Goal: Transaction & Acquisition: Purchase product/service

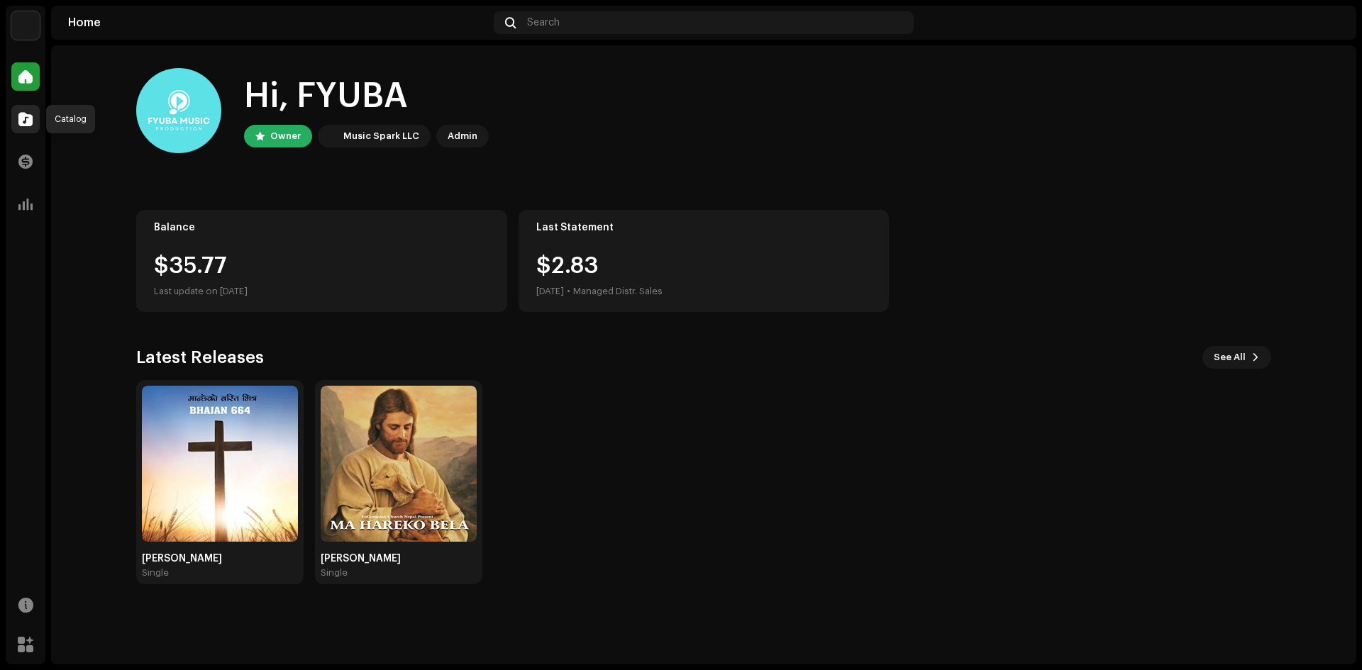
click at [23, 125] on span at bounding box center [25, 119] width 14 height 11
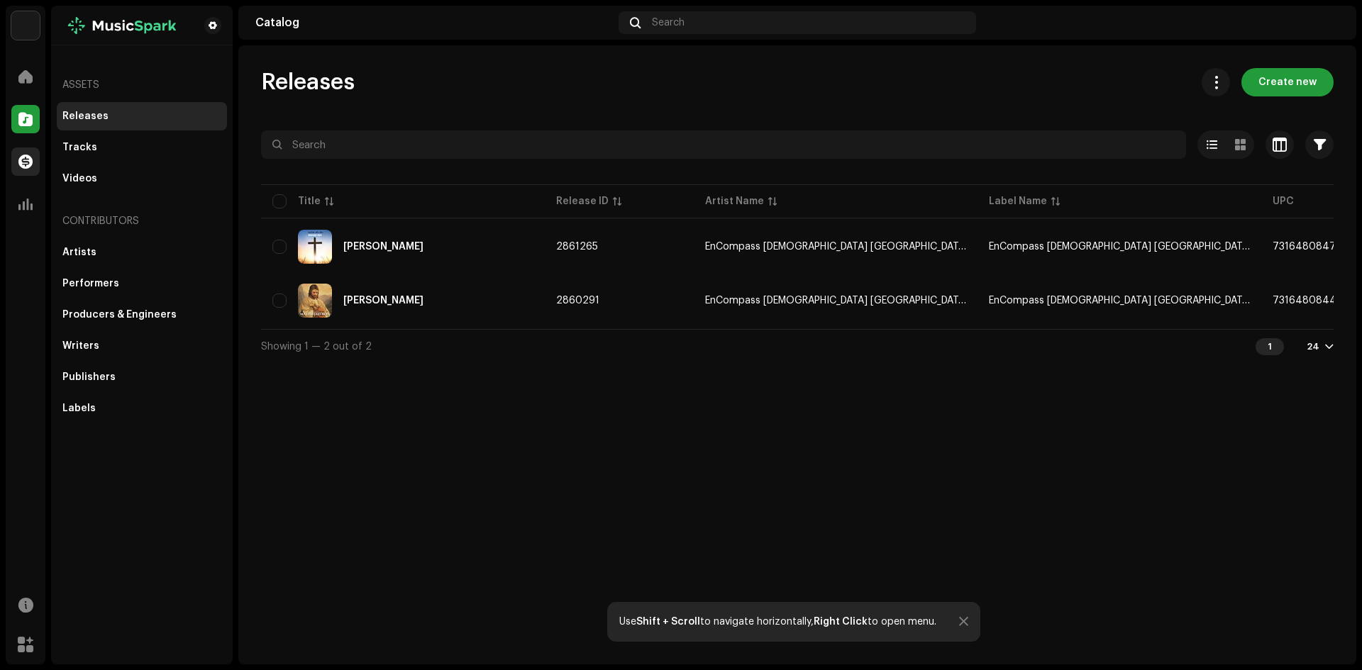
click at [21, 160] on span at bounding box center [25, 161] width 14 height 11
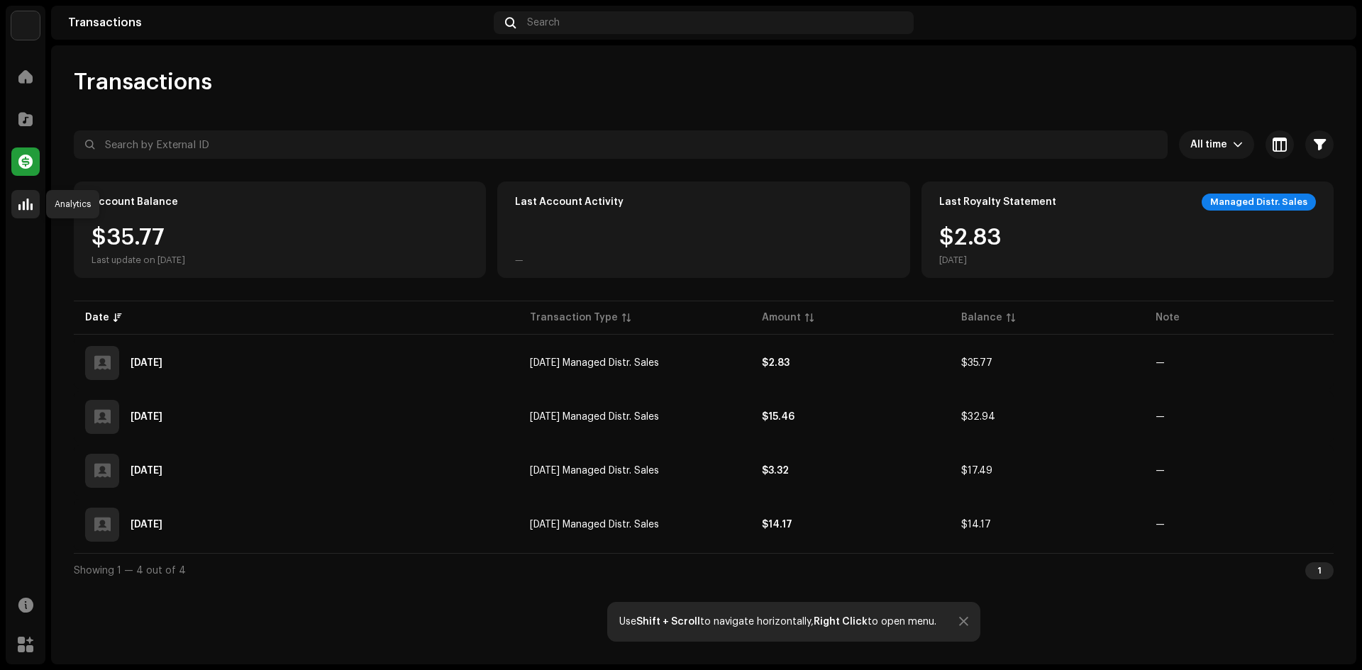
click at [24, 201] on span at bounding box center [25, 204] width 14 height 11
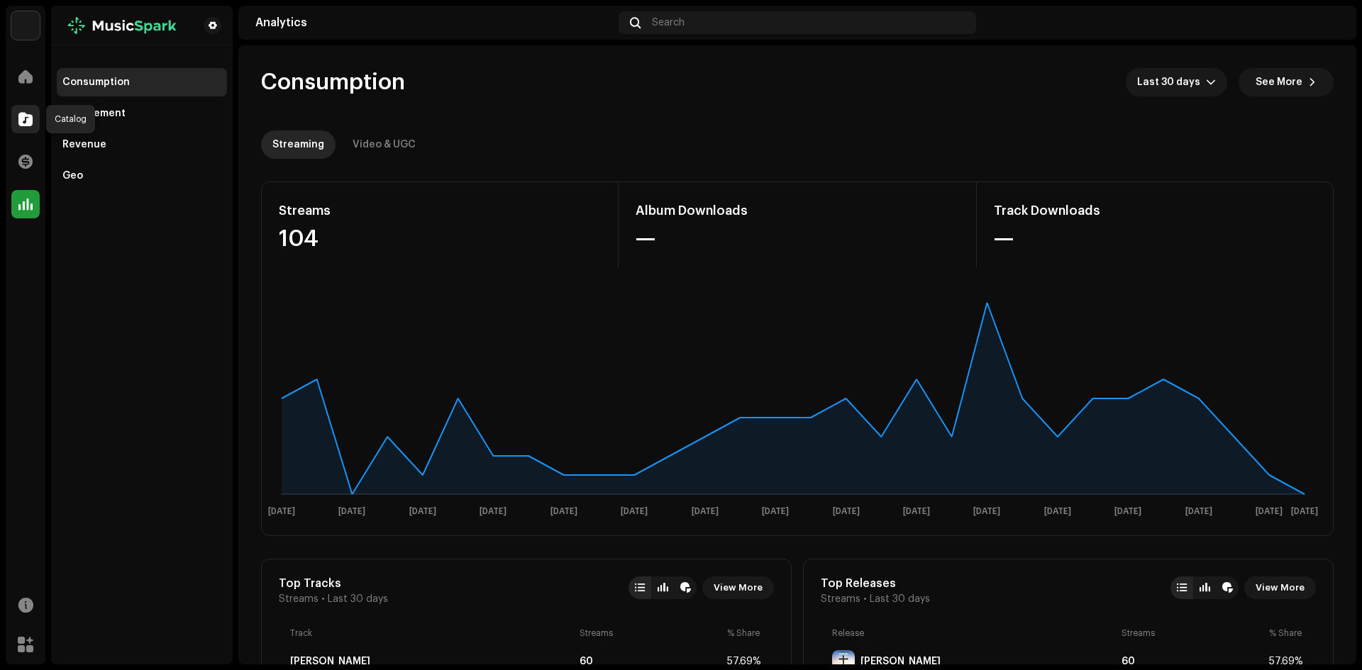
click at [21, 121] on span at bounding box center [25, 119] width 14 height 11
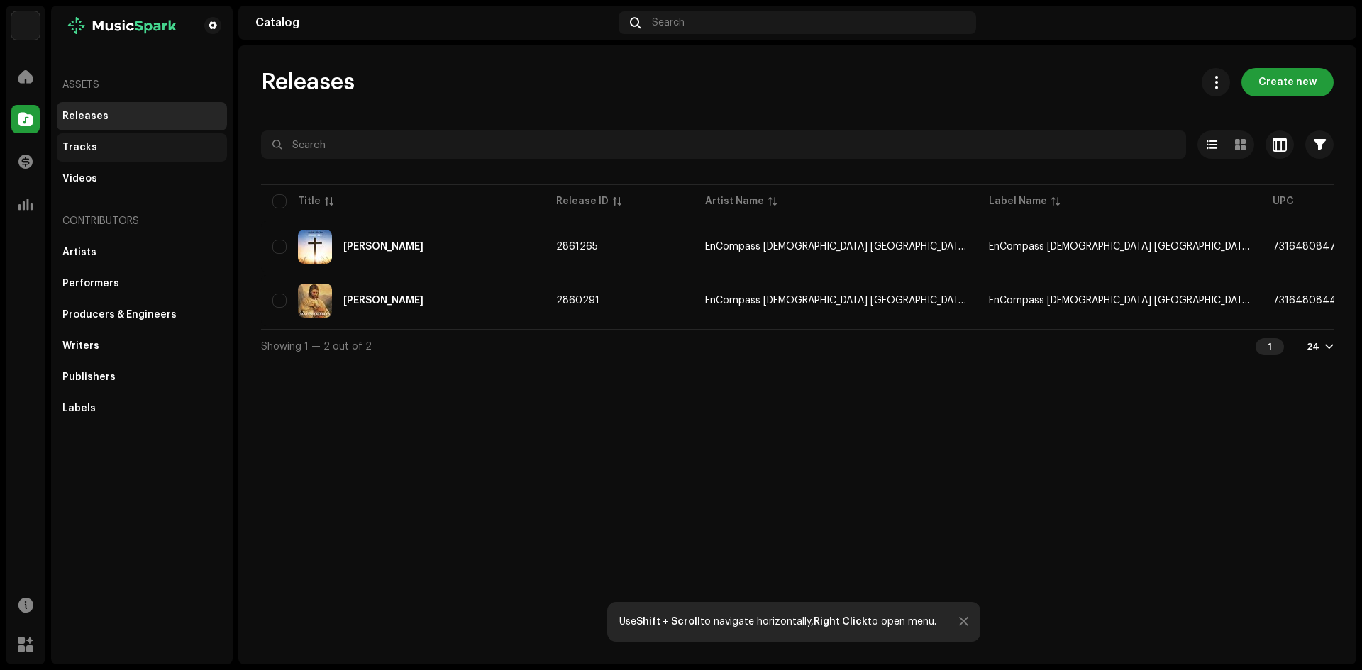
click at [92, 150] on div "Tracks" at bounding box center [79, 147] width 35 height 11
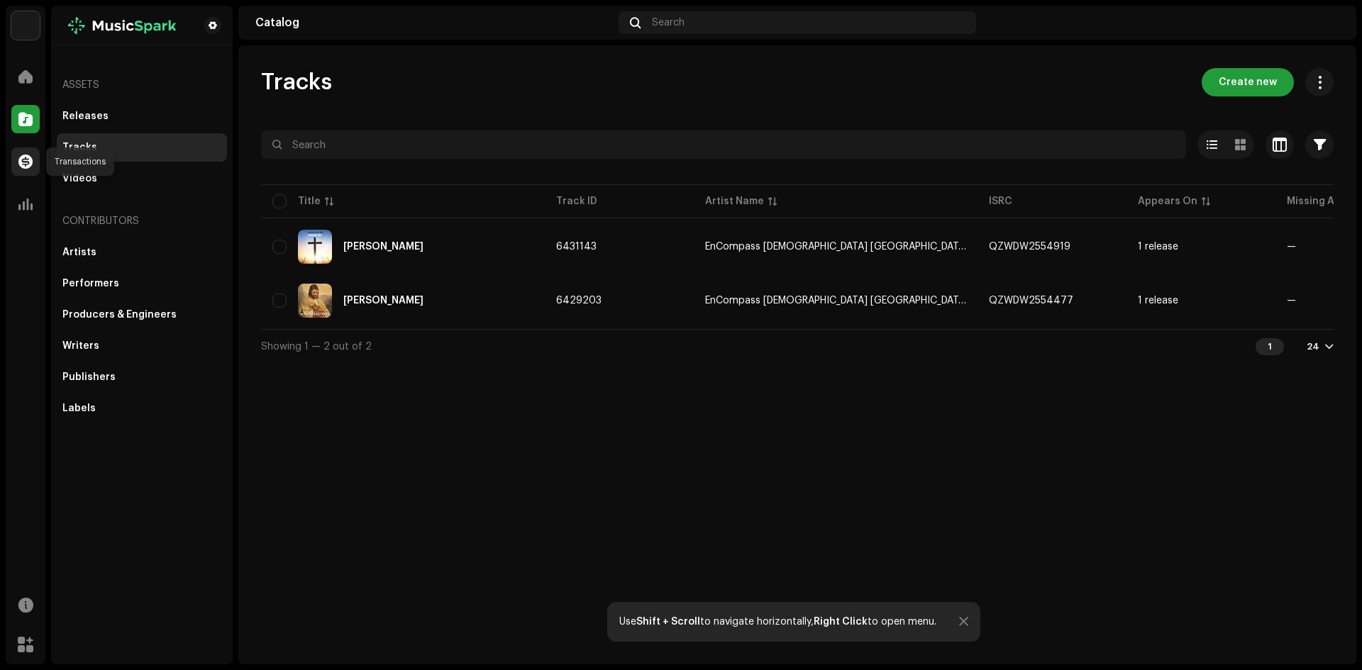
click at [21, 160] on span at bounding box center [25, 161] width 14 height 11
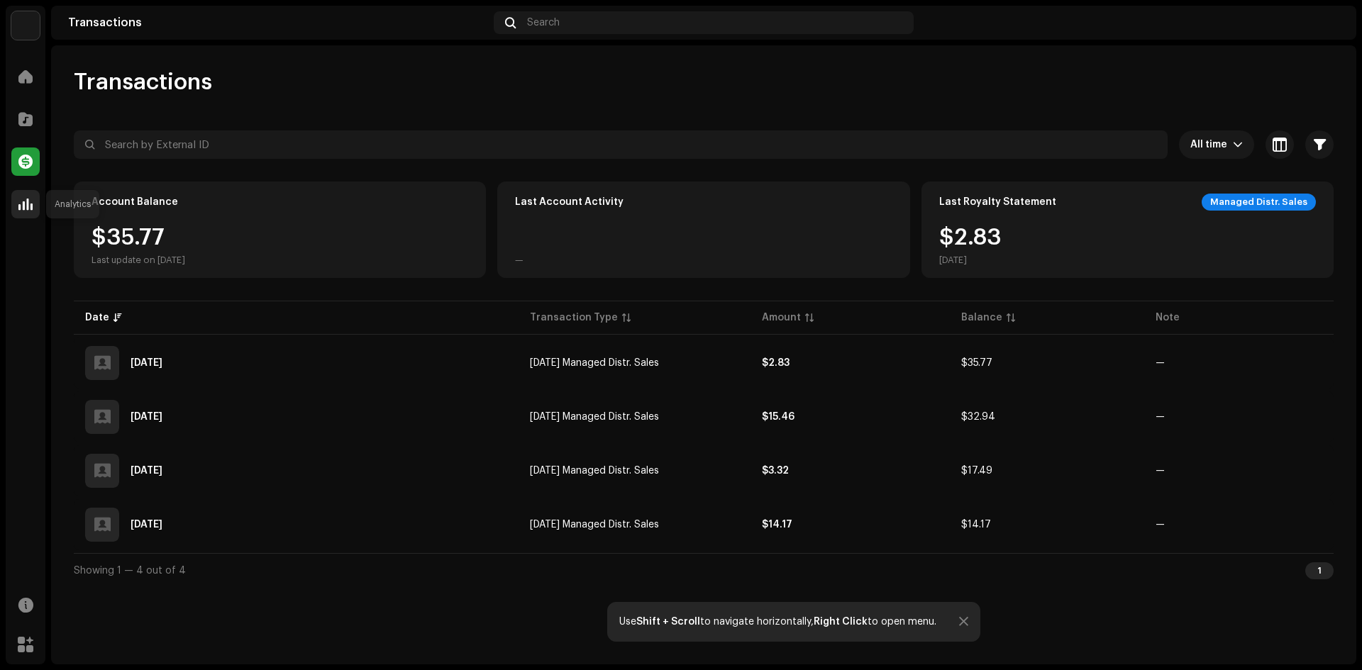
click at [26, 212] on div at bounding box center [25, 204] width 28 height 28
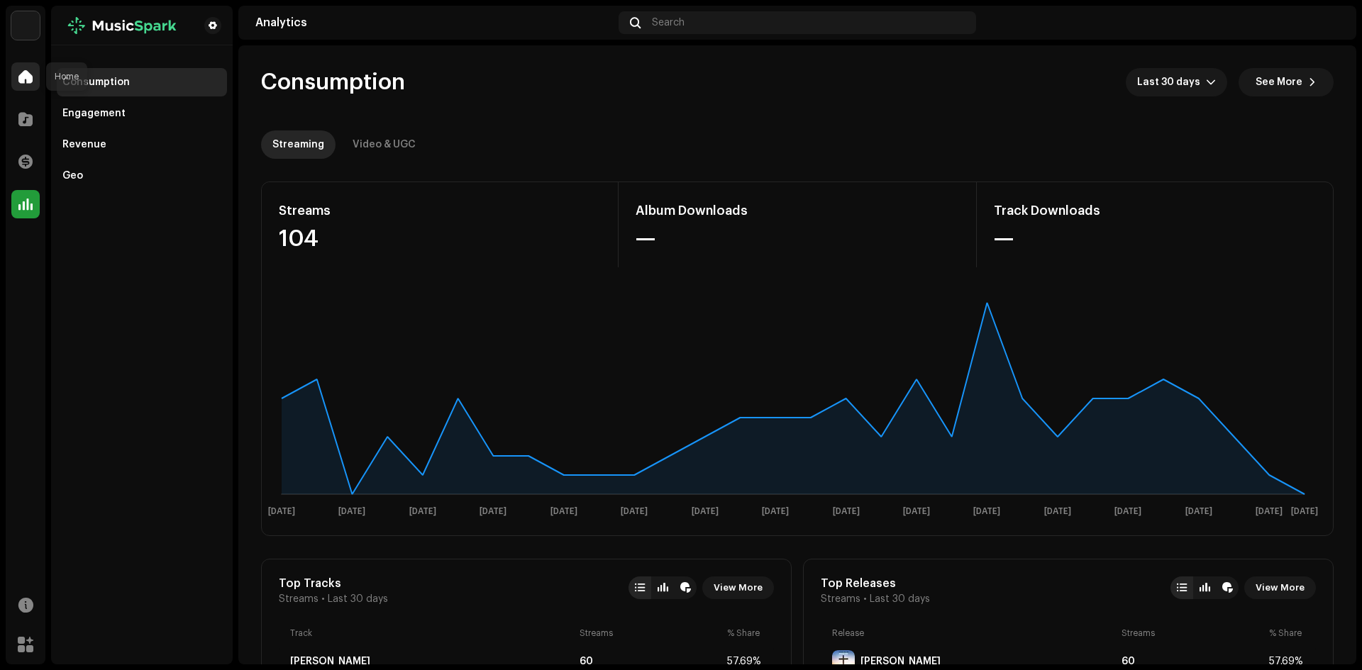
click at [32, 80] on span at bounding box center [25, 76] width 14 height 11
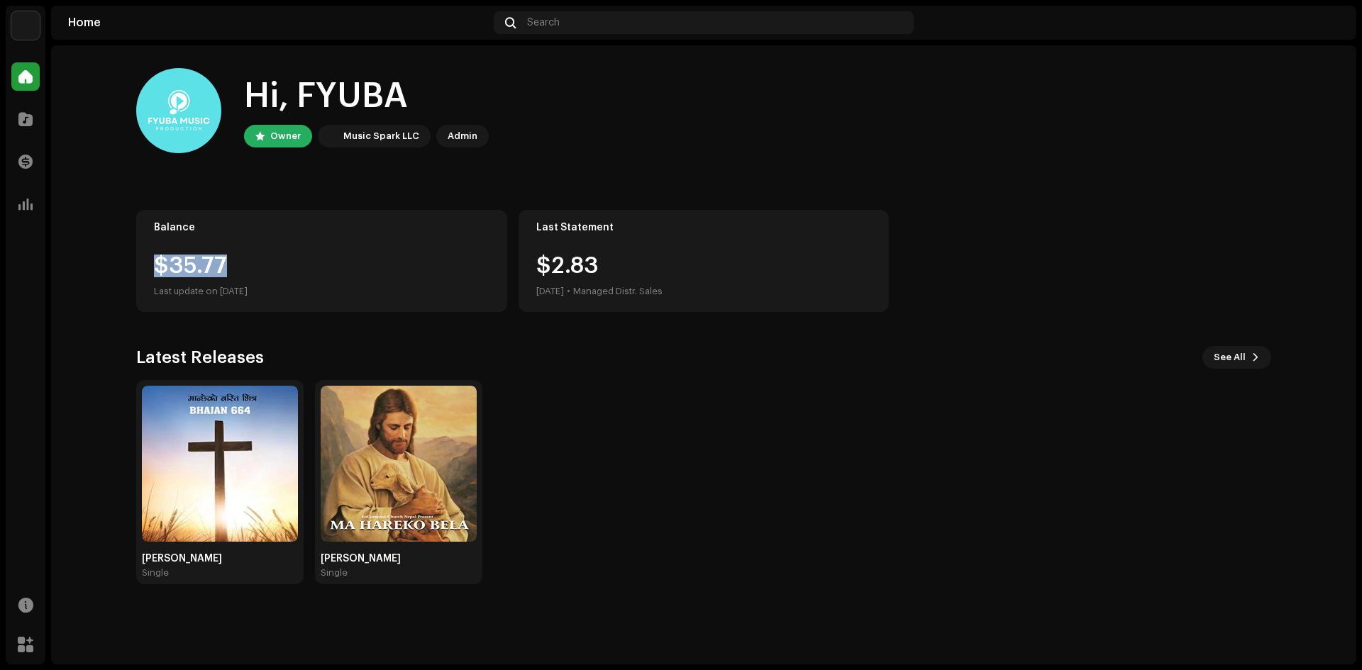
drag, startPoint x: 152, startPoint y: 261, endPoint x: 249, endPoint y: 258, distance: 97.2
click at [249, 258] on div "Balance $35.77 Last update on Oct 9, 2025" at bounding box center [321, 261] width 371 height 102
click at [311, 270] on div "$35.77" at bounding box center [322, 266] width 336 height 23
click at [1229, 362] on span "See All" at bounding box center [1230, 357] width 32 height 28
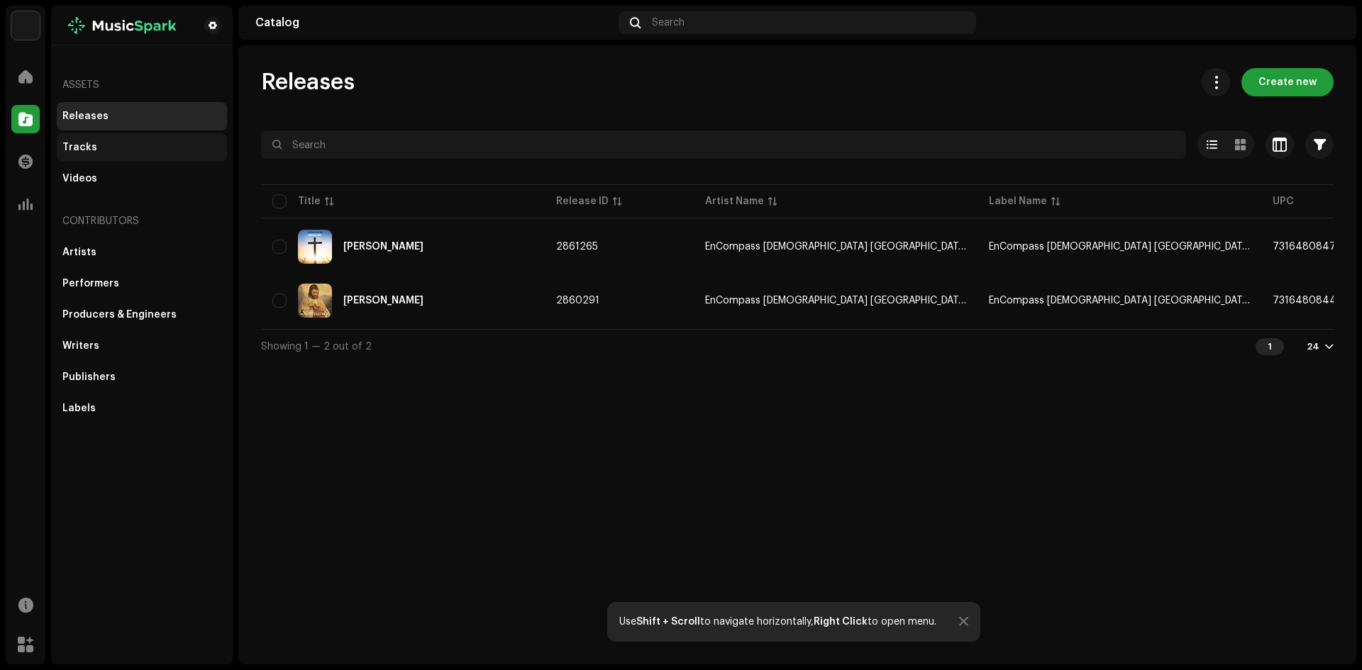
click at [79, 150] on div "Tracks" at bounding box center [79, 147] width 35 height 11
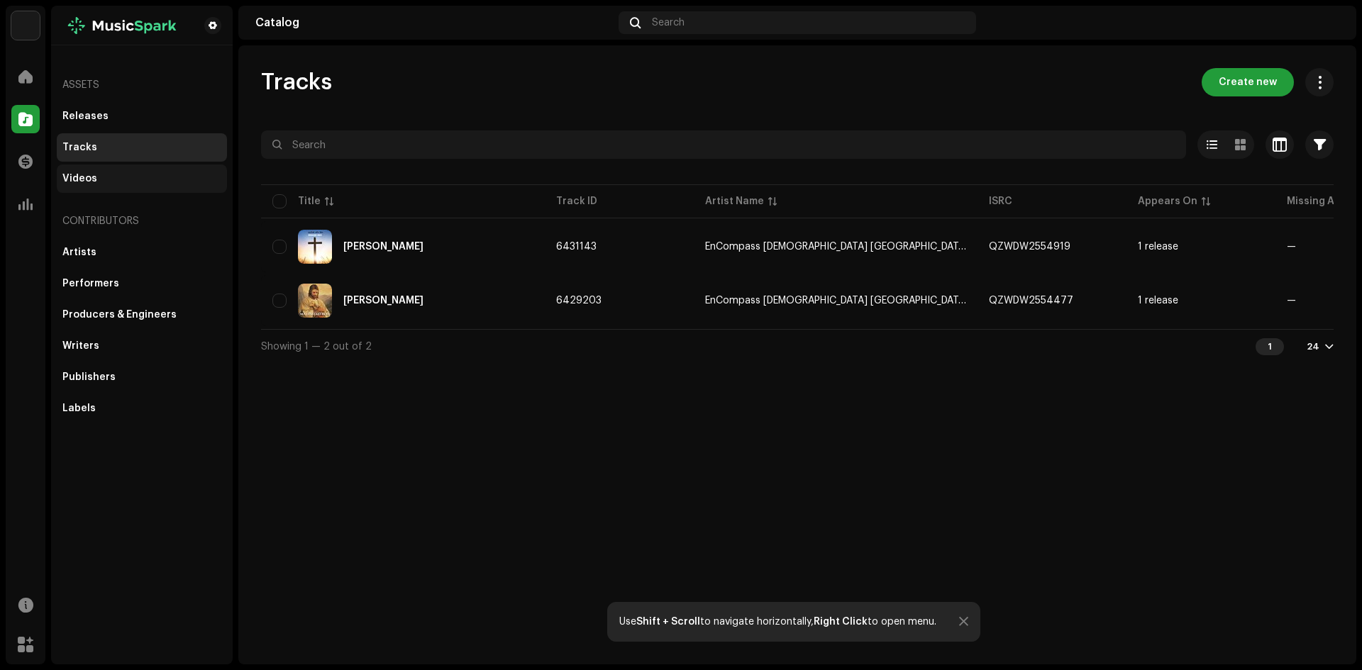
click at [84, 183] on div "Videos" at bounding box center [79, 178] width 35 height 11
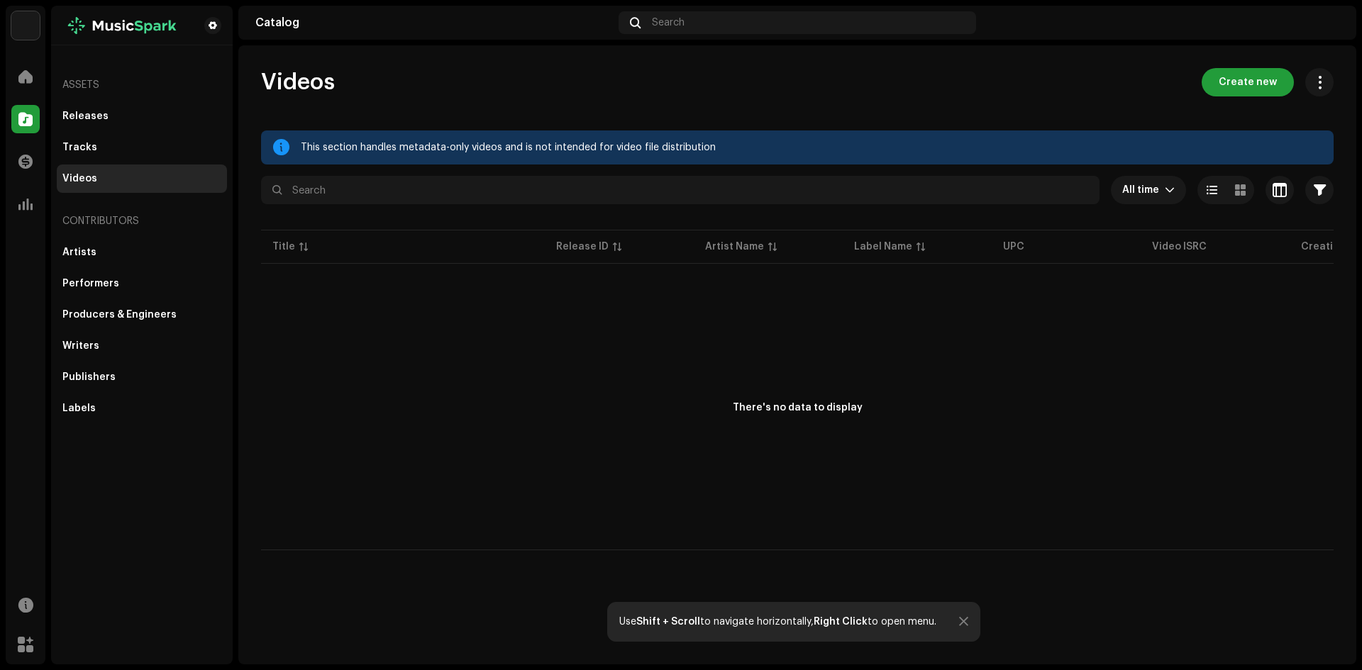
click at [84, 83] on div "Assets" at bounding box center [142, 85] width 170 height 34
click at [19, 76] on span at bounding box center [25, 76] width 14 height 11
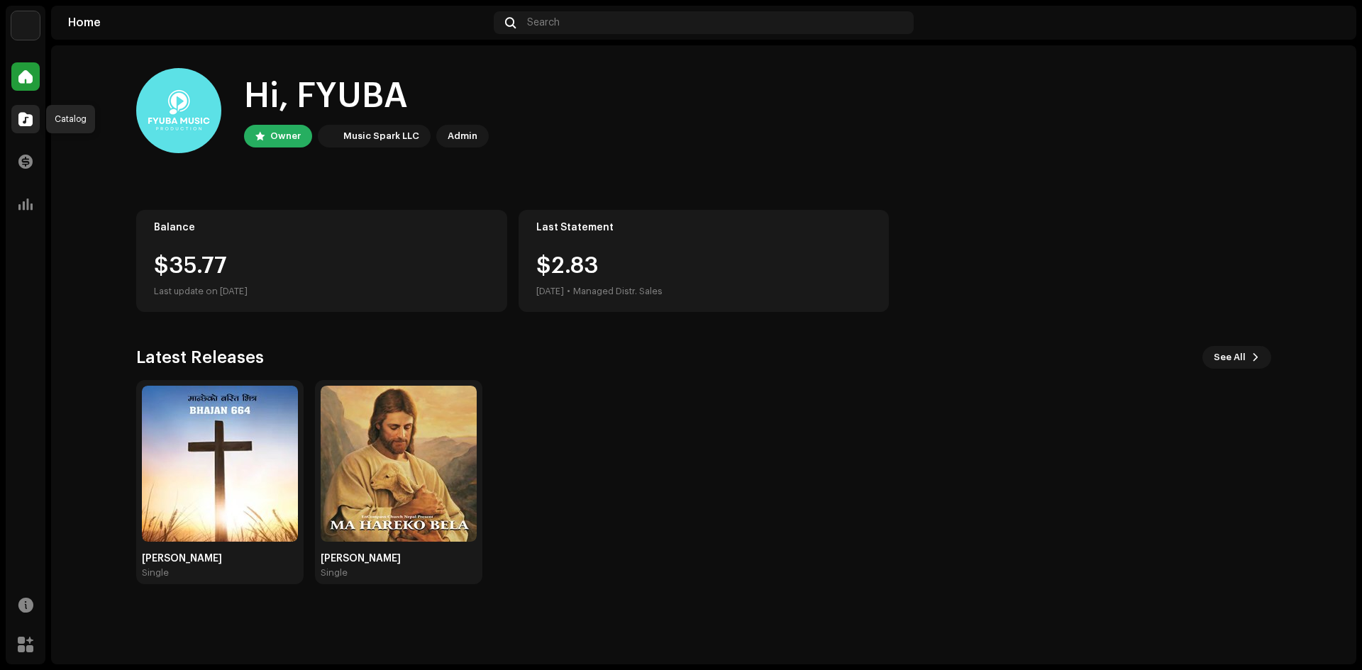
click at [21, 124] on span at bounding box center [25, 119] width 14 height 11
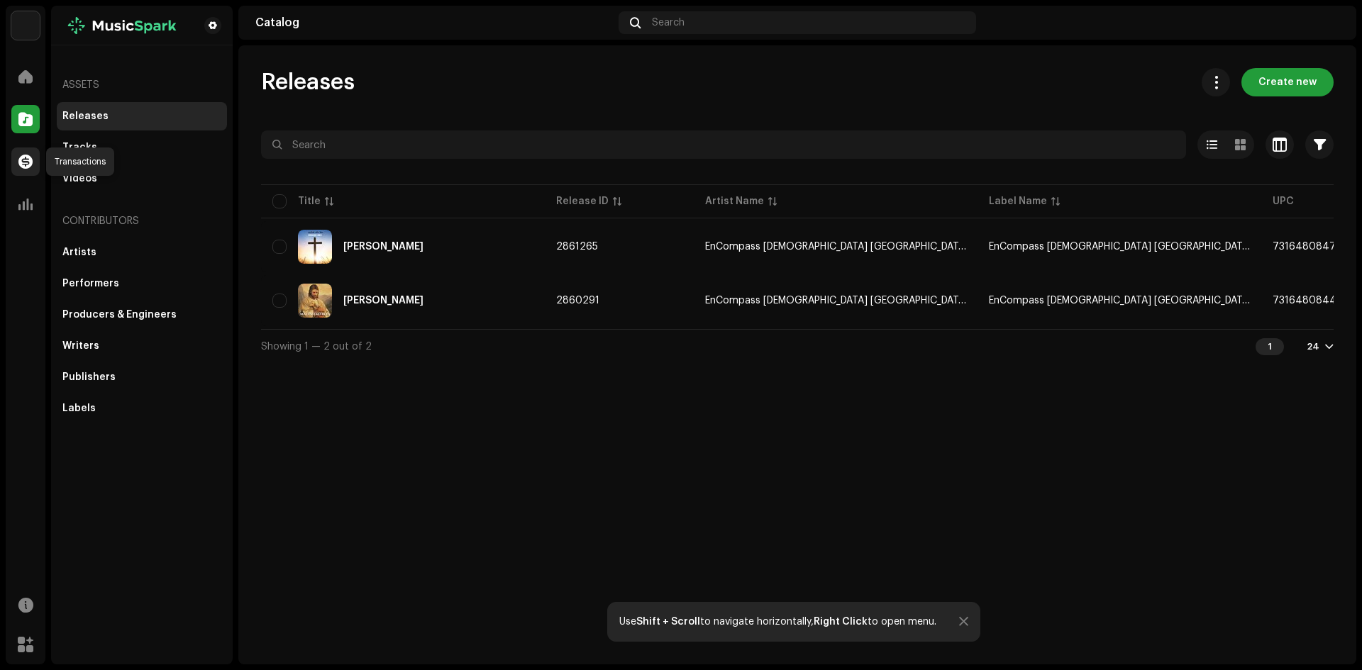
click at [18, 160] on span at bounding box center [25, 161] width 14 height 11
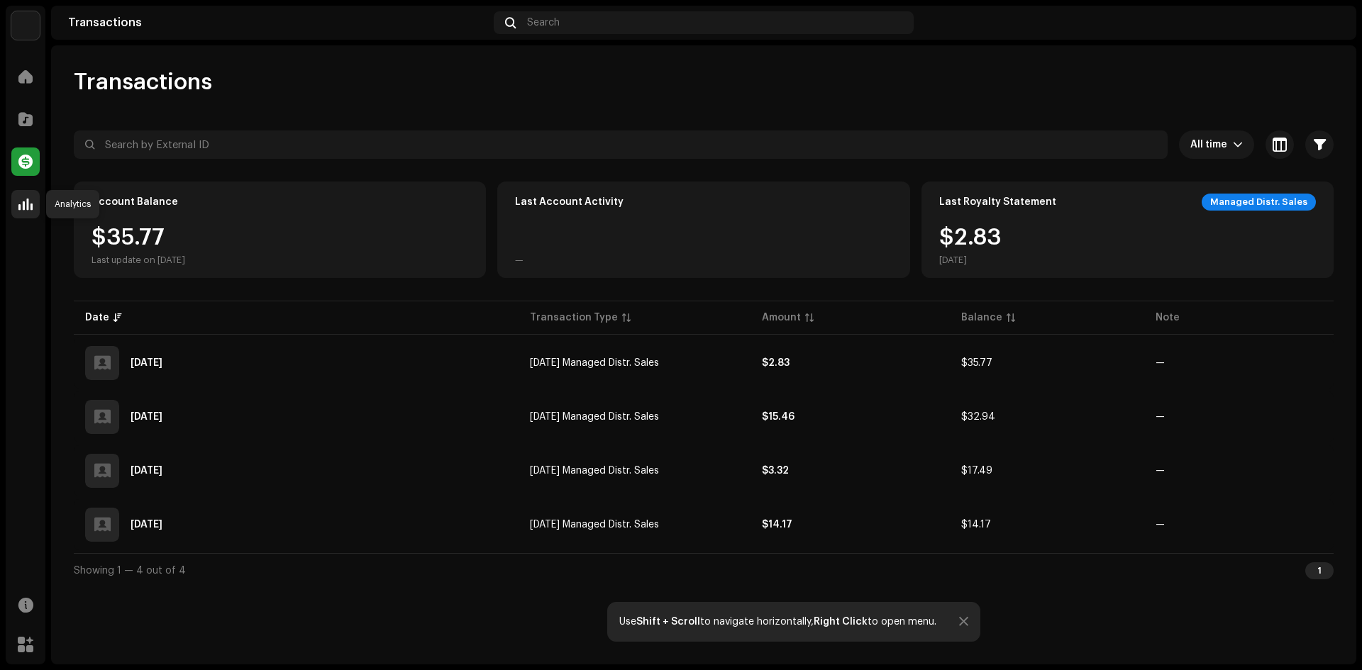
click at [27, 206] on span at bounding box center [25, 204] width 14 height 11
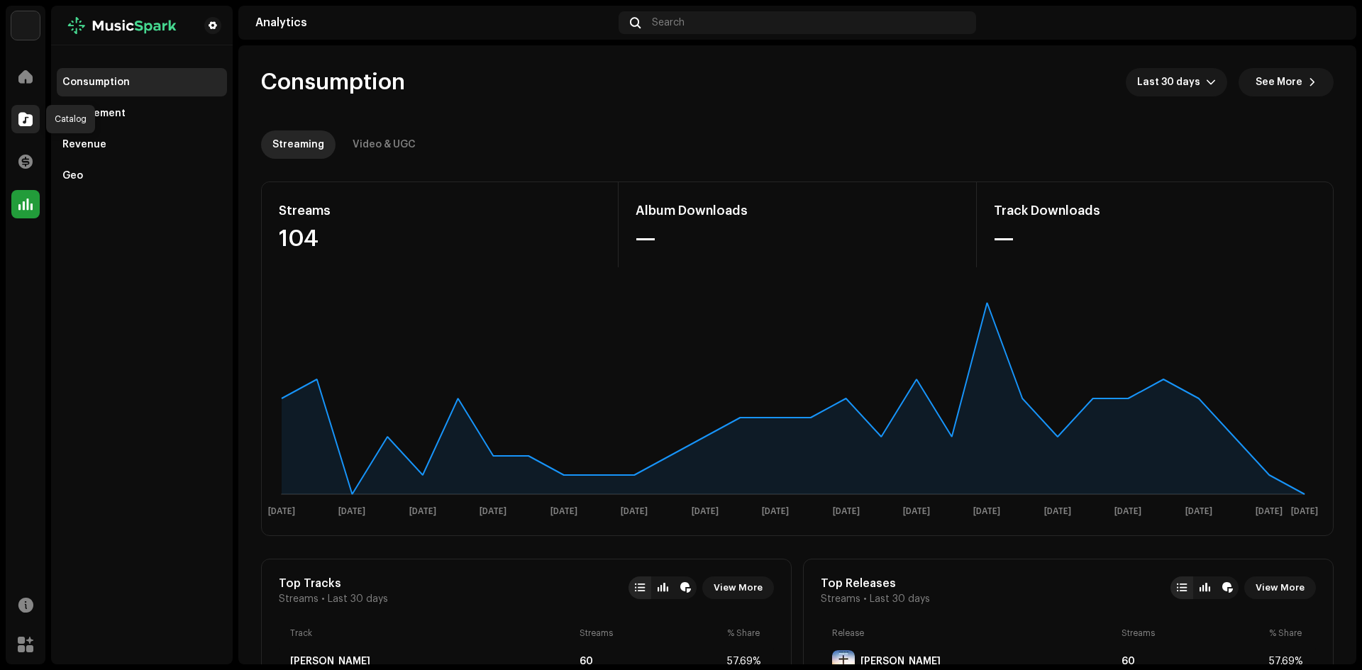
click at [23, 124] on span at bounding box center [25, 119] width 14 height 11
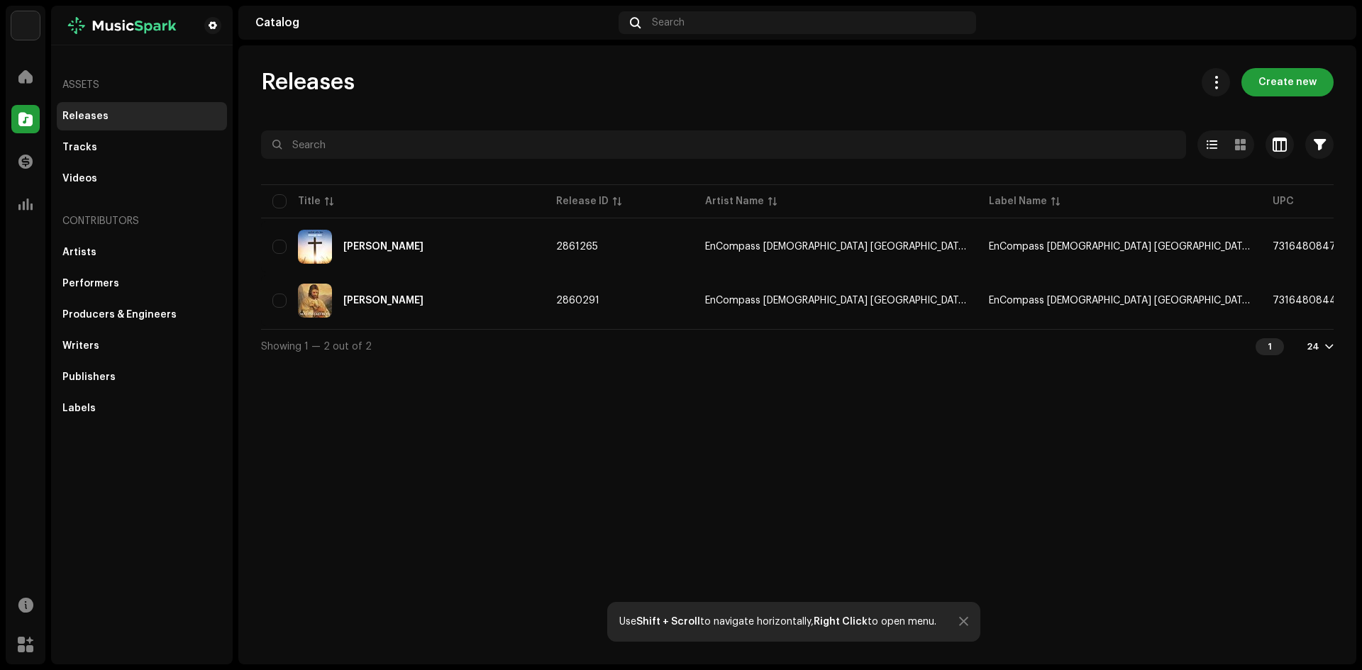
click at [1331, 23] on img at bounding box center [1328, 22] width 23 height 23
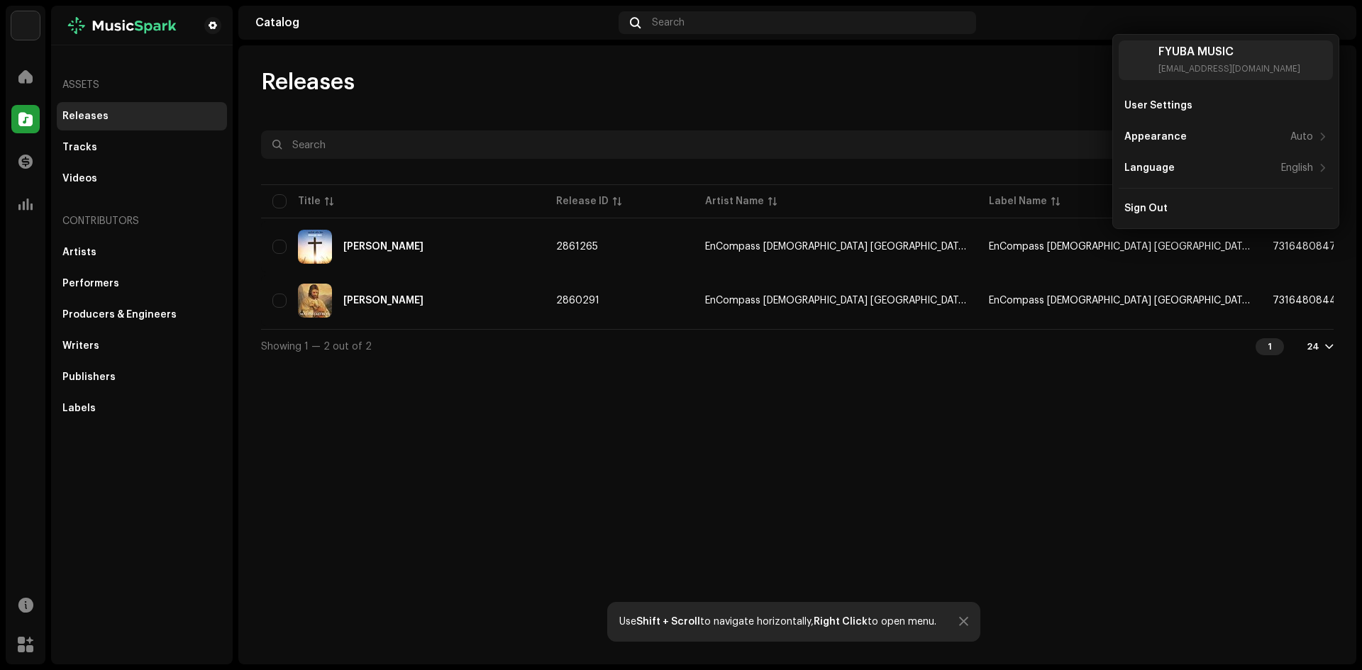
click at [884, 401] on div "Releases Create new Selected 0 Options Filters Distribution status Never Distri…" at bounding box center [797, 354] width 1118 height 619
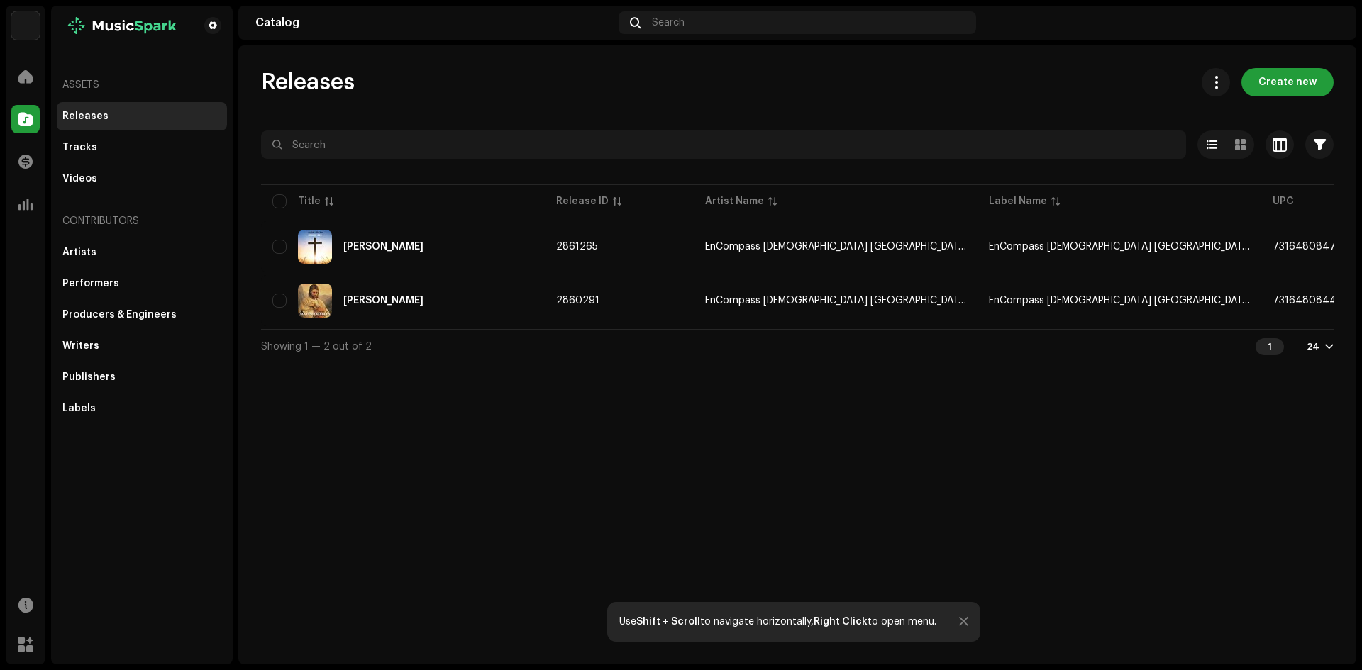
click at [548, 435] on div "Releases Create new Selected 0 Options Filters Distribution status Never Distri…" at bounding box center [797, 354] width 1118 height 619
click at [835, 504] on div "Releases Create new Selected 0 Options Filters Distribution status Never Distri…" at bounding box center [797, 354] width 1118 height 619
drag, startPoint x: 77, startPoint y: 148, endPoint x: 65, endPoint y: 144, distance: 12.1
click at [75, 148] on div "Tracks" at bounding box center [79, 147] width 35 height 11
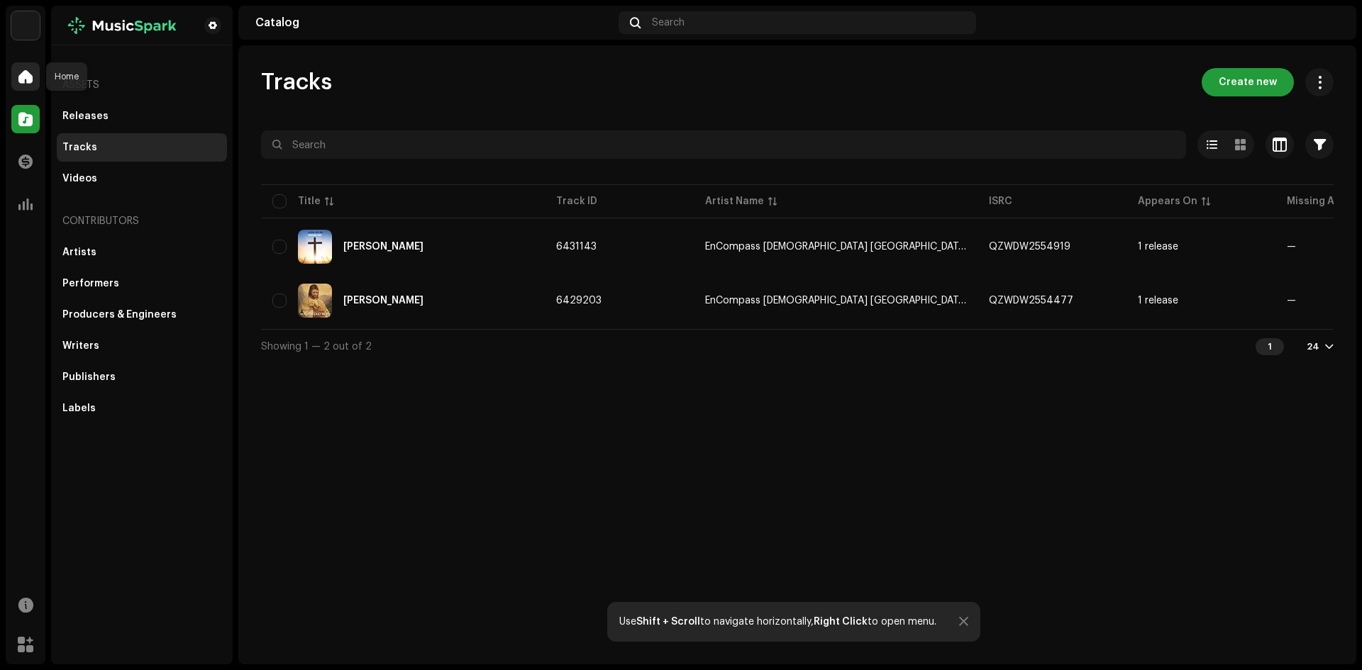
click at [27, 77] on span at bounding box center [25, 76] width 14 height 11
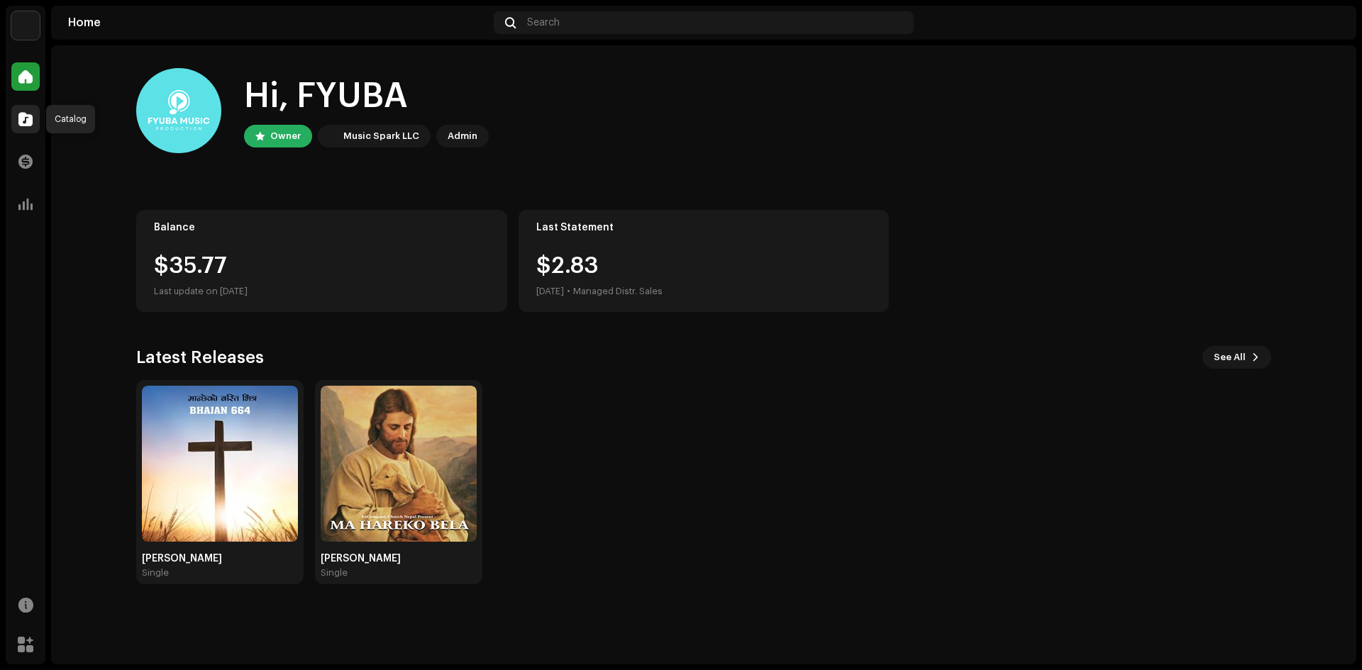
click at [22, 121] on span at bounding box center [25, 119] width 14 height 11
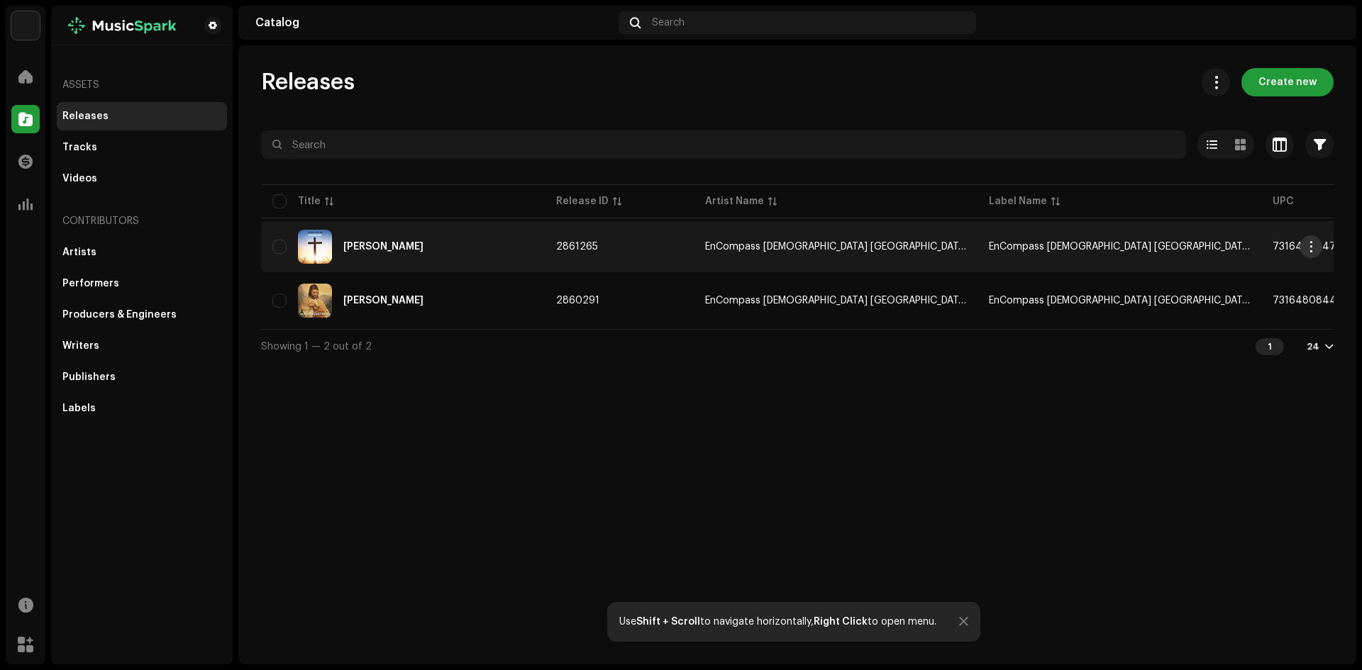
click at [1313, 250] on span "button" at bounding box center [1311, 246] width 11 height 11
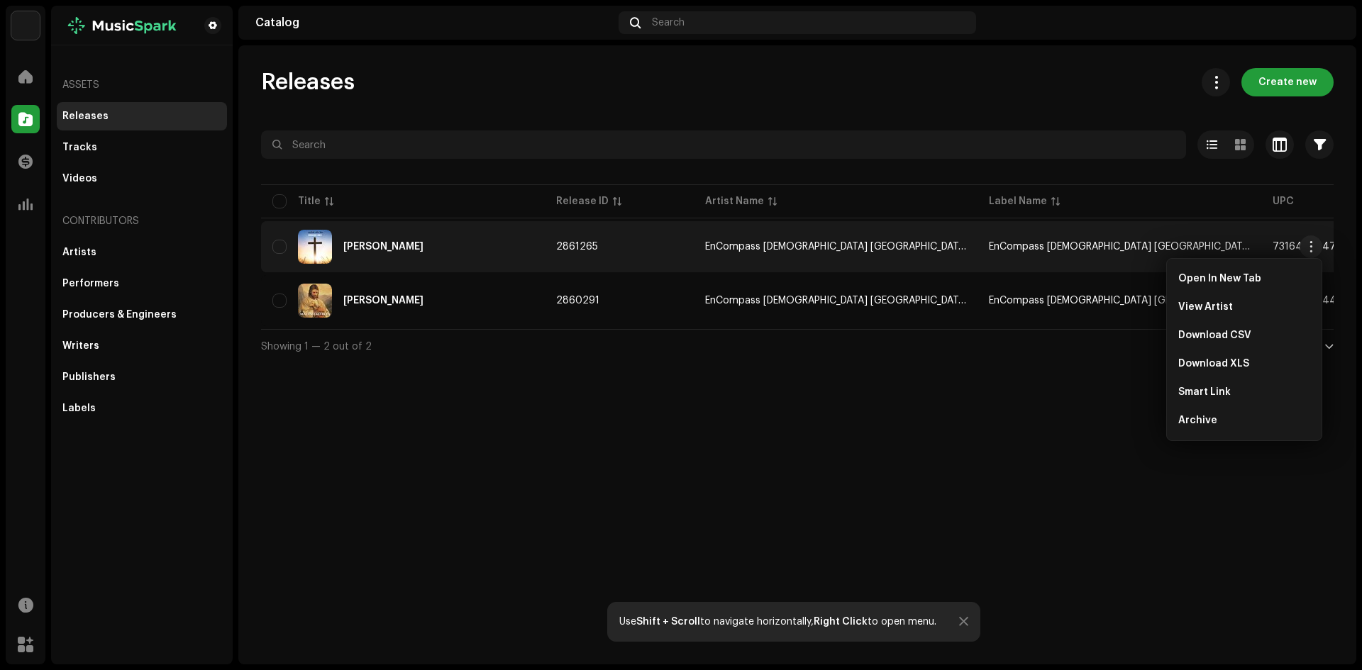
click at [940, 448] on div "Releases Create new Selected 0 Options Filters Distribution status Never Distri…" at bounding box center [797, 354] width 1118 height 619
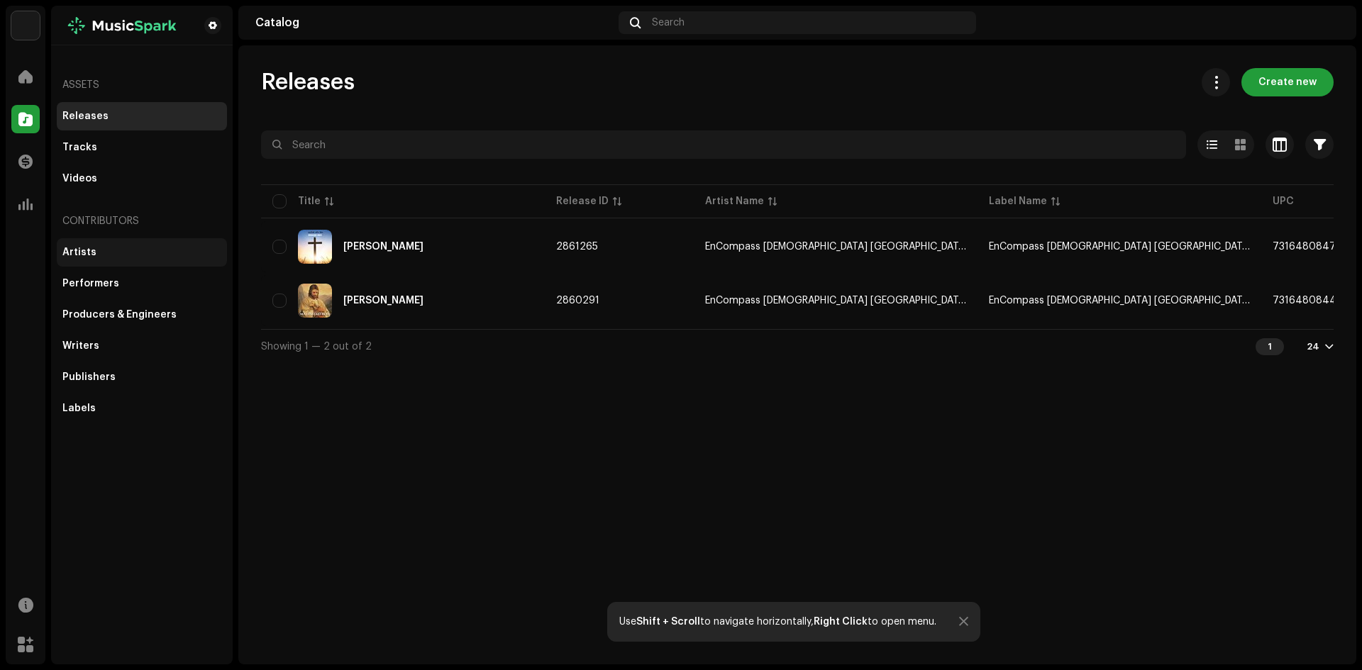
click at [89, 248] on div "Artists" at bounding box center [79, 252] width 34 height 11
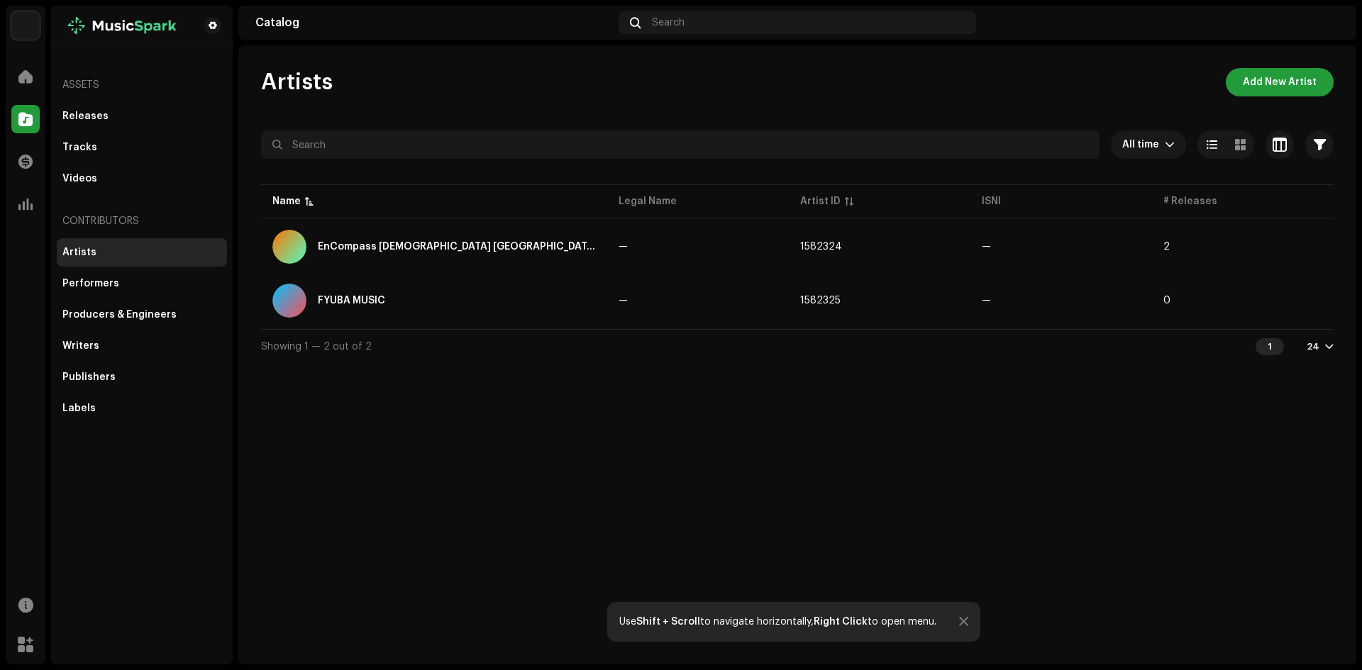
click at [827, 450] on div "Artists Add New Artist All time Selected 0 Select all Options Filters Archive s…" at bounding box center [797, 354] width 1118 height 619
click at [31, 82] on span at bounding box center [25, 76] width 14 height 11
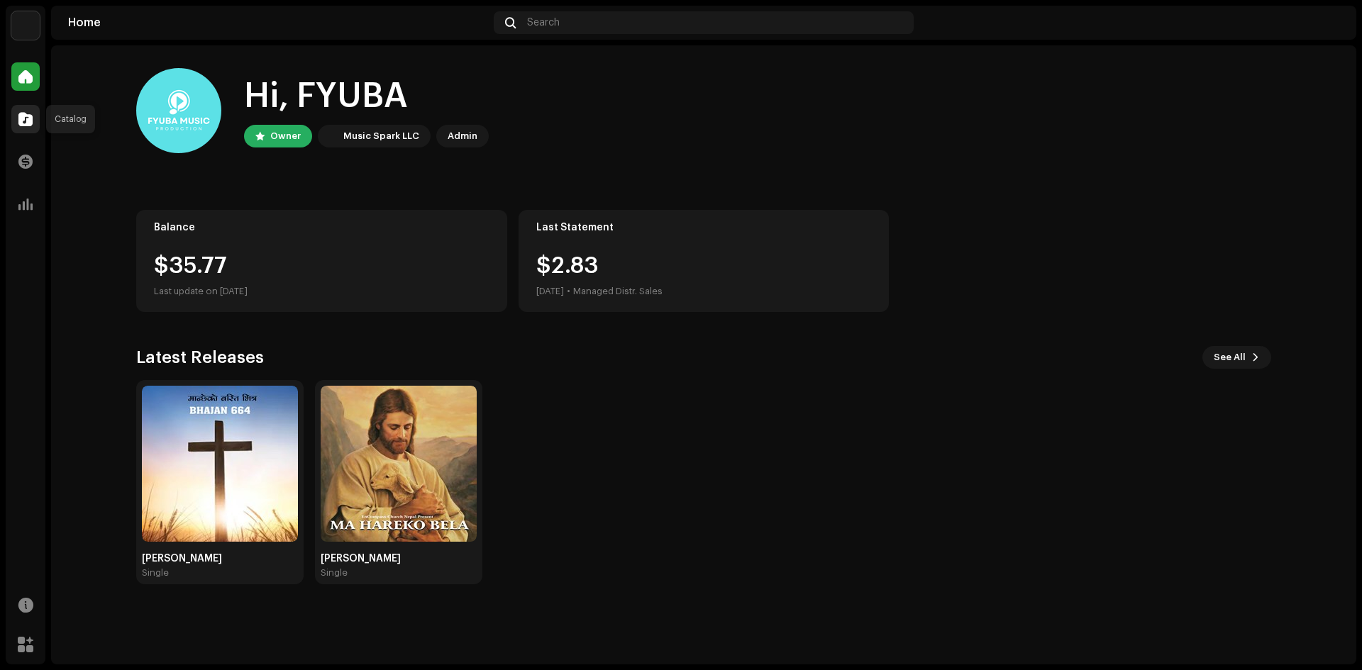
click at [25, 118] on span at bounding box center [25, 119] width 14 height 11
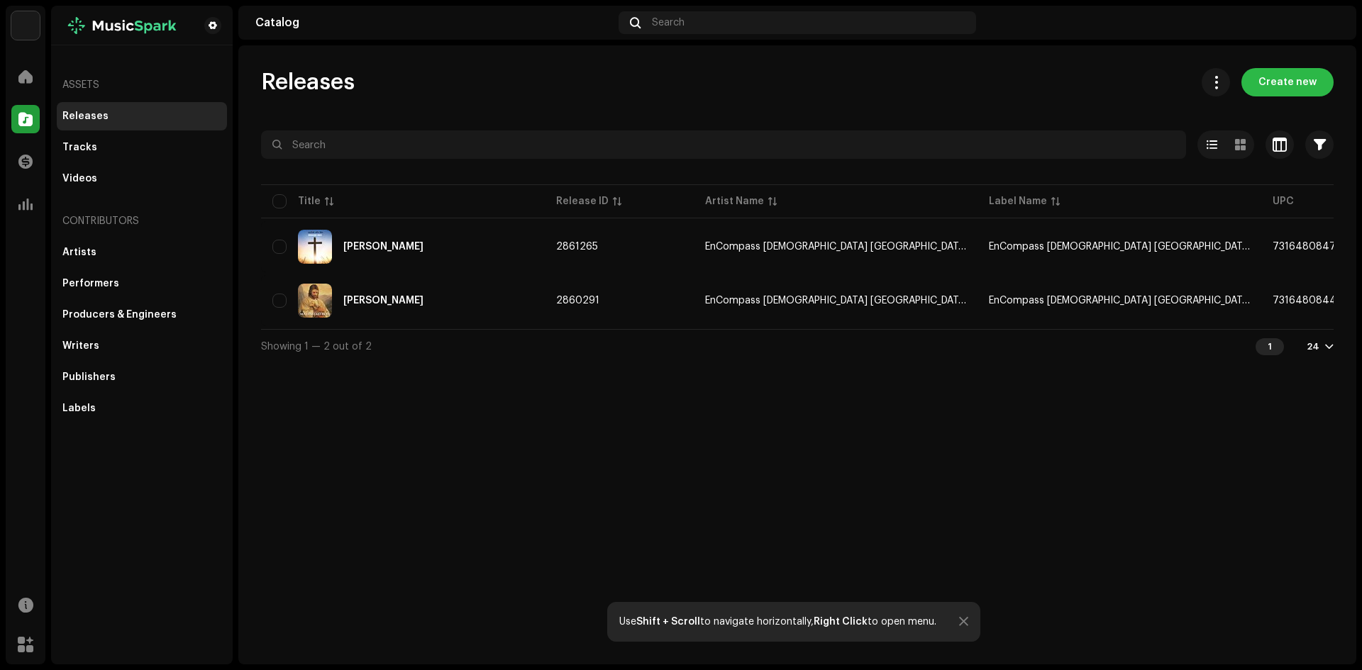
click at [1281, 82] on span "Create new" at bounding box center [1288, 82] width 58 height 28
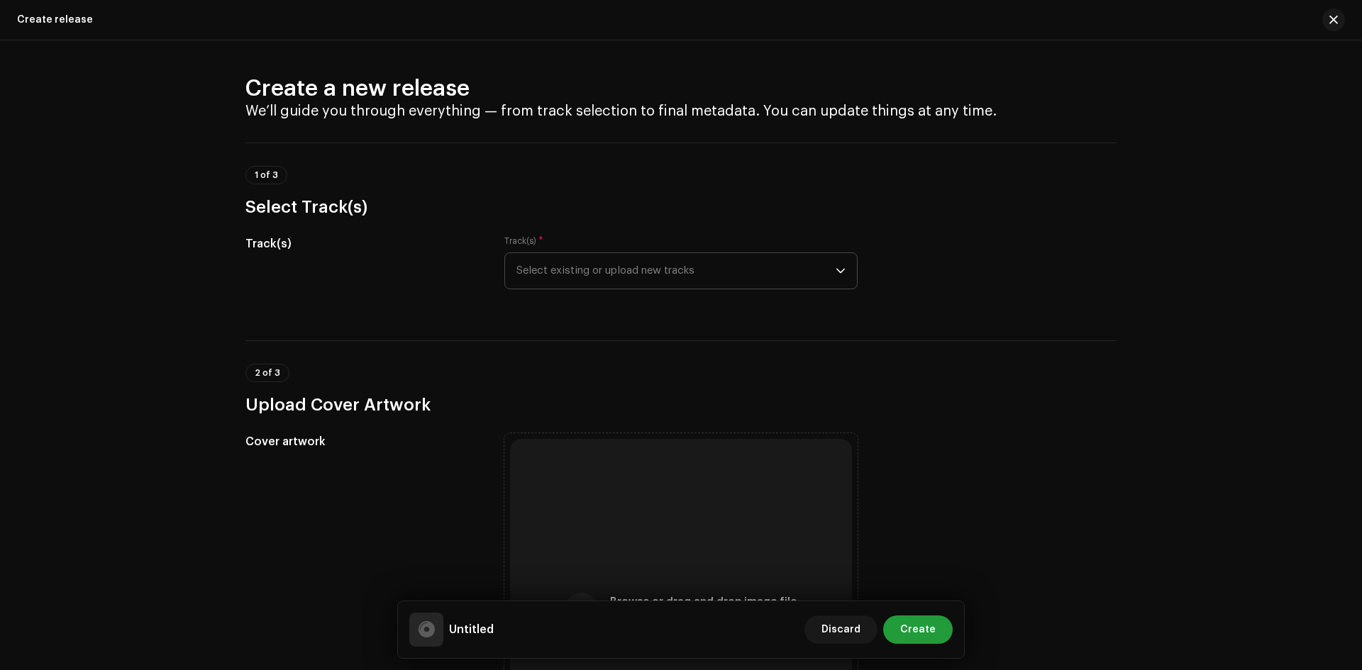
click at [841, 274] on icon "dropdown trigger" at bounding box center [841, 271] width 10 height 10
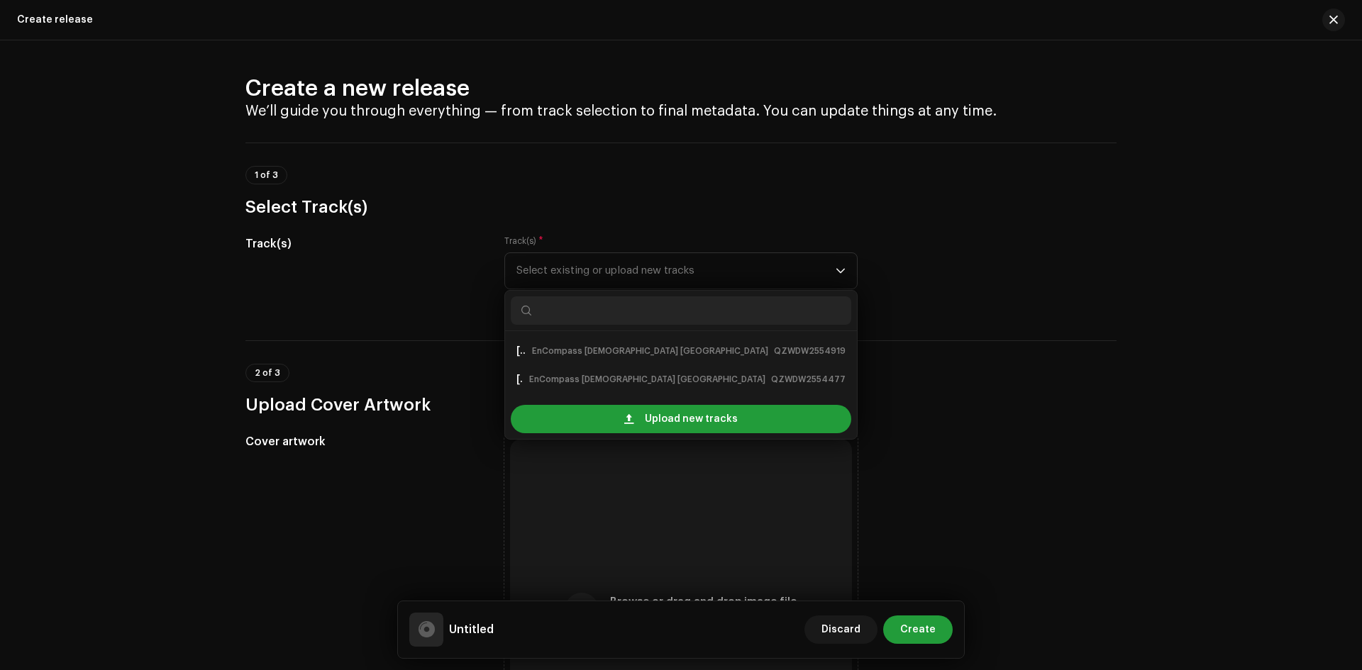
click at [981, 277] on div "Track(s) Track(s) * Select existing or upload new tracks MANCHHEKO BASTI BHITRA…" at bounding box center [680, 271] width 871 height 71
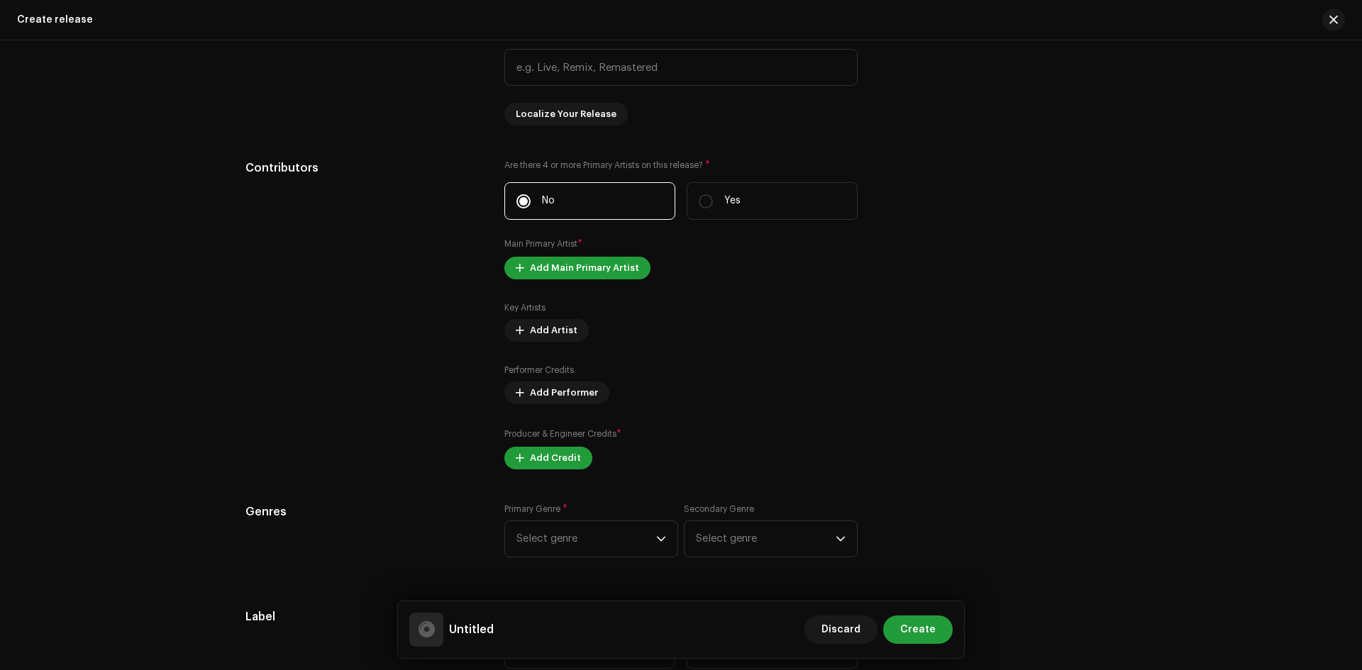
scroll to position [1064, 0]
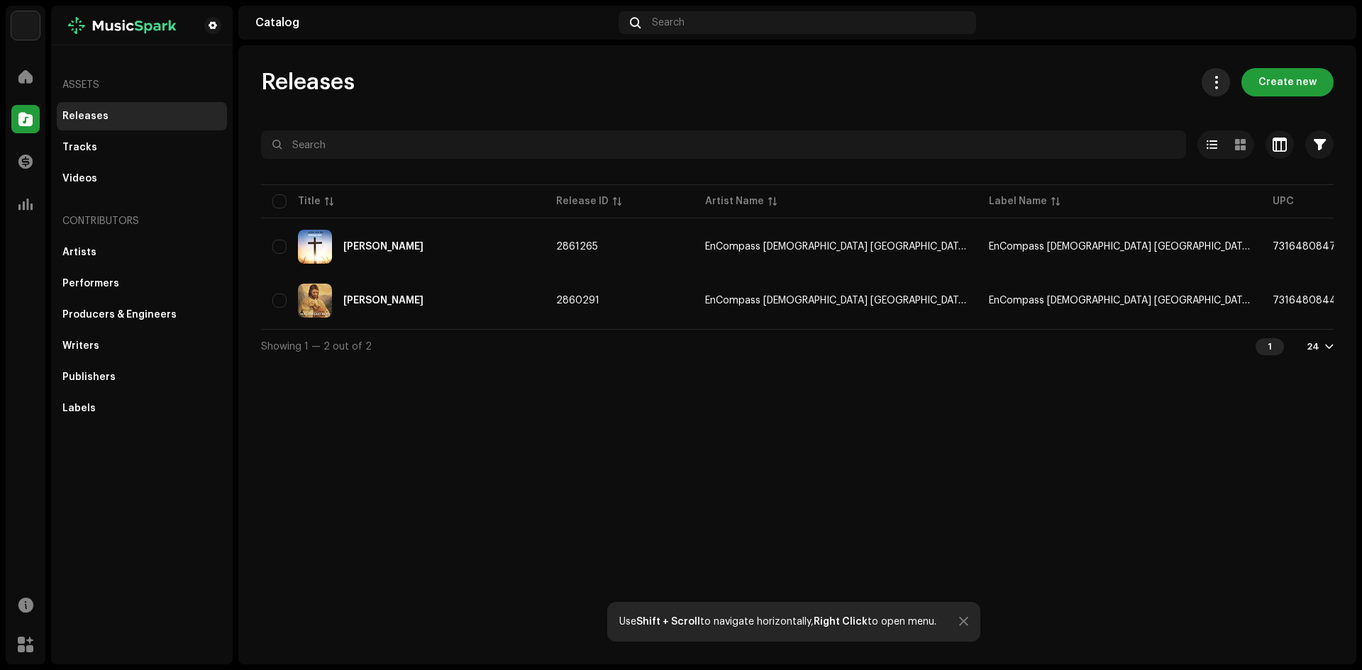
click at [1222, 88] on span at bounding box center [1216, 82] width 13 height 11
click at [1063, 533] on div "Releases Create new Selected 0 Options Filters Distribution status Never Distri…" at bounding box center [797, 354] width 1118 height 619
click at [87, 254] on div "Artists" at bounding box center [79, 252] width 34 height 11
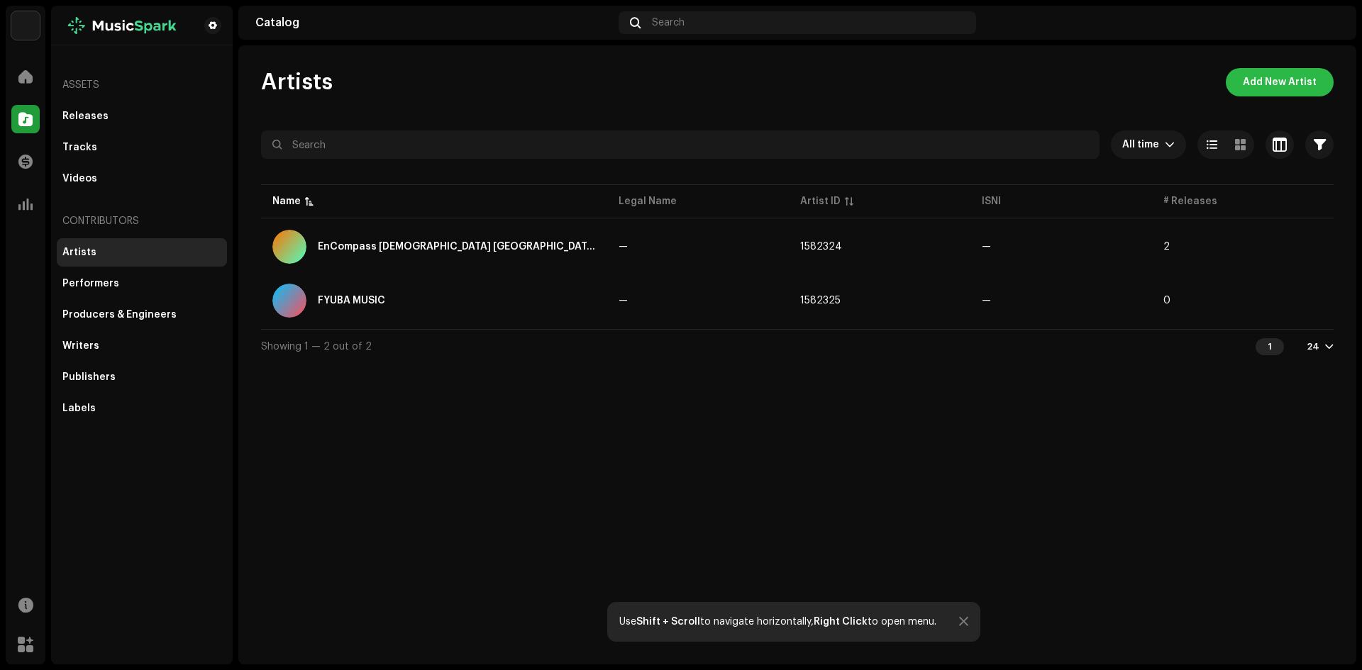
click at [1267, 82] on span "Add New Artist" at bounding box center [1280, 82] width 74 height 28
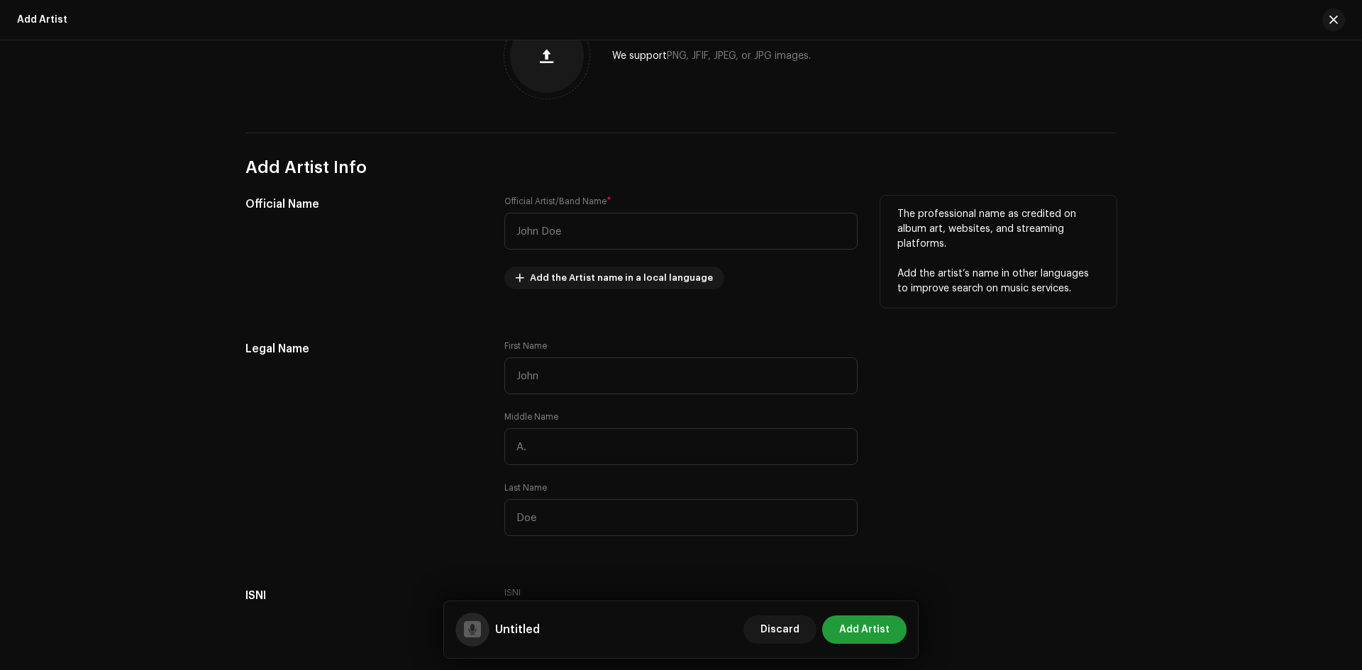
scroll to position [213, 0]
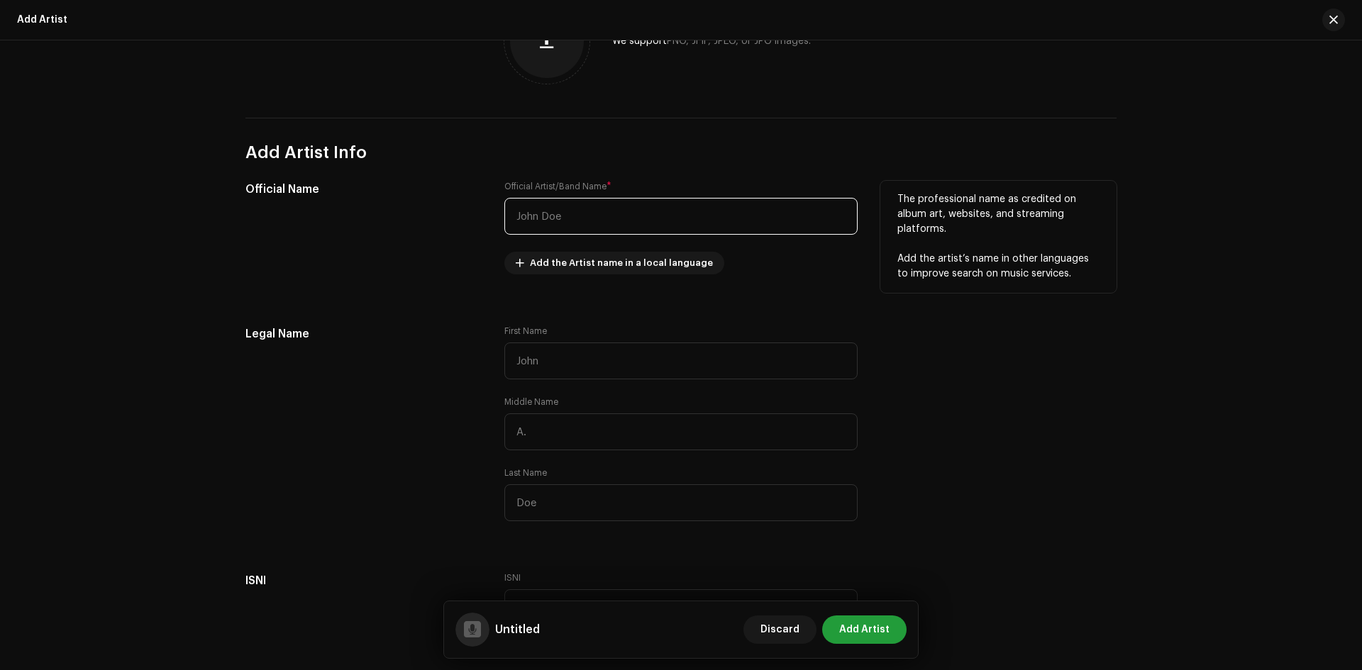
click at [585, 220] on input "text" at bounding box center [680, 216] width 353 height 37
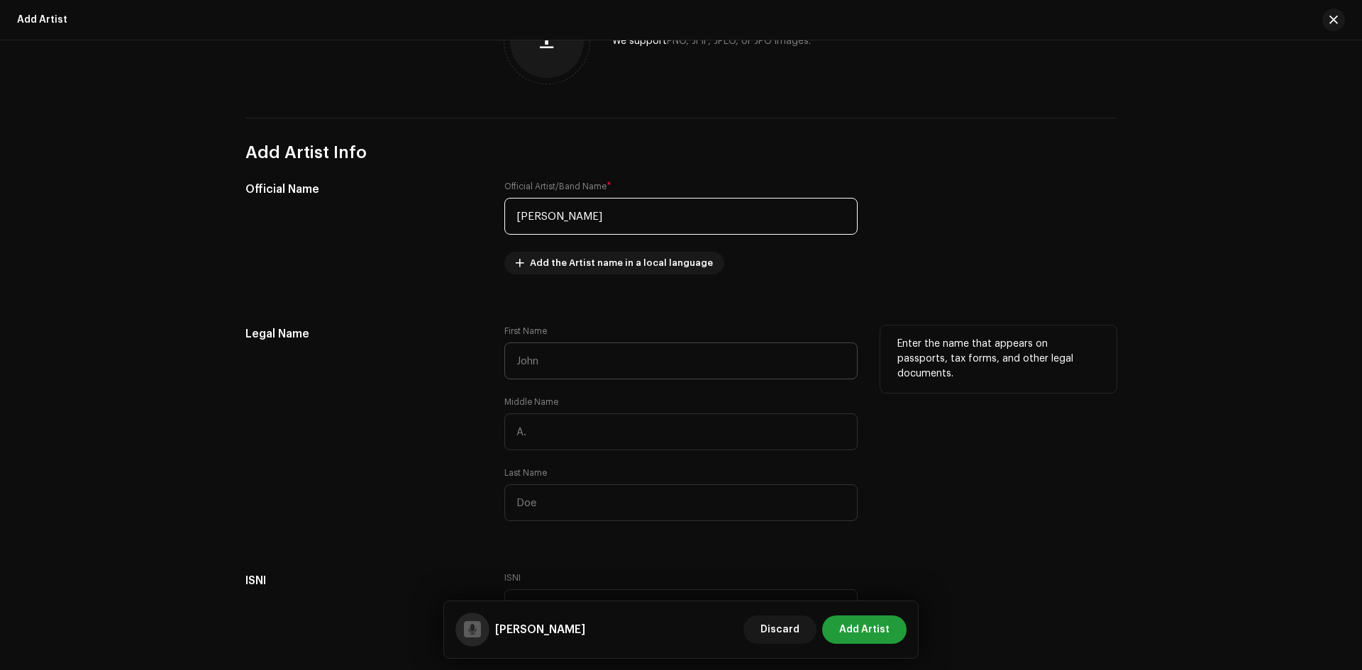
type input "[PERSON_NAME]"
click at [612, 367] on input "text" at bounding box center [680, 361] width 353 height 37
drag, startPoint x: 615, startPoint y: 369, endPoint x: 546, endPoint y: 363, distance: 69.8
click at [546, 363] on input "Durga Bahadur" at bounding box center [680, 361] width 353 height 37
type input "Durga"
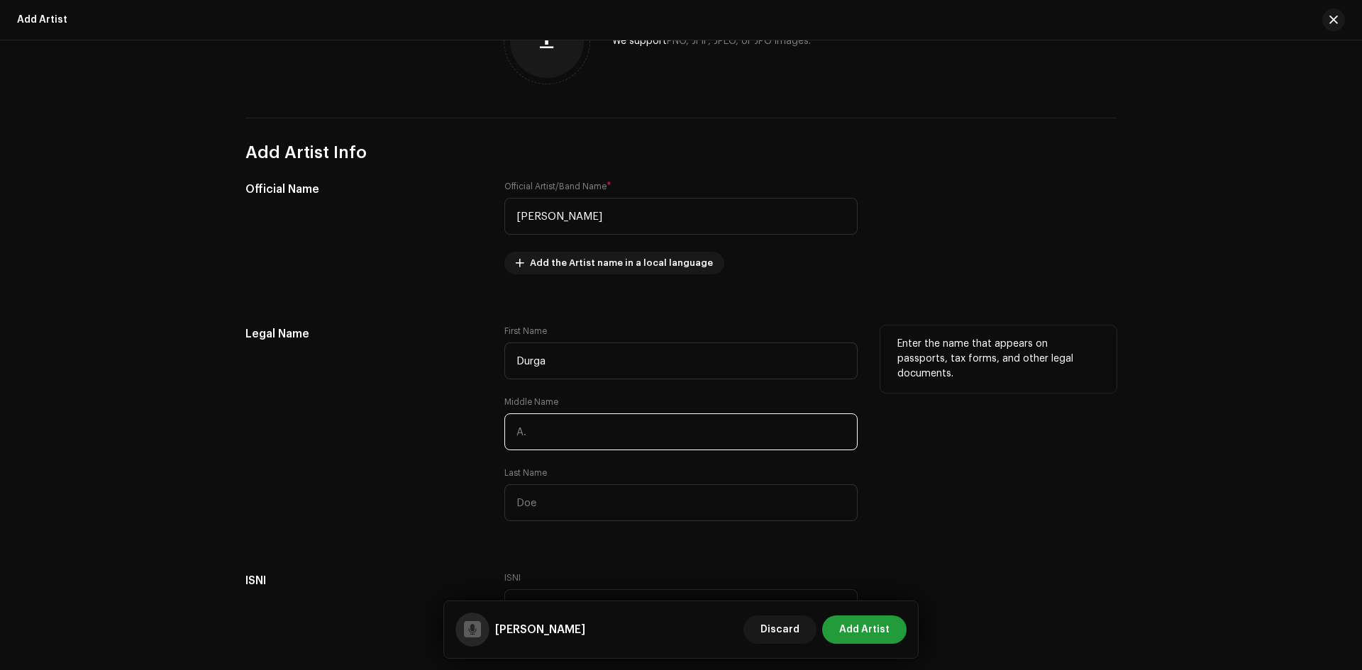
click at [556, 432] on input "text" at bounding box center [680, 432] width 353 height 37
paste input "Bahadur"
type input "Bahadur"
click at [539, 509] on input "text" at bounding box center [680, 503] width 353 height 37
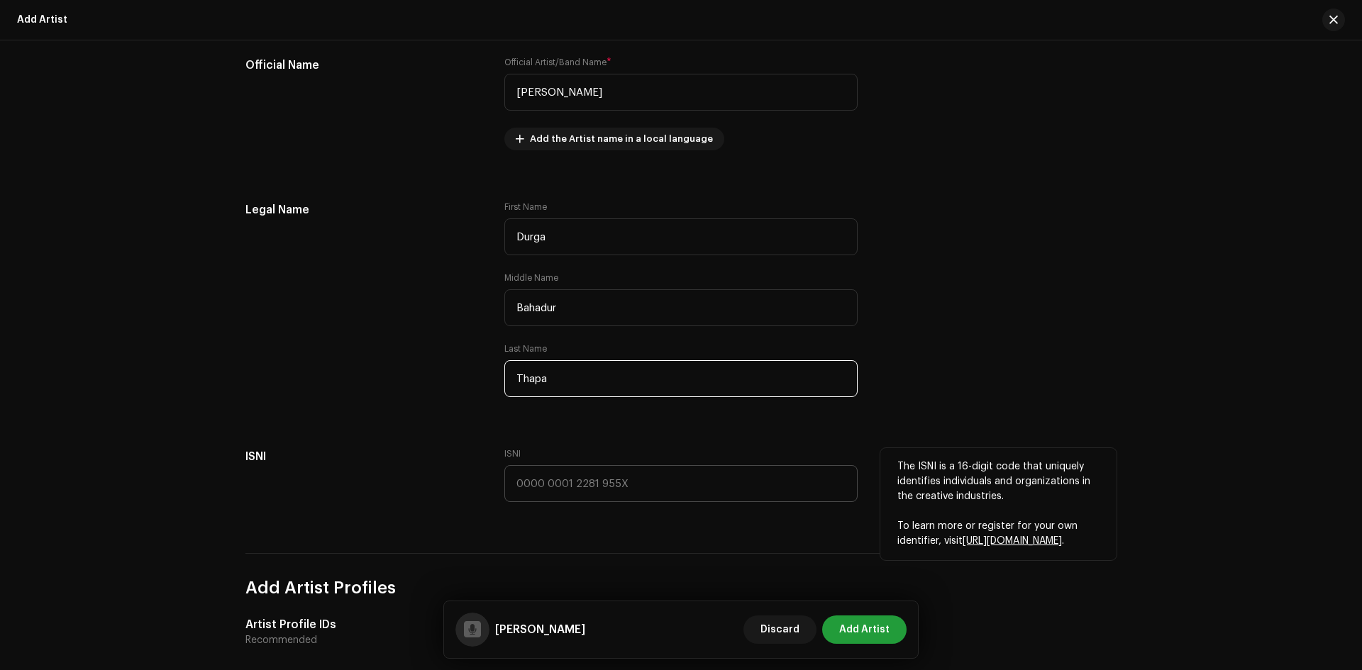
scroll to position [355, 0]
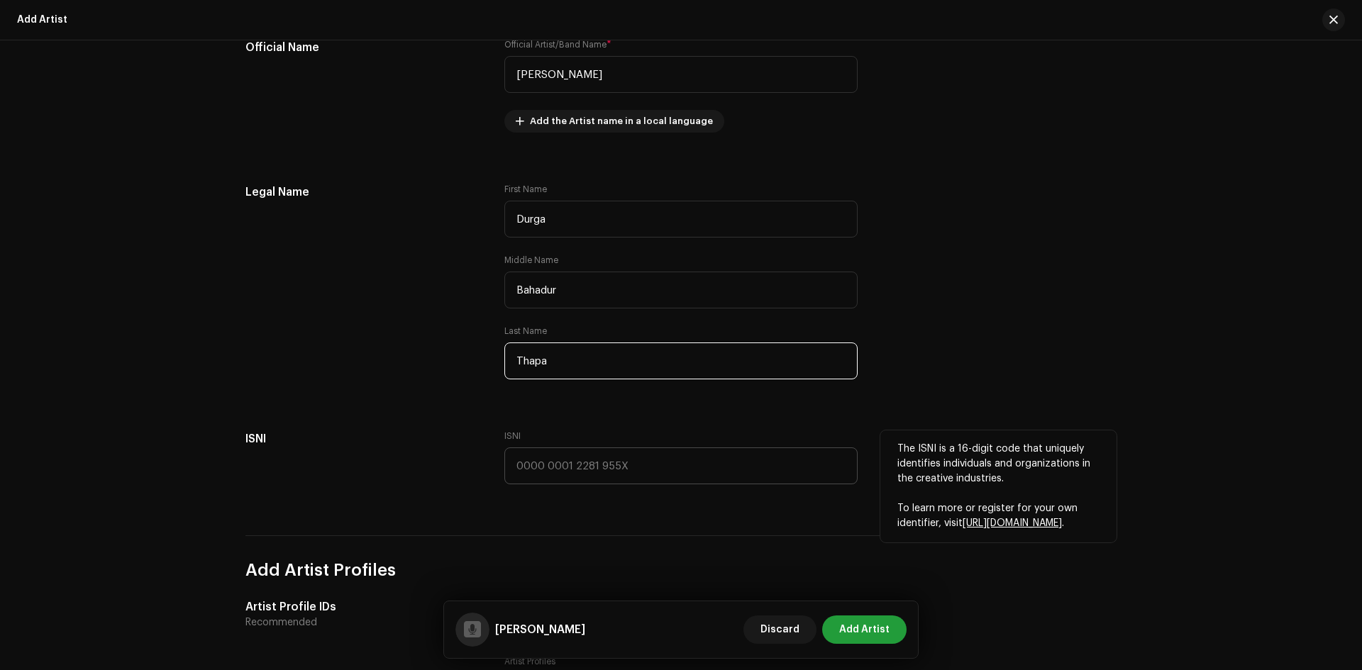
type input "Thapa"
click at [652, 473] on input "text" at bounding box center [680, 466] width 353 height 37
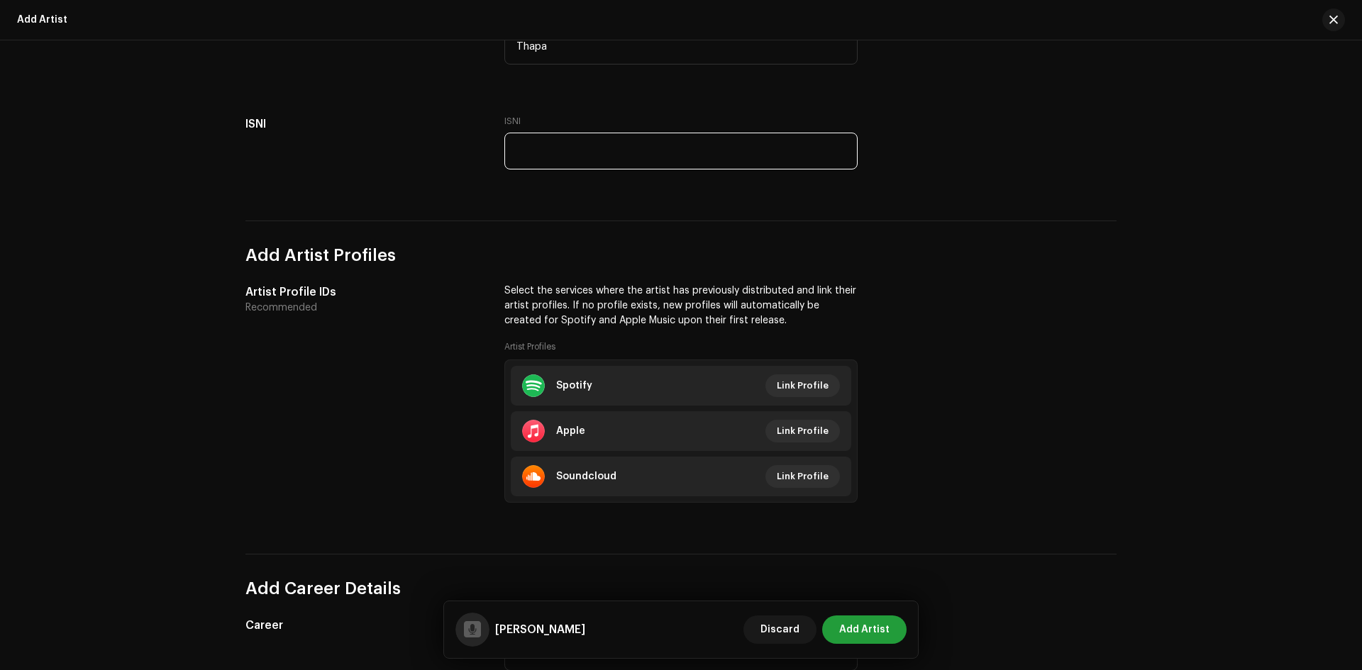
scroll to position [709, 0]
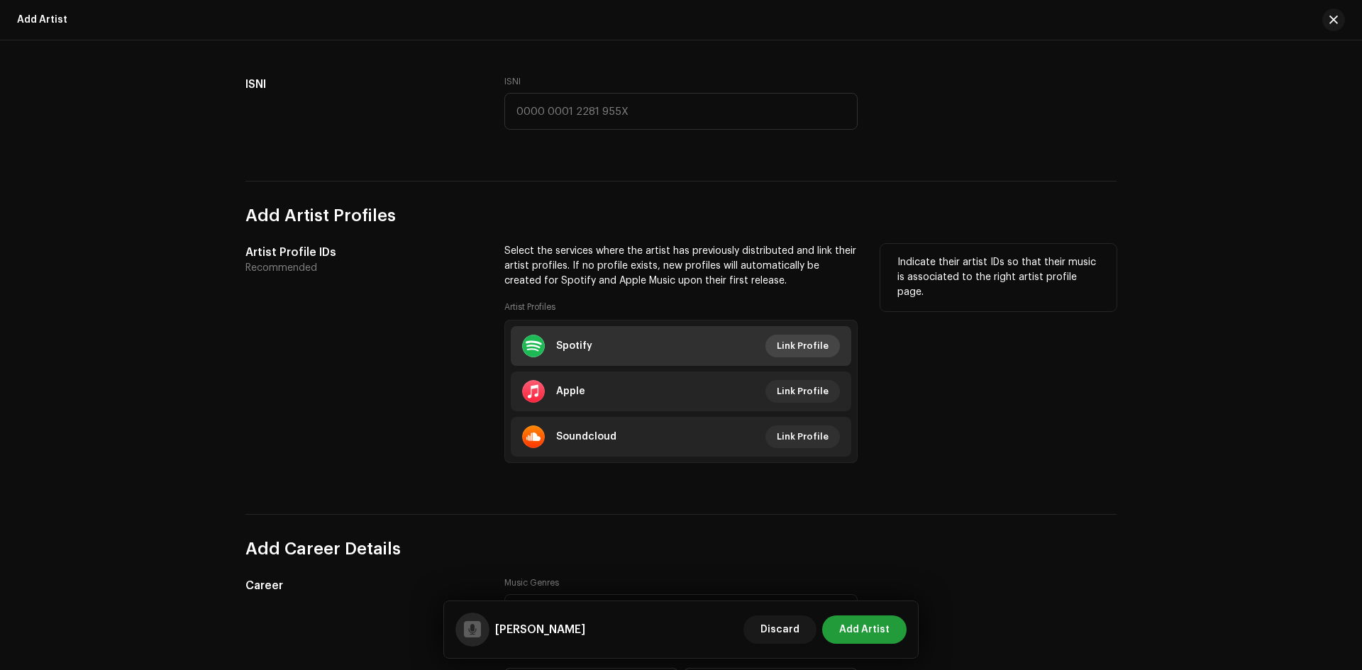
click at [806, 348] on span "Link Profile" at bounding box center [803, 346] width 52 height 28
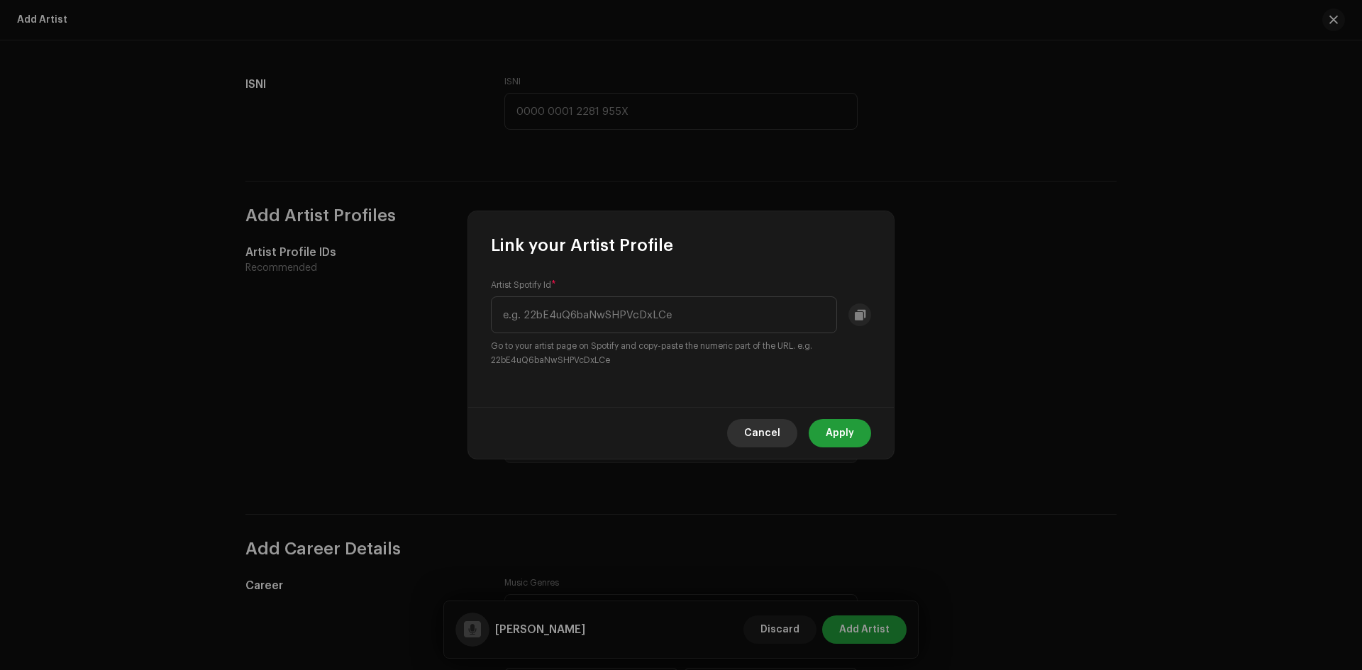
click at [763, 433] on span "Cancel" at bounding box center [762, 433] width 36 height 28
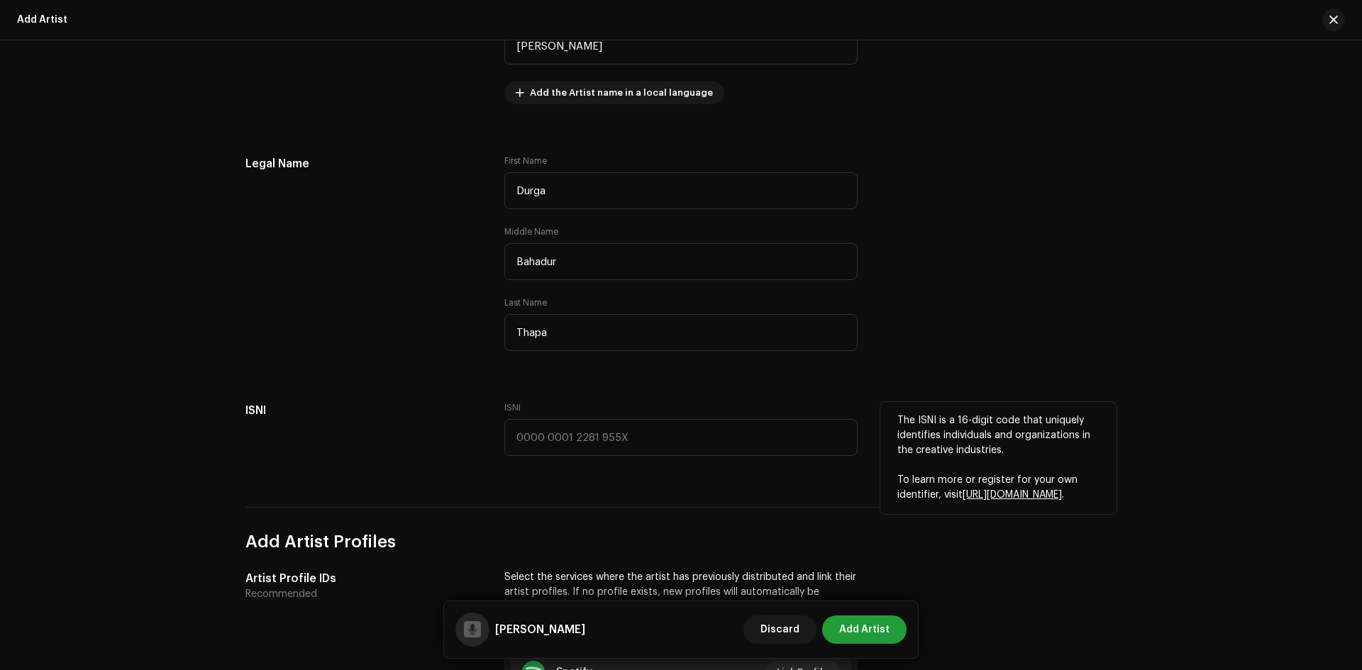
scroll to position [426, 0]
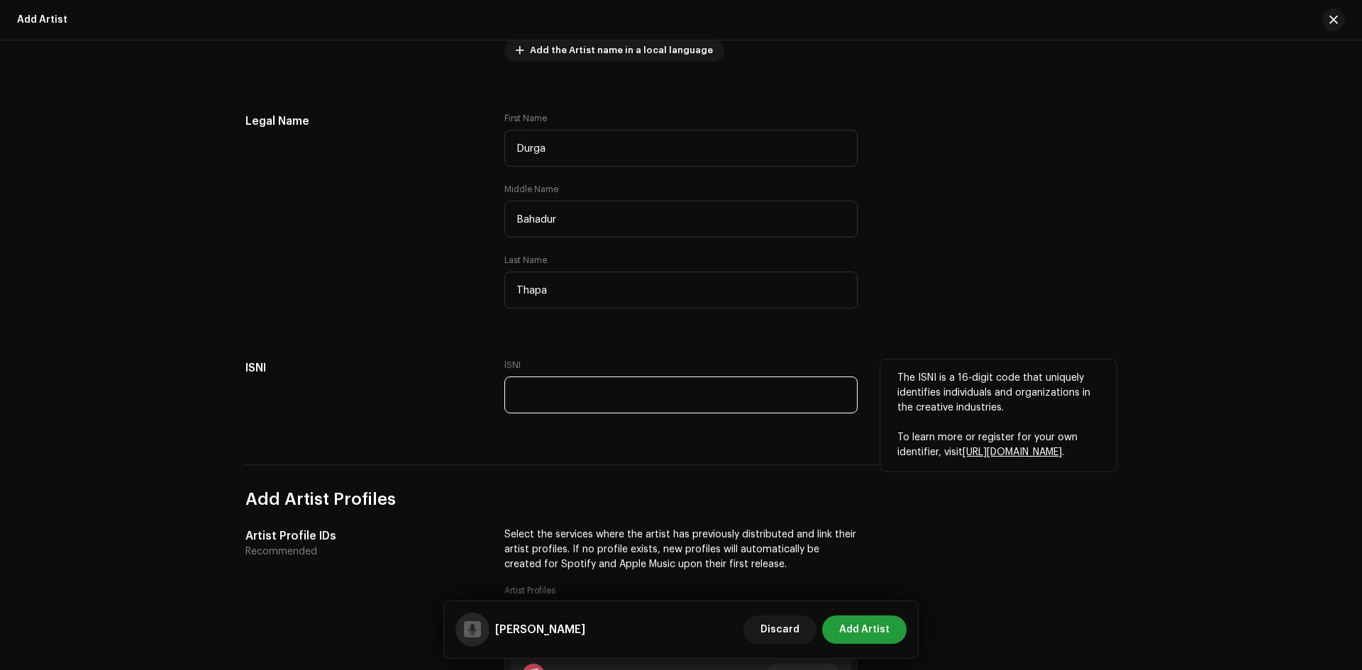
click at [664, 401] on input "text" at bounding box center [680, 395] width 353 height 37
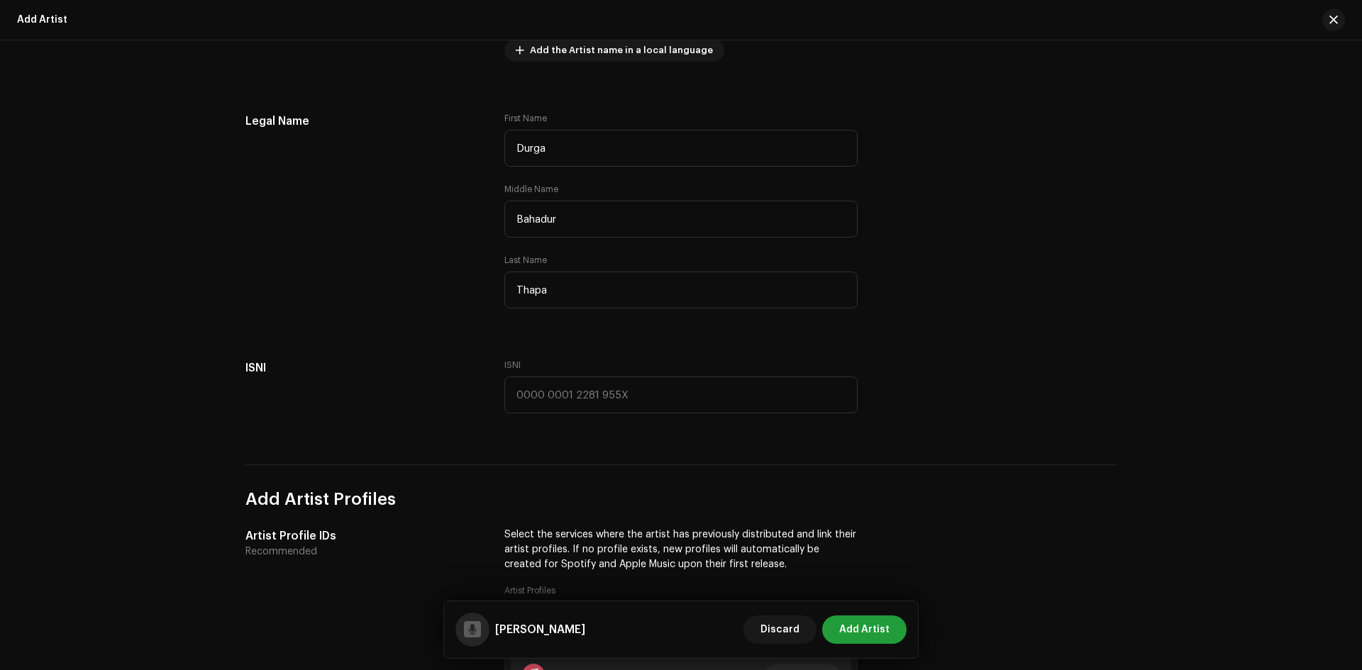
click at [1174, 529] on div "Let's get started Complete the following to add an artist Add Profile Picture A…" at bounding box center [681, 355] width 1362 height 630
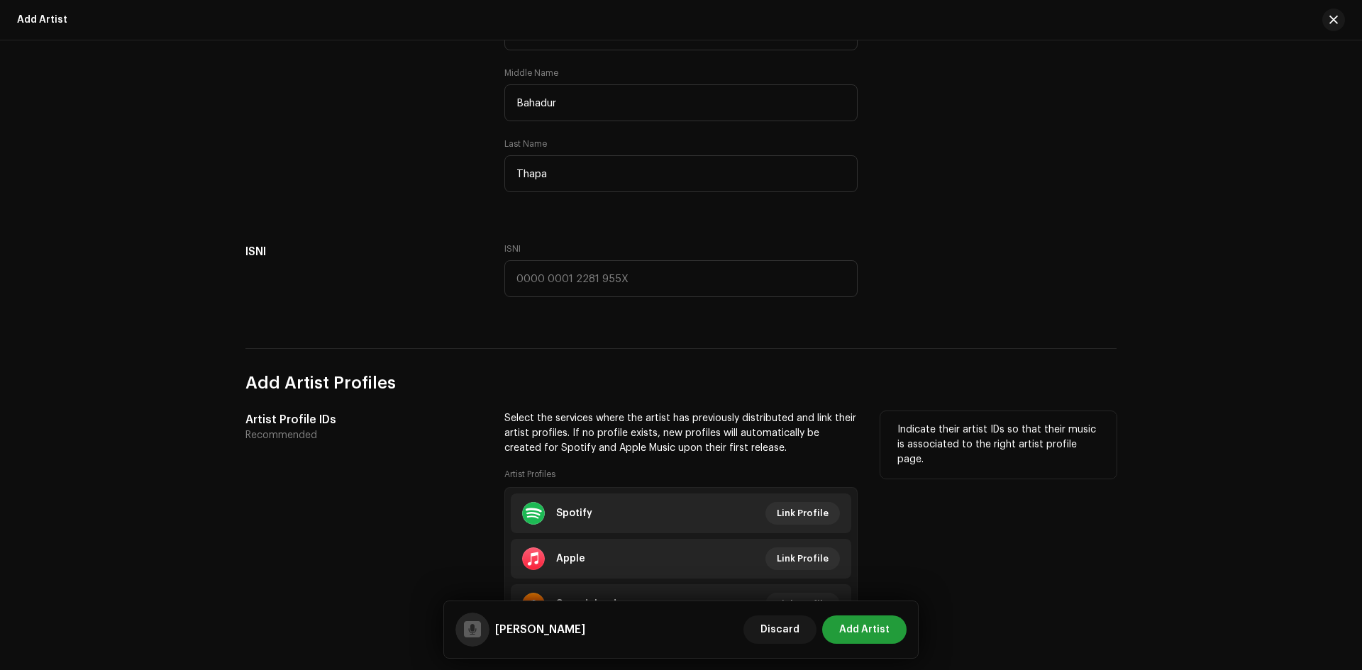
scroll to position [568, 0]
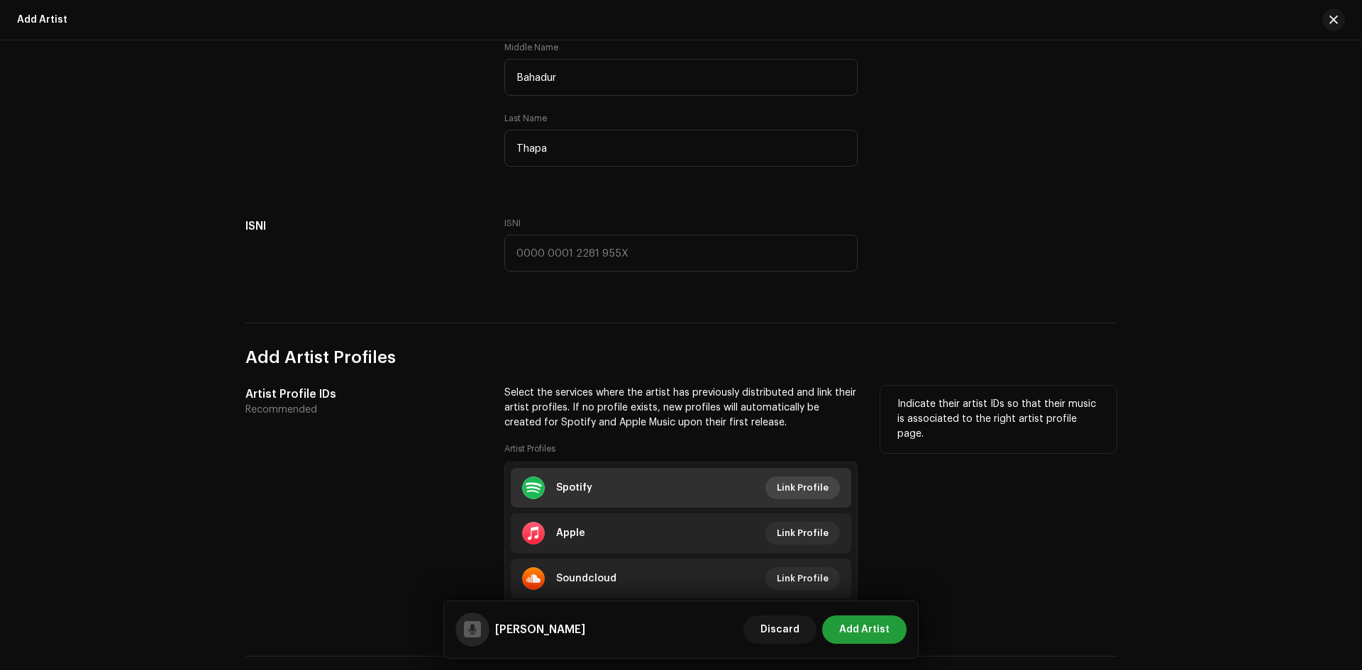
click at [797, 483] on span "Link Profile" at bounding box center [803, 488] width 52 height 28
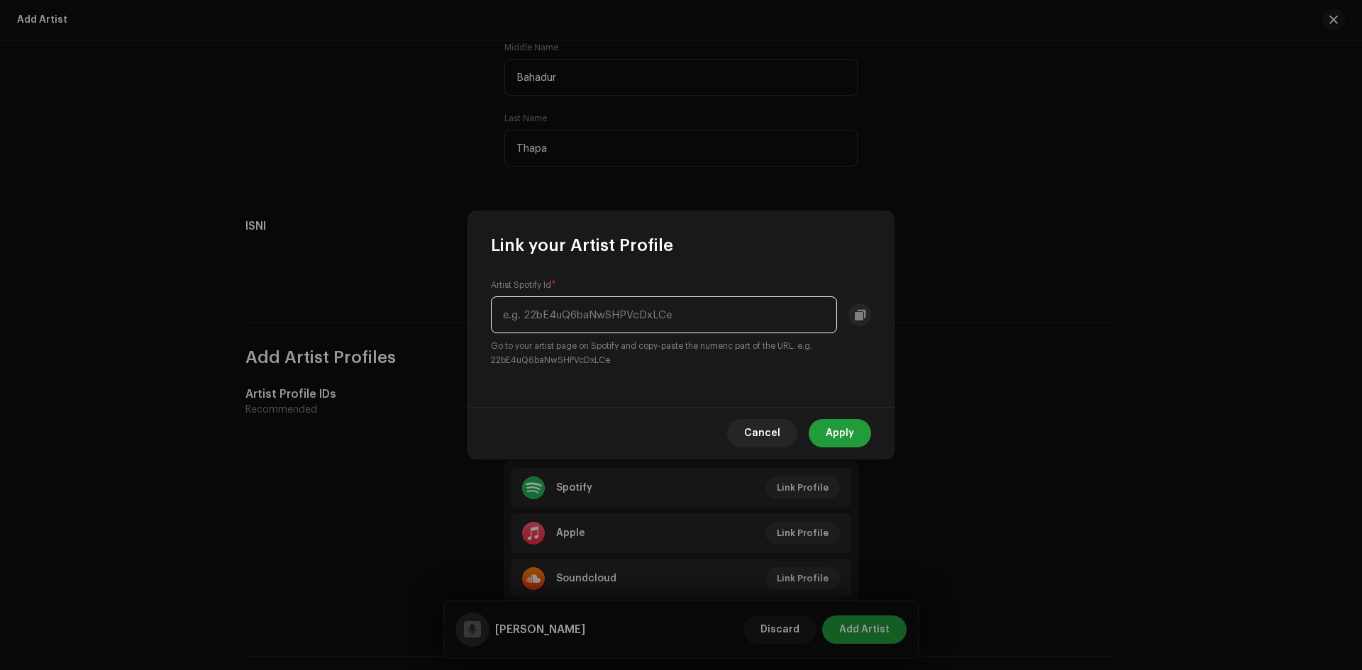
paste input "5aciuFr2zXJkJmwgy1blFc"
type input "5aciuFr2zXJkJmwgy1blFc"
click at [836, 424] on span "Apply" at bounding box center [840, 433] width 28 height 28
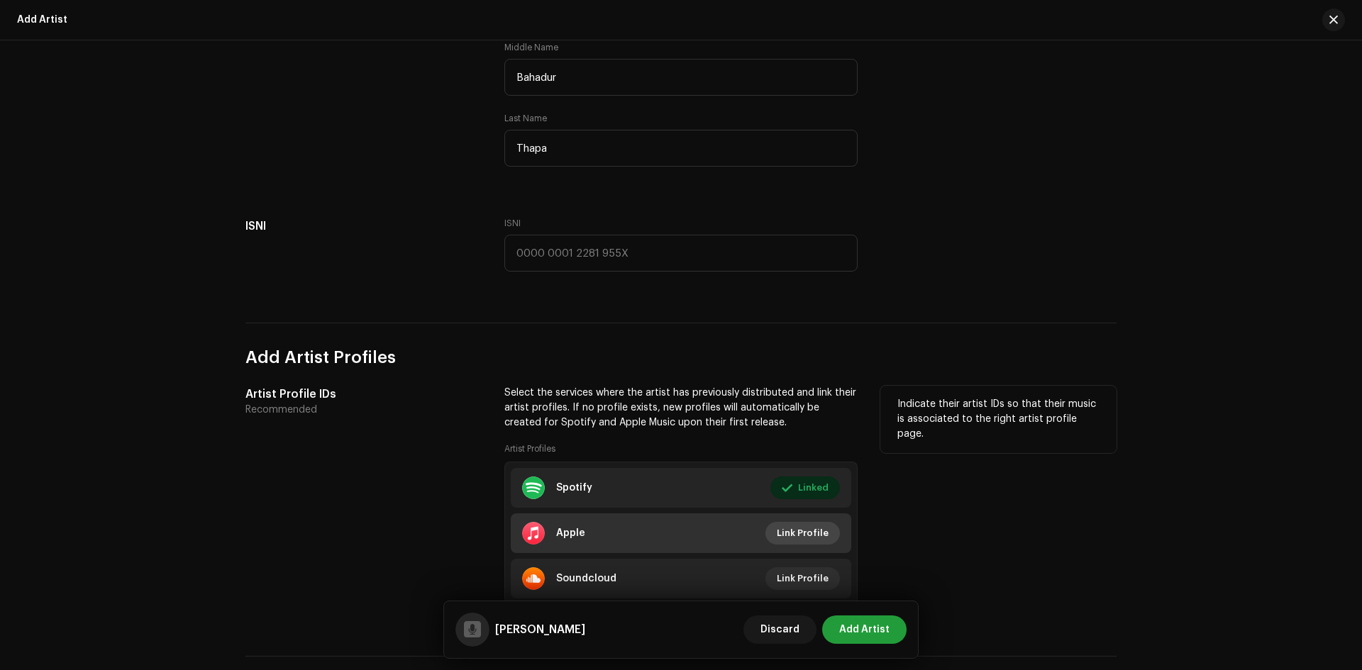
click at [790, 535] on span "Link Profile" at bounding box center [803, 533] width 52 height 28
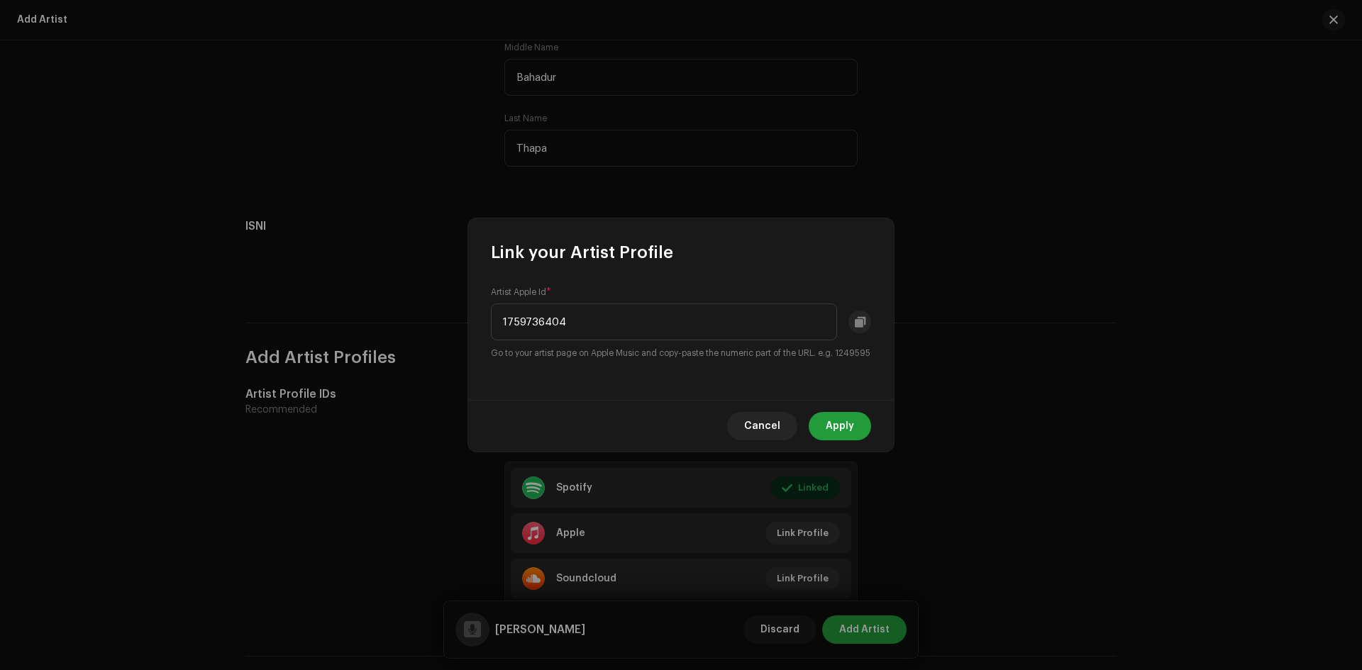
type input "1759736404"
click at [866, 452] on div "Cancel Apply" at bounding box center [681, 426] width 426 height 52
click at [853, 436] on span "Apply" at bounding box center [840, 426] width 28 height 28
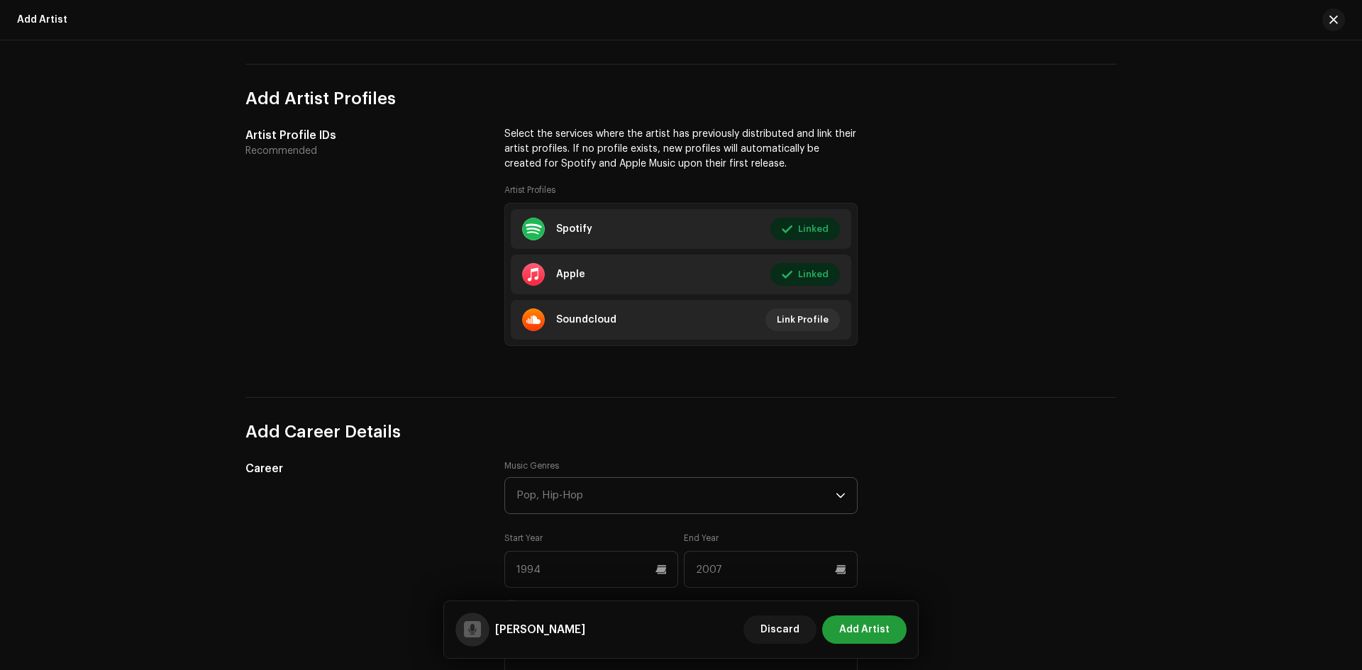
scroll to position [851, 0]
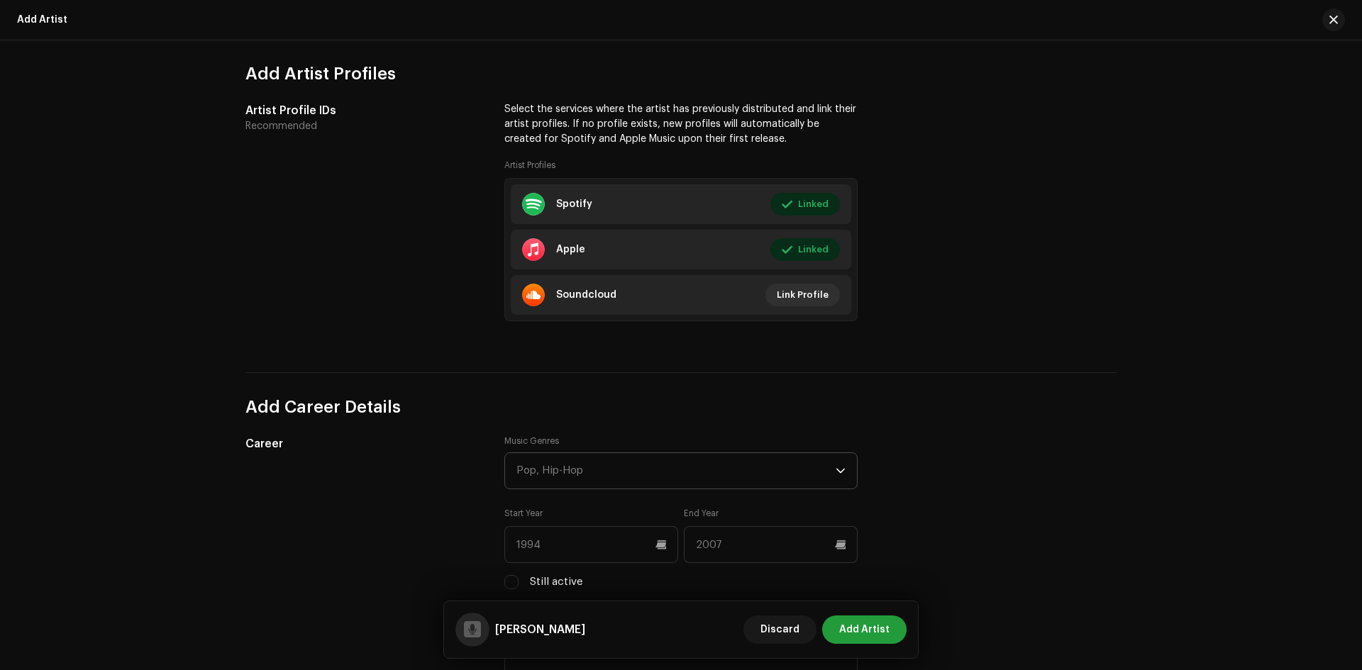
click at [622, 480] on div "Pop, Hip-Hop" at bounding box center [675, 470] width 319 height 35
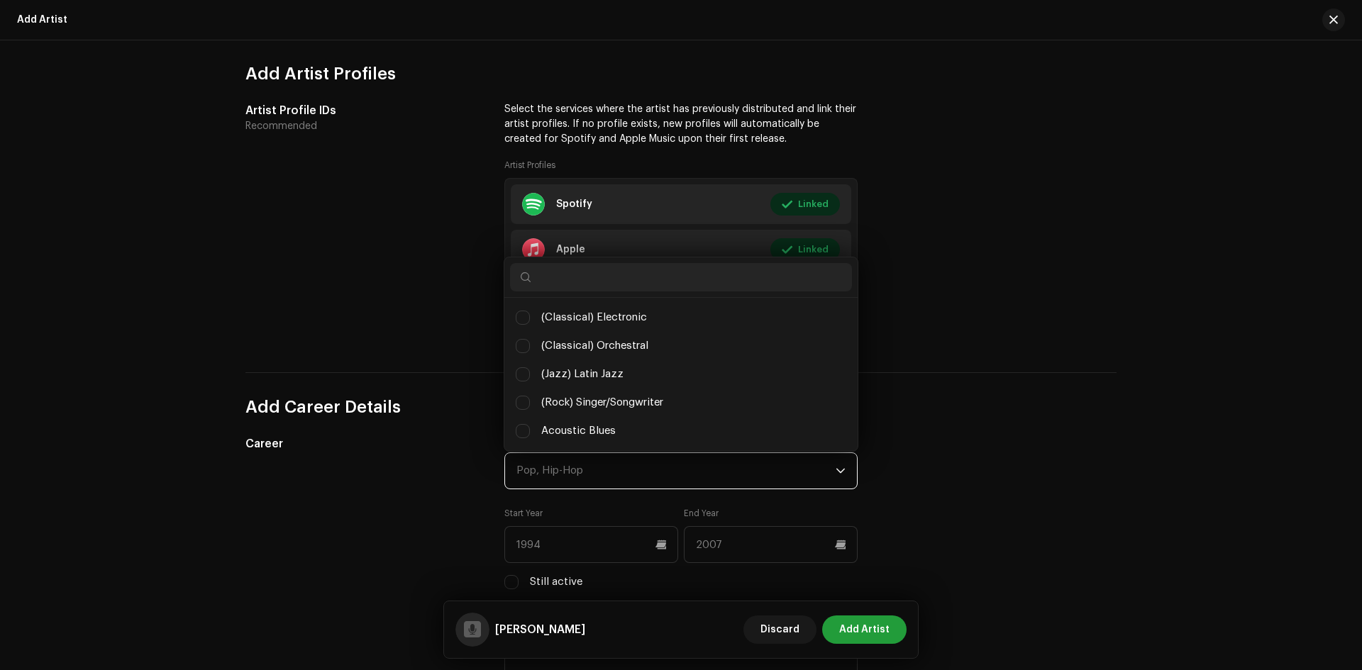
scroll to position [8, 63]
click at [558, 284] on input "text" at bounding box center [681, 277] width 342 height 28
type input "pop"
click at [526, 375] on input "Pop" at bounding box center [523, 375] width 14 height 14
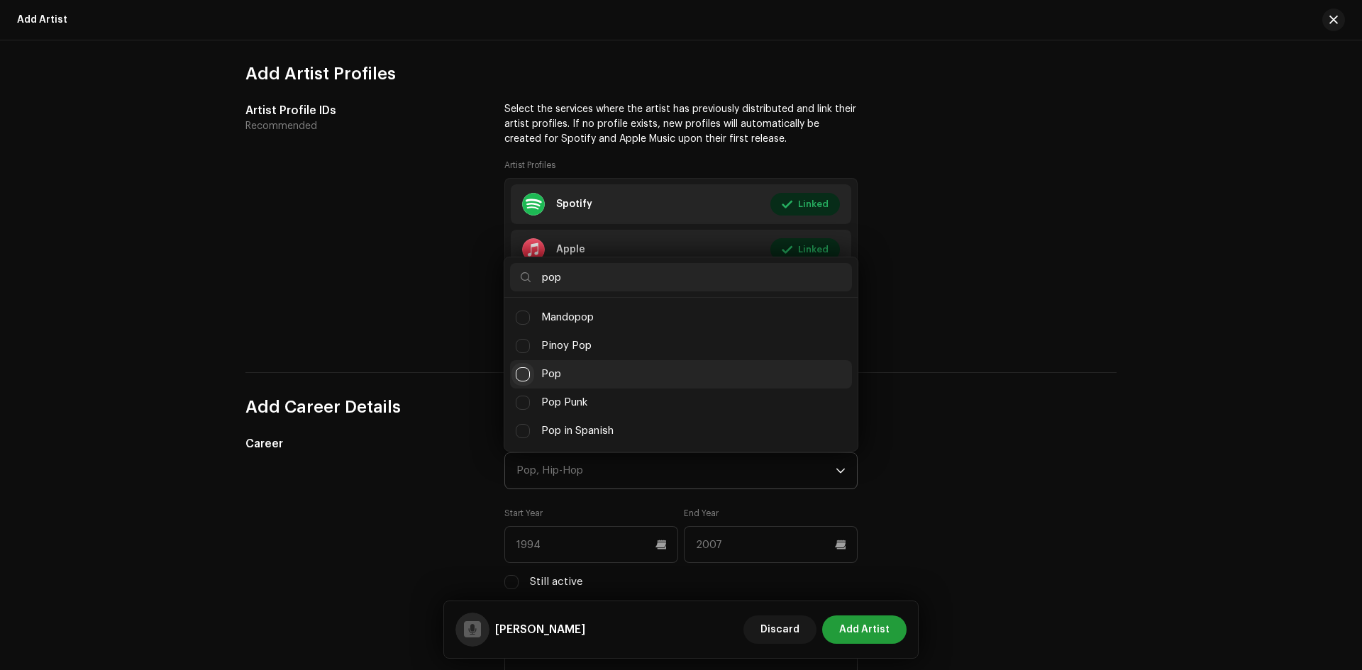
checkbox input "false"
drag, startPoint x: 903, startPoint y: 453, endPoint x: 917, endPoint y: 446, distance: 15.2
click at [917, 446] on div "Career Music Genres Pop pop Afro-Pop Arabic Pop Britpop Cantopop Christian Pop …" at bounding box center [680, 580] width 871 height 289
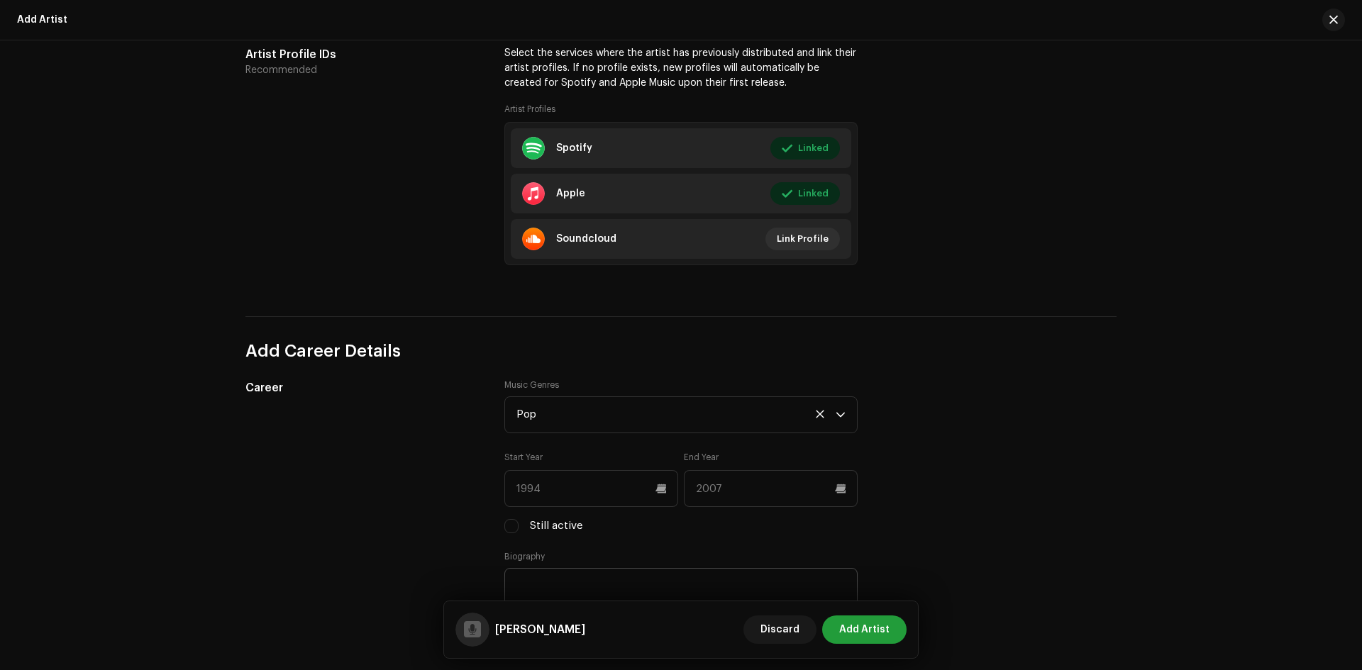
scroll to position [993, 0]
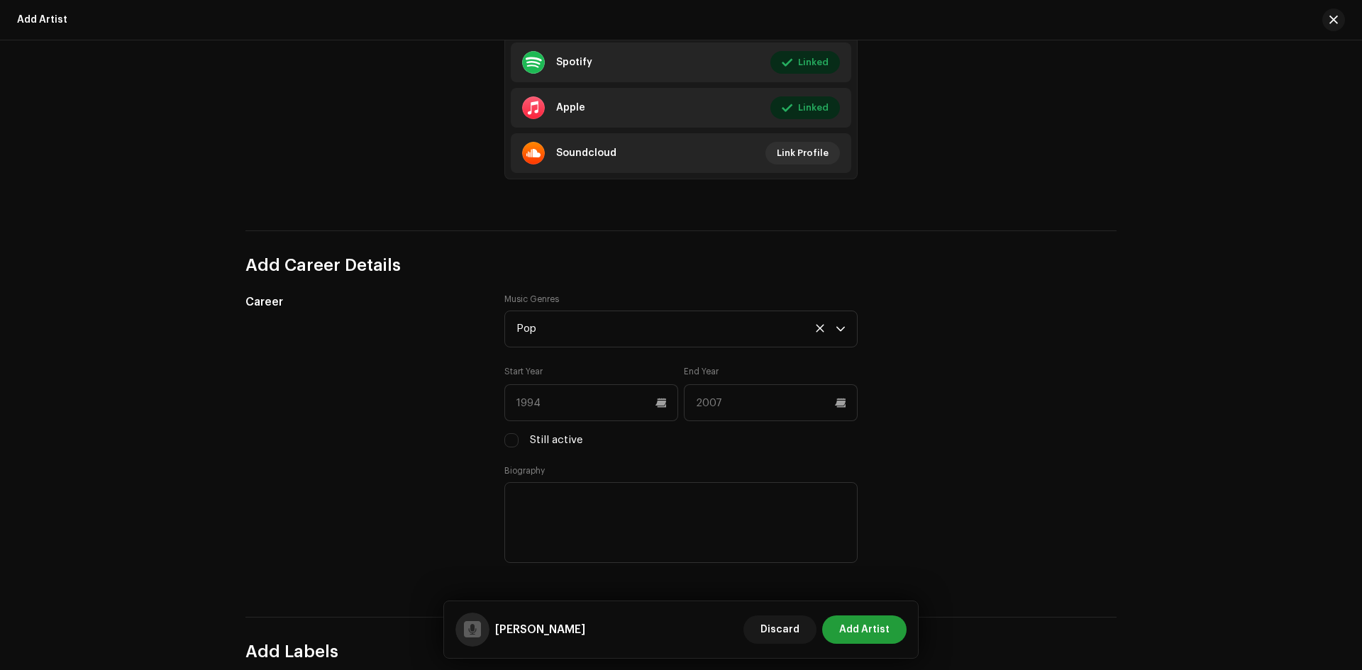
click at [499, 436] on div "Career Music Genres Pop Start Year End Year Still active Biography" at bounding box center [680, 438] width 871 height 289
click at [510, 439] on input "Still active" at bounding box center [511, 440] width 14 height 14
checkbox input "true"
click at [573, 399] on input "text" at bounding box center [591, 403] width 174 height 37
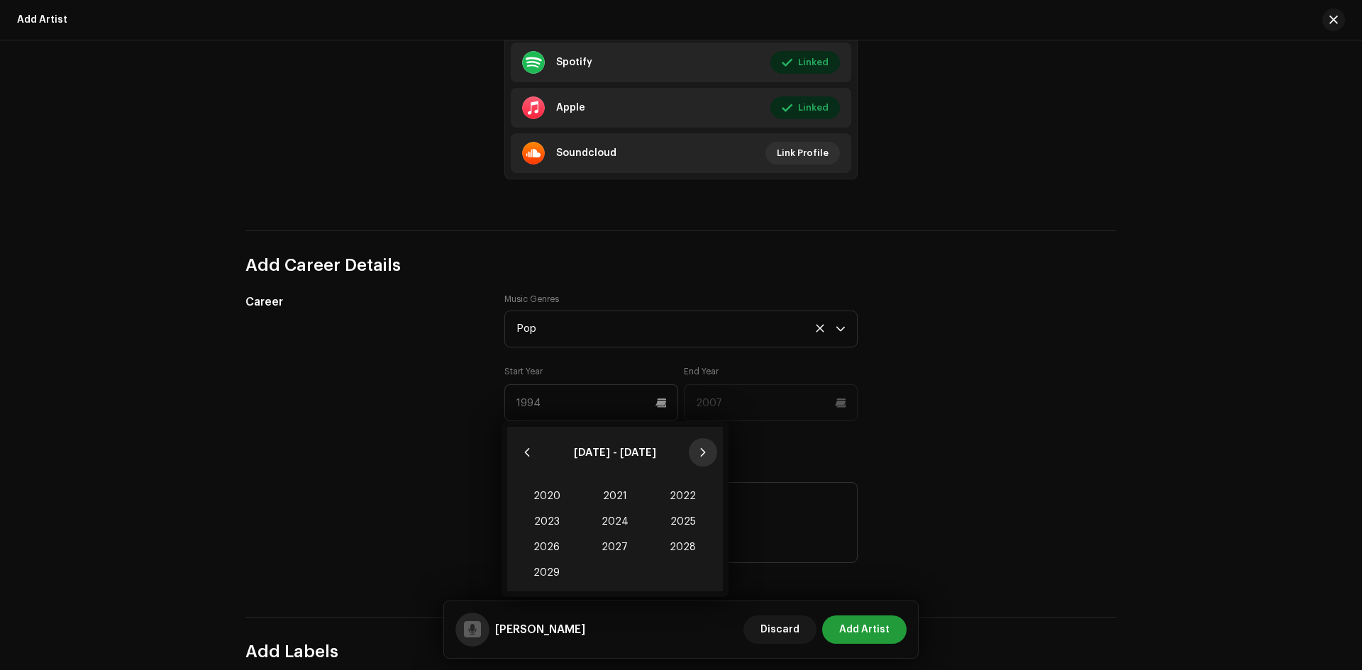
click at [702, 452] on icon "Next Decade" at bounding box center [703, 453] width 10 height 10
click at [530, 451] on icon "Previous Decade" at bounding box center [527, 453] width 10 height 10
click at [529, 451] on icon "Previous Decade" at bounding box center [527, 453] width 10 height 10
click at [529, 450] on icon "Previous Decade" at bounding box center [526, 452] width 5 height 9
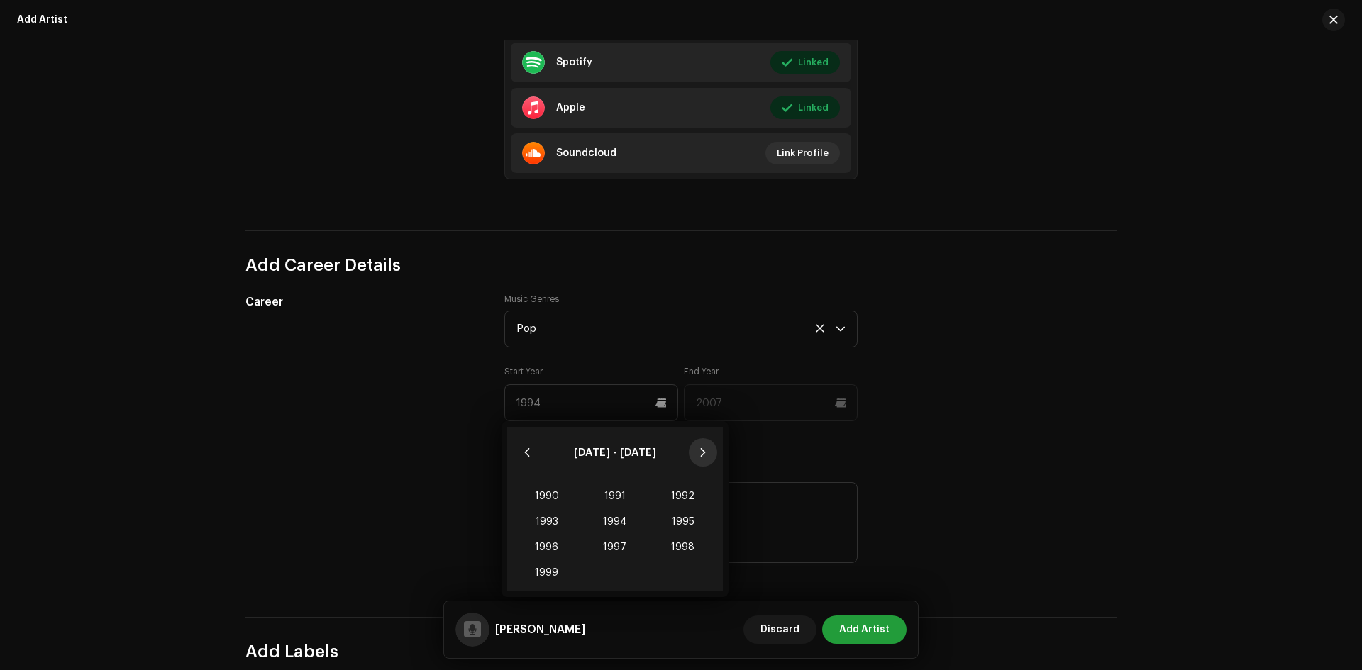
click at [700, 453] on icon "Next Decade" at bounding box center [703, 453] width 10 height 10
click at [697, 453] on button "Next Decade" at bounding box center [703, 452] width 28 height 28
click at [682, 517] on span "2015" at bounding box center [683, 522] width 68 height 26
type input "2015"
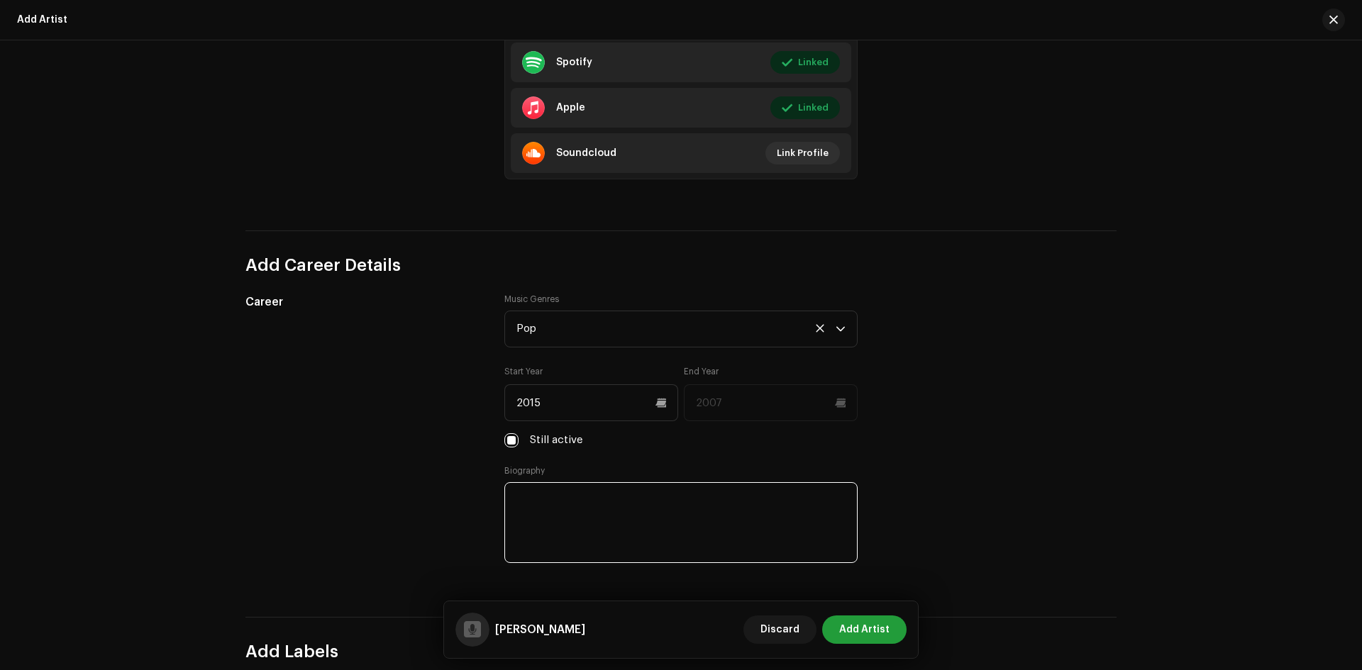
click at [562, 507] on textarea at bounding box center [680, 522] width 353 height 81
click at [598, 525] on textarea at bounding box center [680, 522] width 353 height 81
paste textarea "Durgesh Thapa is a popular Nepali singer, songwriter, and performer, celebrated…"
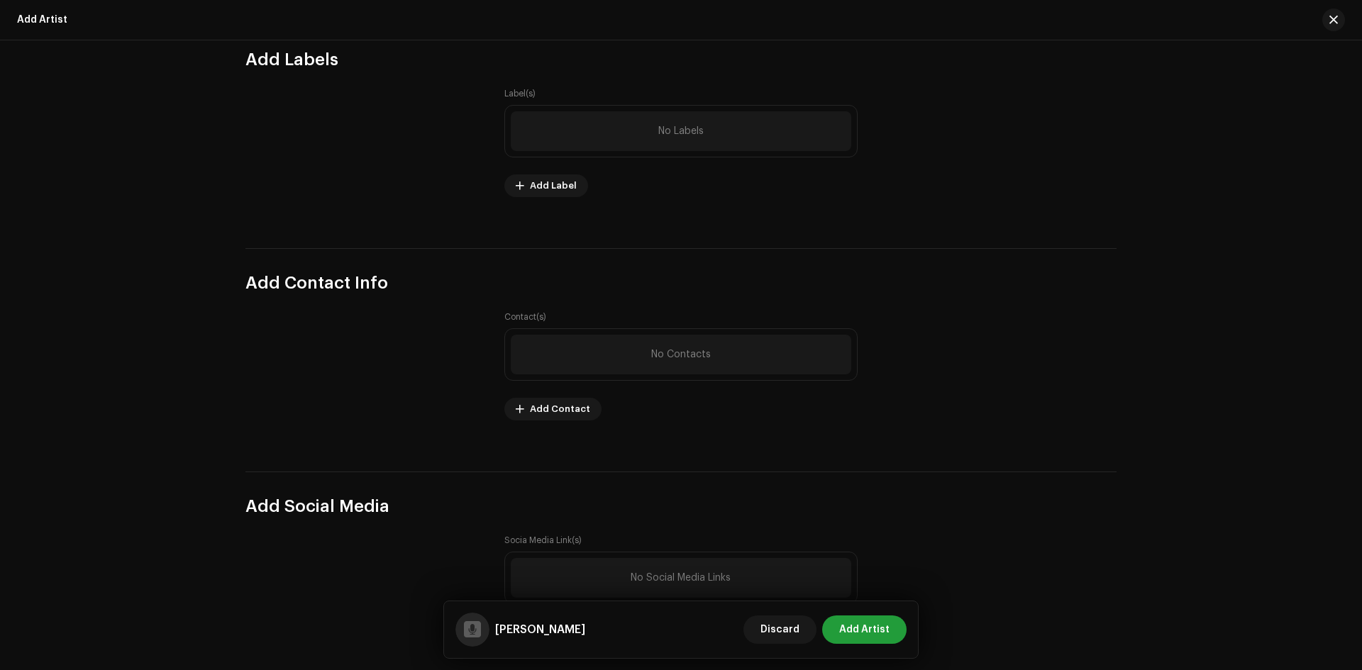
scroll to position [1561, 0]
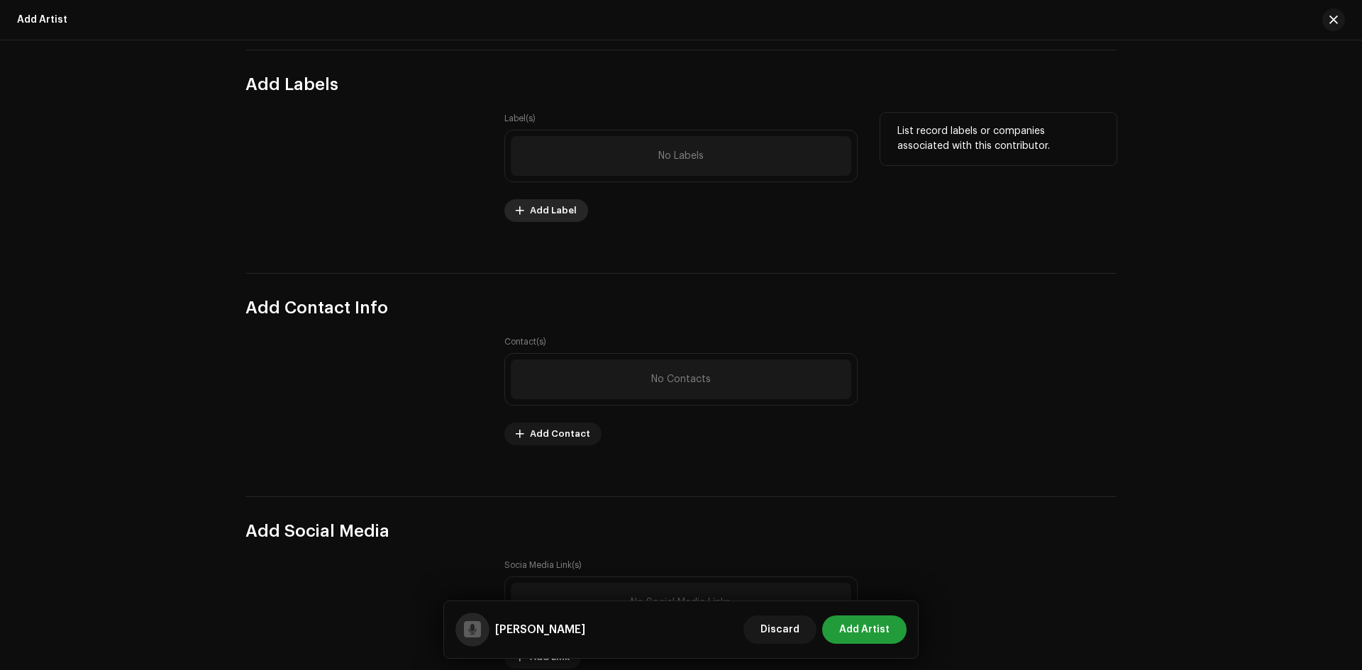
type textarea "Durgesh Thapa is a popular Nepali singer, songwriter, and performer, celebrated…"
click at [539, 214] on span "Add Label" at bounding box center [553, 211] width 47 height 28
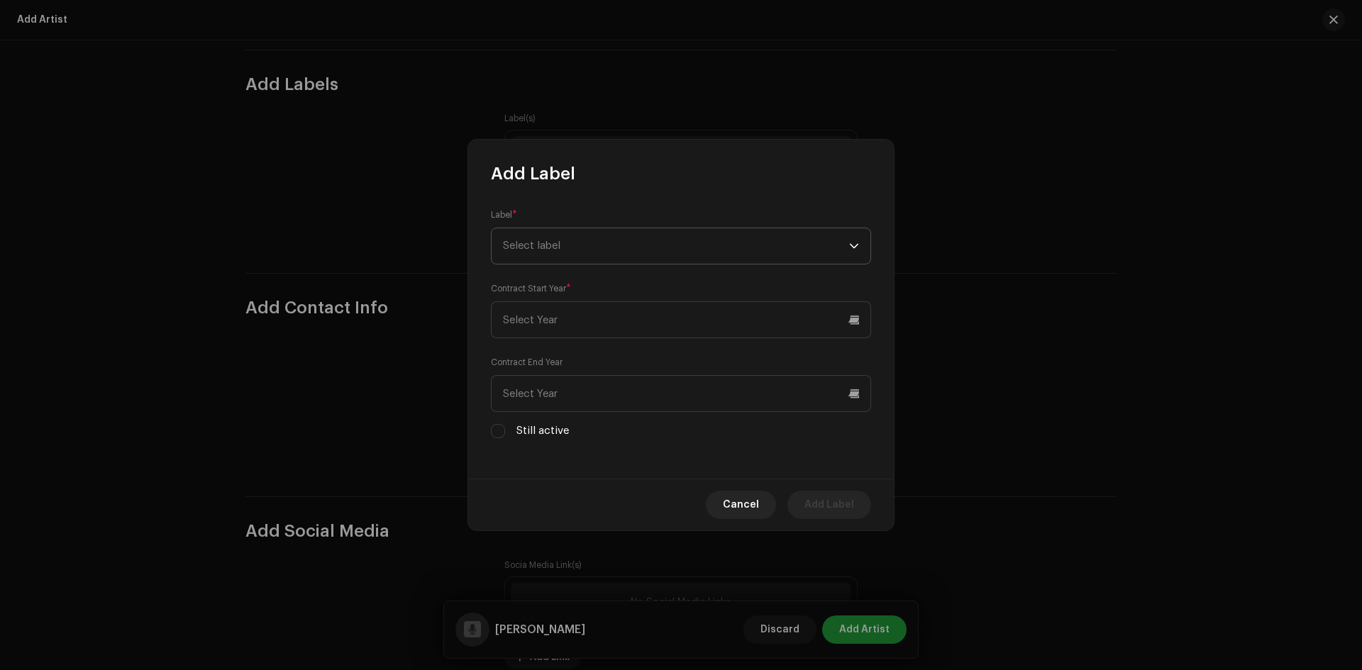
click at [599, 241] on span "Select label" at bounding box center [676, 245] width 346 height 35
type input "[PERSON_NAME]"
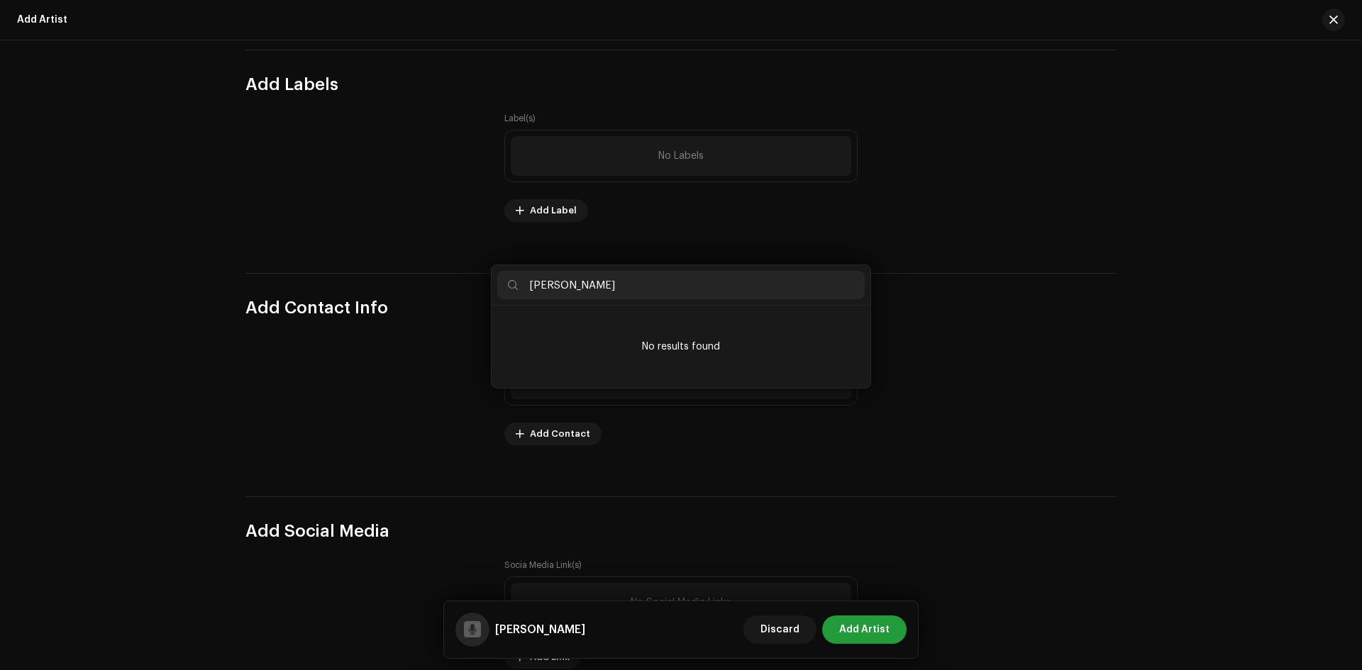
click at [963, 319] on div "Add Label Label * Select label Contract Start Year * Contract End Year Still ac…" at bounding box center [681, 335] width 1362 height 670
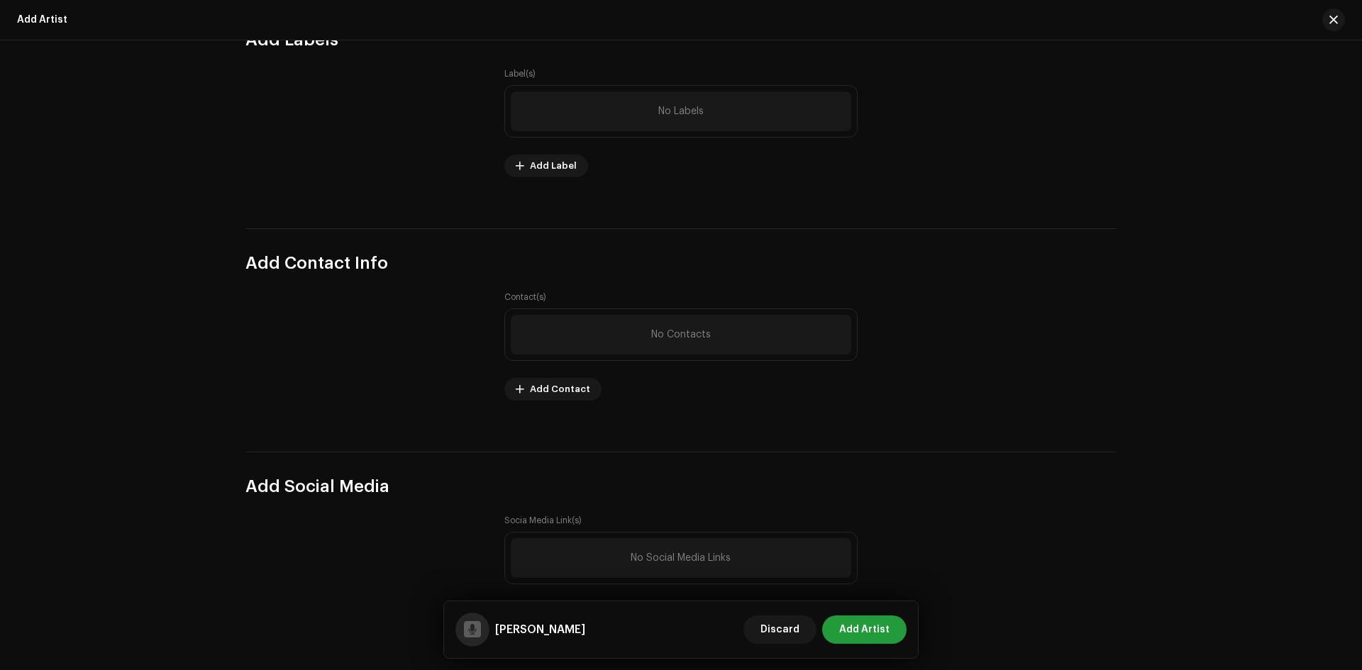
scroll to position [1662, 0]
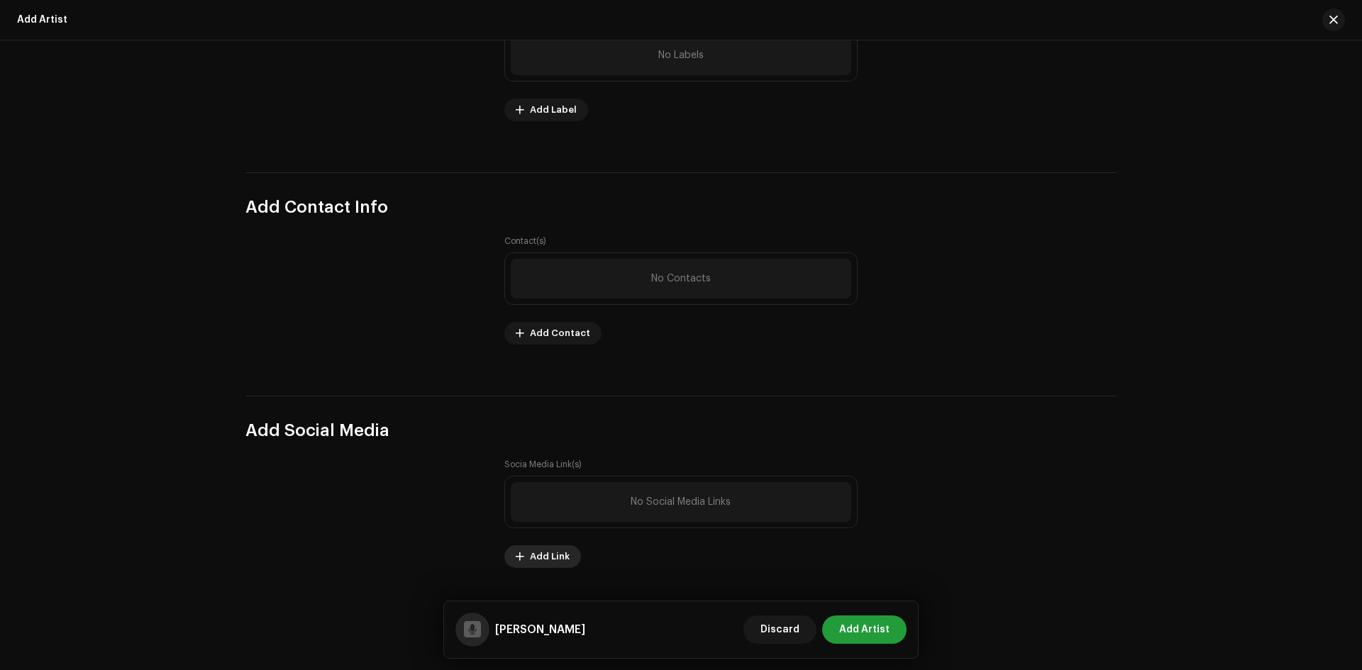
click at [543, 553] on span "Add Link" at bounding box center [550, 557] width 40 height 28
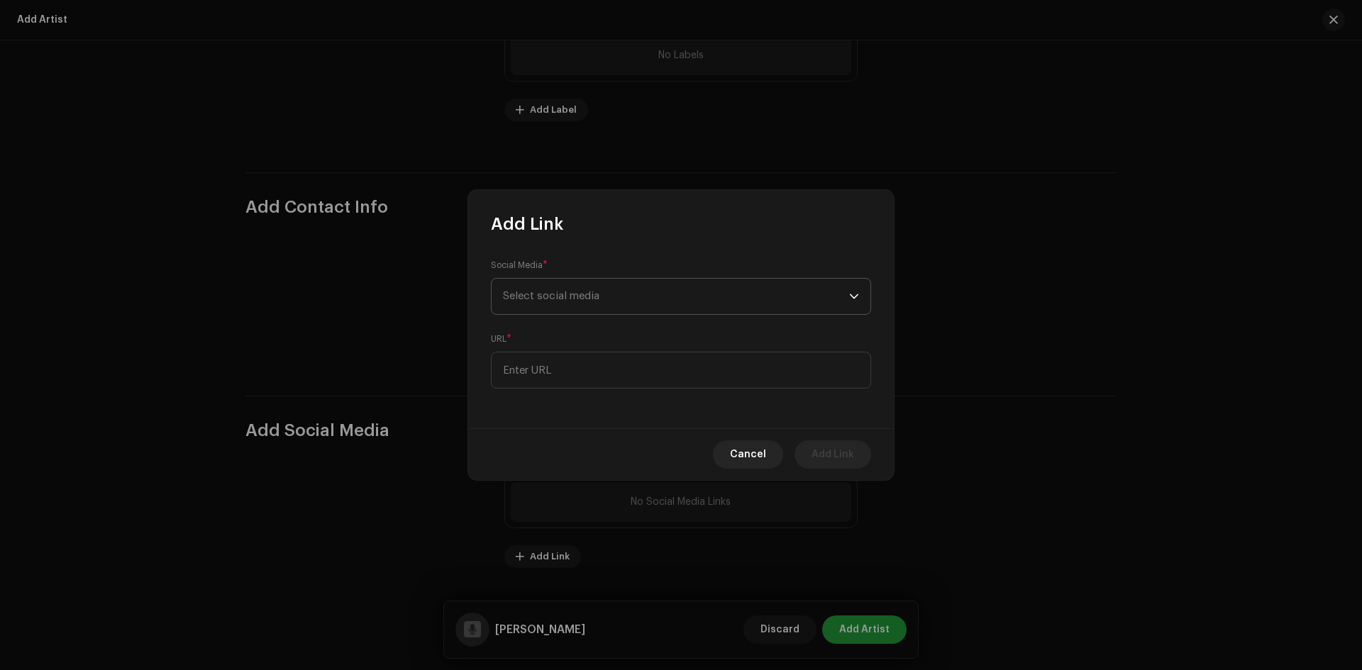
click at [558, 306] on span "Select social media" at bounding box center [676, 296] width 346 height 35
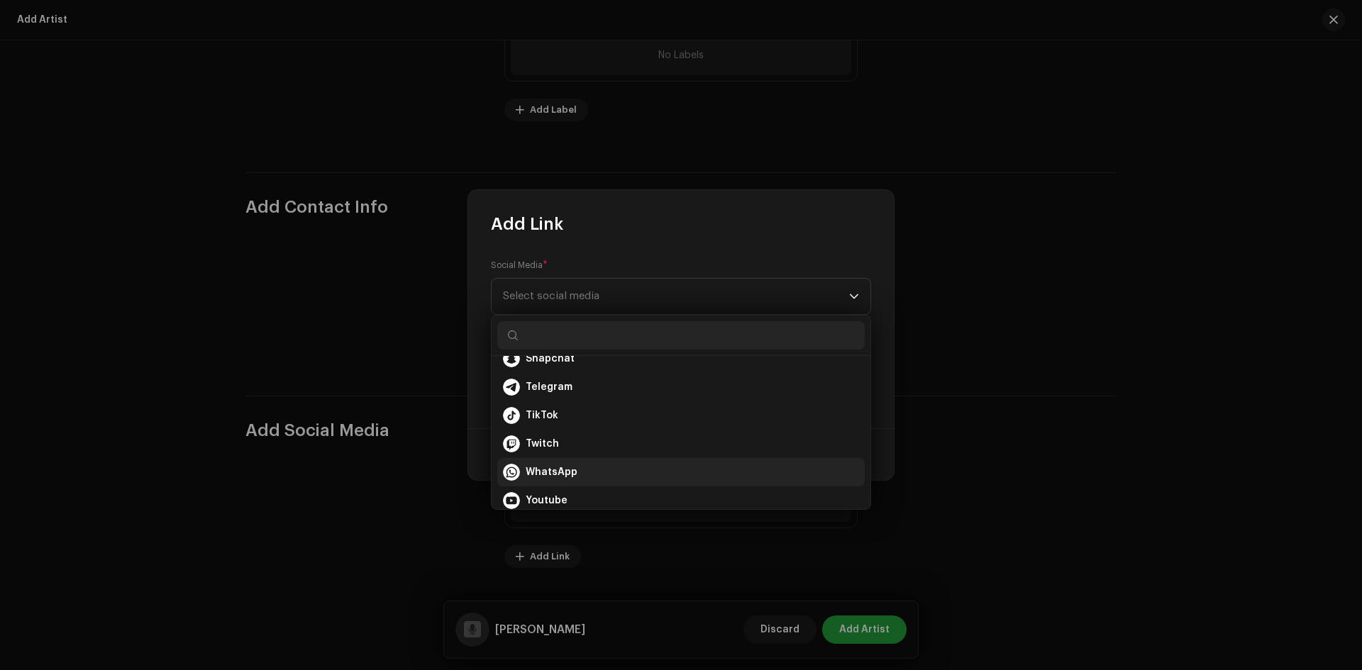
scroll to position [213, 0]
click at [558, 475] on span "Youtube" at bounding box center [547, 475] width 42 height 14
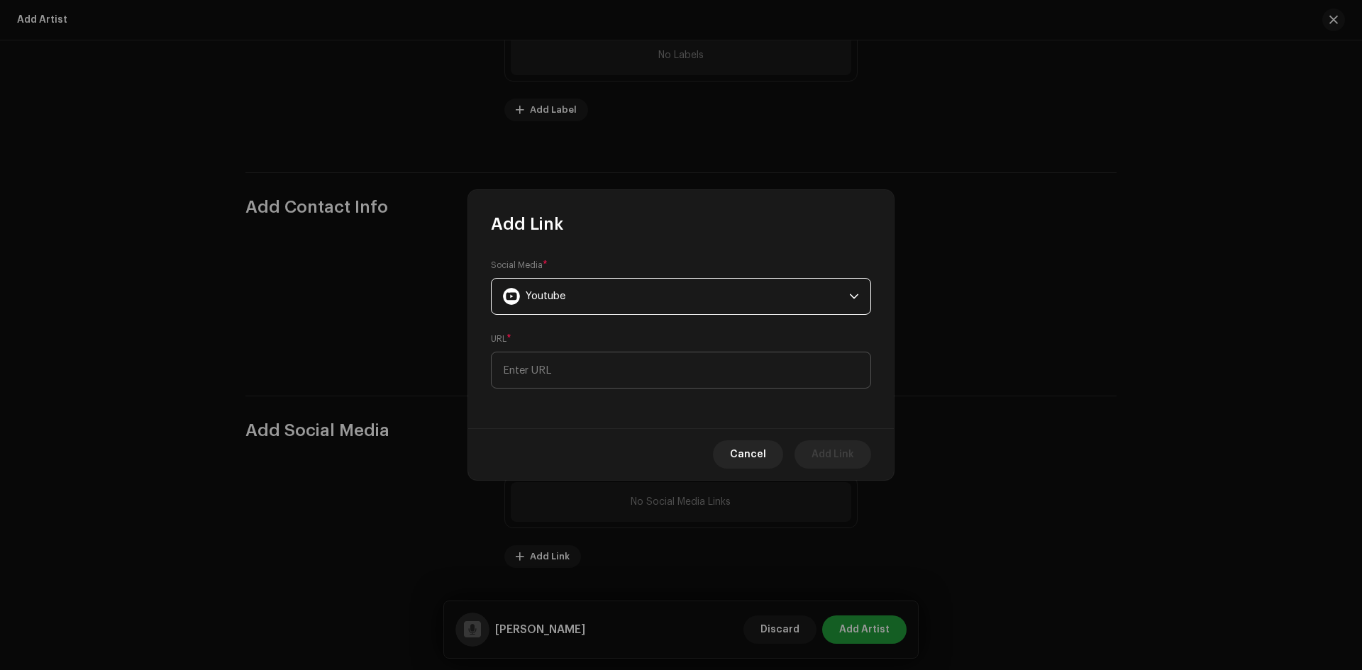
click at [524, 361] on input at bounding box center [681, 370] width 380 height 37
paste input "https://www.youtube.com/@DurgeshThapa"
type input "https://www.youtube.com/@DurgeshThapa"
click at [824, 453] on span "Add Link" at bounding box center [833, 455] width 43 height 28
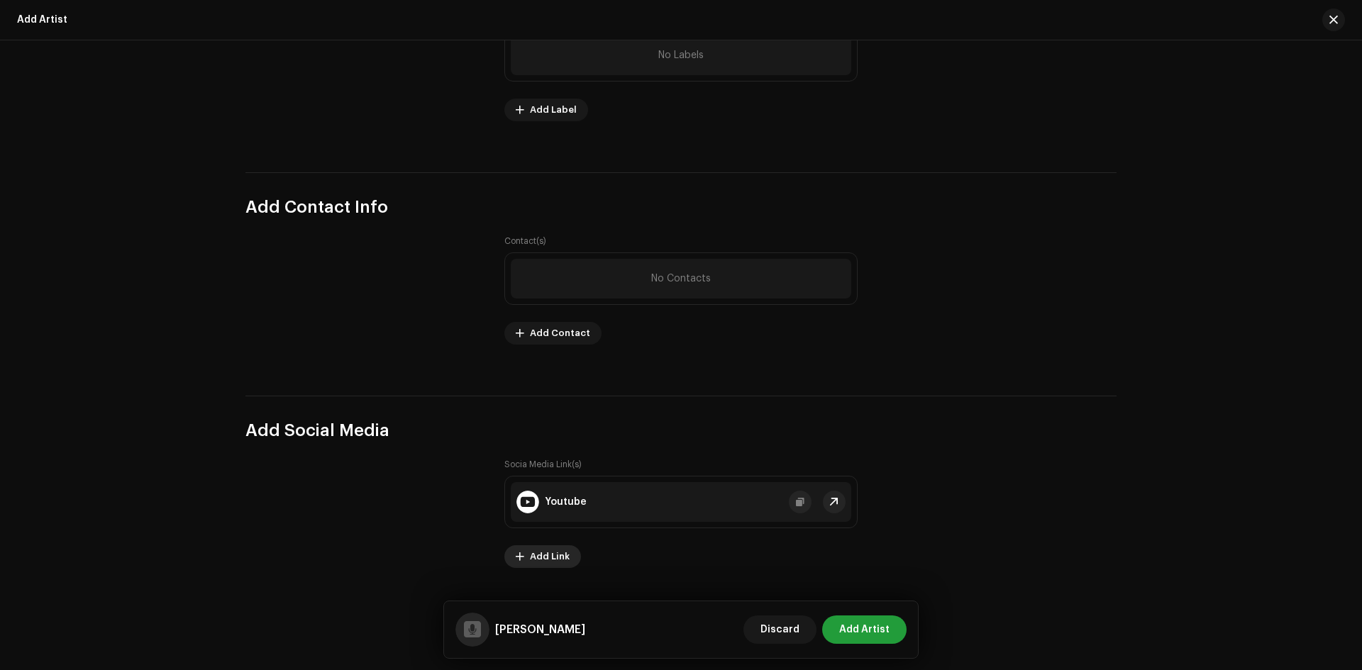
click at [548, 558] on span "Add Link" at bounding box center [550, 557] width 40 height 28
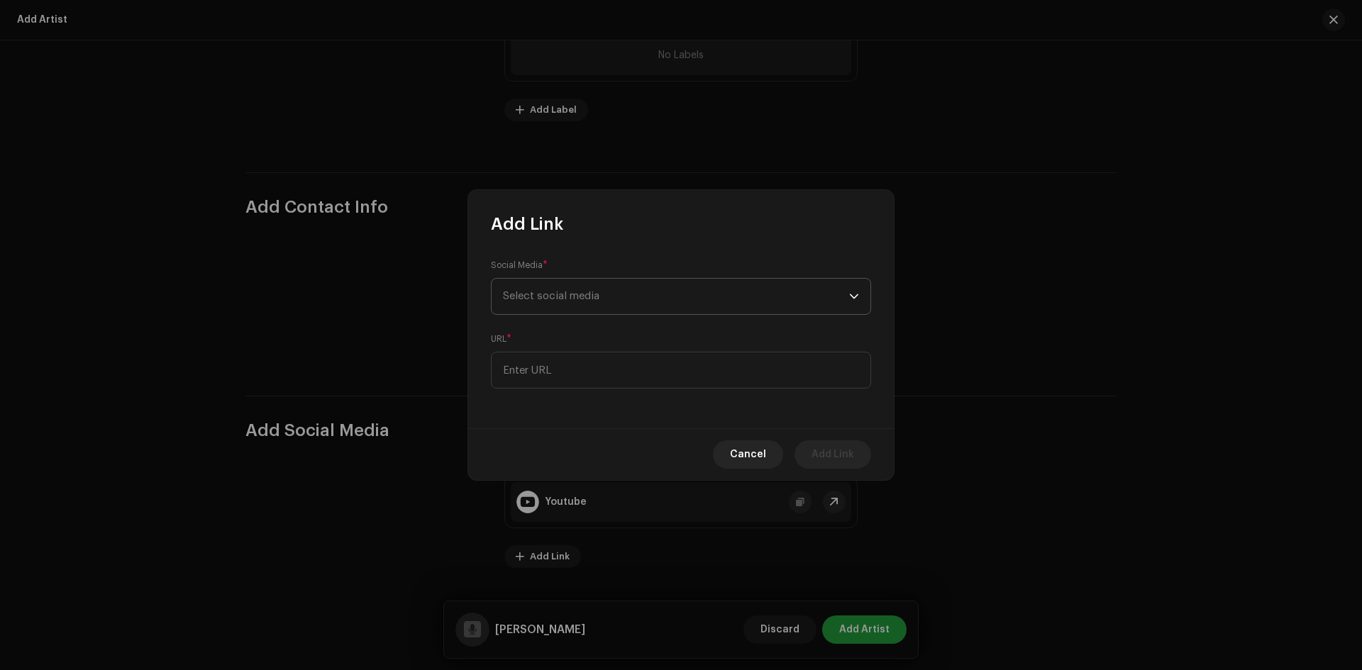
click at [553, 300] on span "Select social media" at bounding box center [551, 296] width 96 height 11
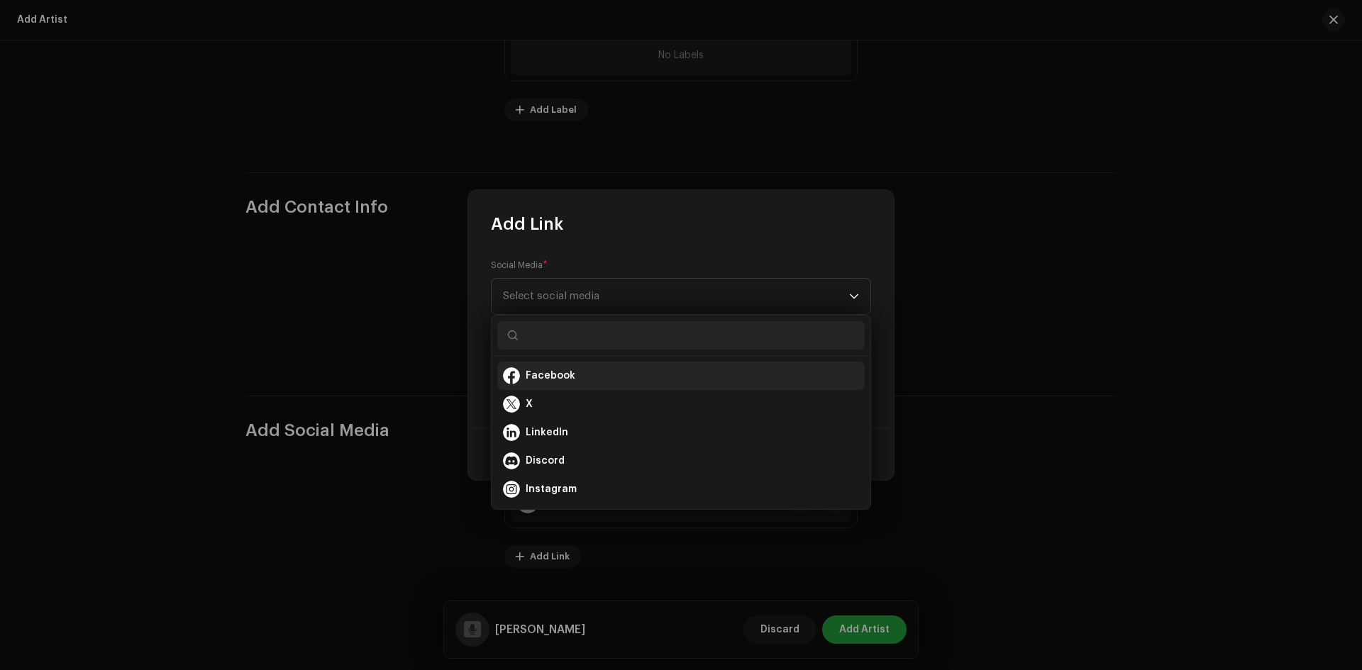
click at [566, 374] on span "Facebook" at bounding box center [551, 376] width 50 height 14
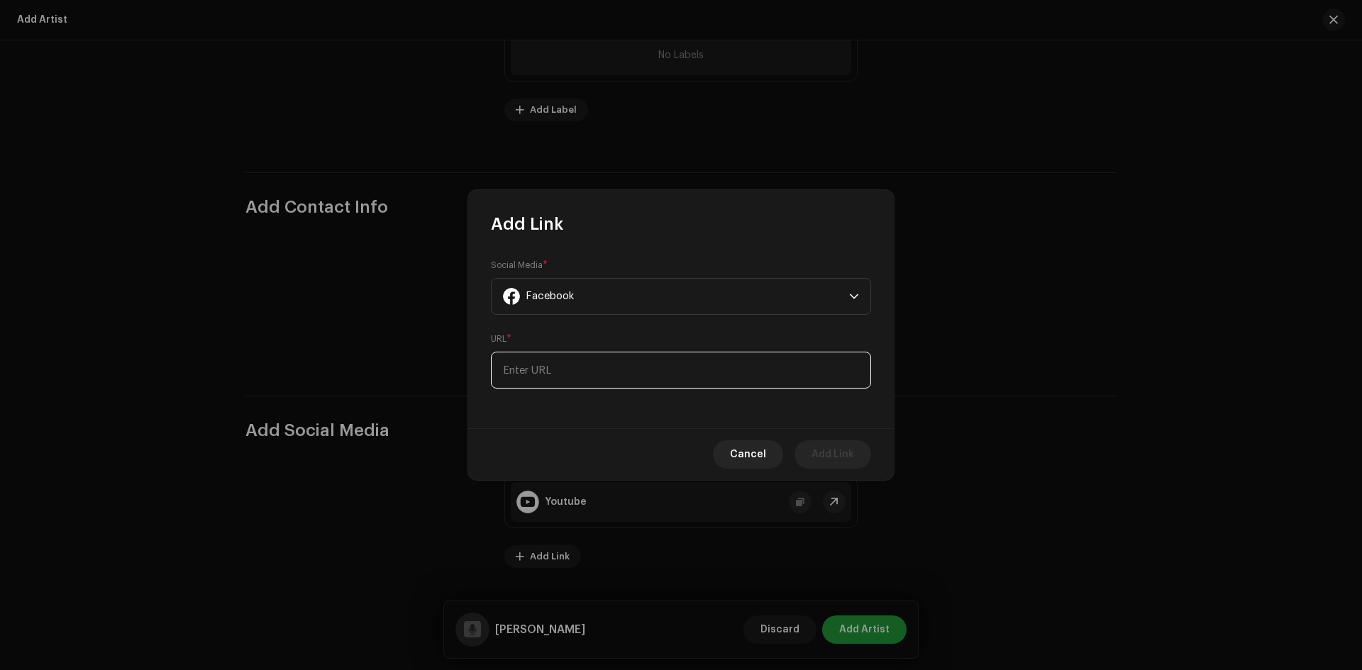
click at [565, 376] on input at bounding box center [681, 370] width 380 height 37
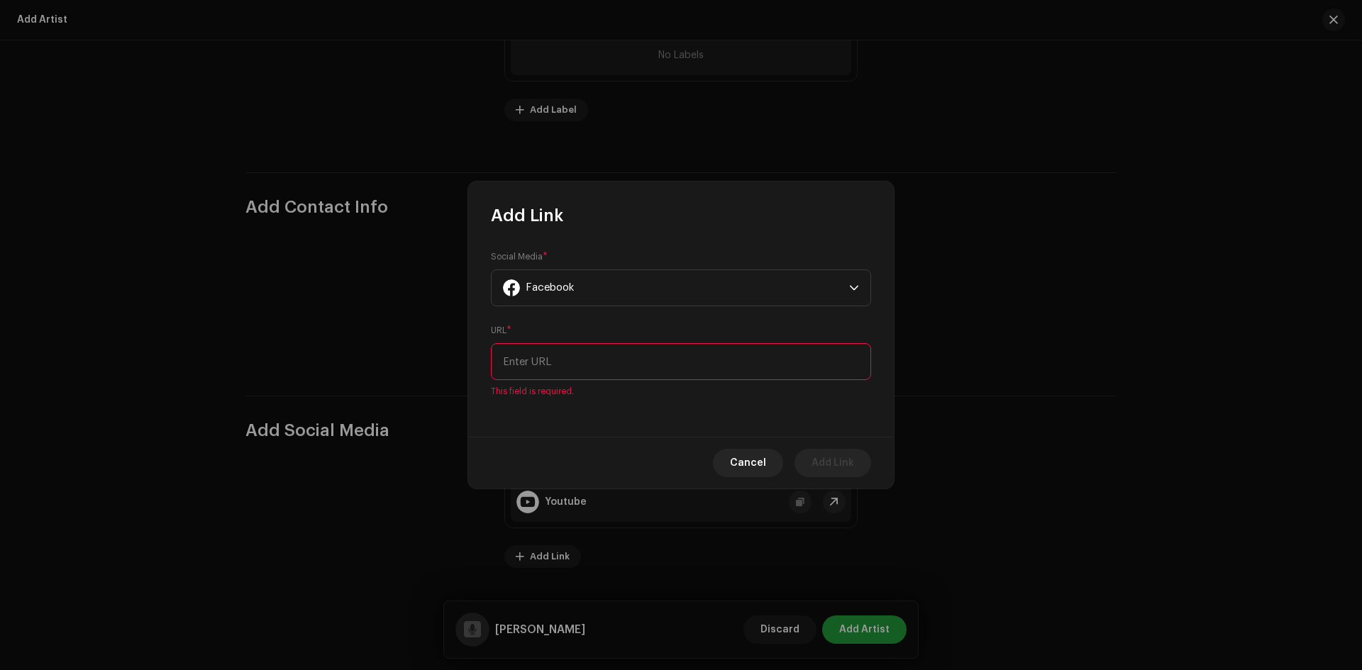
paste input "https://www.facebook.com/durgeshthapaofficial"
type input "https://www.facebook.com/durgeshthapaofficial"
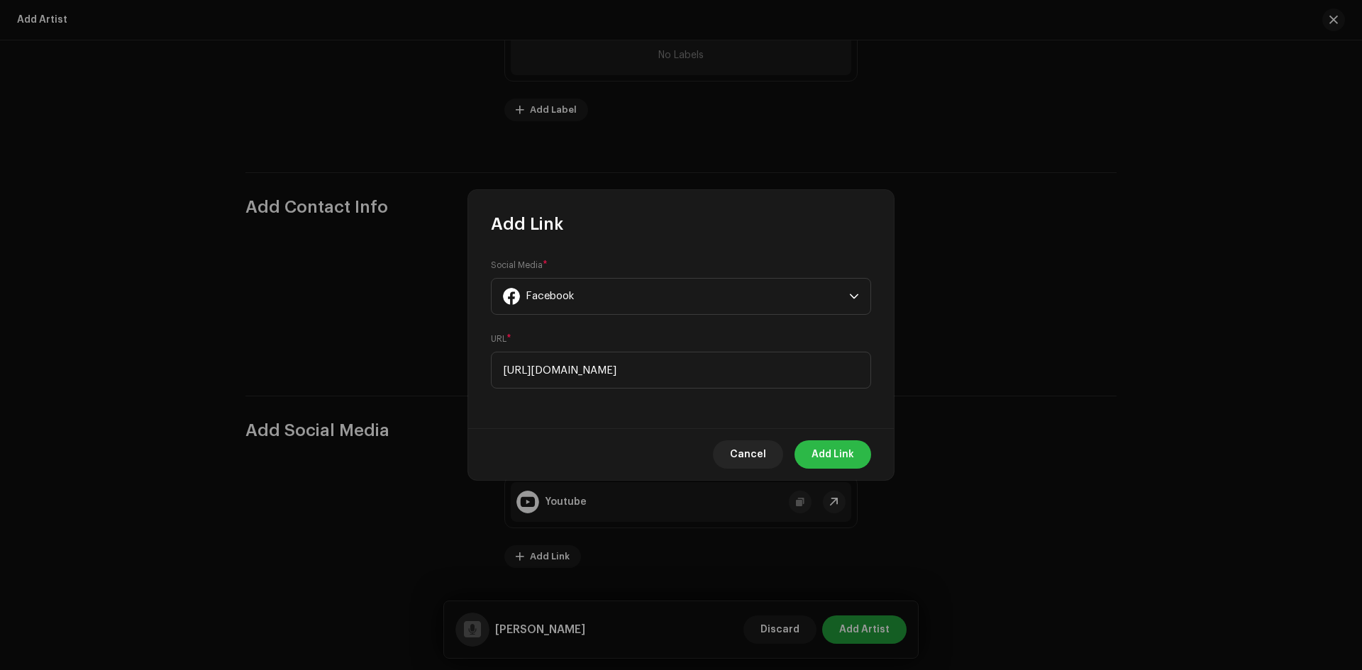
click at [855, 453] on button "Add Link" at bounding box center [833, 455] width 77 height 28
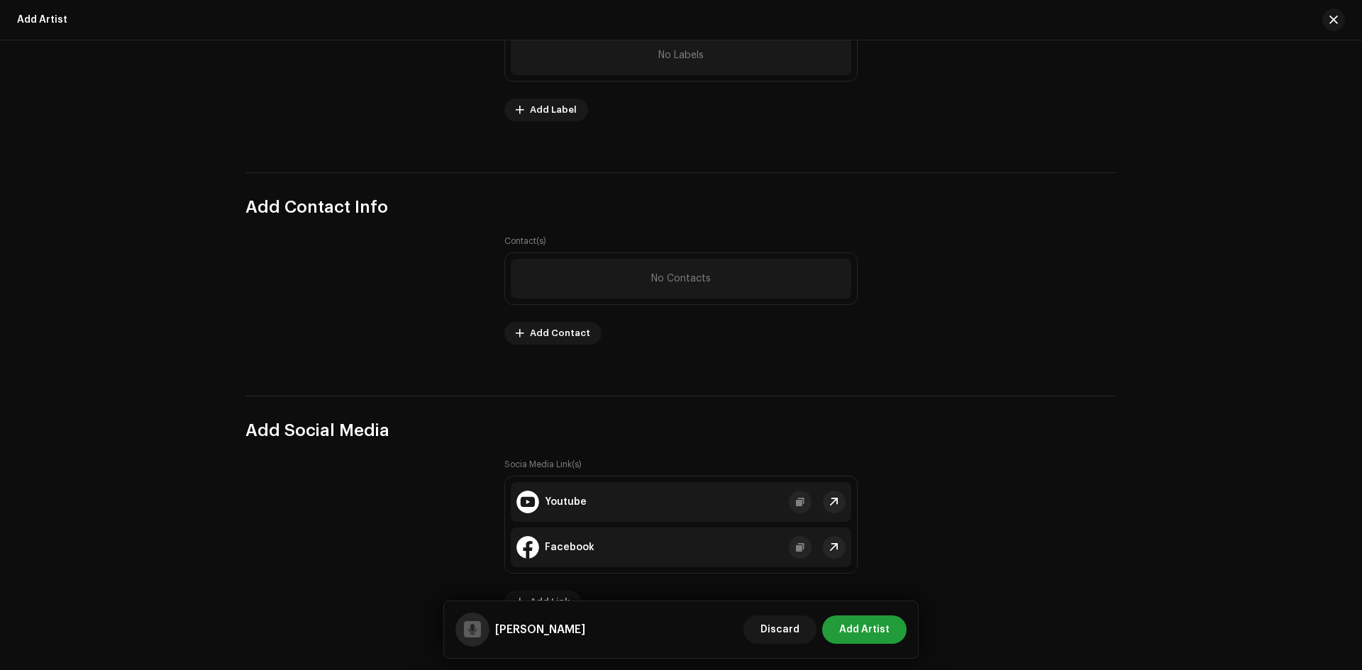
scroll to position [1707, 0]
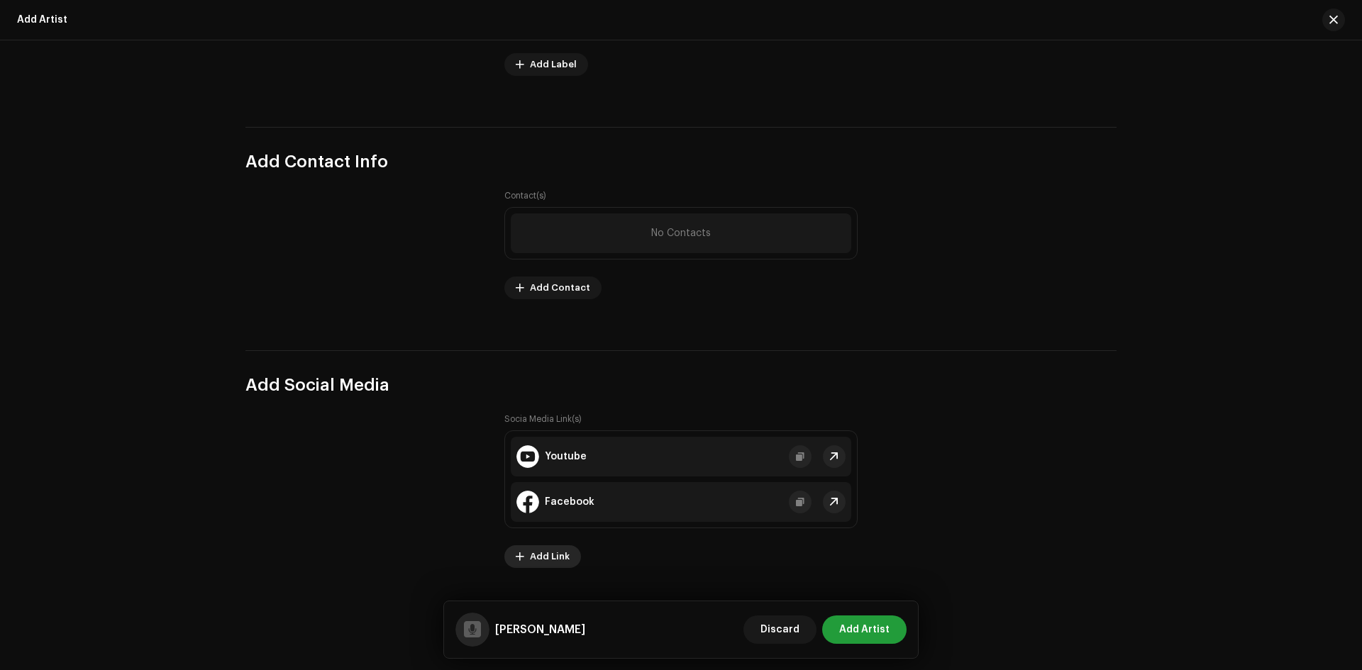
click at [551, 558] on span "Add Link" at bounding box center [550, 557] width 40 height 28
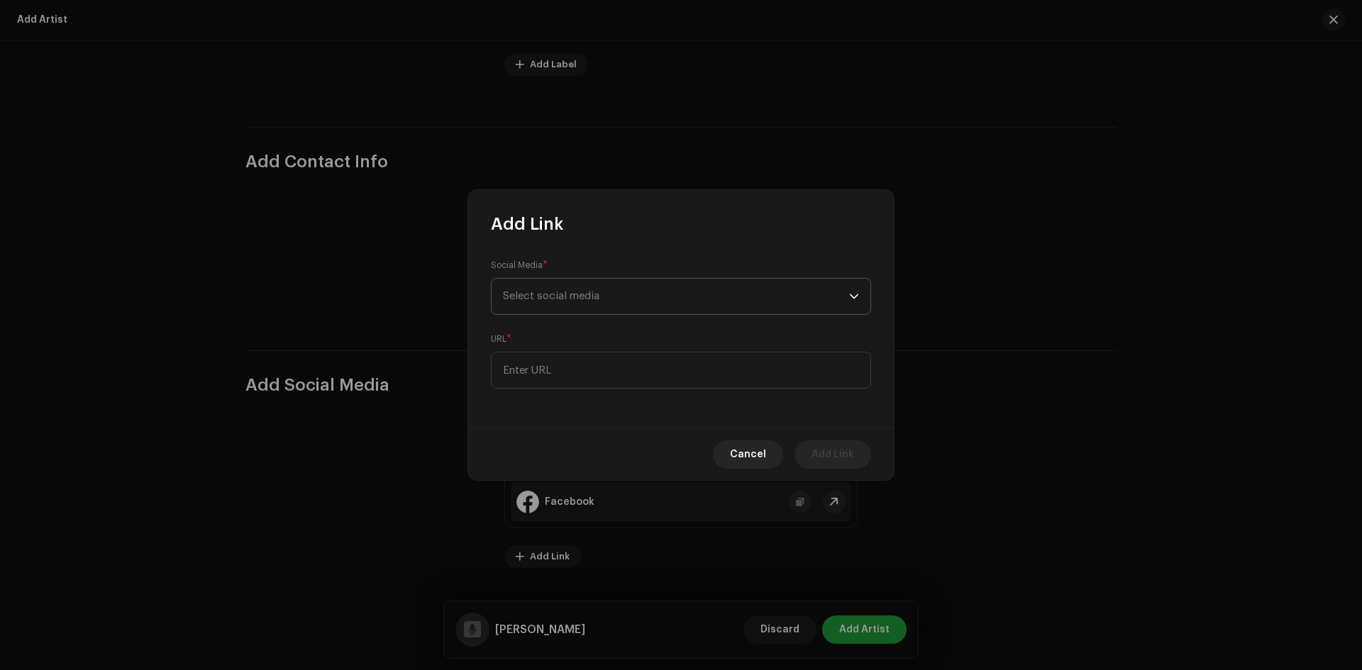
click at [571, 296] on span "Select social media" at bounding box center [551, 296] width 96 height 11
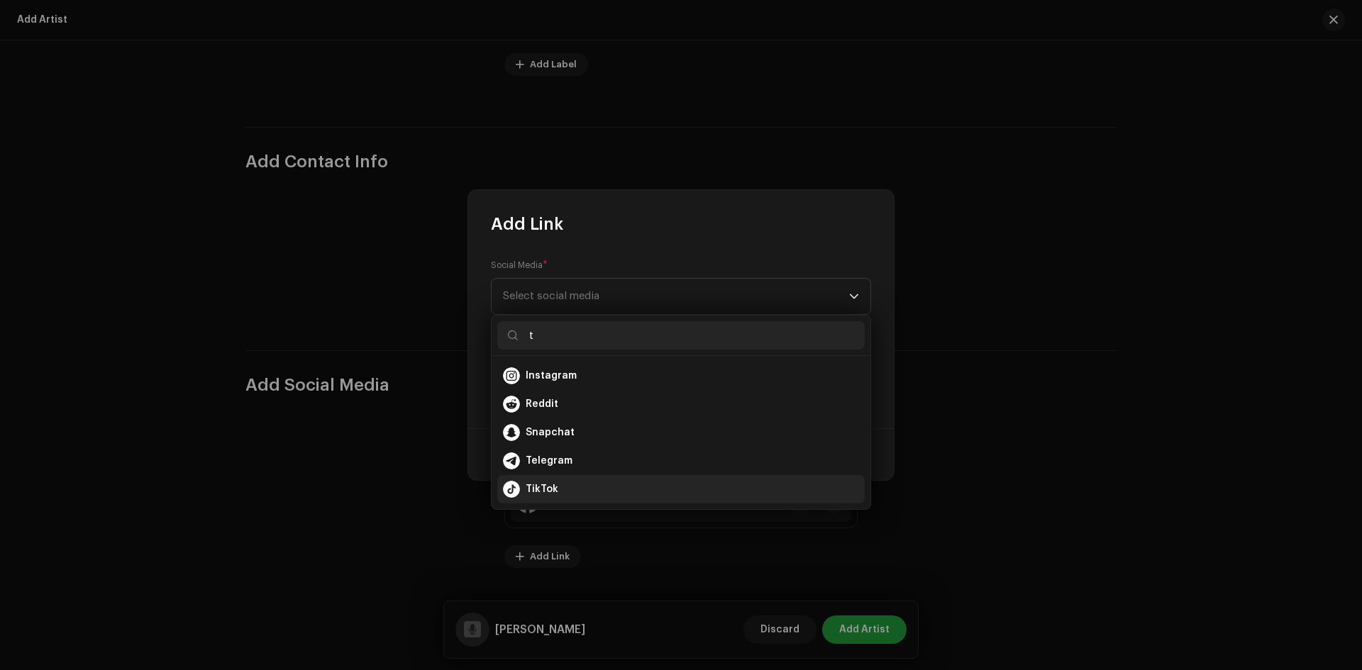
type input "t"
click at [546, 487] on span "TikTok" at bounding box center [542, 489] width 33 height 14
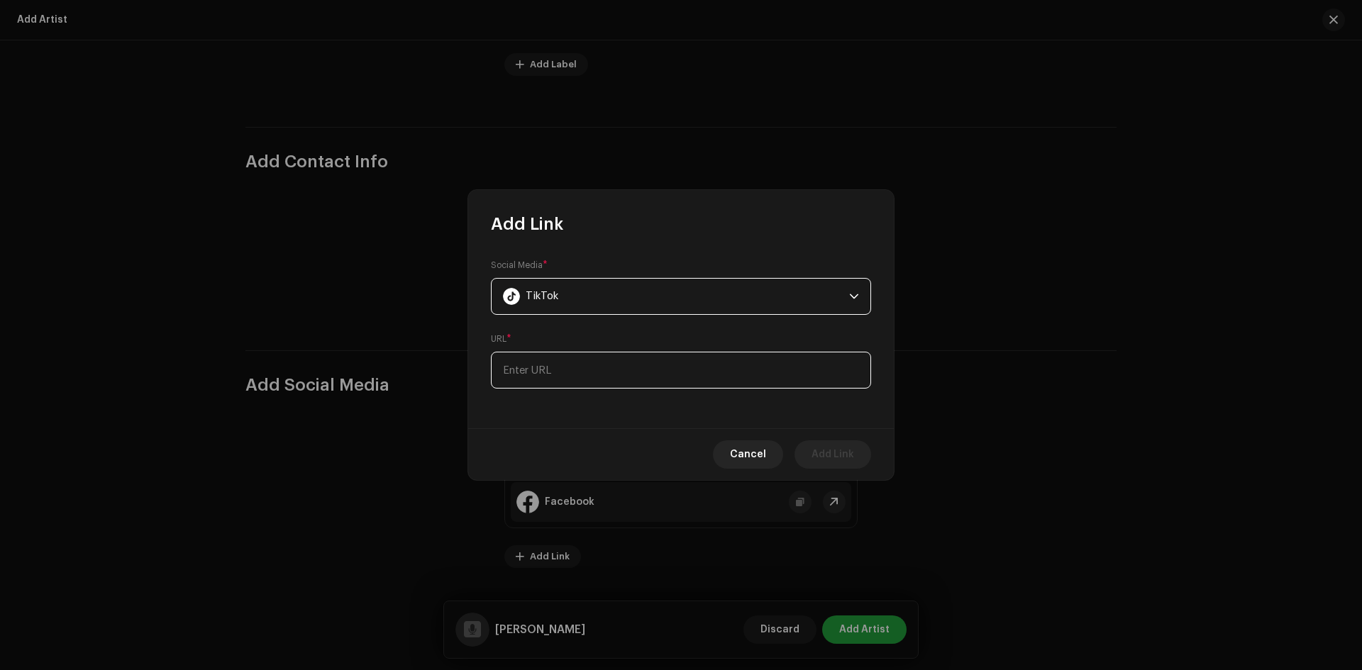
click at [561, 373] on input at bounding box center [681, 370] width 380 height 37
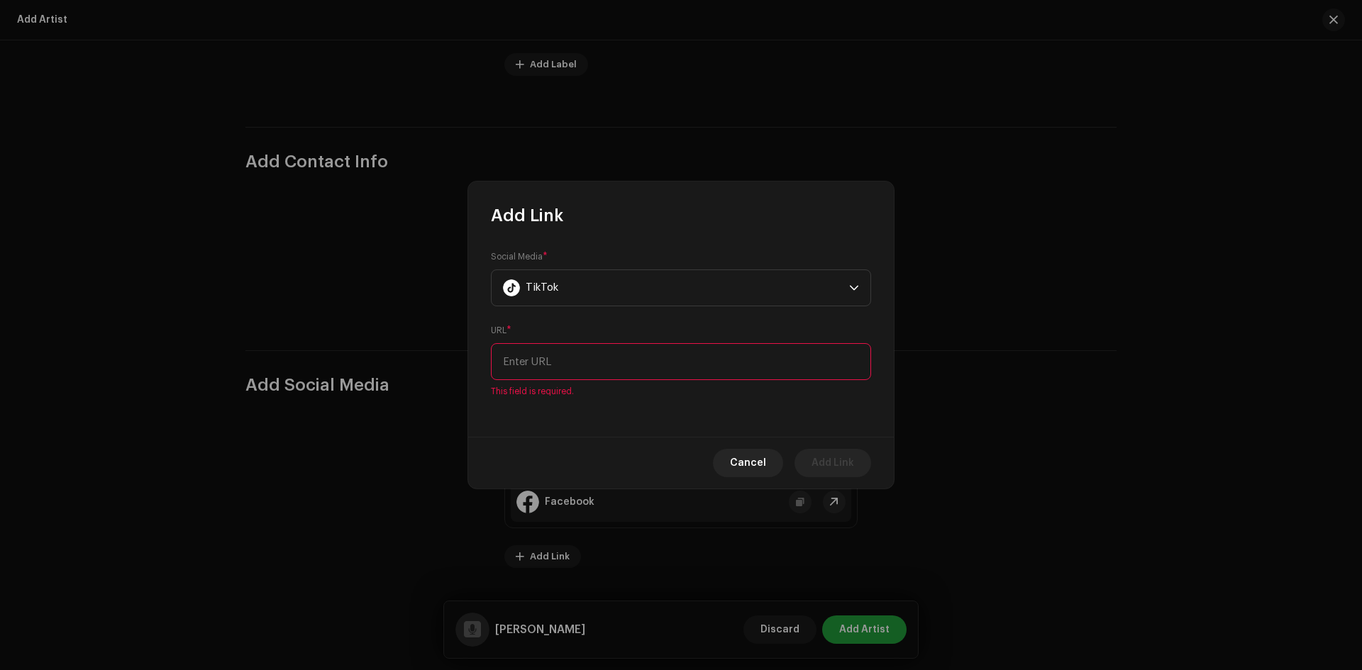
paste input "https://www.tiktok.com/@durgeshthapa78?lang=en"
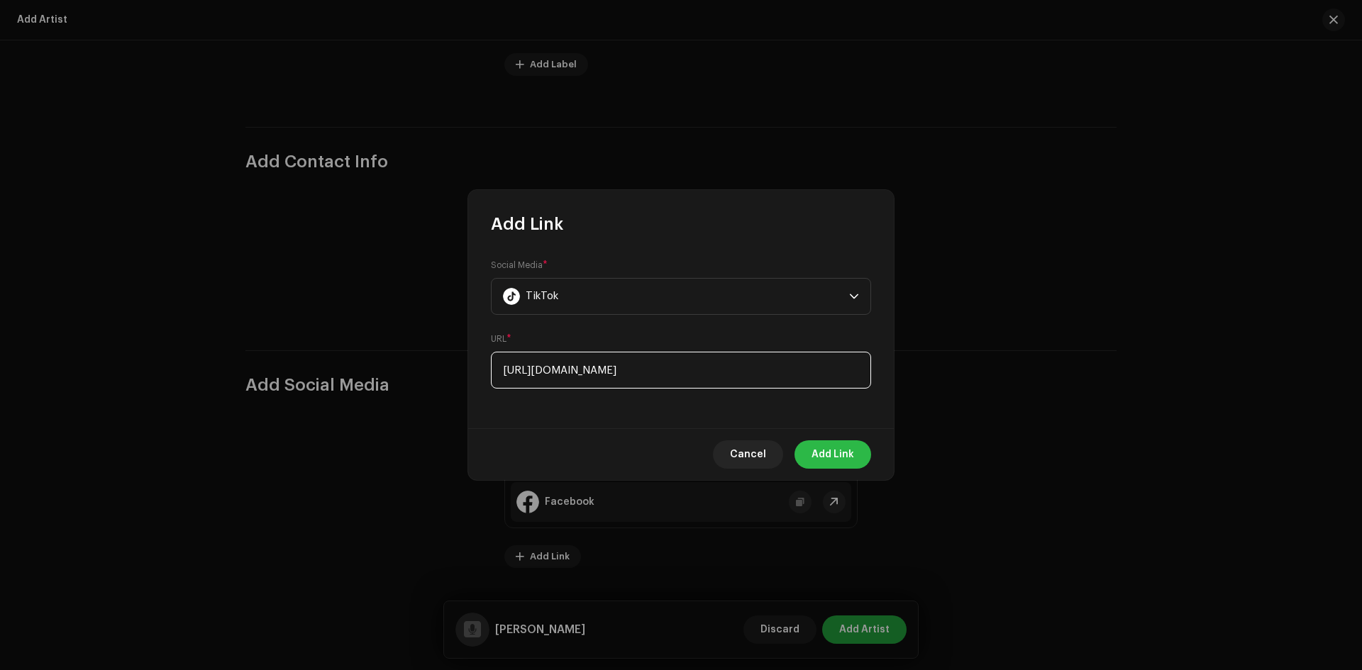
type input "https://www.tiktok.com/@durgeshthapa78?lang=en"
click at [870, 455] on button "Add Link" at bounding box center [833, 455] width 77 height 28
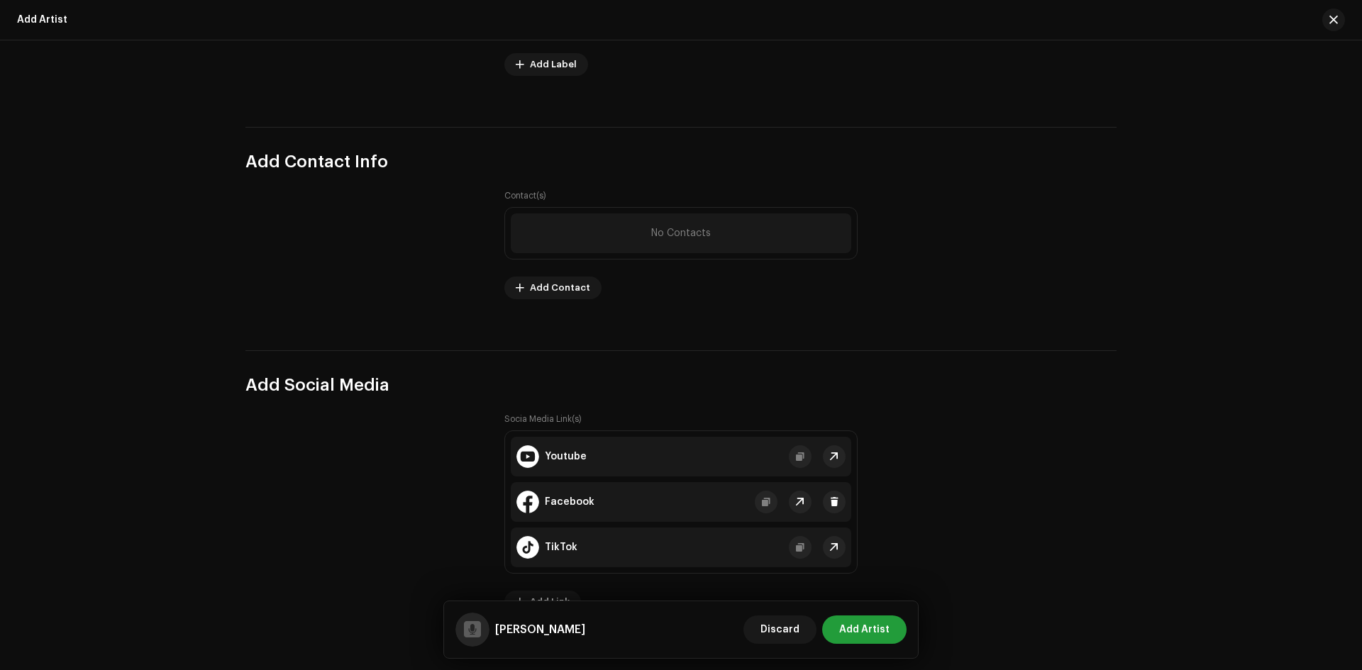
scroll to position [1752, 0]
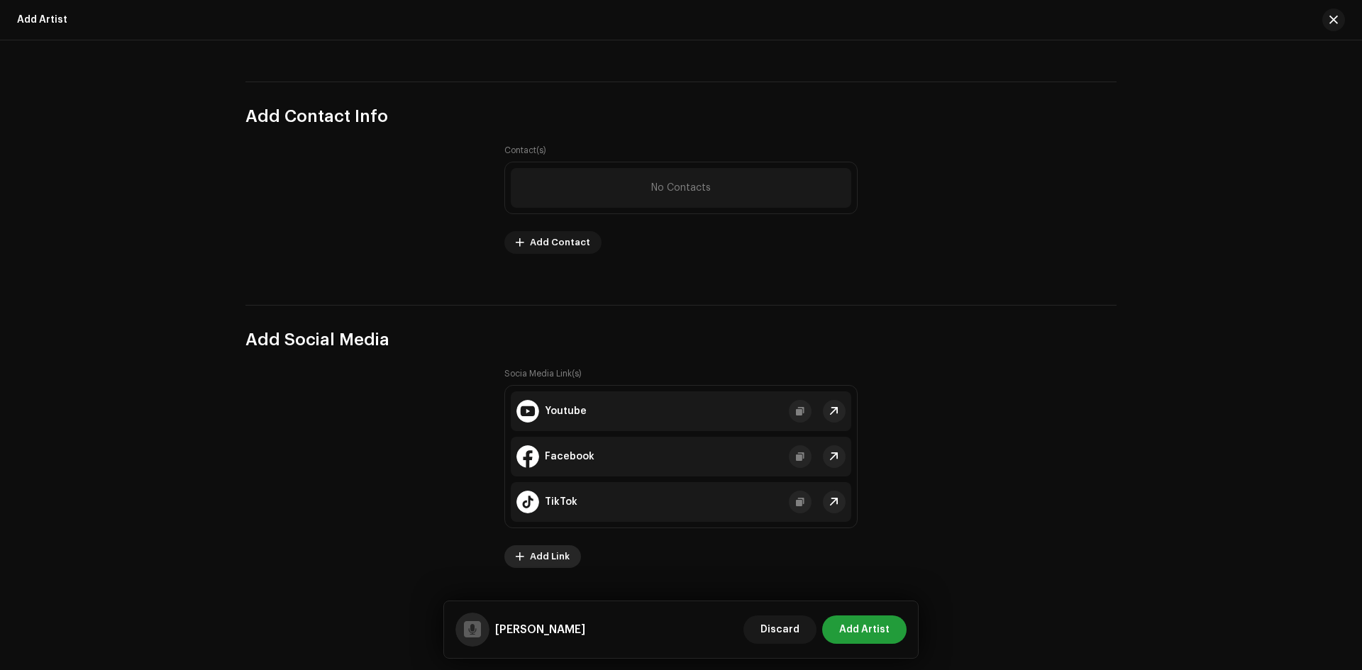
click at [556, 560] on span "Add Link" at bounding box center [550, 557] width 40 height 28
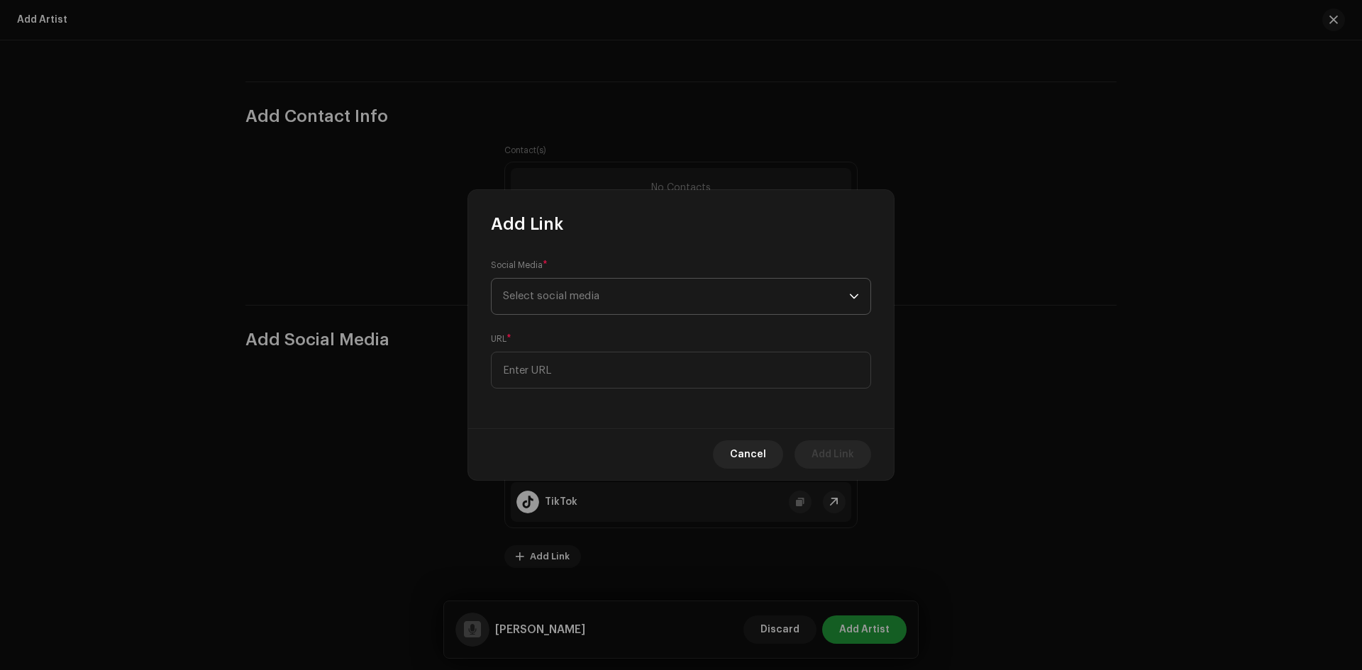
click at [591, 304] on span "Select social media" at bounding box center [676, 296] width 346 height 35
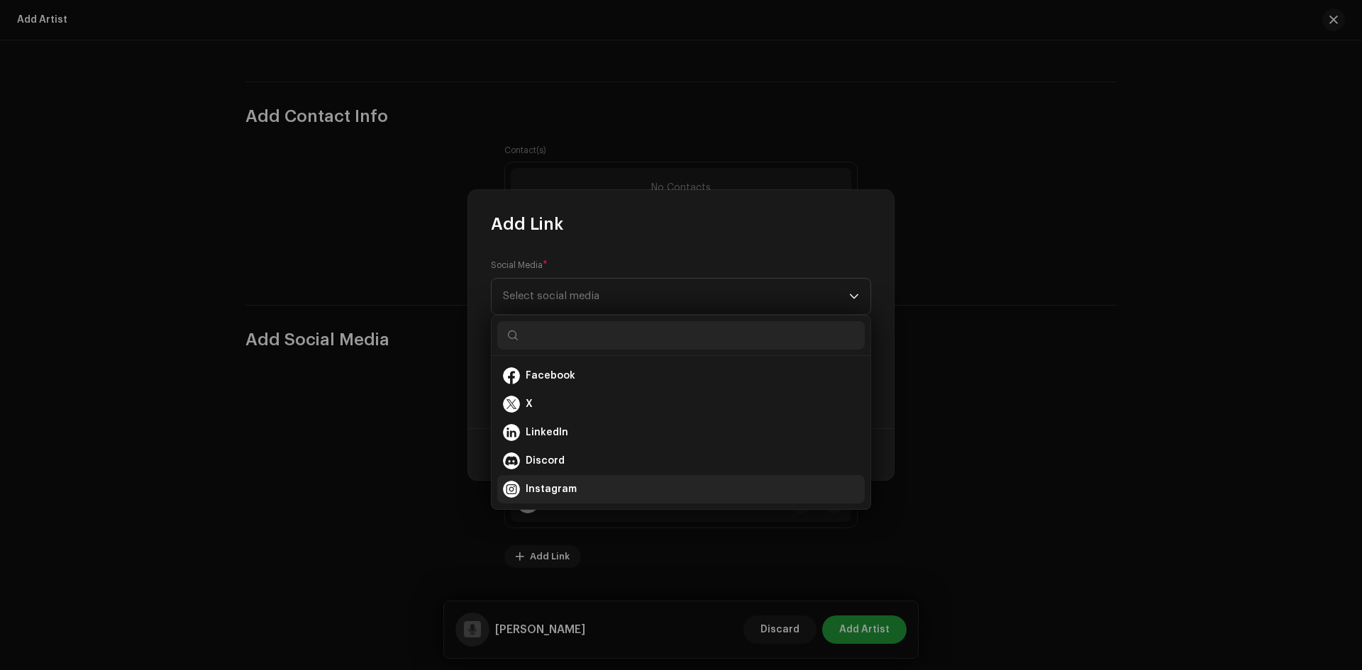
click at [546, 485] on span "Instagram" at bounding box center [551, 489] width 51 height 14
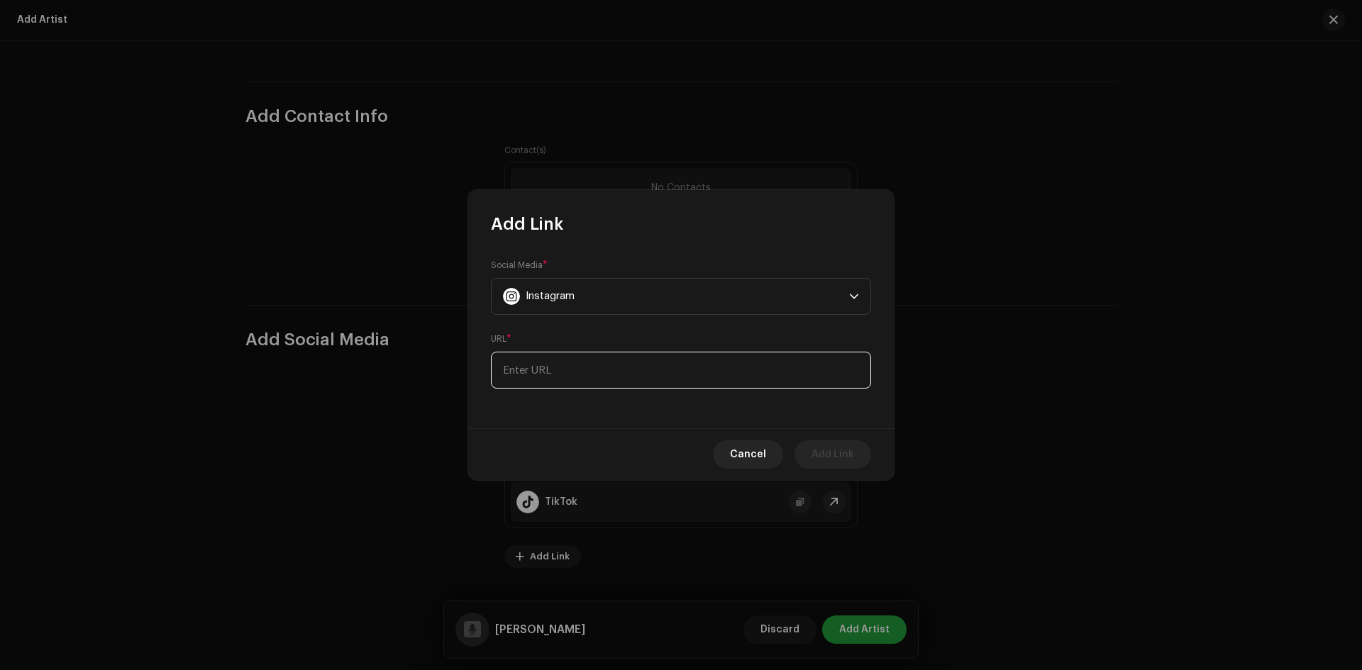
click at [573, 374] on input at bounding box center [681, 370] width 380 height 37
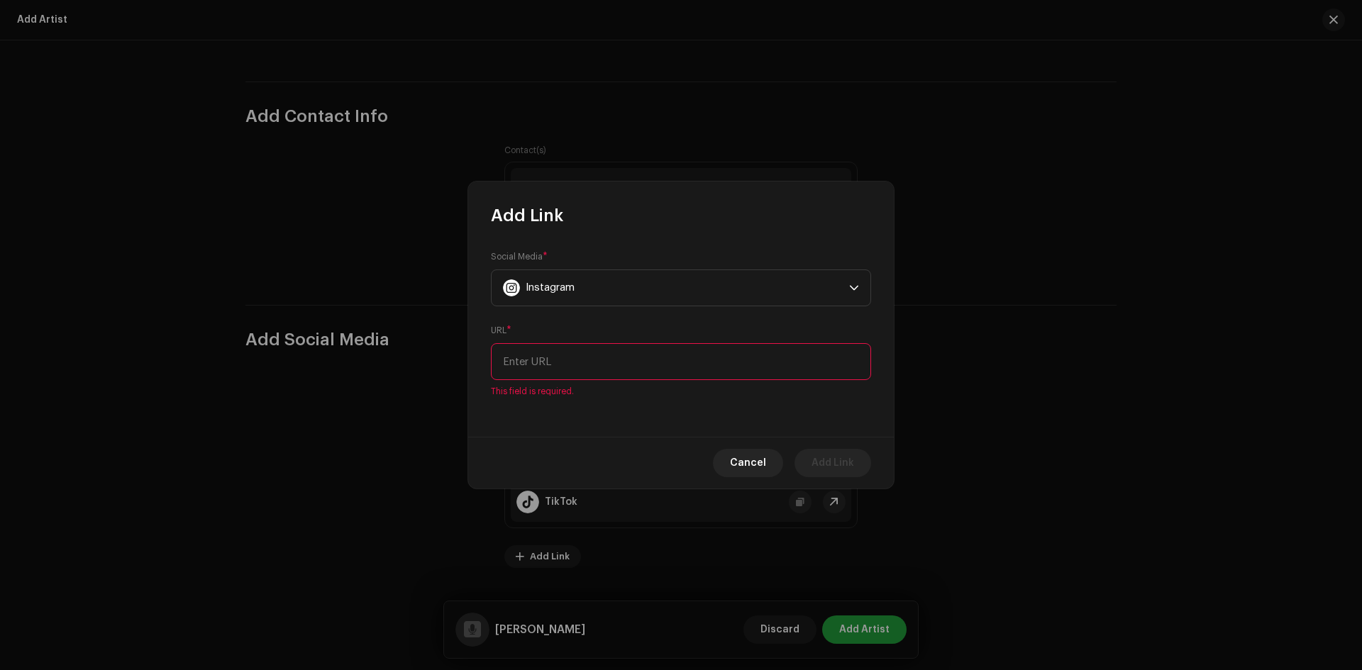
paste input "https://www.instagram.com/durgeshthapaofficial/?hl=en"
type input "https://www.instagram.com/durgeshthapaofficial/?hl=en"
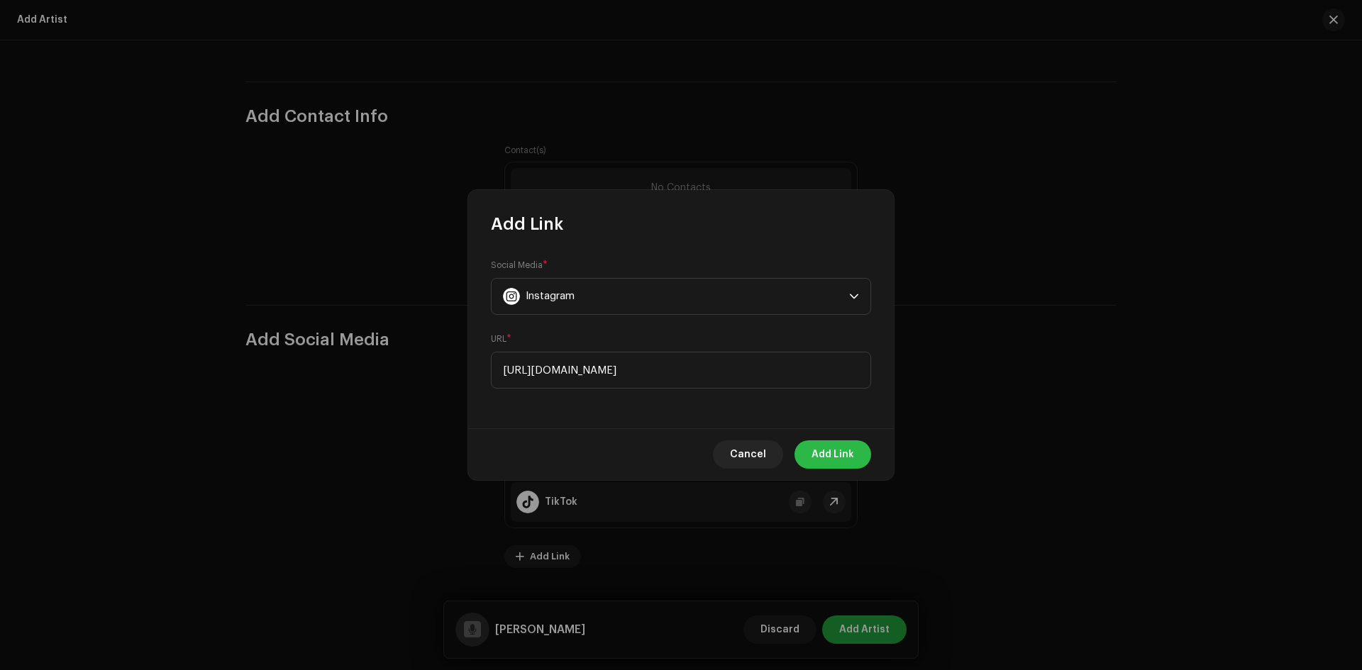
click at [824, 450] on span "Add Link" at bounding box center [833, 455] width 43 height 28
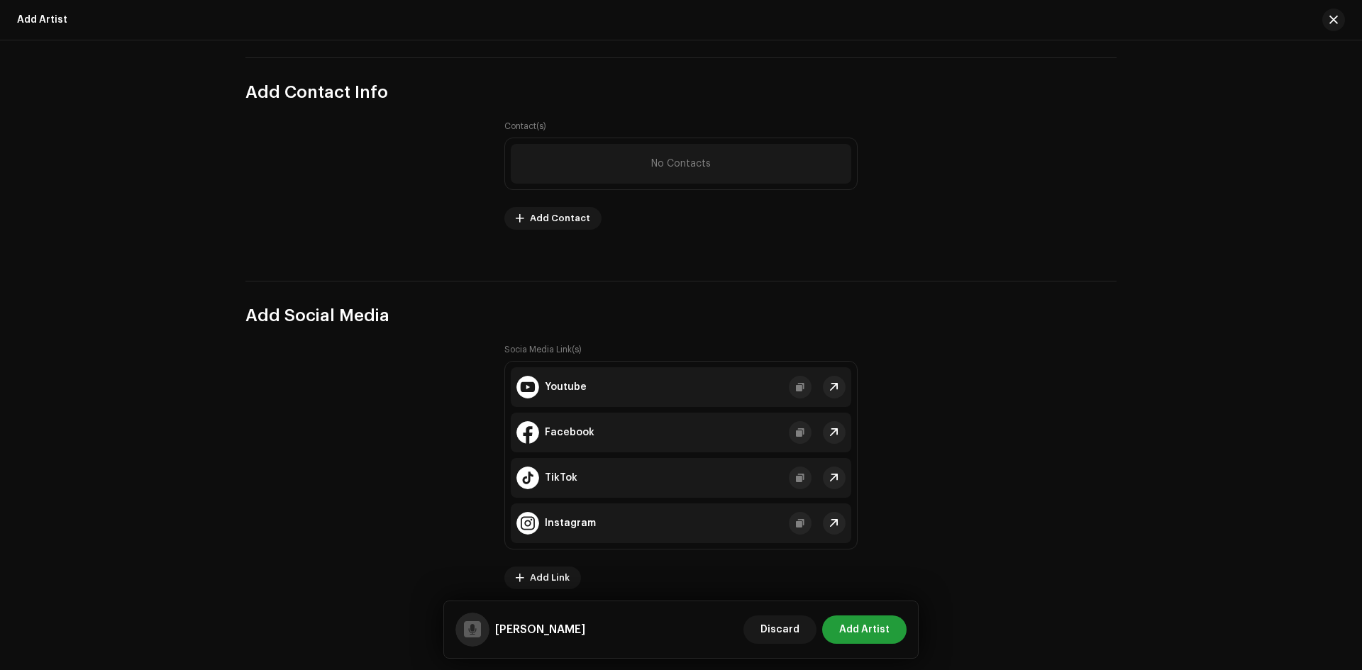
scroll to position [1798, 0]
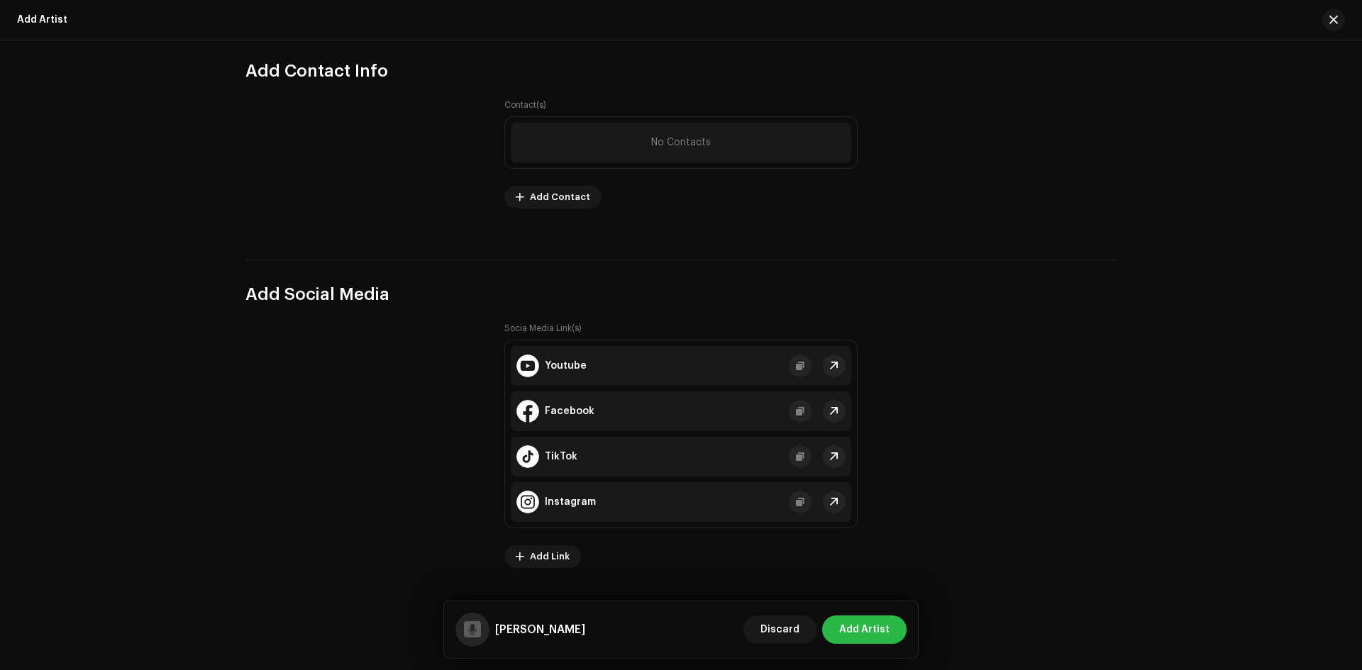
click at [871, 634] on span "Add Artist" at bounding box center [864, 630] width 50 height 28
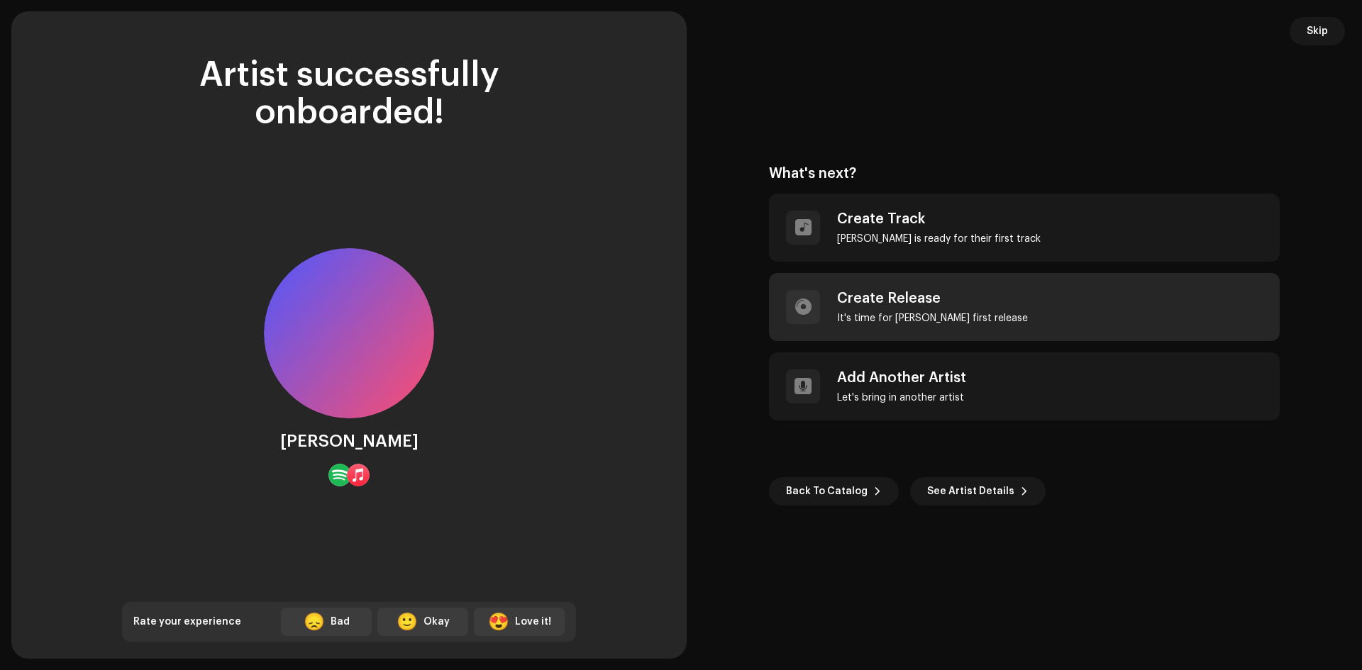
click at [928, 311] on div "Create Release It's time for Durgesh Thapa's first release" at bounding box center [932, 307] width 191 height 34
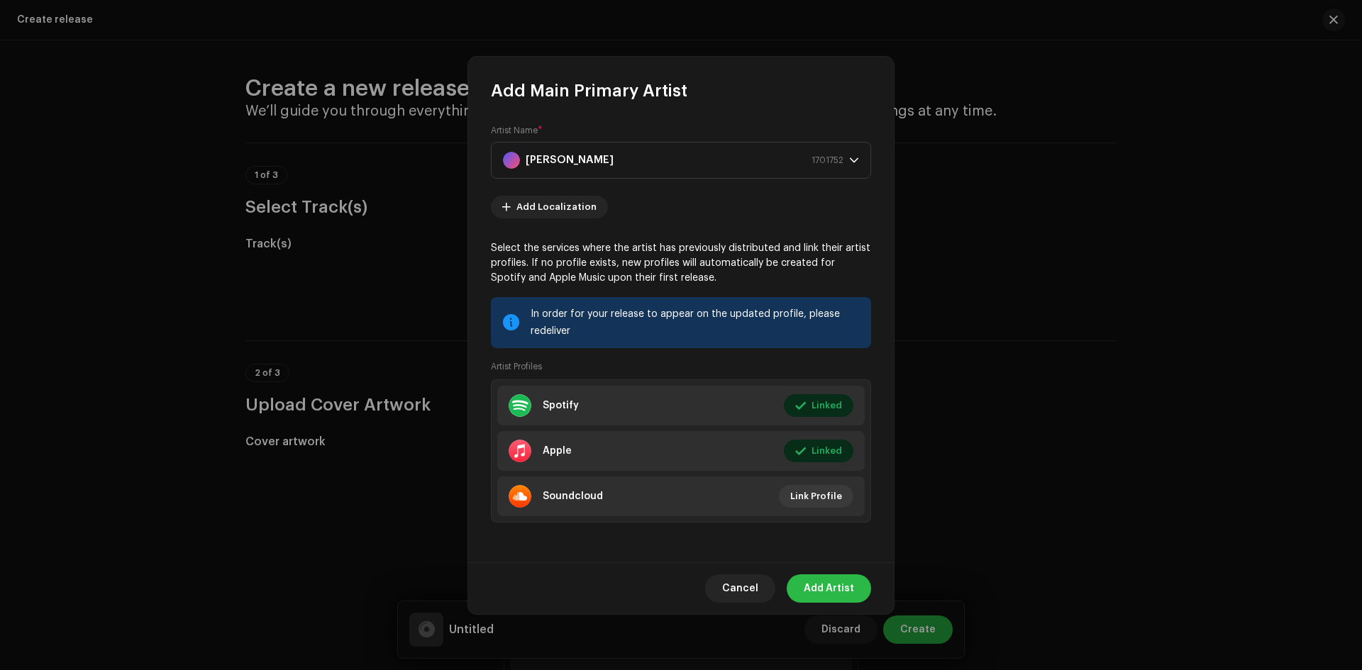
click at [824, 587] on span "Add Artist" at bounding box center [829, 589] width 50 height 28
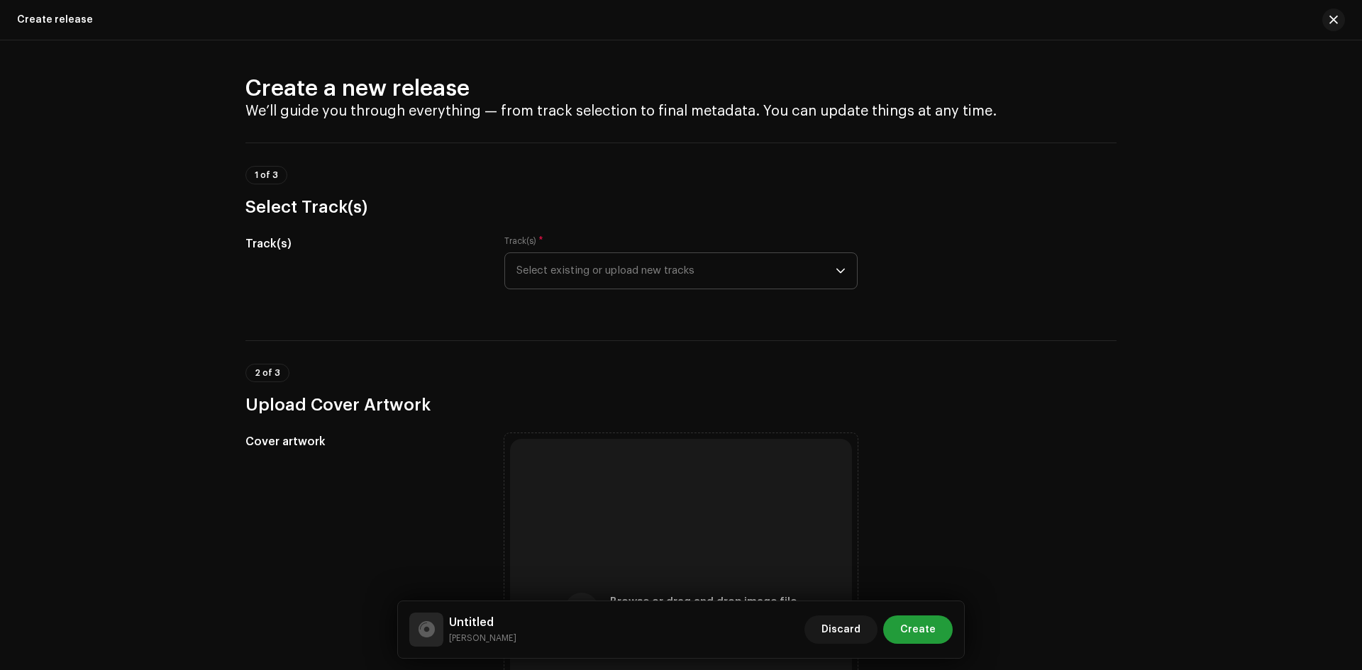
click at [663, 275] on span "Select existing or upload new tracks" at bounding box center [675, 270] width 319 height 35
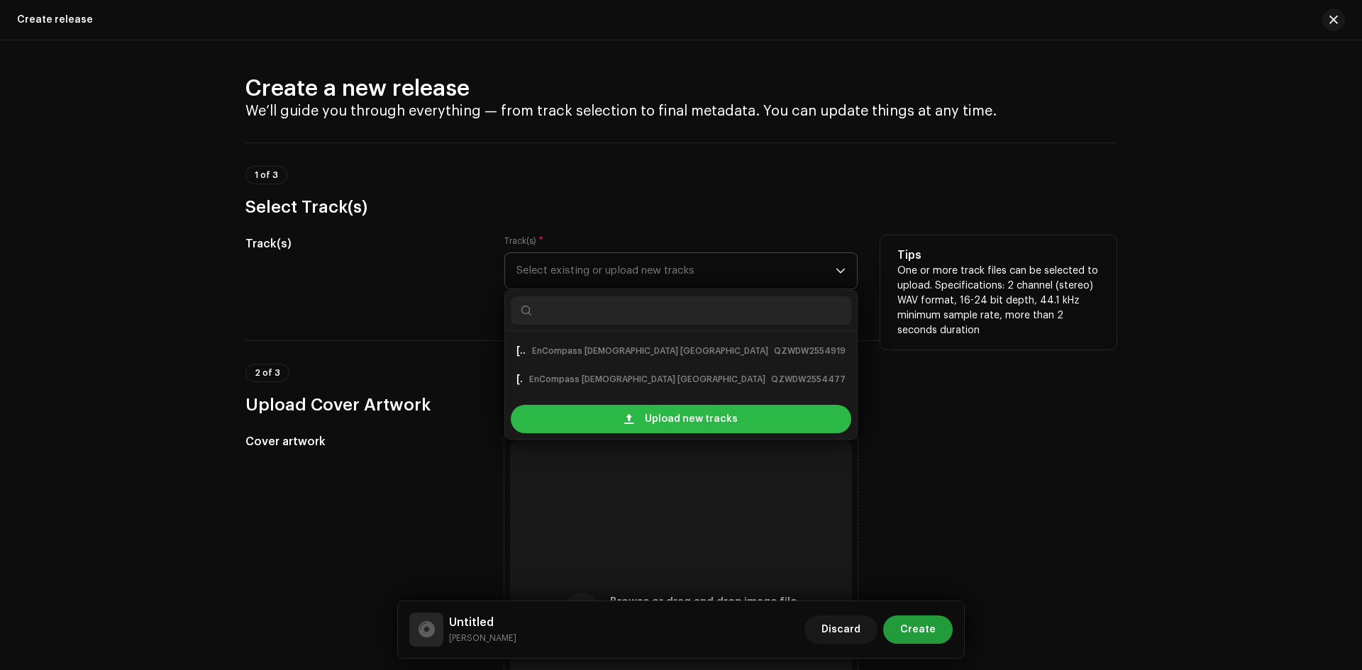
click at [663, 415] on span "Upload new tracks" at bounding box center [691, 419] width 93 height 28
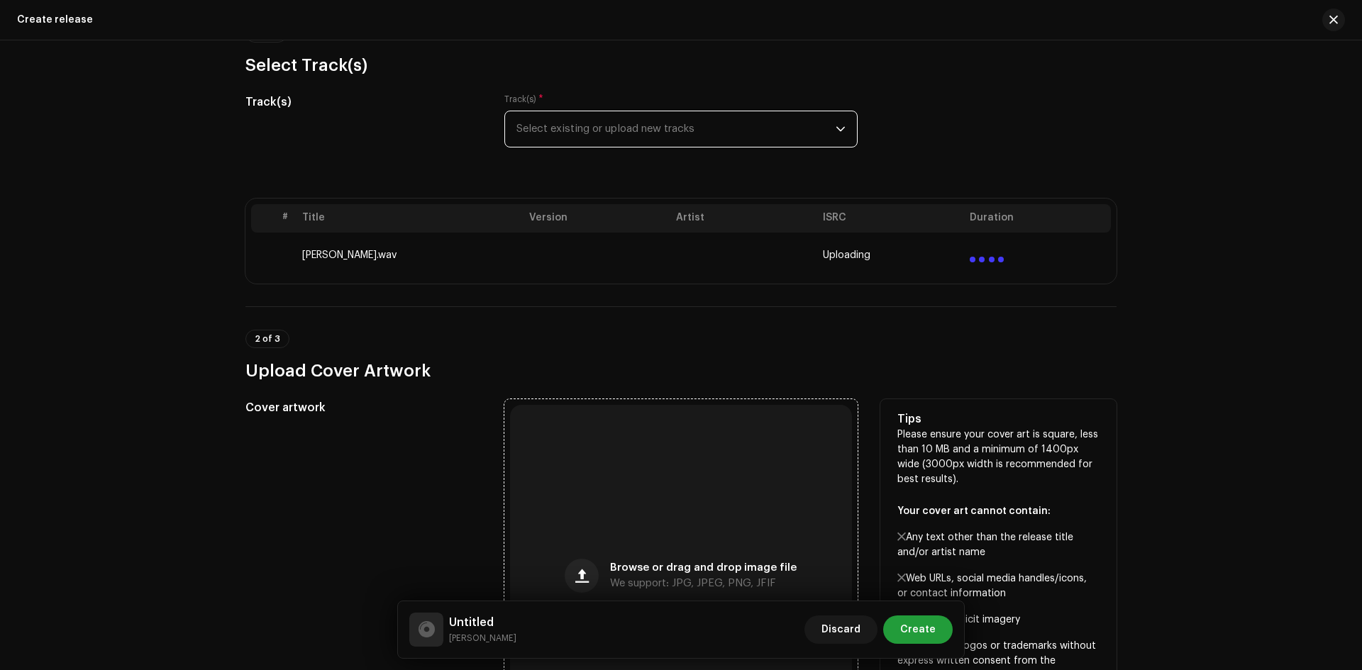
scroll to position [213, 0]
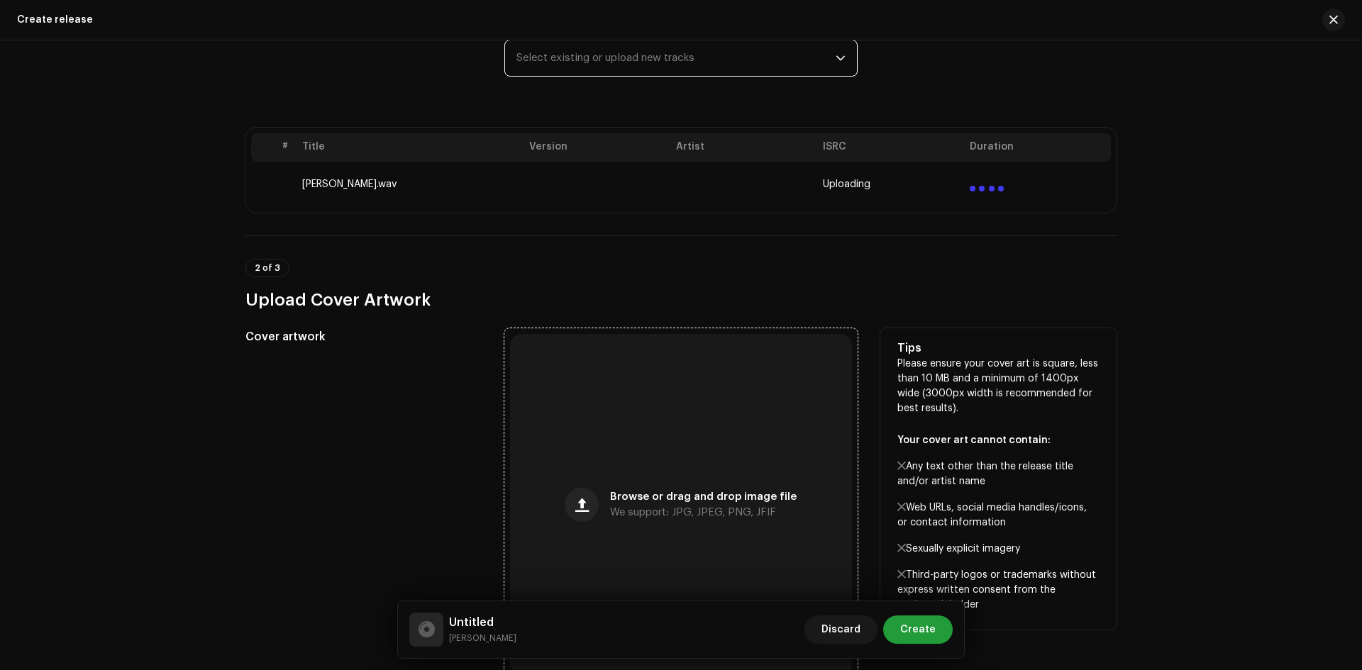
click at [631, 453] on div "Browse or drag and drop image file We support: JPG, JPEG, PNG, JFIF" at bounding box center [681, 505] width 342 height 342
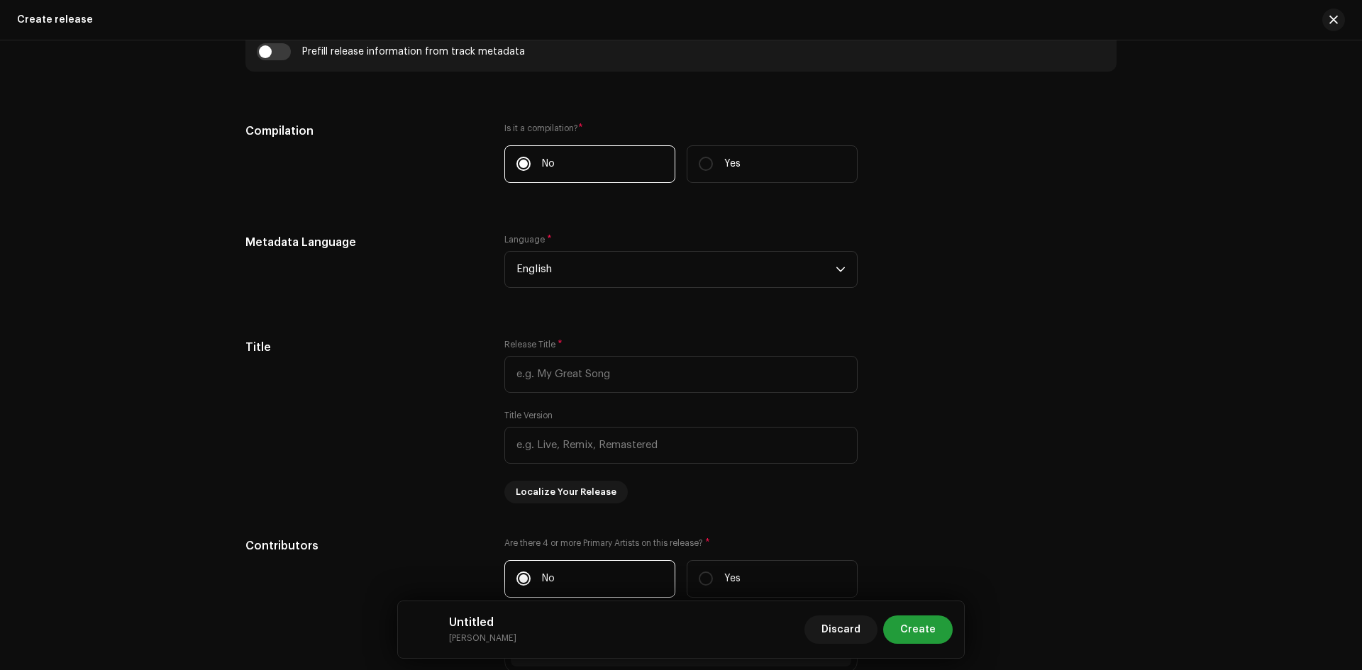
scroll to position [1064, 0]
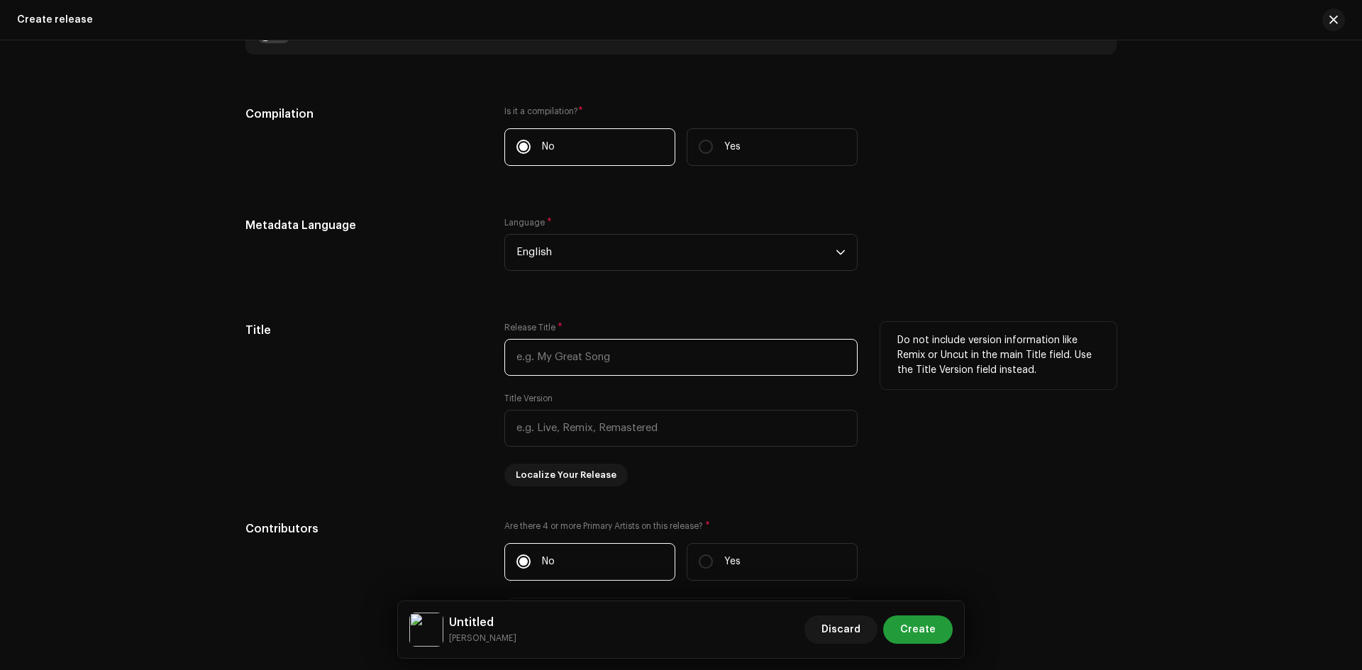
click at [546, 357] on input "text" at bounding box center [680, 357] width 353 height 37
click at [553, 360] on input "text" at bounding box center [680, 357] width 353 height 37
type input "[PERSON_NAME]"
click at [595, 431] on input "text" at bounding box center [680, 428] width 353 height 37
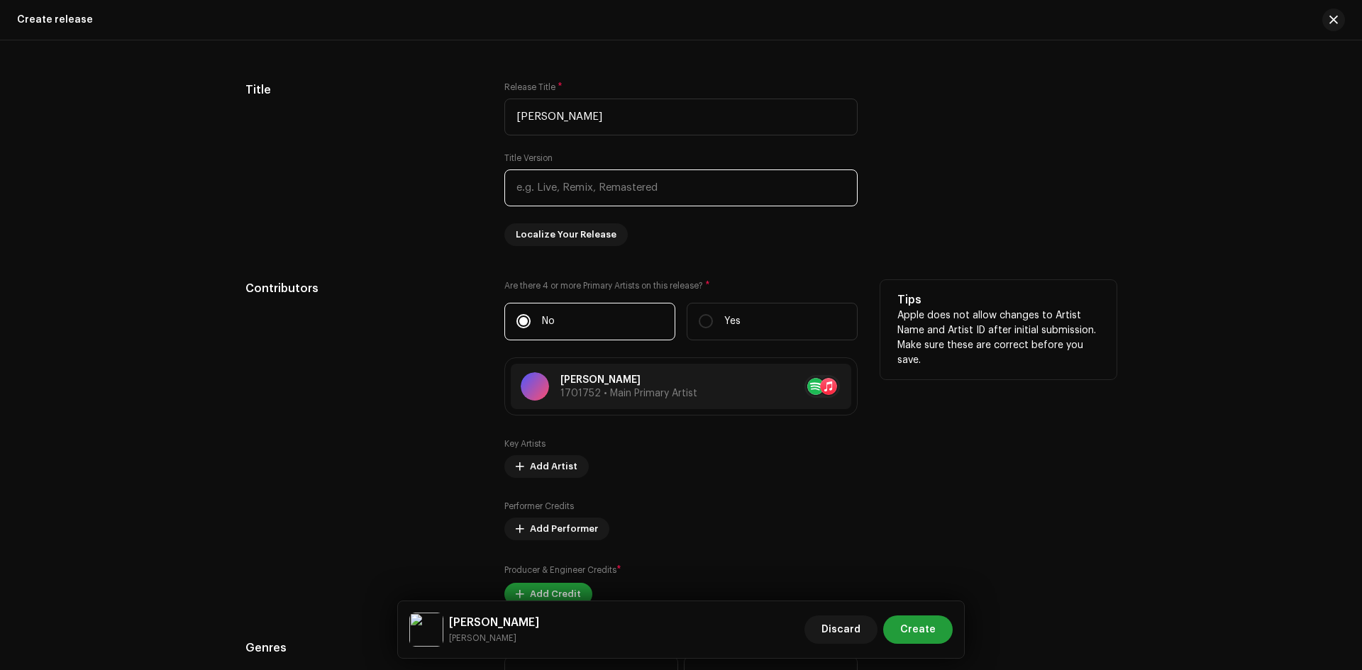
scroll to position [1348, 0]
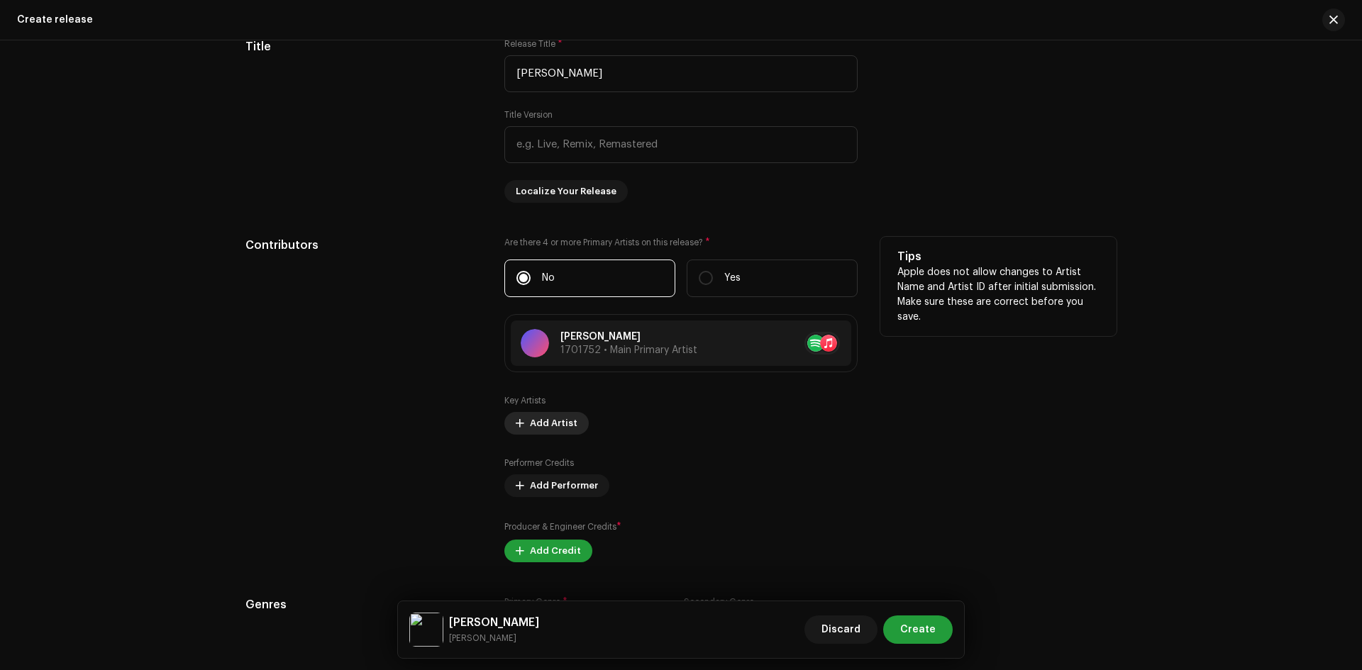
click at [558, 425] on span "Add Artist" at bounding box center [554, 423] width 48 height 28
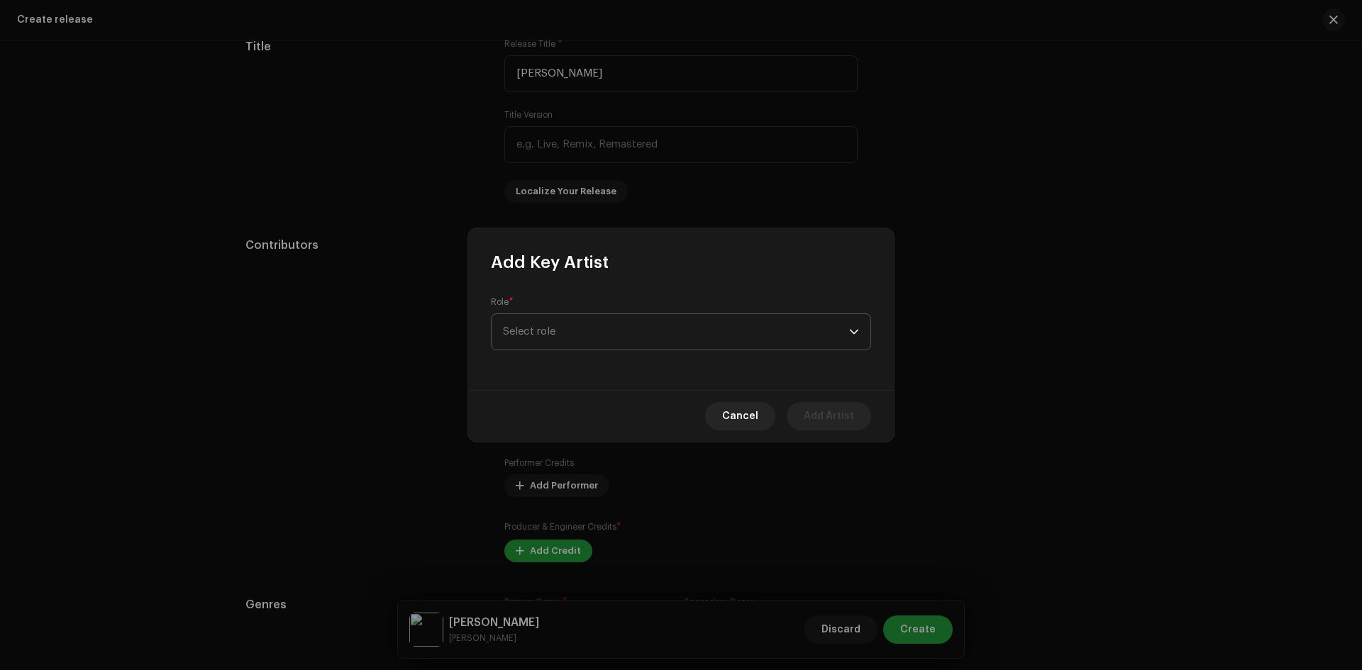
click at [583, 339] on span "Select role" at bounding box center [676, 331] width 346 height 35
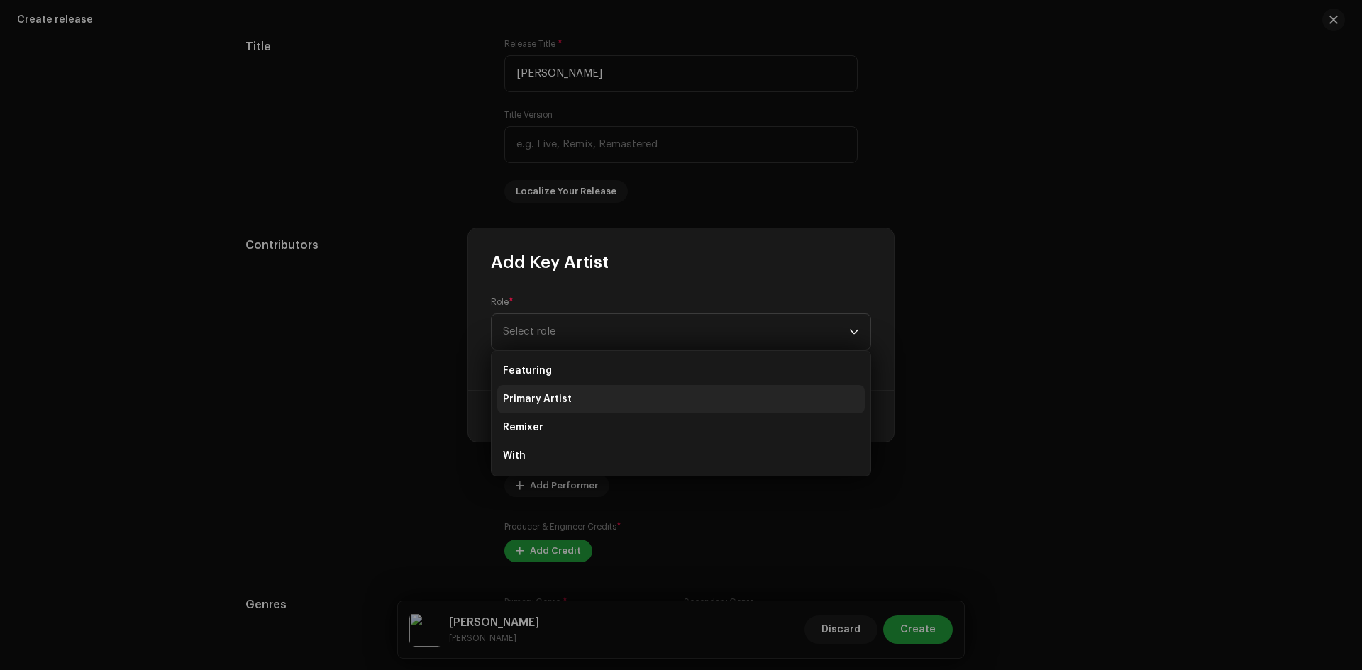
click at [562, 399] on span "Primary Artist" at bounding box center [537, 399] width 69 height 14
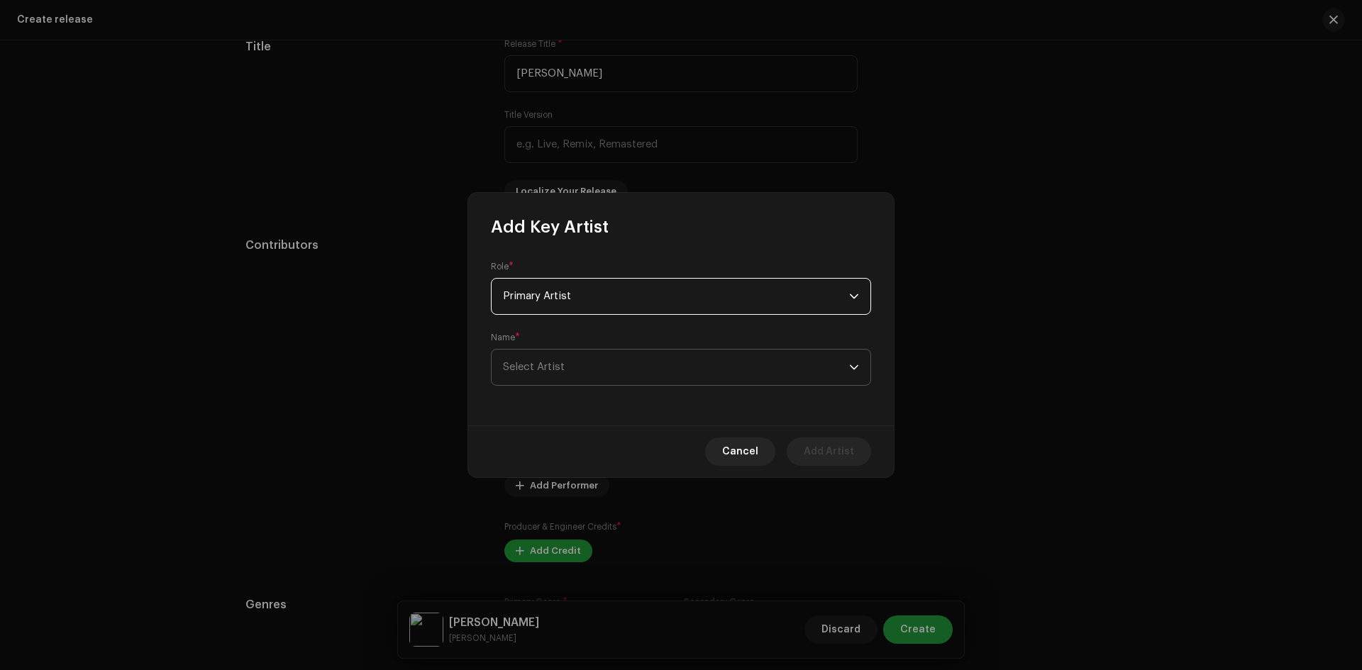
click at [575, 370] on span "Select Artist" at bounding box center [676, 367] width 346 height 35
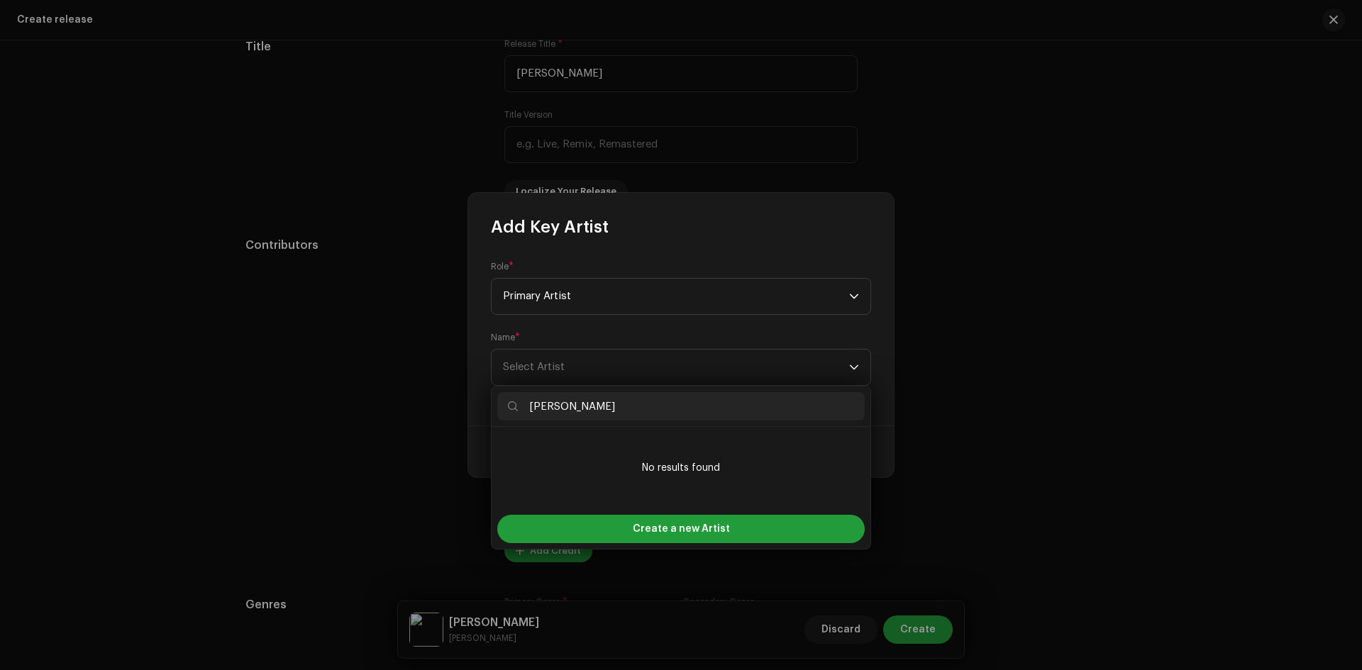
click at [567, 408] on input "Eleena chauhan" at bounding box center [681, 406] width 368 height 28
type input "[PERSON_NAME]"
click at [667, 527] on span "Create a new Artist" at bounding box center [681, 529] width 97 height 28
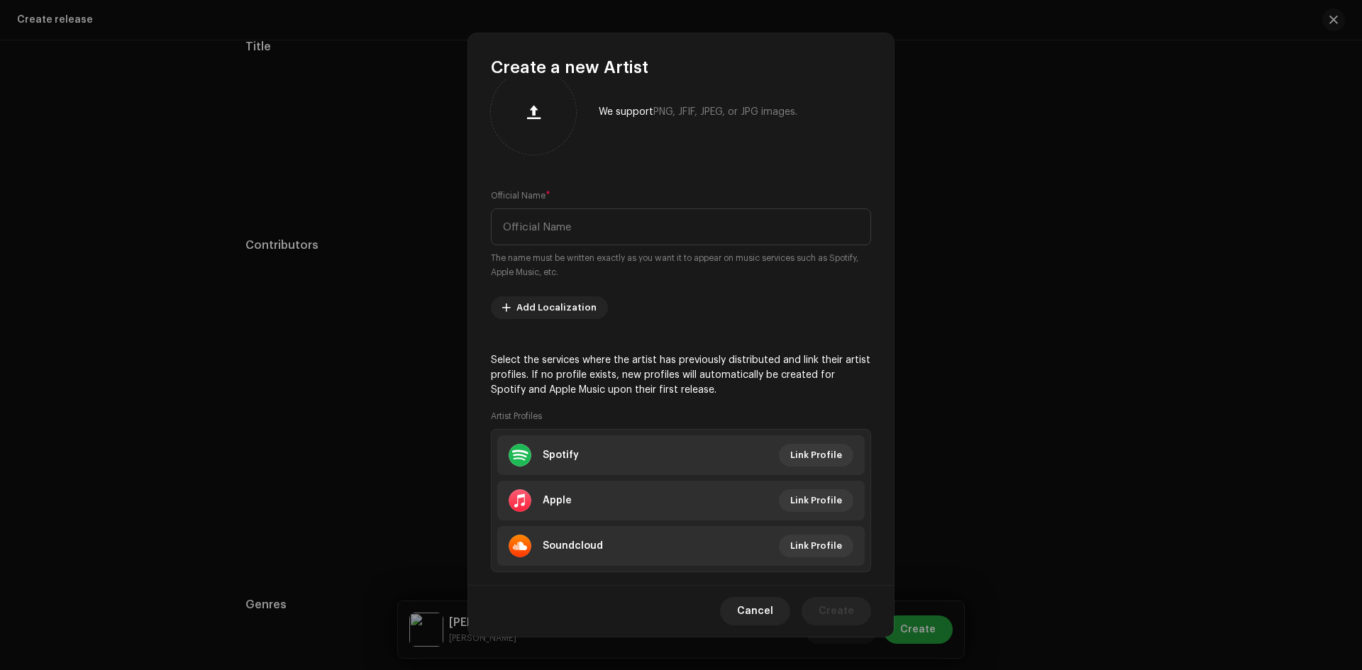
scroll to position [59, 0]
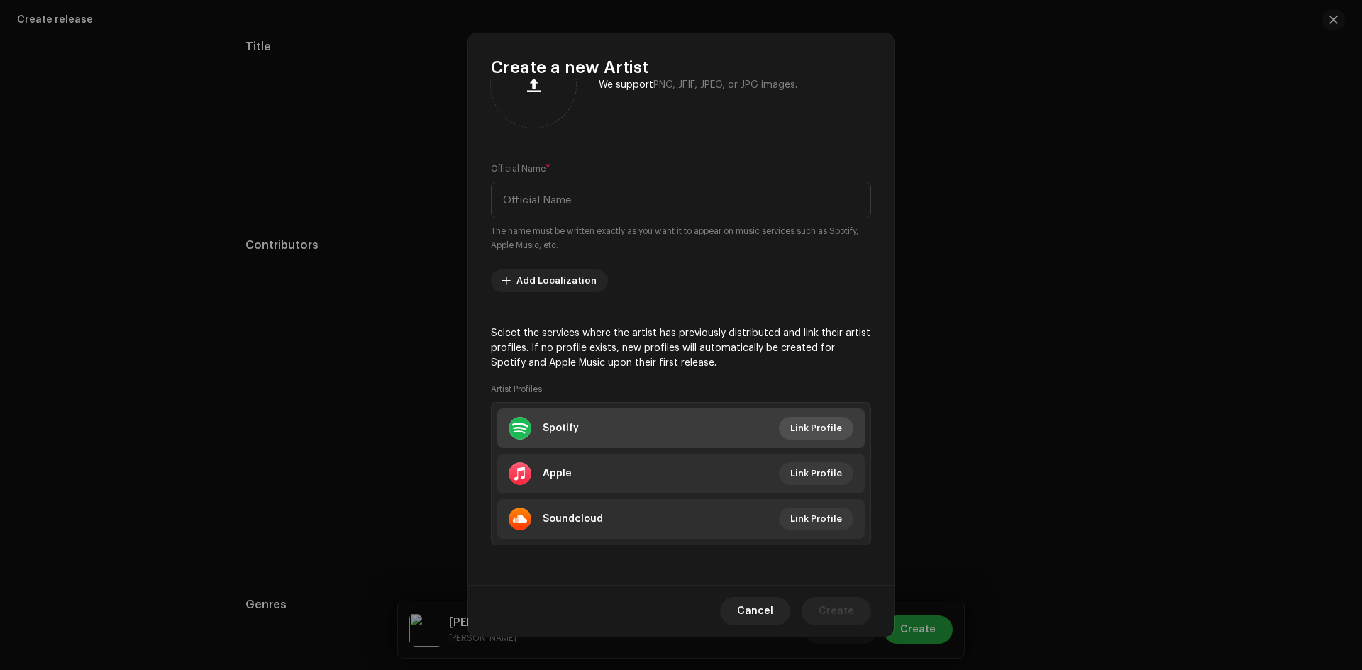
click at [832, 431] on span "Link Profile" at bounding box center [816, 428] width 52 height 28
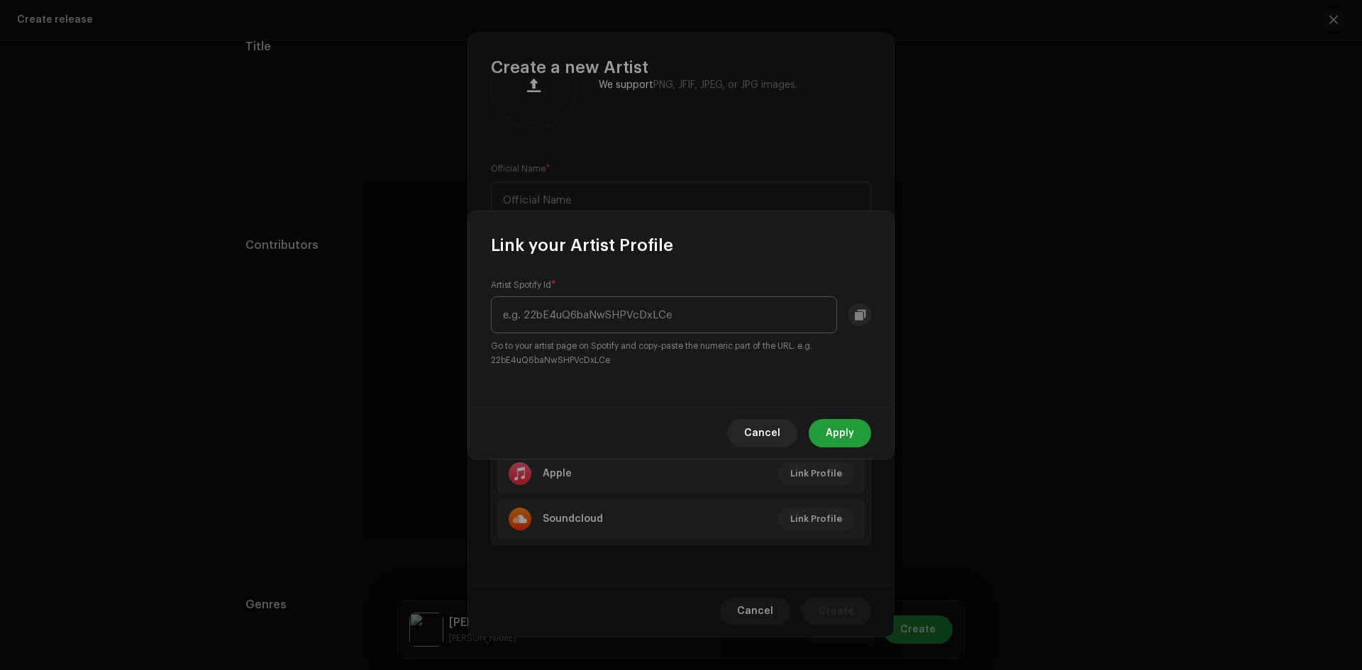
click at [591, 308] on input "text" at bounding box center [664, 315] width 346 height 37
type input "0XgPMqw5Kic5GrgOdD6BGC"
click at [839, 436] on span "Apply" at bounding box center [840, 433] width 28 height 28
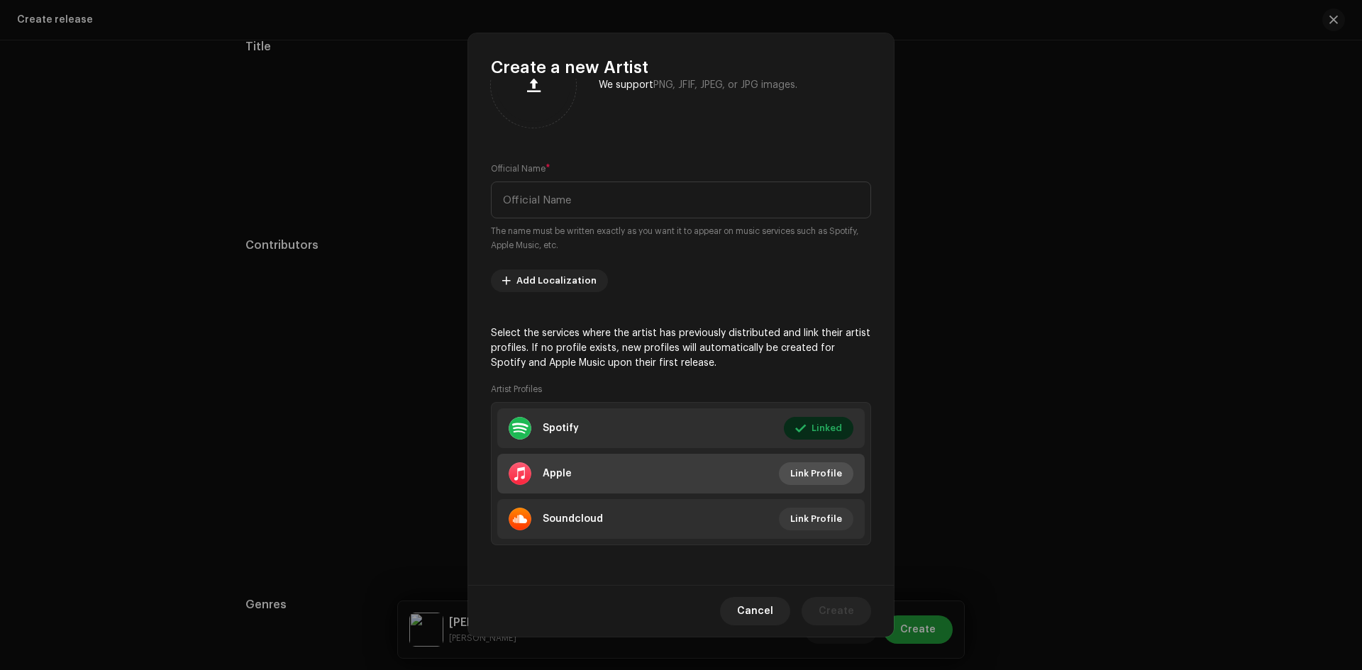
click at [828, 469] on span "Link Profile" at bounding box center [816, 474] width 52 height 28
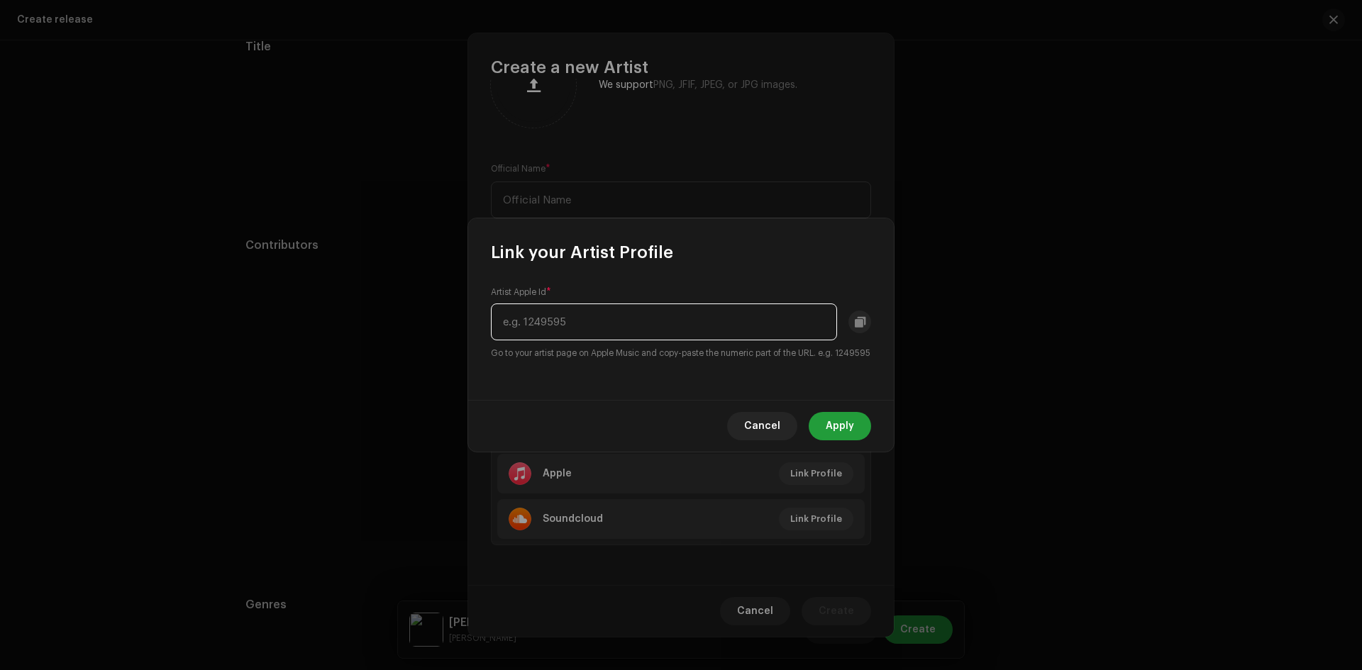
paste input "1477211980"
type input "1477211980"
click at [830, 431] on span "Apply" at bounding box center [840, 426] width 28 height 28
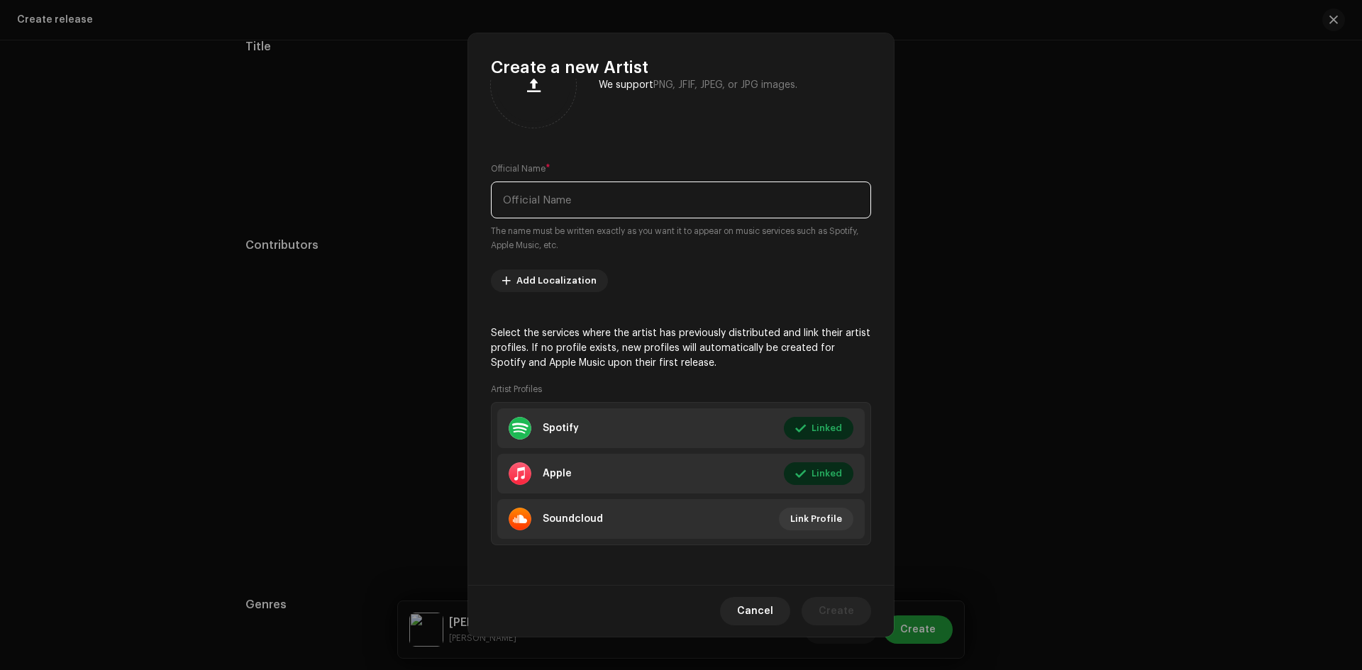
click at [546, 202] on input "text" at bounding box center [681, 200] width 380 height 37
type input "[PERSON_NAME]"
click at [667, 263] on div "We support PNG, JFIF, JPEG, or JPG images. Official Name * Eleena Chauhan The n…" at bounding box center [681, 332] width 426 height 507
click at [849, 609] on span "Create" at bounding box center [836, 611] width 35 height 28
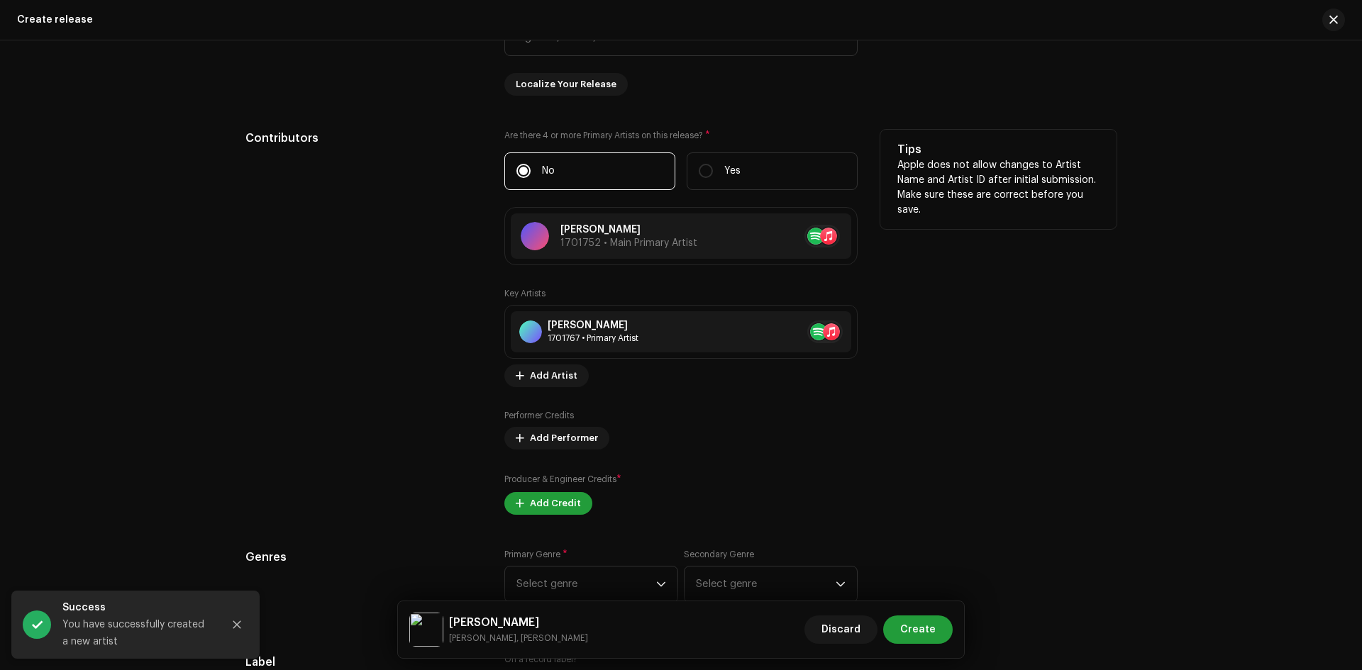
scroll to position [1490, 0]
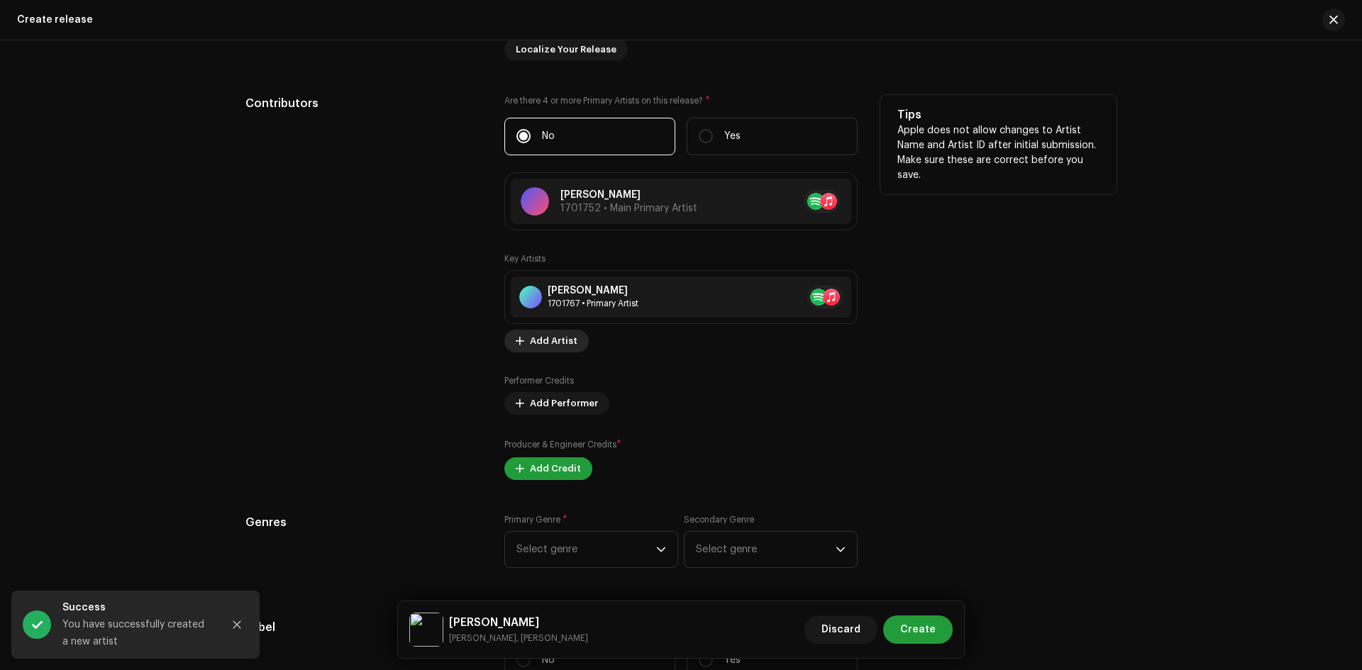
click at [538, 339] on span "Add Artist" at bounding box center [554, 341] width 48 height 28
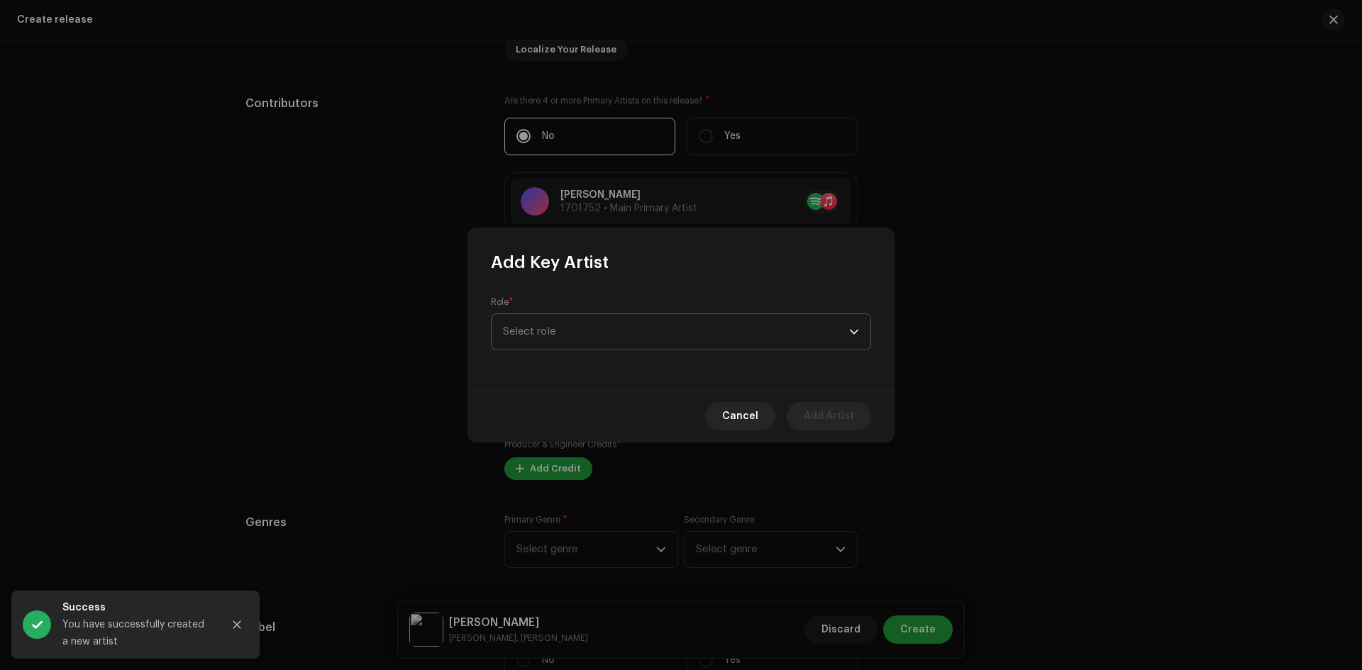
click at [556, 328] on span "Select role" at bounding box center [676, 331] width 346 height 35
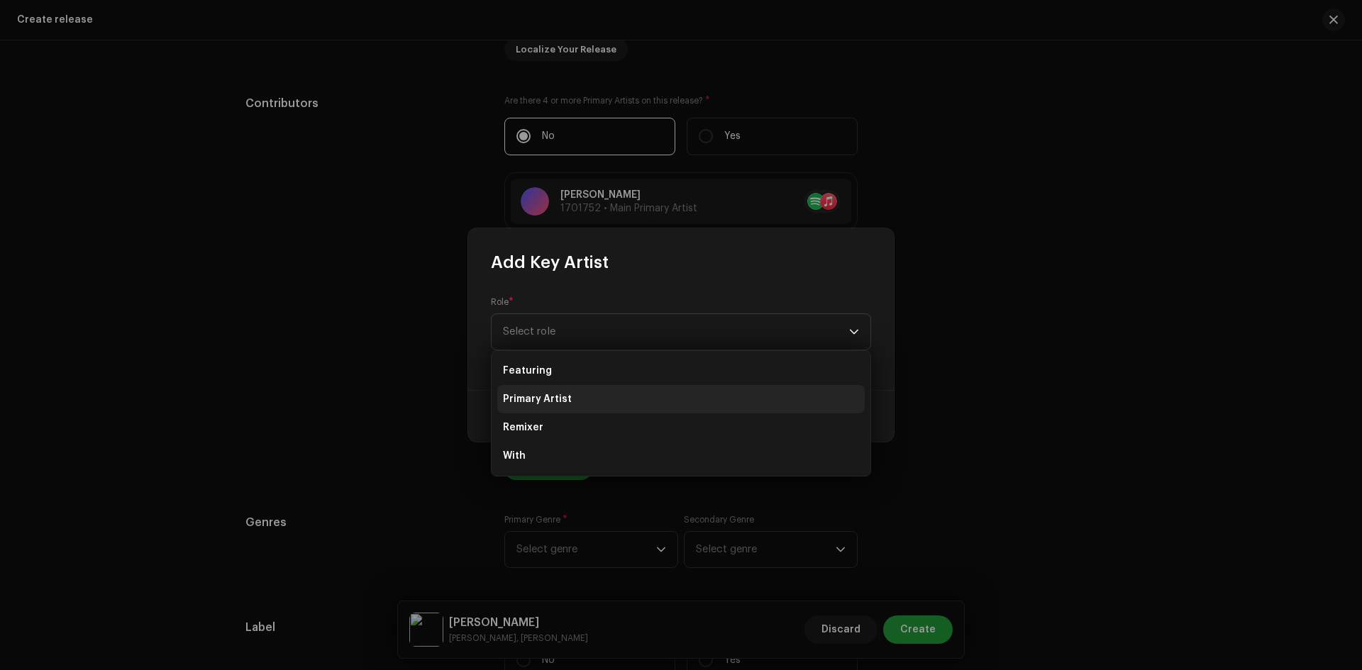
click at [548, 397] on span "Primary Artist" at bounding box center [537, 399] width 69 height 14
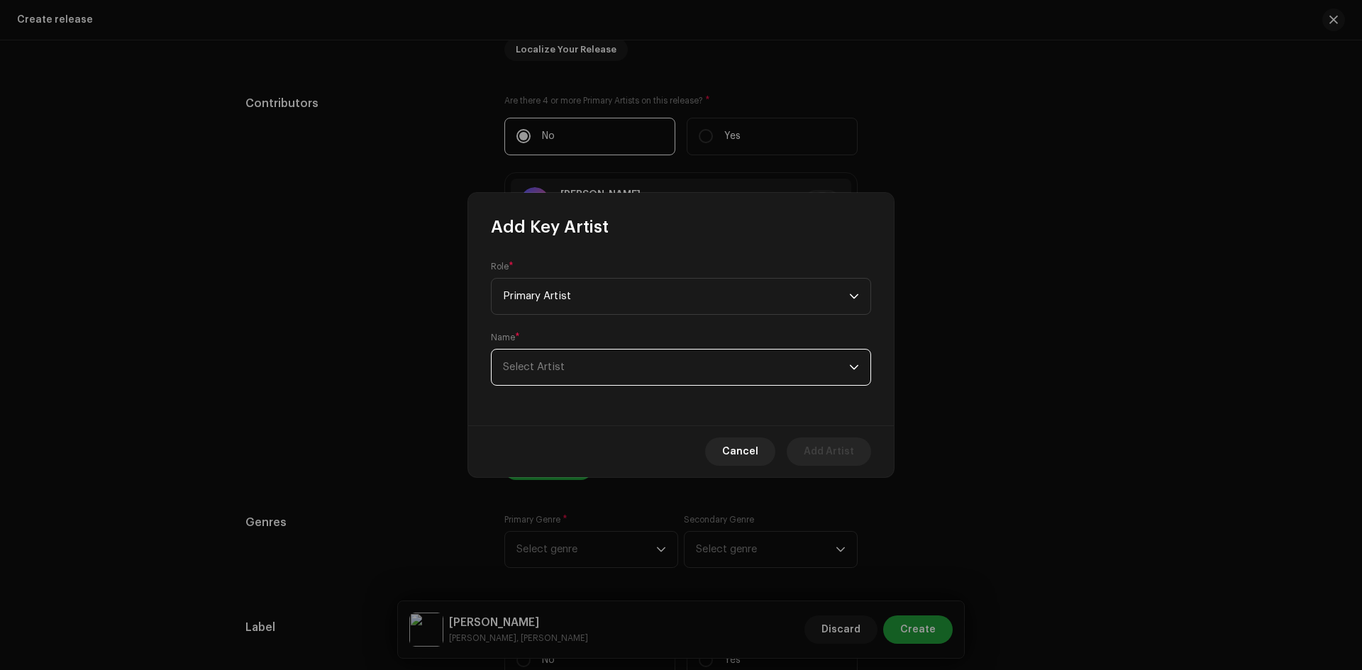
click at [553, 368] on span "Select Artist" at bounding box center [534, 367] width 62 height 11
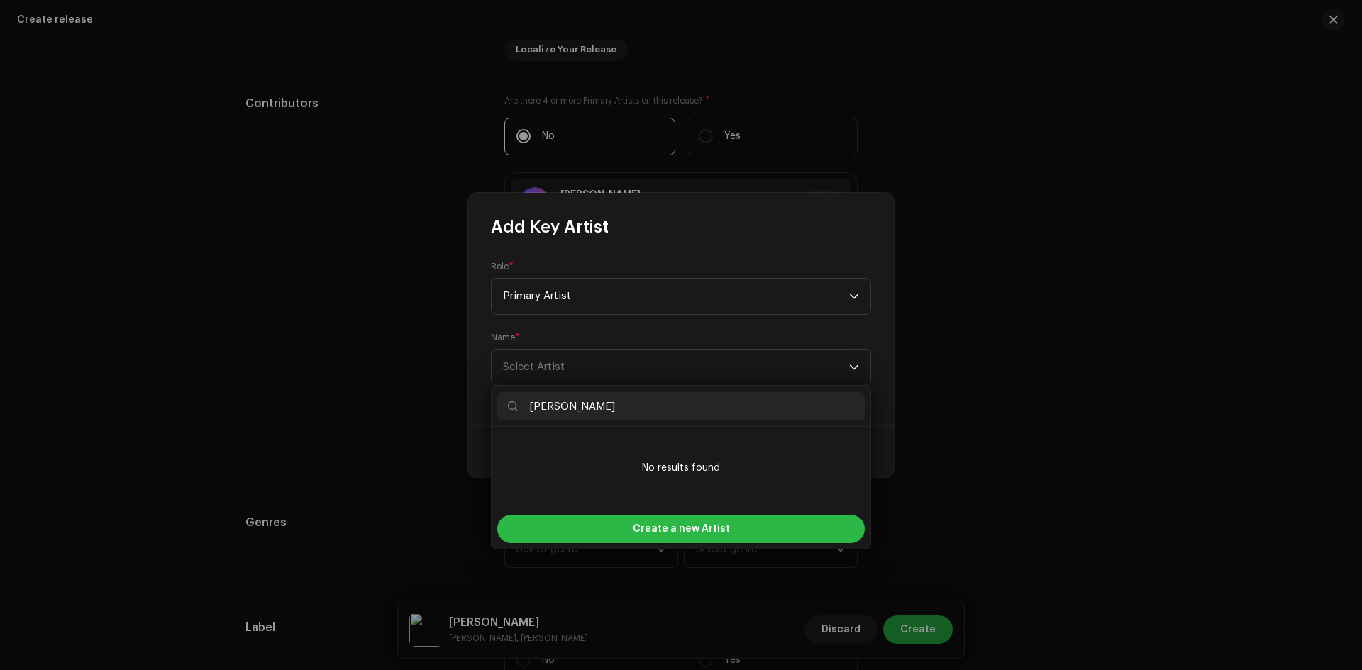
type input "[PERSON_NAME]"
click at [646, 529] on span "Create a new Artist" at bounding box center [681, 529] width 97 height 28
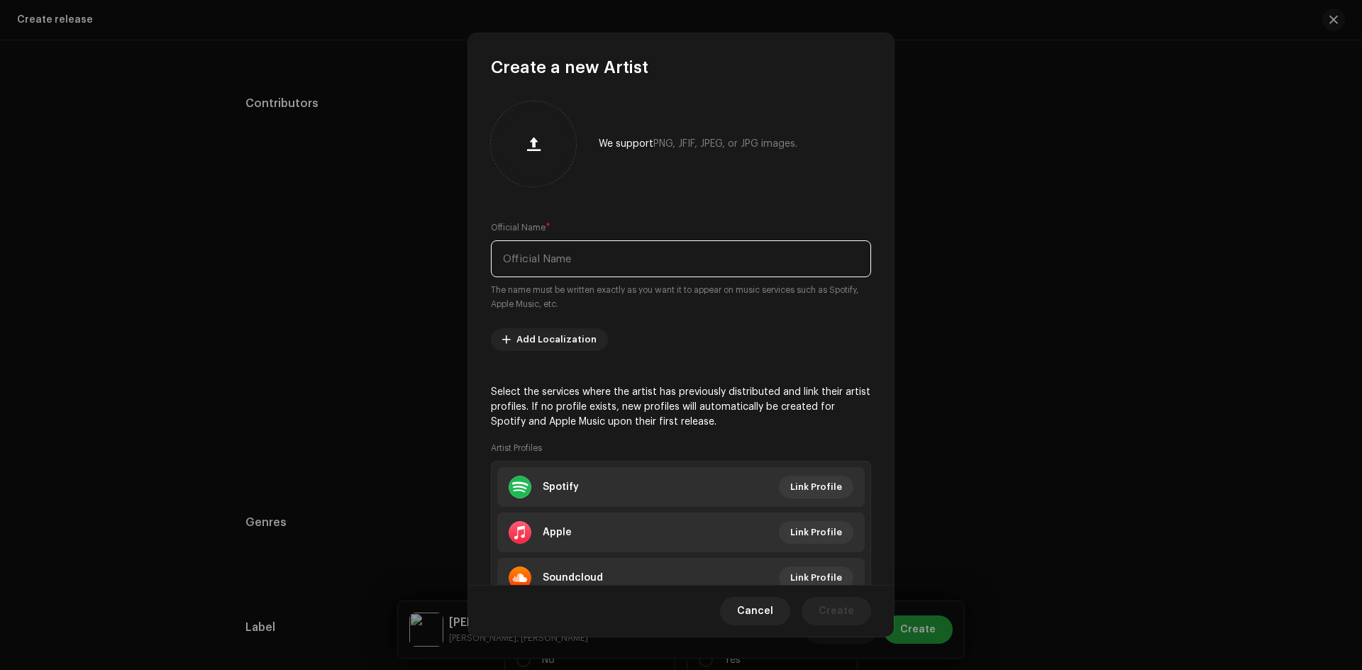
click at [534, 258] on input "text" at bounding box center [681, 259] width 380 height 37
click at [533, 250] on input "[PERSON_NAME]" at bounding box center [681, 259] width 380 height 37
type input "[PERSON_NAME]"
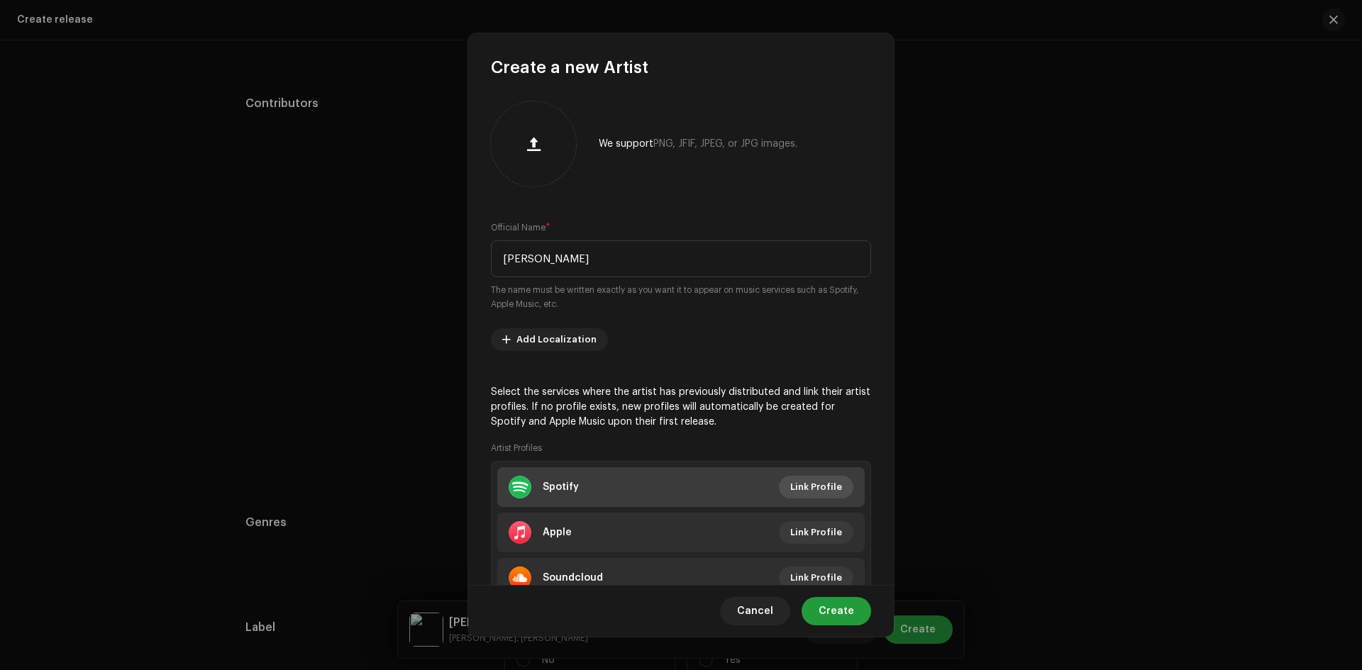
click at [802, 487] on span "Link Profile" at bounding box center [816, 487] width 52 height 28
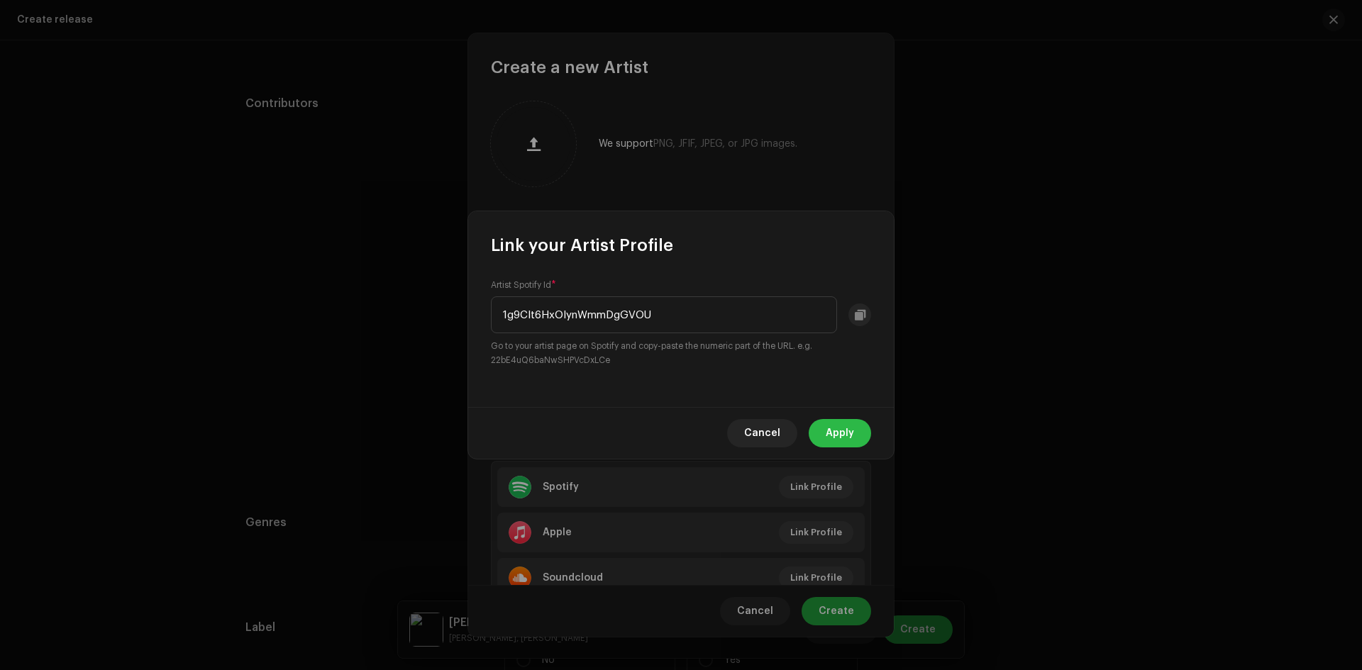
type input "1g9Clt6HxOlynWmmDgGVOU"
click at [837, 427] on span "Apply" at bounding box center [840, 433] width 28 height 28
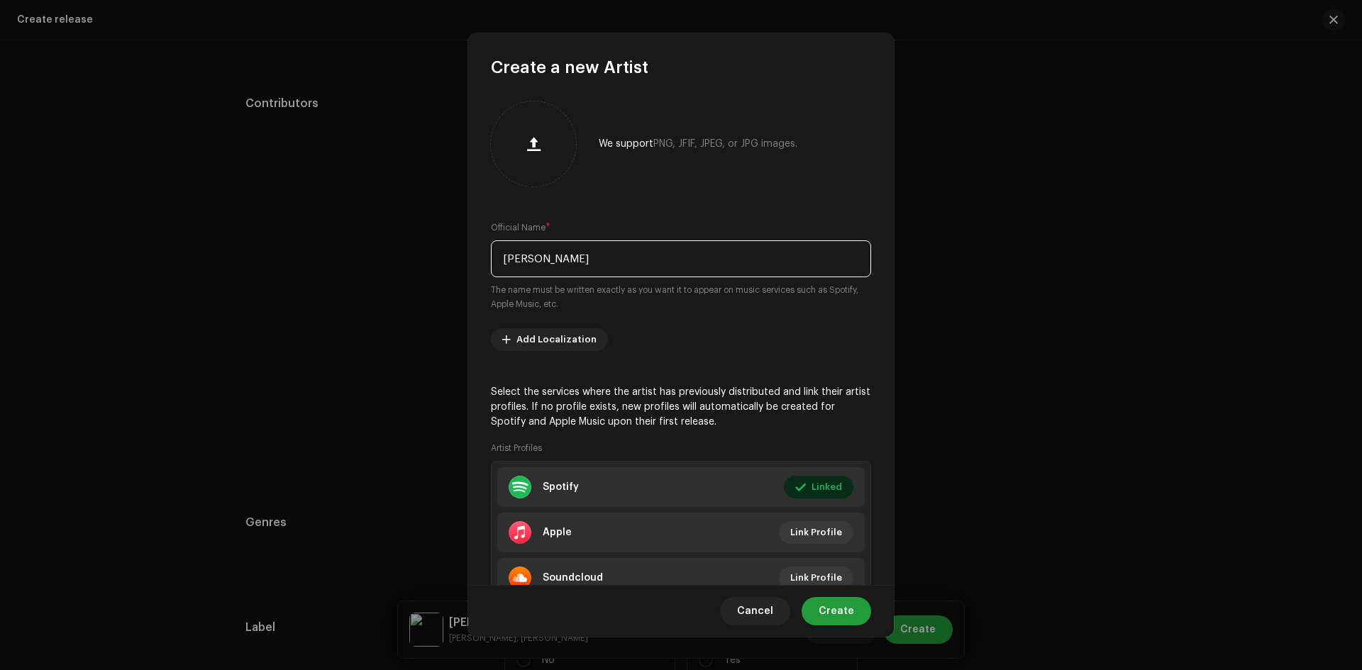
click at [541, 262] on input "[PERSON_NAME]" at bounding box center [681, 259] width 380 height 37
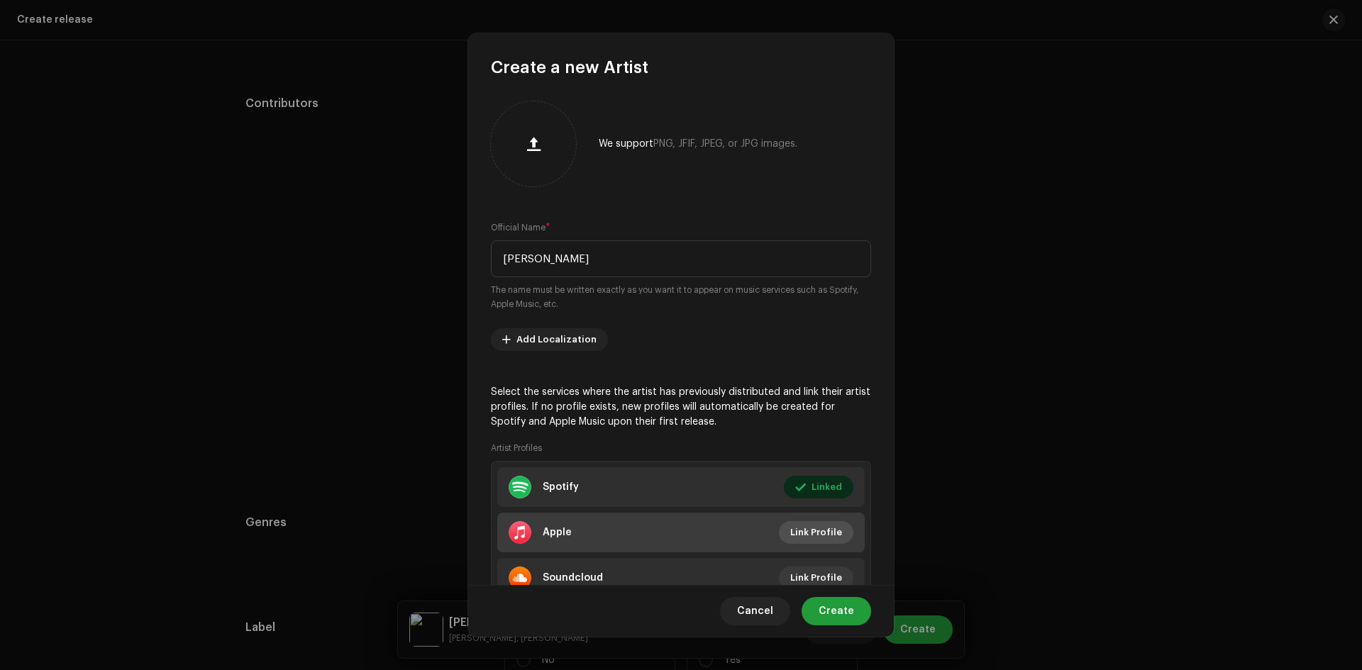
click at [812, 532] on span "Link Profile" at bounding box center [816, 533] width 52 height 28
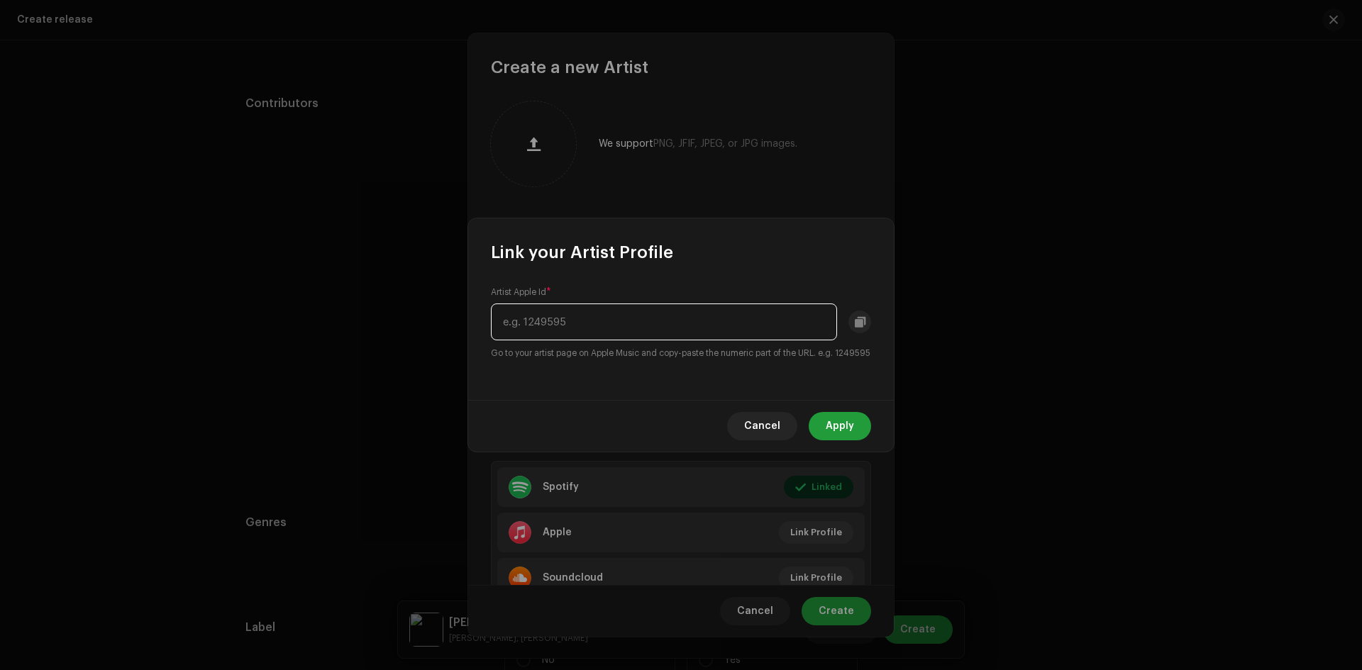
paste input "1455371066"
type input "1455371066"
click at [840, 433] on span "Apply" at bounding box center [840, 426] width 28 height 28
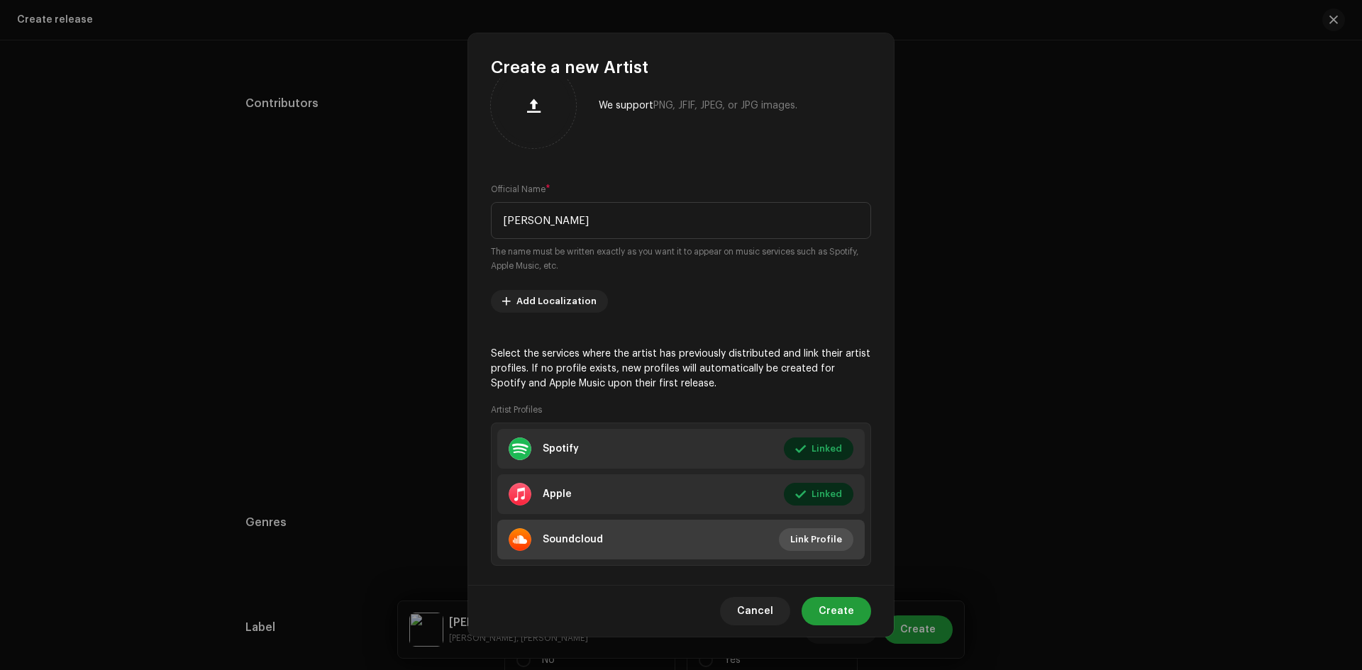
scroll to position [59, 0]
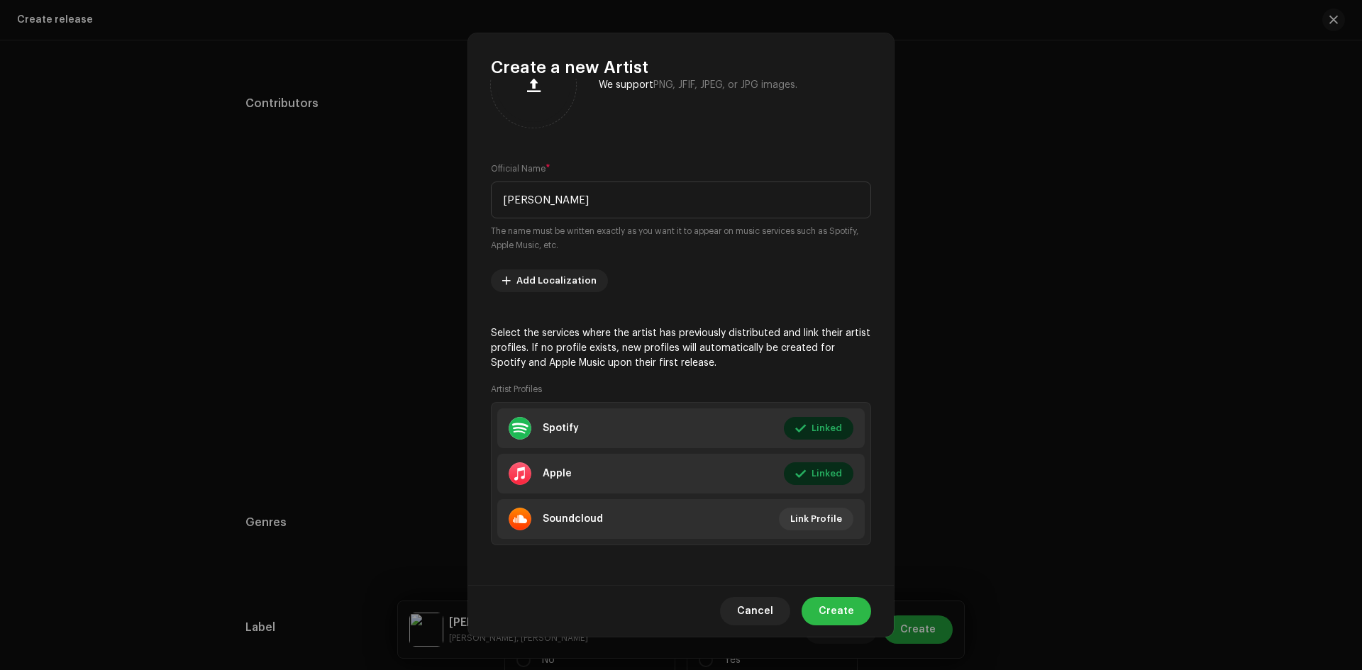
click at [846, 617] on span "Create" at bounding box center [836, 611] width 35 height 28
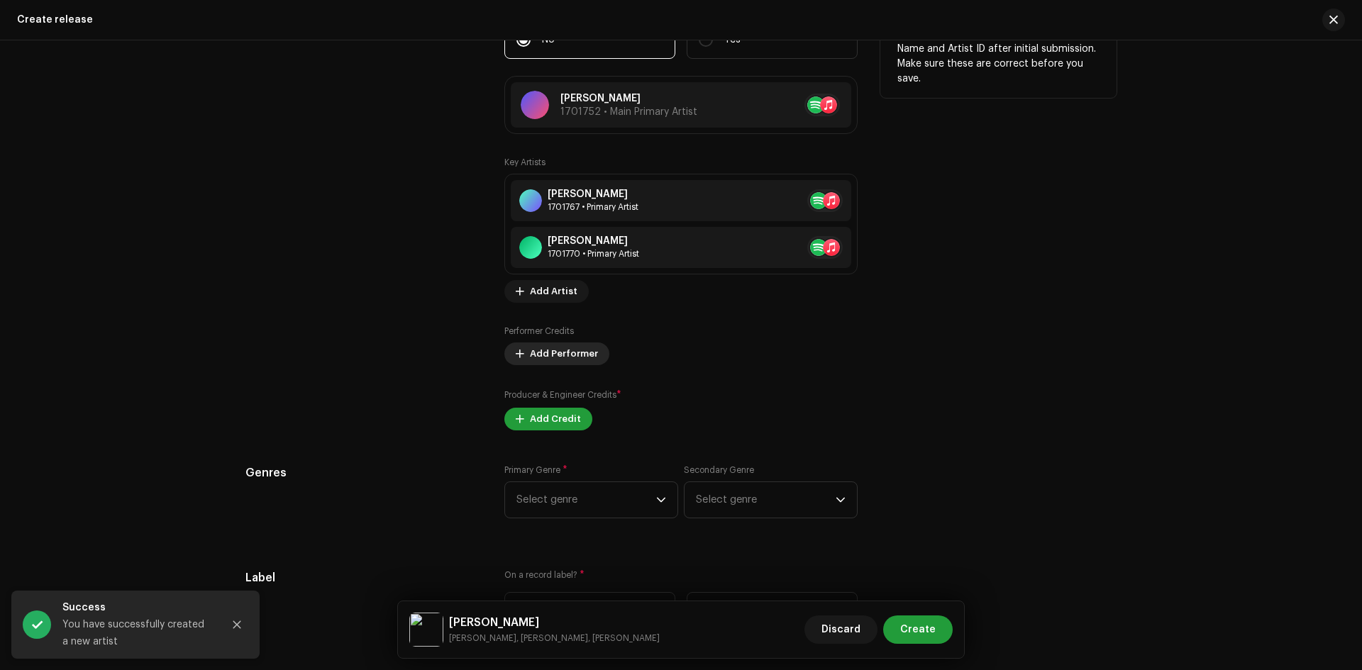
scroll to position [1561, 0]
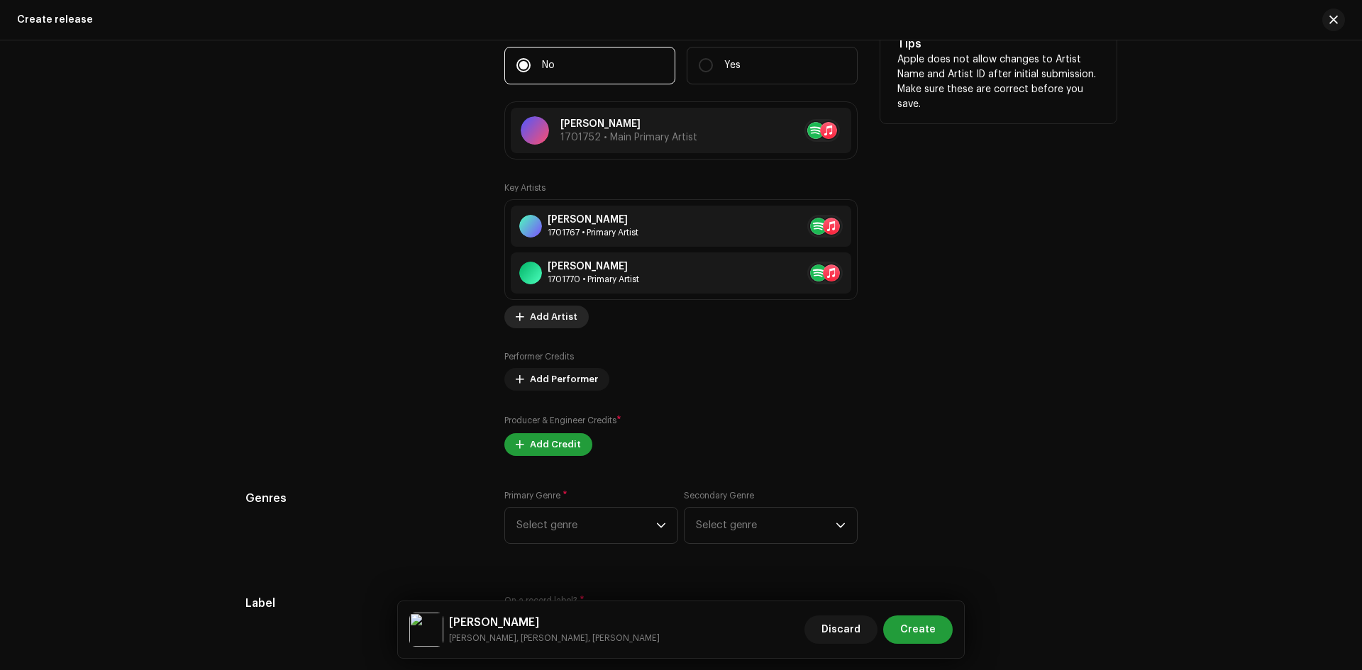
click at [555, 321] on span "Add Artist" at bounding box center [554, 317] width 48 height 28
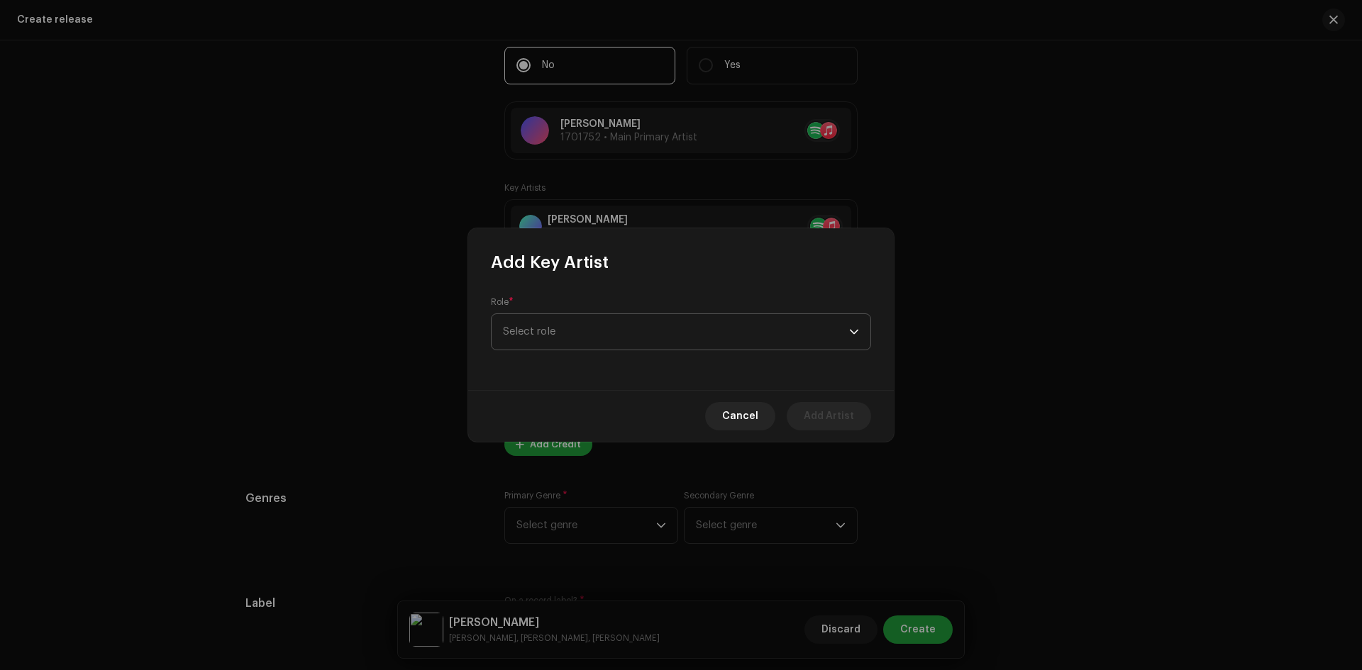
click at [558, 331] on span "Select role" at bounding box center [676, 331] width 346 height 35
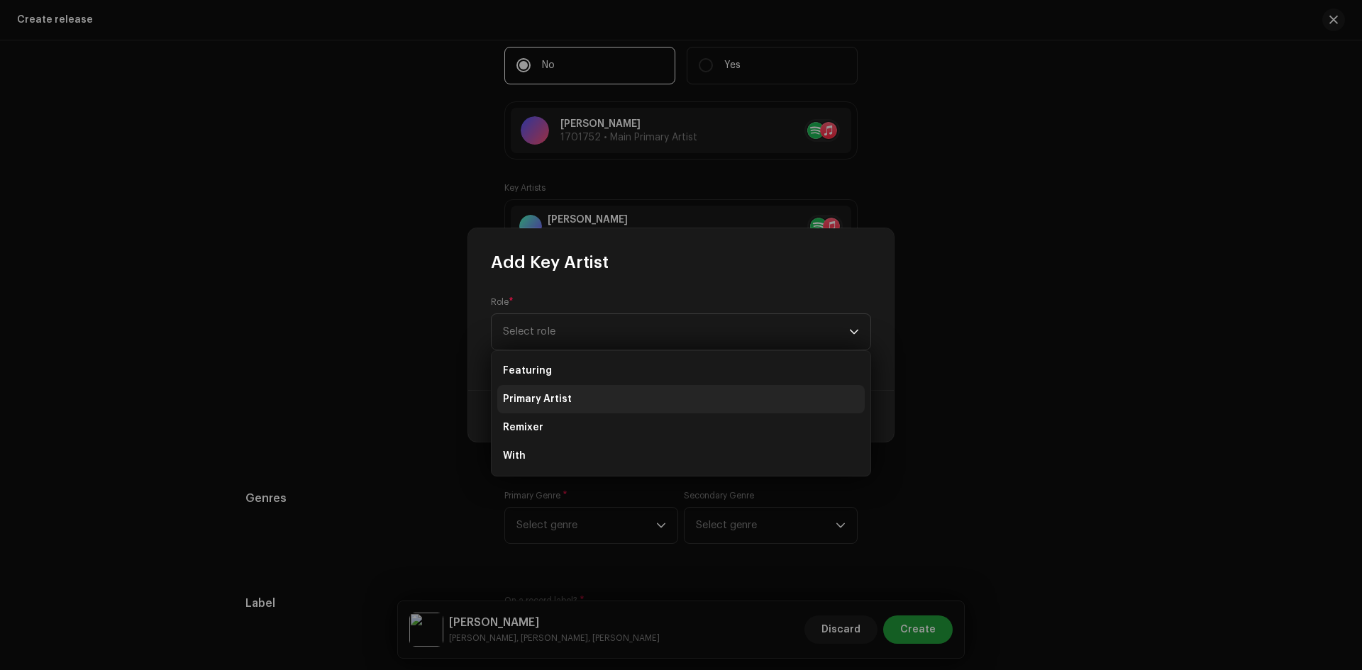
click at [543, 402] on span "Primary Artist" at bounding box center [537, 399] width 69 height 14
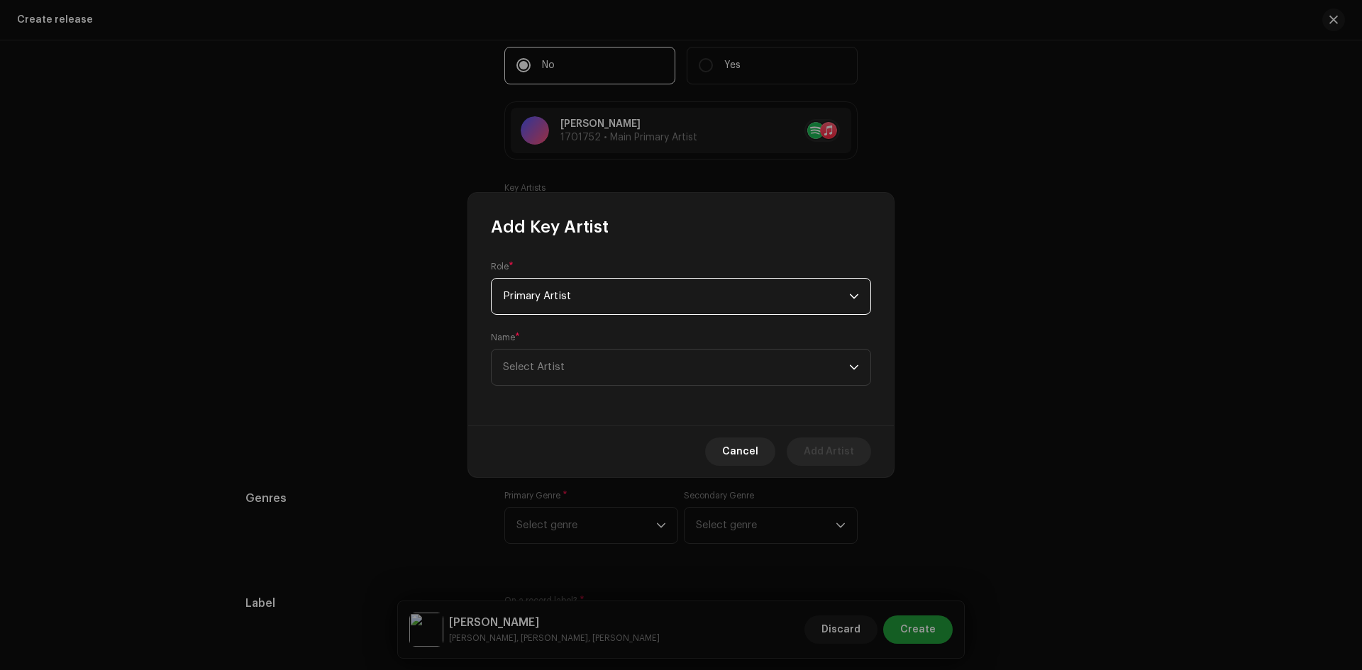
click at [546, 311] on span "Primary Artist" at bounding box center [676, 296] width 346 height 35
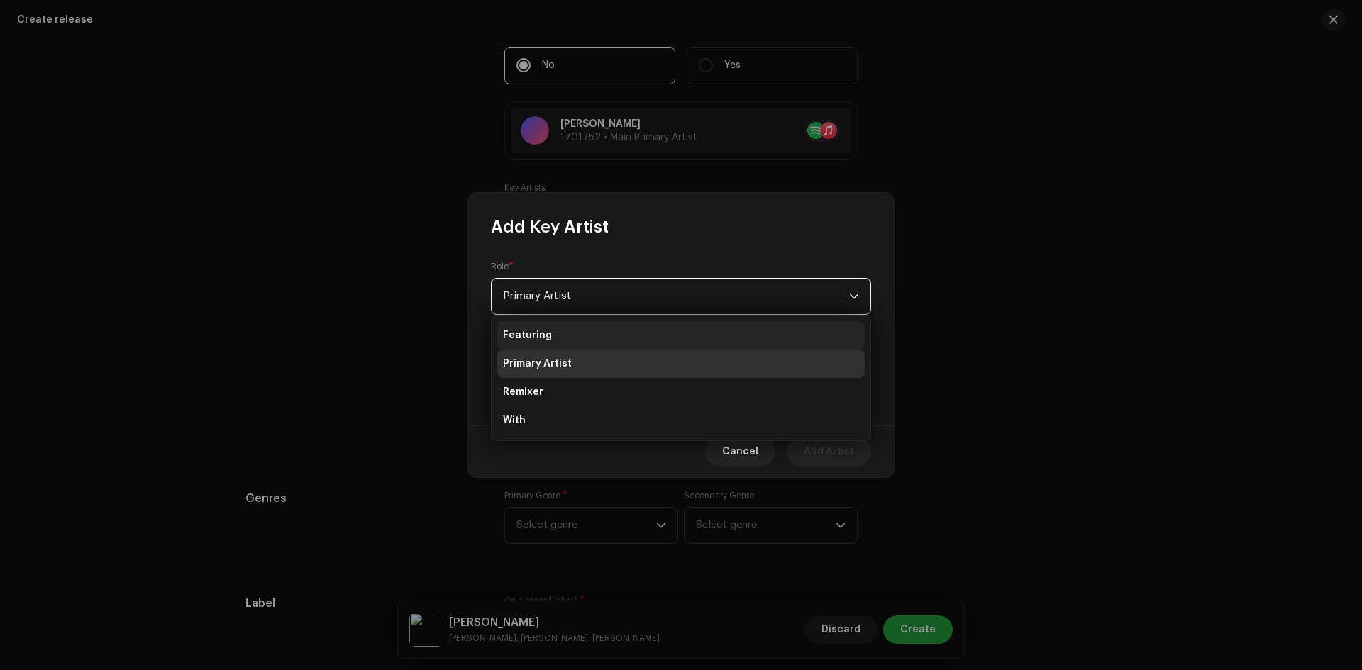
click at [538, 332] on span "Featuring" at bounding box center [527, 335] width 49 height 14
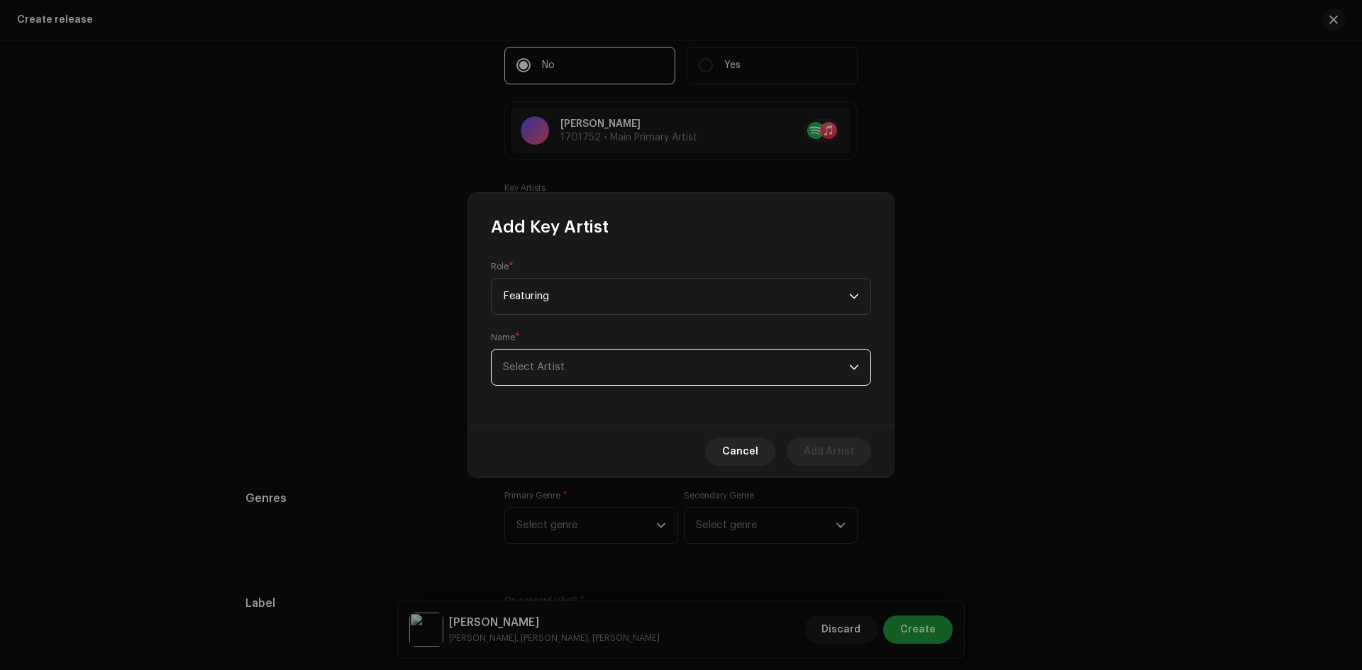
click at [536, 368] on span "Select Artist" at bounding box center [534, 367] width 62 height 11
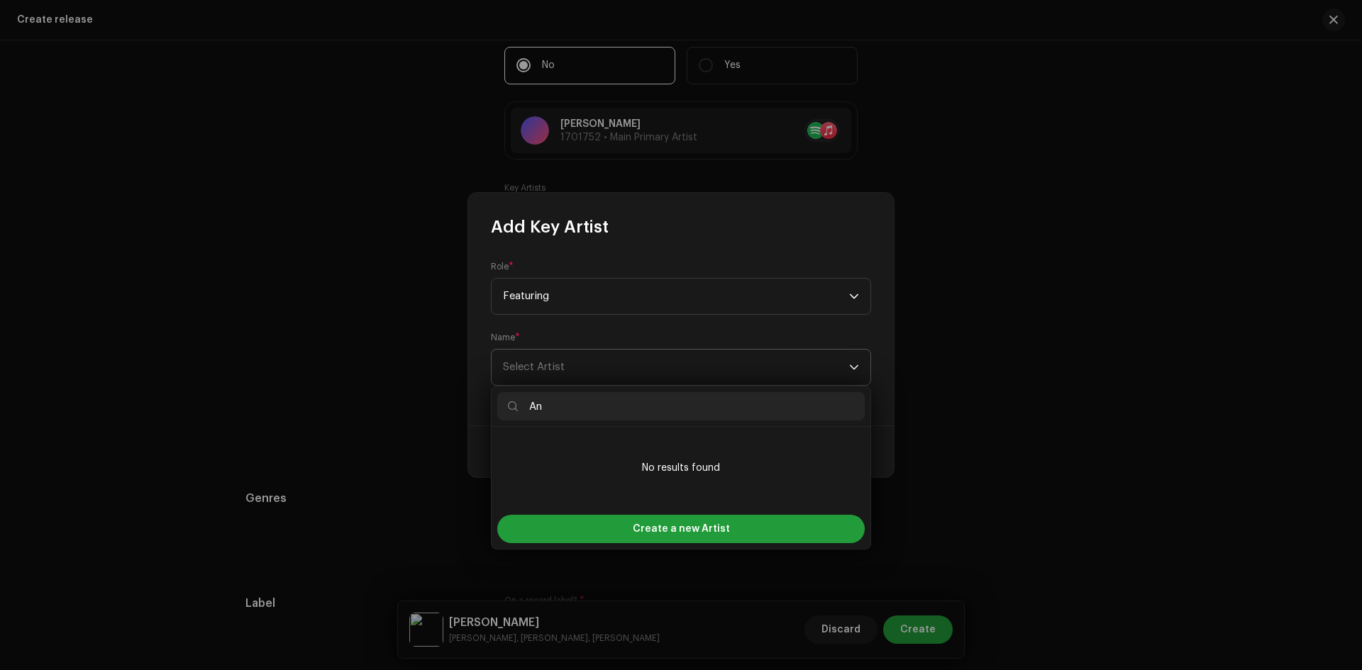
type input "A"
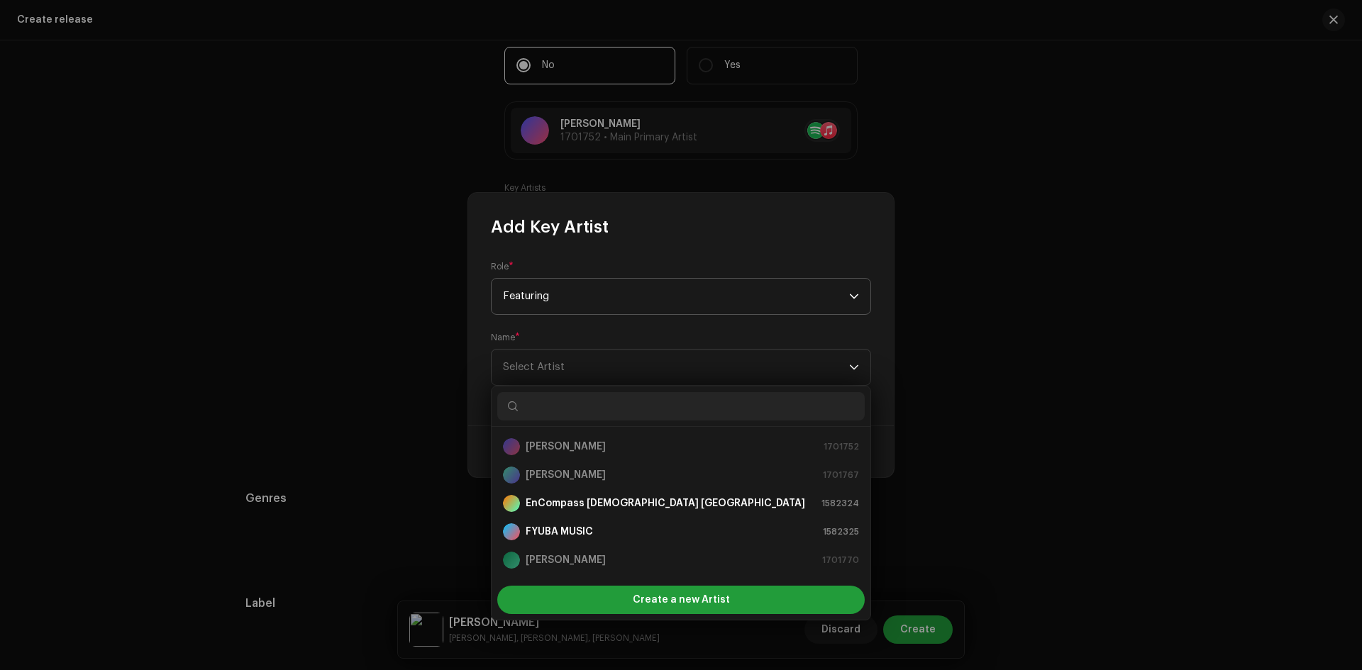
click at [554, 295] on span "Featuring" at bounding box center [676, 296] width 346 height 35
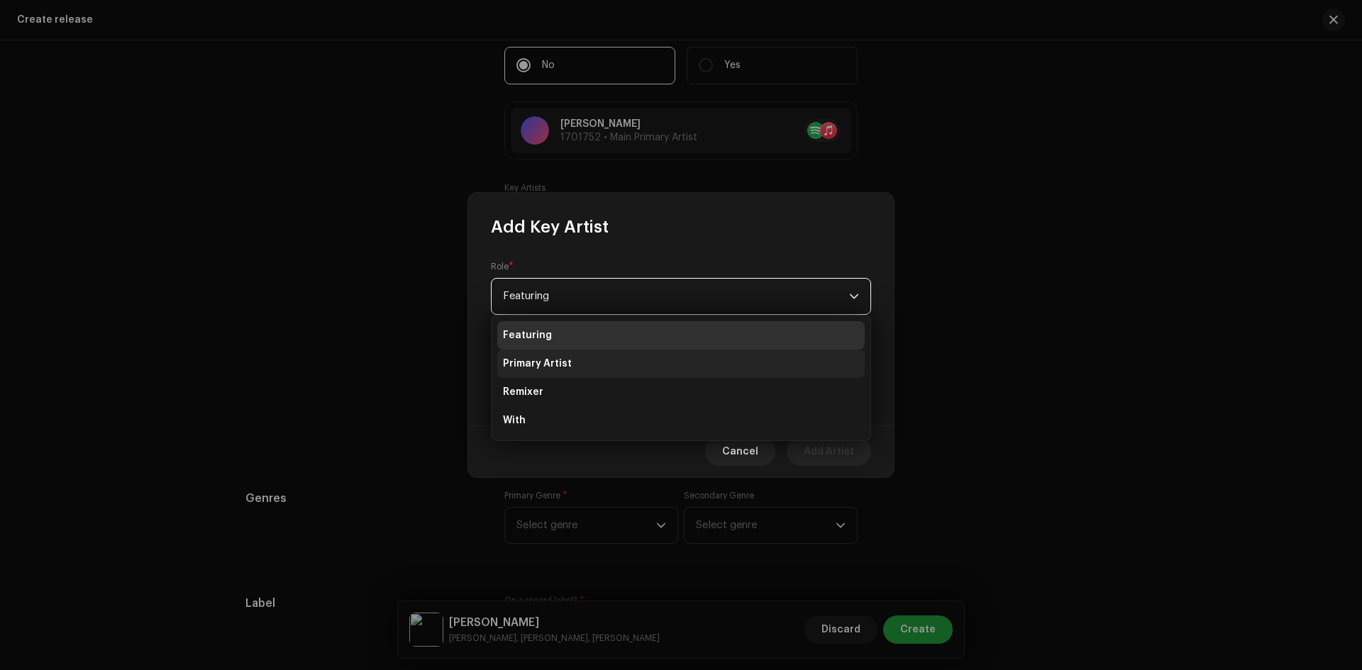
click at [542, 355] on li "Primary Artist" at bounding box center [681, 364] width 368 height 28
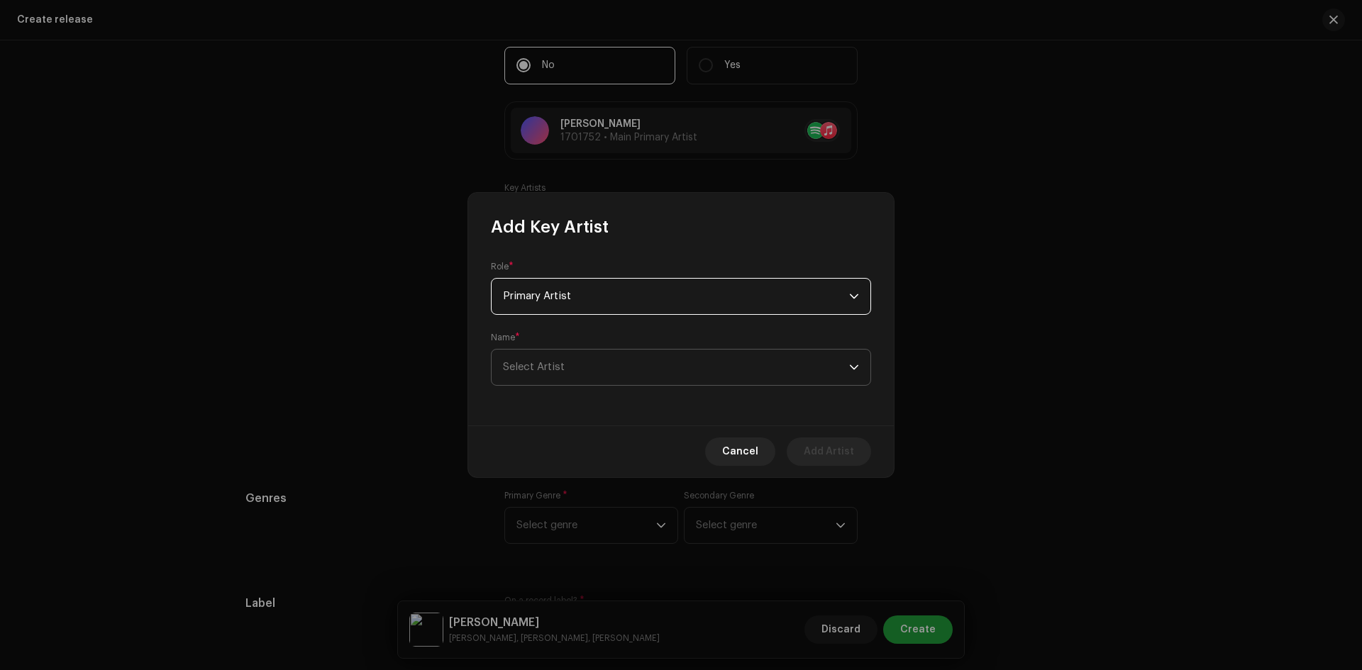
click at [541, 368] on span "Select Artist" at bounding box center [534, 367] width 62 height 11
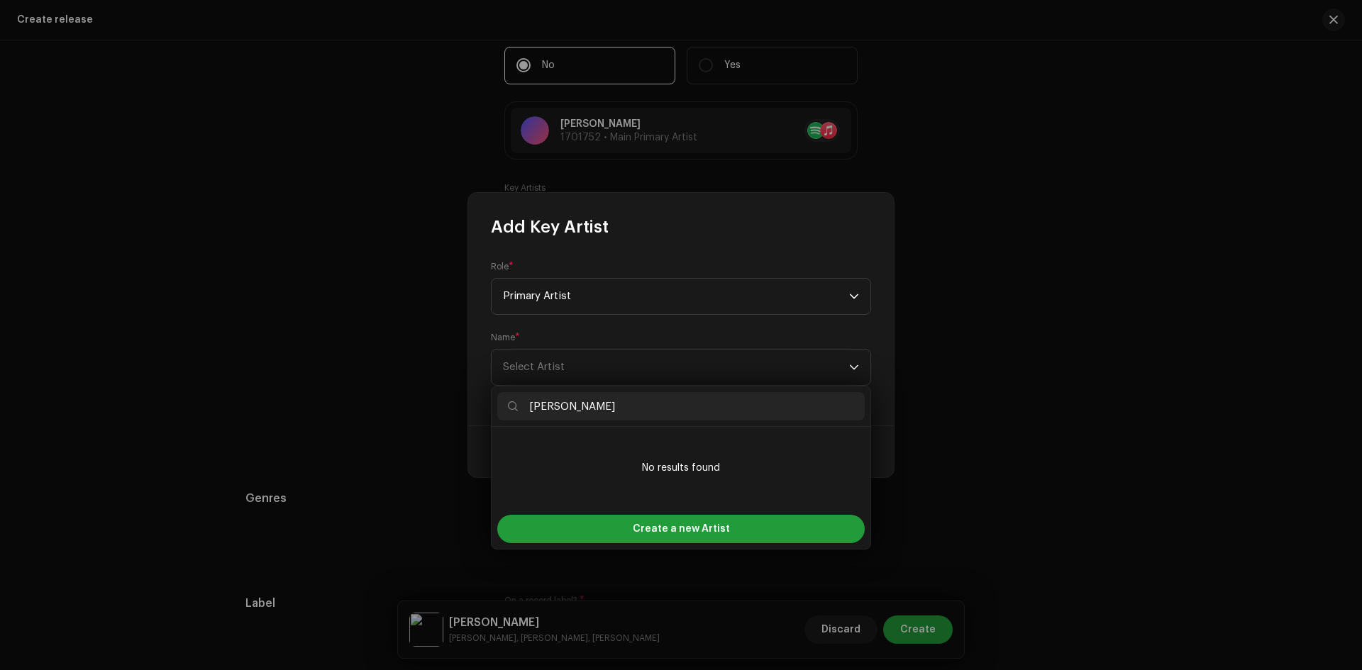
click at [588, 399] on input "[PERSON_NAME]" at bounding box center [681, 406] width 368 height 28
type input "[PERSON_NAME]"
click at [686, 522] on span "Create a new Artist" at bounding box center [681, 529] width 97 height 28
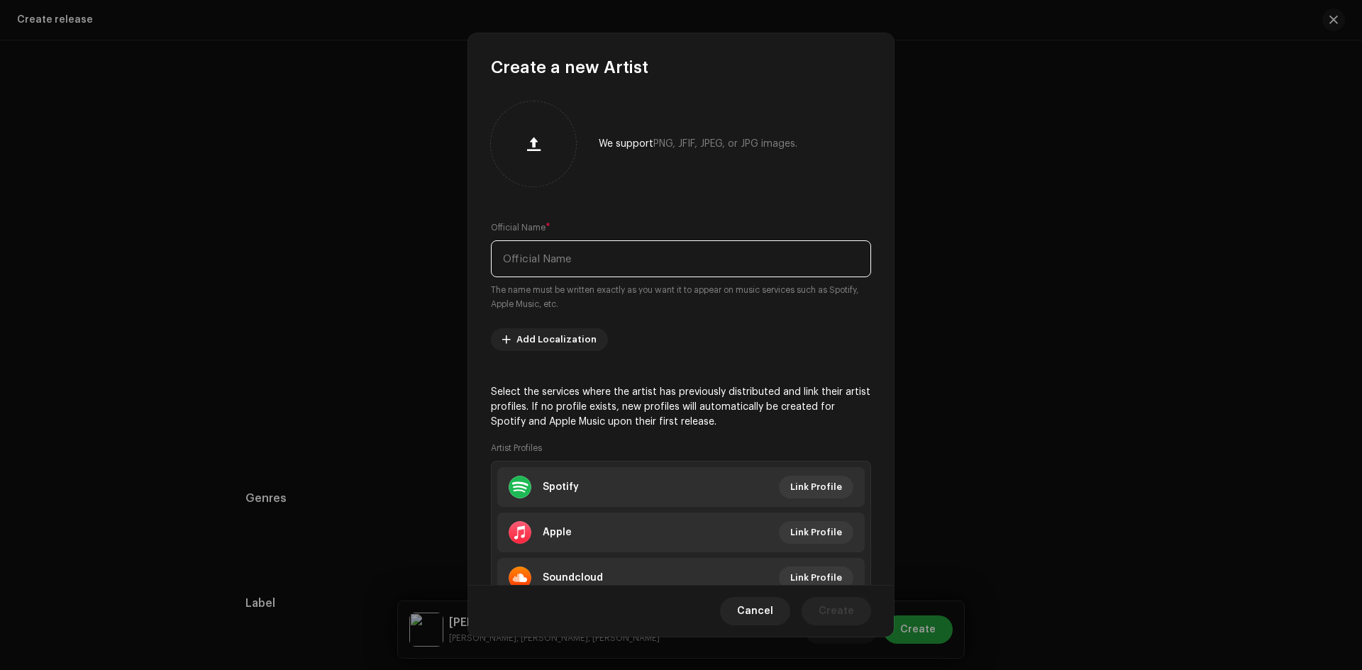
click at [553, 253] on input "text" at bounding box center [681, 259] width 380 height 37
paste input "[PERSON_NAME]"
type input "[PERSON_NAME]"
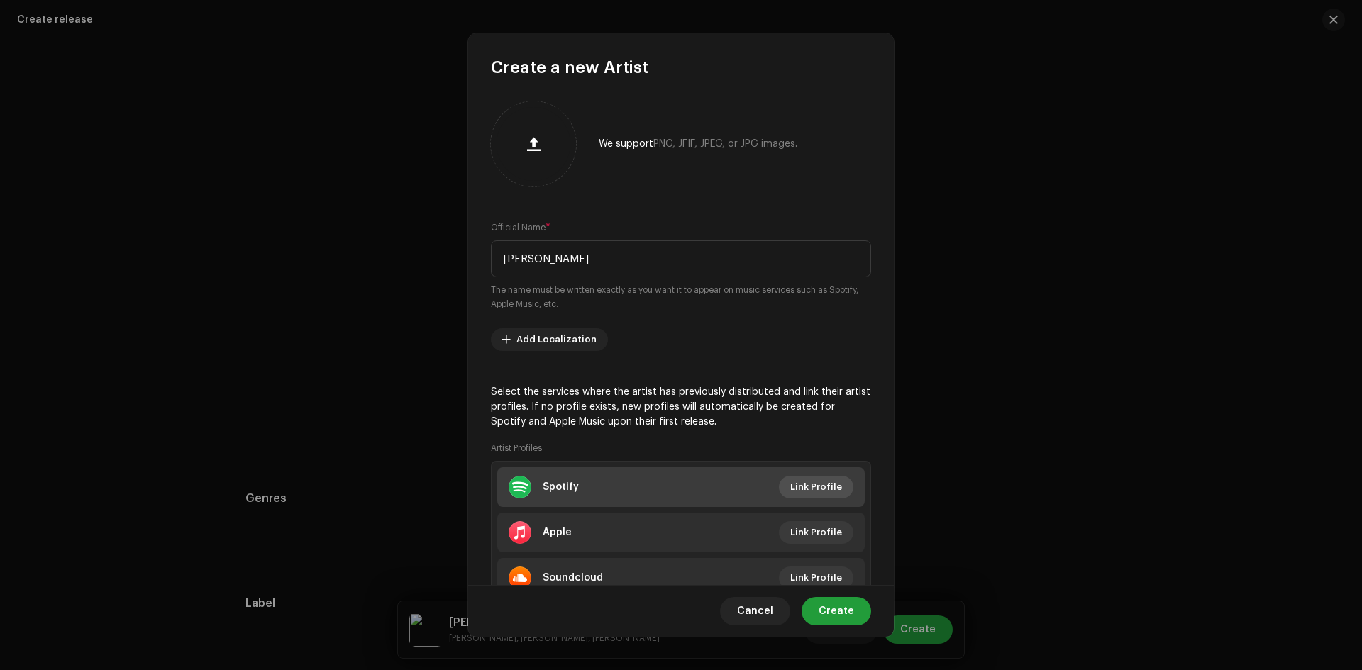
click at [834, 485] on span "Link Profile" at bounding box center [816, 487] width 52 height 28
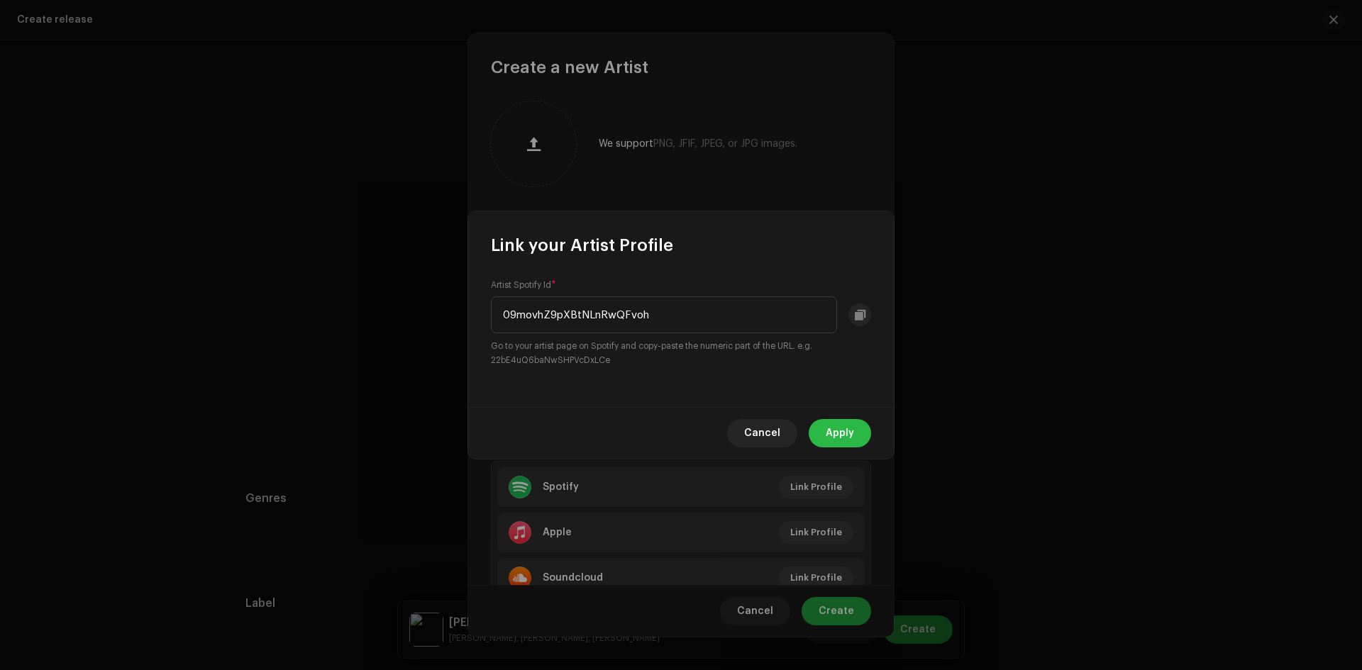
type input "09movhZ9pXBtNLnRwQFvoh"
click at [833, 437] on span "Apply" at bounding box center [840, 433] width 28 height 28
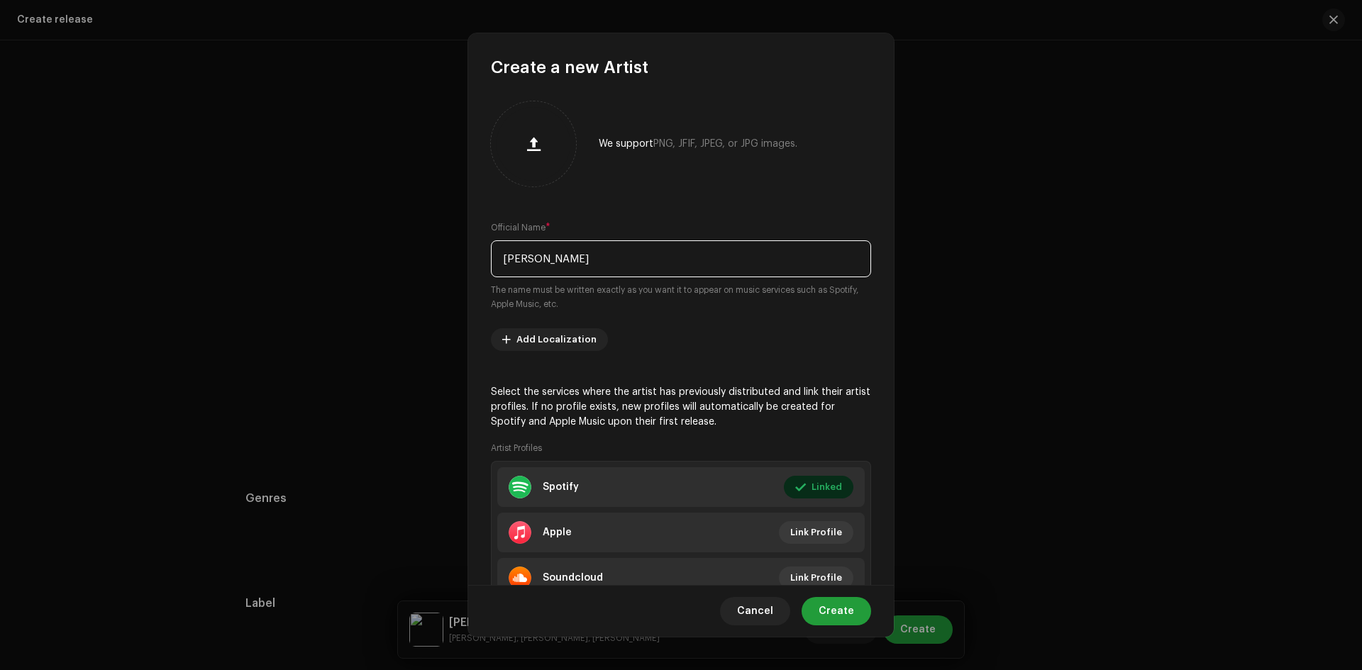
click at [548, 252] on input "[PERSON_NAME]" at bounding box center [681, 259] width 380 height 37
click at [547, 251] on input "[PERSON_NAME]" at bounding box center [681, 259] width 380 height 37
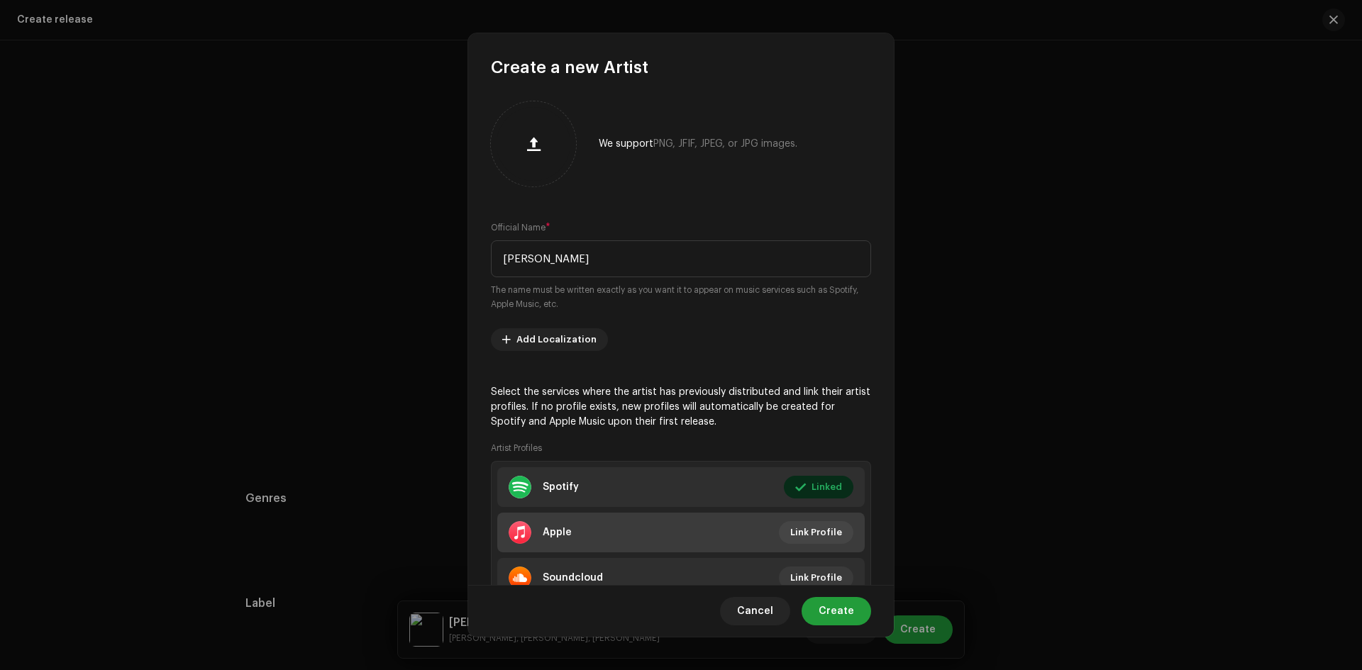
click at [798, 519] on li "Apple Link Profile" at bounding box center [681, 533] width 368 height 40
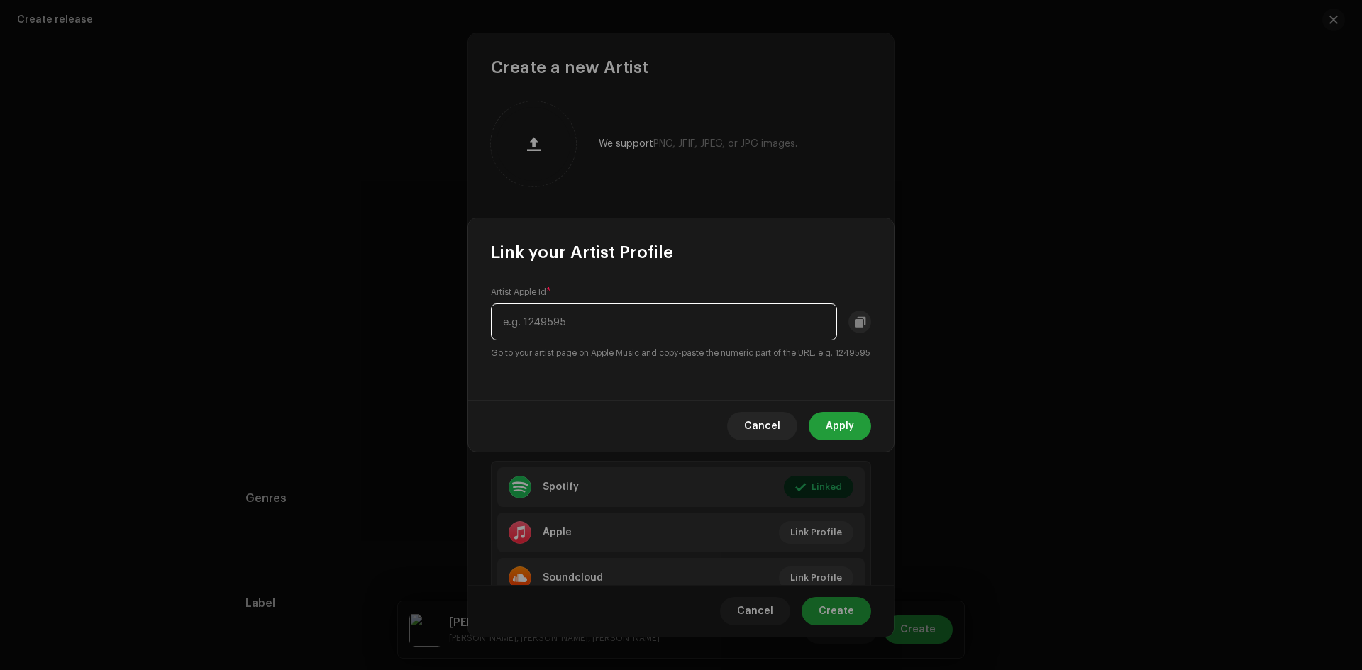
paste input "324133902"
type input "324133902"
click at [850, 435] on span "Apply" at bounding box center [840, 426] width 28 height 28
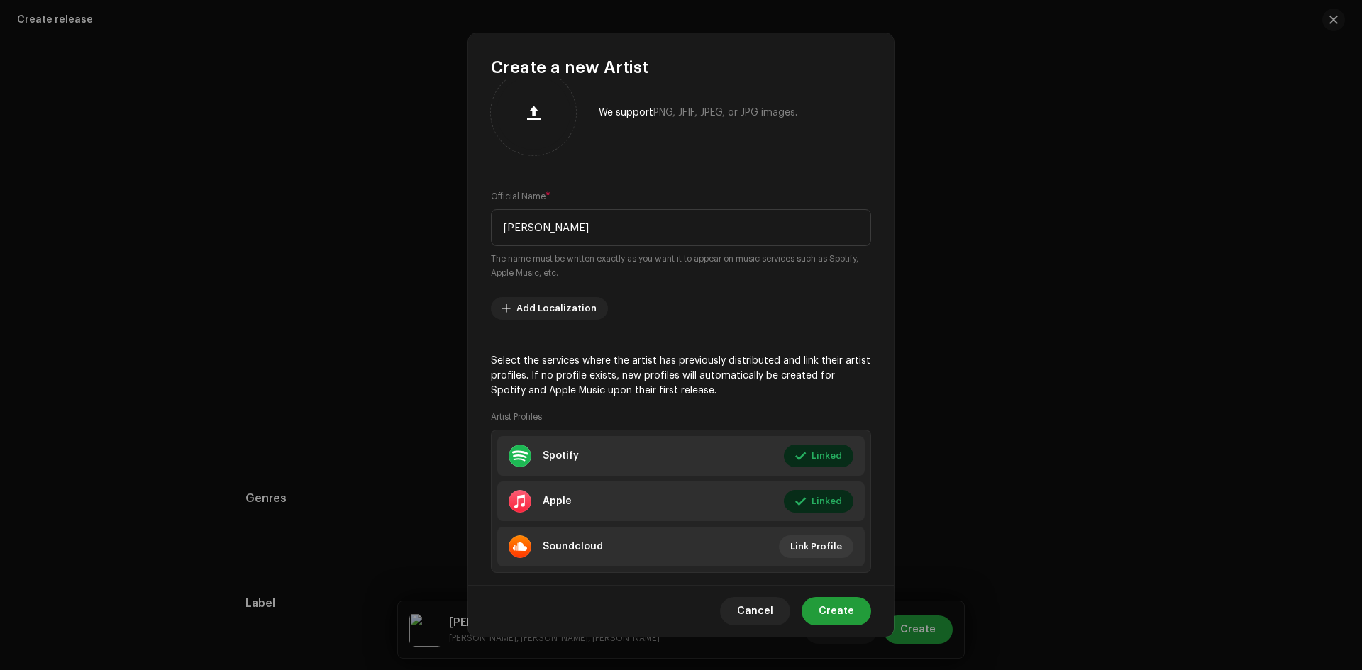
scroll to position [59, 0]
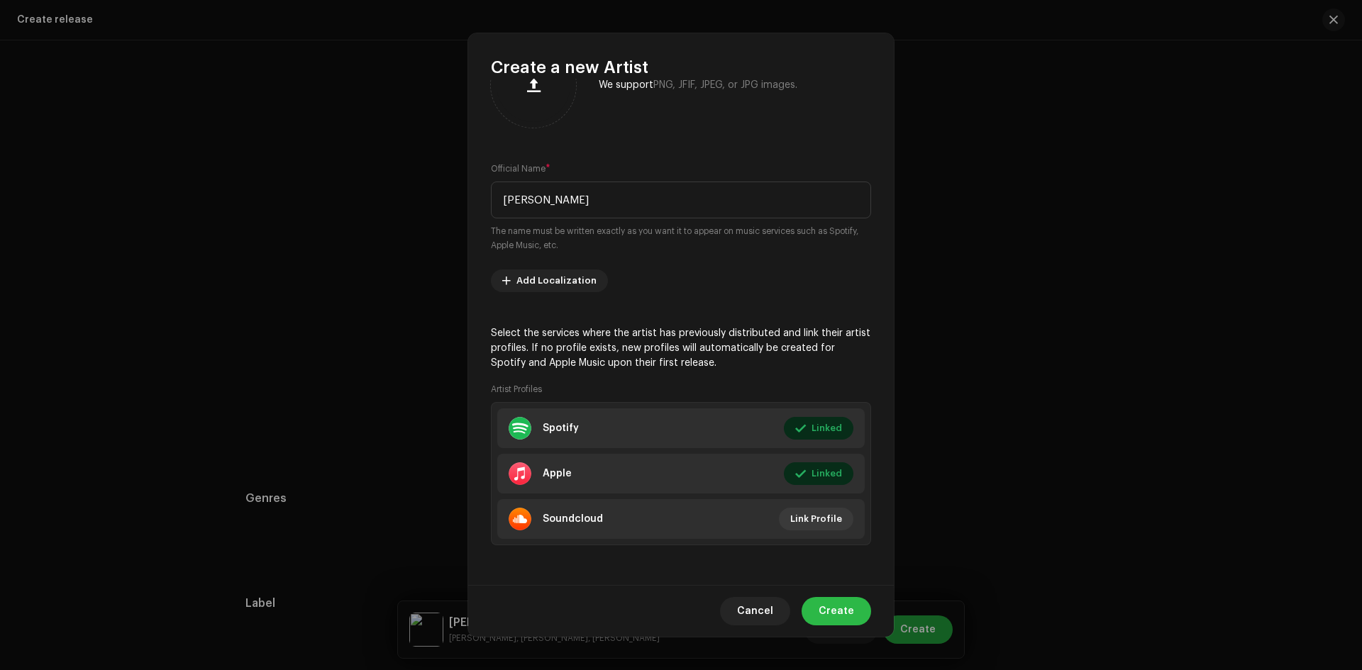
click at [846, 608] on span "Create" at bounding box center [836, 611] width 35 height 28
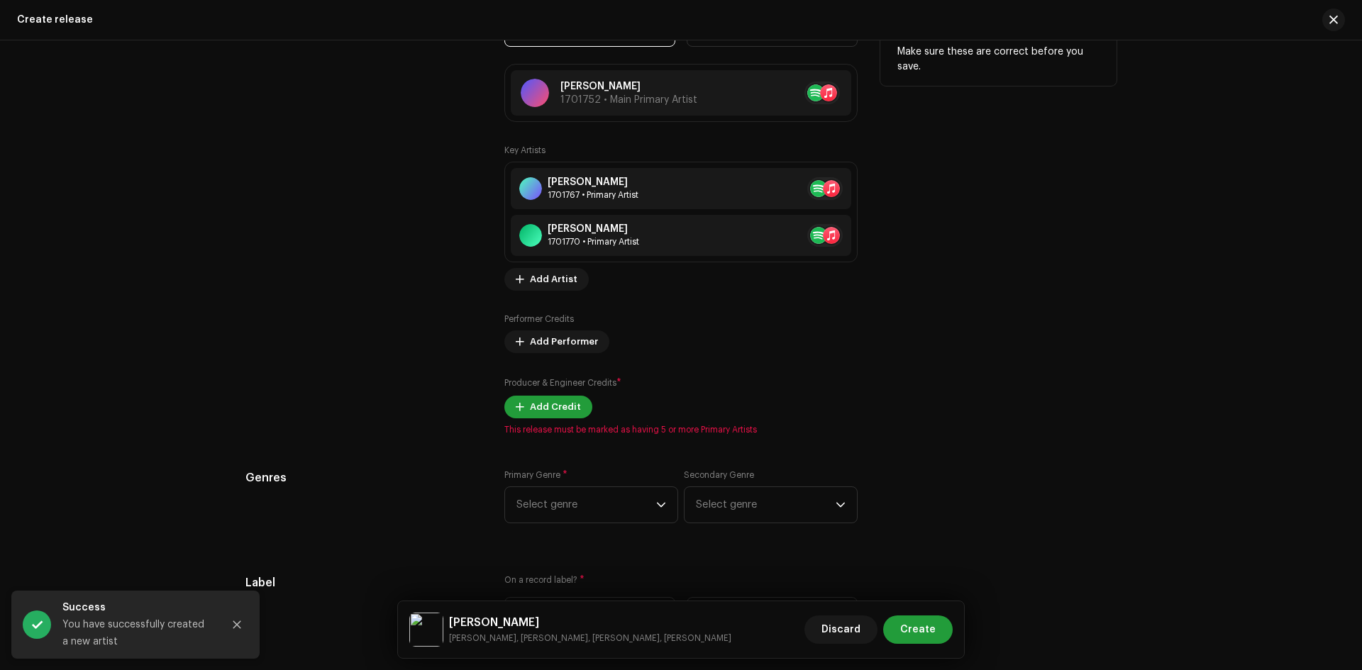
scroll to position [1632, 0]
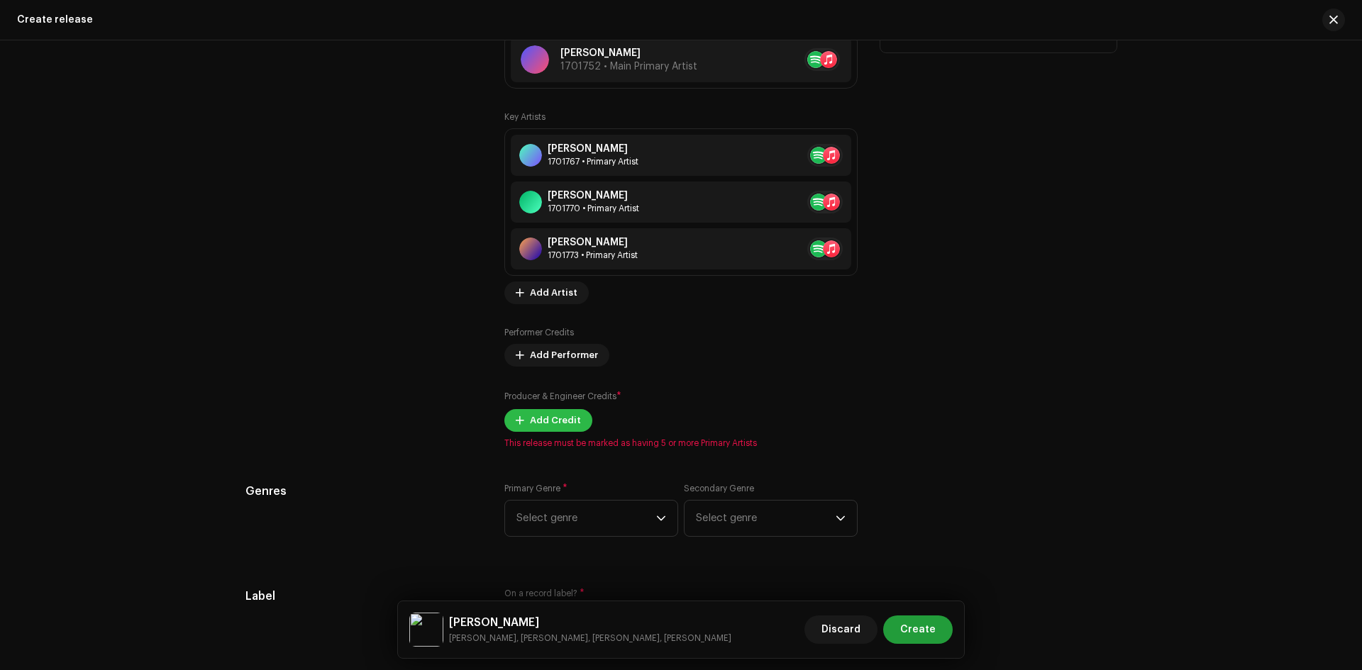
click at [554, 420] on span "Add Credit" at bounding box center [555, 421] width 51 height 28
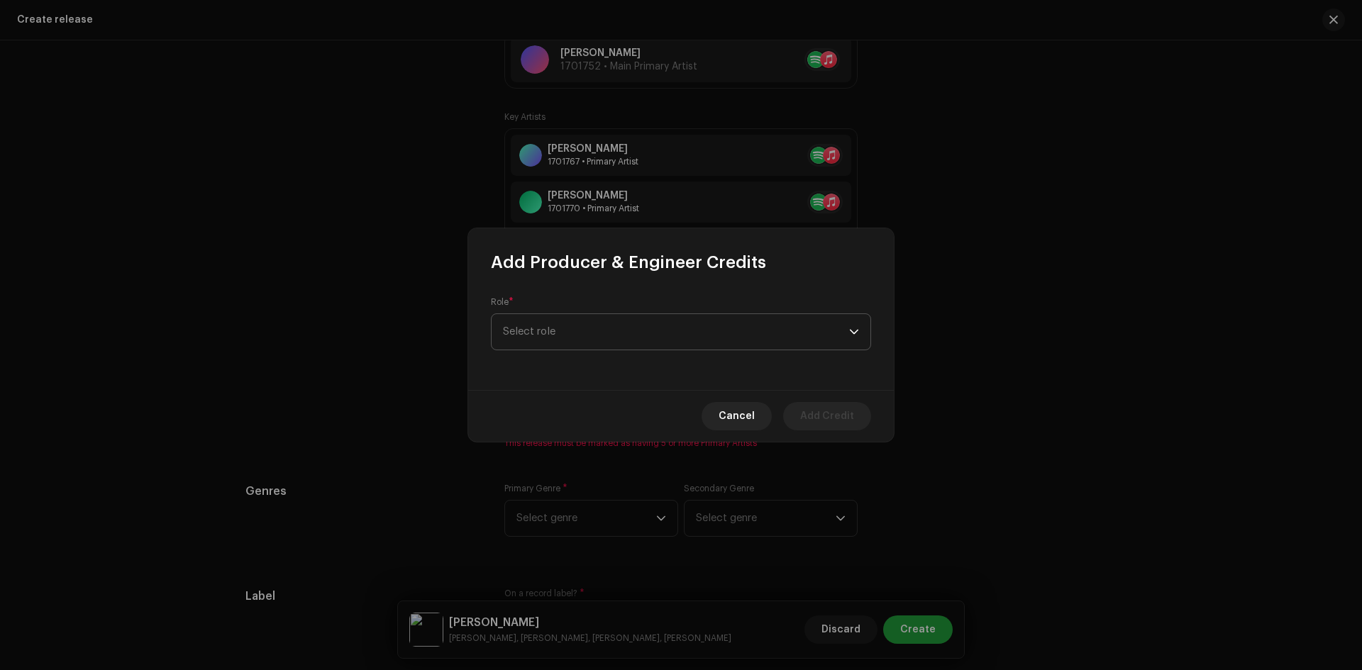
click at [563, 343] on span "Select role" at bounding box center [676, 331] width 346 height 35
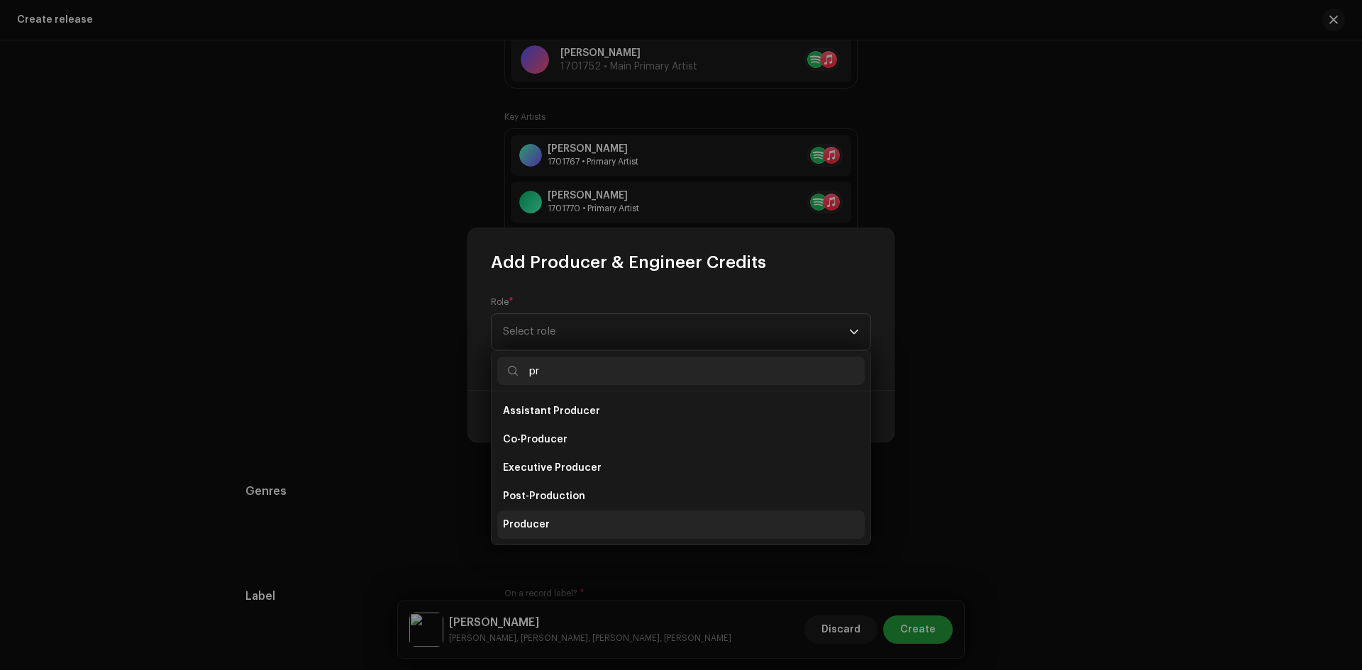
type input "pr"
click at [531, 527] on span "Producer" at bounding box center [526, 525] width 47 height 14
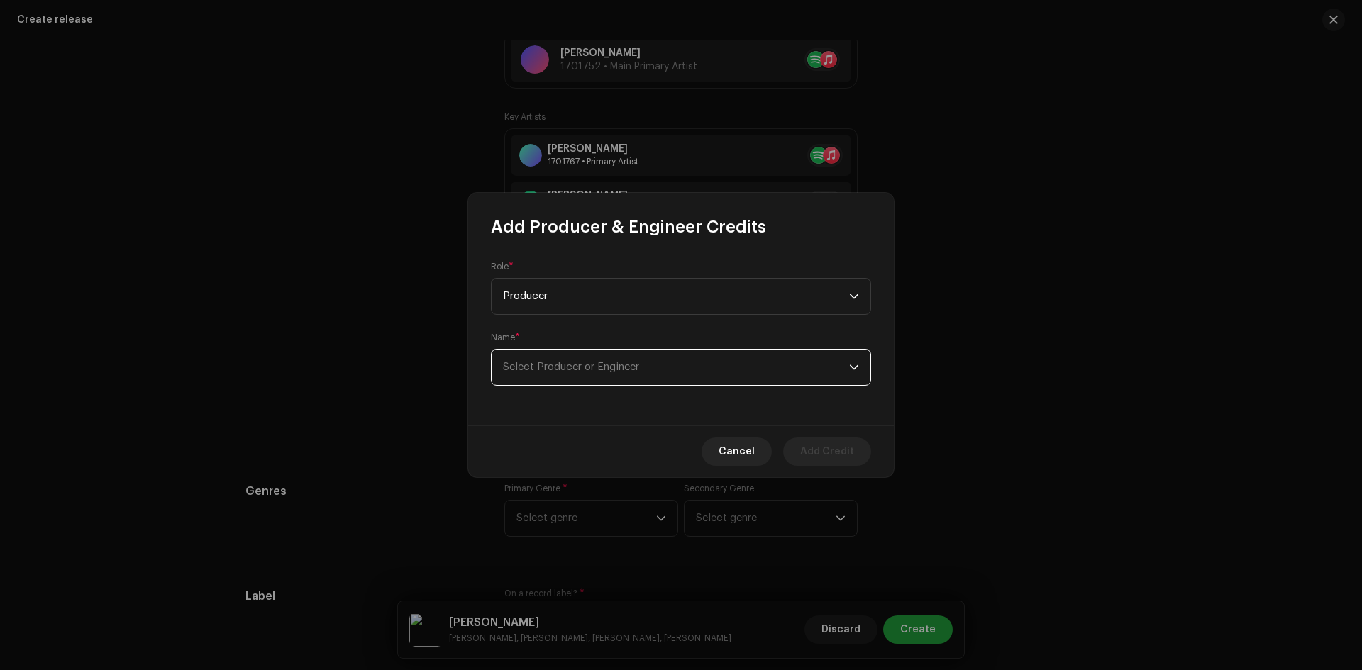
click at [542, 366] on span "Select Producer or Engineer" at bounding box center [571, 367] width 136 height 11
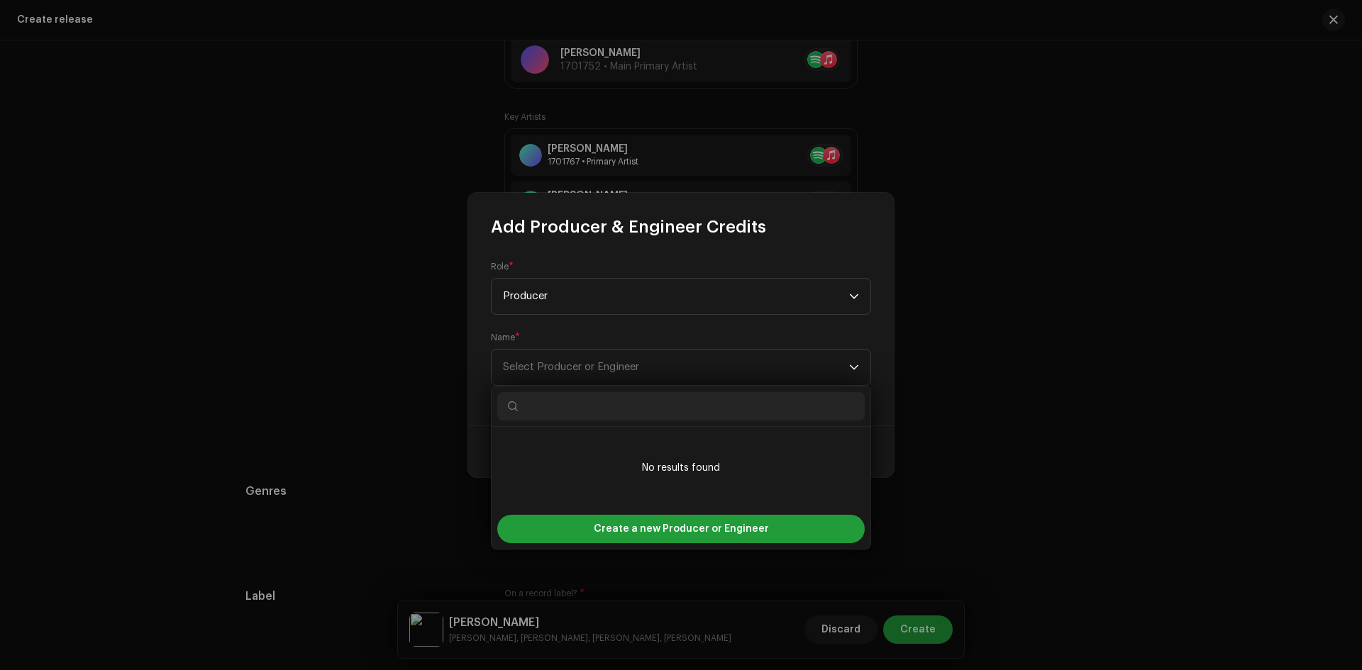
click at [561, 331] on form "Role * Producer Name * Select Producer or Engineer" at bounding box center [681, 323] width 380 height 125
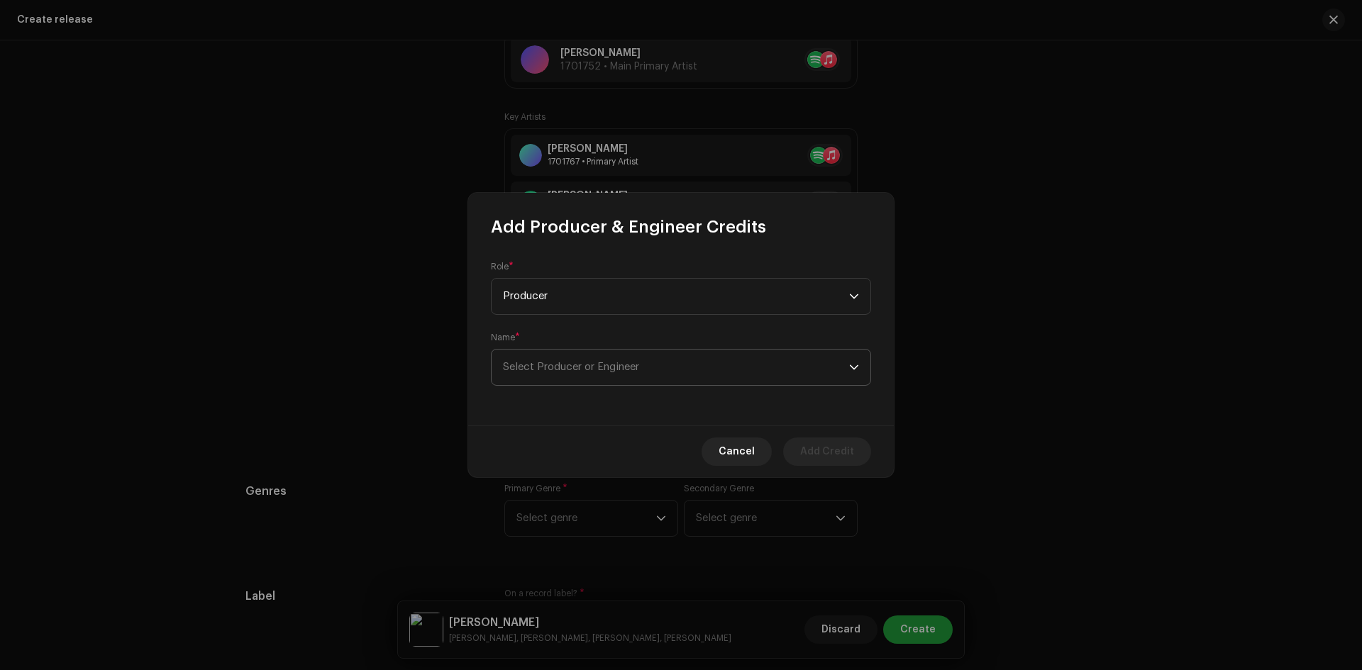
click at [537, 373] on span "Select Producer or Engineer" at bounding box center [676, 367] width 346 height 35
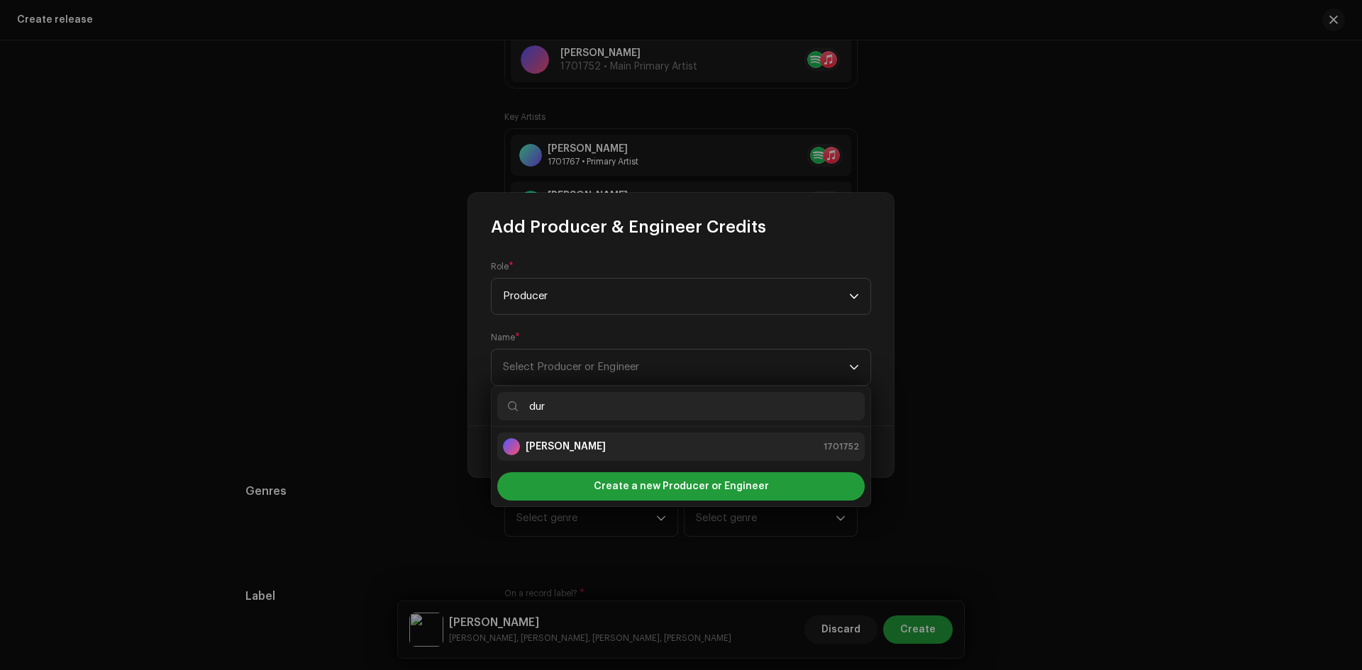
type input "dur"
click at [562, 450] on strong "[PERSON_NAME]" at bounding box center [566, 447] width 80 height 14
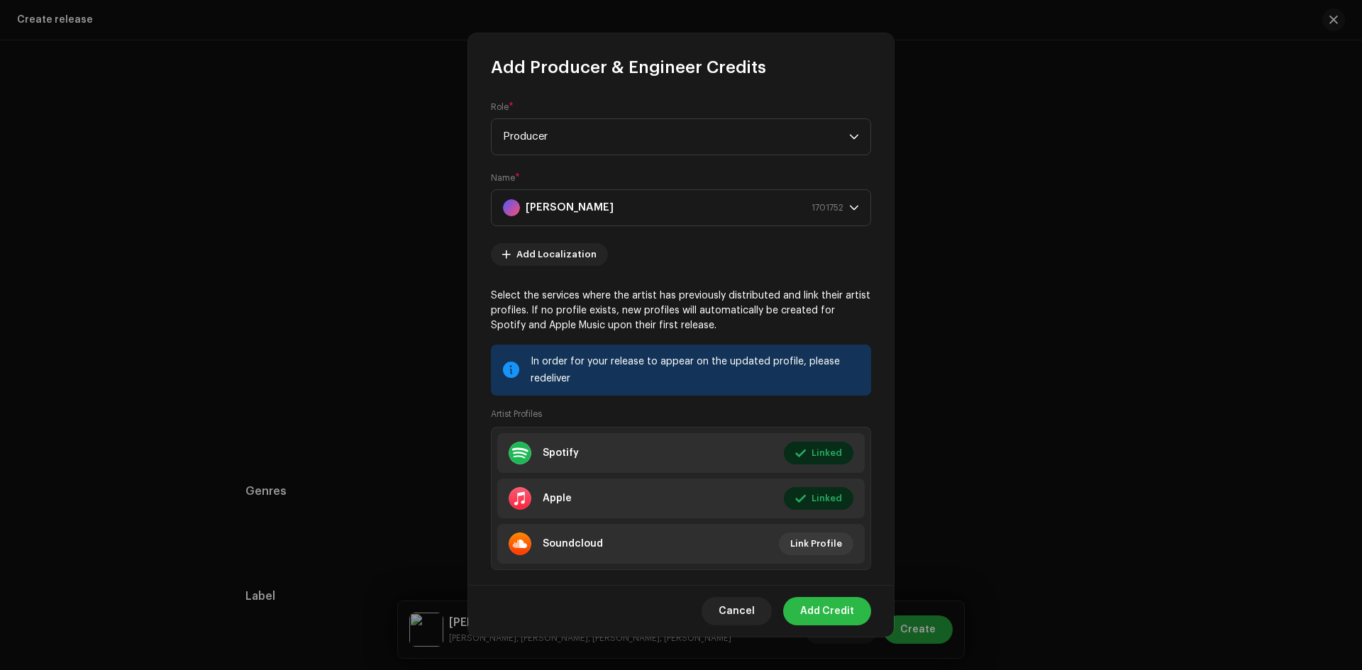
click at [817, 602] on span "Add Credit" at bounding box center [827, 611] width 54 height 28
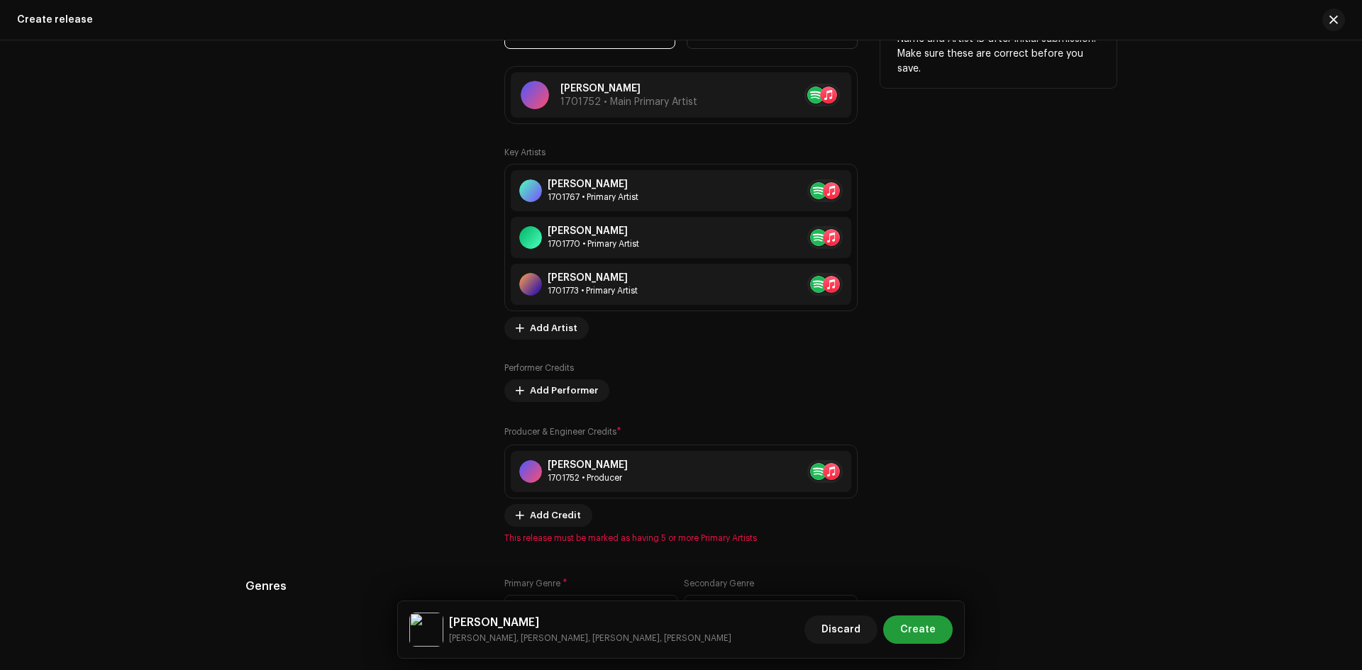
scroll to position [1561, 0]
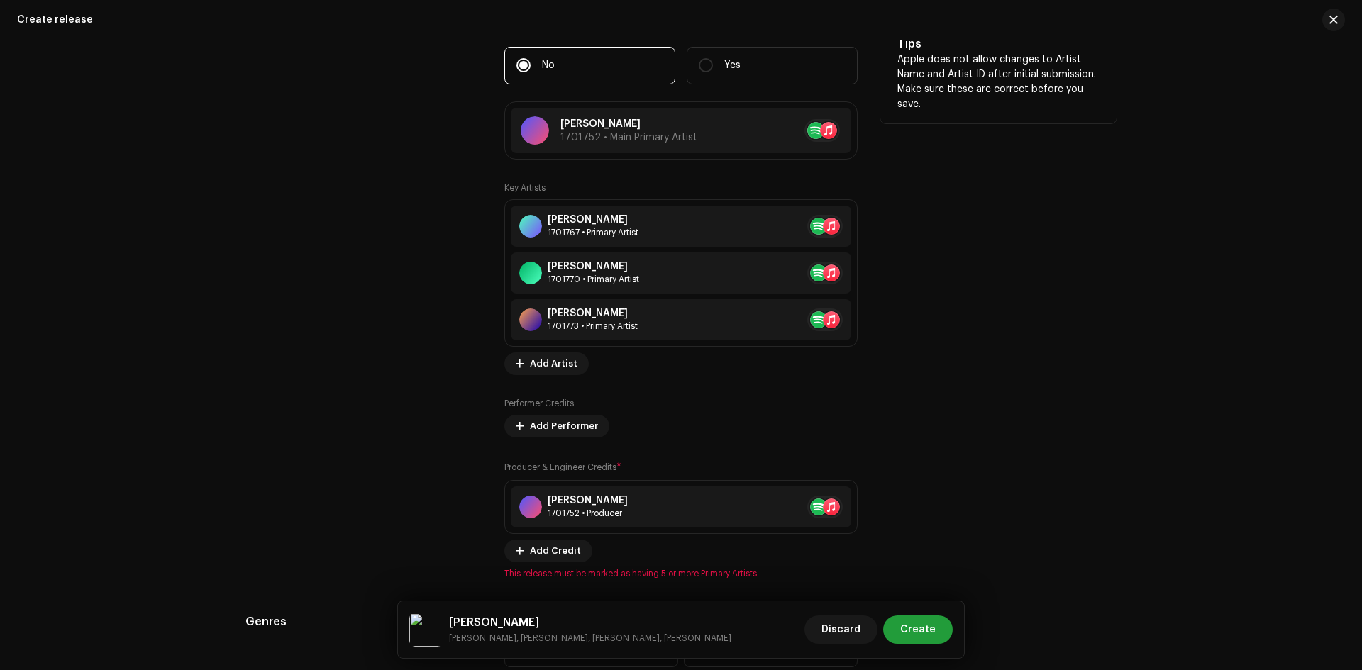
click at [550, 480] on div "Durgesh Thapa 1701752 • Producer" at bounding box center [680, 507] width 353 height 54
click at [554, 546] on span "Add Credit" at bounding box center [555, 551] width 51 height 28
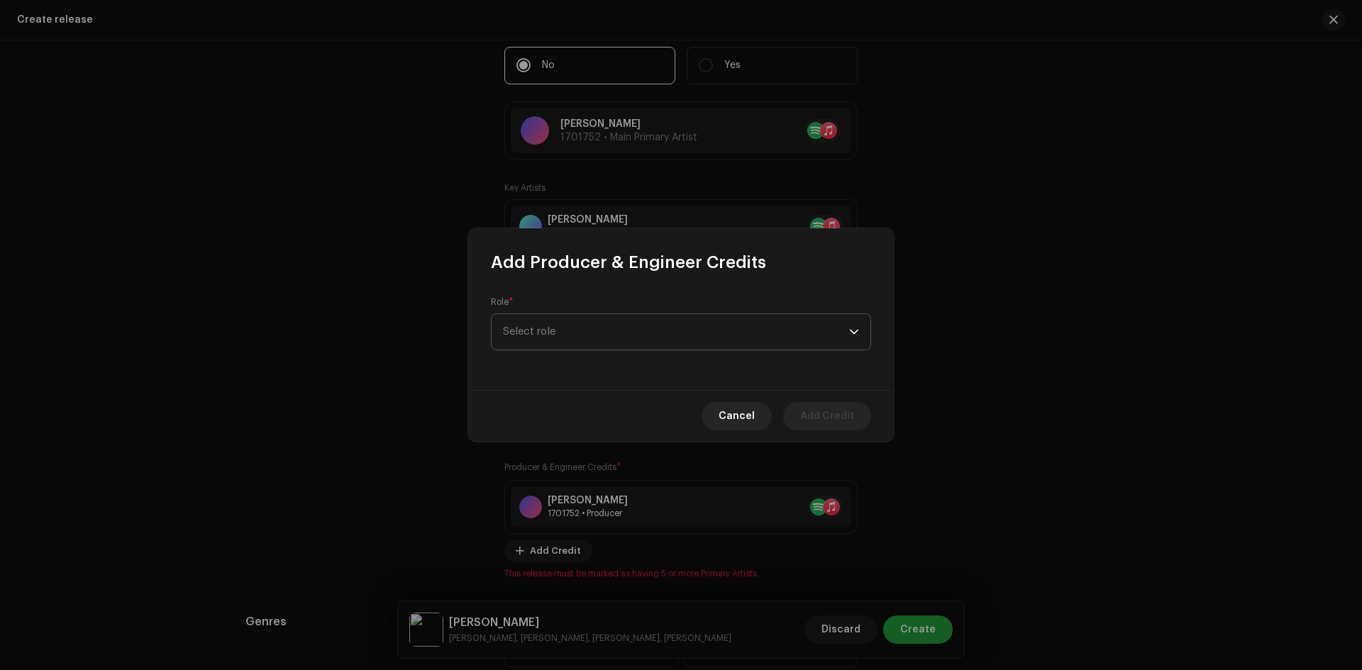
click at [610, 336] on span "Select role" at bounding box center [676, 331] width 346 height 35
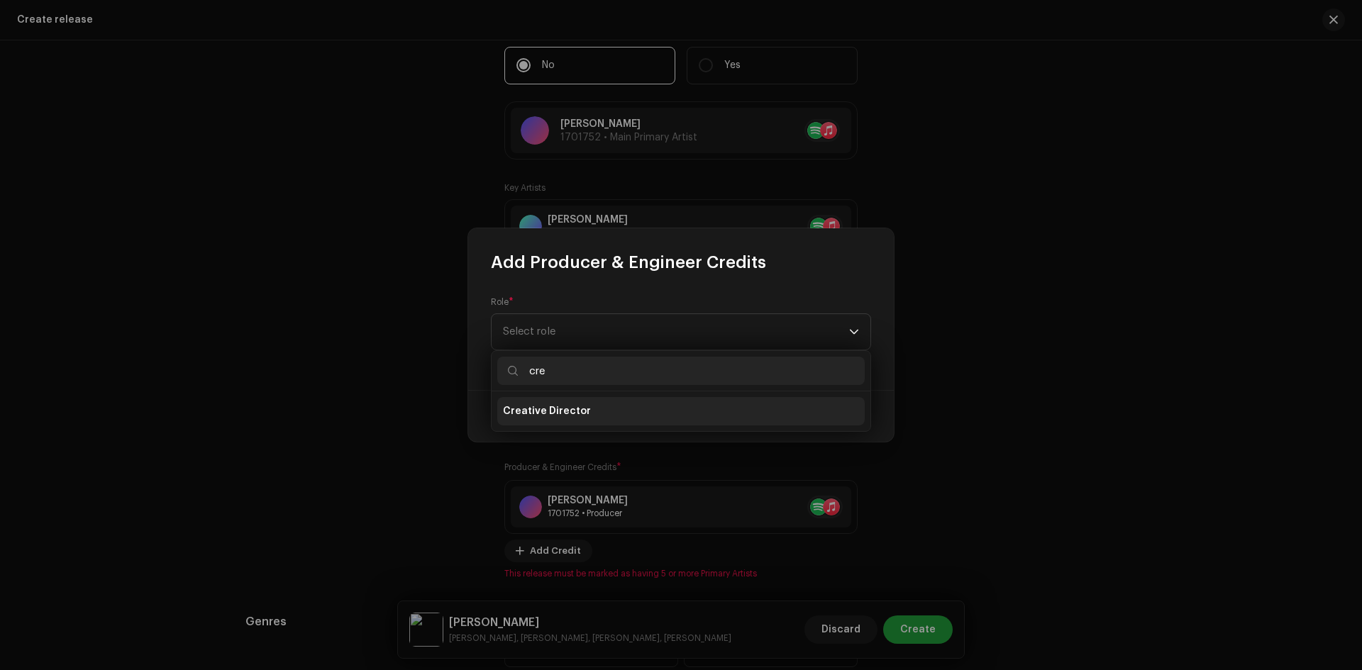
type input "cre"
click at [573, 407] on span "Creative Director" at bounding box center [547, 411] width 88 height 14
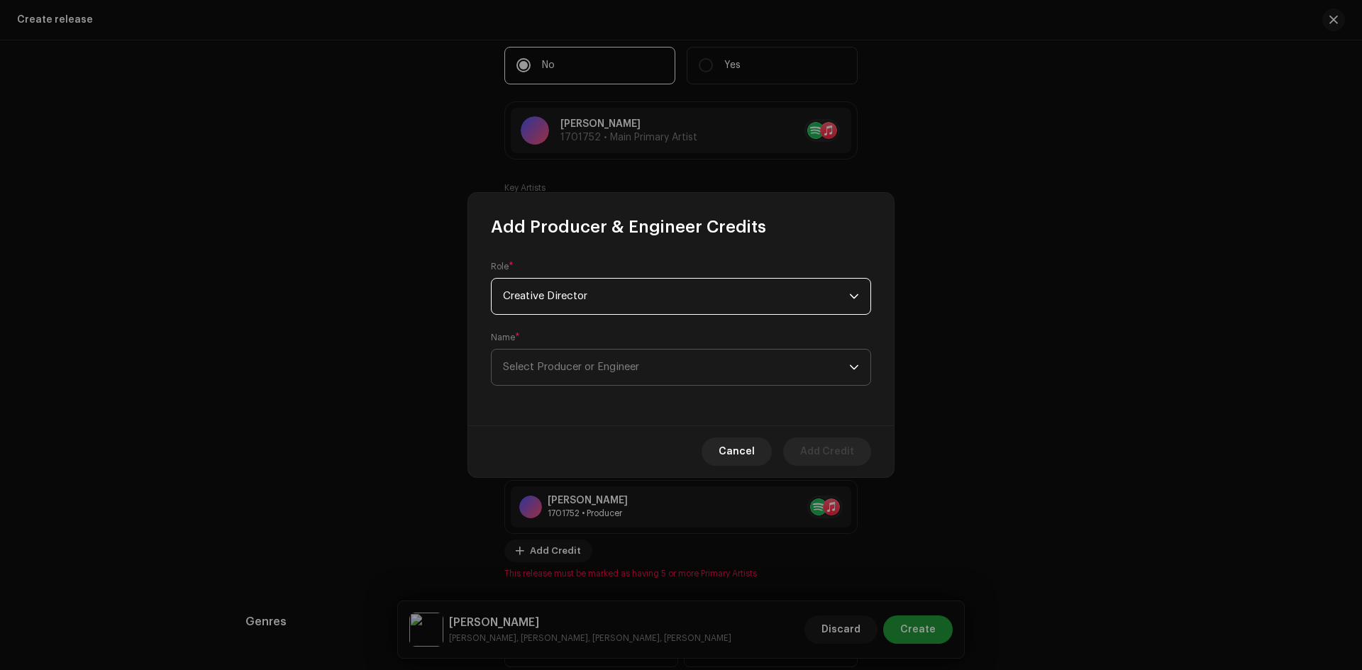
click at [603, 375] on span "Select Producer or Engineer" at bounding box center [676, 367] width 346 height 35
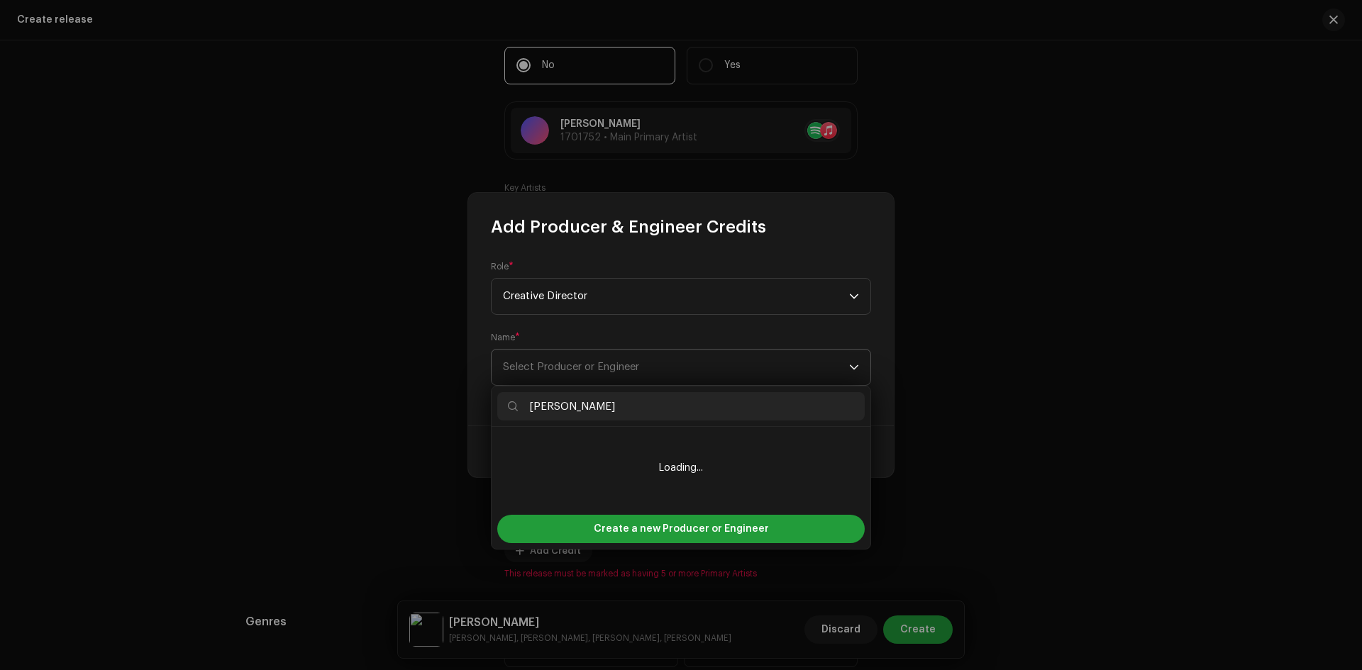
type input "[GEOGRAPHIC_DATA]"
click at [663, 526] on span "Create a new Producer or Engineer" at bounding box center [681, 529] width 175 height 28
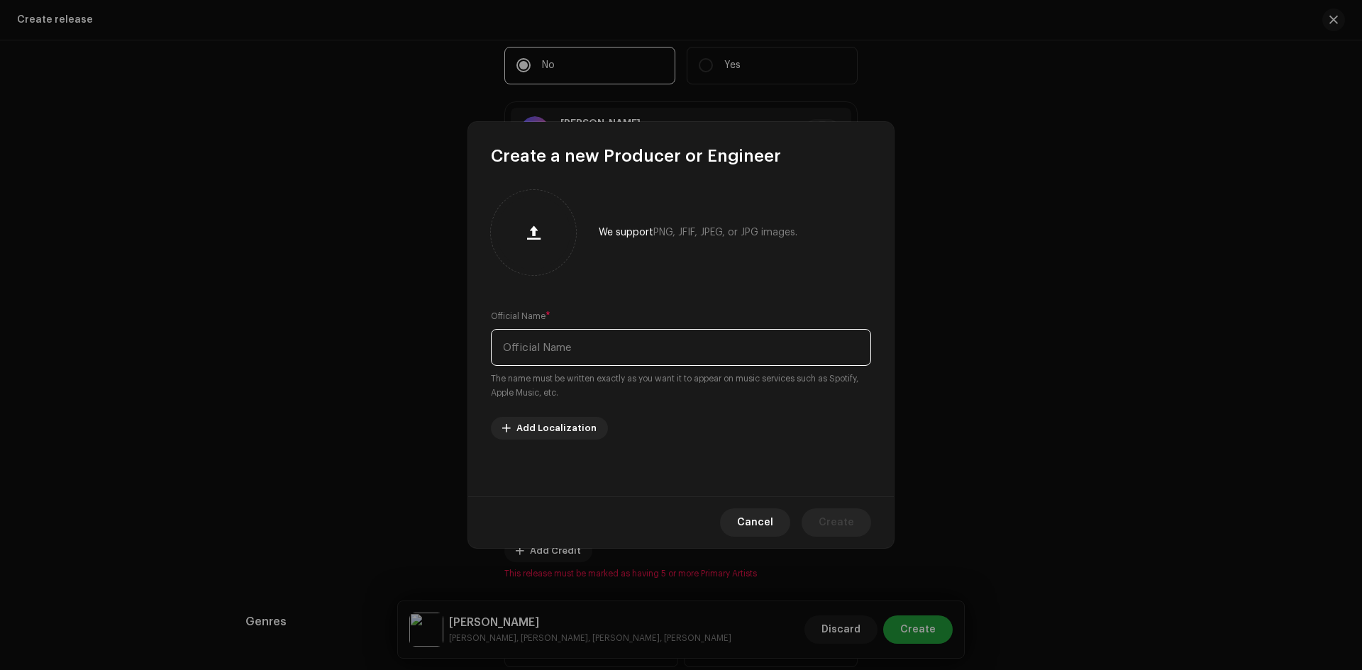
click at [555, 341] on input "text" at bounding box center [681, 347] width 380 height 37
type input "[GEOGRAPHIC_DATA]"
click at [838, 519] on span "Create" at bounding box center [836, 523] width 35 height 28
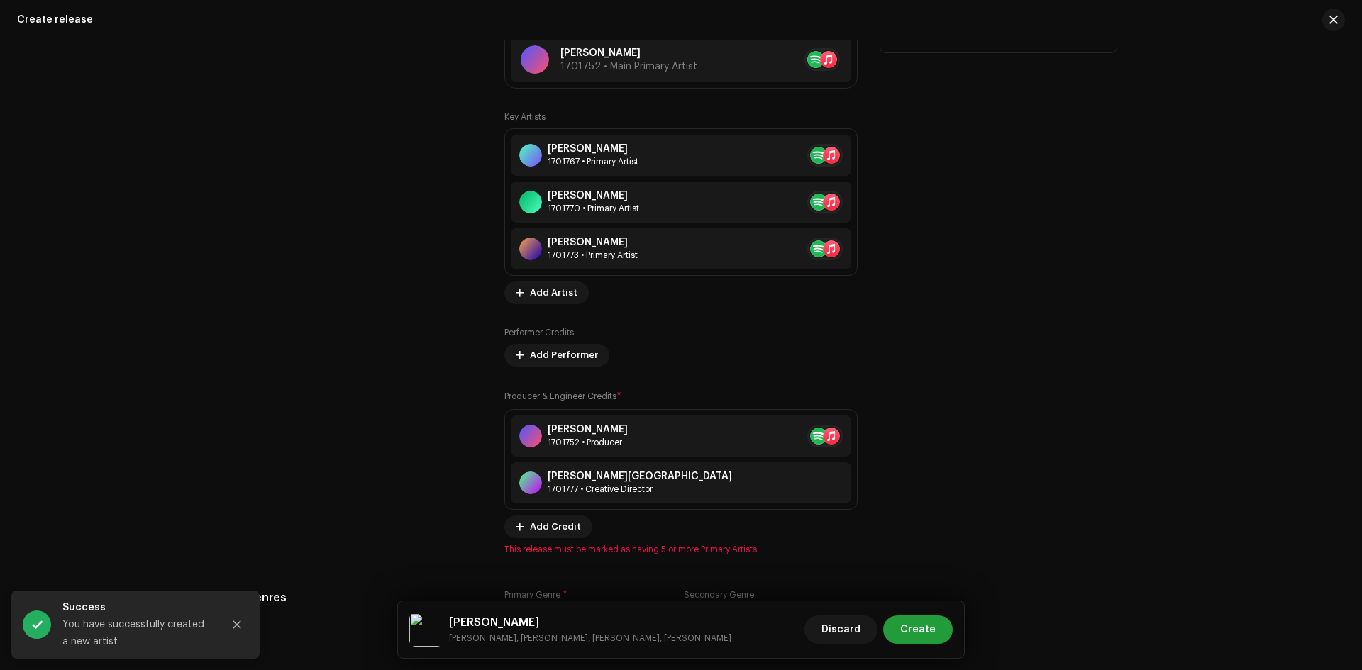
scroll to position [1703, 0]
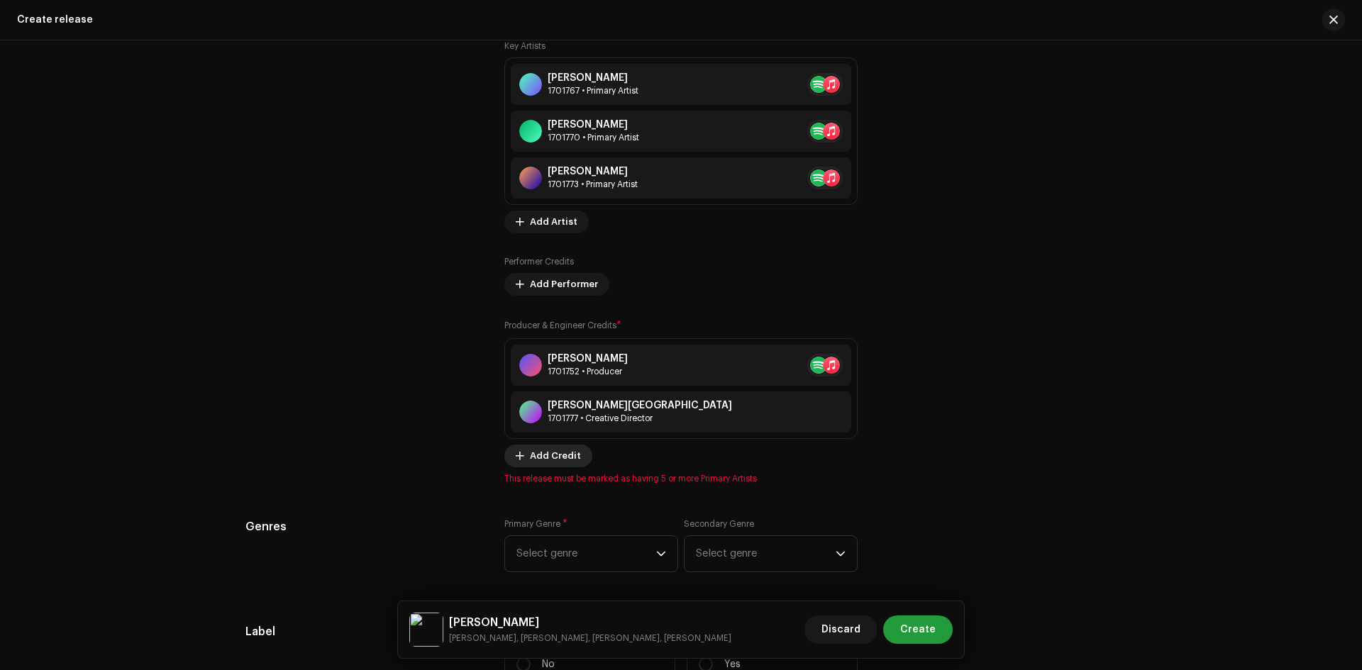
click at [555, 454] on span "Add Credit" at bounding box center [555, 456] width 51 height 28
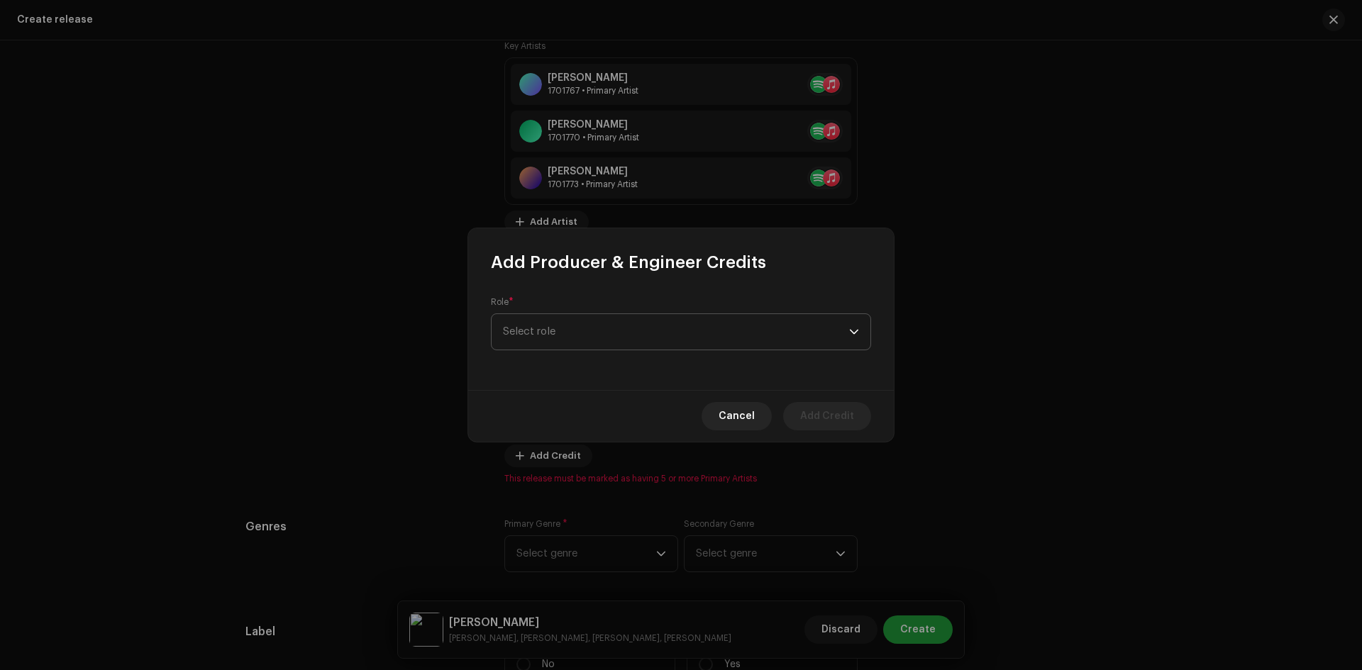
click at [587, 349] on span "Select role" at bounding box center [676, 331] width 346 height 35
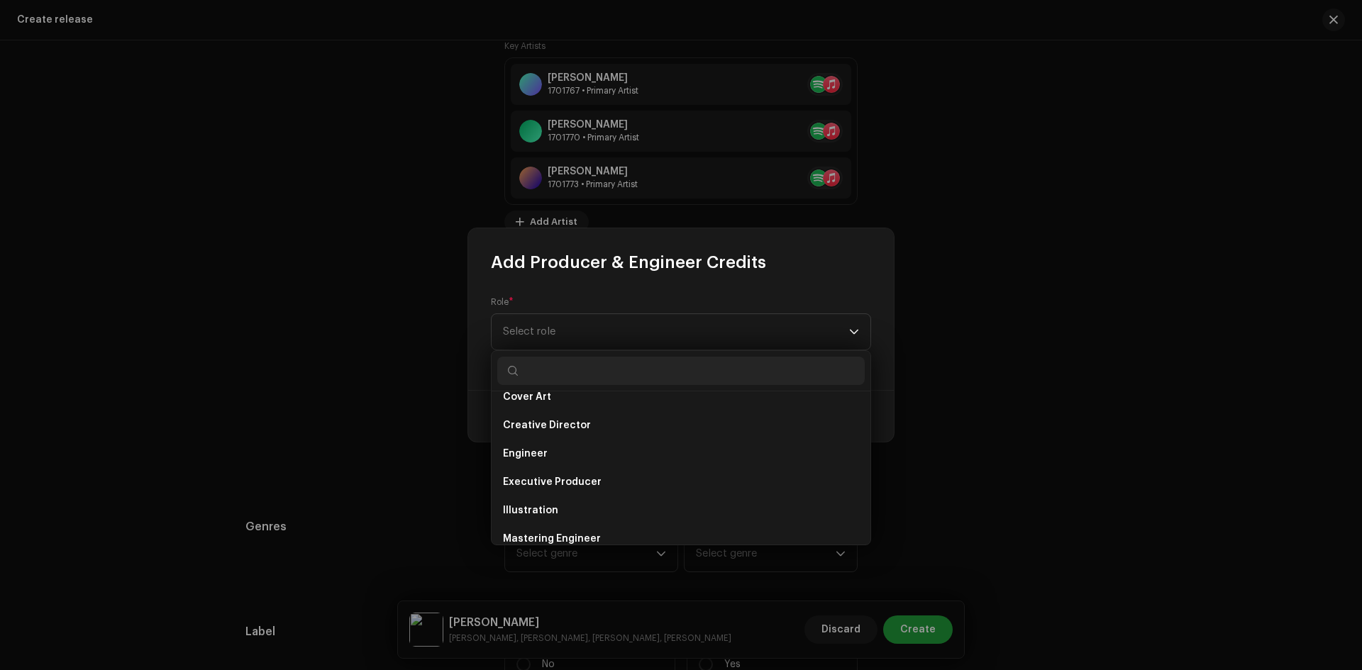
scroll to position [341, 0]
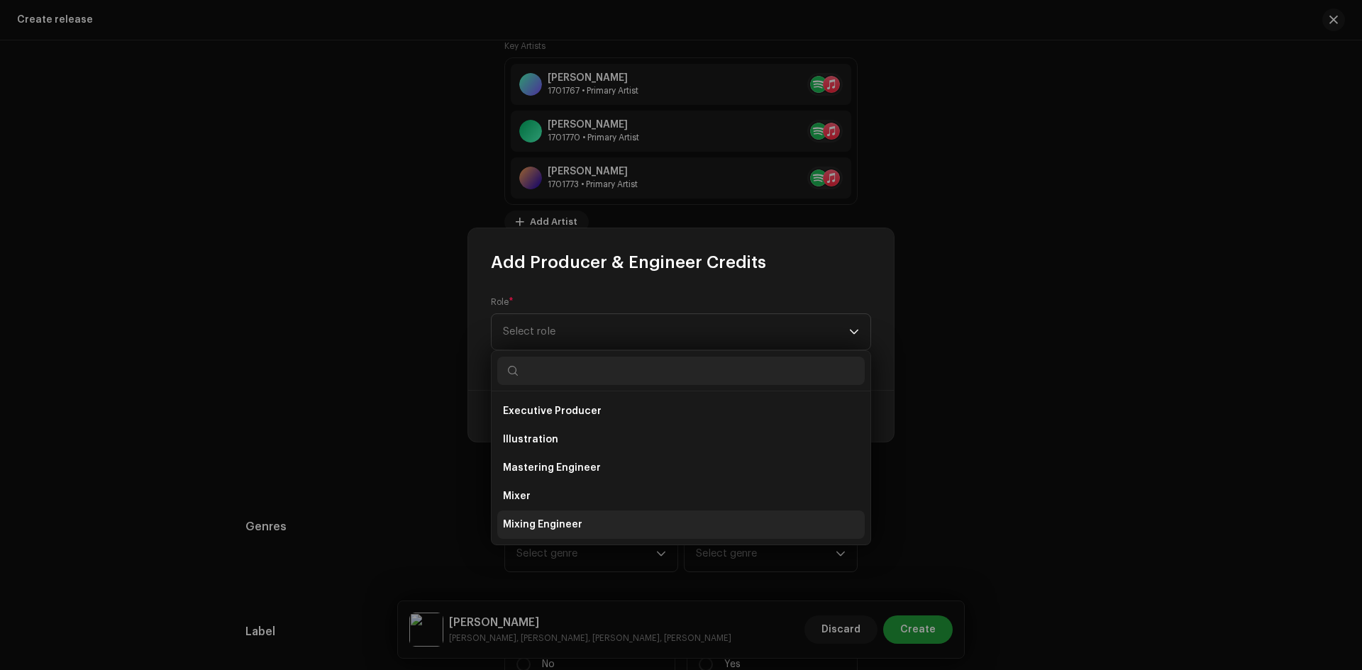
click at [554, 516] on li "Mixing Engineer" at bounding box center [681, 525] width 368 height 28
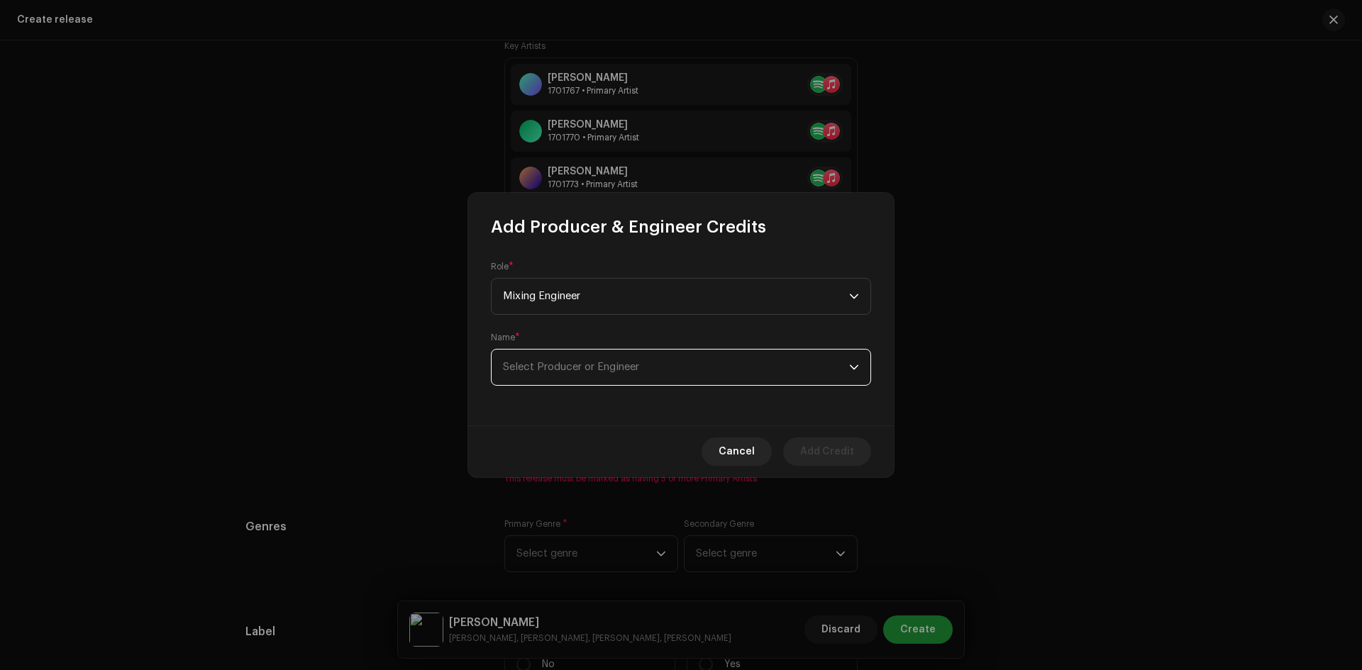
click at [551, 382] on span "Select Producer or Engineer" at bounding box center [676, 367] width 346 height 35
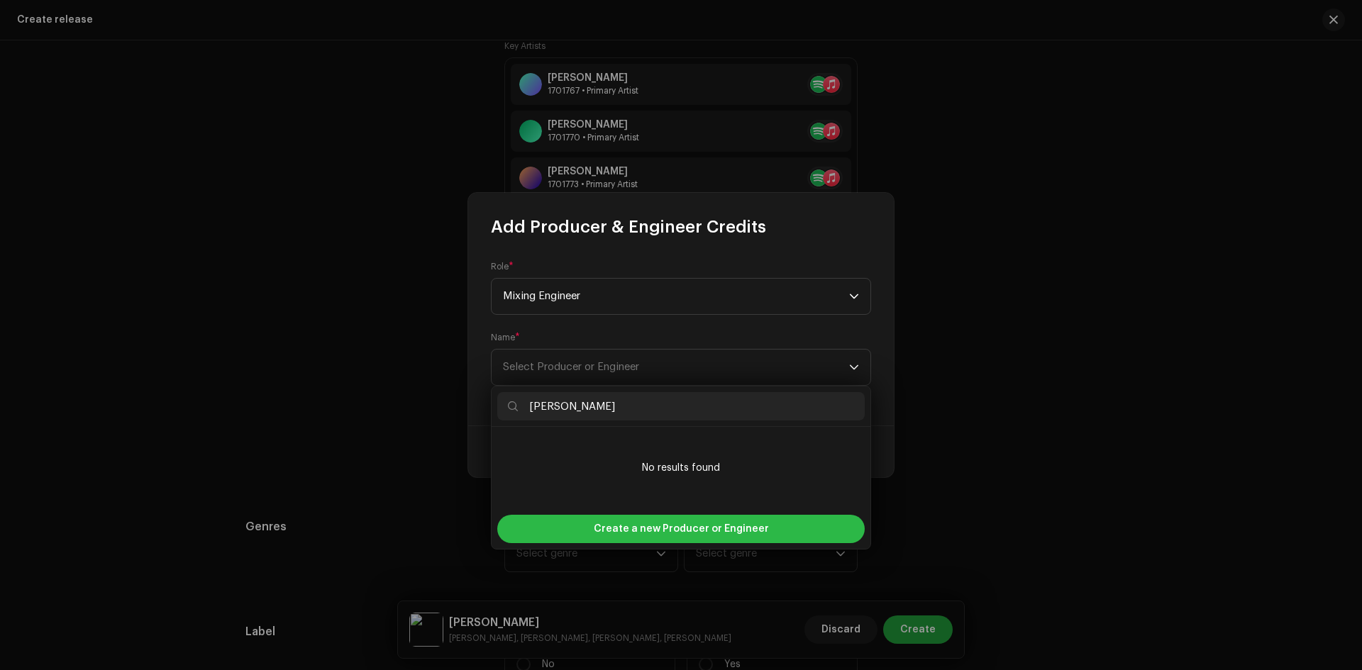
type input "[PERSON_NAME]"
click at [677, 540] on span "Create a new Producer or Engineer" at bounding box center [681, 529] width 175 height 28
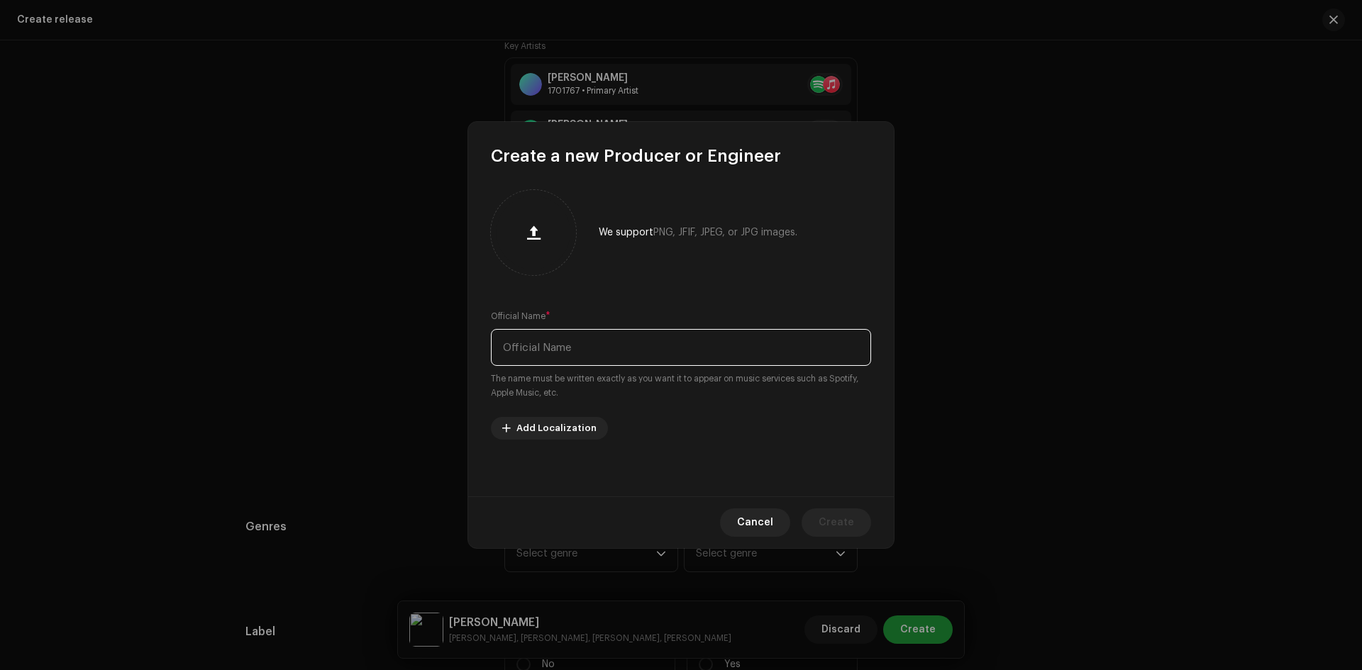
click at [577, 349] on input "text" at bounding box center [681, 347] width 380 height 37
paste input "[PERSON_NAME]"
type input "[PERSON_NAME]"
click at [844, 526] on span "Create" at bounding box center [836, 523] width 35 height 28
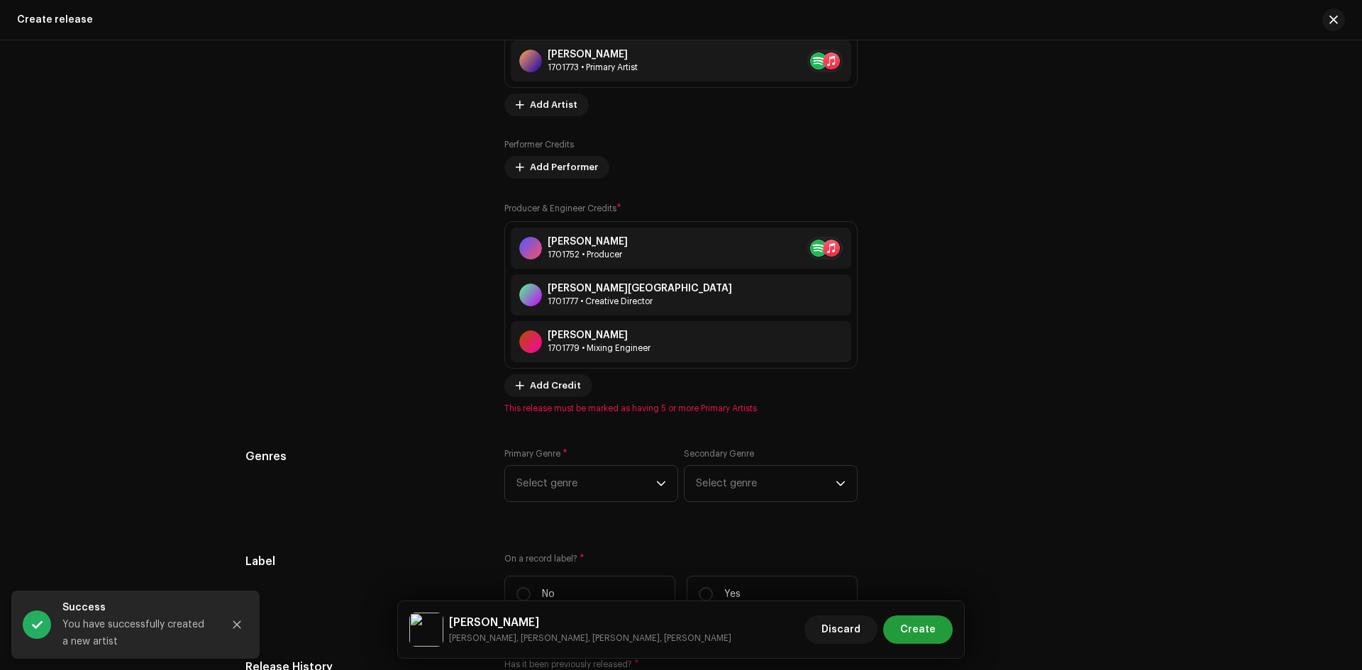
scroll to position [1845, 0]
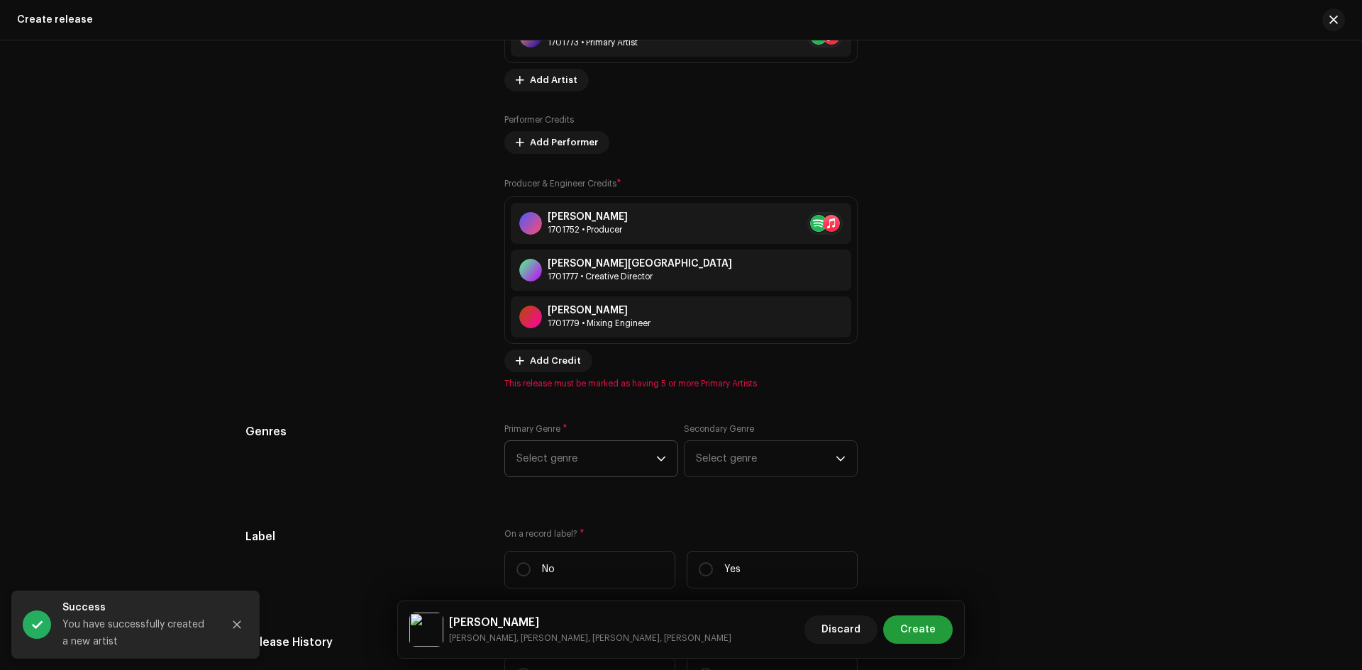
click at [643, 457] on span "Select genre" at bounding box center [586, 458] width 140 height 35
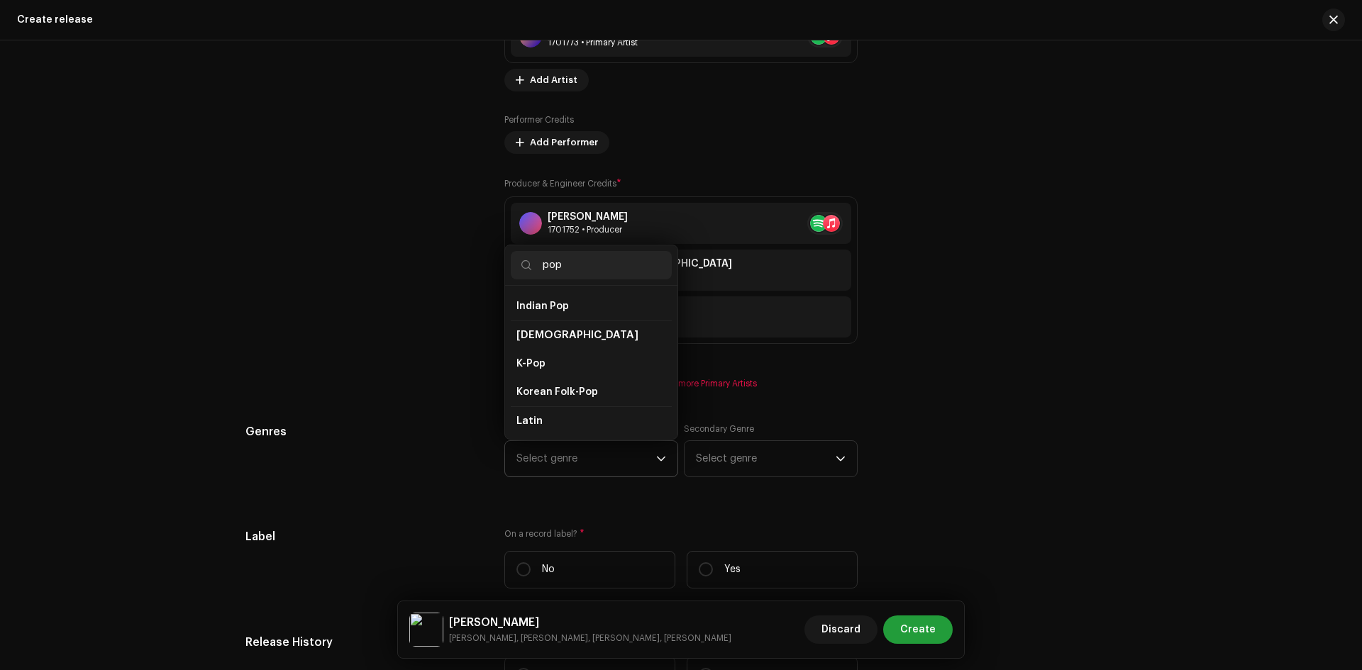
scroll to position [426, 0]
type input "pop"
click at [543, 429] on li "Pop" at bounding box center [591, 436] width 161 height 28
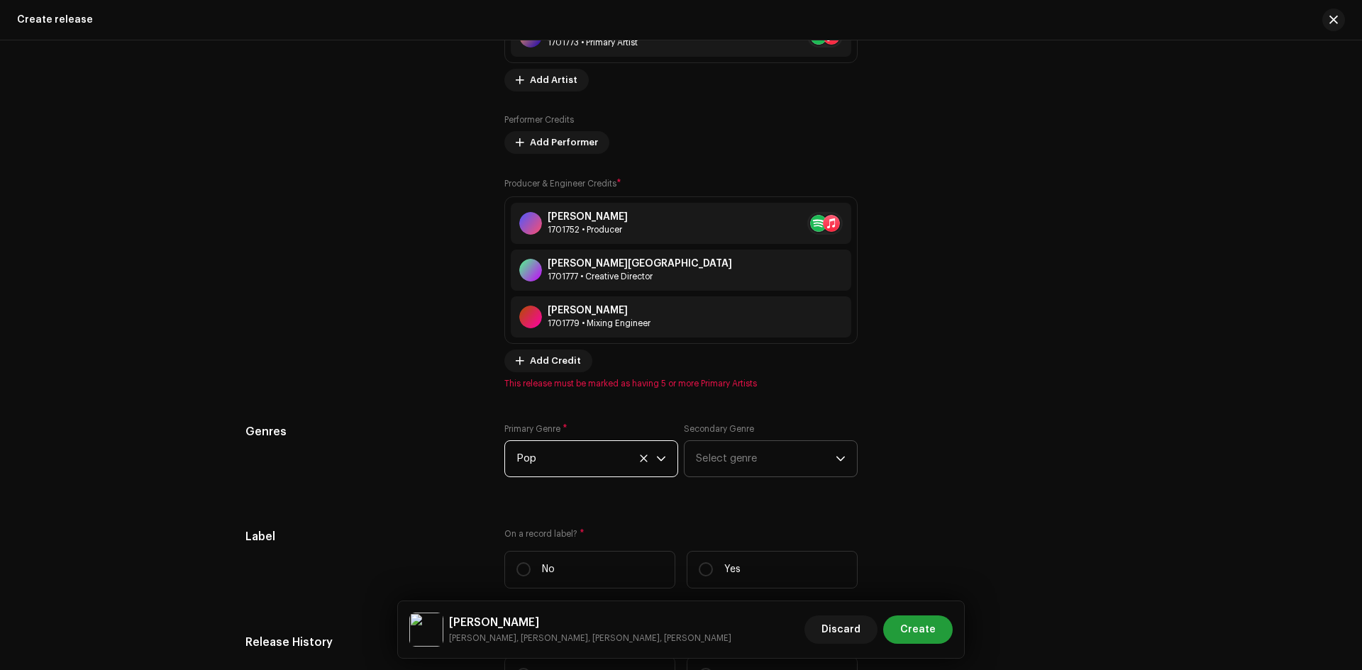
click at [758, 449] on span "Select genre" at bounding box center [766, 458] width 140 height 35
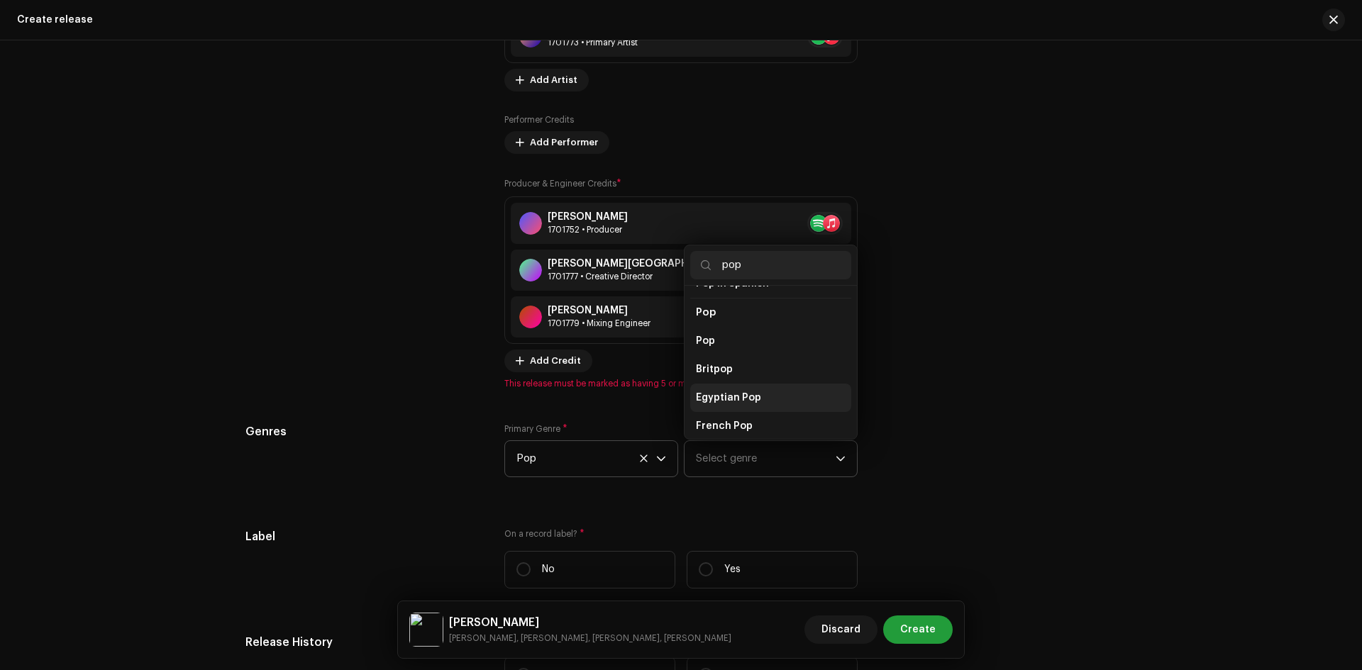
scroll to position [519, 0]
type input "pop"
click at [717, 328] on li "Pop" at bounding box center [770, 342] width 161 height 28
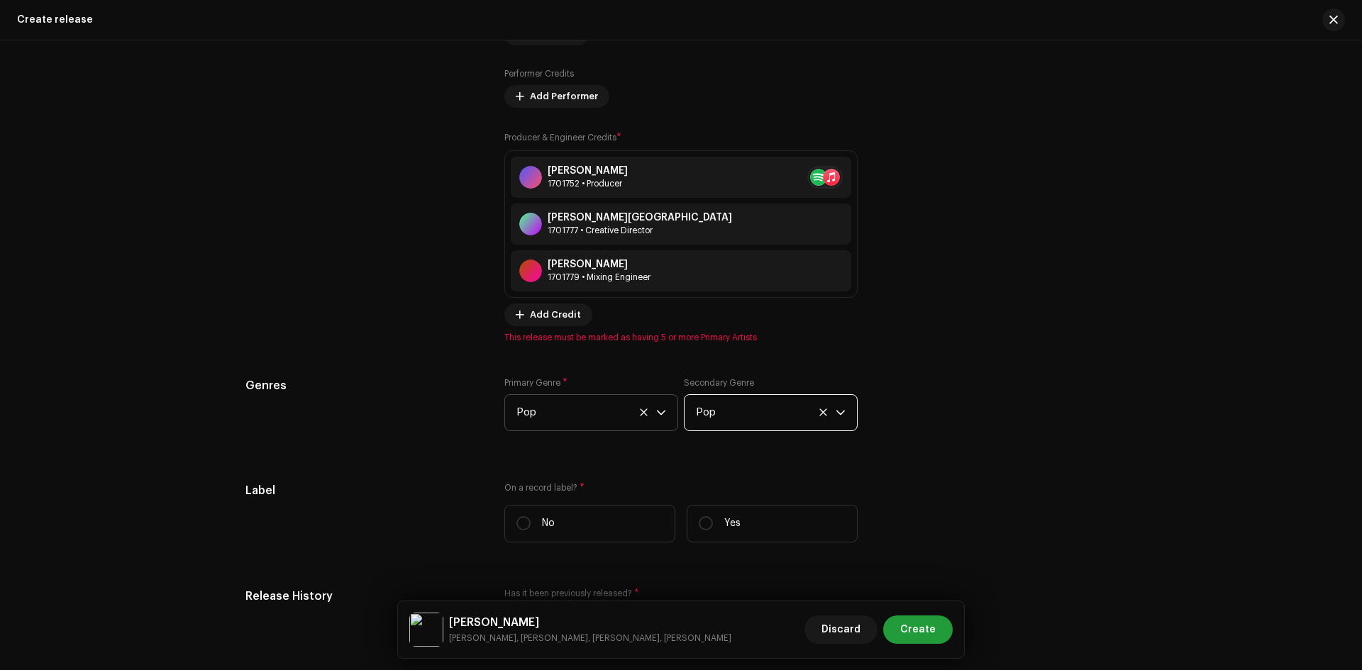
scroll to position [1916, 0]
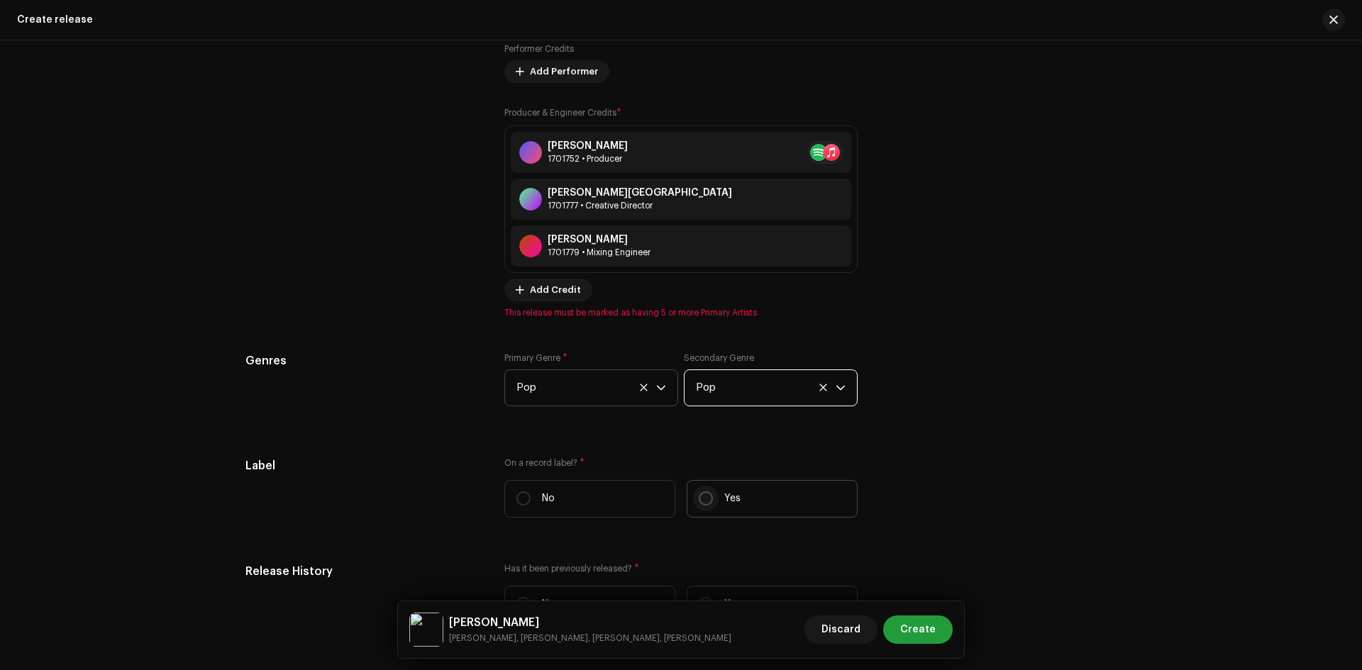
click at [707, 504] on p-radiobutton at bounding box center [706, 499] width 14 height 14
click at [707, 504] on input "Yes" at bounding box center [706, 499] width 14 height 14
radio input "true"
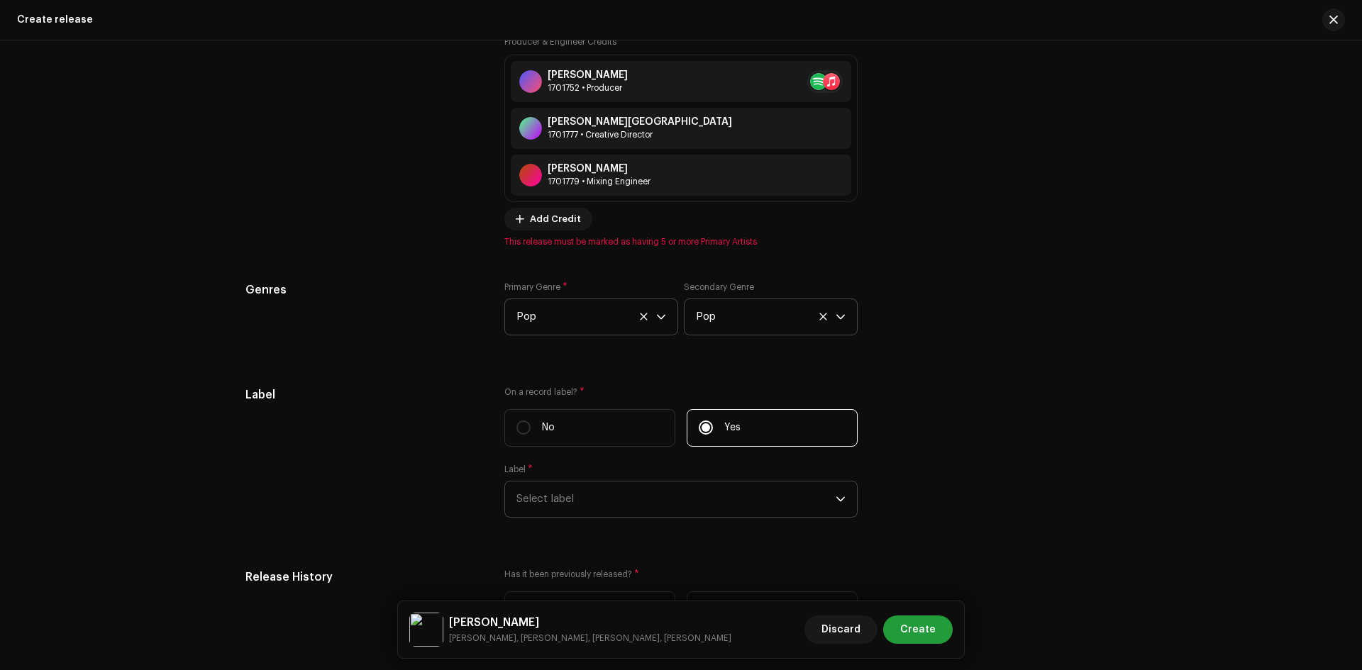
click at [603, 492] on span "Select label" at bounding box center [675, 499] width 319 height 35
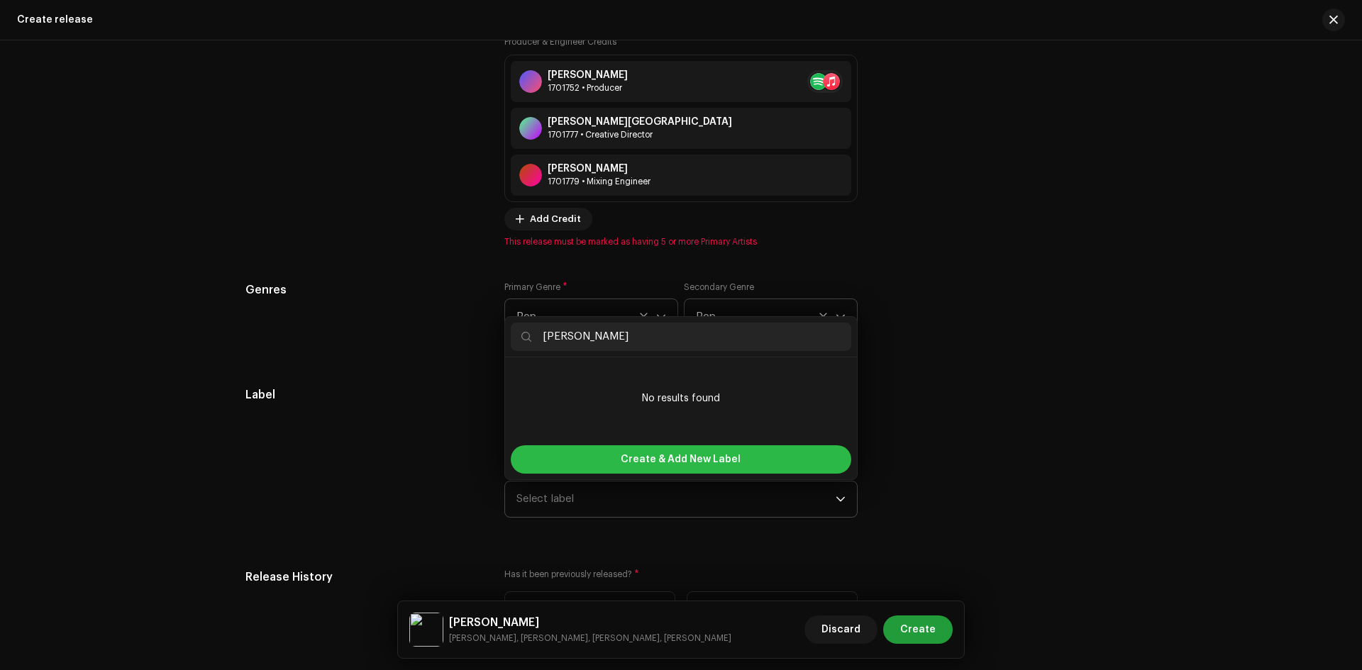
type input "[PERSON_NAME]"
click at [639, 461] on span "Create & Add New Label" at bounding box center [681, 460] width 120 height 28
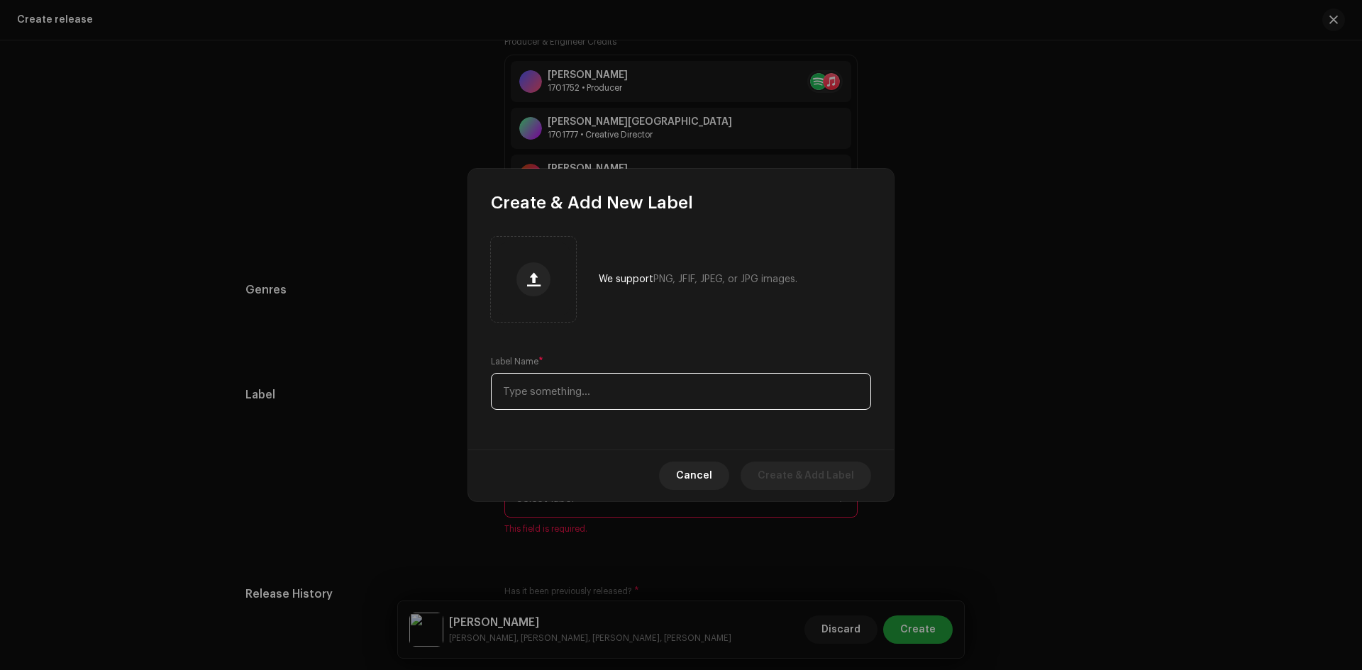
click at [564, 385] on input "text" at bounding box center [681, 391] width 380 height 37
type input "[PERSON_NAME]"
click at [832, 477] on span "Create & Add Label" at bounding box center [806, 476] width 96 height 28
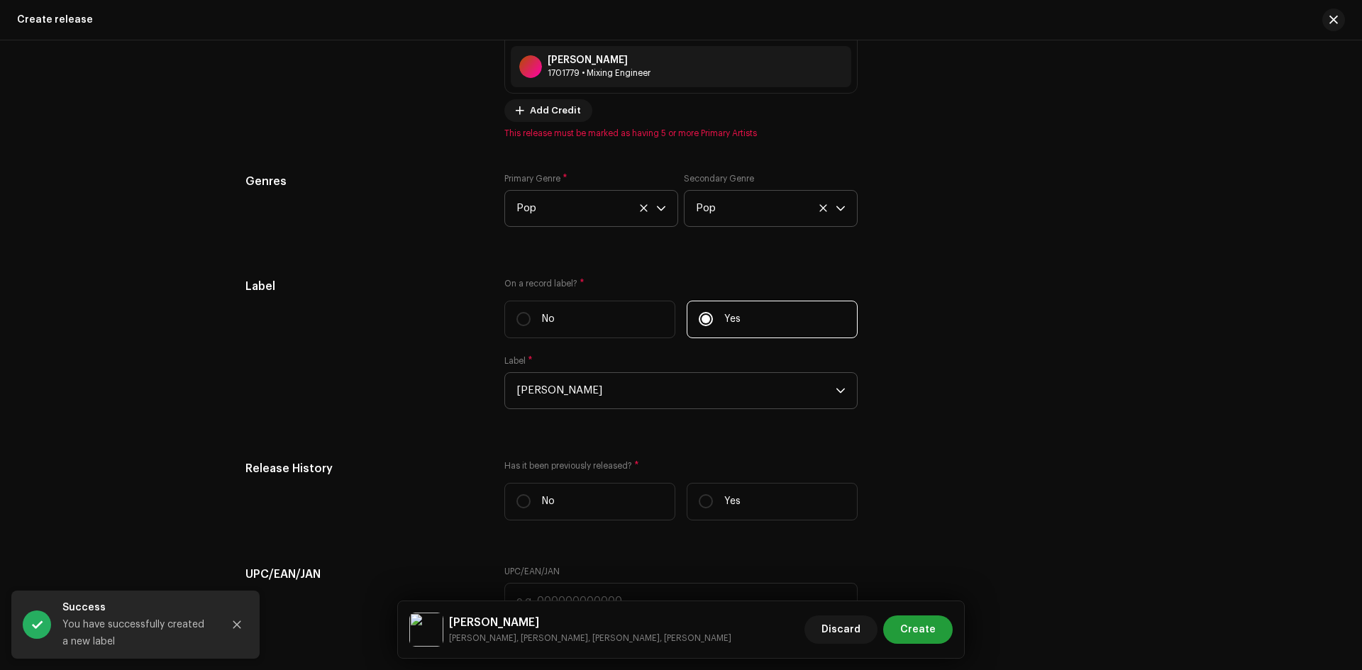
scroll to position [2128, 0]
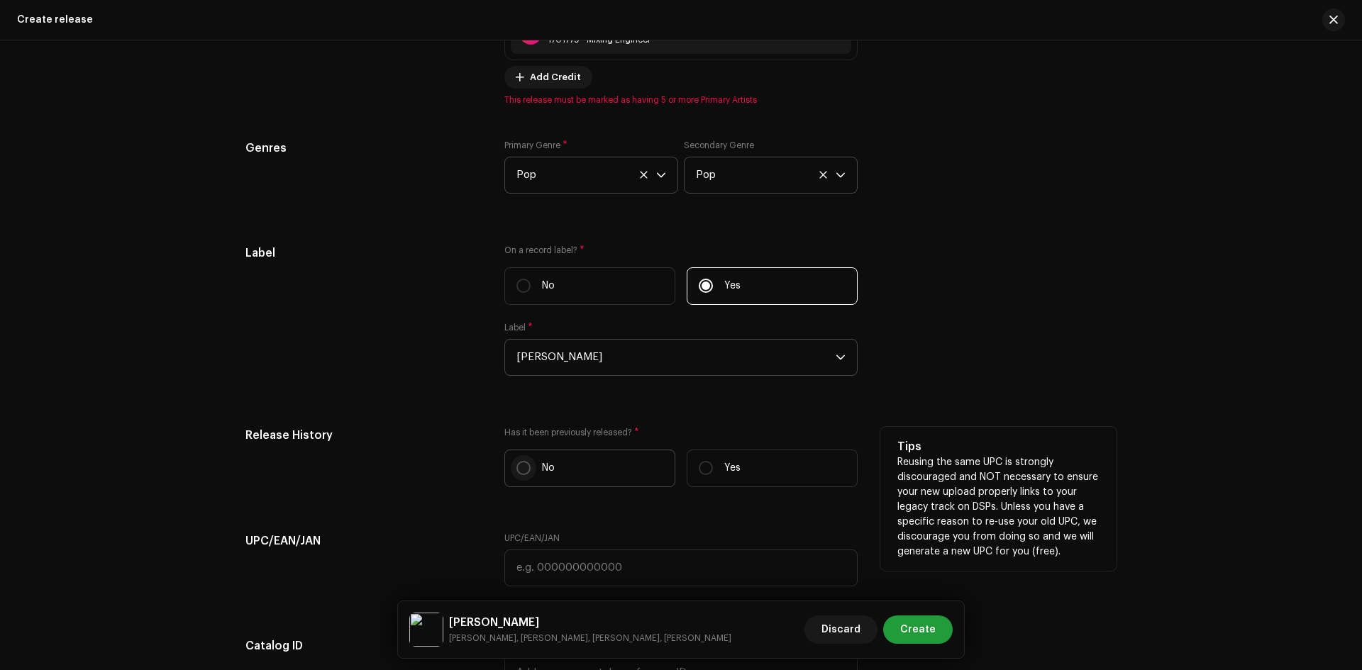
click at [526, 470] on input "No" at bounding box center [523, 468] width 14 height 14
radio input "true"
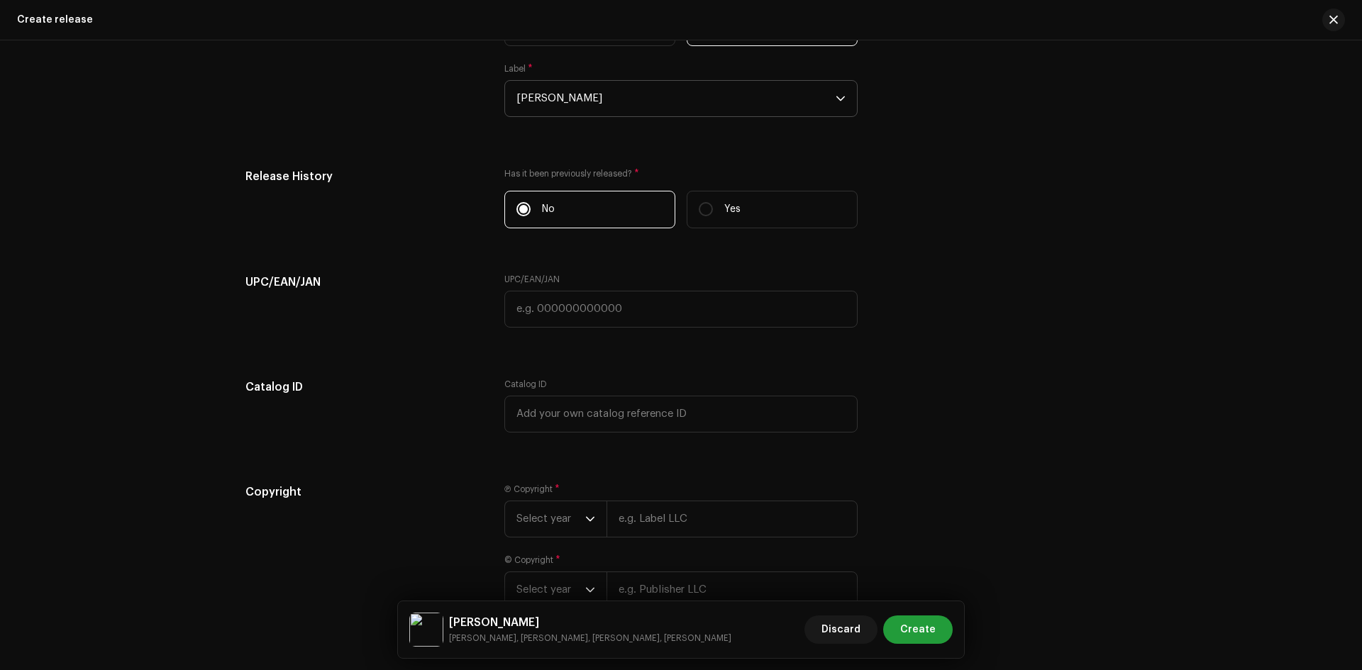
scroll to position [2412, 0]
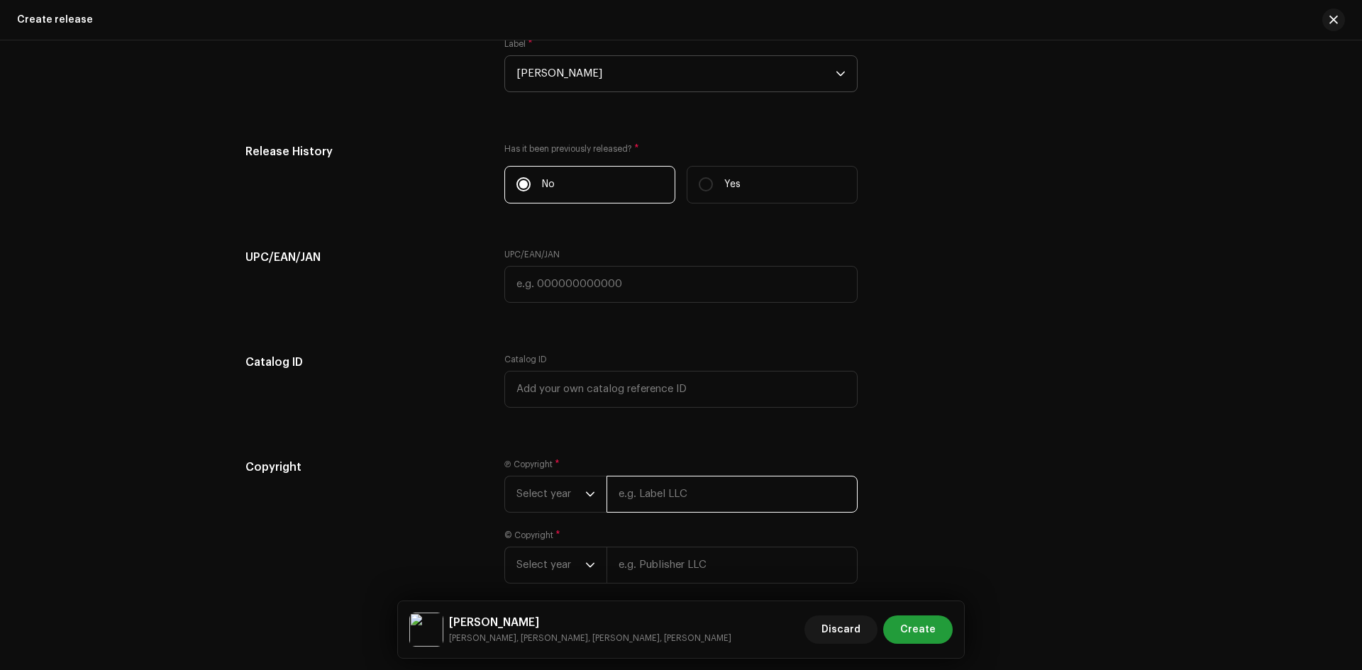
click at [628, 493] on input "text" at bounding box center [732, 494] width 251 height 37
click at [641, 573] on input "text" at bounding box center [732, 582] width 251 height 37
click at [585, 497] on icon "dropdown trigger" at bounding box center [590, 495] width 10 height 10
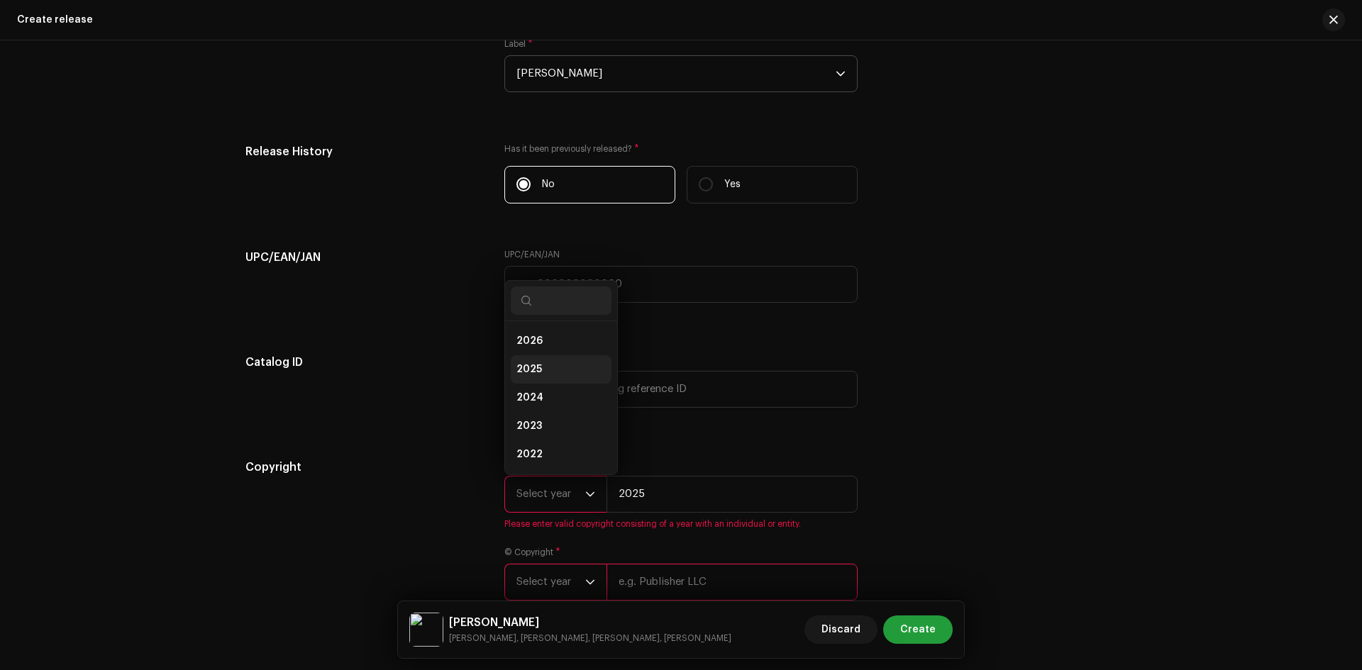
click at [529, 369] on span "2025" at bounding box center [529, 370] width 26 height 14
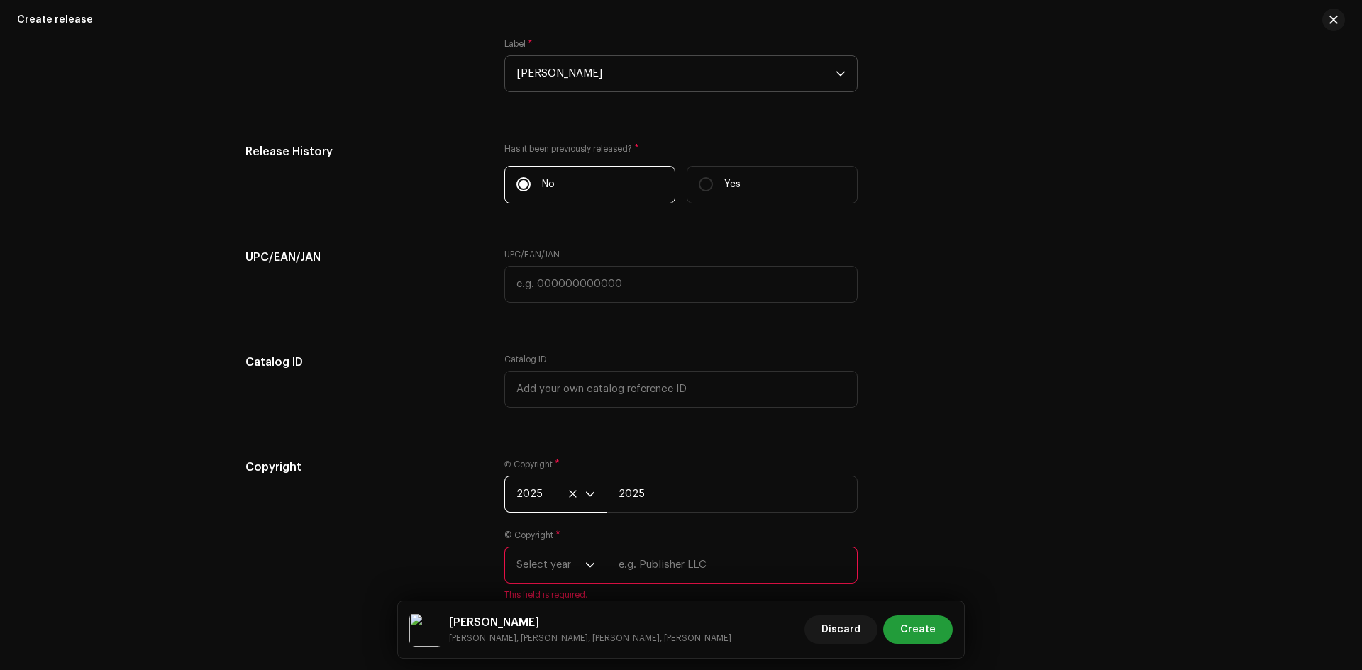
click at [574, 566] on span "Select year" at bounding box center [550, 565] width 69 height 35
click at [535, 440] on span "2025" at bounding box center [529, 440] width 26 height 14
click at [636, 493] on input "2025" at bounding box center [732, 494] width 251 height 37
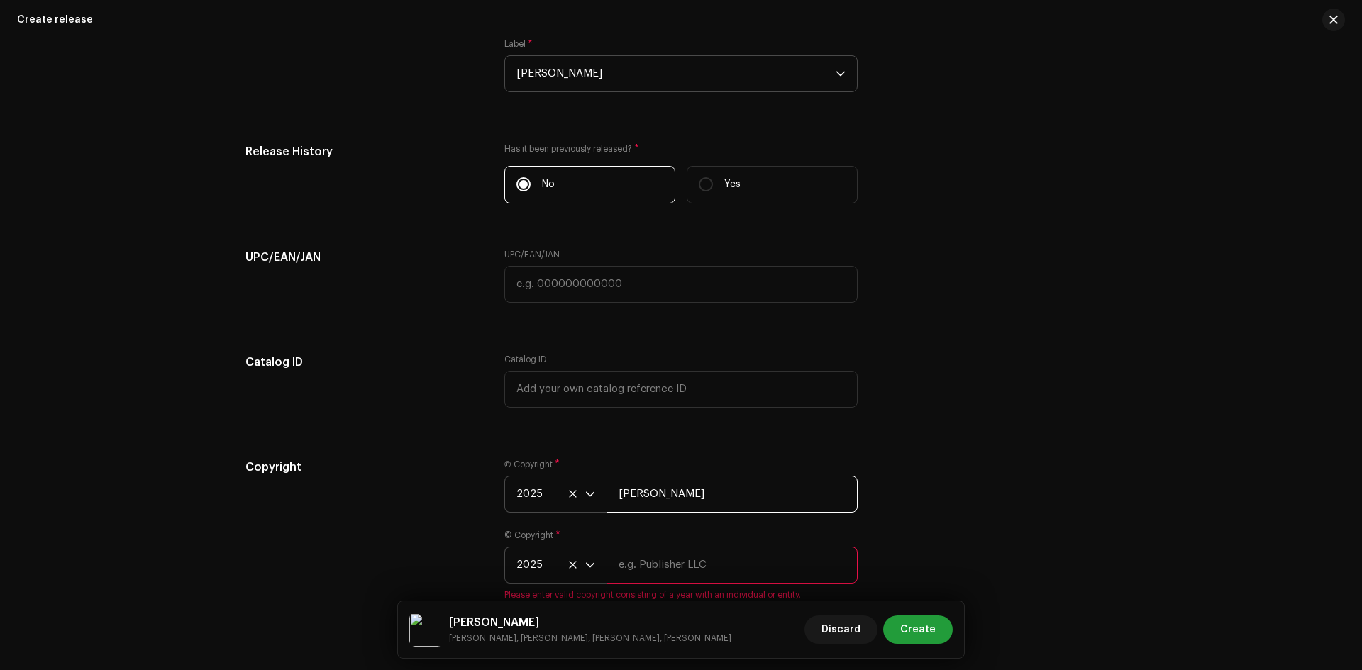
type input "[PERSON_NAME]"
click at [669, 565] on input "text" at bounding box center [732, 565] width 251 height 37
type input "[PERSON_NAME]"
click at [952, 535] on div "Copyright Ⓟ Copyright * 2025 Durgesh Thapa © Copyright * 2025 Durgesh Thapa" at bounding box center [680, 530] width 871 height 142
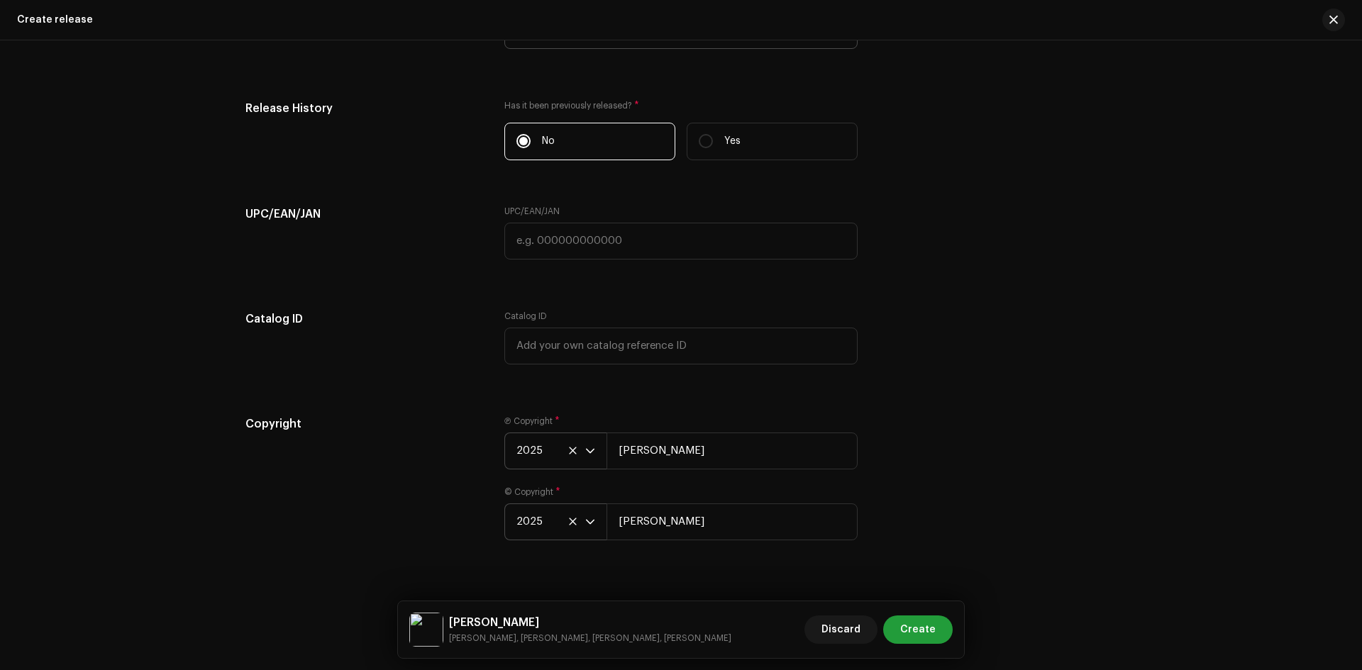
scroll to position [2479, 0]
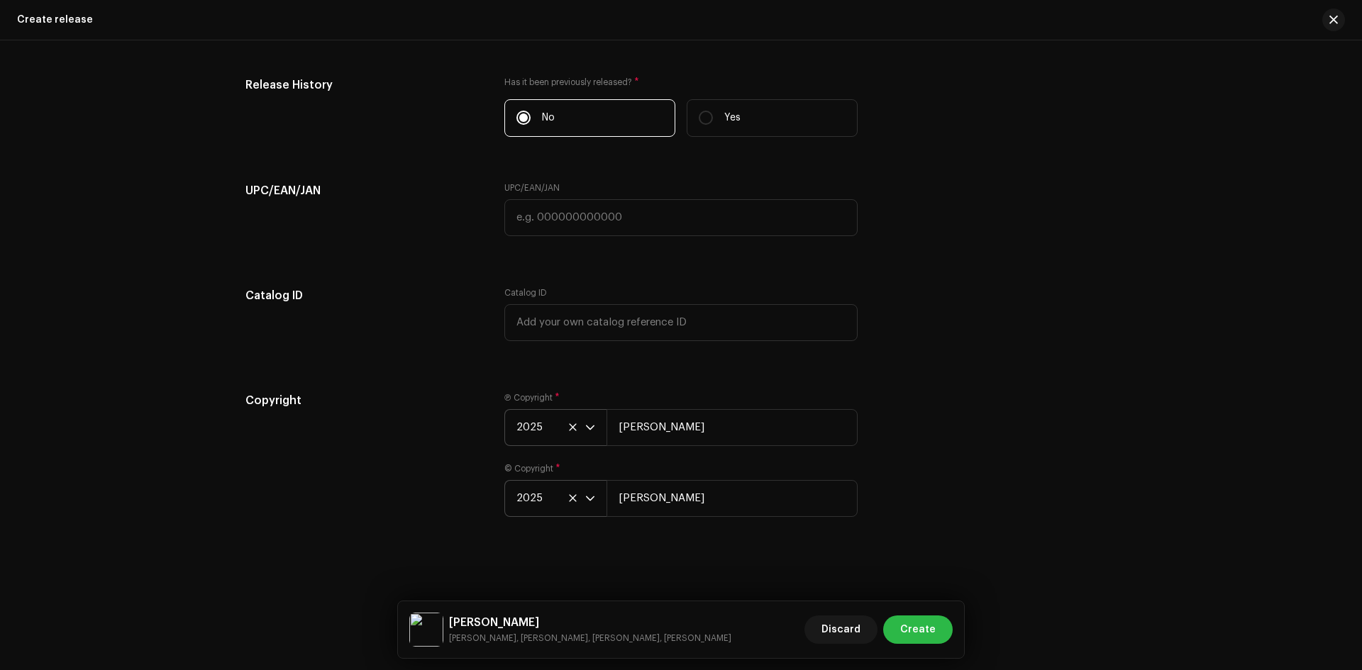
click at [933, 629] on span "Create" at bounding box center [917, 630] width 35 height 28
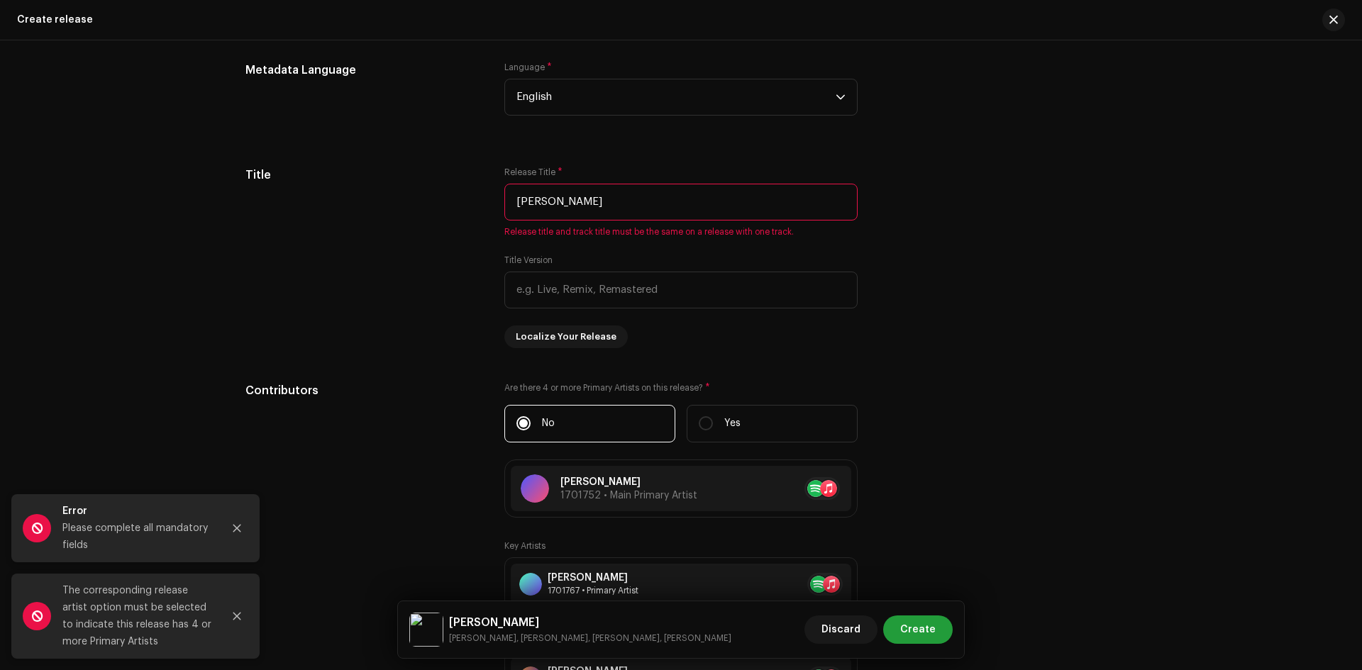
scroll to position [1219, 0]
click at [605, 206] on input "[PERSON_NAME]" at bounding box center [680, 202] width 353 height 37
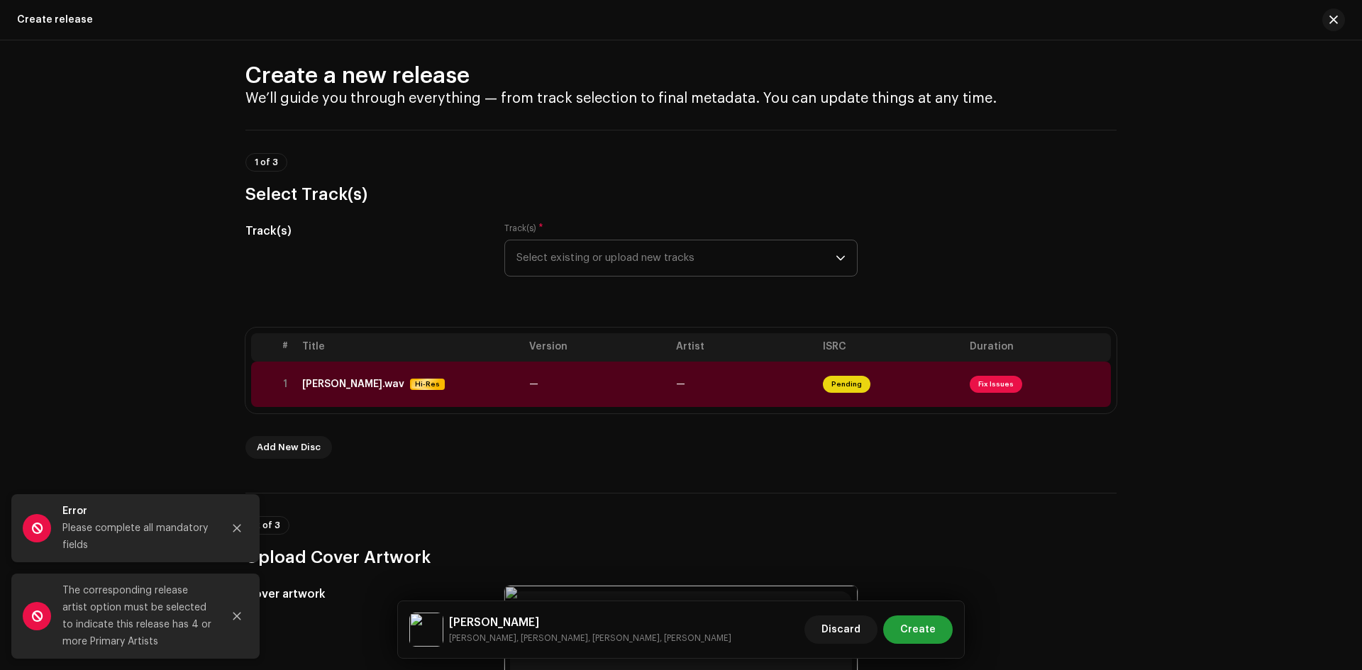
scroll to position [0, 0]
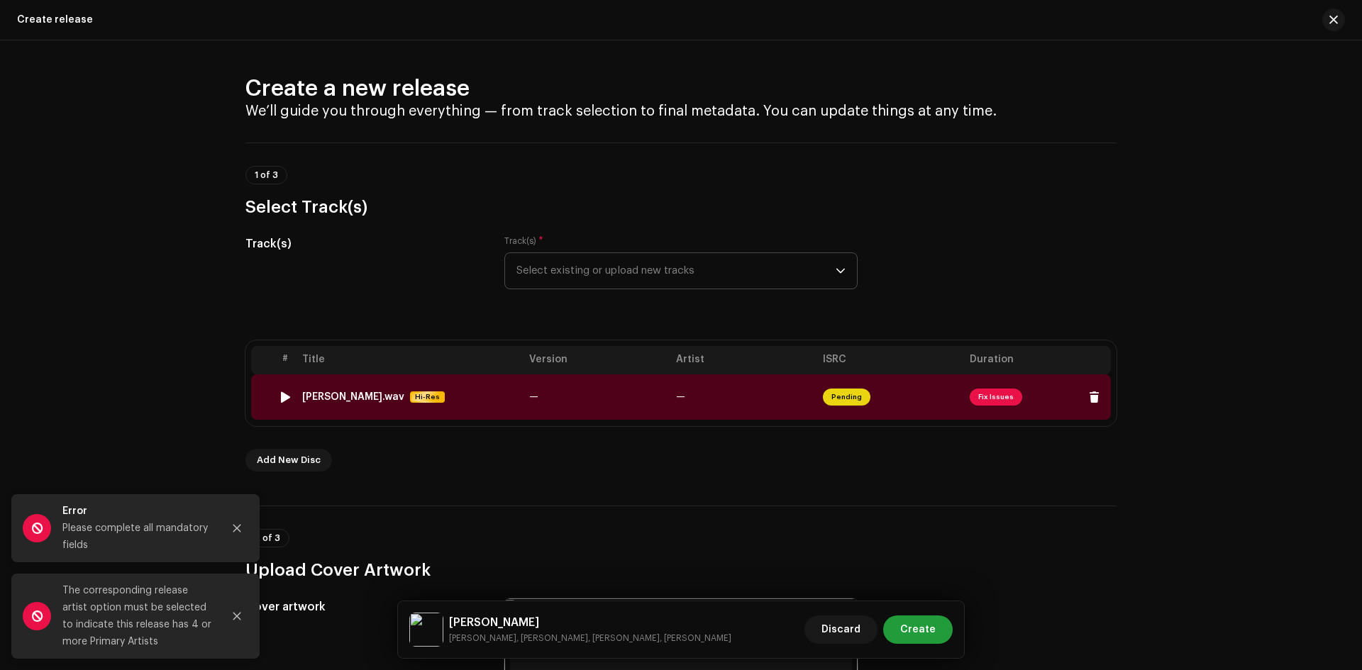
click at [991, 395] on span "Fix Issues" at bounding box center [996, 397] width 53 height 17
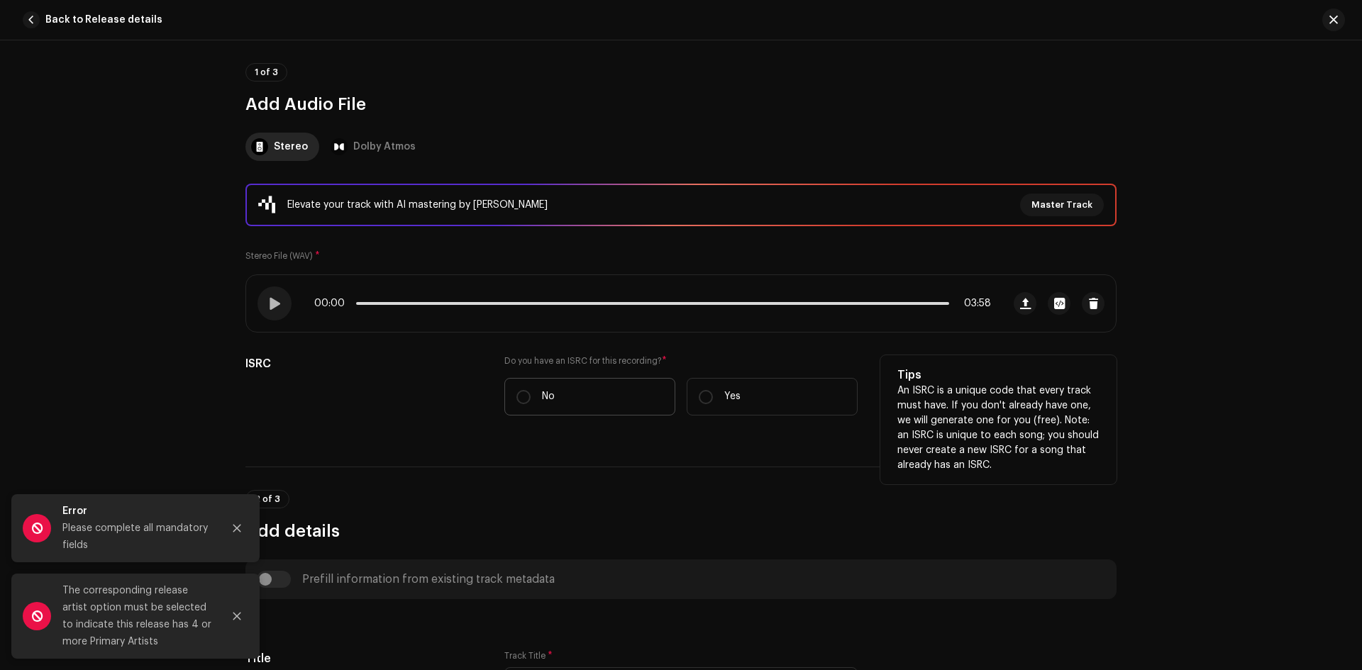
scroll to position [142, 0]
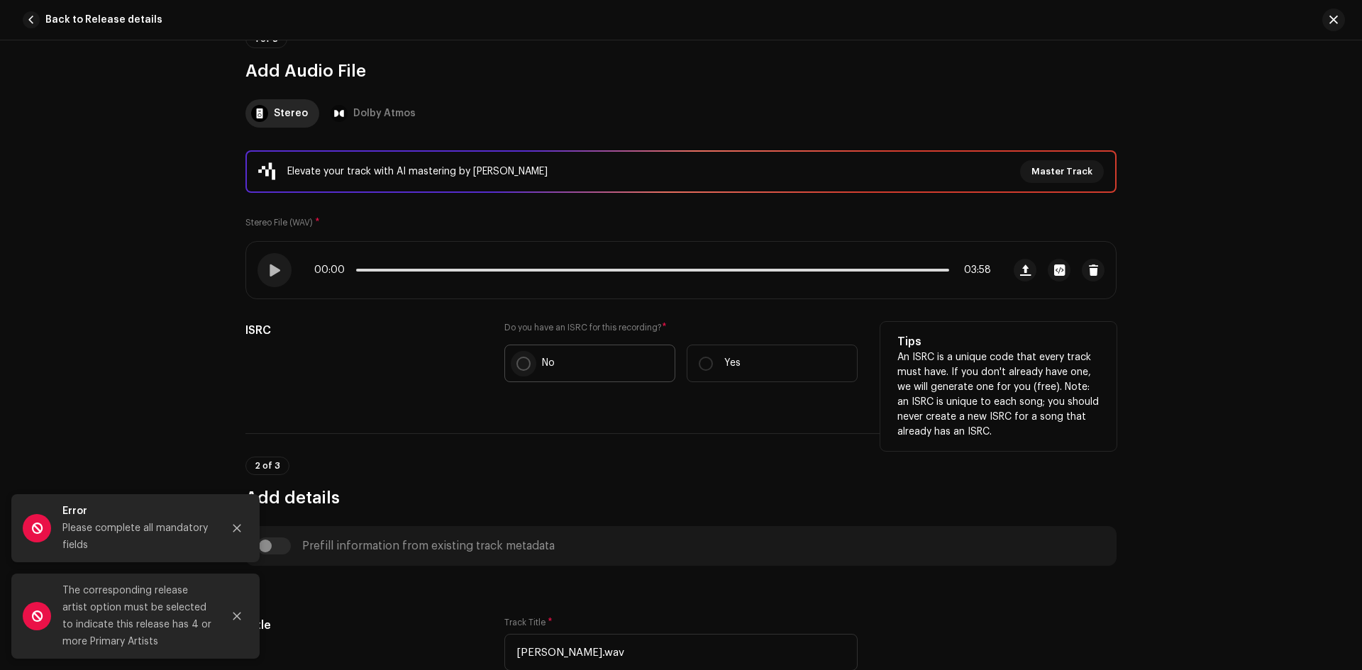
click at [519, 360] on input "No" at bounding box center [523, 364] width 14 height 14
radio input "true"
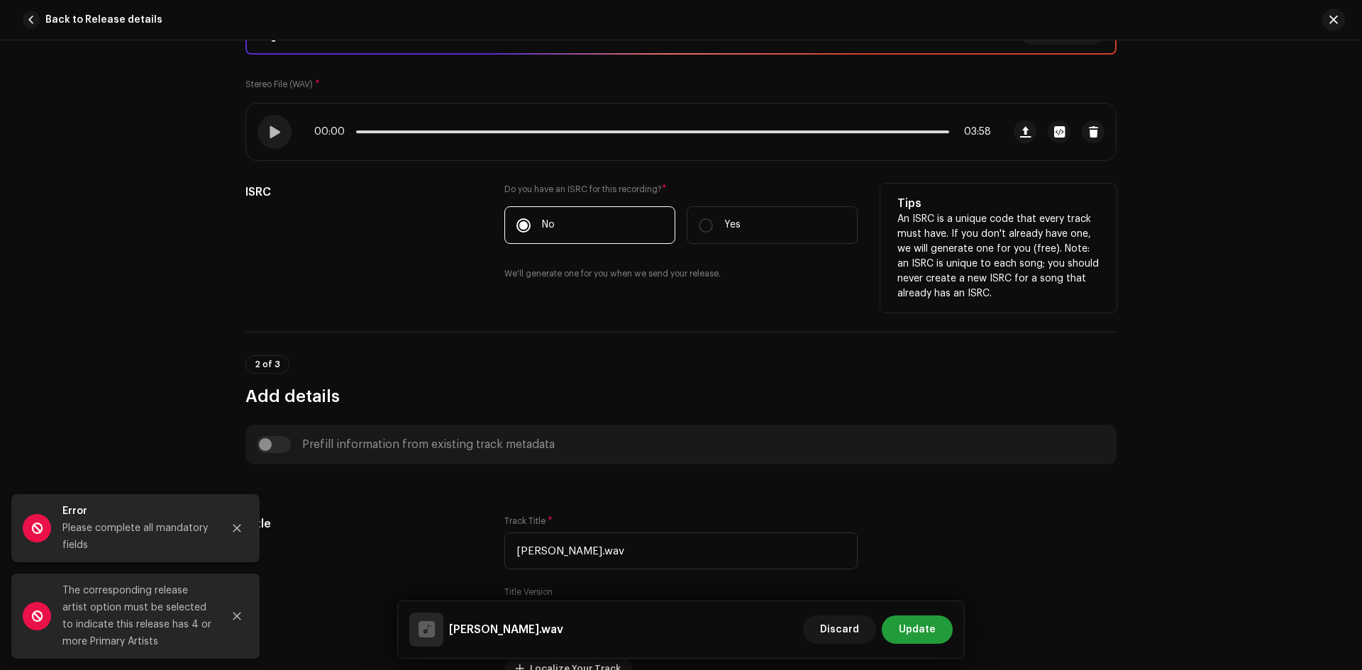
scroll to position [284, 0]
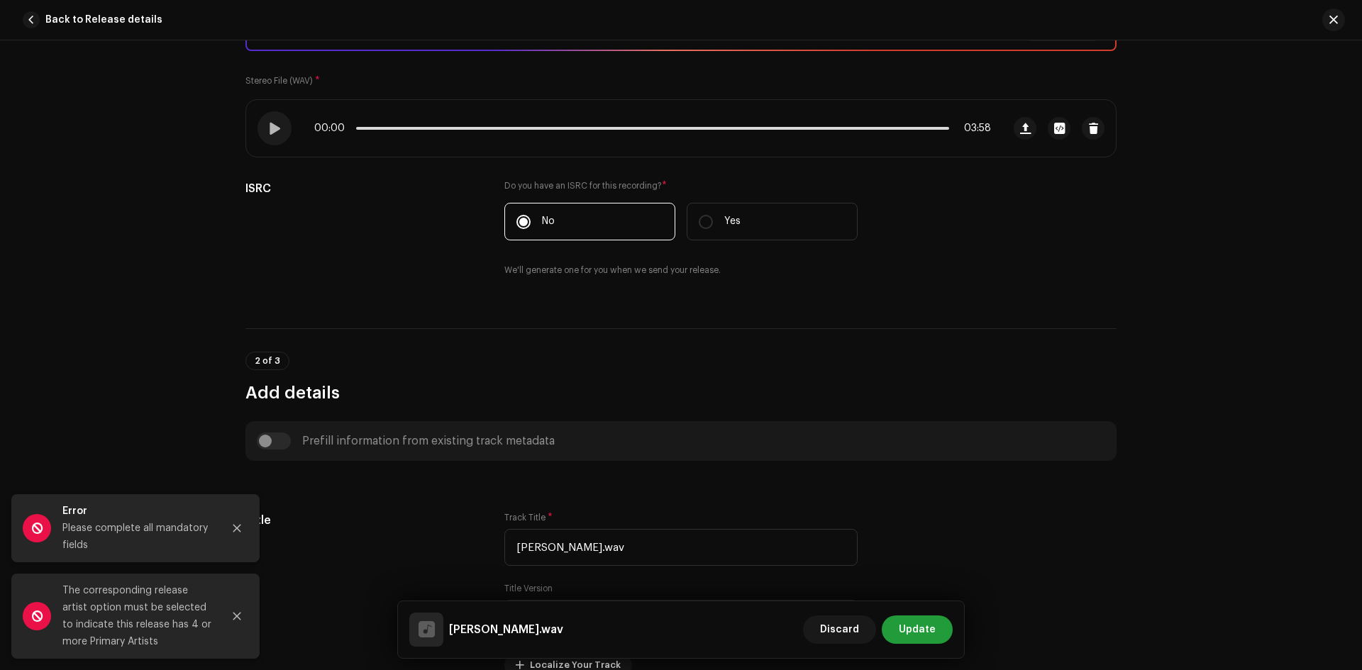
click at [277, 446] on div "Prefill information from existing track metadata" at bounding box center [681, 441] width 849 height 17
click at [264, 444] on div "Prefill information from existing track metadata" at bounding box center [681, 441] width 849 height 17
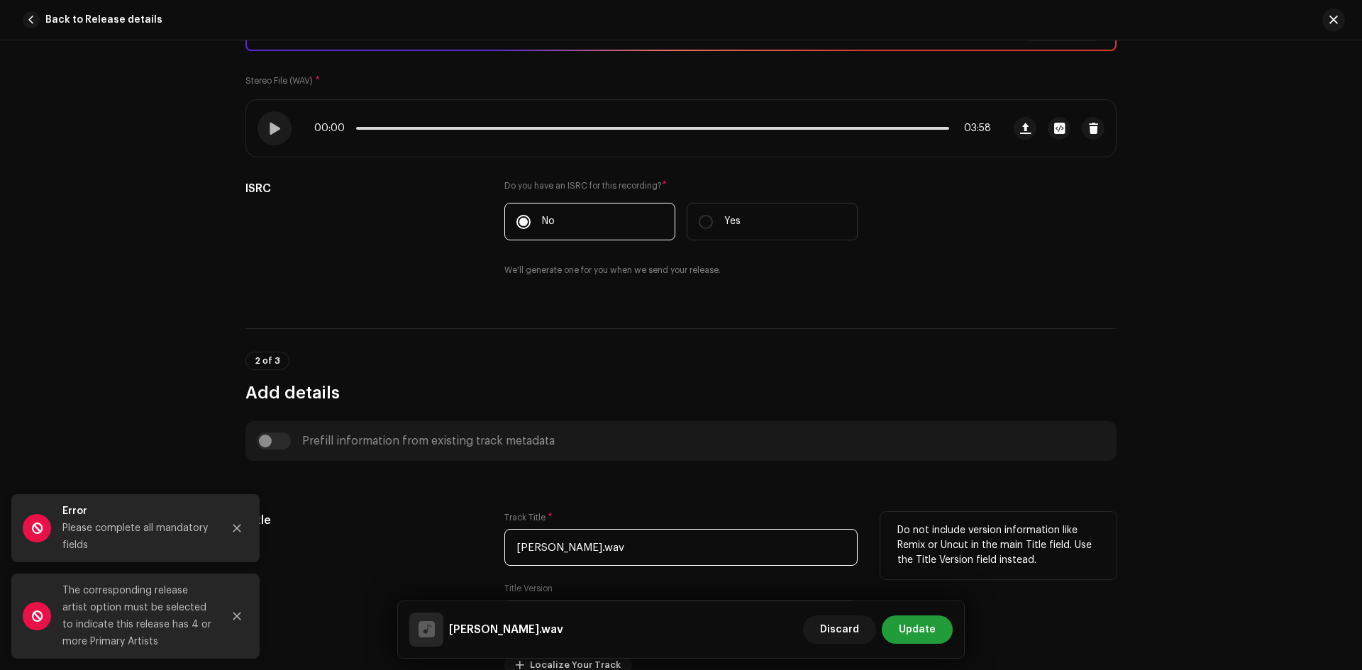
click at [551, 546] on input "[PERSON_NAME].wav" at bounding box center [680, 547] width 353 height 37
paste input "usman Hereko Herai"
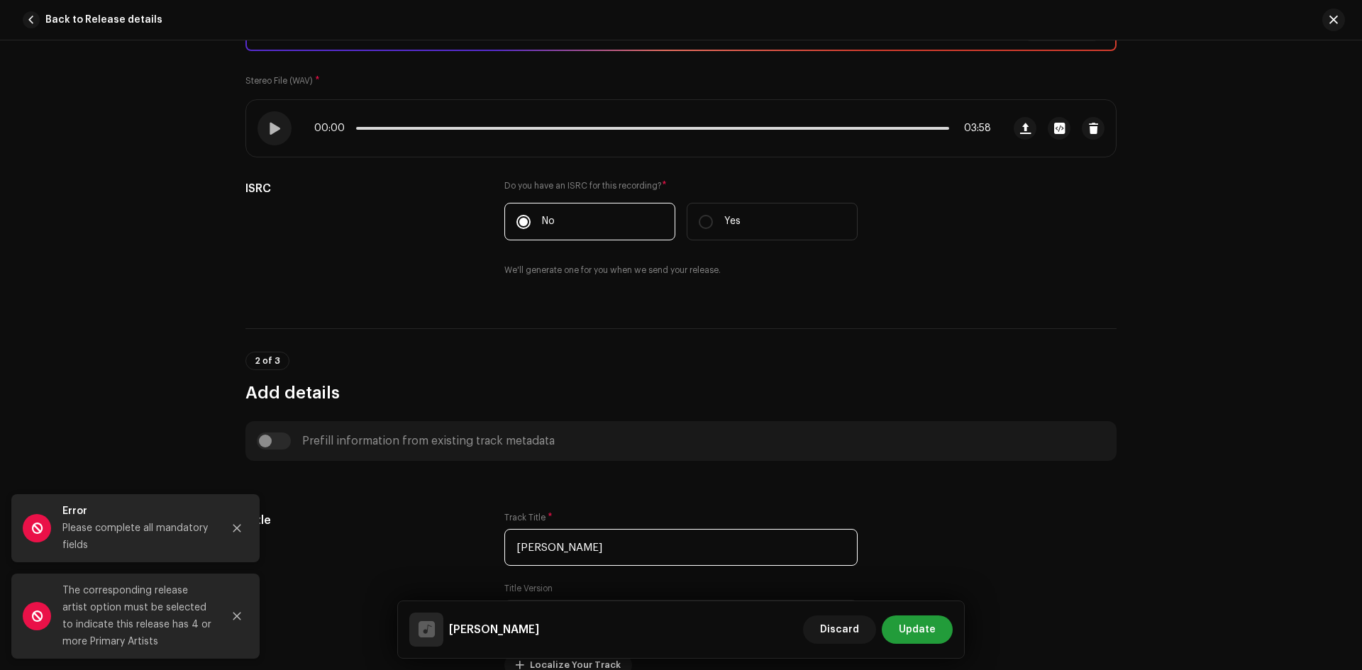
type input "[PERSON_NAME]"
click at [267, 435] on div "Prefill information from existing track metadata" at bounding box center [681, 441] width 849 height 17
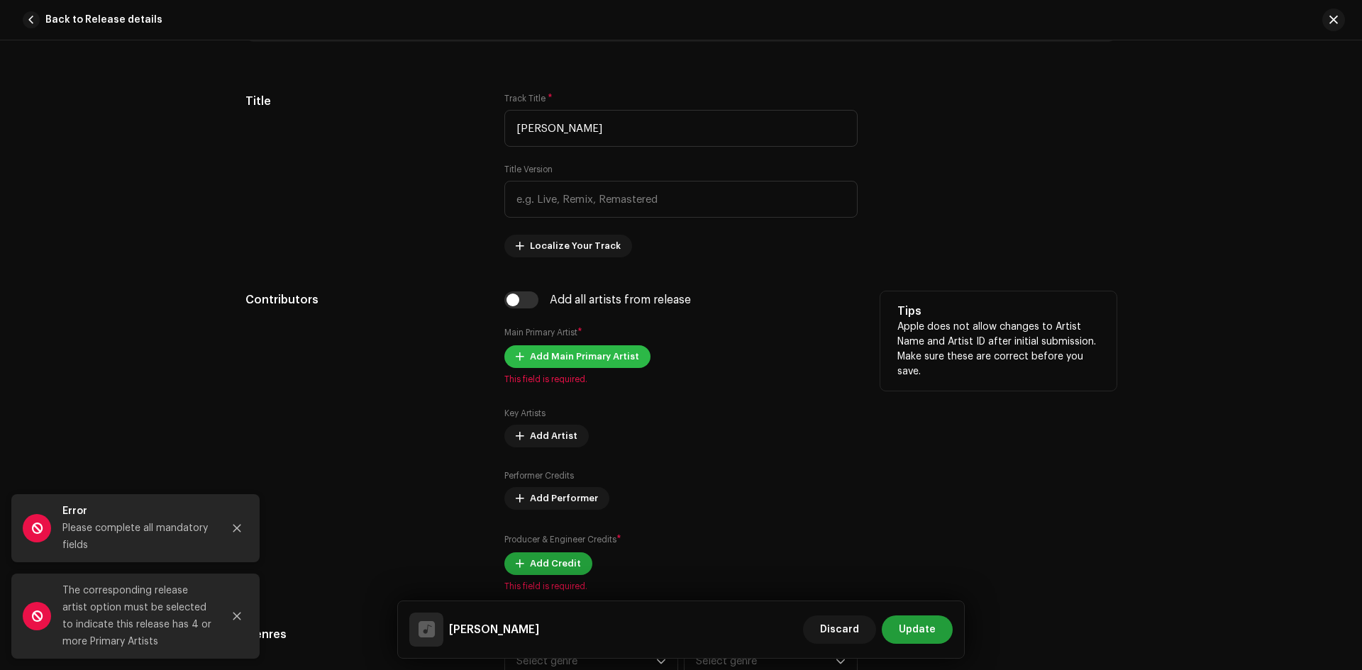
scroll to position [709, 0]
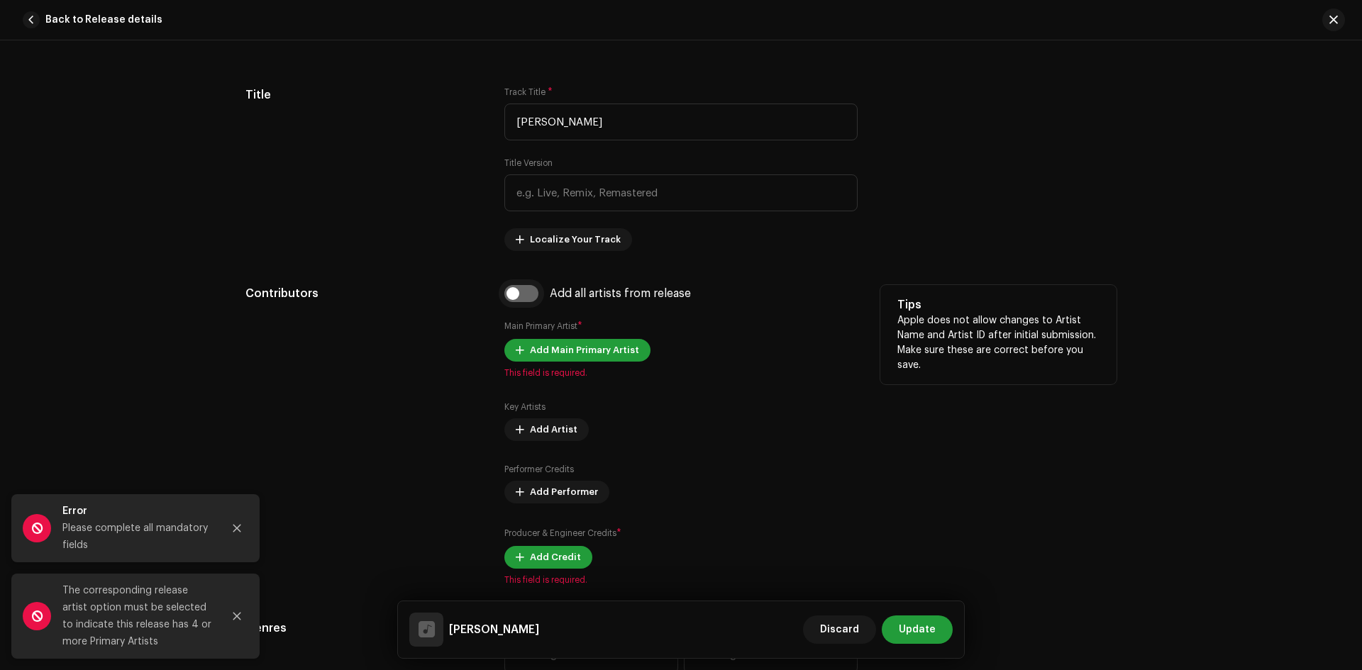
click at [521, 296] on input "checkbox" at bounding box center [521, 293] width 34 height 17
checkbox input "true"
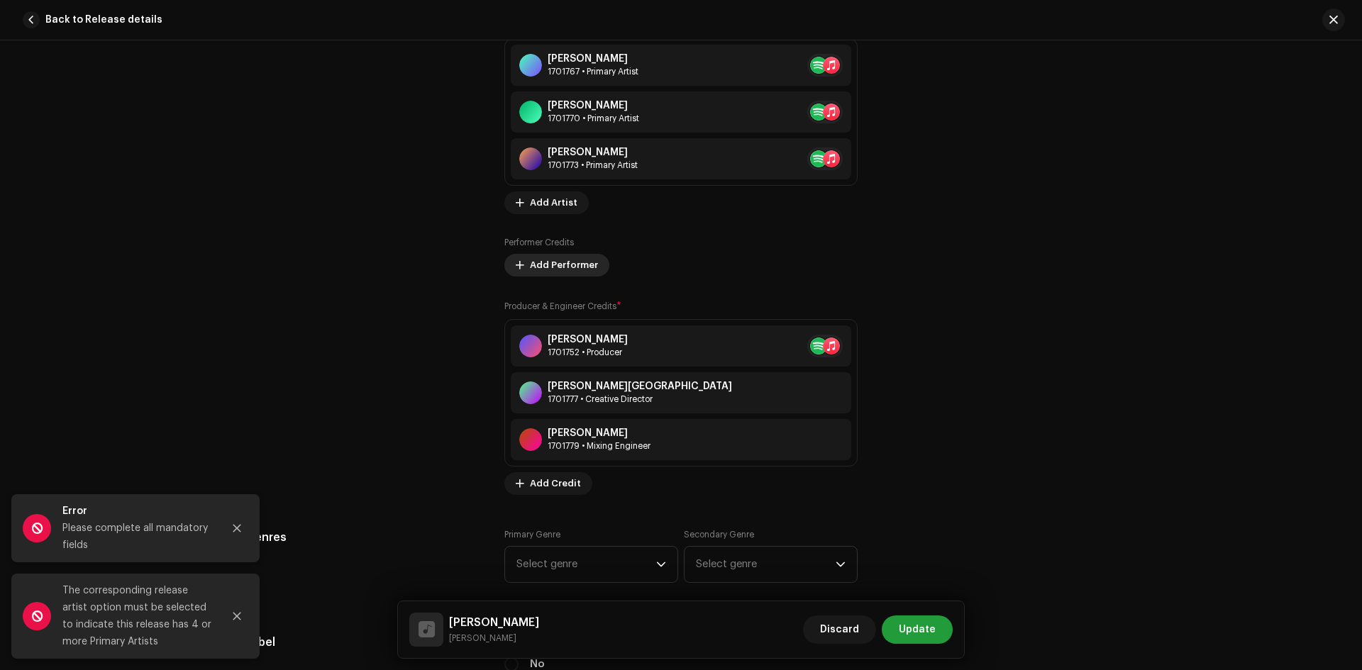
scroll to position [1135, 0]
click at [548, 270] on span "Add Performer" at bounding box center [564, 264] width 68 height 28
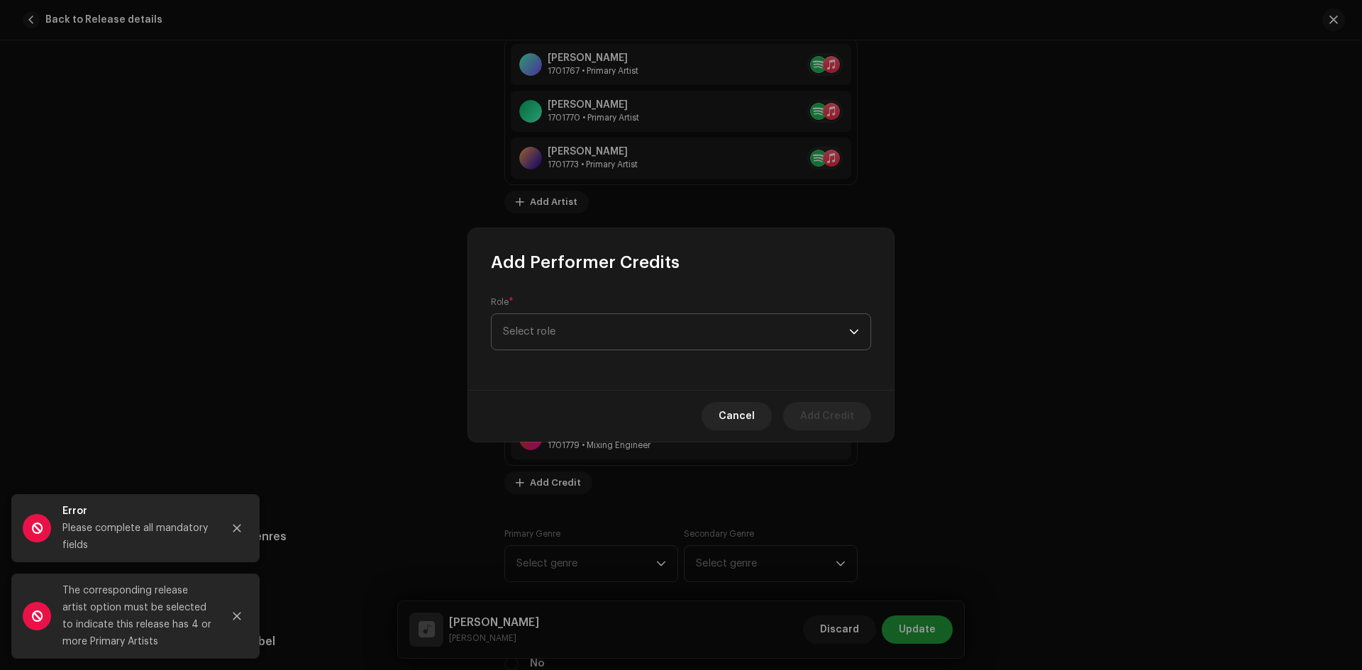
click at [570, 334] on span "Select role" at bounding box center [676, 331] width 346 height 35
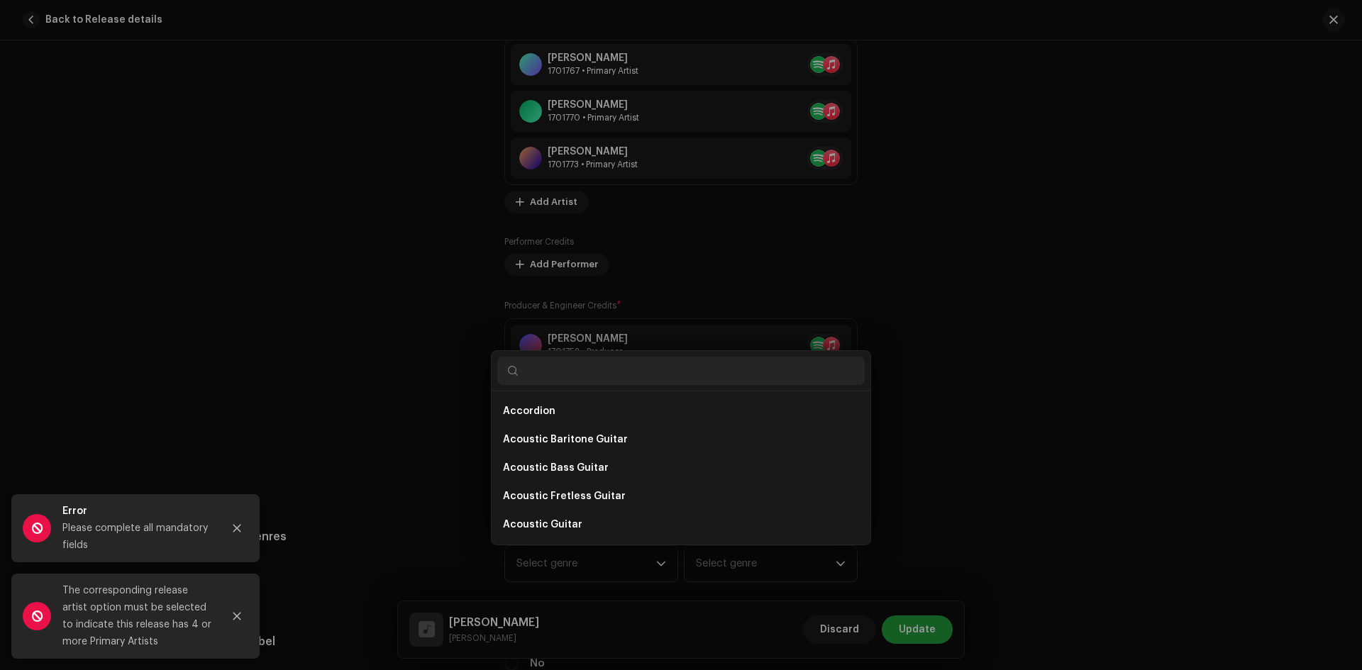
click at [1095, 303] on div "Add Performer Credits Role * Select role Cancel Add Credit" at bounding box center [681, 335] width 1362 height 670
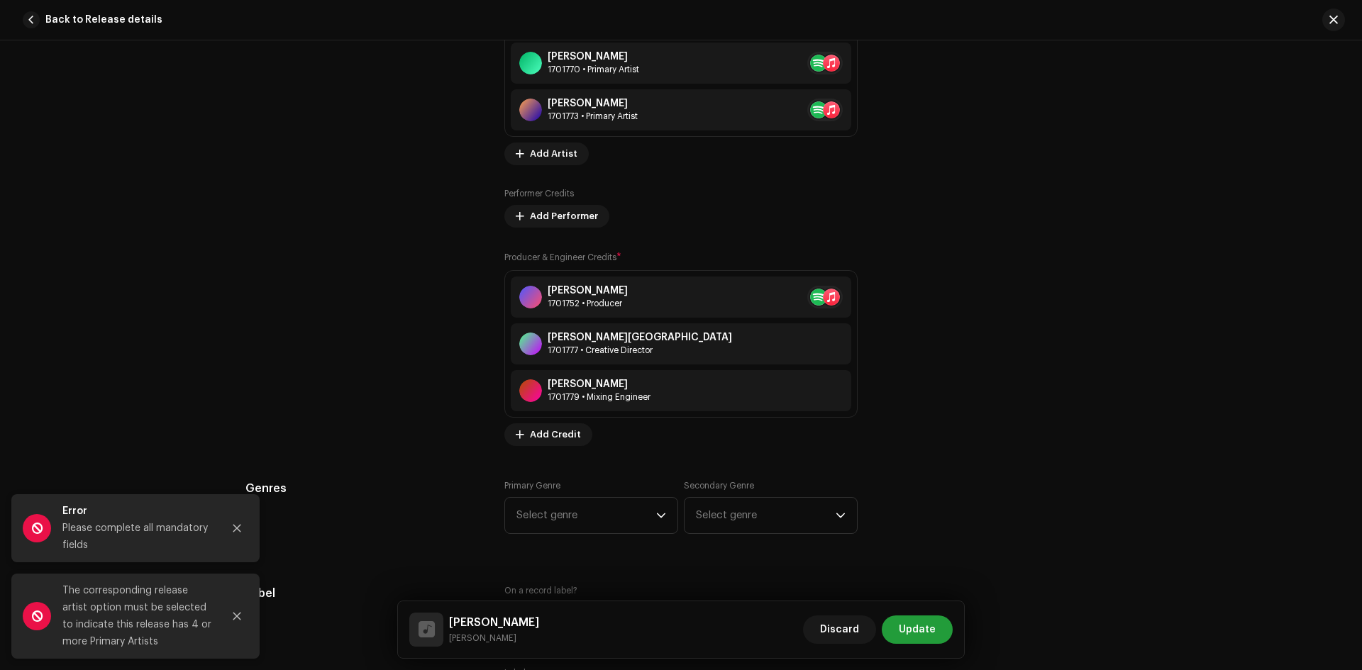
scroll to position [1277, 0]
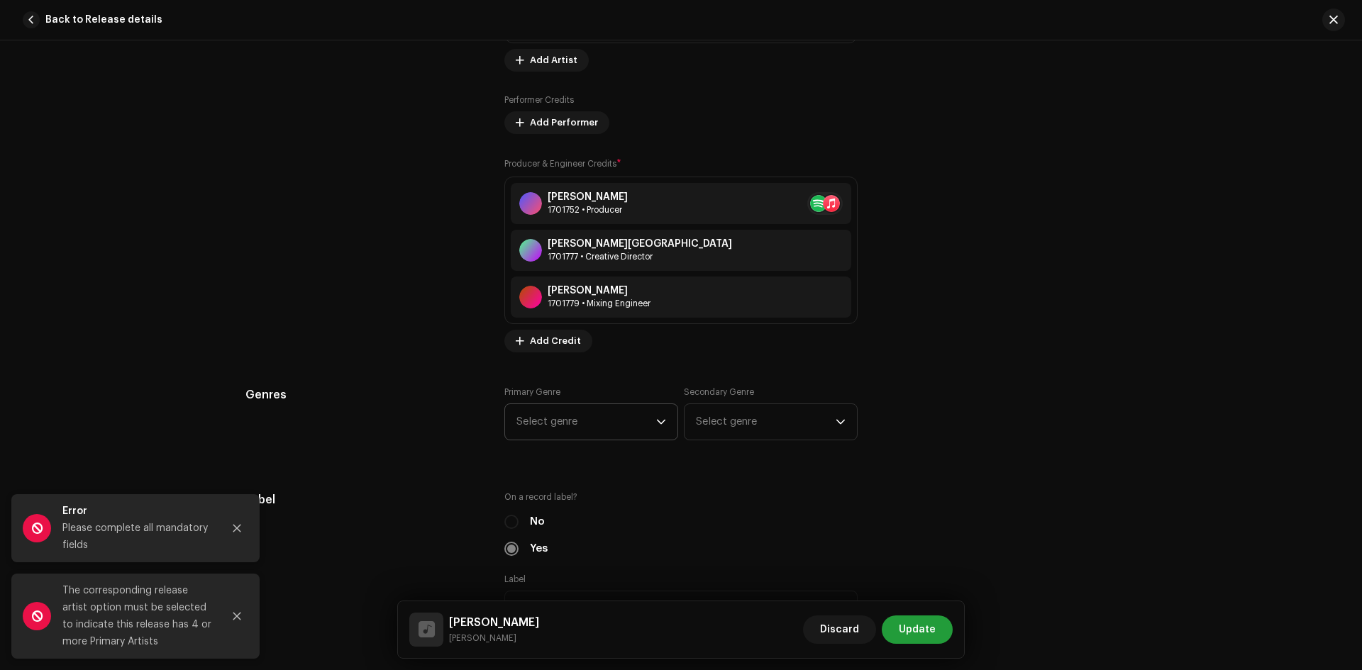
click at [604, 421] on span "Select genre" at bounding box center [586, 421] width 140 height 35
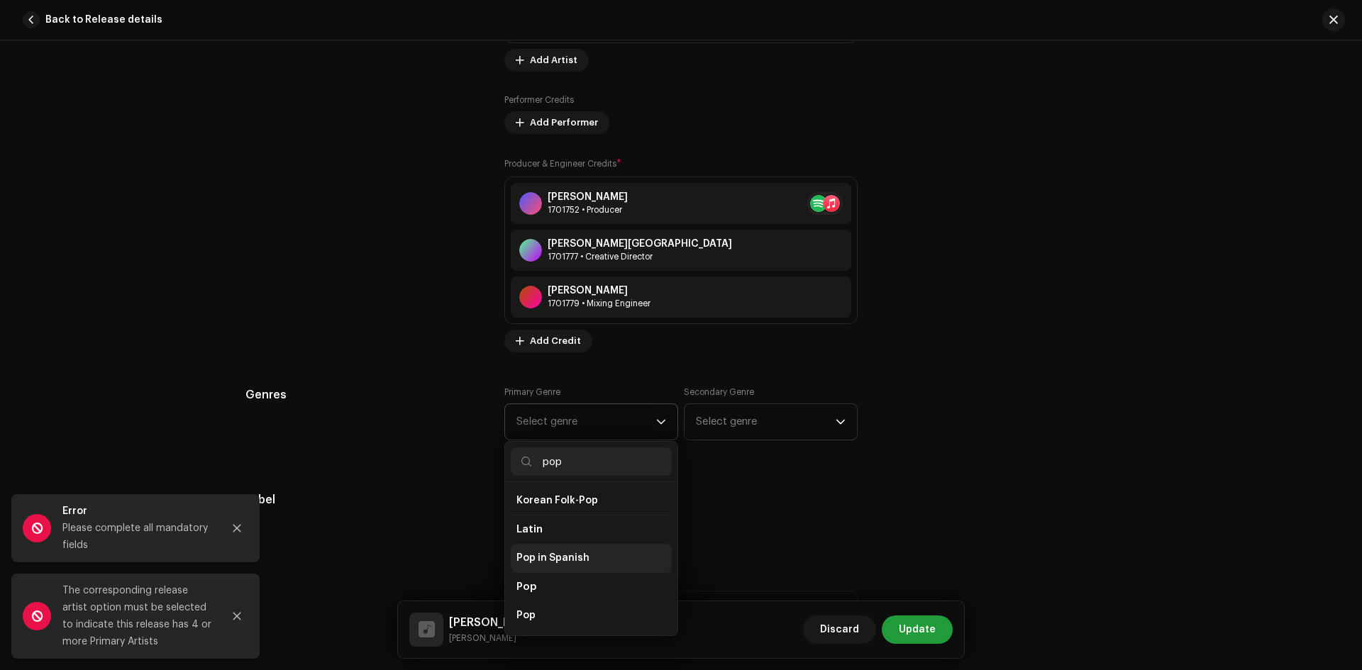
scroll to position [497, 0]
type input "pop"
click at [535, 550] on li "Pop" at bounding box center [591, 562] width 161 height 28
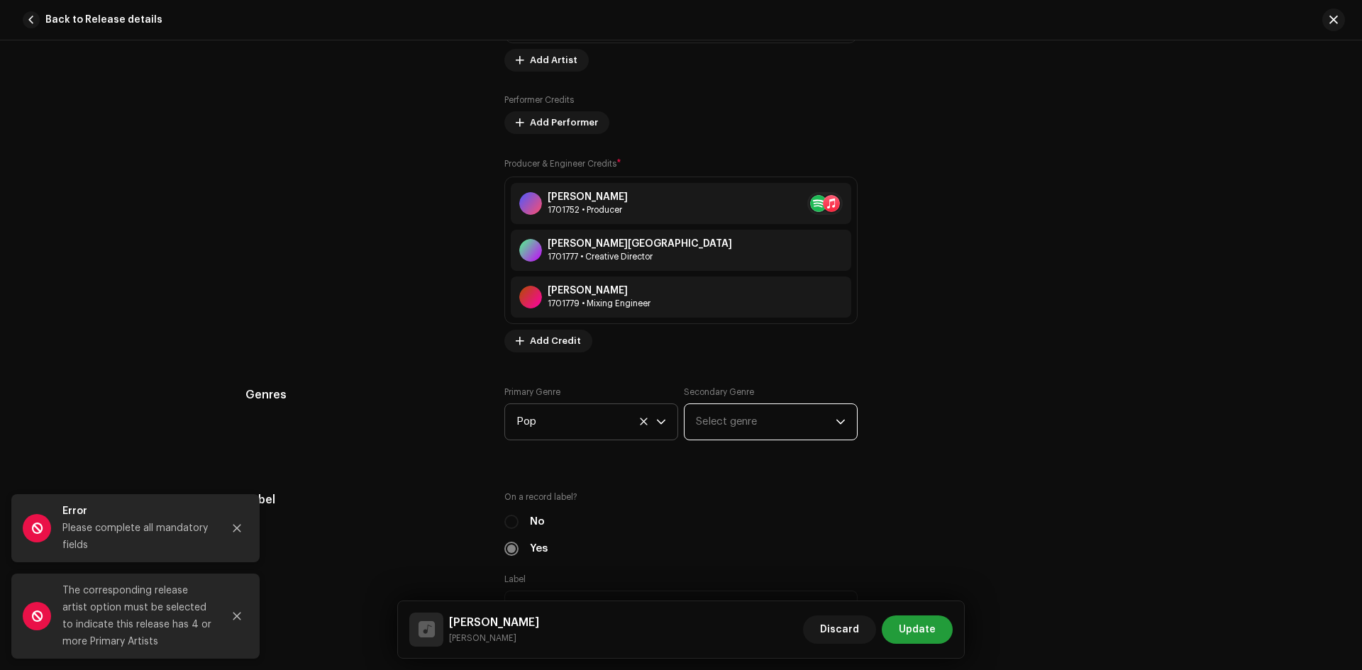
click at [722, 429] on span "Select genre" at bounding box center [766, 421] width 140 height 35
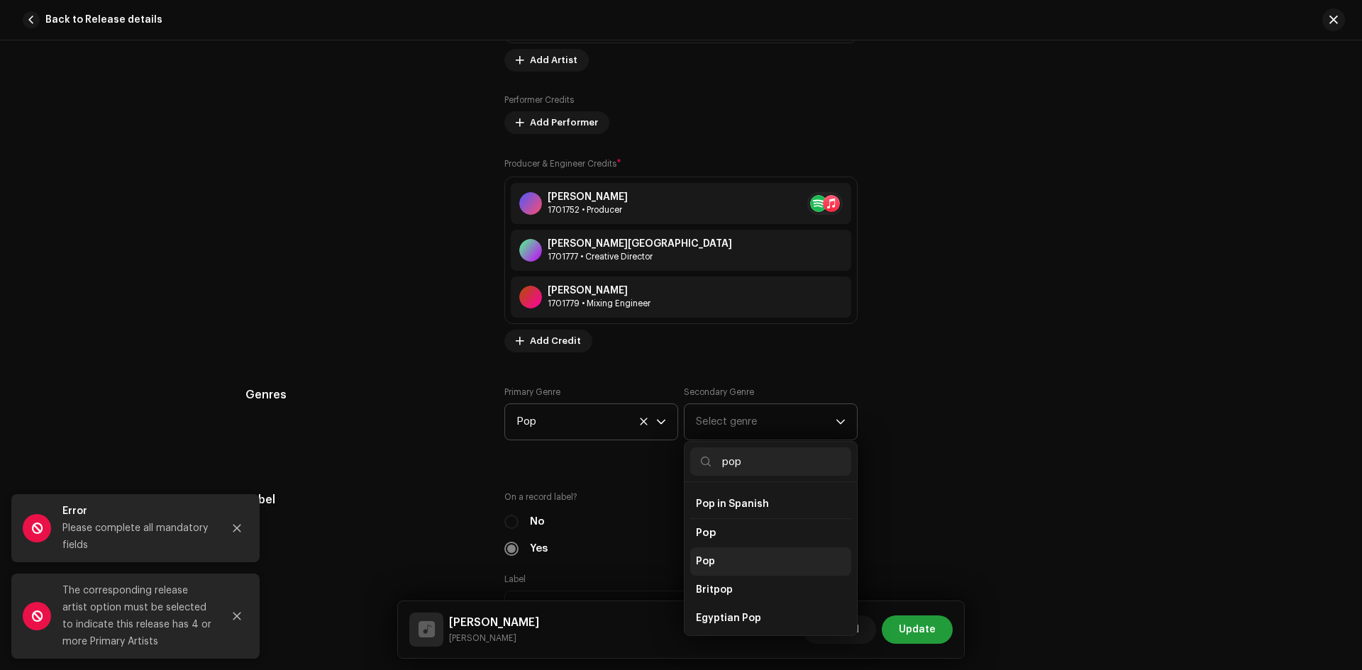
type input "pop"
click at [719, 553] on li "Pop" at bounding box center [770, 562] width 161 height 28
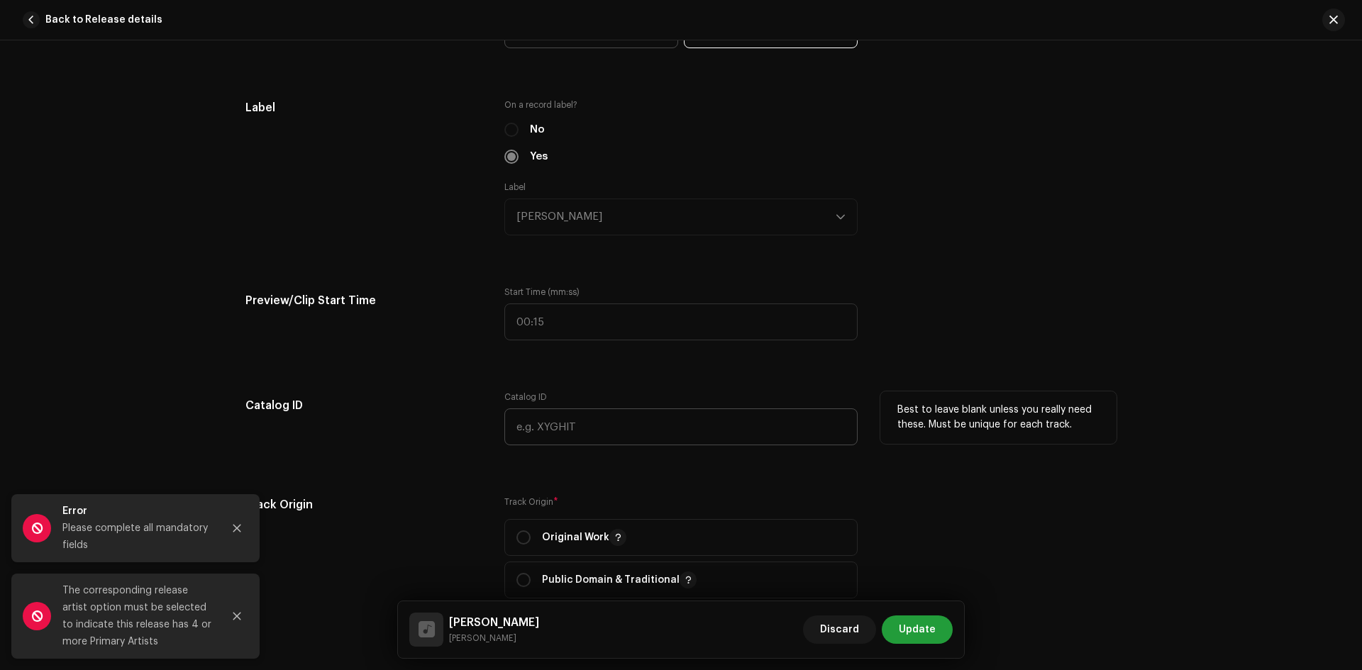
scroll to position [1703, 0]
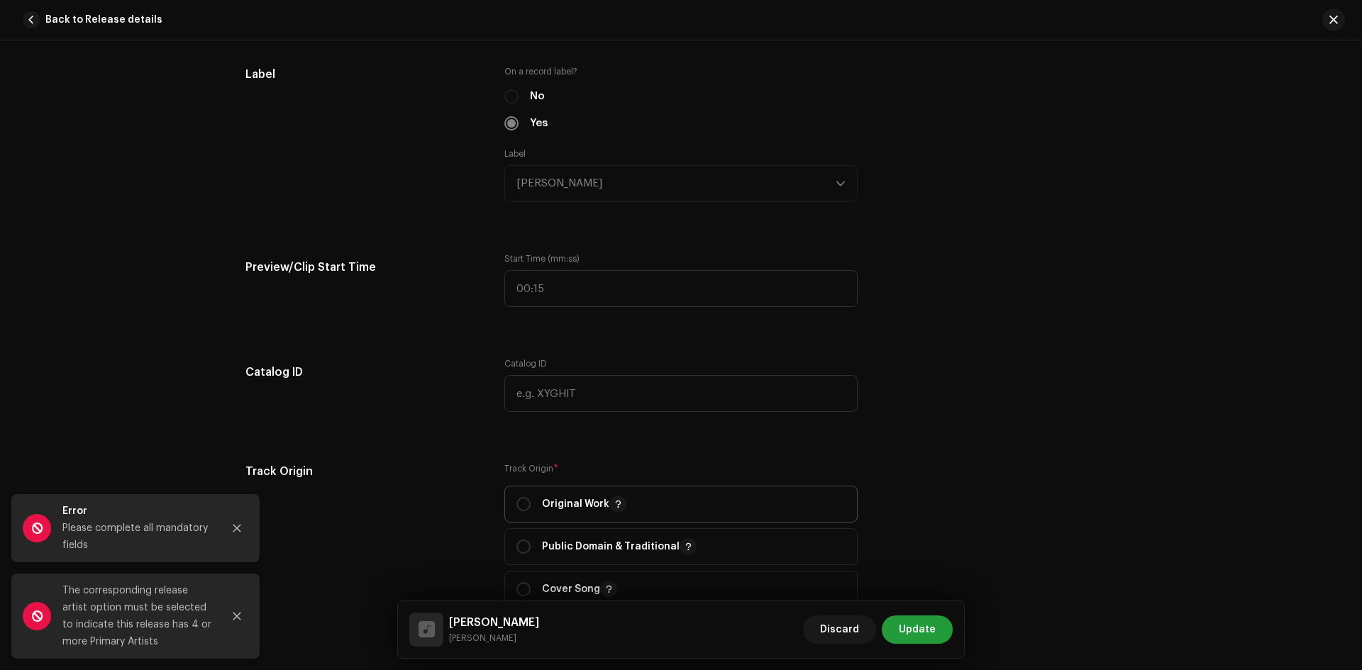
click at [529, 502] on div "Original Work" at bounding box center [571, 504] width 110 height 17
radio input "true"
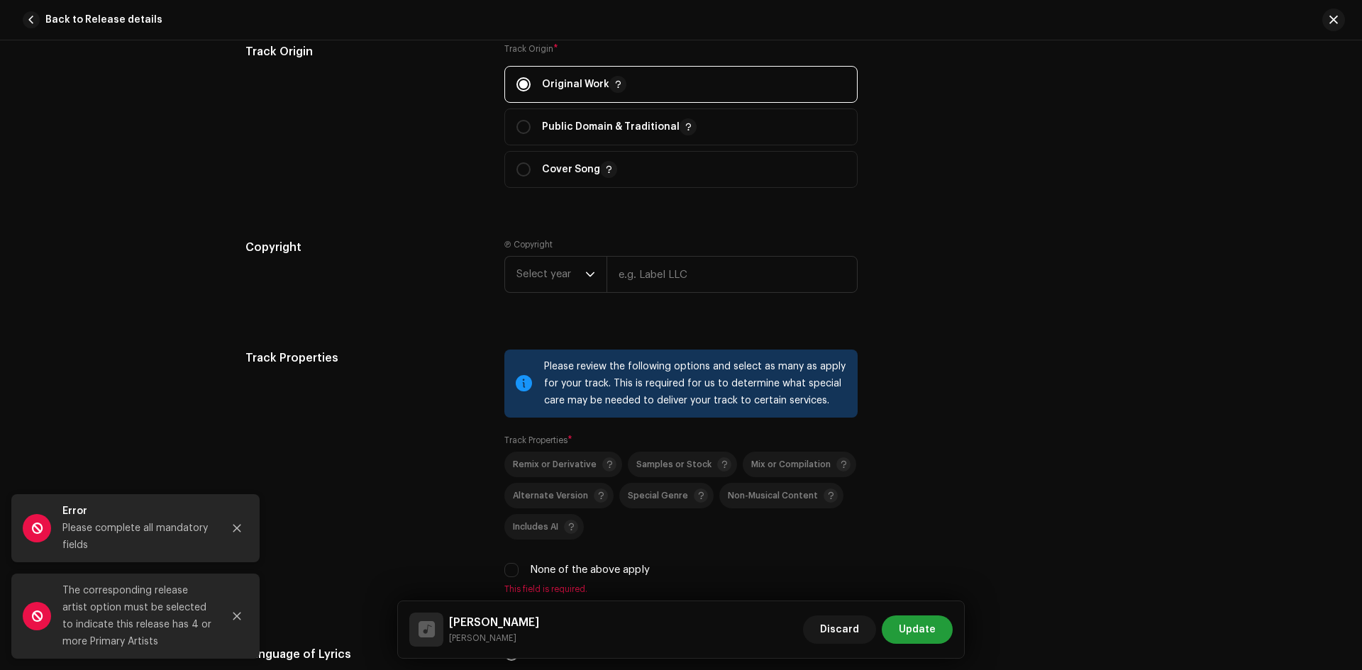
scroll to position [2128, 0]
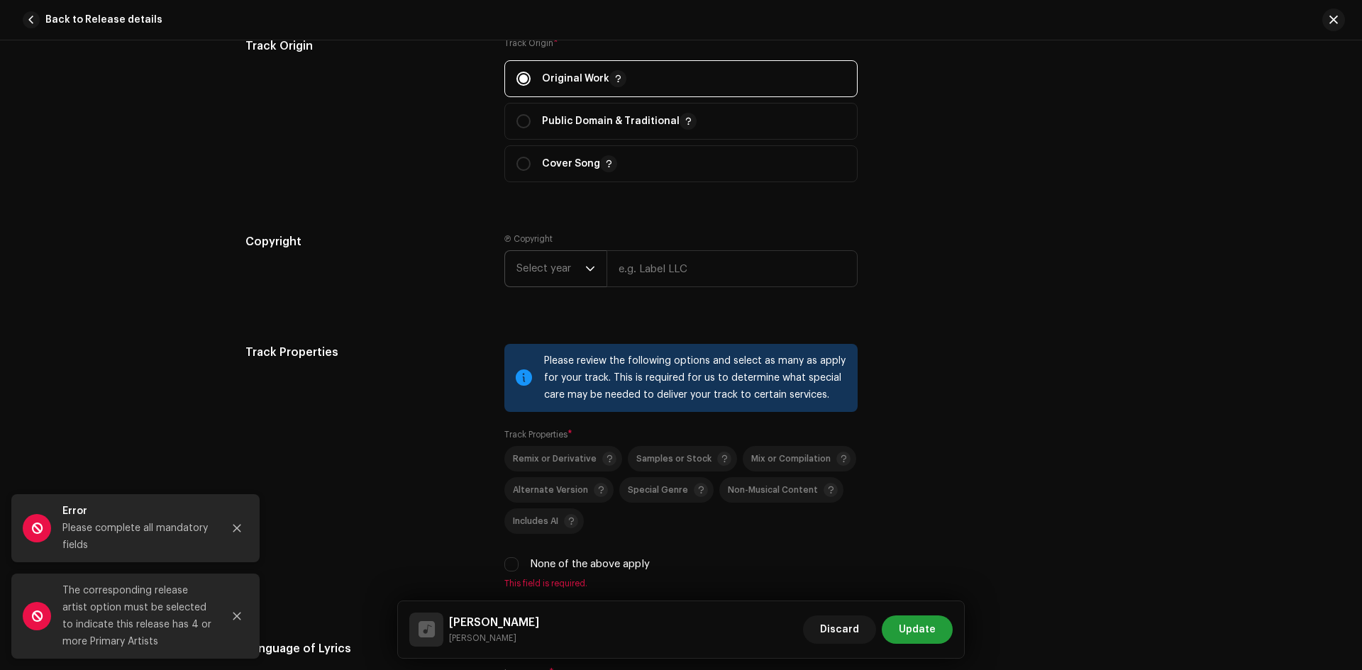
click at [558, 259] on span "Select year" at bounding box center [550, 268] width 69 height 35
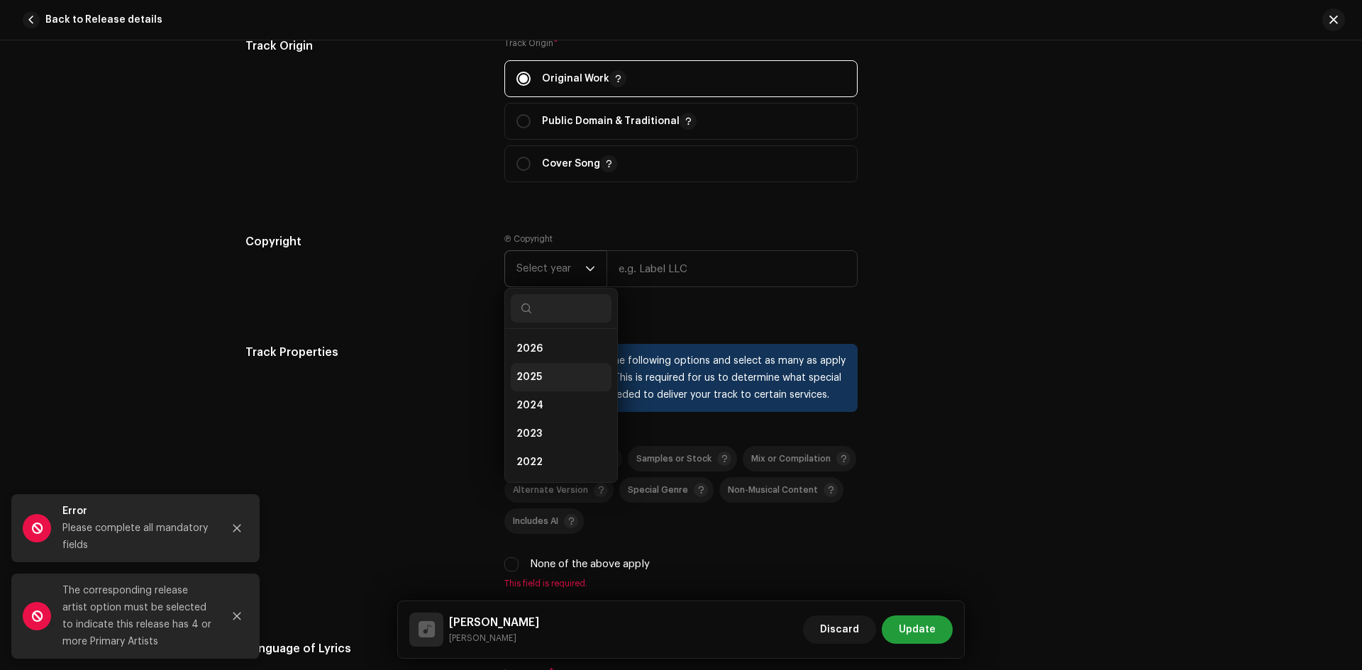
click at [539, 375] on li "2025" at bounding box center [561, 377] width 101 height 28
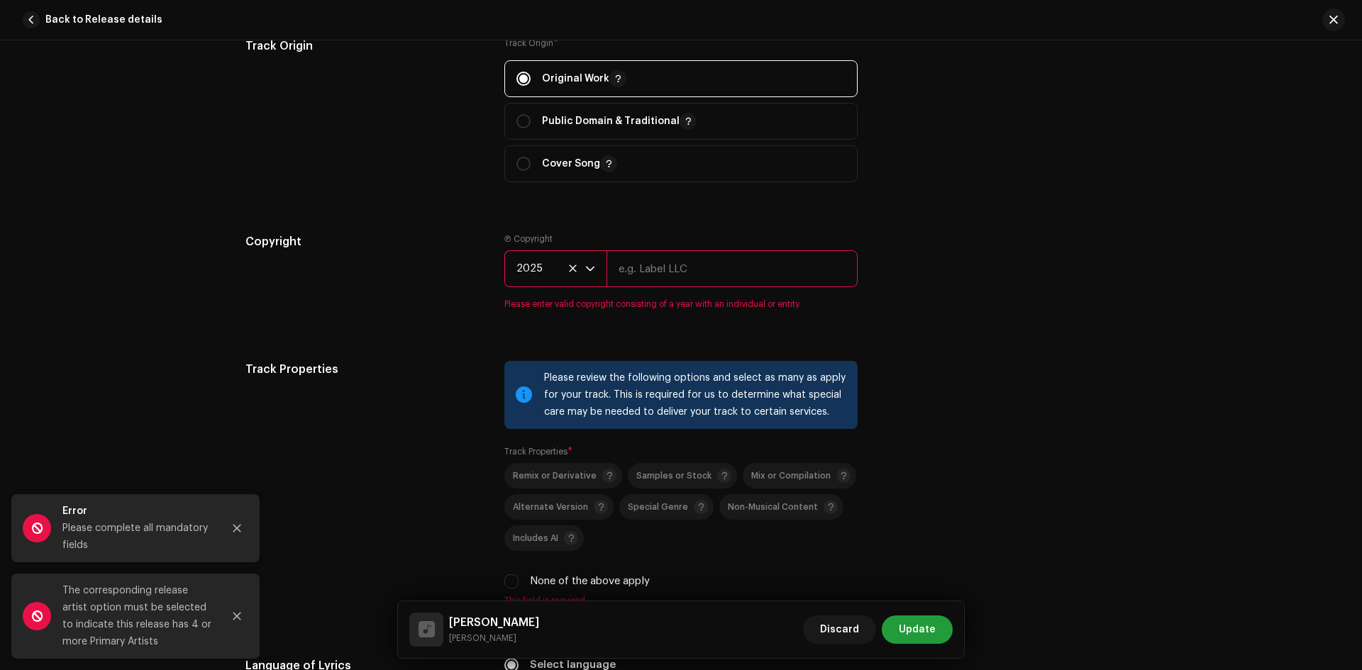
click at [724, 277] on input "text" at bounding box center [732, 268] width 251 height 37
type input "[PERSON_NAME]"
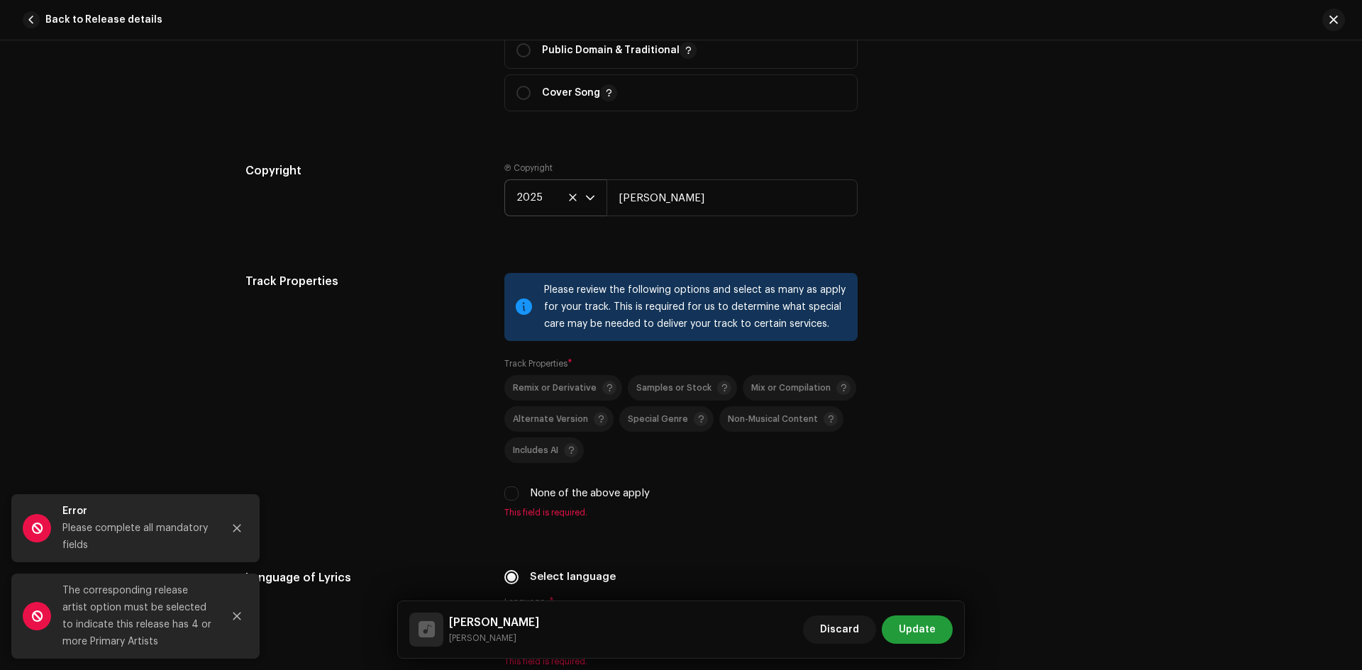
scroll to position [2270, 0]
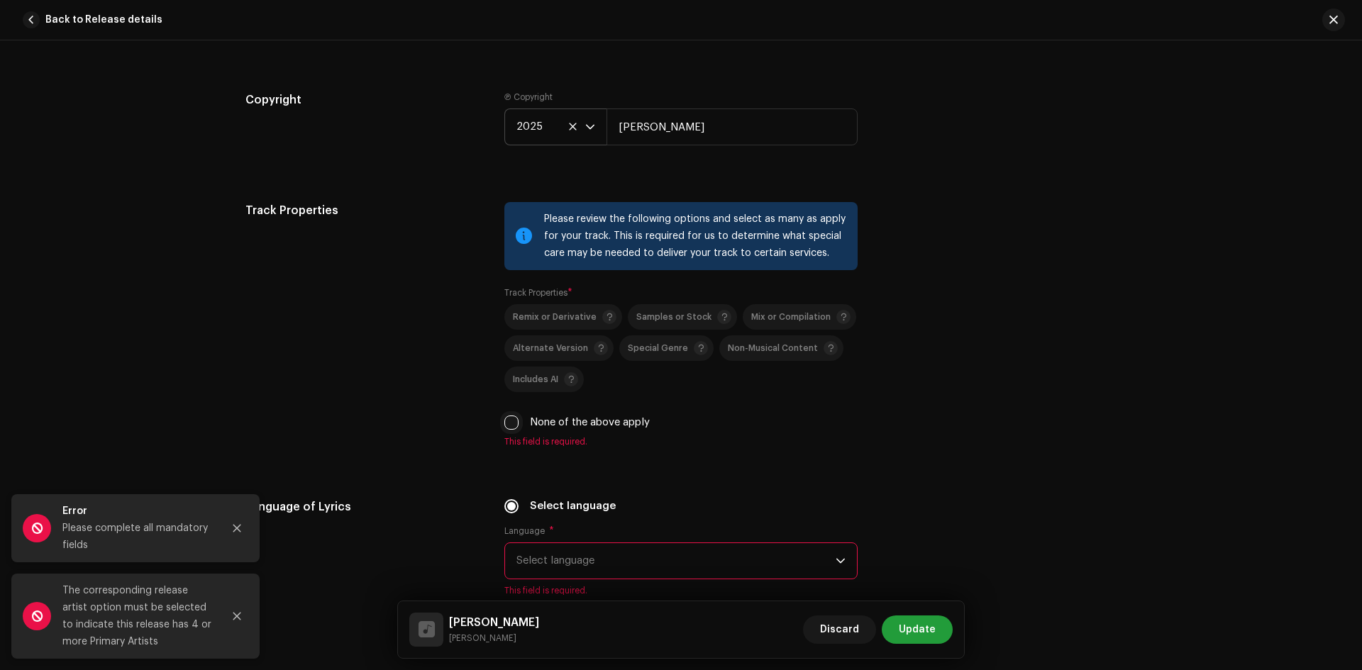
click at [514, 421] on input "None of the above apply" at bounding box center [511, 423] width 14 height 14
checkbox input "true"
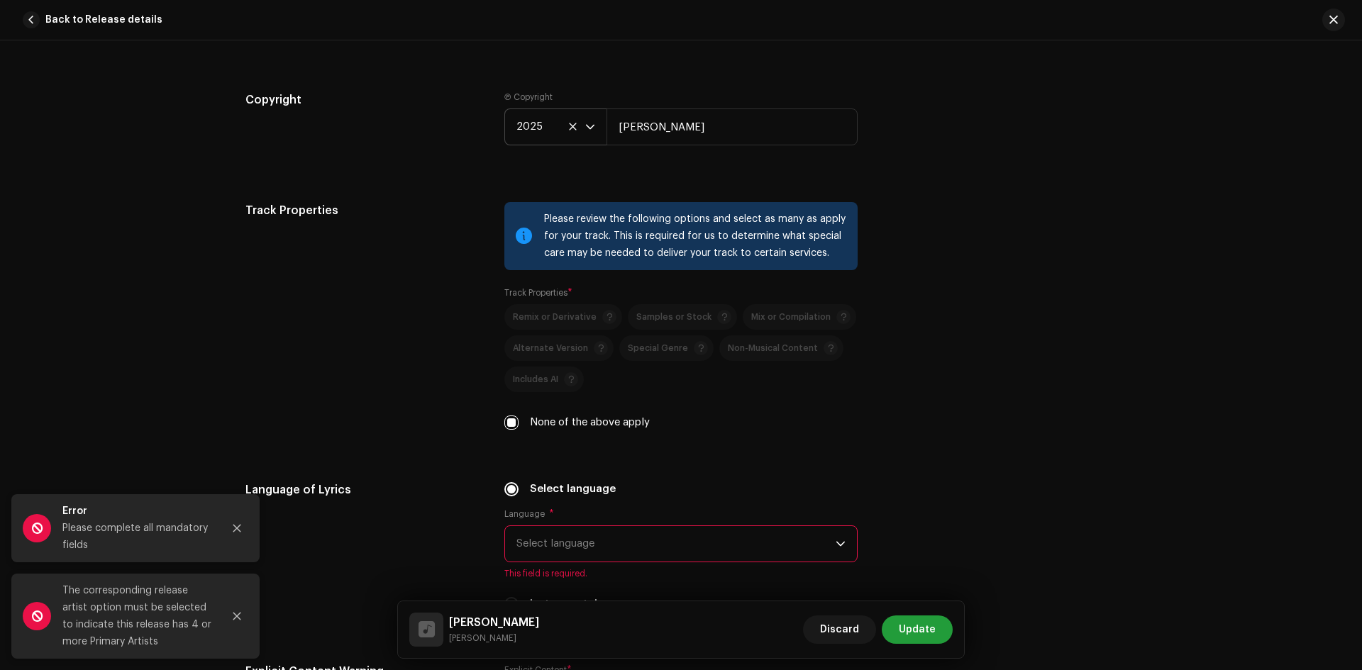
click at [612, 532] on span "Select language" at bounding box center [675, 543] width 319 height 35
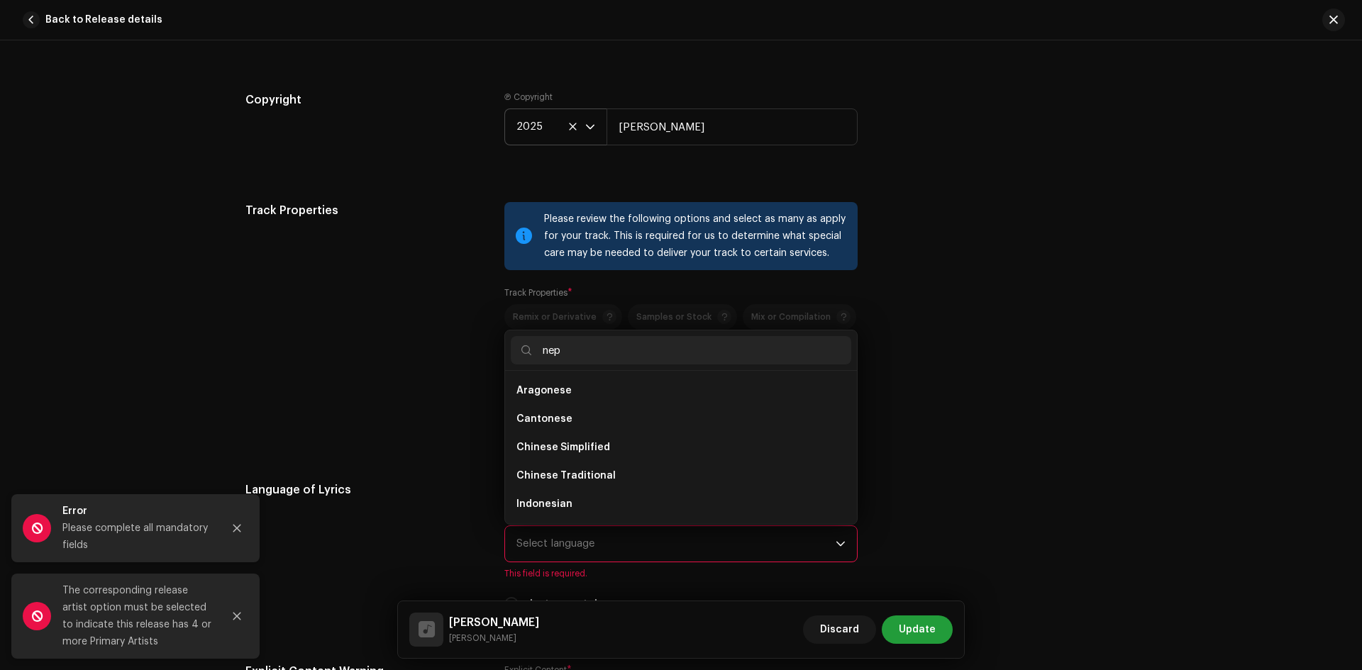
scroll to position [0, 0]
type input "nep"
click at [548, 389] on li "Nepali" at bounding box center [681, 391] width 341 height 28
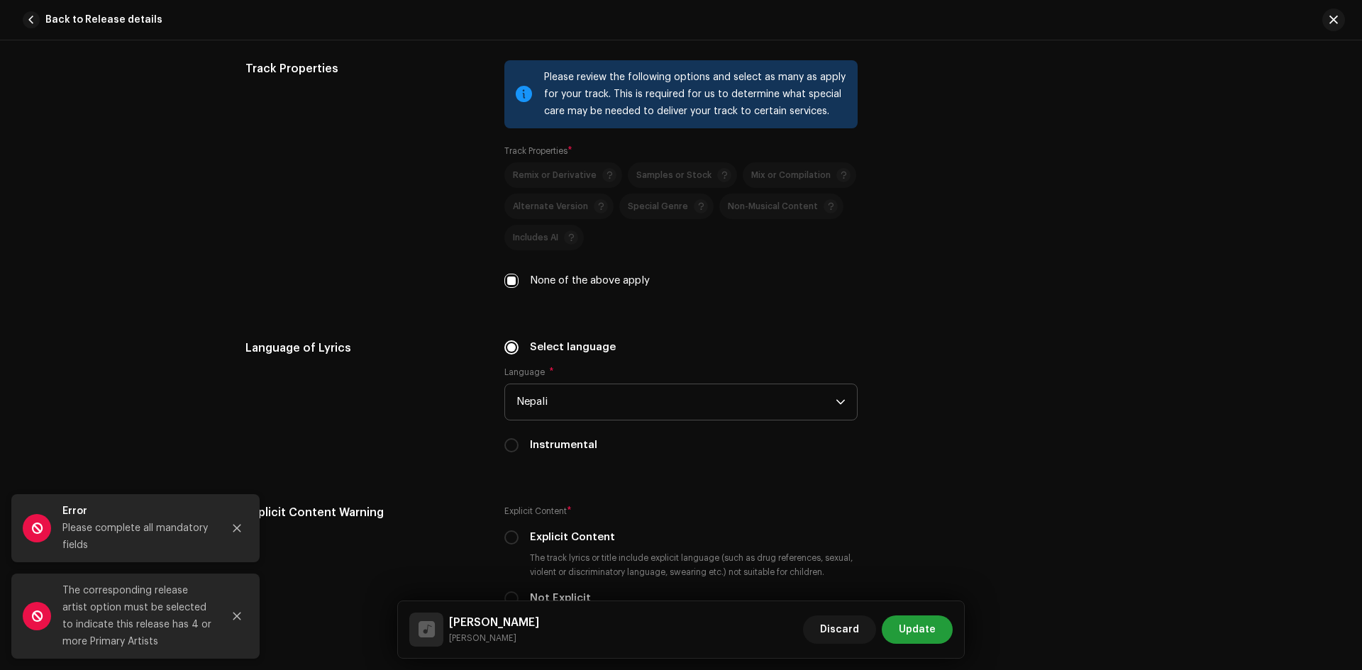
scroll to position [2483, 0]
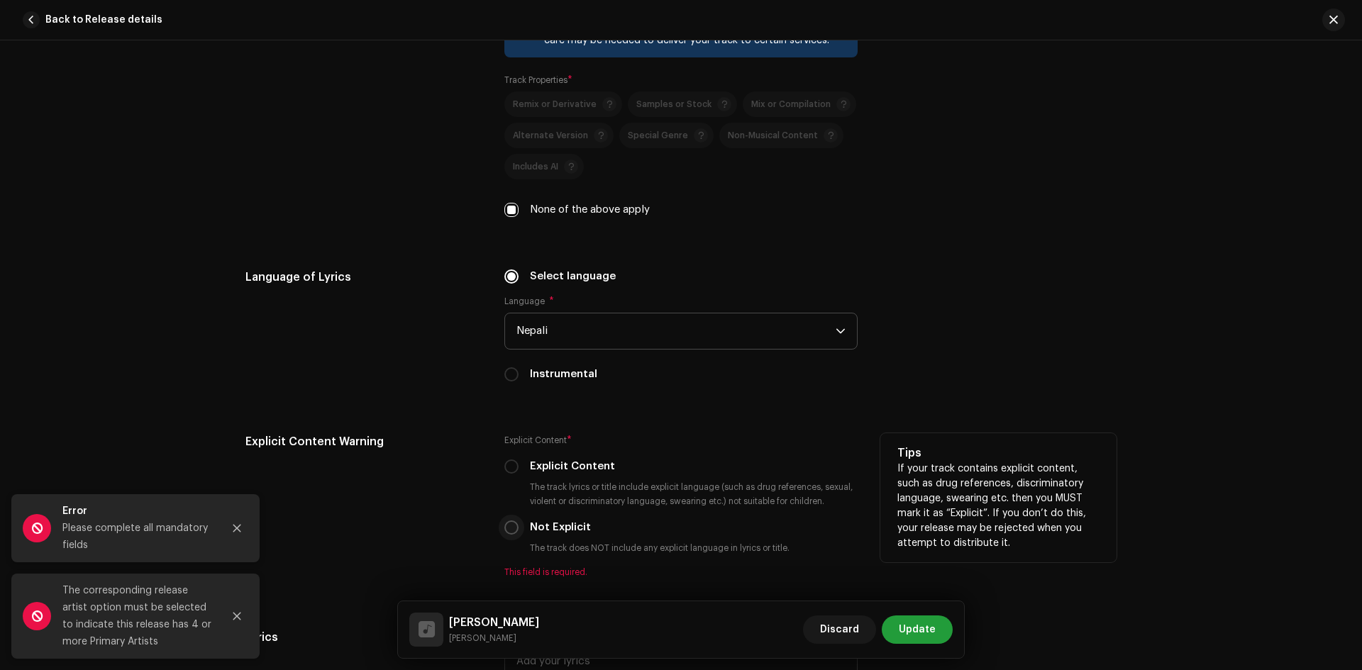
click at [505, 533] on input "Not Explicit" at bounding box center [511, 528] width 14 height 14
radio input "true"
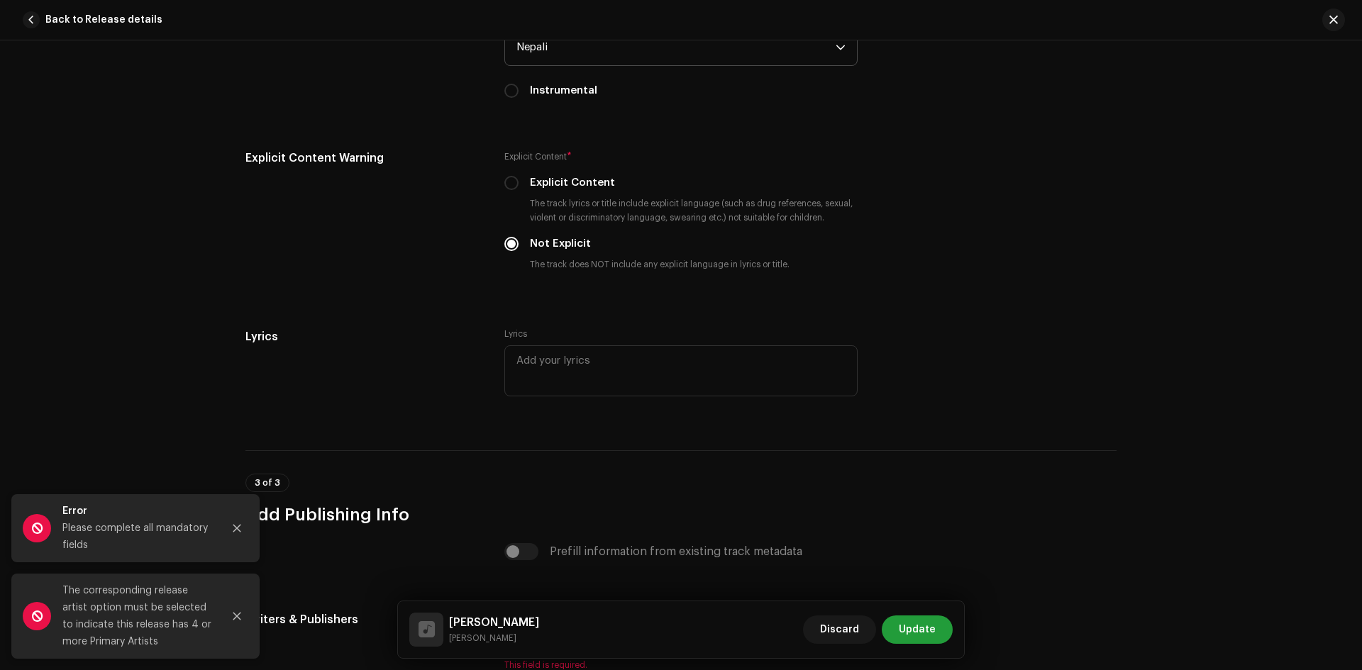
scroll to position [2838, 0]
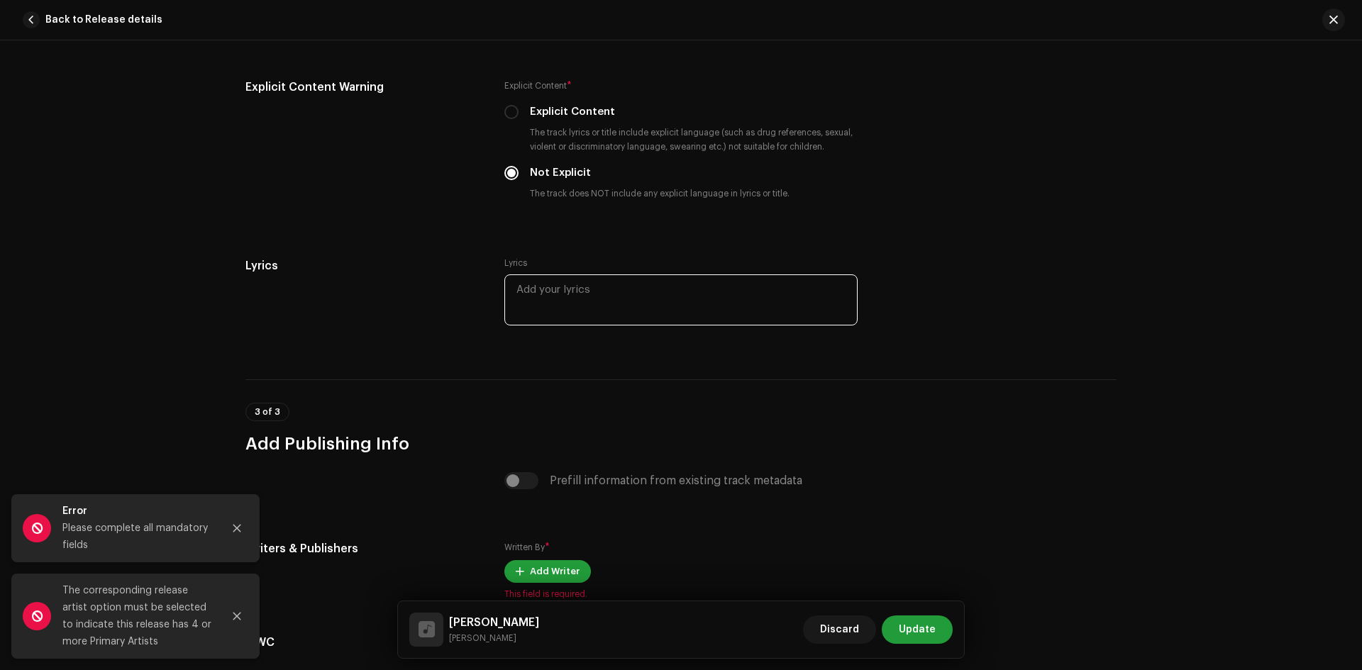
click at [577, 297] on textarea at bounding box center [680, 300] width 353 height 51
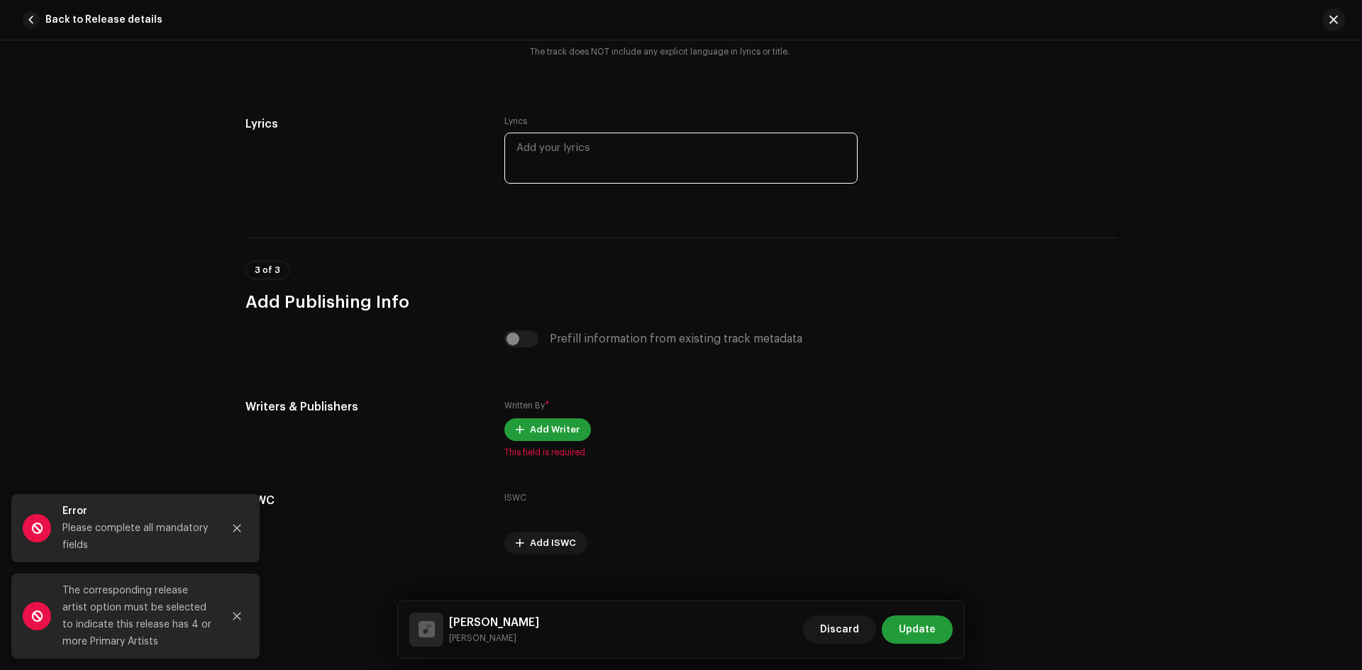
scroll to position [3000, 0]
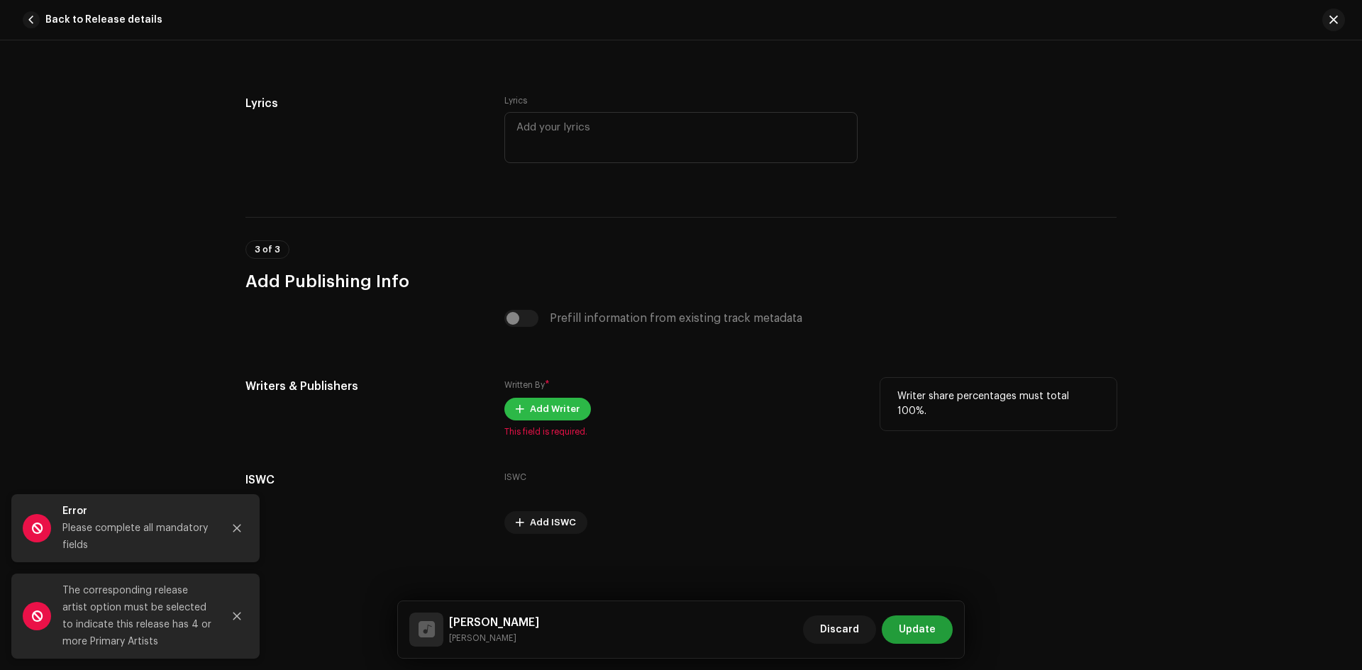
click at [553, 411] on span "Add Writer" at bounding box center [555, 409] width 50 height 28
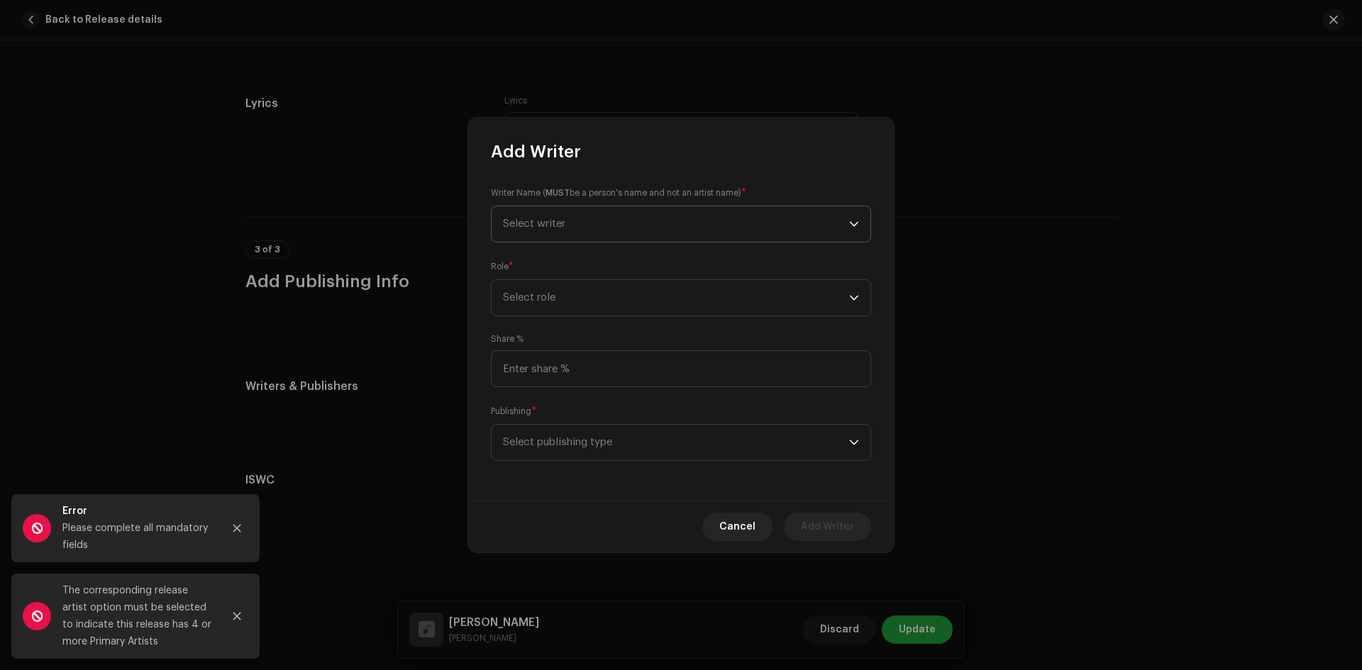
click at [618, 229] on span "Select writer" at bounding box center [676, 223] width 346 height 35
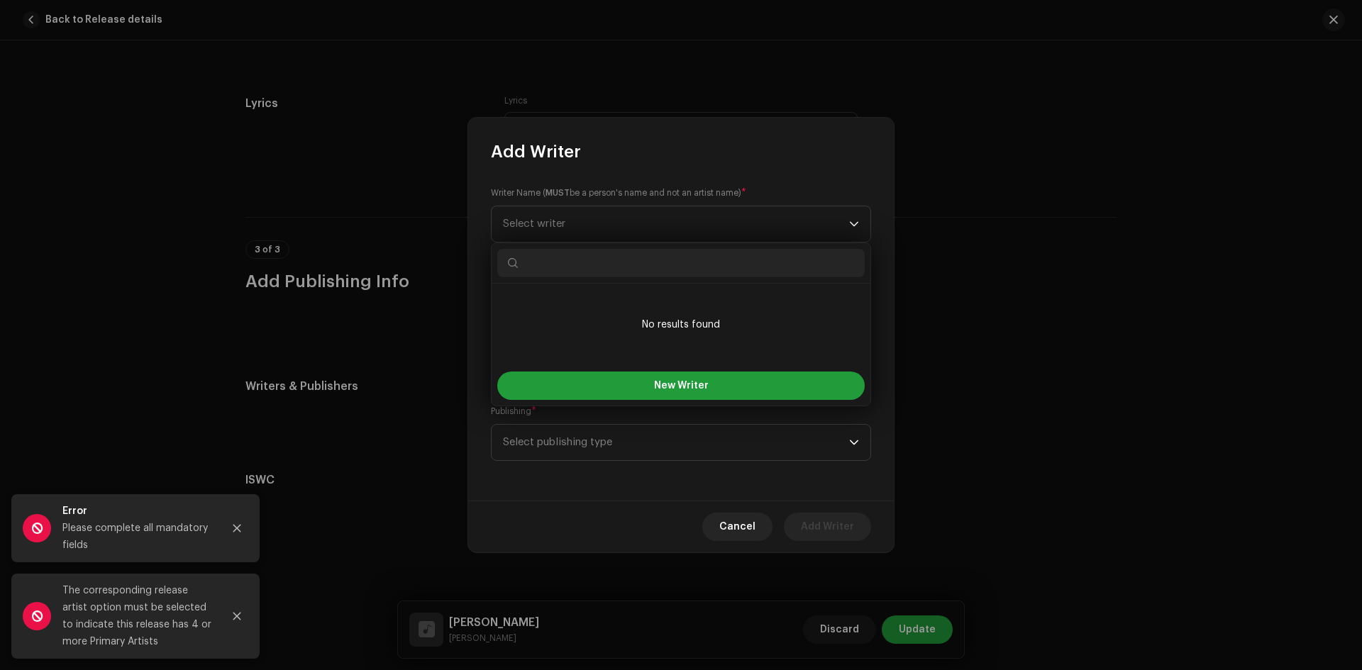
click at [619, 250] on input "text" at bounding box center [681, 263] width 368 height 28
type input "a"
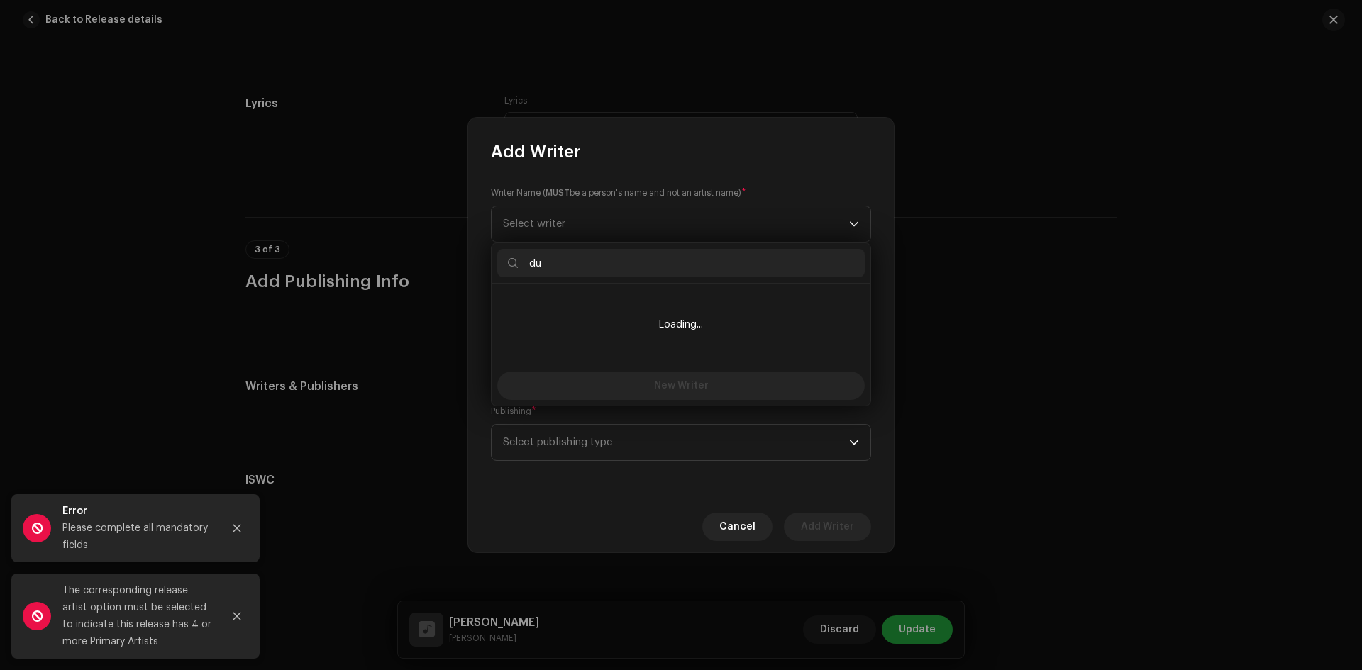
type input "d"
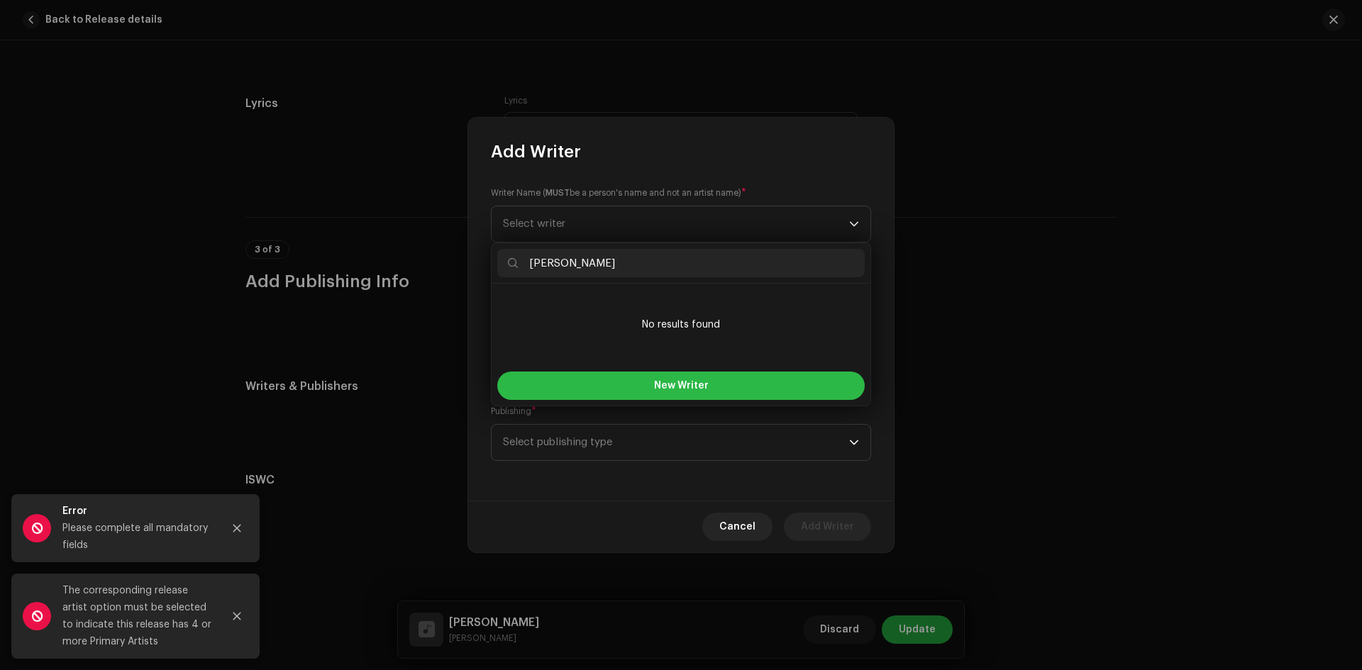
type input "[PERSON_NAME]"
click at [666, 389] on span "New Writer" at bounding box center [681, 386] width 55 height 10
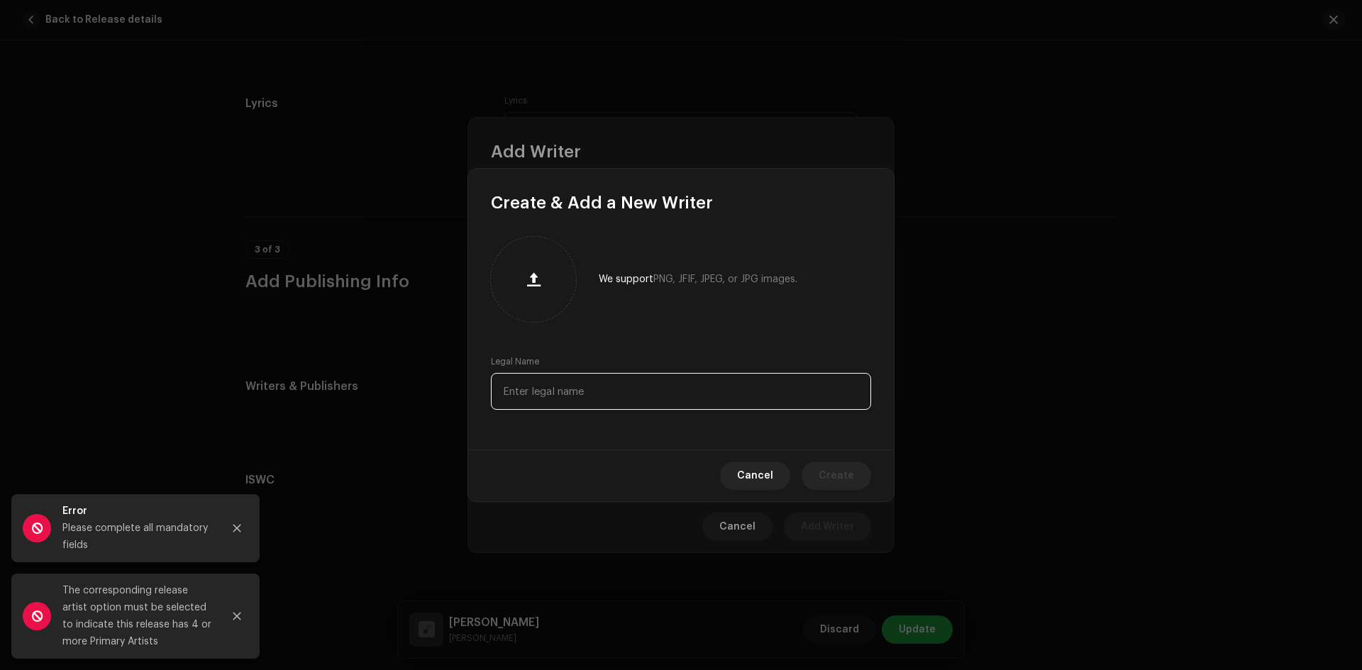
click at [620, 397] on input "text" at bounding box center [681, 391] width 380 height 37
type input "[PERSON_NAME]"
click at [853, 473] on span "Create" at bounding box center [836, 476] width 35 height 28
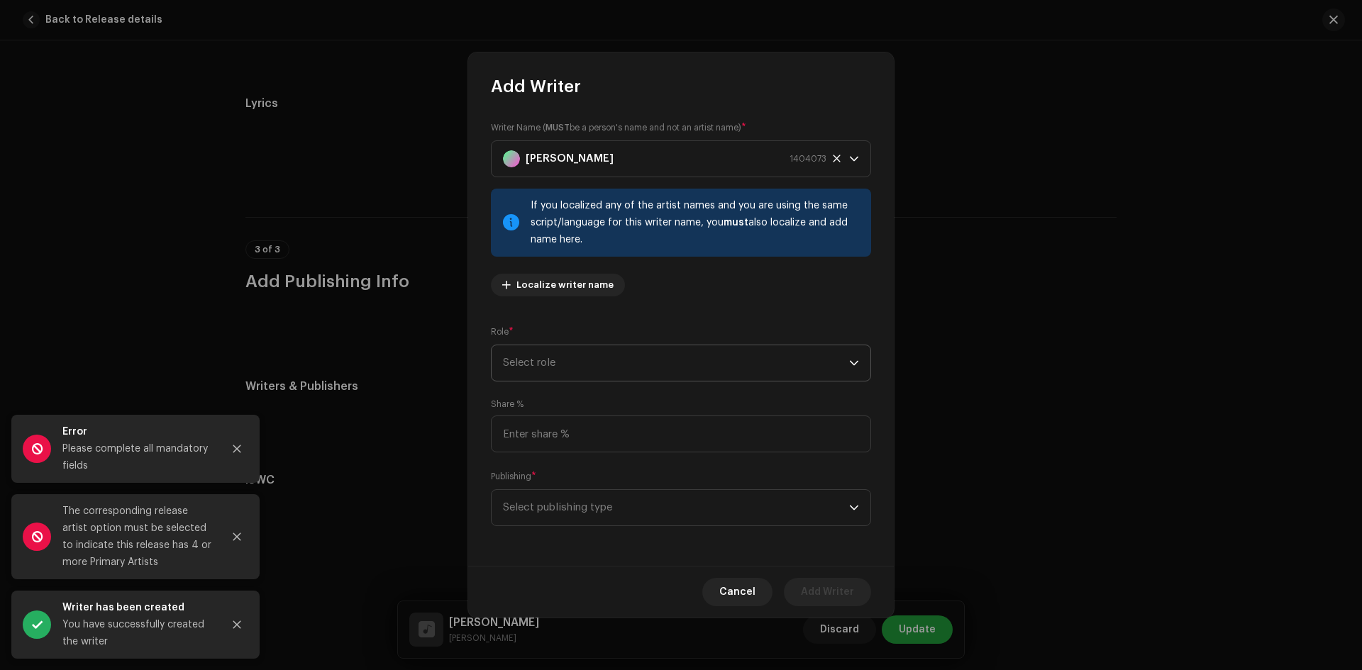
click at [599, 357] on span "Select role" at bounding box center [676, 363] width 346 height 35
click at [548, 429] on li "Arranger" at bounding box center [681, 430] width 368 height 28
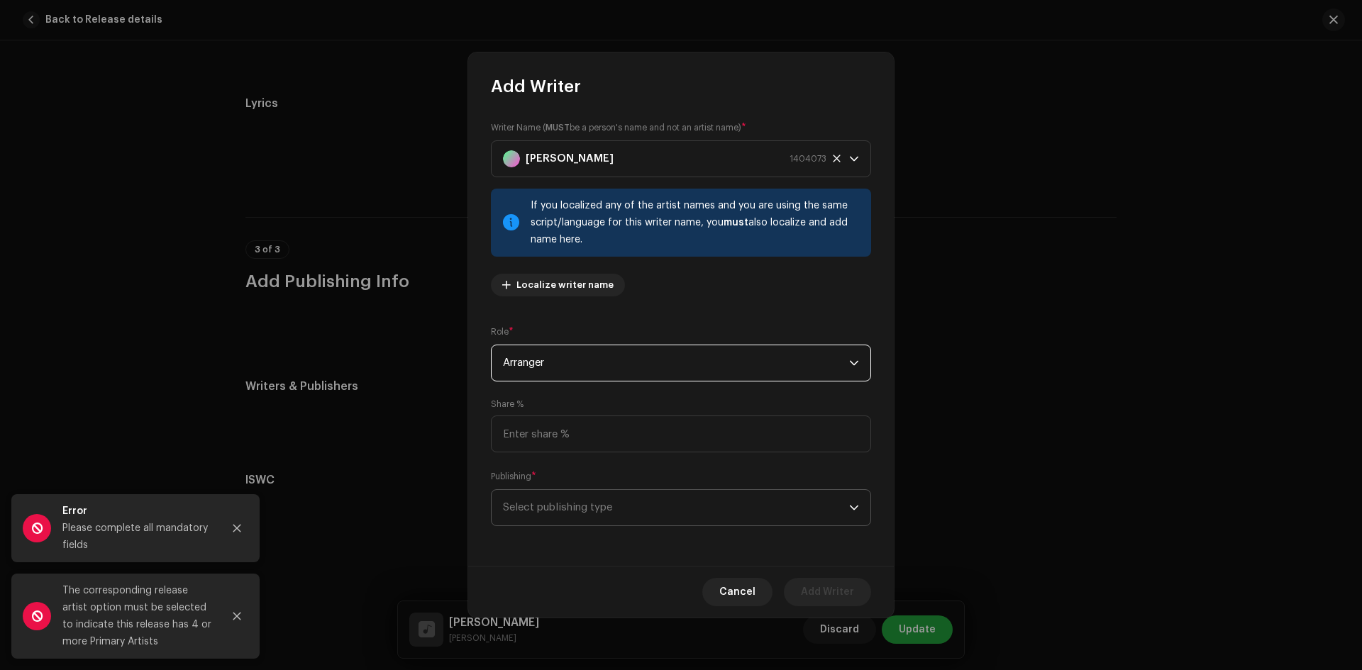
click at [599, 503] on span "Select publishing type" at bounding box center [676, 507] width 346 height 35
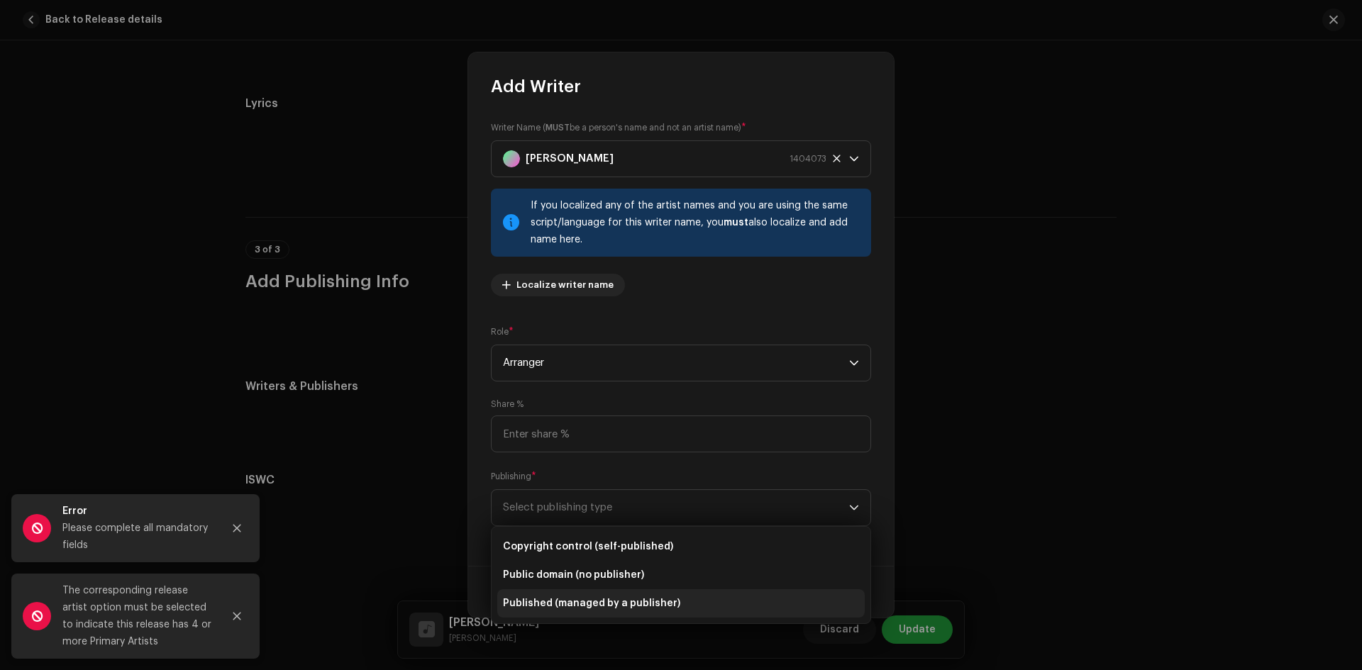
click at [596, 599] on span "Published (managed by a publisher)" at bounding box center [591, 604] width 177 height 14
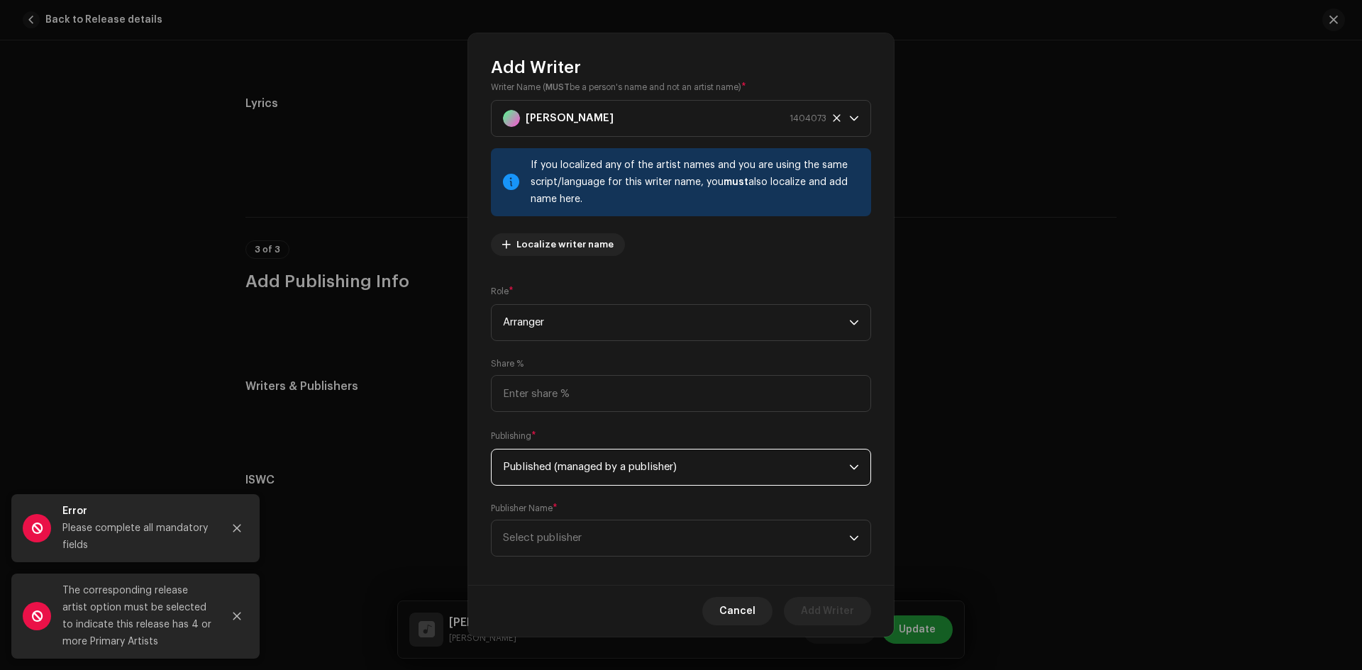
scroll to position [33, 0]
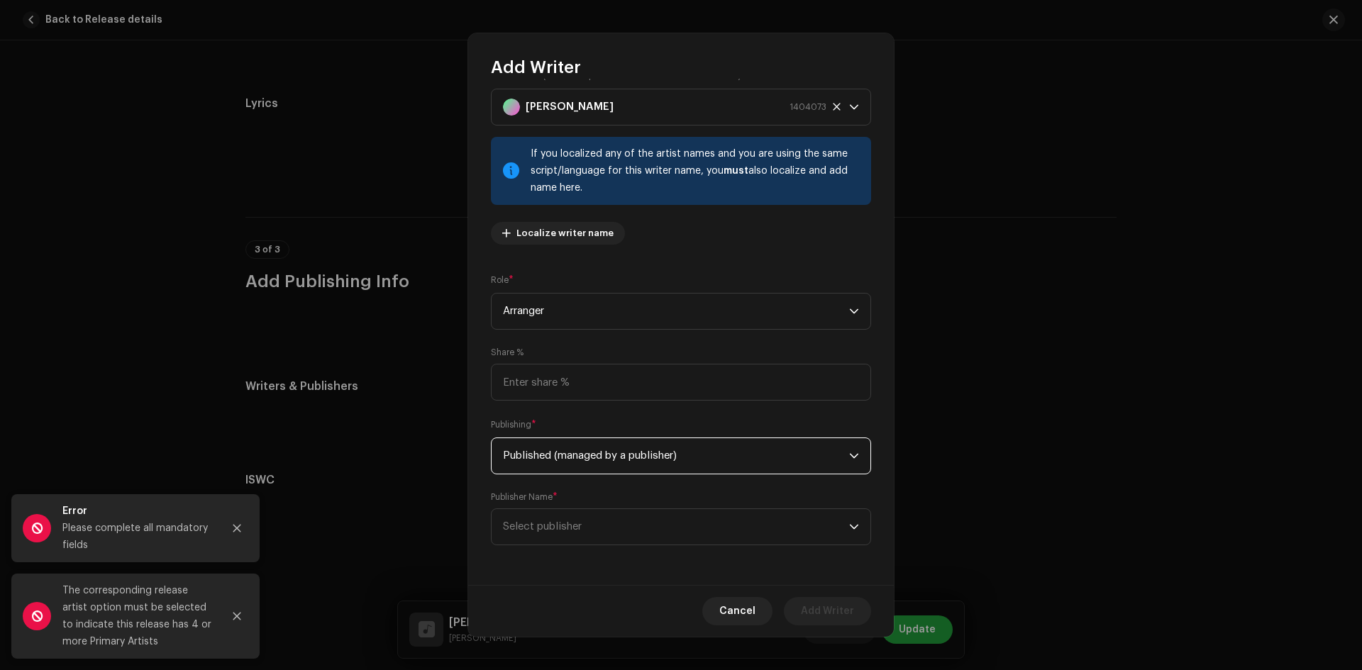
click at [655, 562] on div "Writer Name ( MUST be a person's name and not an artist name) * Durga Bahadur T…" at bounding box center [681, 332] width 426 height 507
click at [637, 524] on span "Select publisher" at bounding box center [676, 526] width 346 height 35
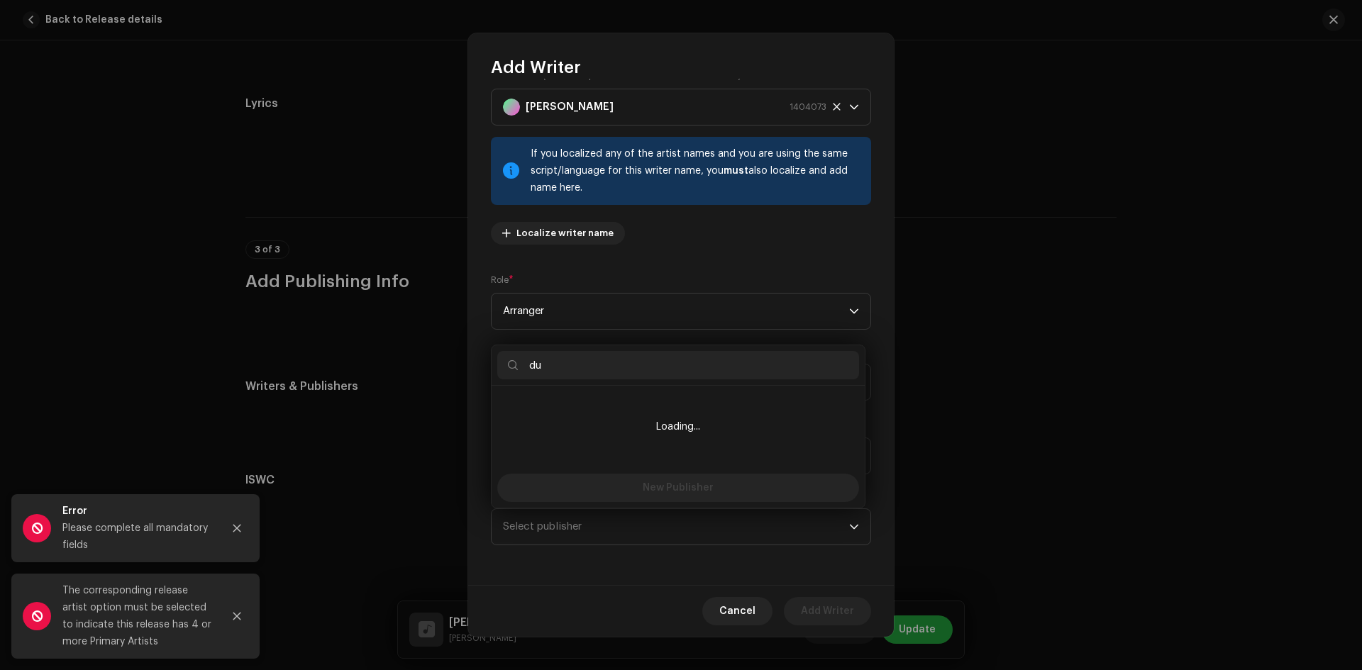
type input "d"
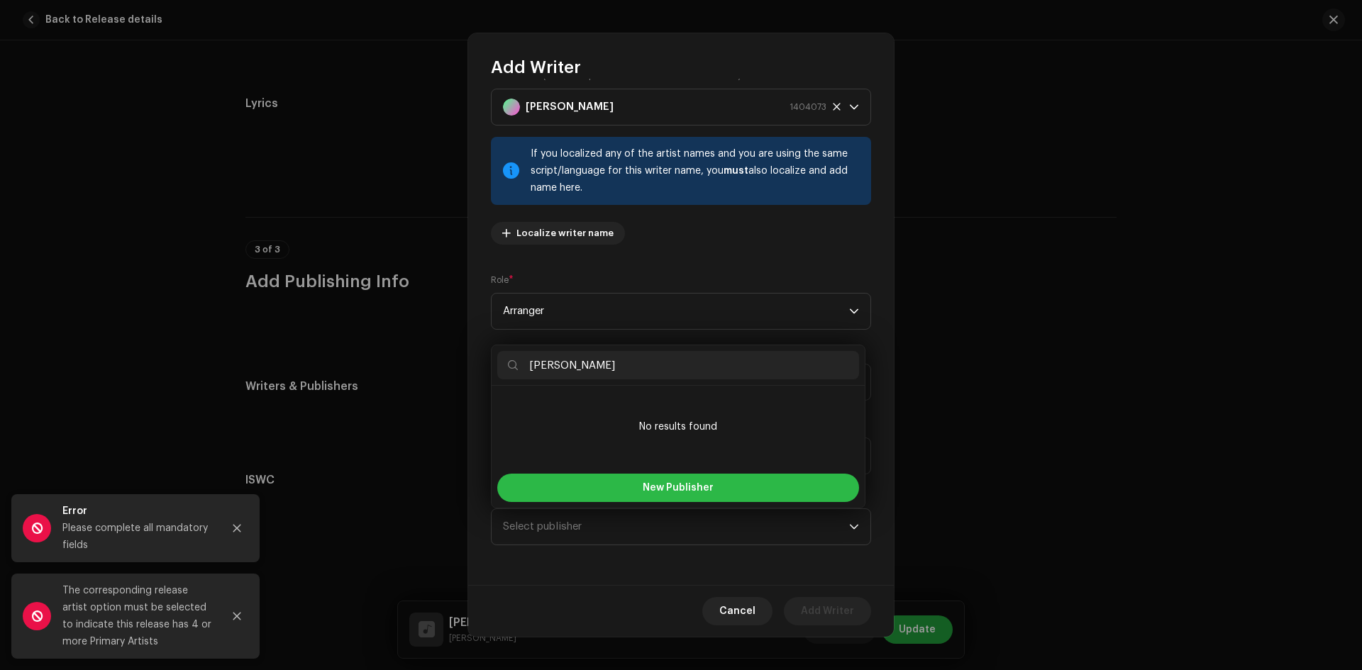
type input "[PERSON_NAME]"
click at [672, 494] on button "New Publisher" at bounding box center [678, 488] width 362 height 28
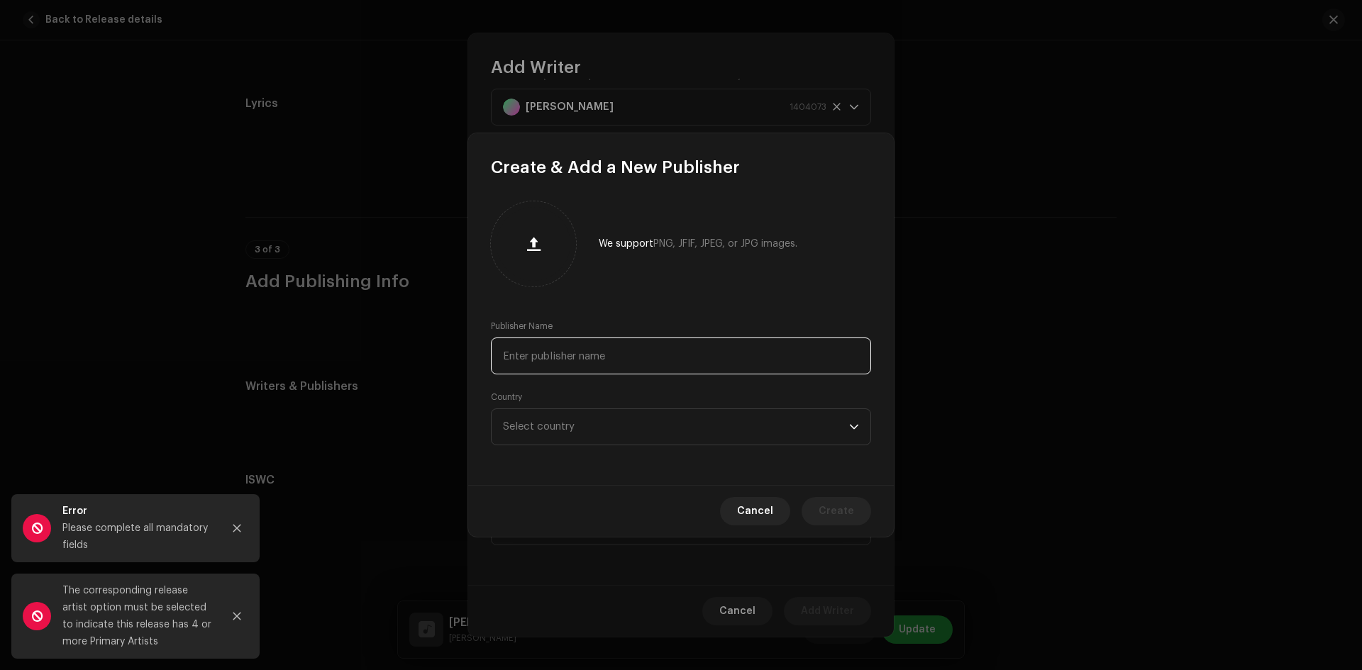
click at [567, 355] on input "text" at bounding box center [681, 356] width 380 height 37
type input "[PERSON_NAME]"
click at [553, 429] on span "Select country" at bounding box center [539, 426] width 72 height 11
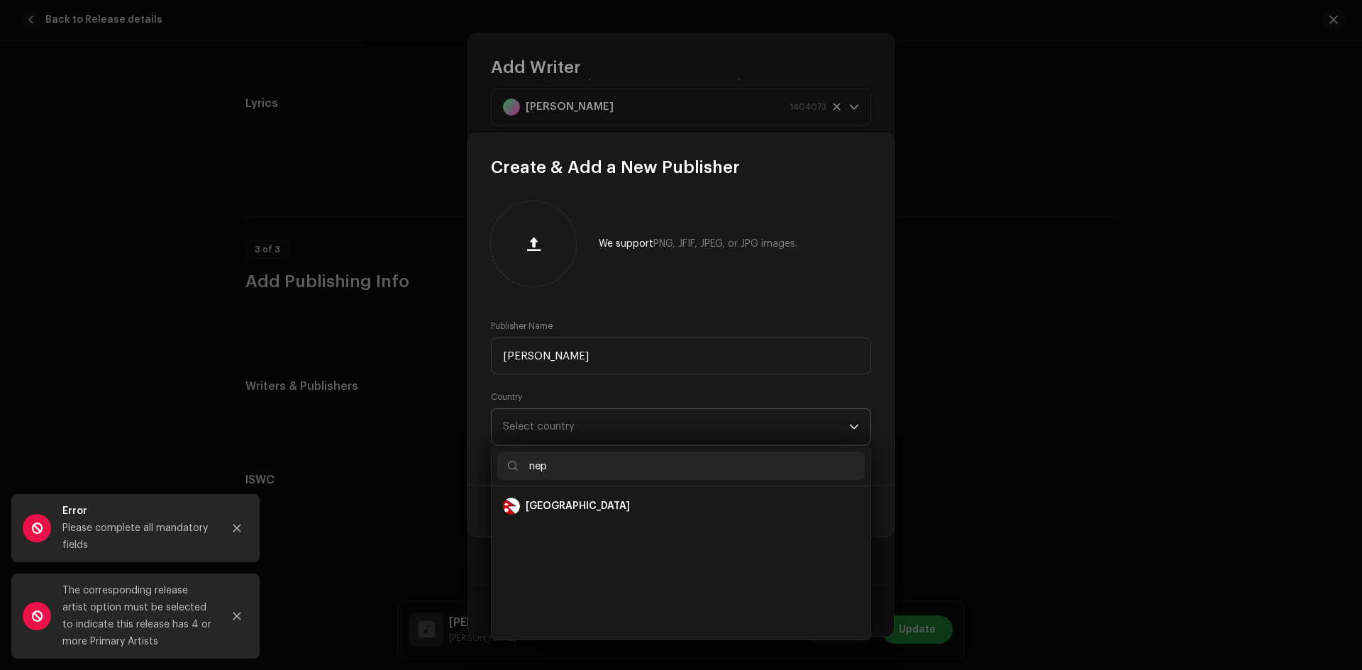
scroll to position [0, 0]
type input "nep"
click at [529, 507] on div "Nepal" at bounding box center [578, 506] width 104 height 14
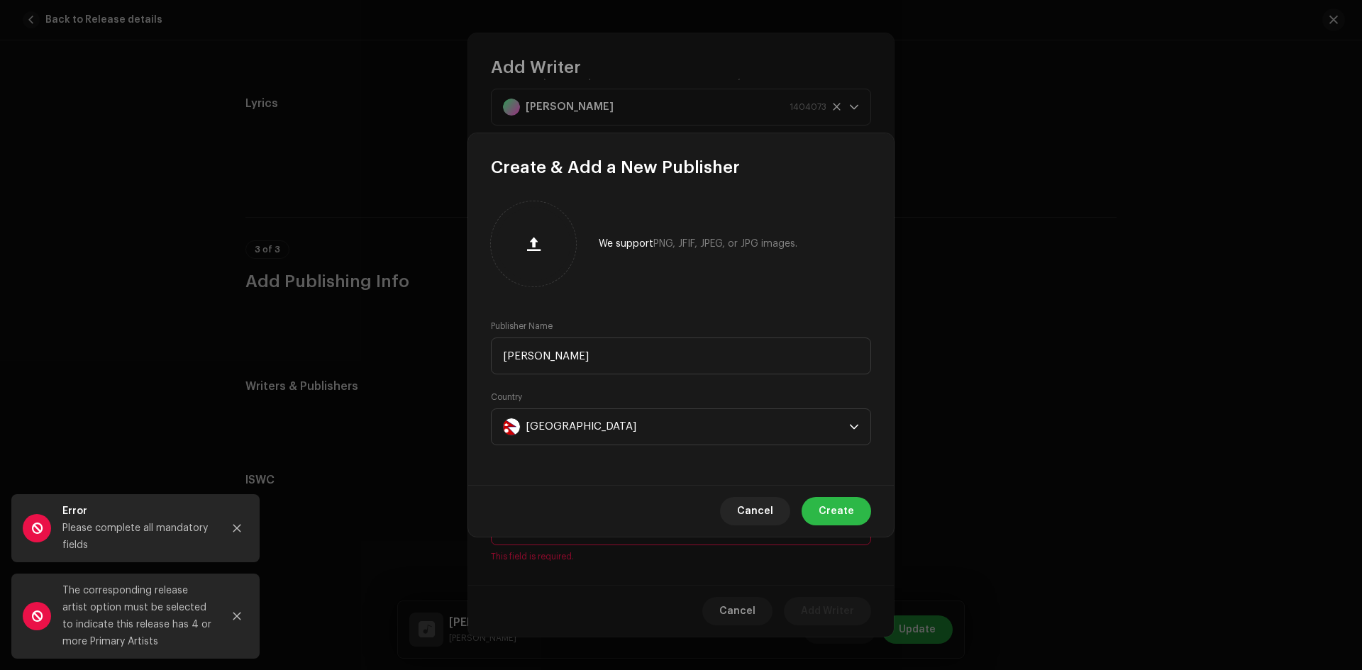
click at [843, 505] on span "Create" at bounding box center [836, 511] width 35 height 28
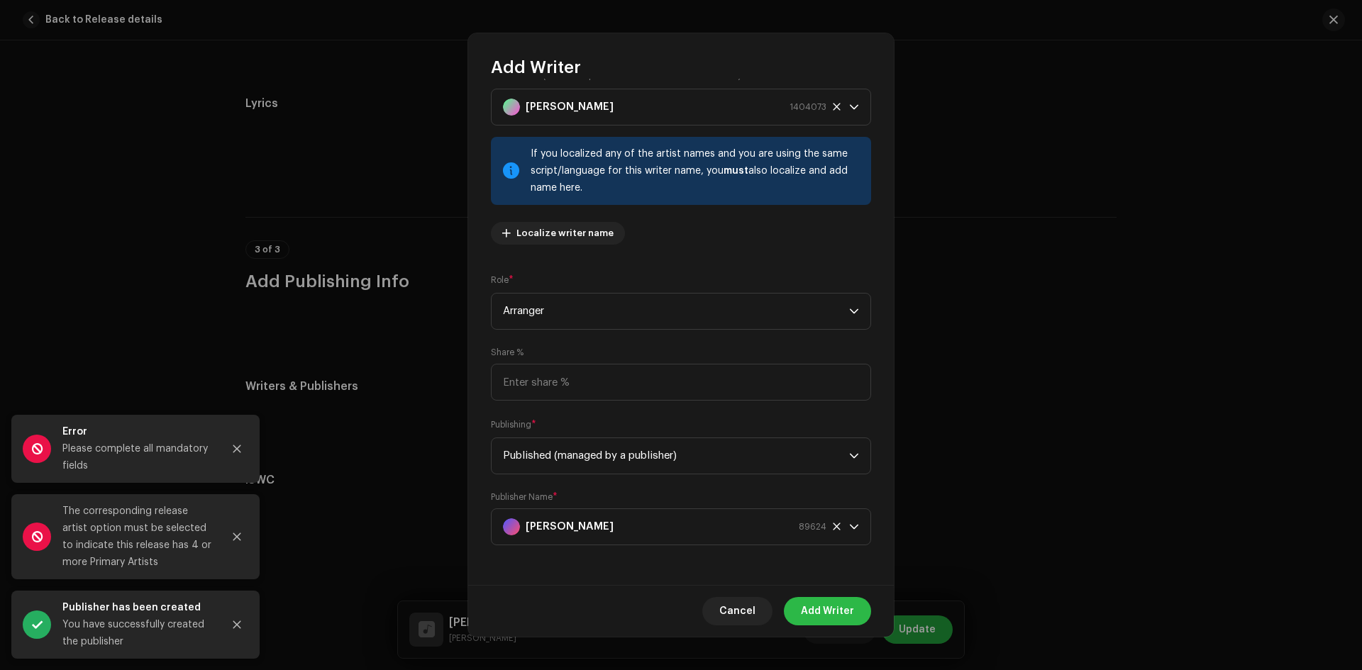
click at [841, 606] on span "Add Writer" at bounding box center [827, 611] width 53 height 28
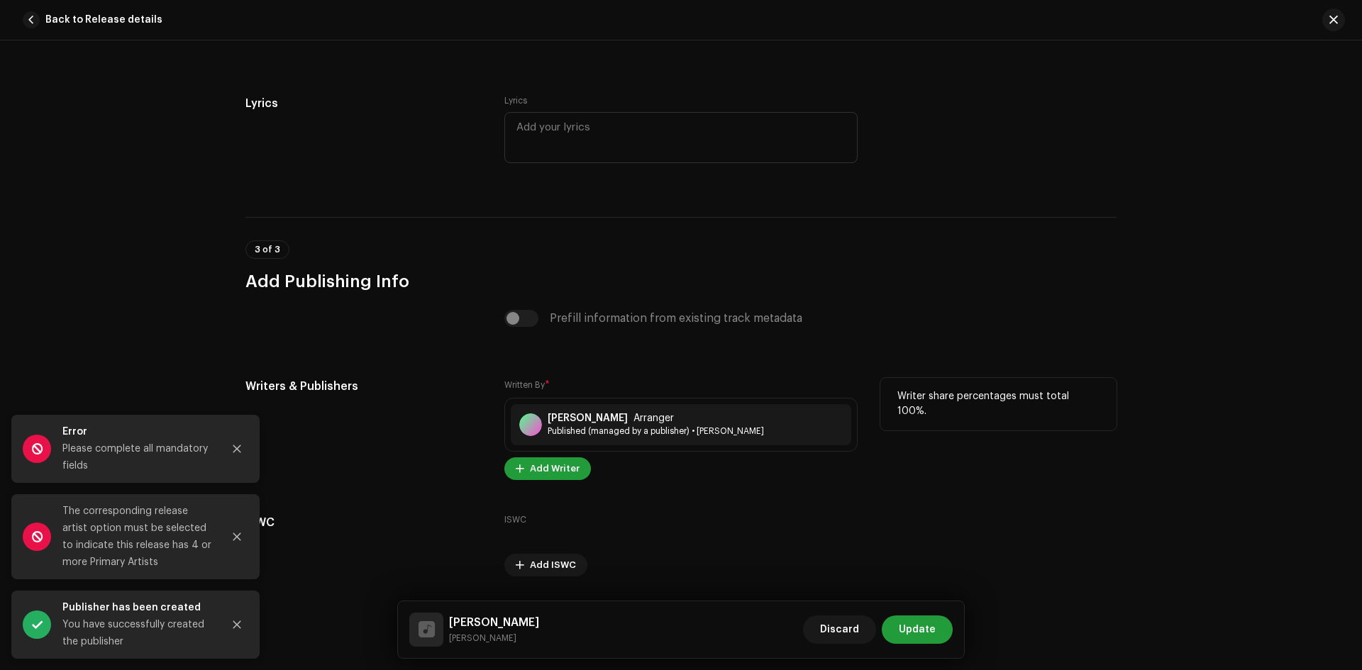
scroll to position [3043, 0]
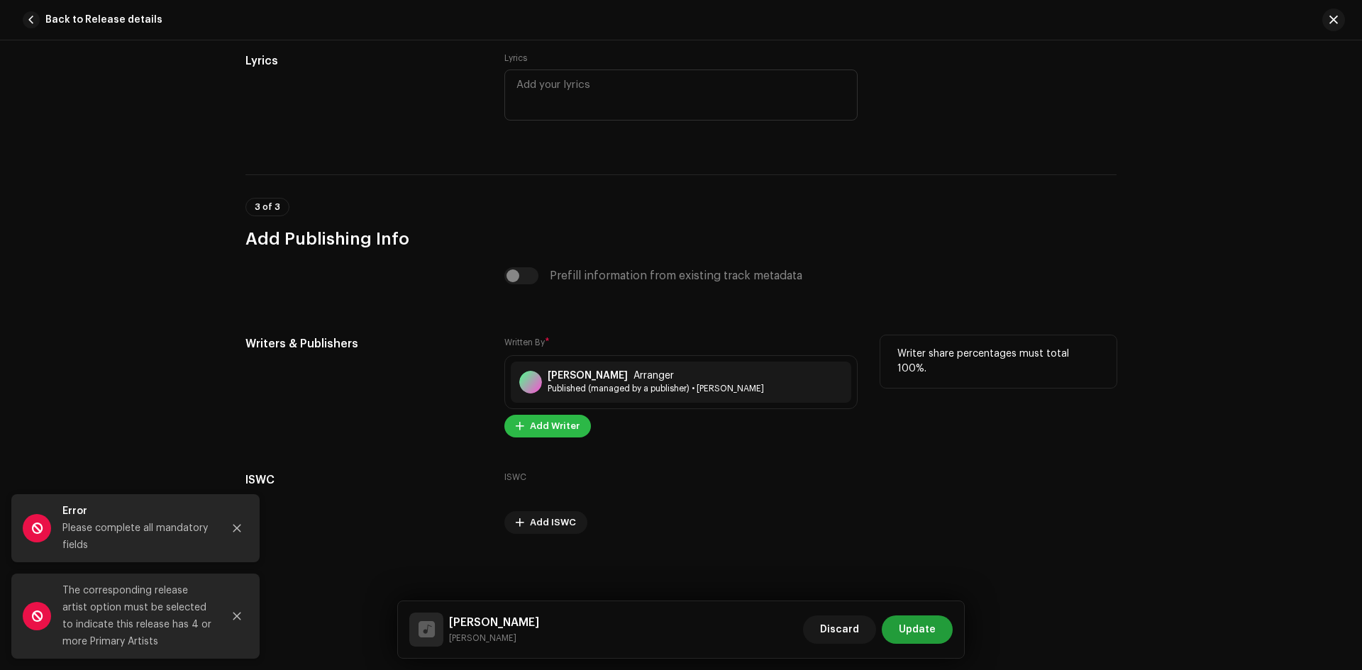
click at [551, 420] on span "Add Writer" at bounding box center [555, 426] width 50 height 28
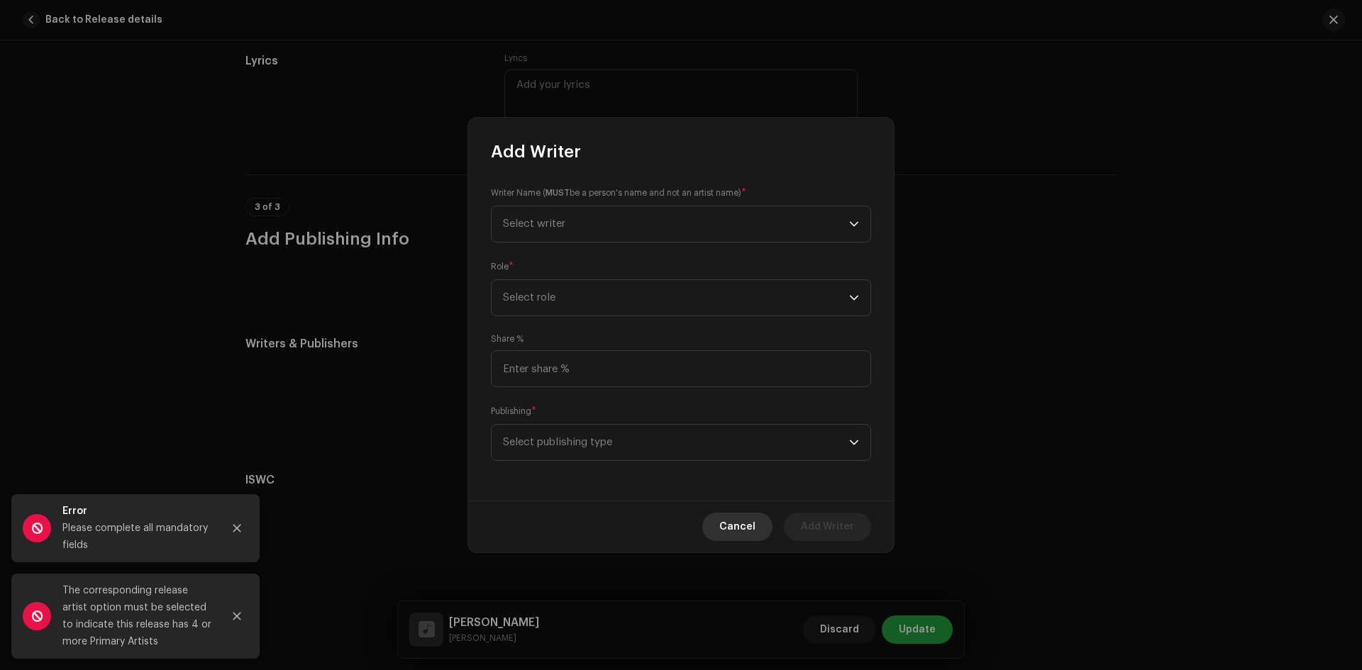
click at [758, 529] on button "Cancel" at bounding box center [737, 527] width 70 height 28
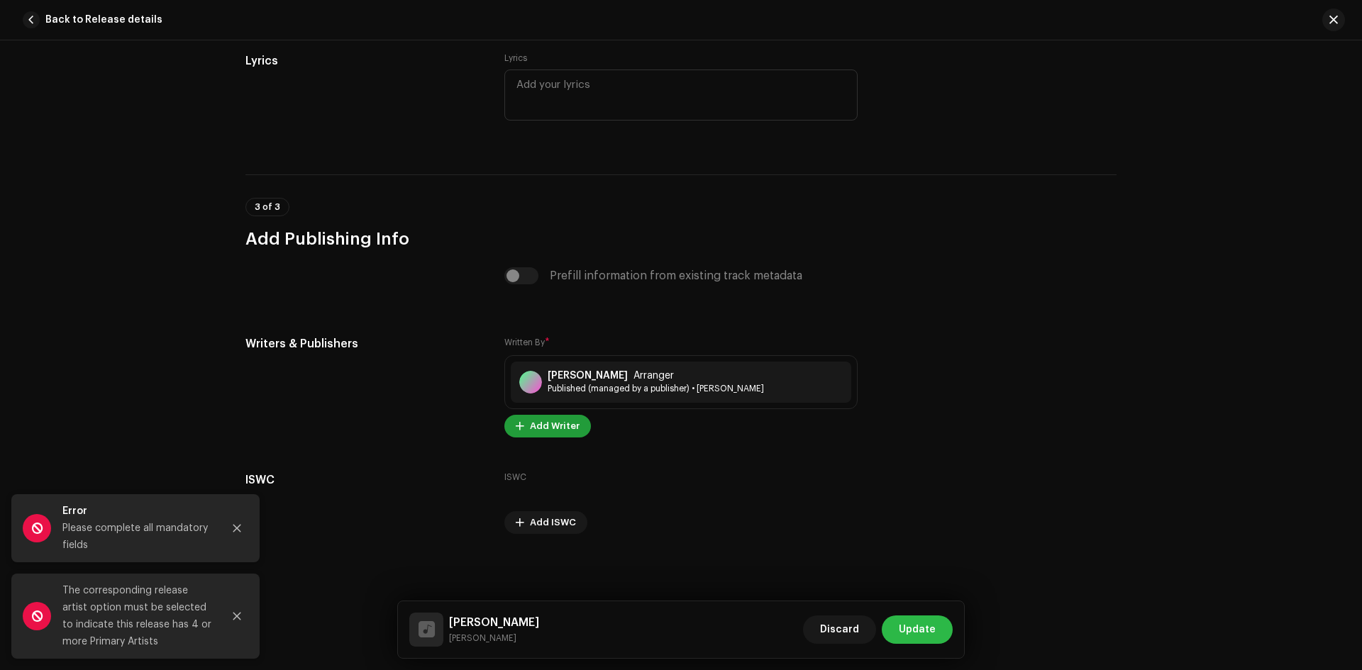
click at [916, 626] on span "Update" at bounding box center [917, 630] width 37 height 28
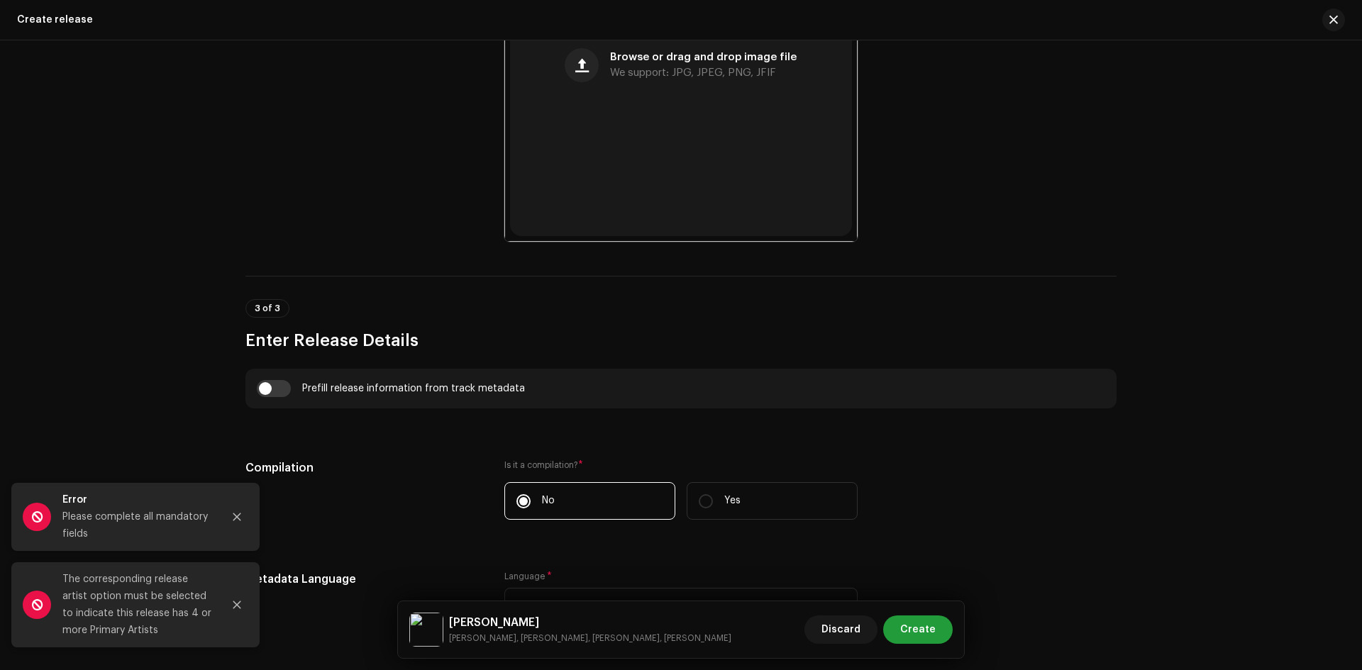
scroll to position [780, 0]
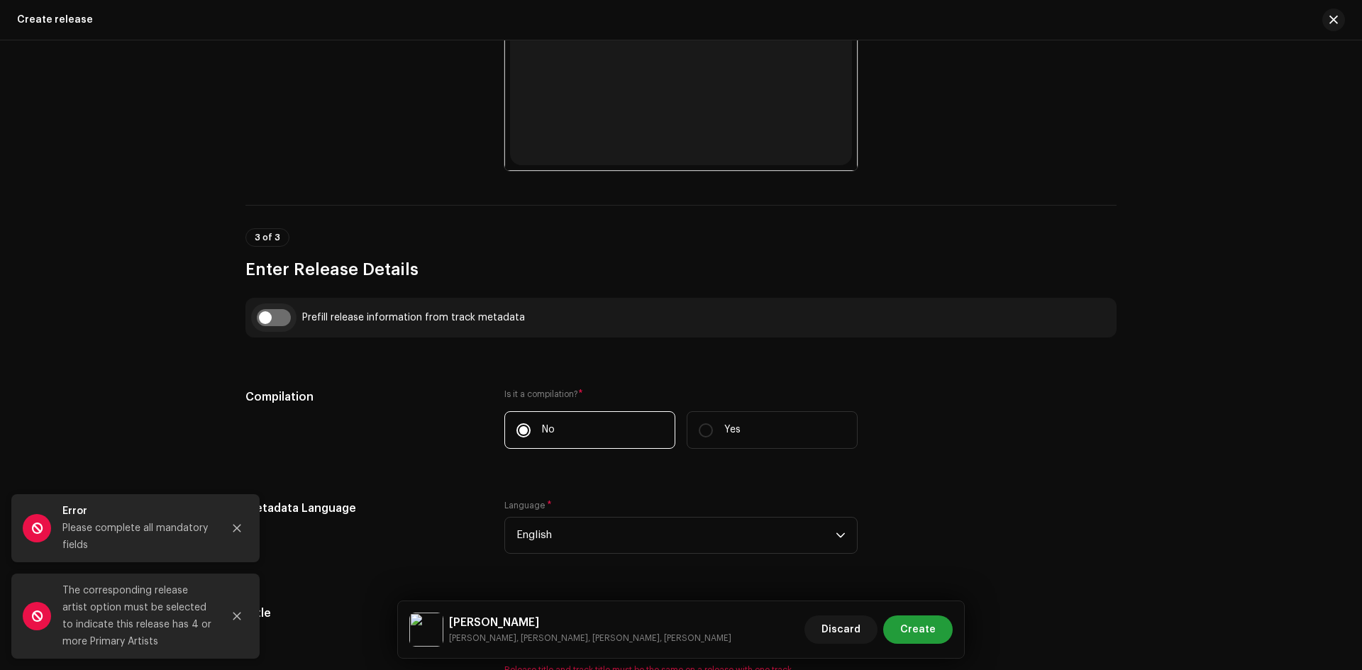
click at [284, 315] on input "checkbox" at bounding box center [274, 317] width 34 height 17
checkbox input "true"
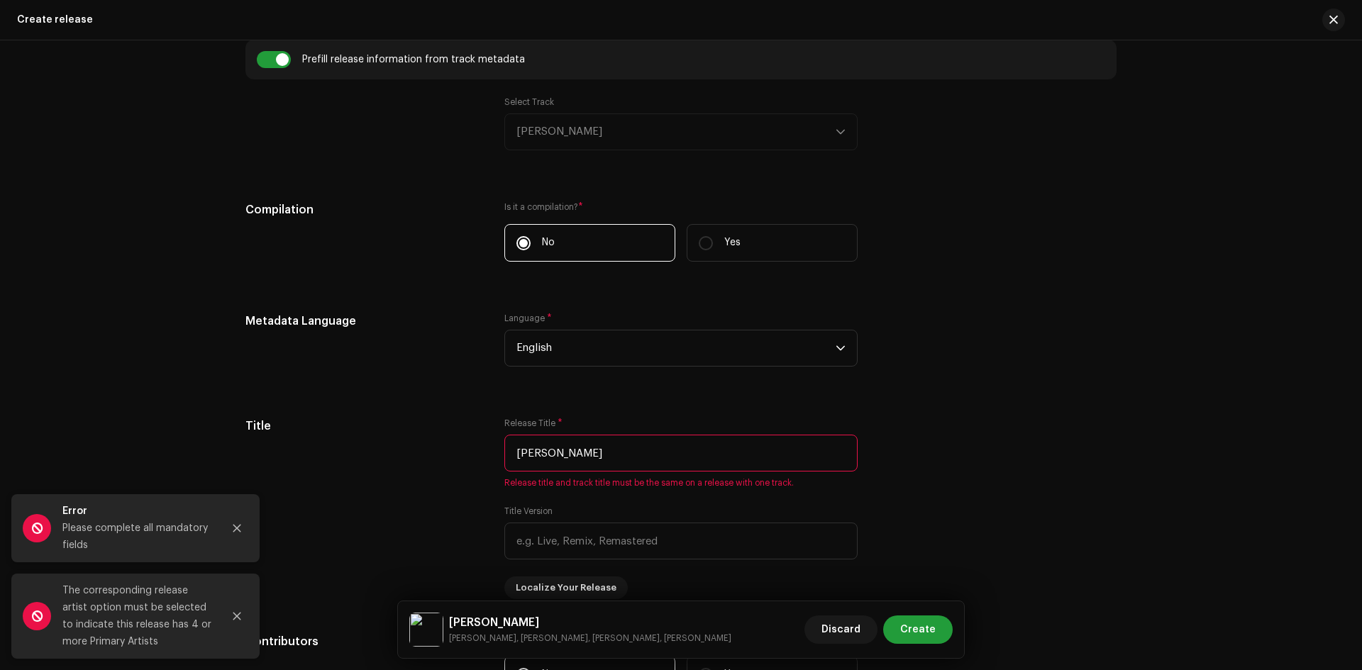
scroll to position [1064, 0]
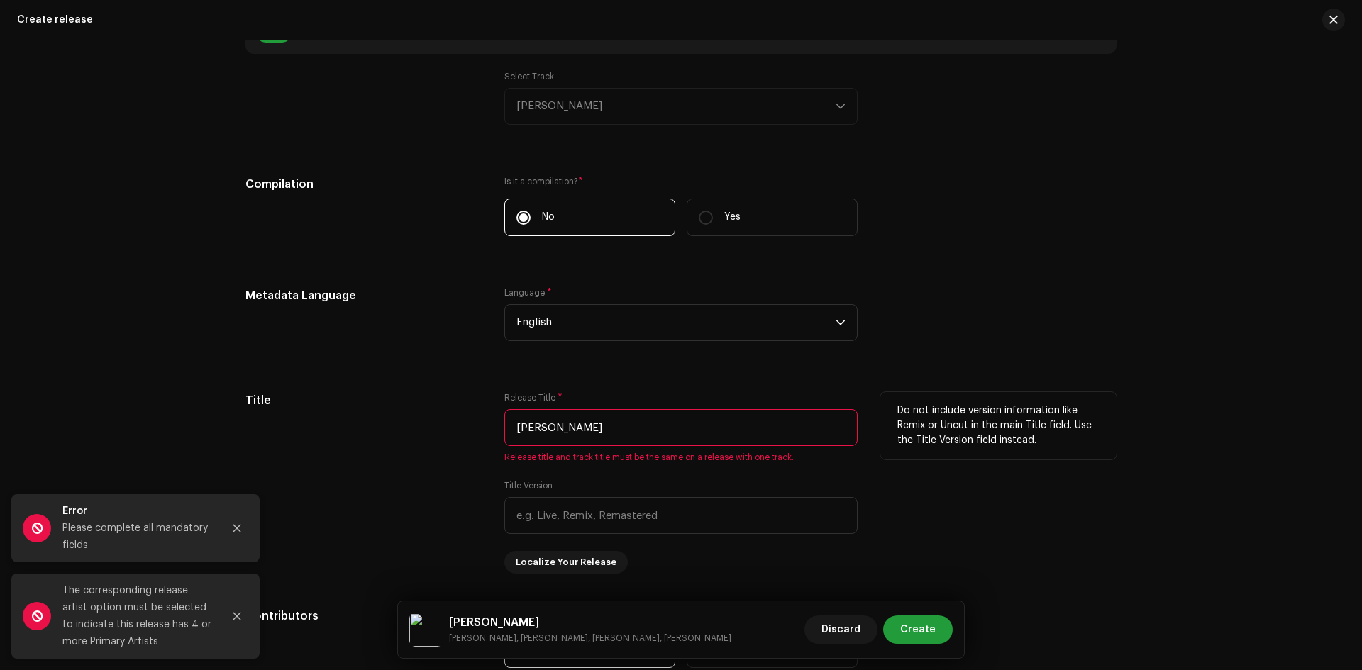
click at [605, 430] on input "[PERSON_NAME]" at bounding box center [680, 427] width 353 height 37
click at [670, 438] on input "[PERSON_NAME]" at bounding box center [680, 427] width 353 height 37
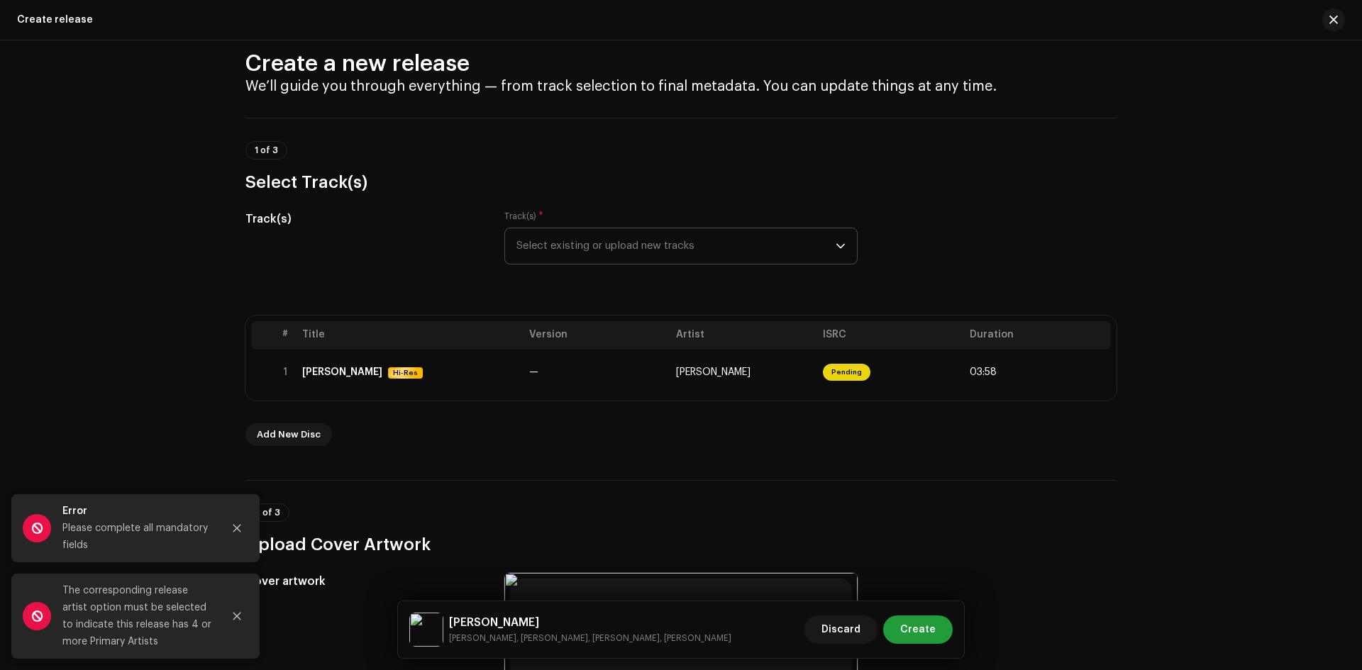
scroll to position [0, 0]
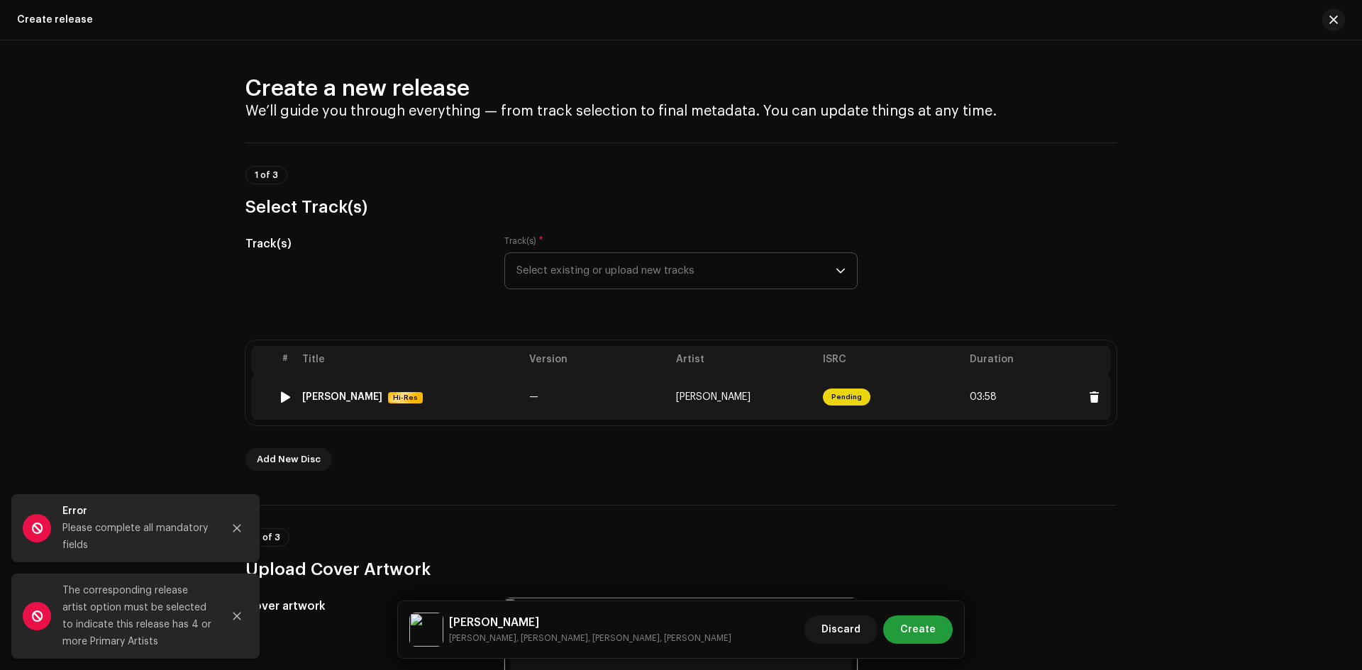
click at [723, 400] on span "[PERSON_NAME]" at bounding box center [713, 397] width 74 height 10
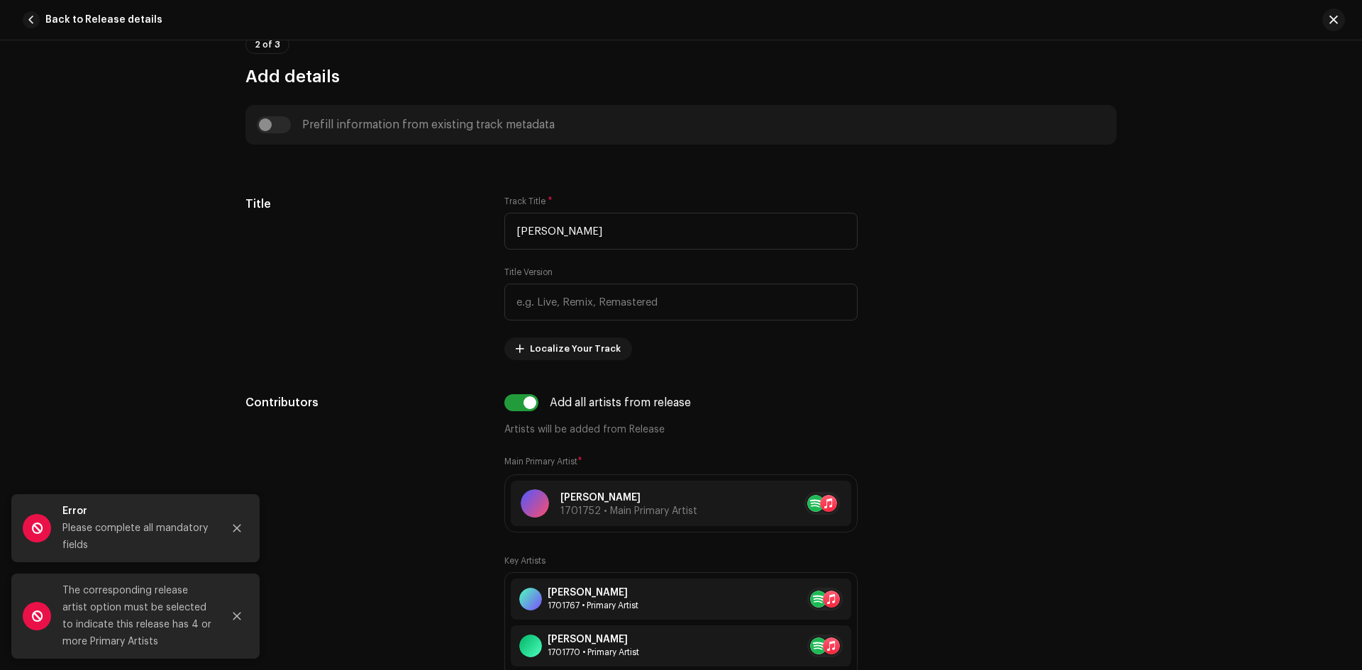
scroll to position [709, 0]
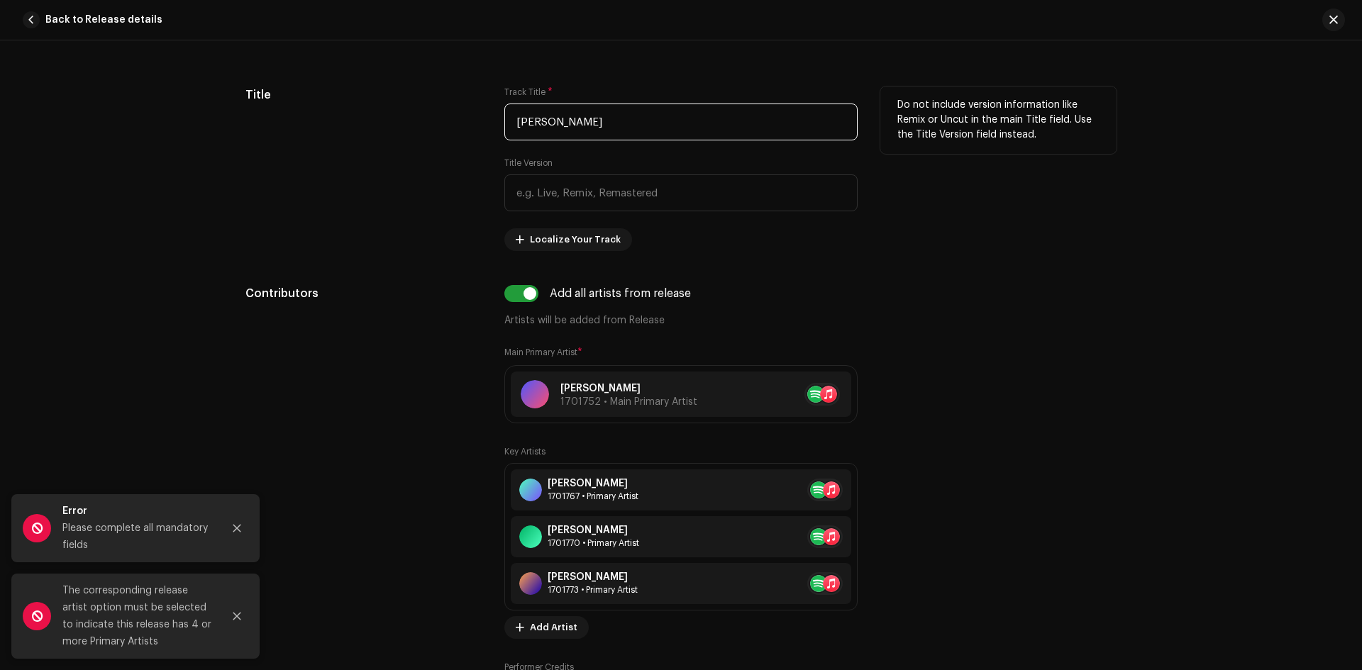
click at [554, 121] on input "[PERSON_NAME]" at bounding box center [680, 122] width 353 height 37
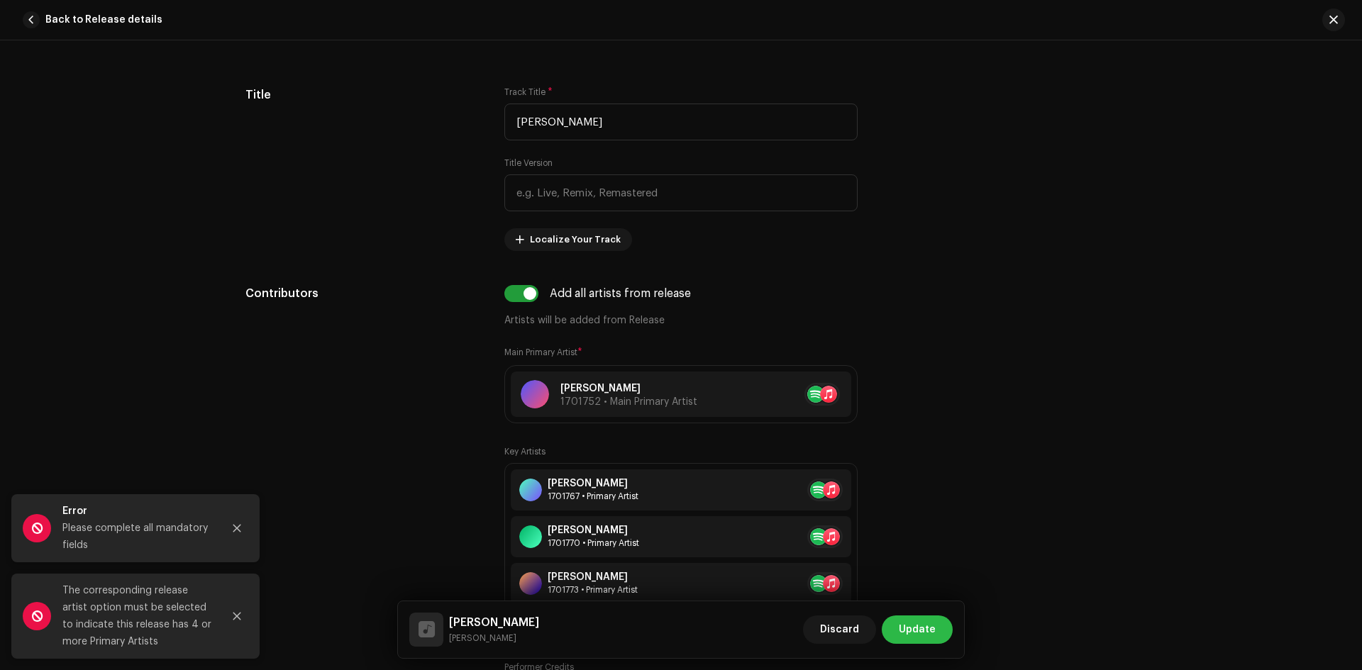
click at [906, 629] on span "Update" at bounding box center [917, 630] width 37 height 28
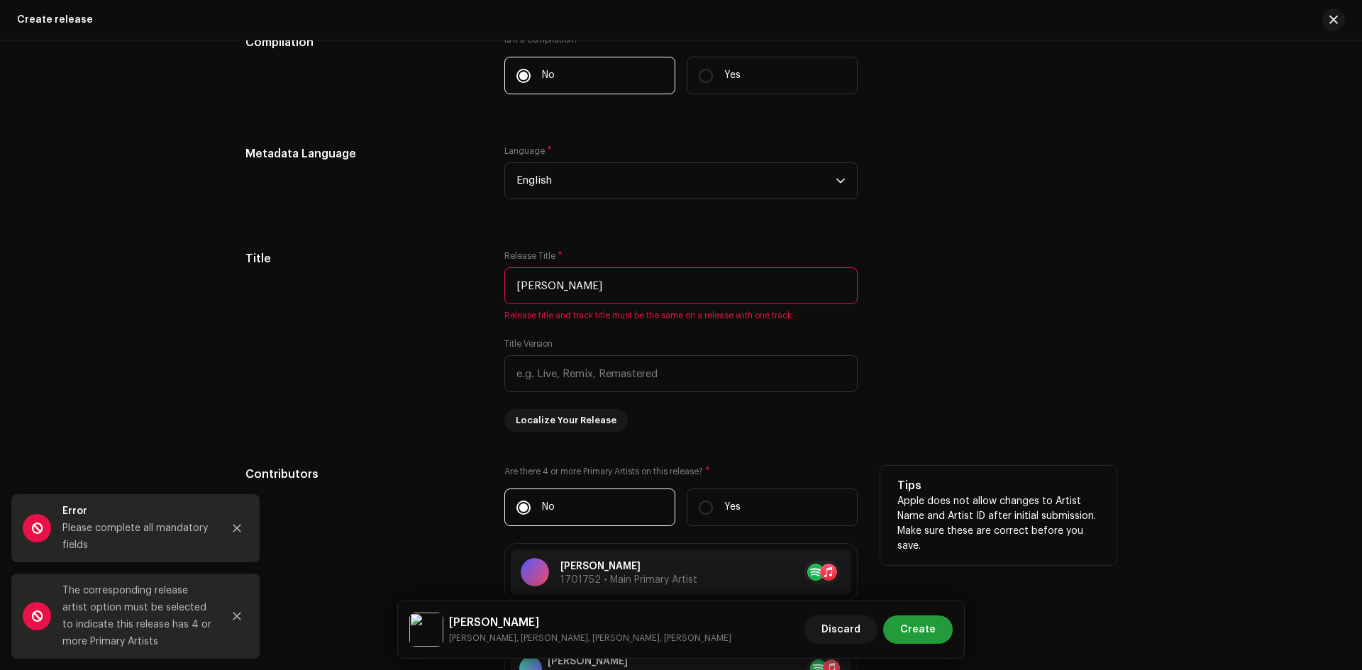
scroll to position [1277, 0]
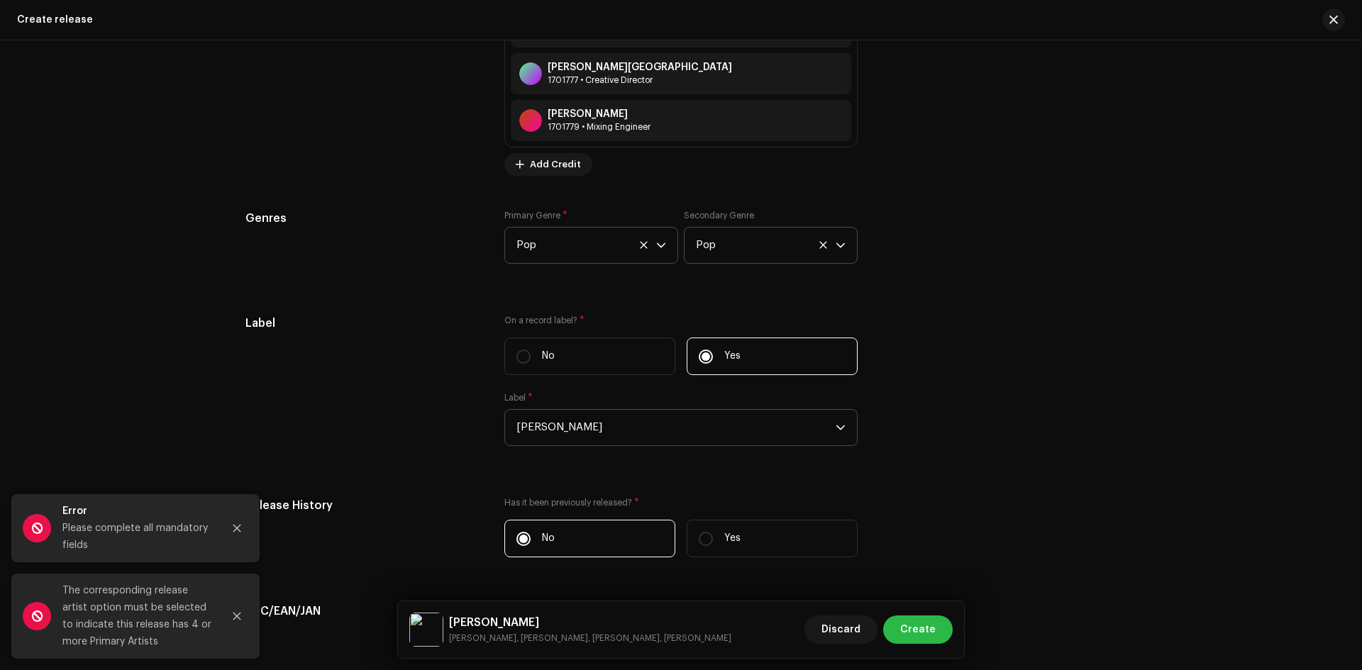
click at [922, 631] on span "Create" at bounding box center [917, 630] width 35 height 28
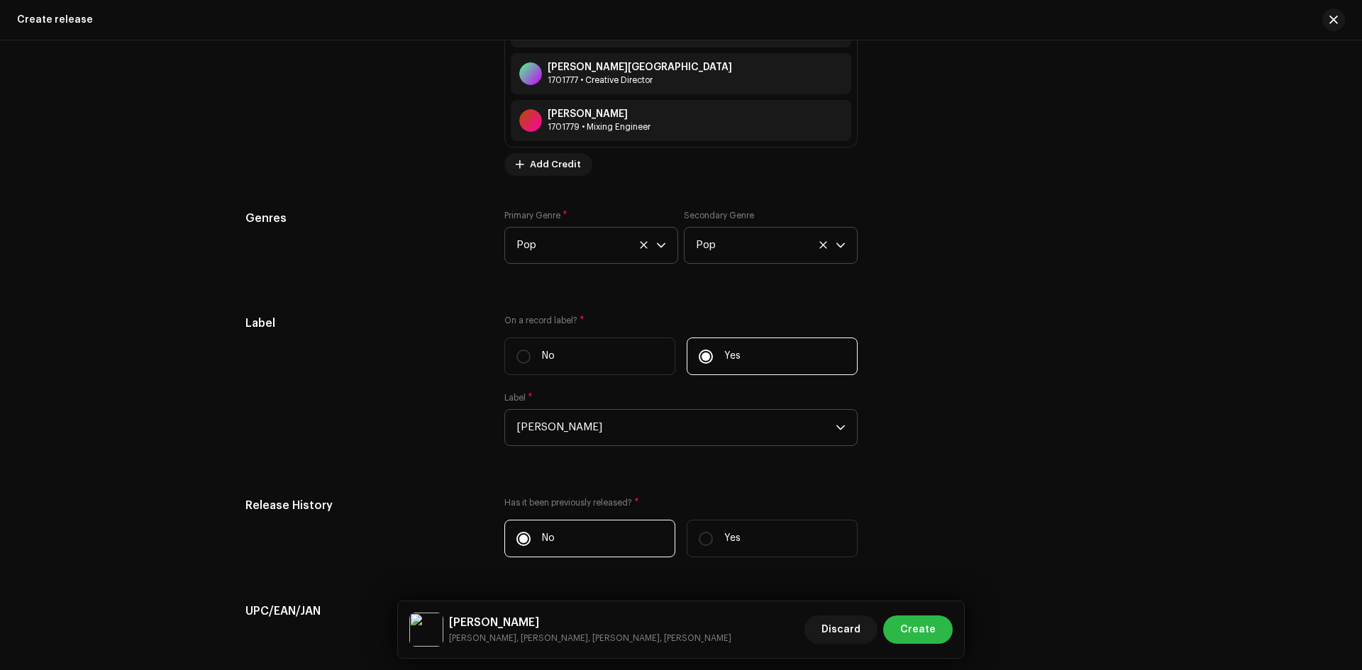
scroll to position [2111, 0]
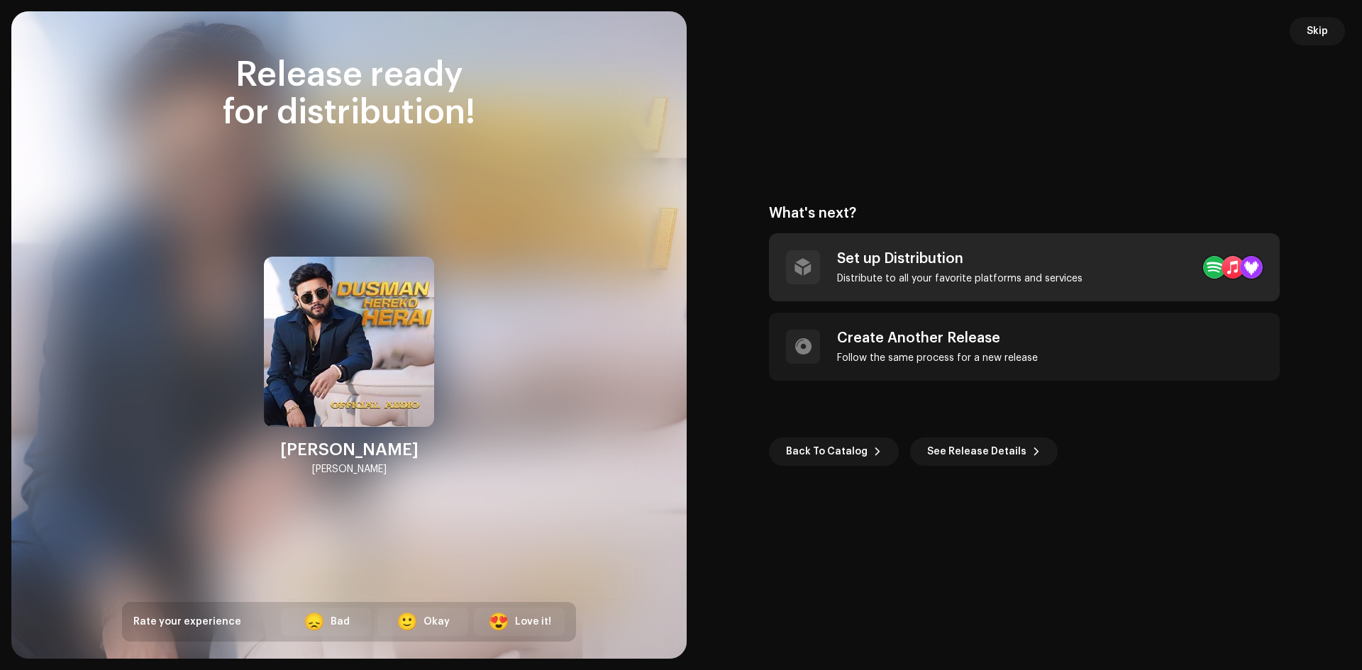
click at [977, 264] on div "Set up Distribution" at bounding box center [959, 258] width 245 height 17
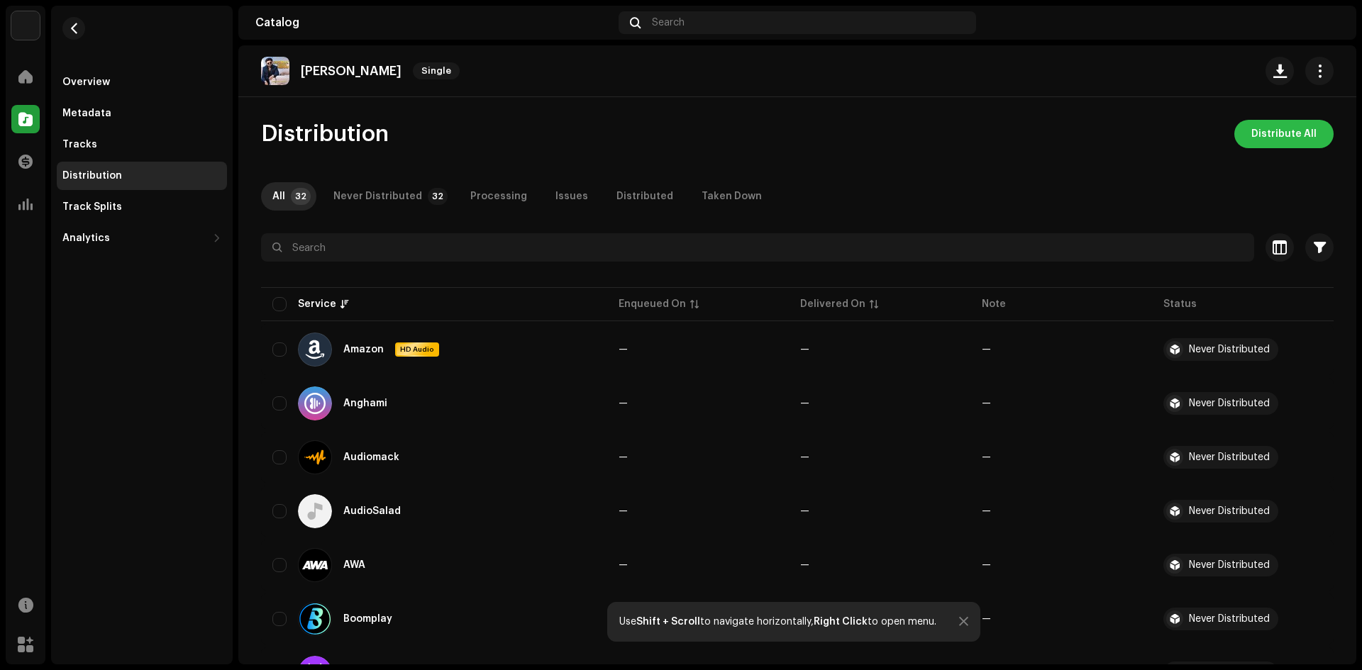
click at [1266, 138] on span "Distribute All" at bounding box center [1283, 134] width 65 height 28
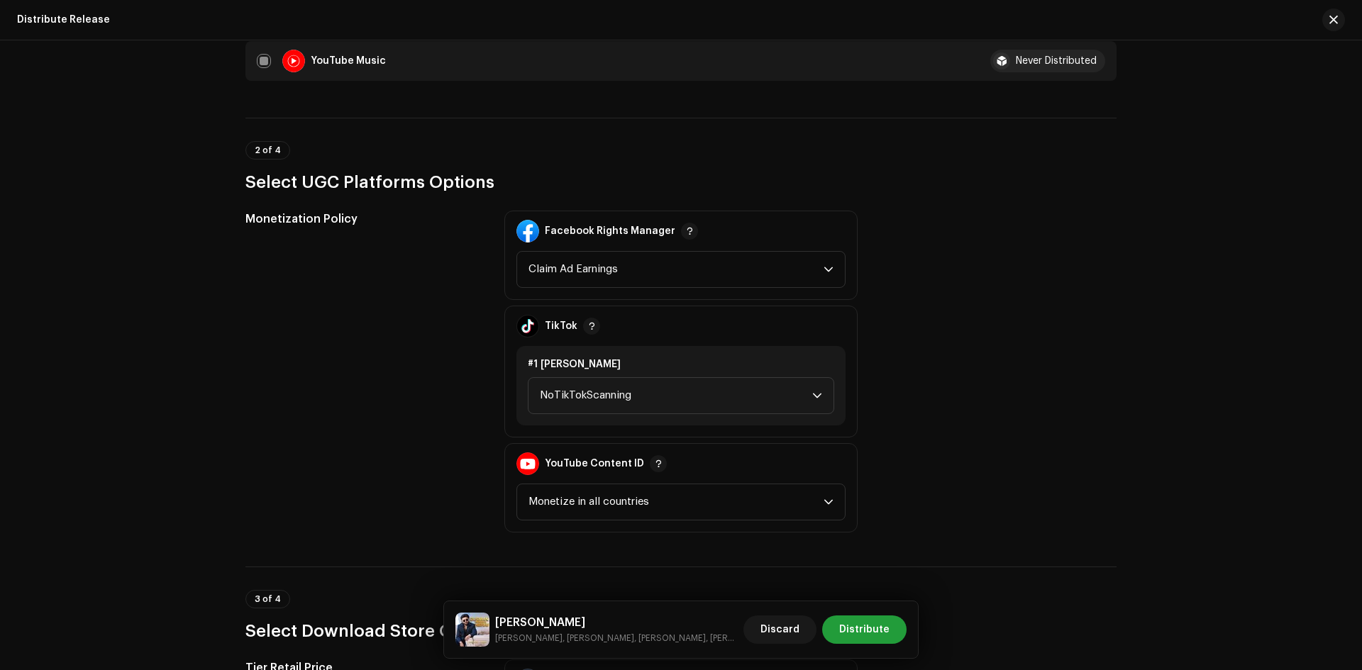
scroll to position [1561, 0]
click at [604, 393] on span "NoTikTokScanning" at bounding box center [676, 394] width 272 height 35
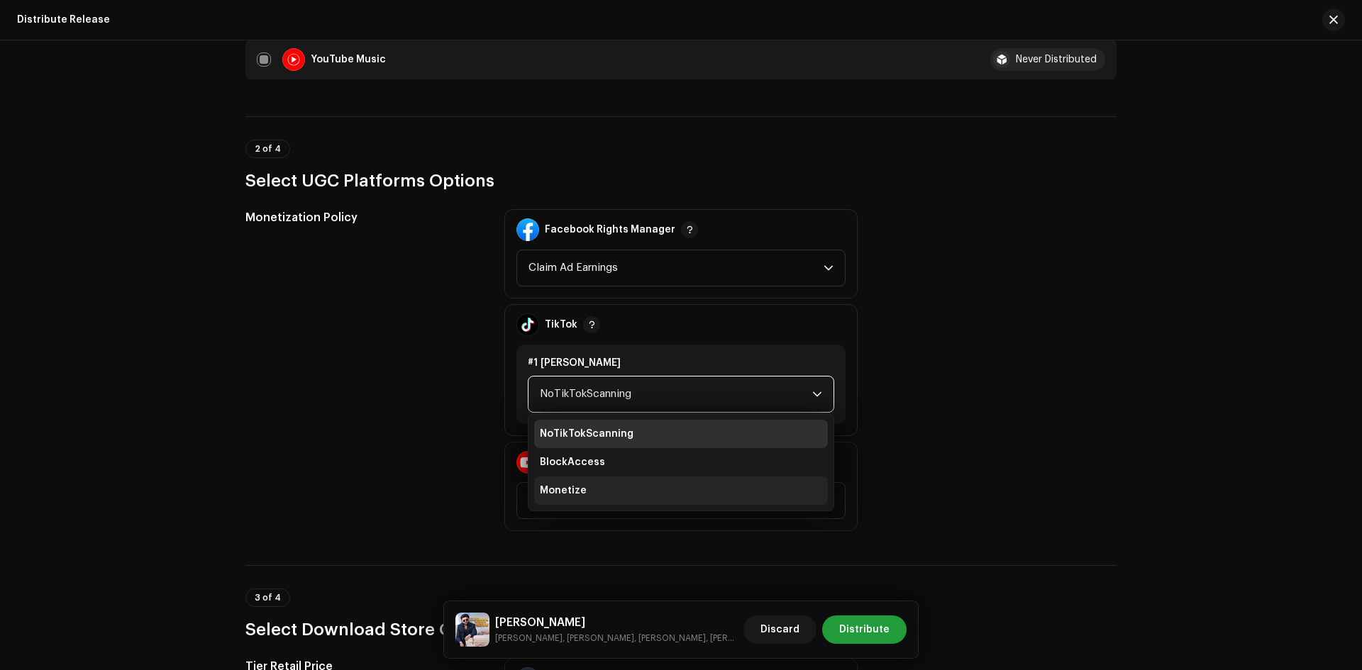
click at [566, 482] on li "Monetize" at bounding box center [681, 491] width 294 height 28
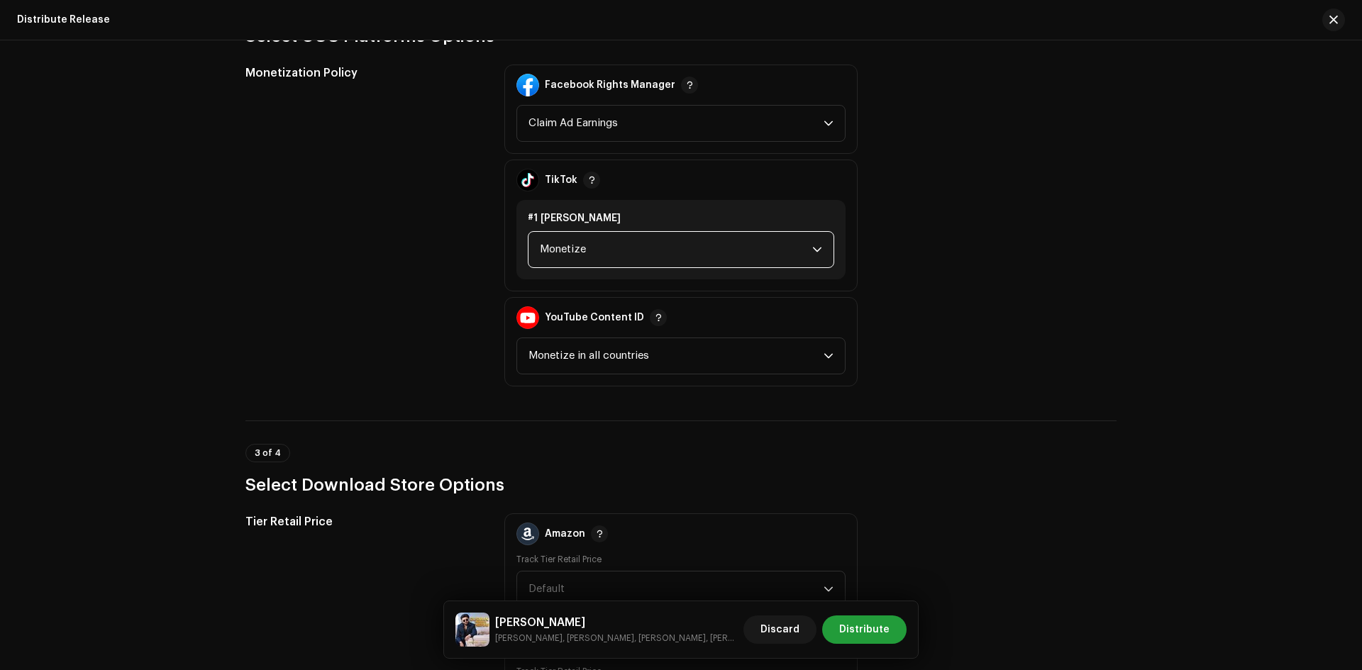
scroll to position [1703, 0]
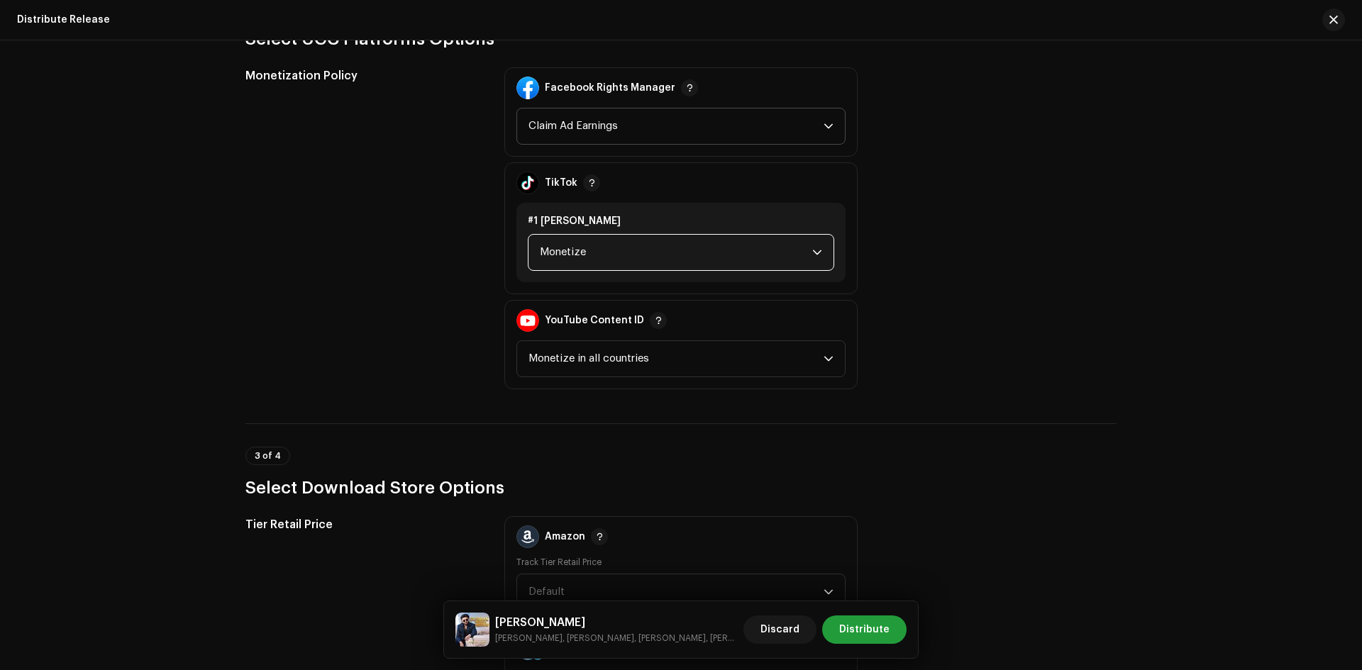
click at [590, 132] on span "Claim Ad Earnings" at bounding box center [676, 126] width 295 height 35
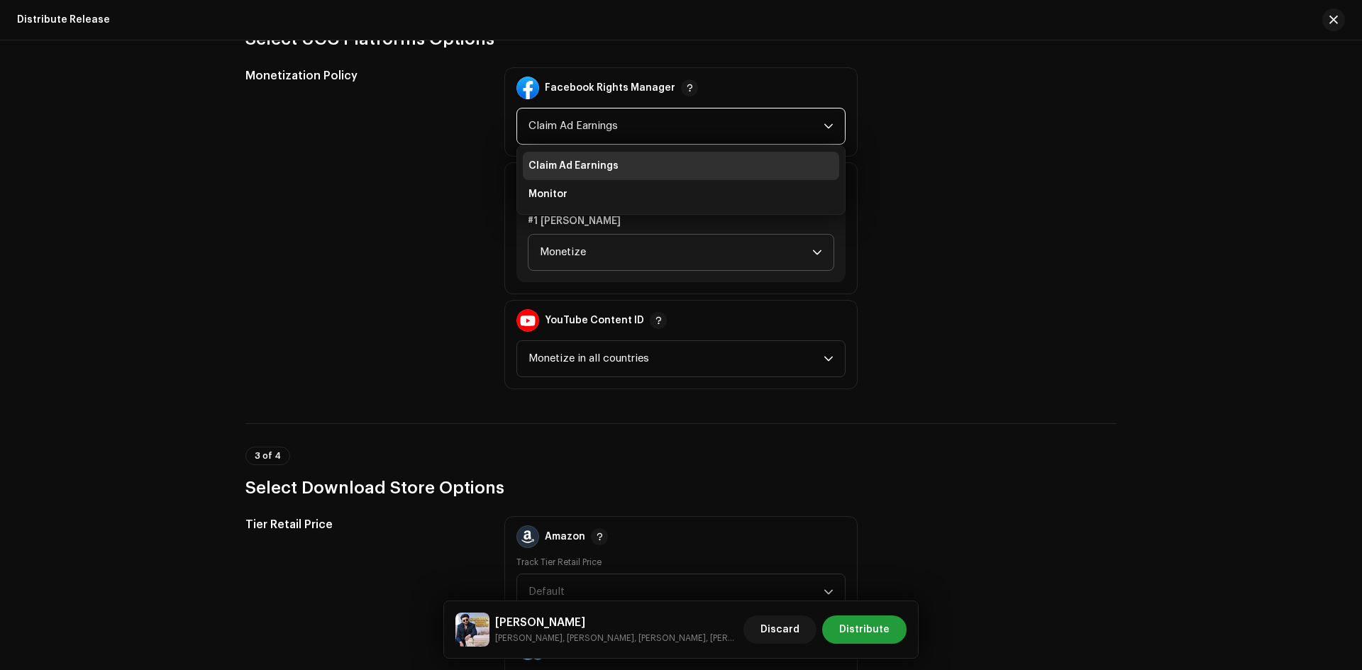
click at [571, 157] on li "Claim Ad Earnings" at bounding box center [681, 166] width 316 height 28
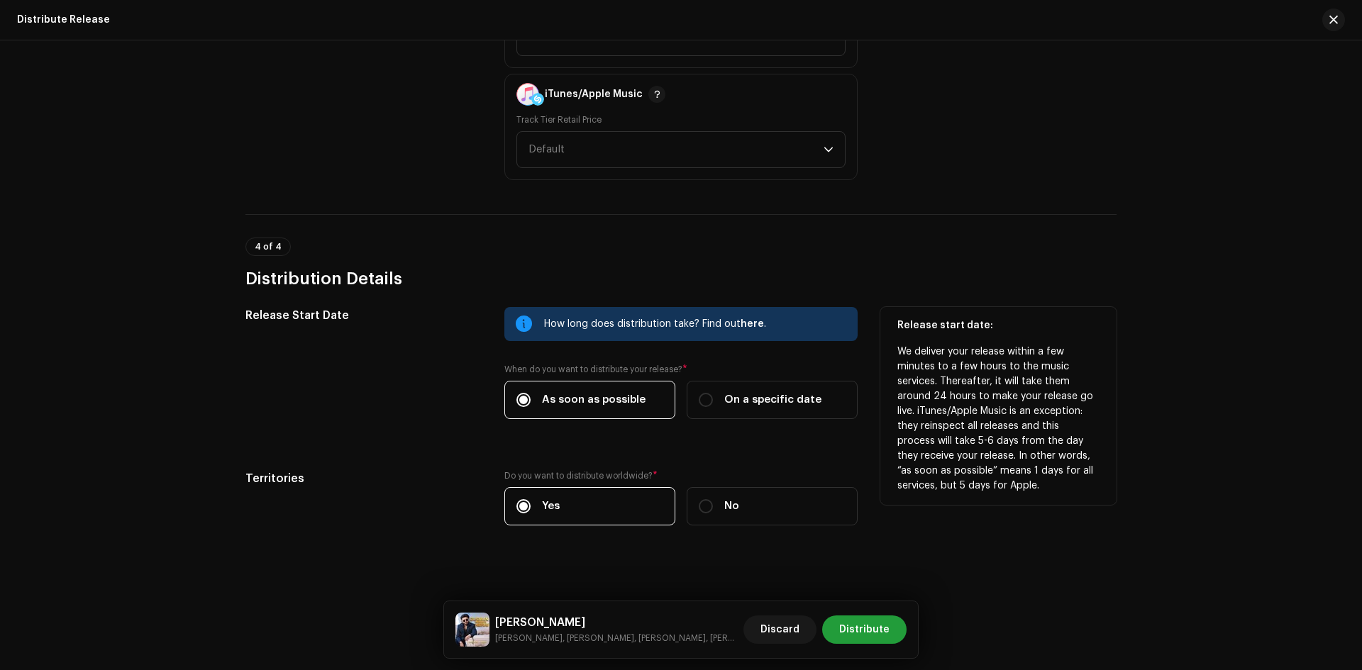
scroll to position [2266, 0]
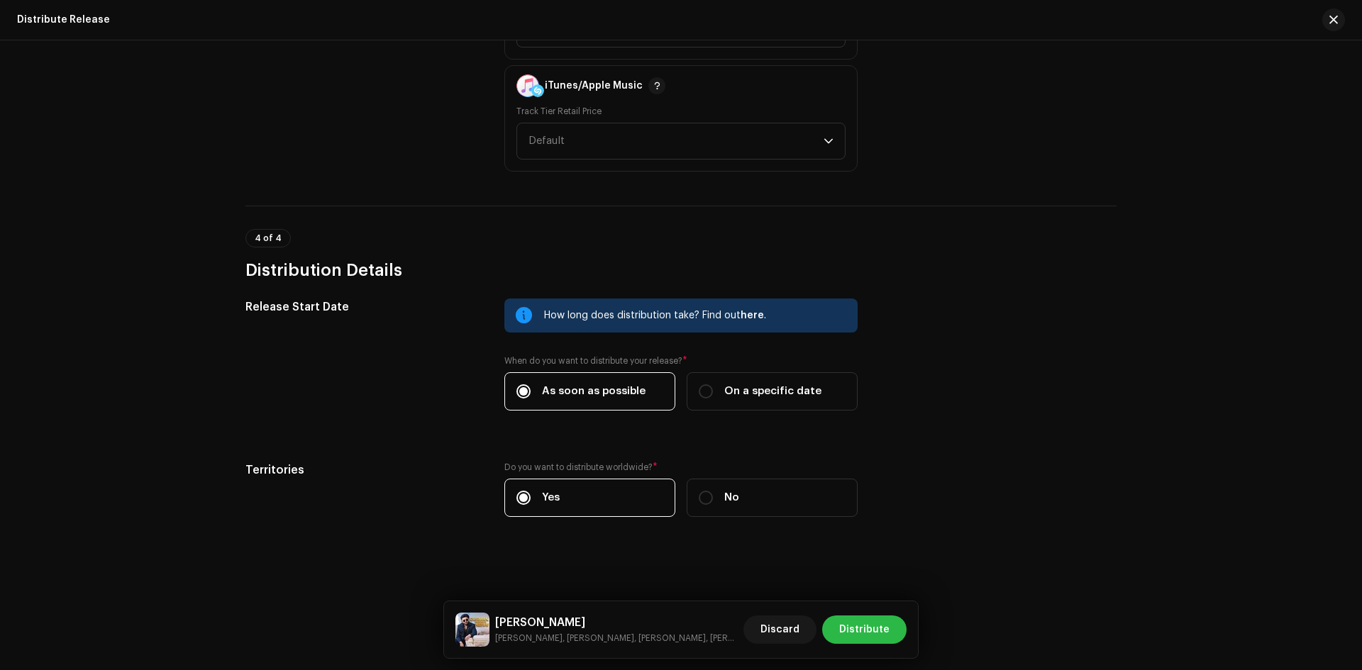
click at [863, 619] on span "Distribute" at bounding box center [864, 630] width 50 height 28
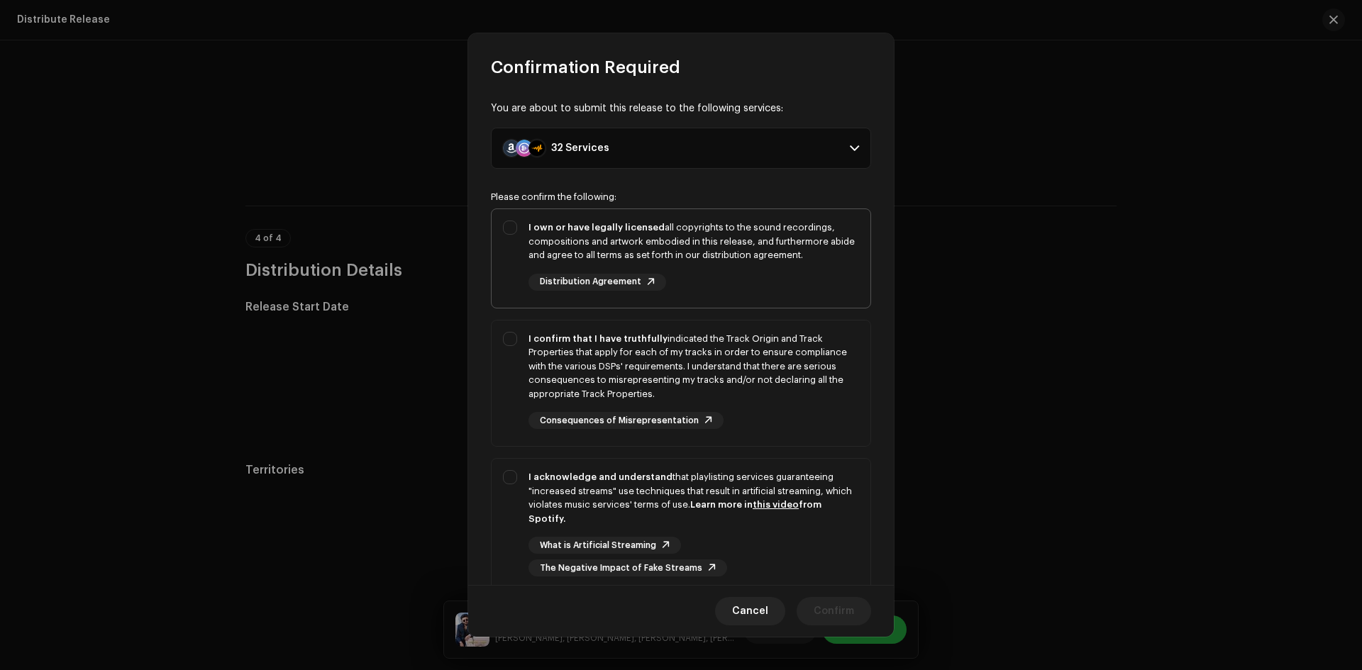
click at [509, 223] on div "I own or have legally licensed all copyrights to the sound recordings, composit…" at bounding box center [681, 255] width 379 height 93
checkbox input "true"
click at [514, 337] on div "I confirm that I have truthfully indicated the Track Origin and Track Propertie…" at bounding box center [681, 381] width 379 height 121
checkbox input "true"
click at [510, 485] on div "I acknowledge and understand that playlisting services guaranteeing "increased …" at bounding box center [681, 523] width 379 height 129
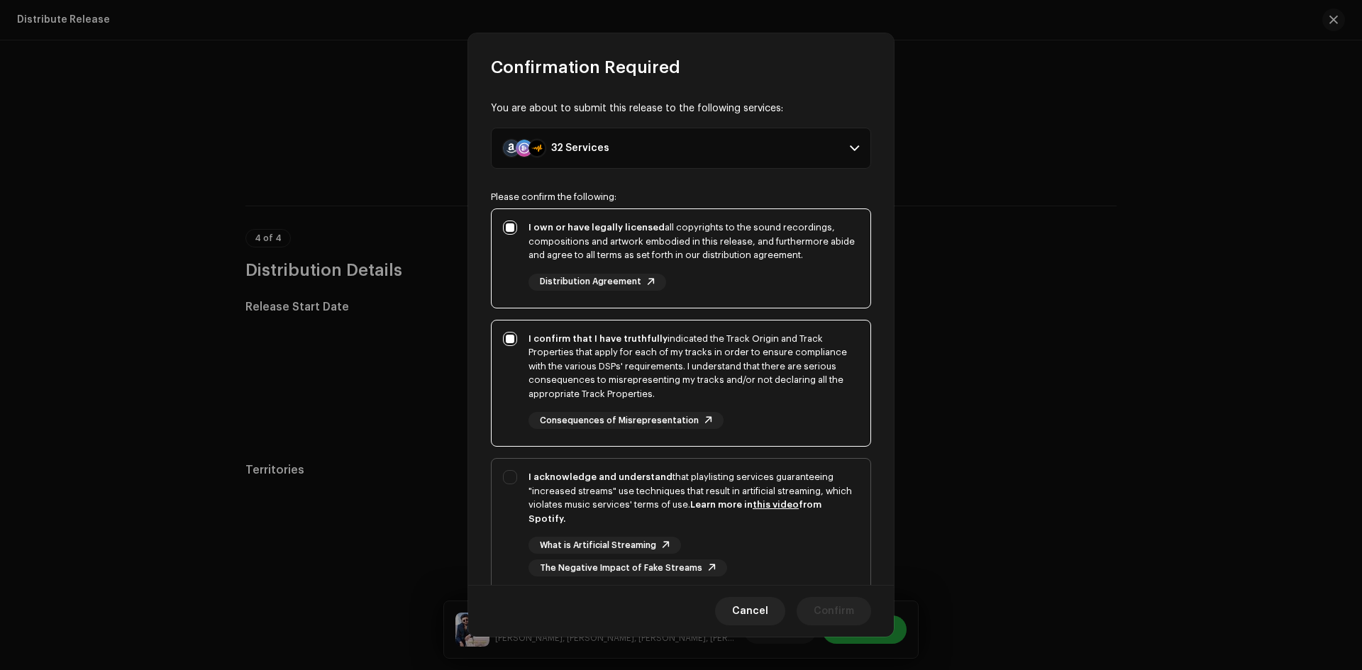
checkbox input "true"
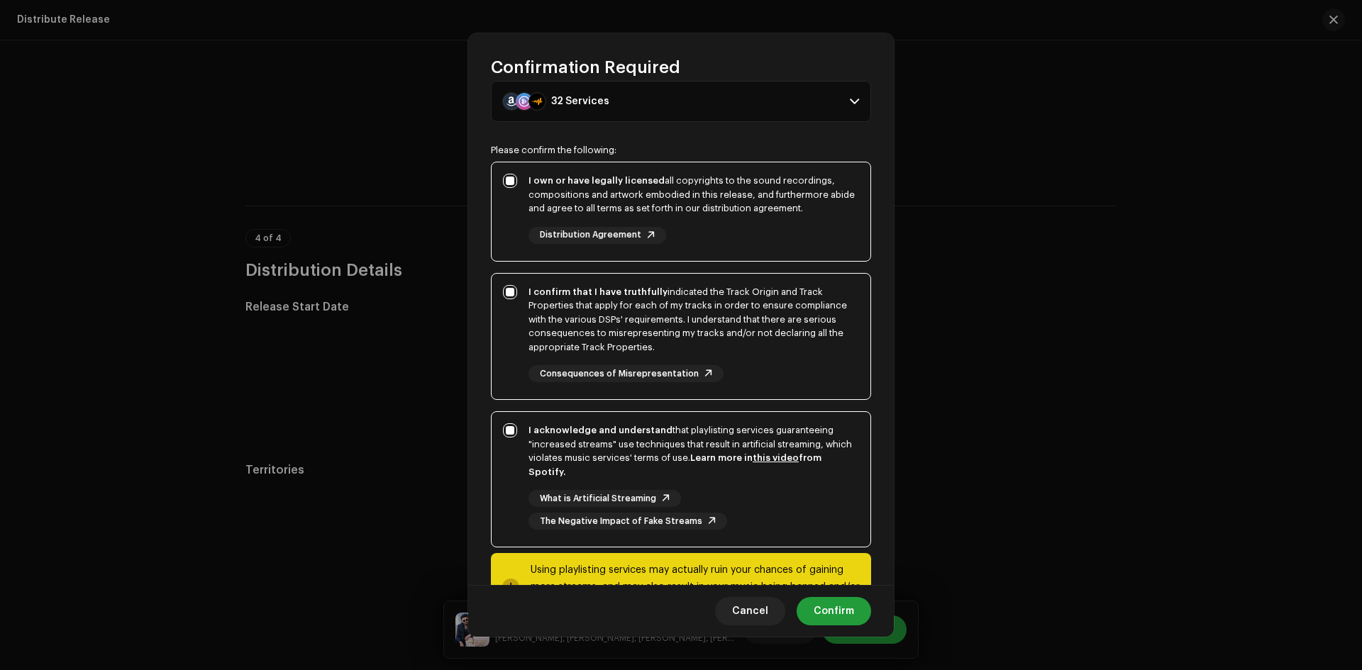
scroll to position [106, 0]
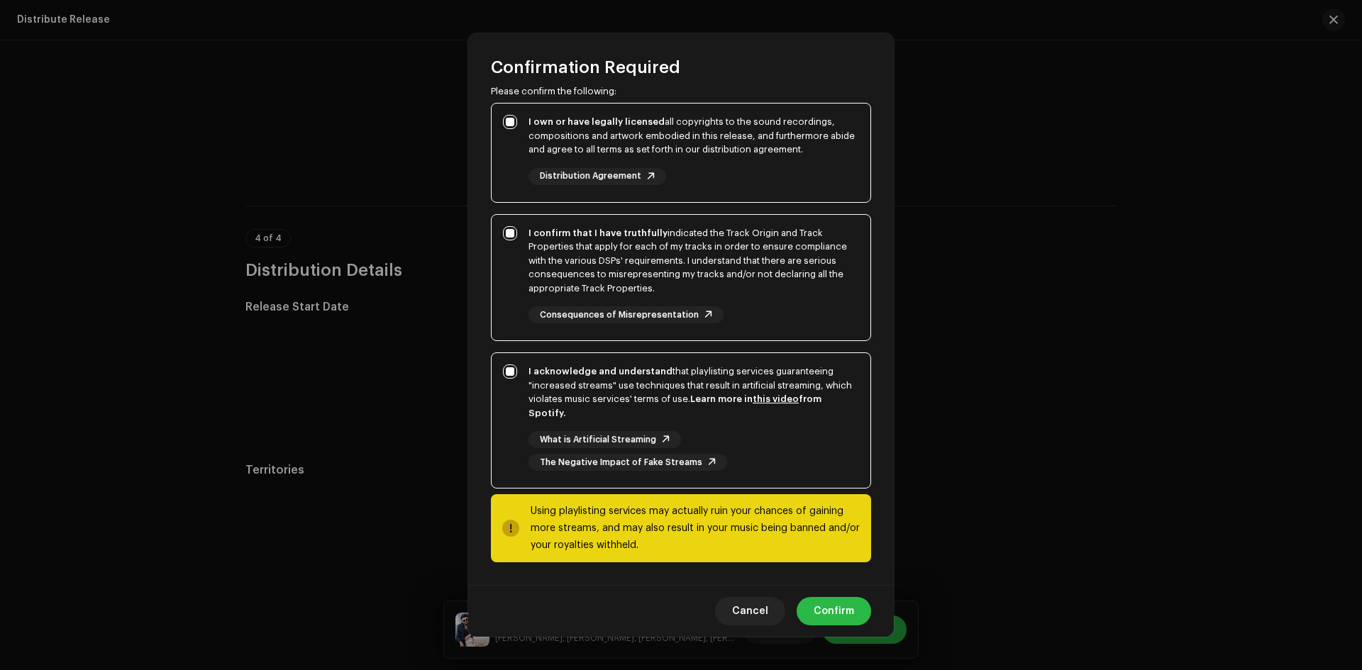
click at [835, 616] on span "Confirm" at bounding box center [834, 611] width 40 height 28
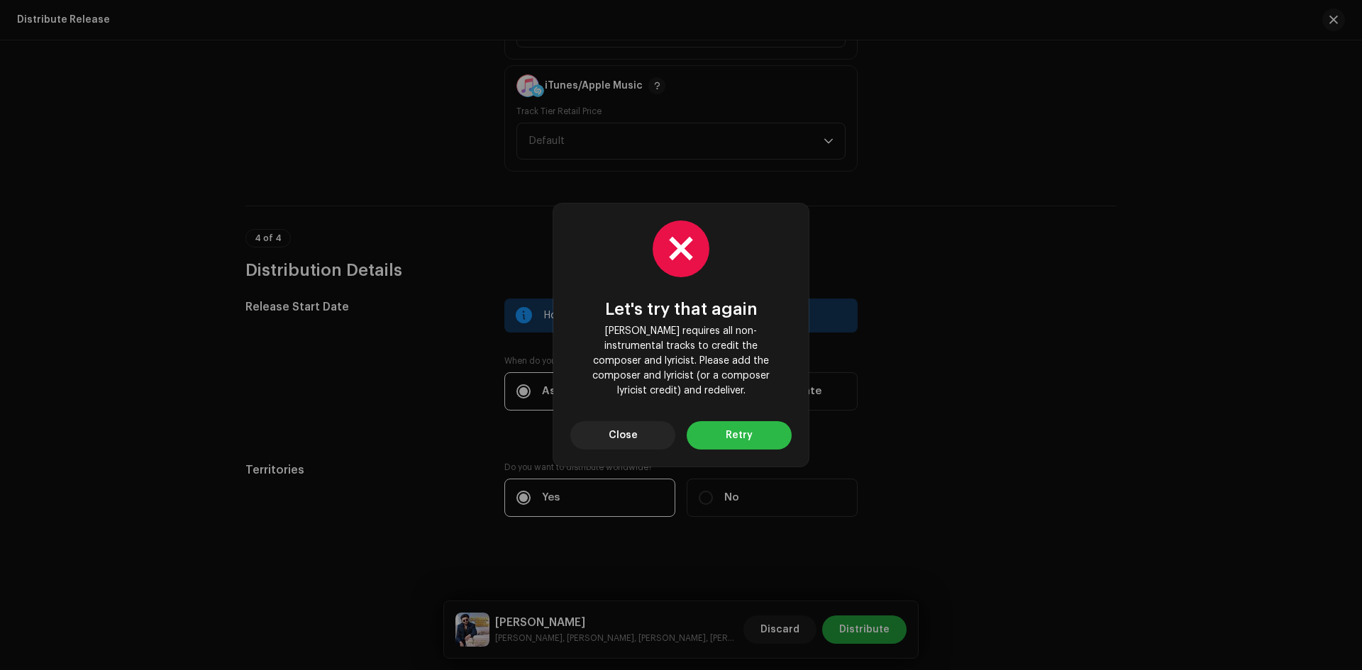
click at [736, 431] on span "Retry" at bounding box center [739, 435] width 27 height 28
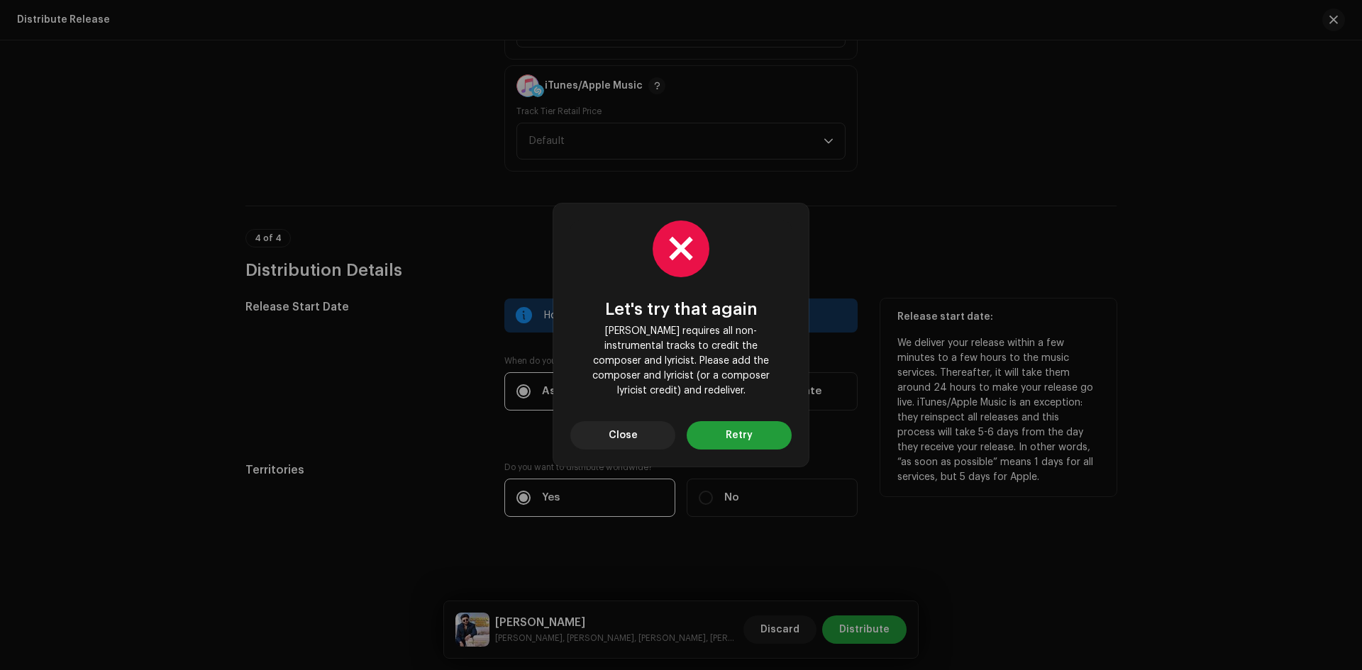
click at [652, 423] on button "Close" at bounding box center [622, 435] width 105 height 28
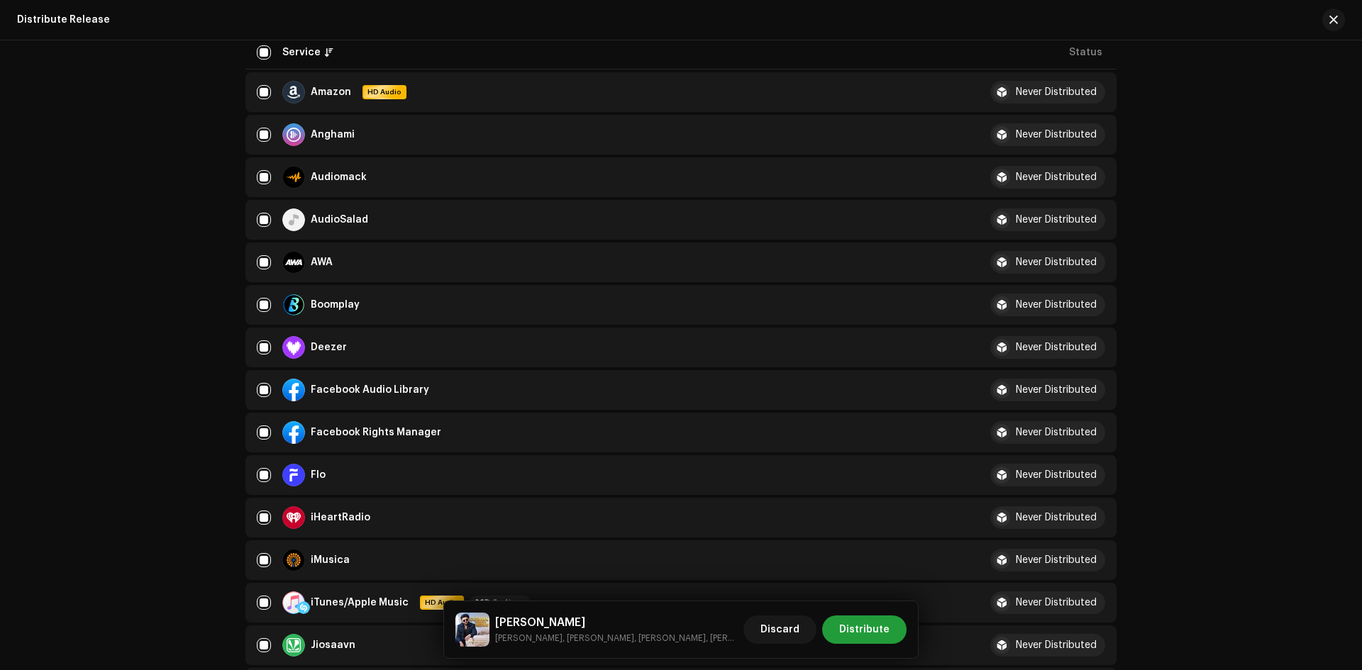
scroll to position [0, 0]
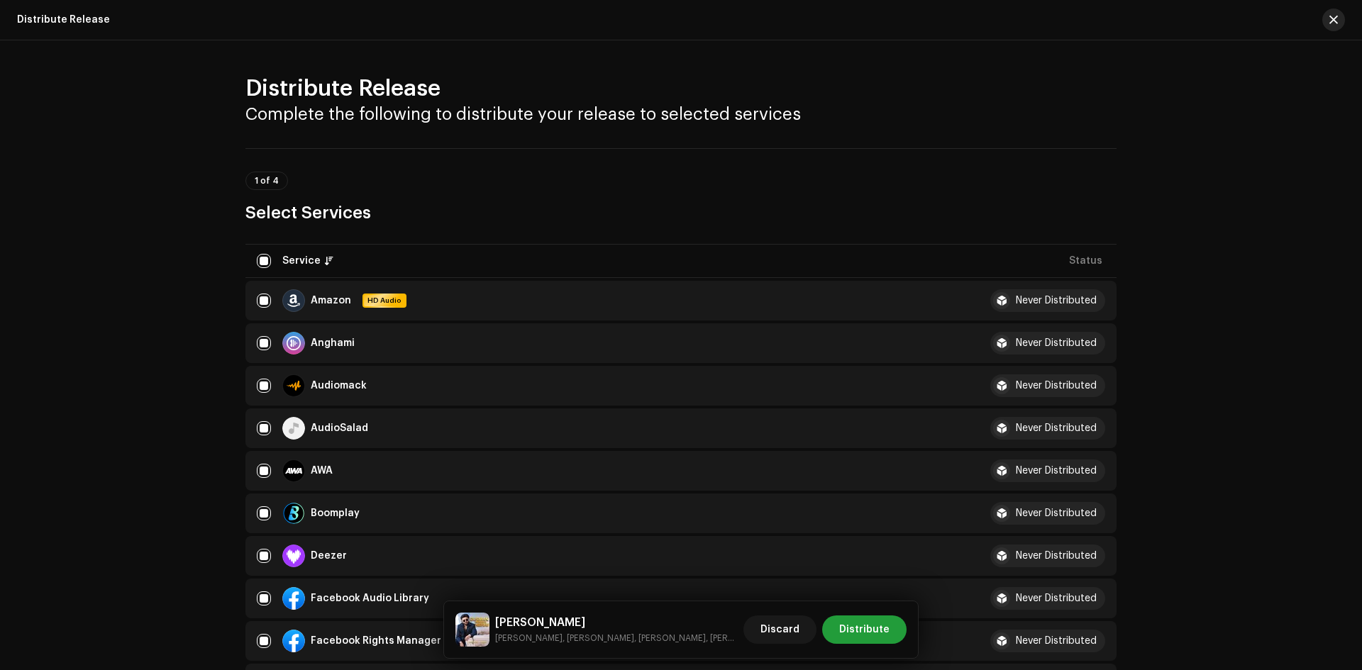
click at [1333, 22] on span "button" at bounding box center [1334, 19] width 9 height 11
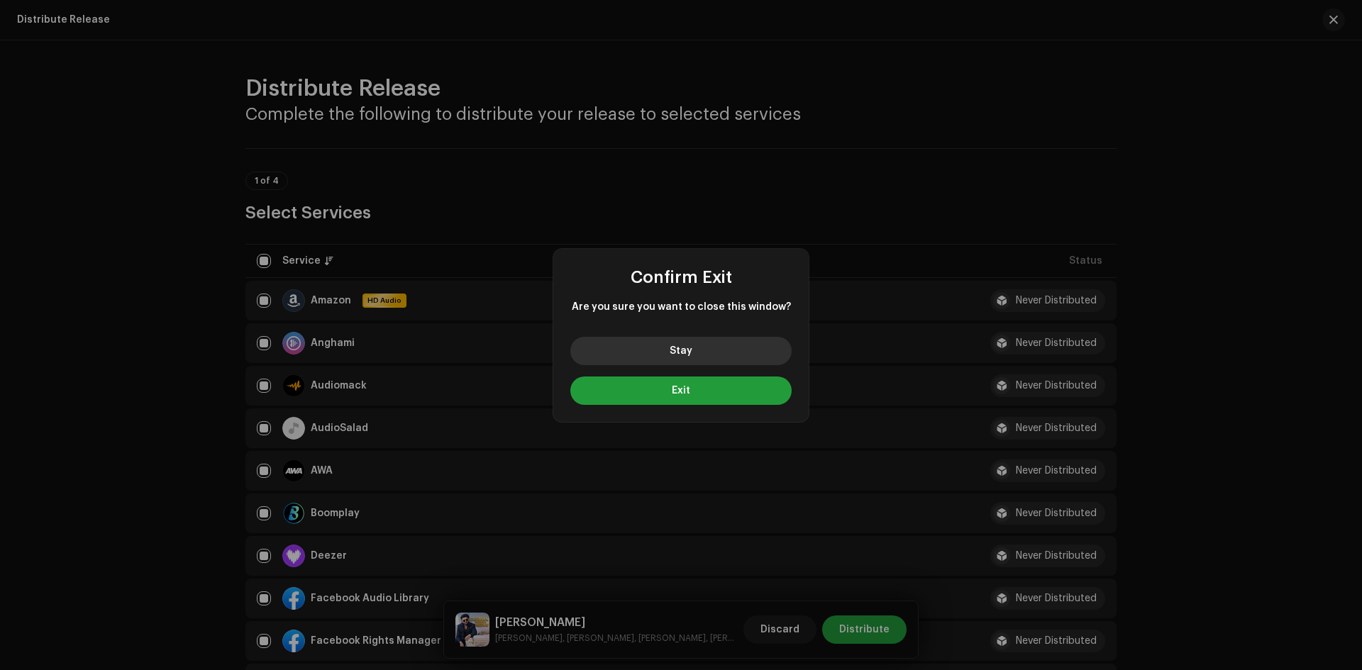
click at [687, 355] on span "Stay" at bounding box center [681, 351] width 23 height 10
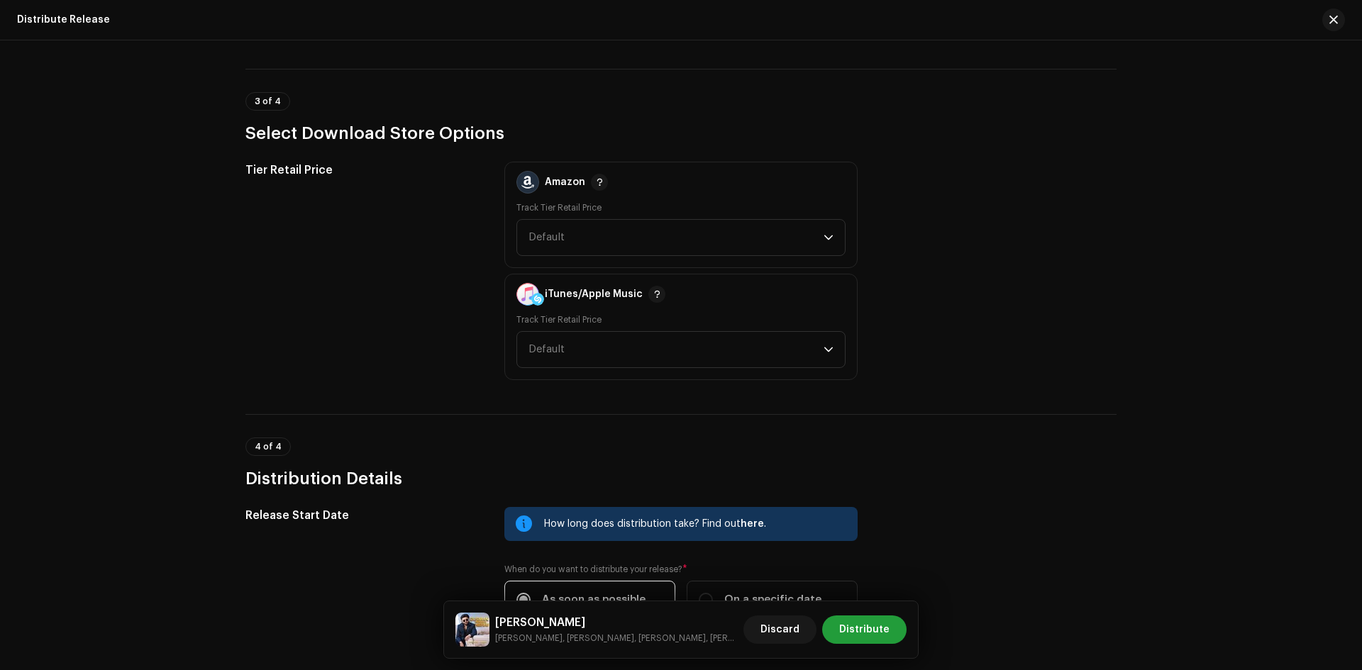
scroll to position [2266, 0]
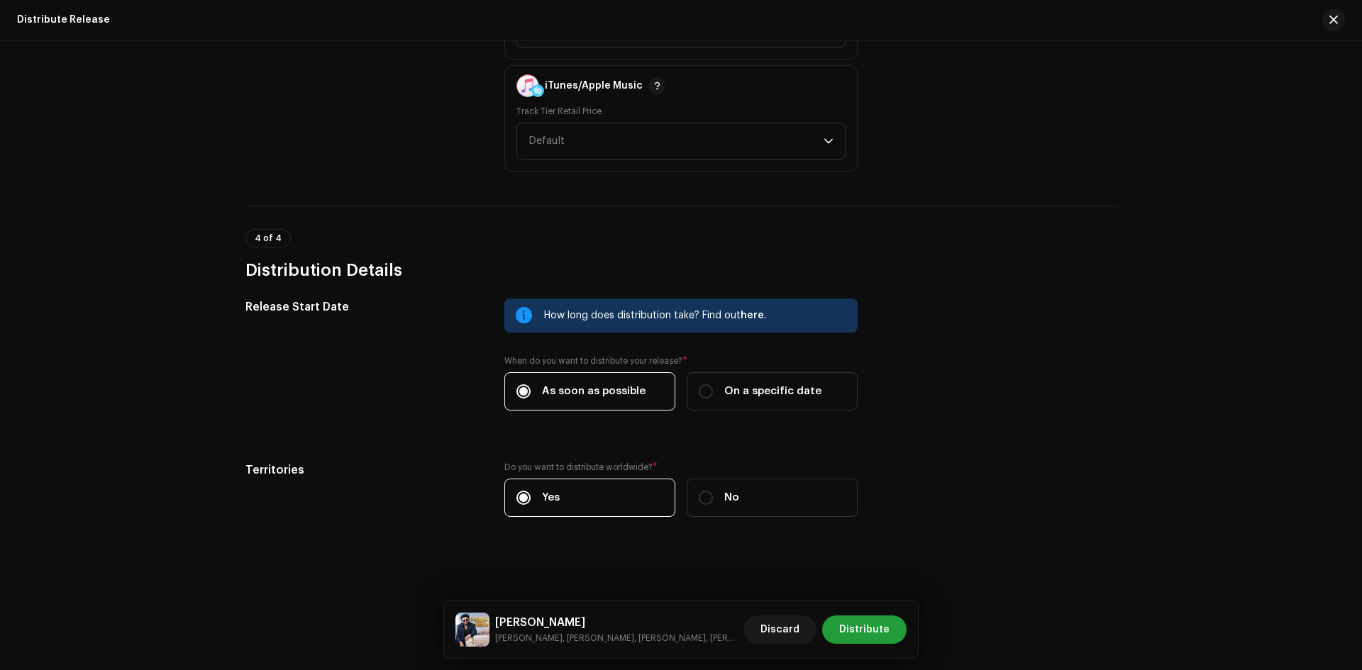
click at [590, 626] on h5 "[PERSON_NAME]" at bounding box center [616, 622] width 243 height 17
click at [575, 618] on h5 "[PERSON_NAME]" at bounding box center [616, 622] width 243 height 17
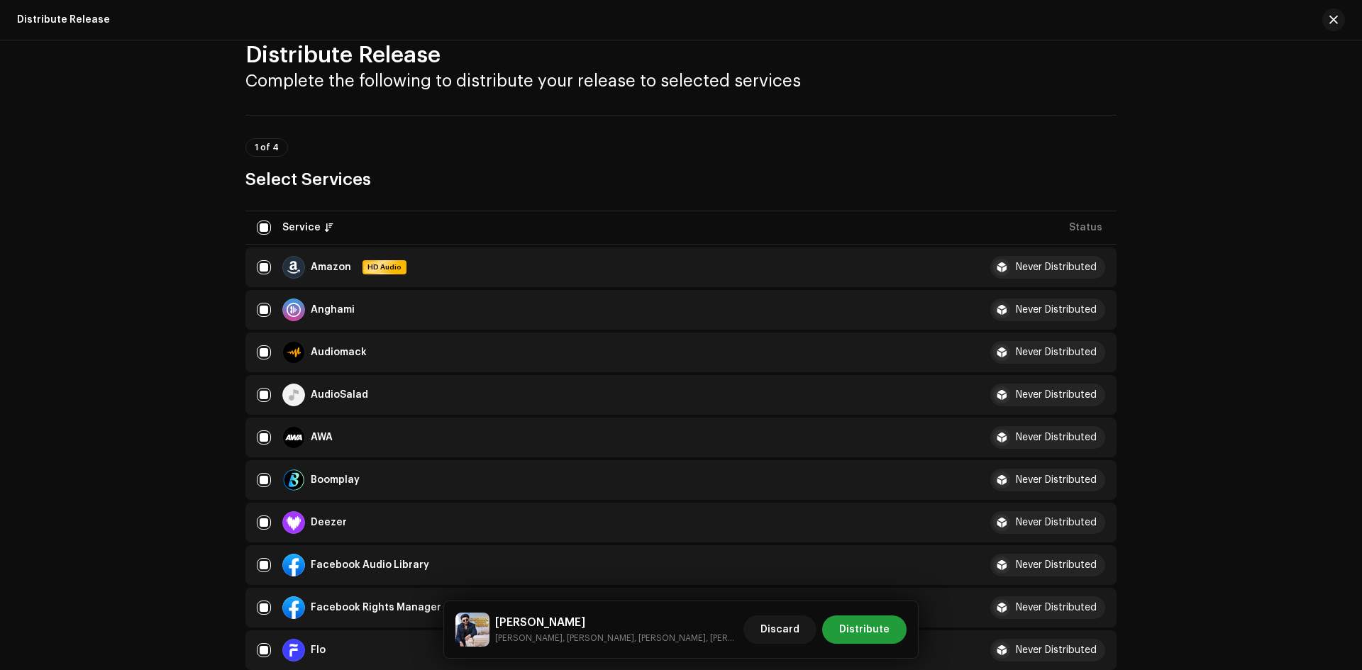
scroll to position [0, 0]
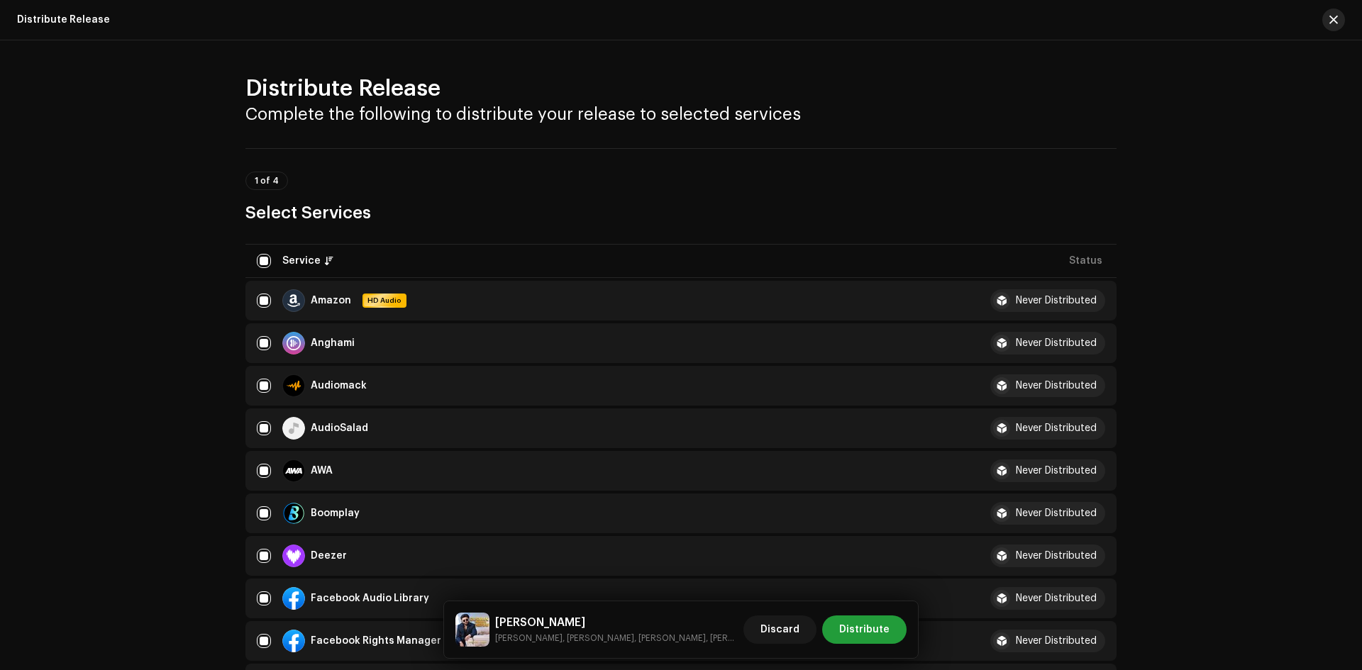
click at [1334, 18] on span "button" at bounding box center [1334, 19] width 9 height 11
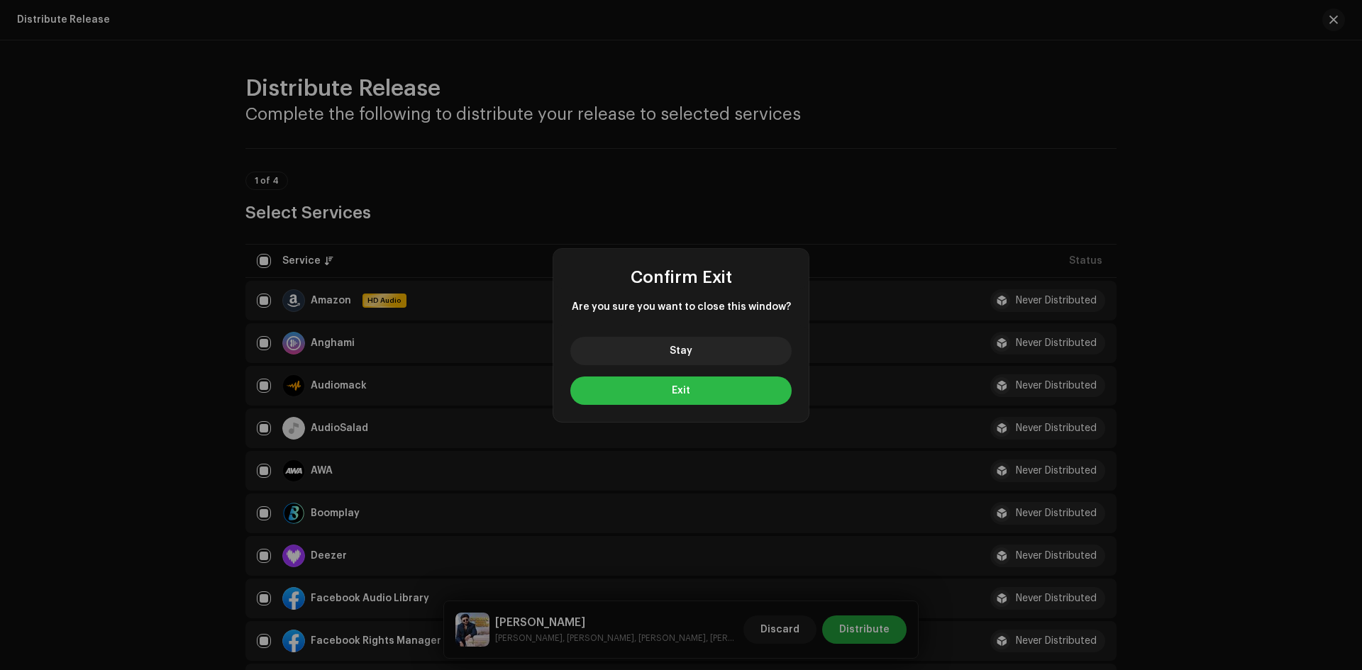
click at [680, 392] on span "Exit" at bounding box center [681, 391] width 18 height 10
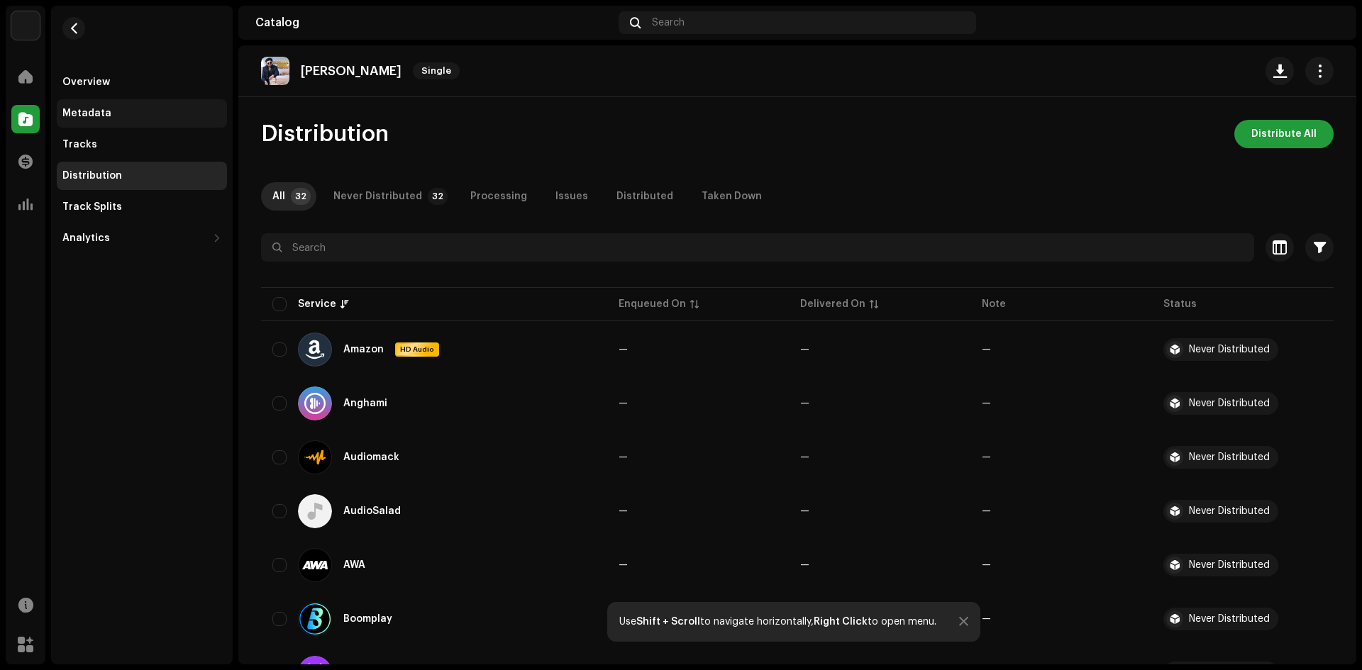
click at [83, 113] on div "Metadata" at bounding box center [86, 113] width 49 height 11
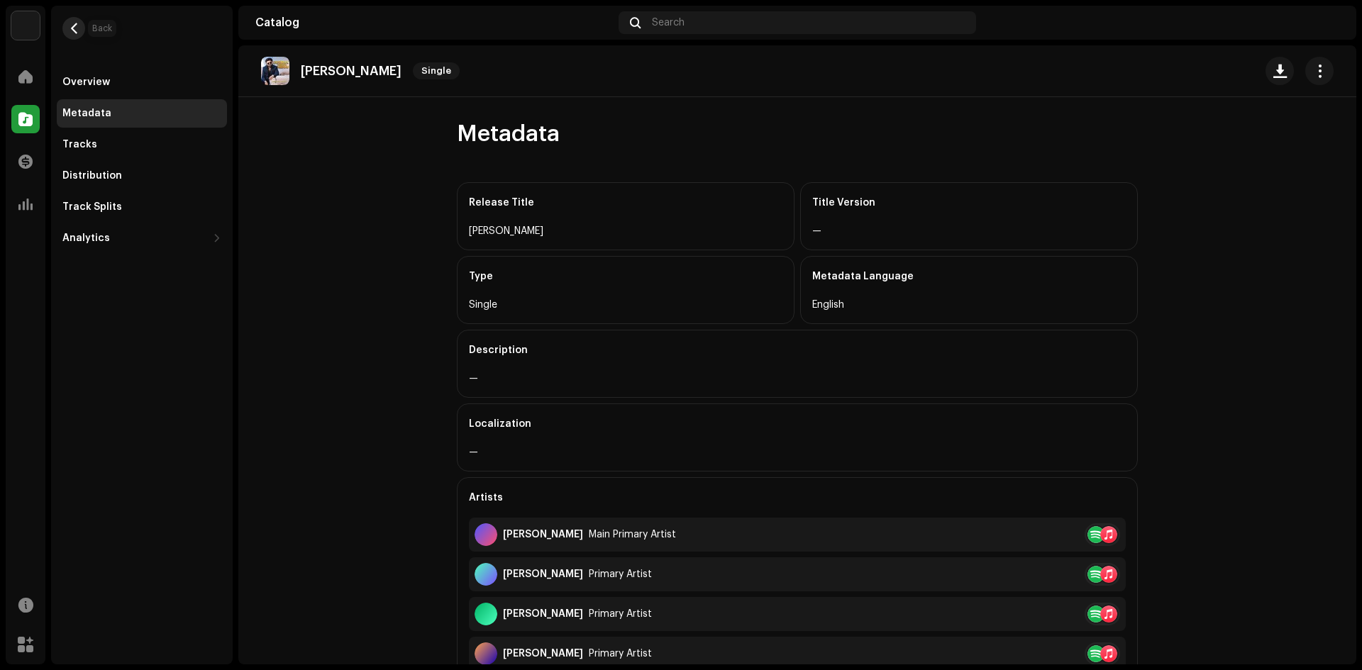
click at [80, 25] on button "button" at bounding box center [73, 28] width 23 height 23
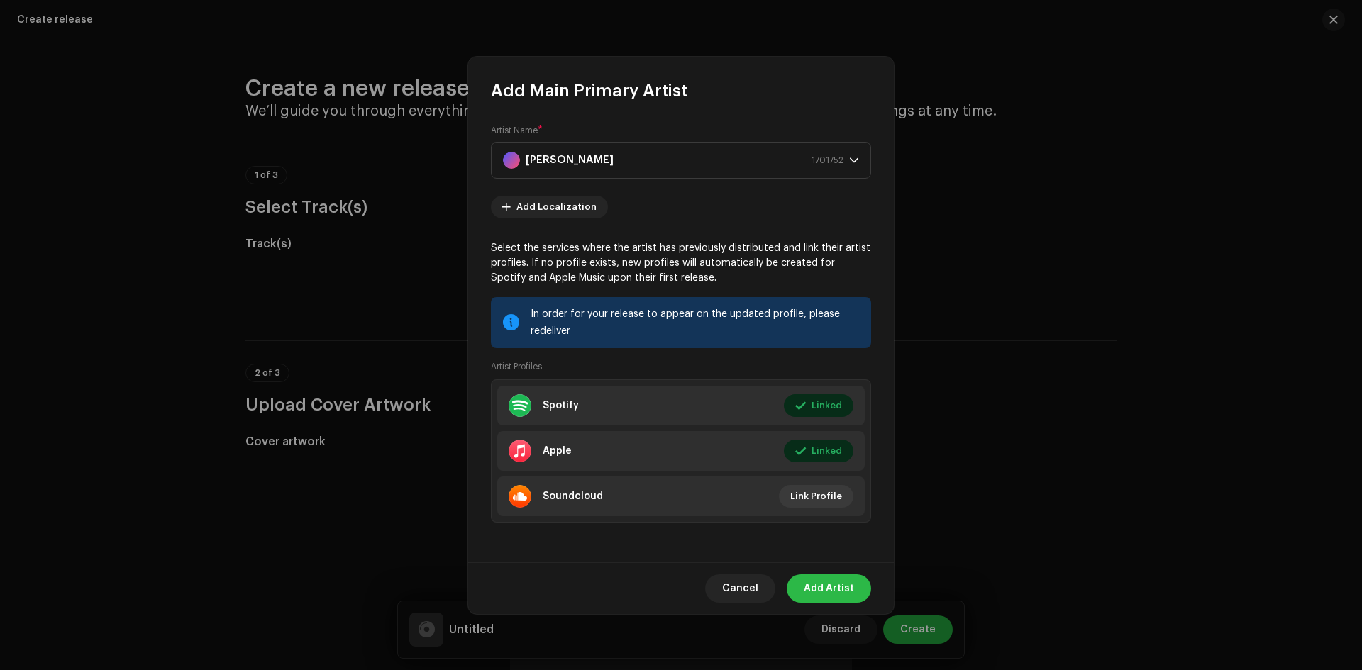
click at [831, 592] on span "Add Artist" at bounding box center [829, 589] width 50 height 28
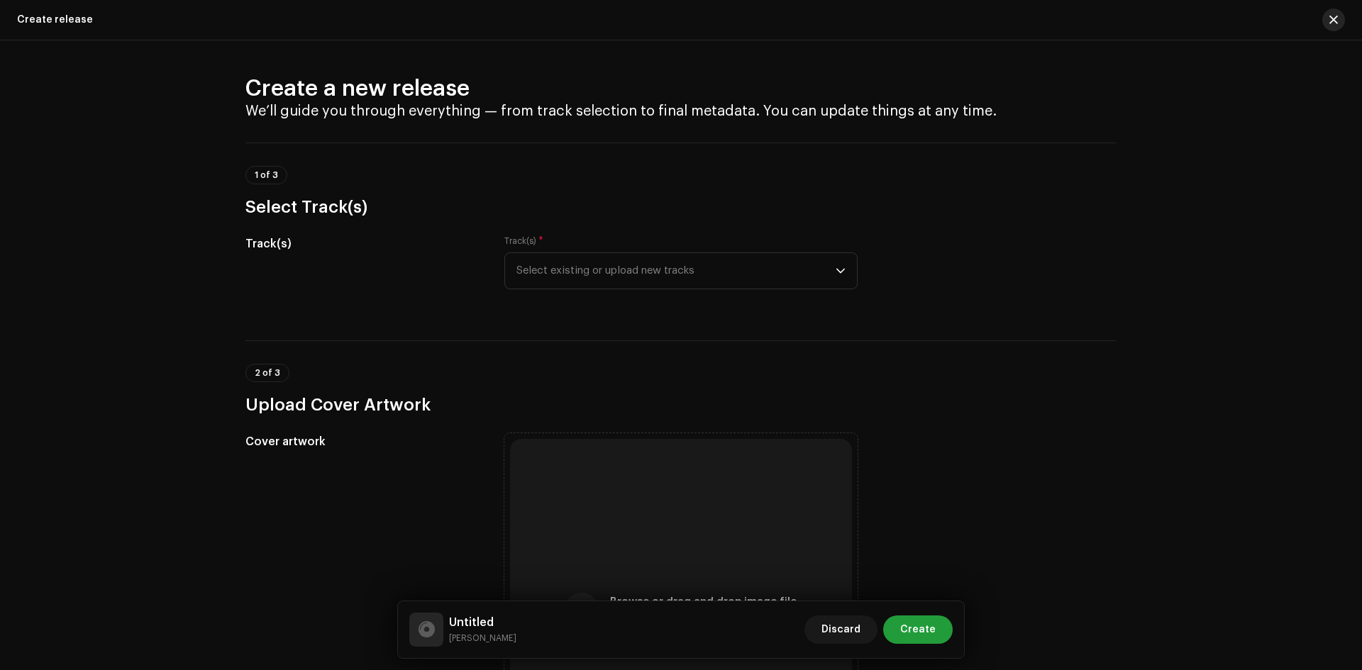
click at [1334, 20] on span "button" at bounding box center [1334, 19] width 9 height 11
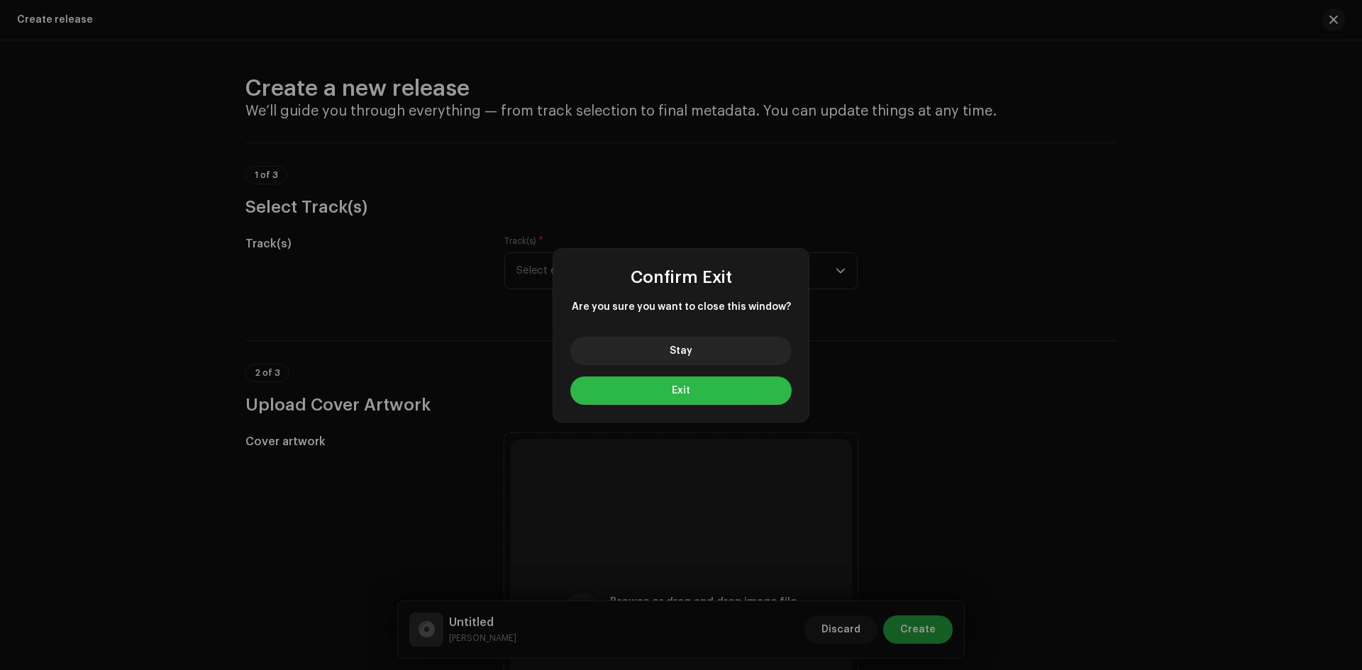
click at [675, 394] on span "Exit" at bounding box center [681, 391] width 18 height 10
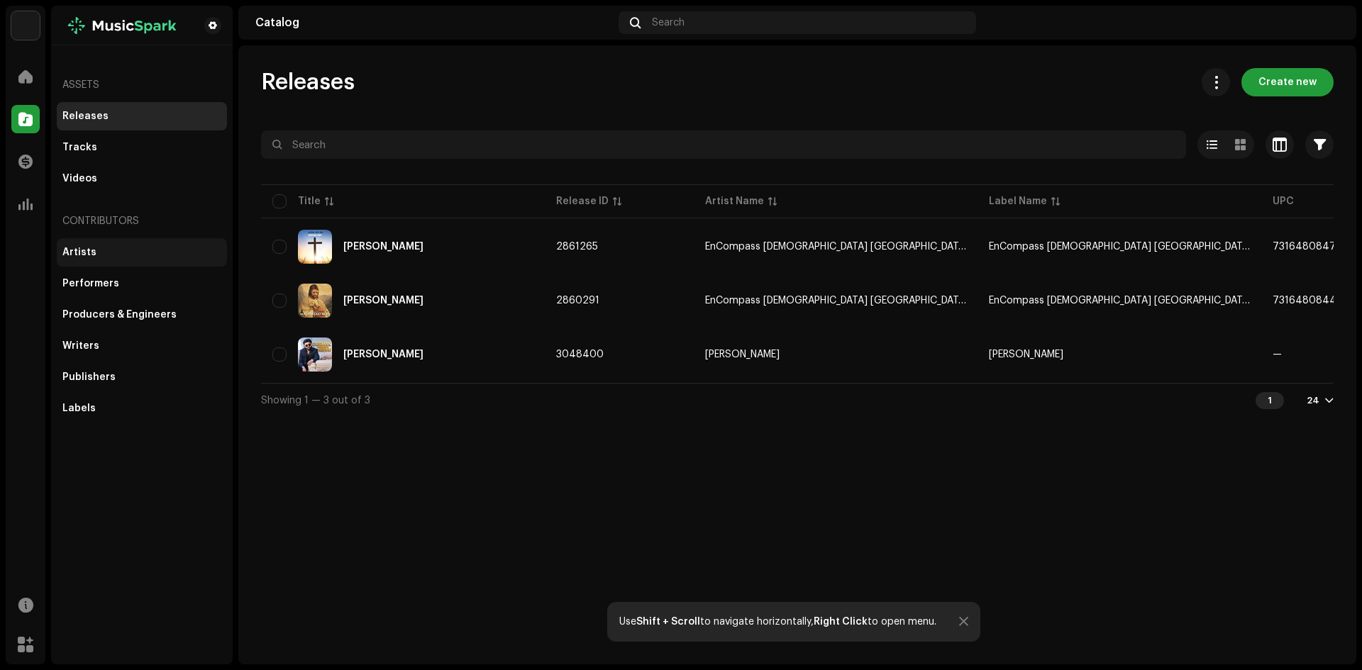
click at [90, 254] on div "Artists" at bounding box center [79, 252] width 34 height 11
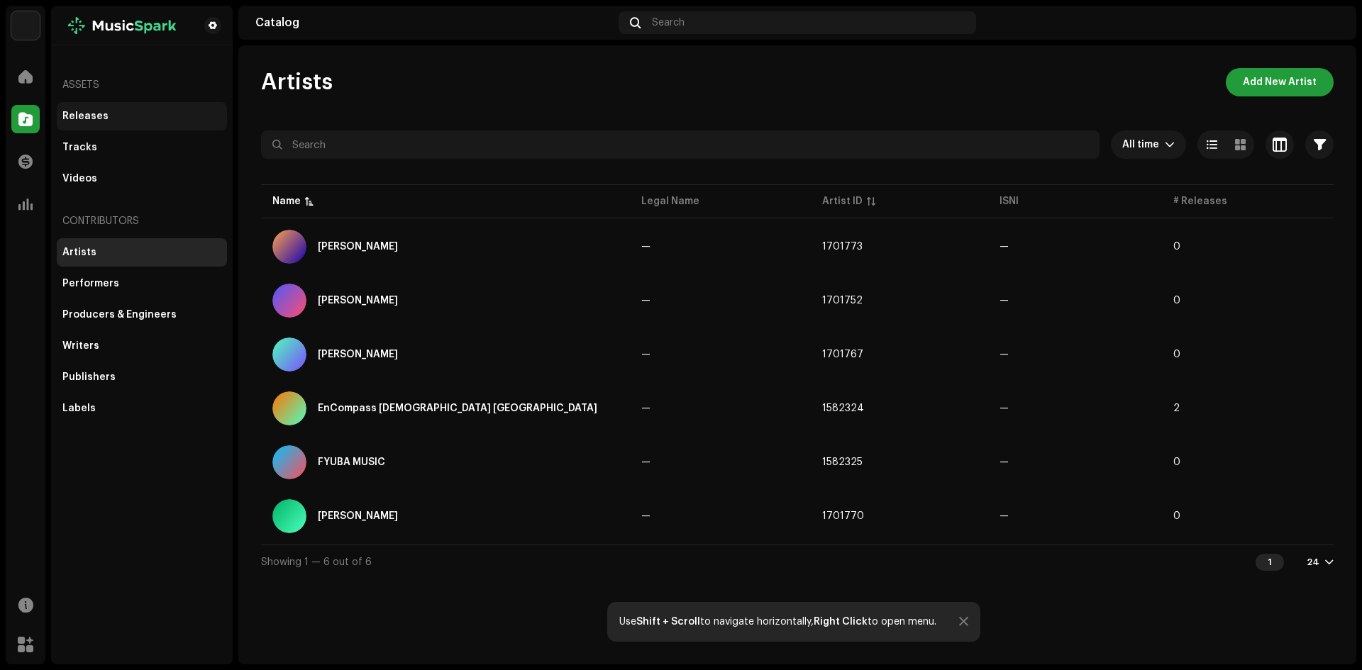
click at [94, 114] on div "Releases" at bounding box center [85, 116] width 46 height 11
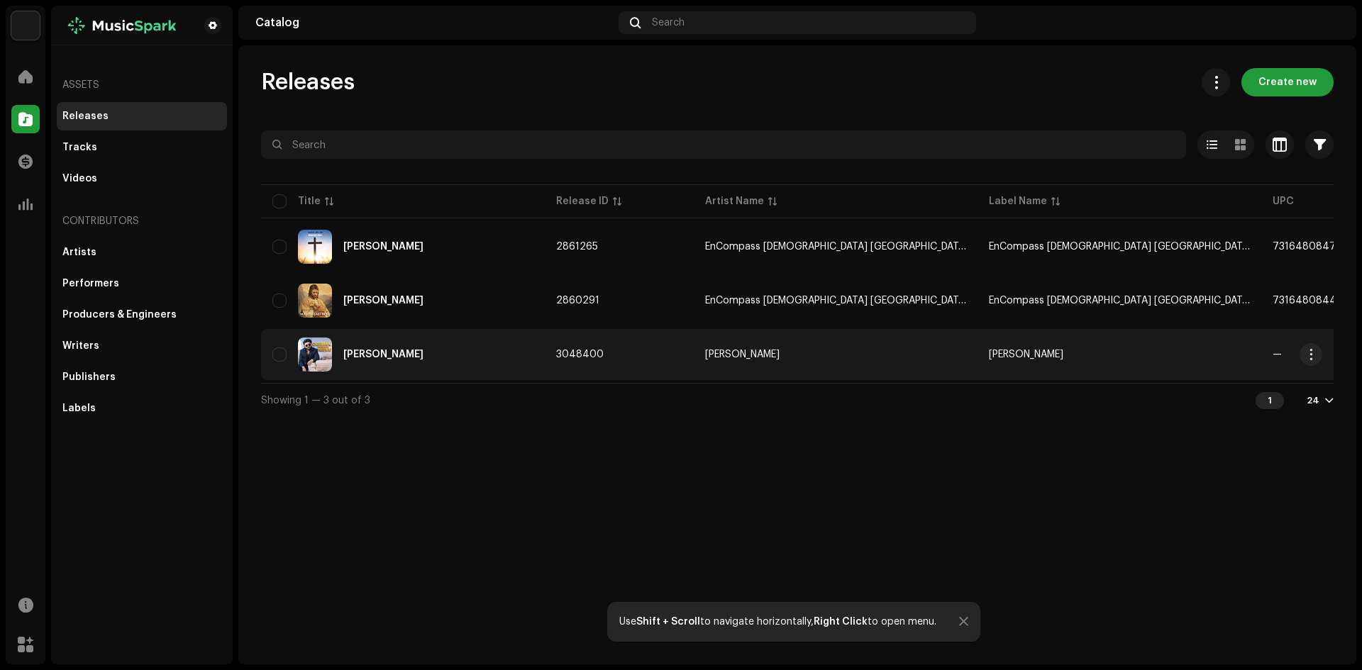
click at [514, 348] on div "[PERSON_NAME]" at bounding box center [402, 355] width 261 height 34
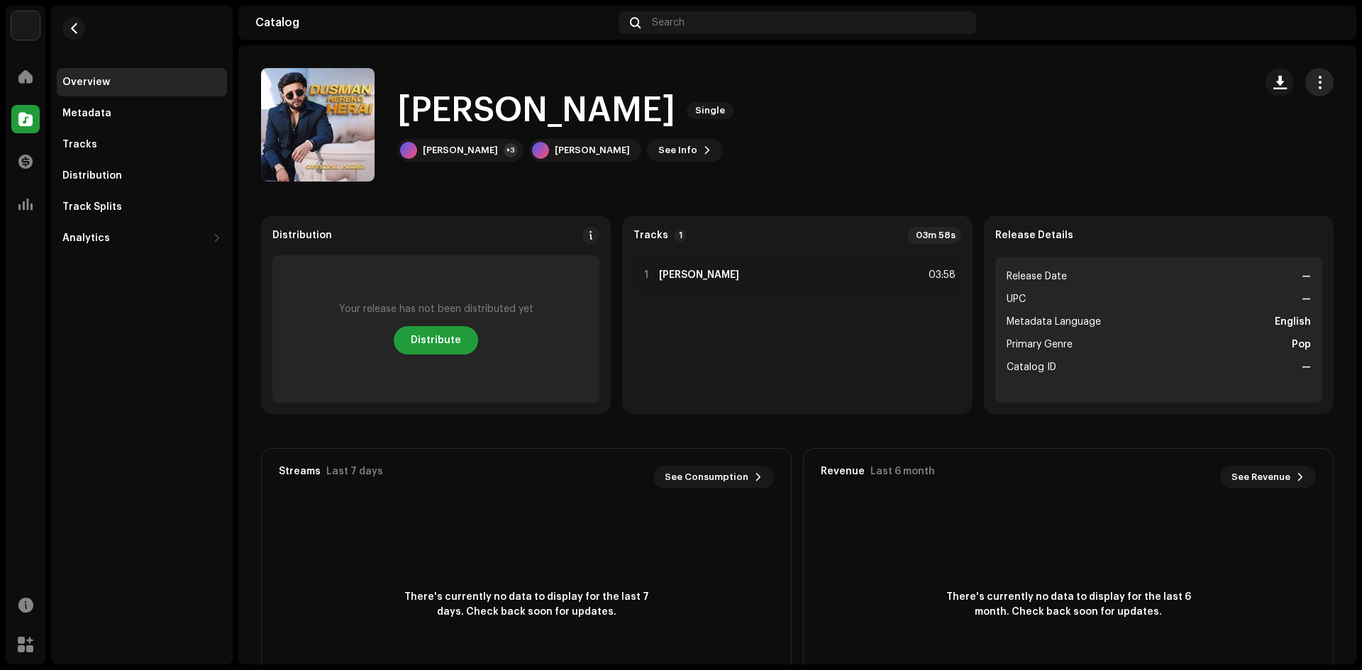
click at [1317, 79] on span "button" at bounding box center [1319, 82] width 13 height 11
click at [1217, 143] on div "Edit" at bounding box center [1247, 145] width 132 height 11
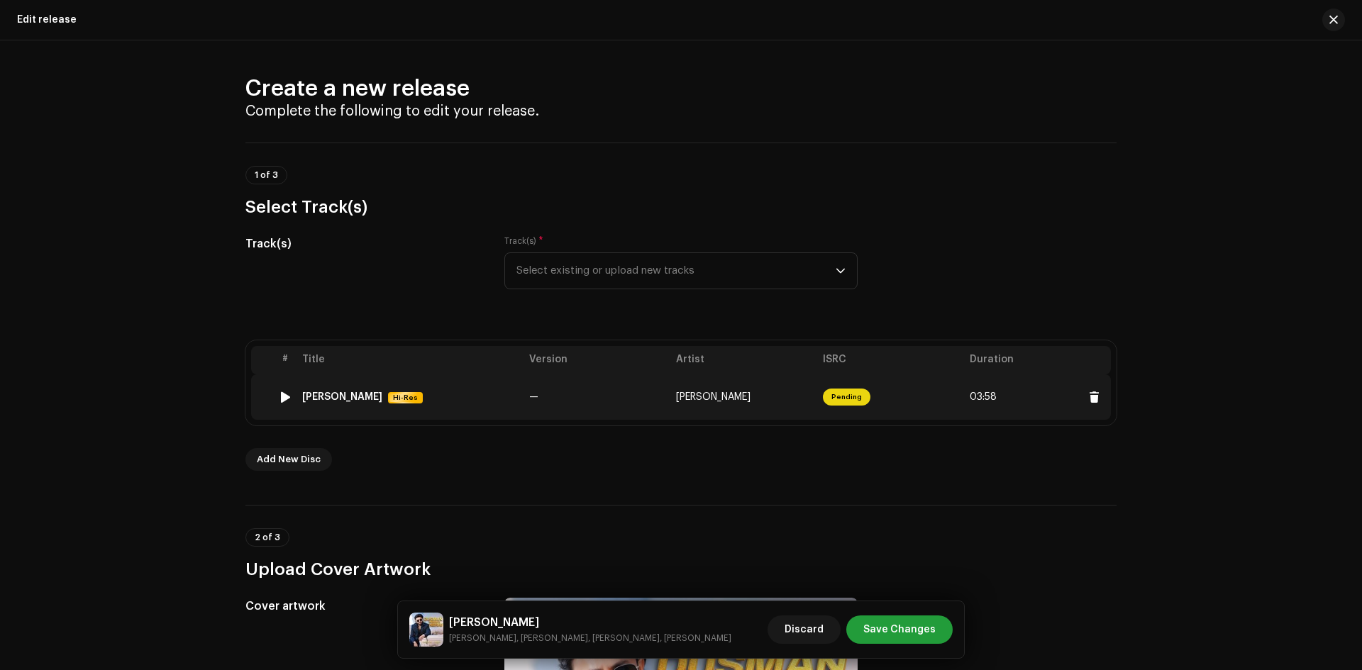
click at [853, 388] on td "Pending" at bounding box center [890, 397] width 147 height 45
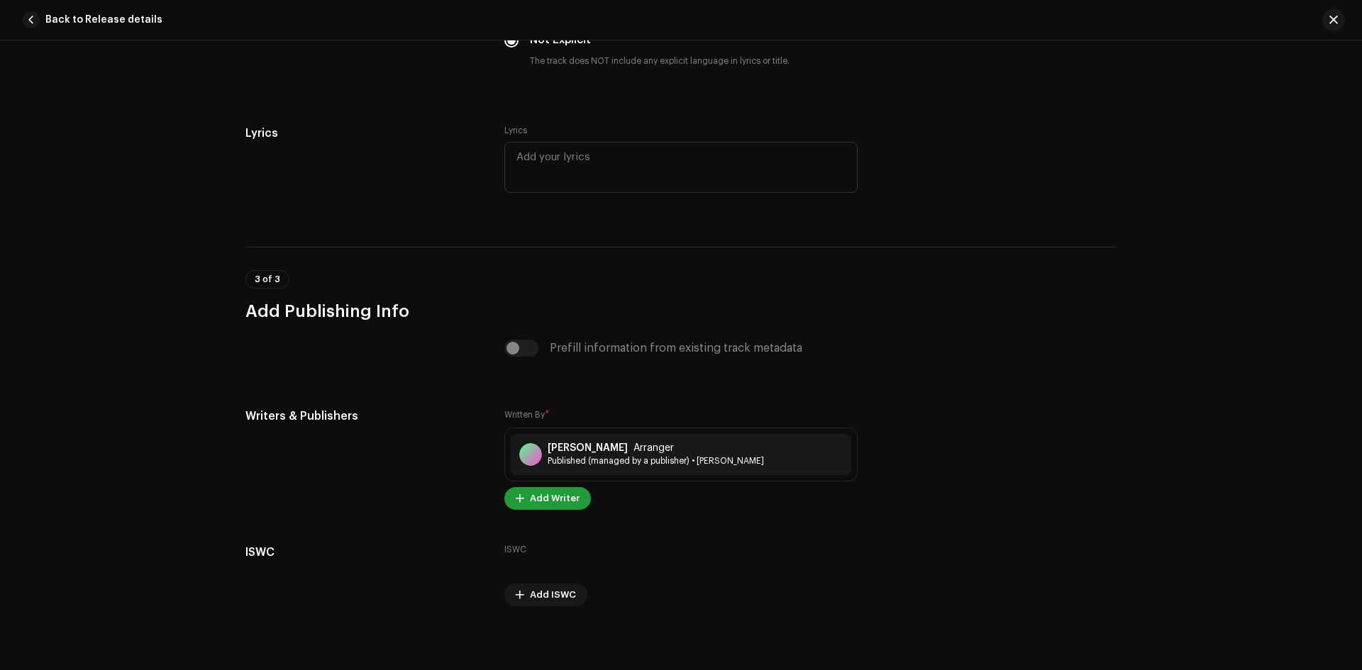
scroll to position [3017, 0]
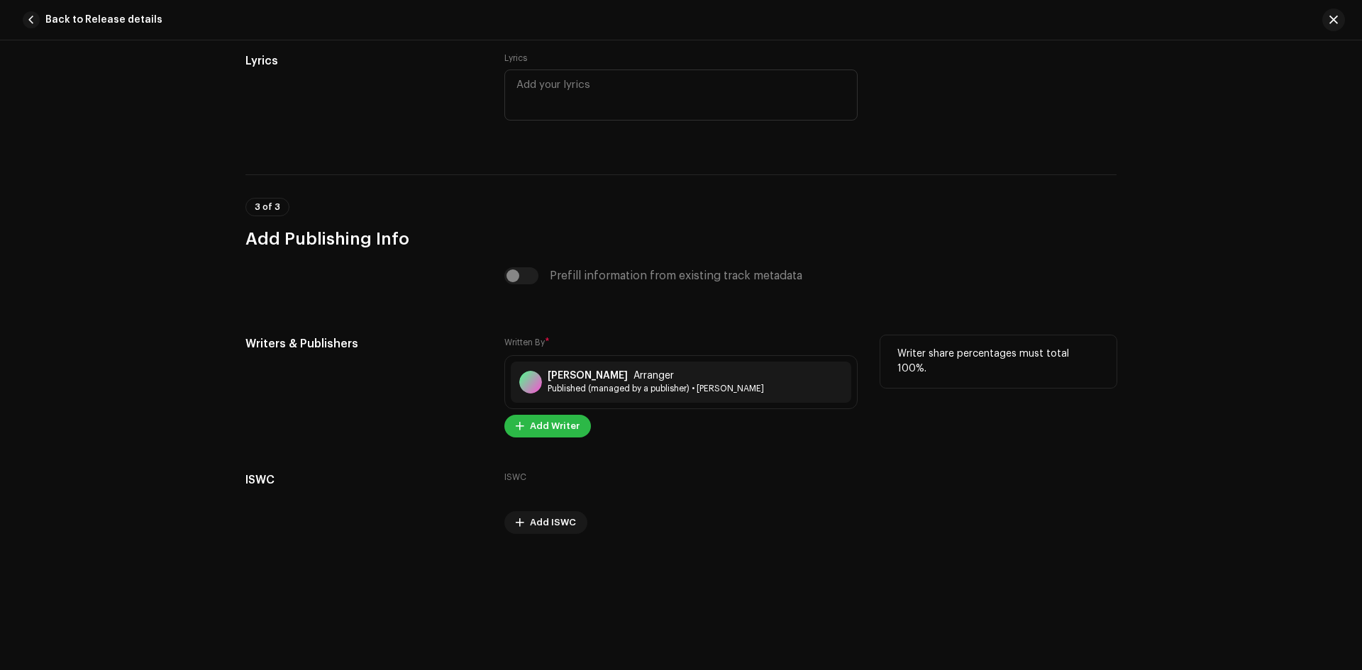
click at [541, 425] on span "Add Writer" at bounding box center [555, 426] width 50 height 28
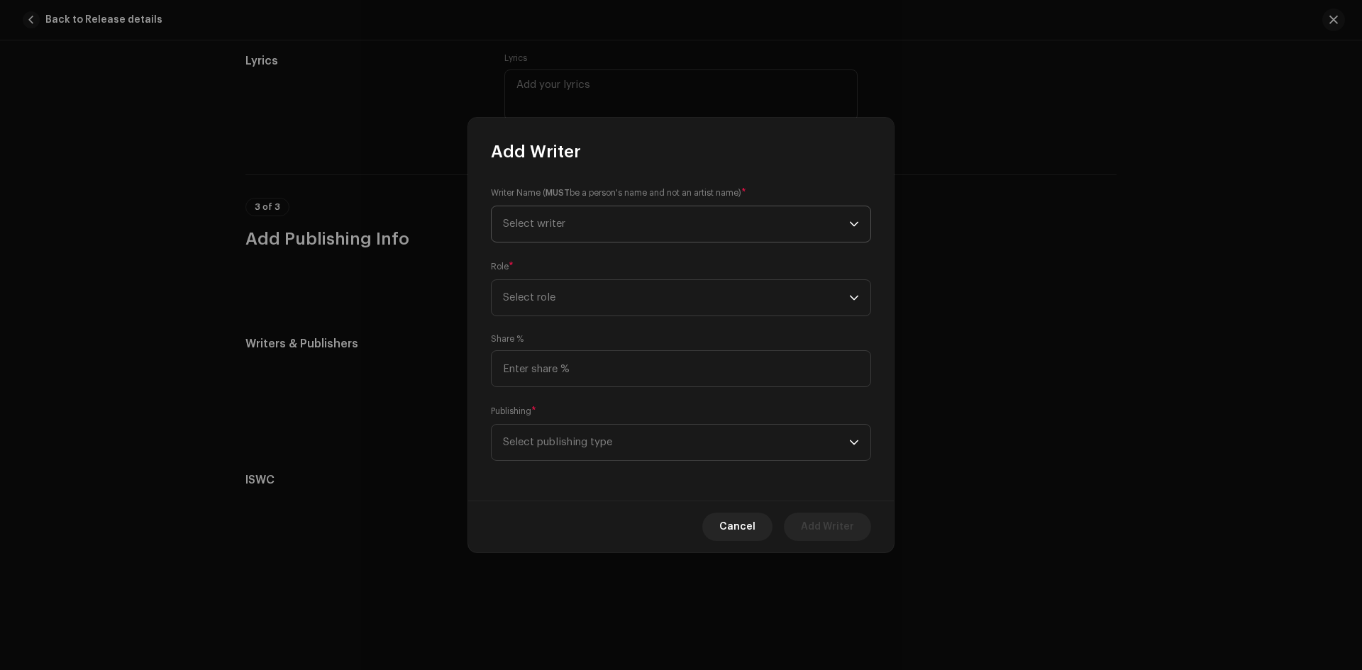
click at [571, 227] on span "Select writer" at bounding box center [676, 223] width 346 height 35
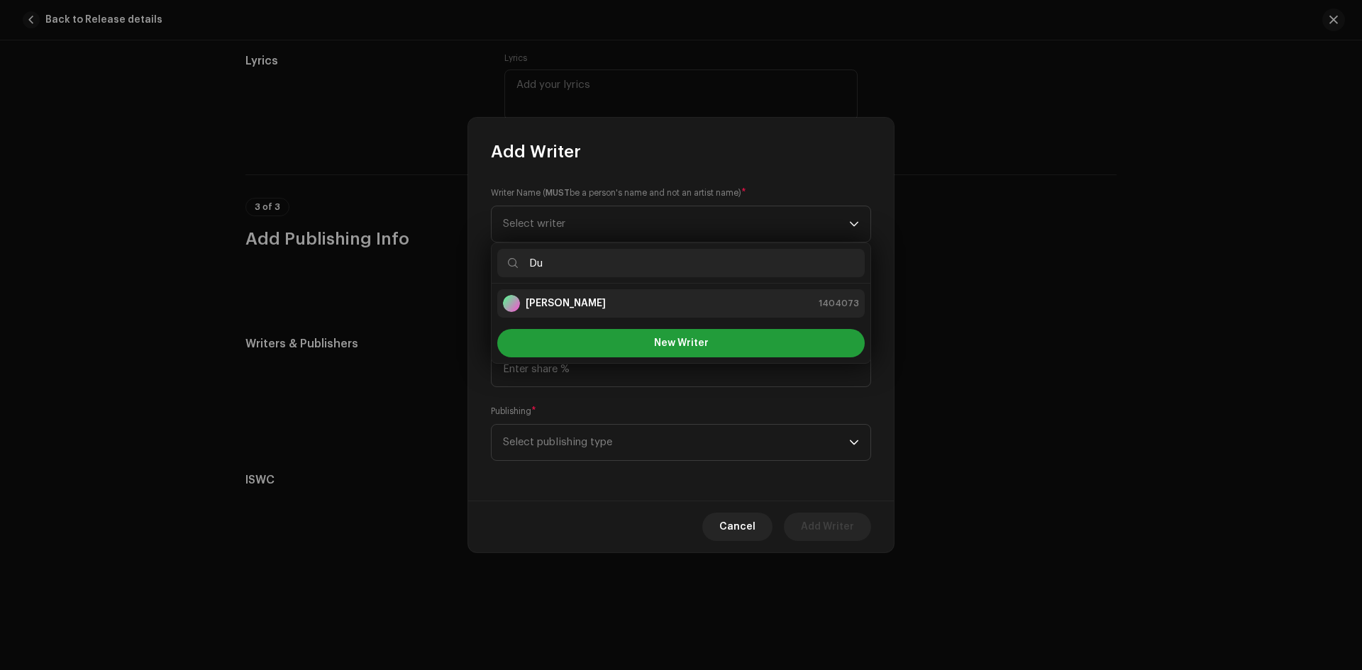
type input "Du"
click at [585, 299] on strong "[PERSON_NAME]" at bounding box center [566, 304] width 80 height 14
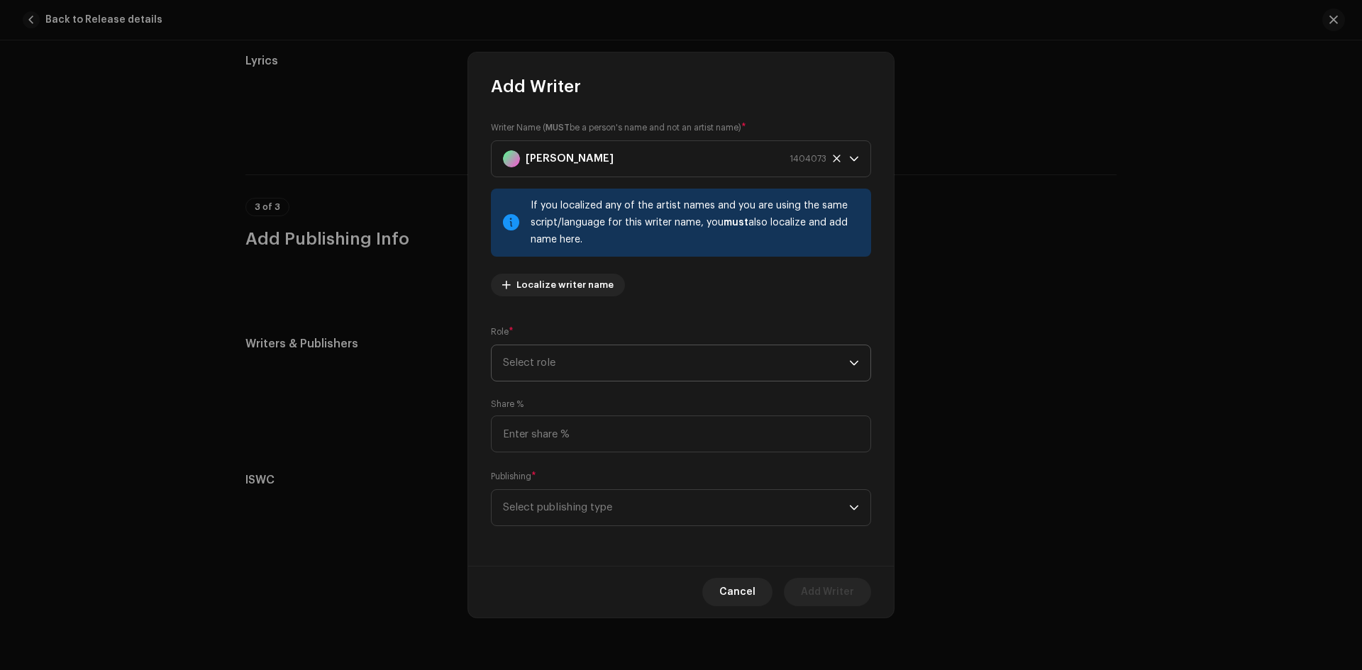
click at [560, 366] on span "Select role" at bounding box center [676, 363] width 346 height 35
click at [548, 455] on span "Composer" at bounding box center [529, 459] width 52 height 14
click at [561, 375] on span "Composer" at bounding box center [676, 363] width 346 height 35
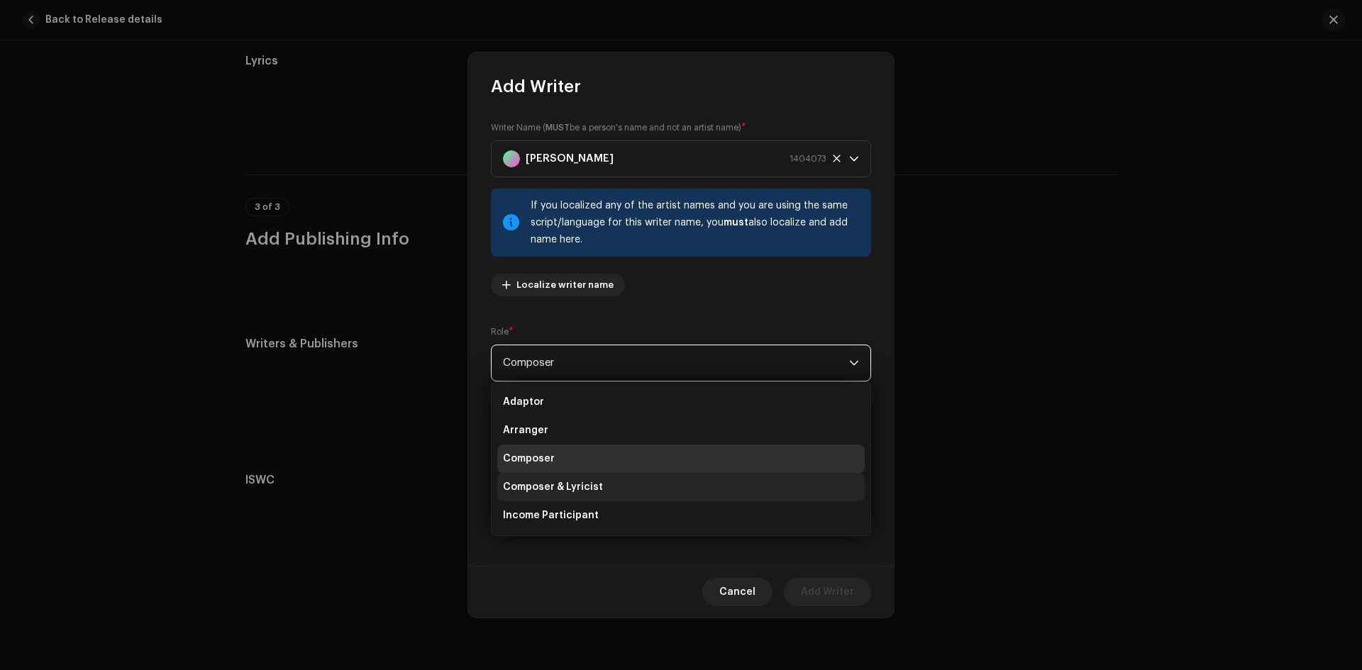
click at [565, 494] on span "Composer & Lyricist" at bounding box center [553, 487] width 100 height 14
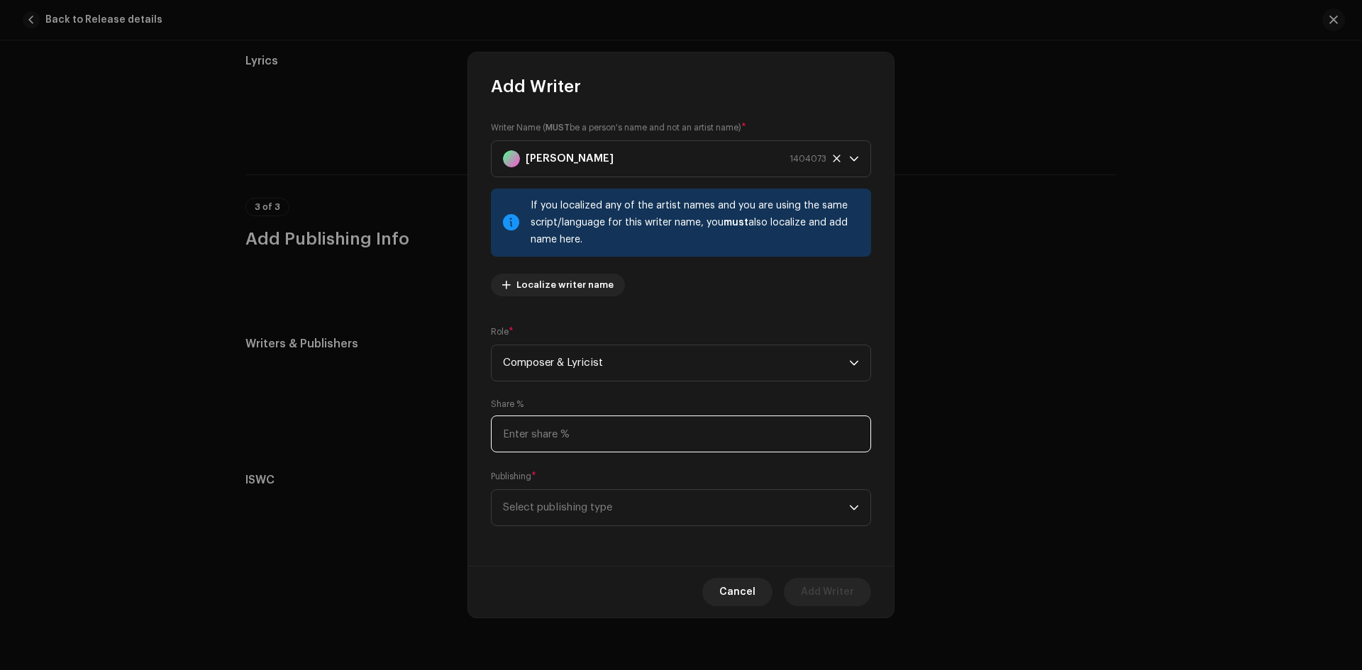
click at [538, 428] on input at bounding box center [681, 434] width 380 height 37
click at [555, 506] on span "Select publishing type" at bounding box center [676, 507] width 346 height 35
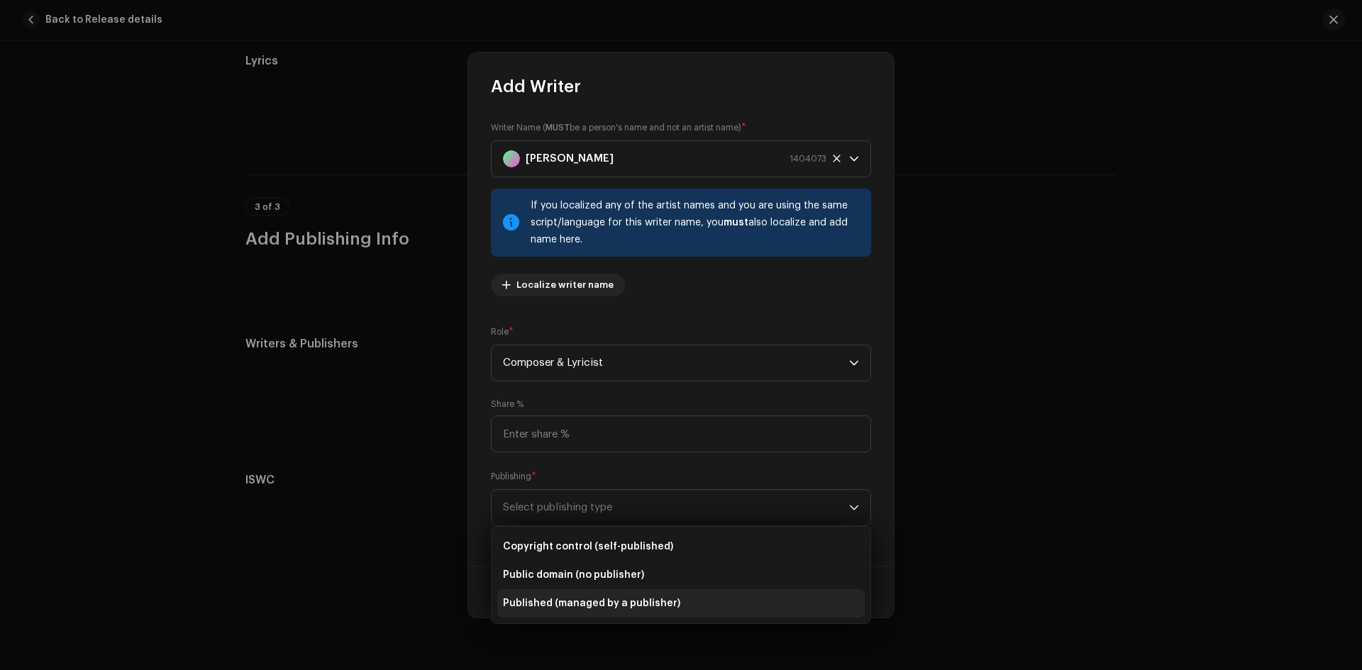
click at [564, 594] on li "Published (managed by a publisher)" at bounding box center [681, 604] width 368 height 28
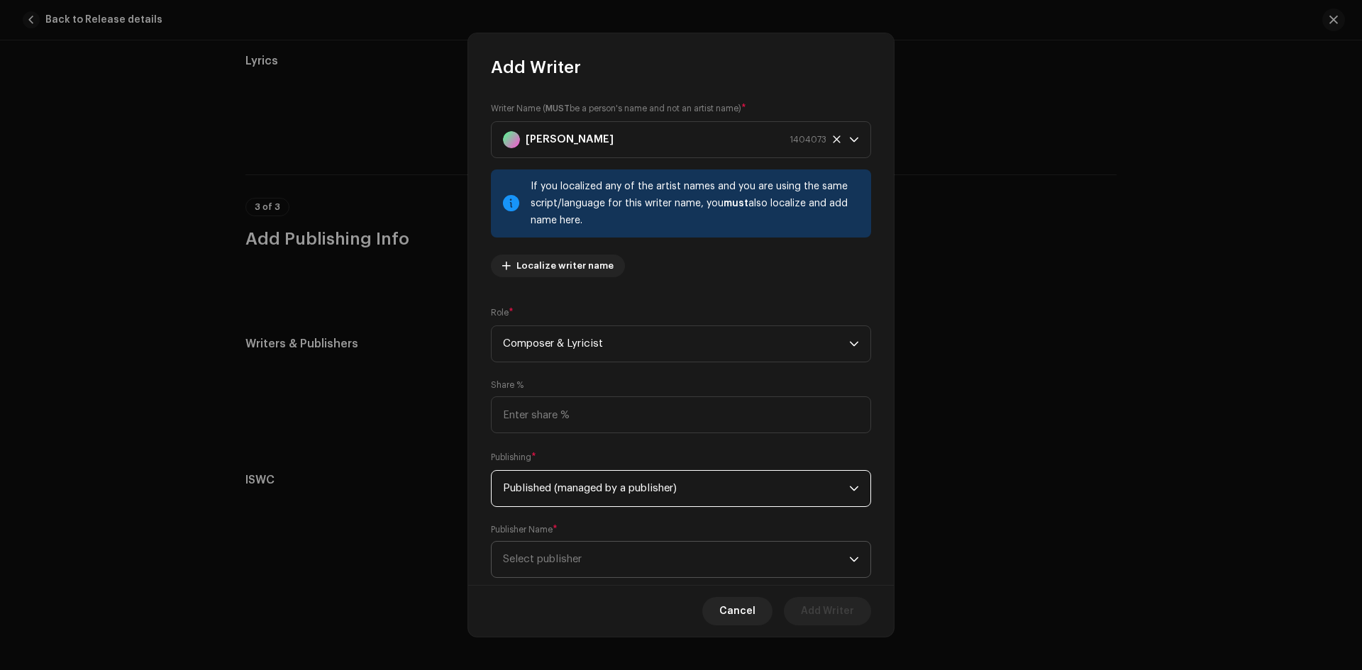
click at [565, 562] on span "Select publisher" at bounding box center [542, 559] width 79 height 11
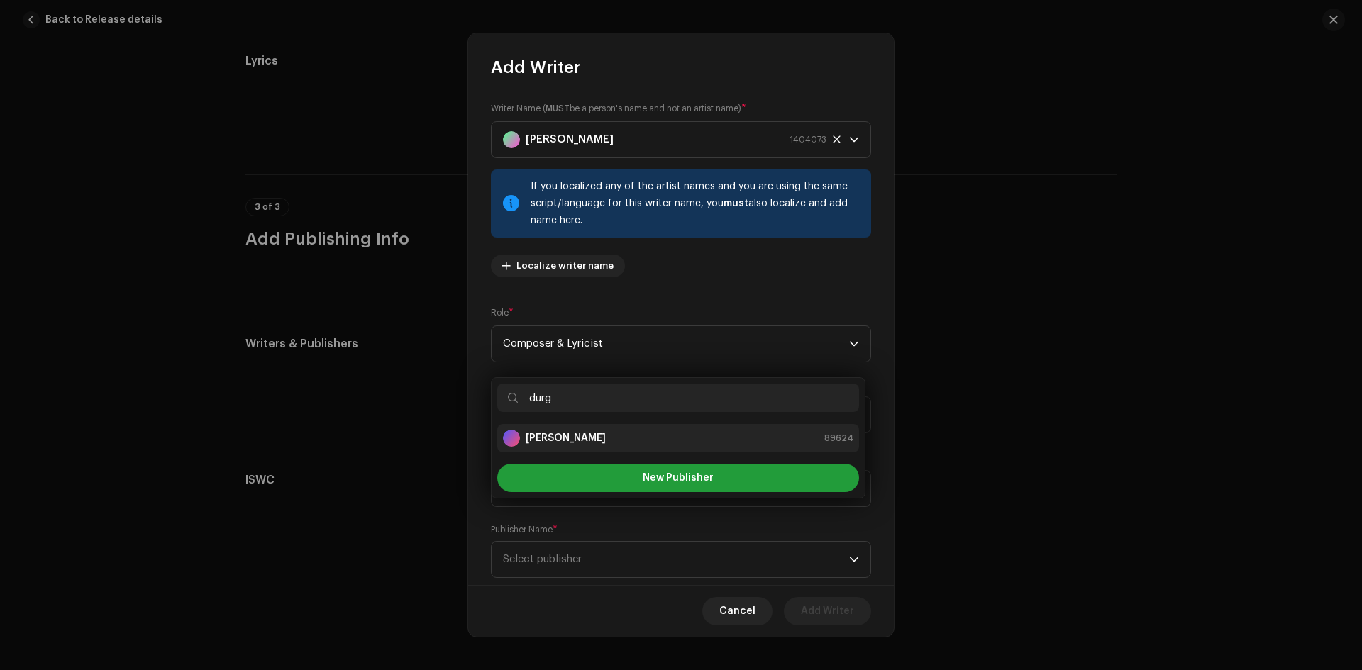
type input "durg"
click at [573, 435] on strong "[PERSON_NAME]" at bounding box center [566, 438] width 80 height 14
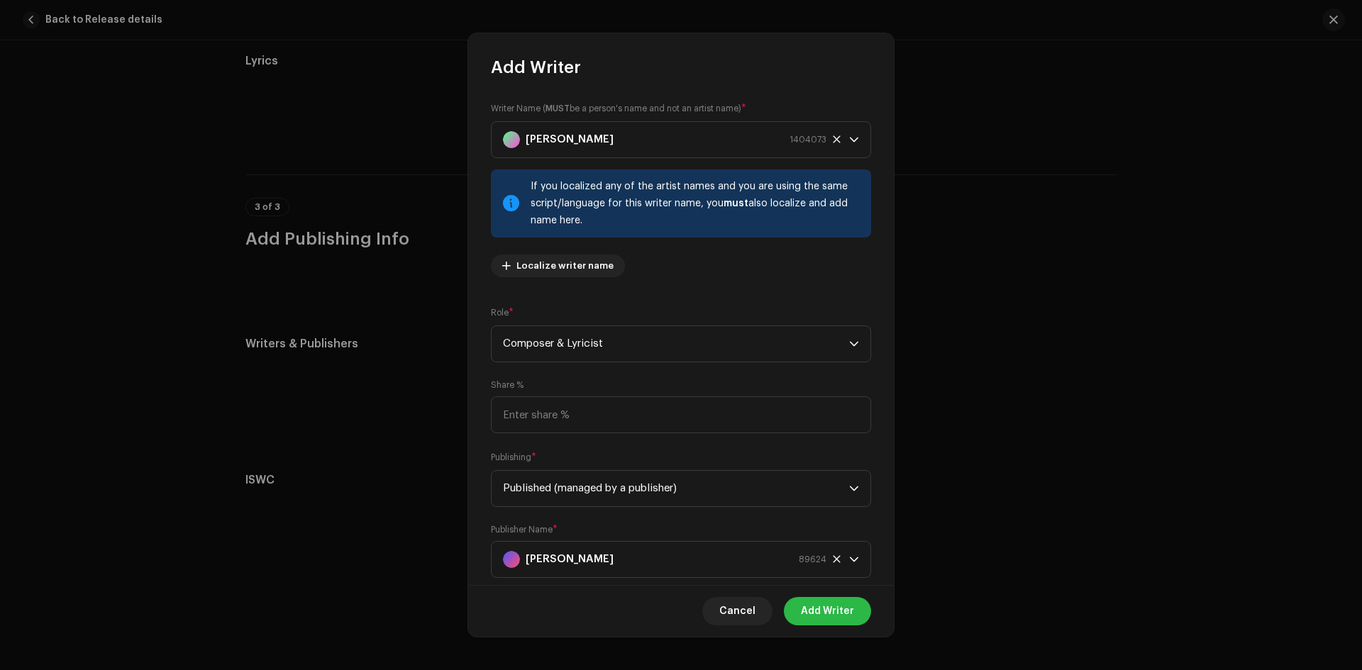
click at [851, 613] on span "Add Writer" at bounding box center [827, 611] width 53 height 28
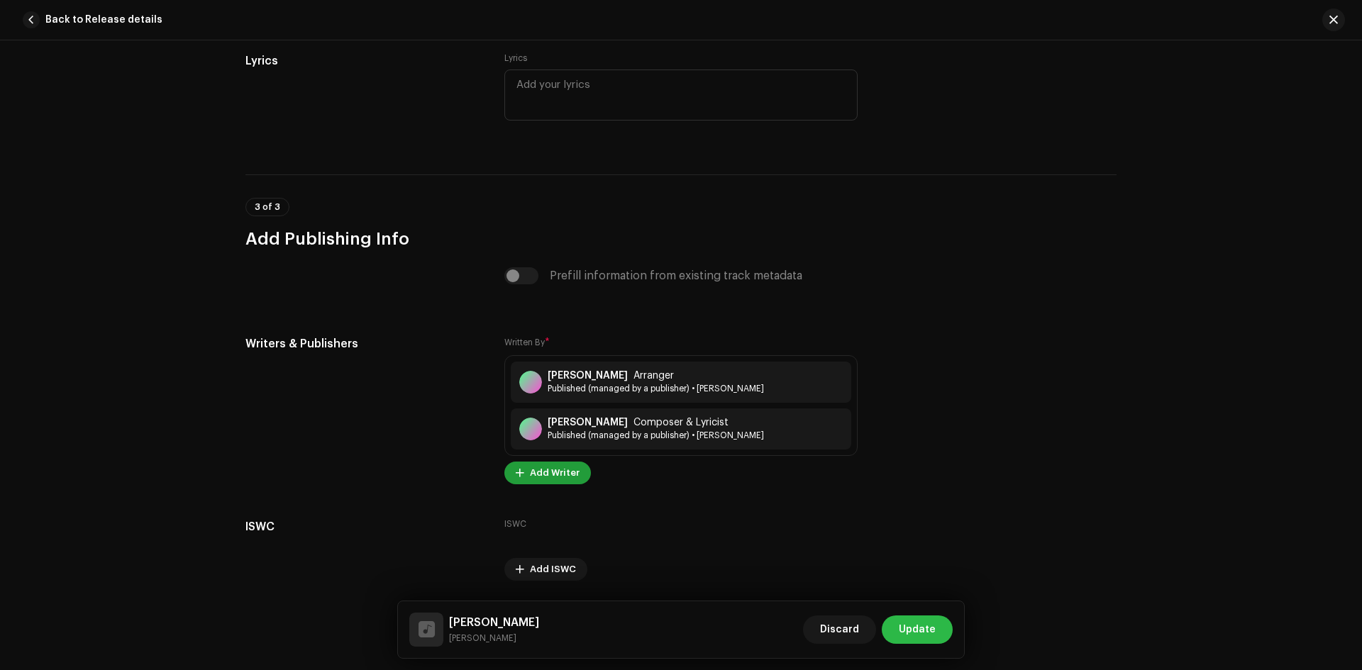
click at [921, 634] on span "Update" at bounding box center [917, 630] width 37 height 28
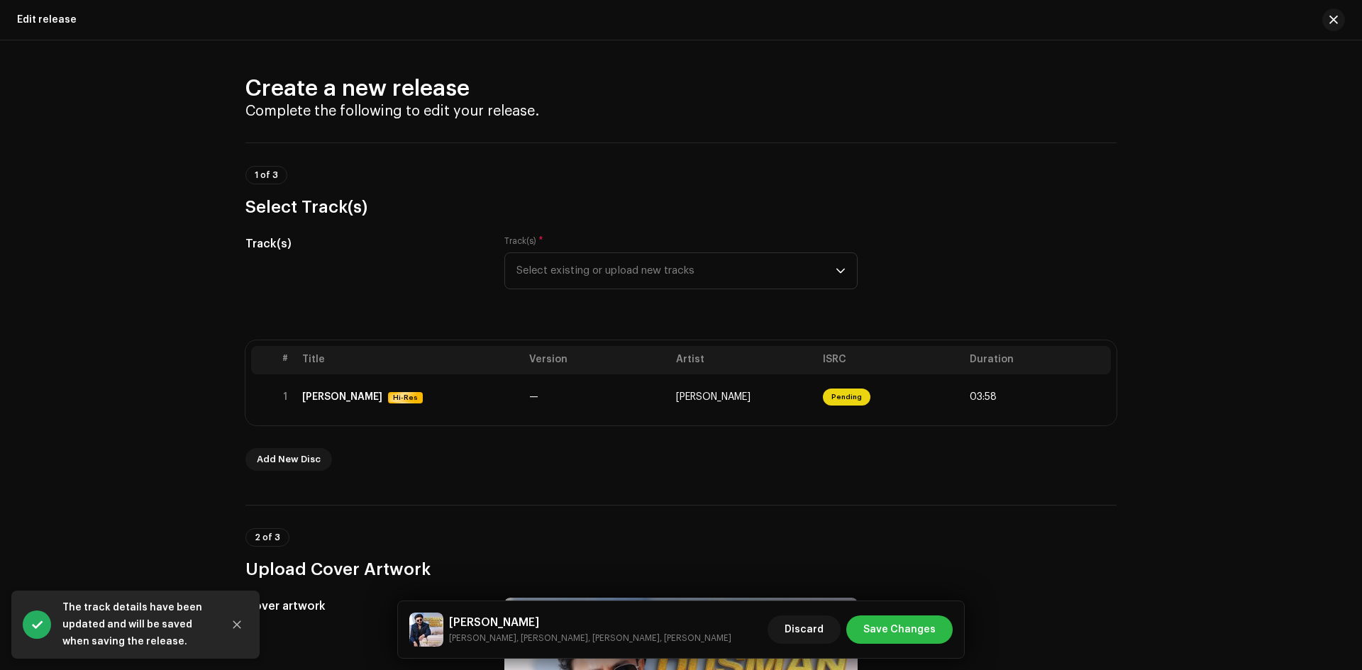
click at [916, 633] on span "Save Changes" at bounding box center [899, 630] width 72 height 28
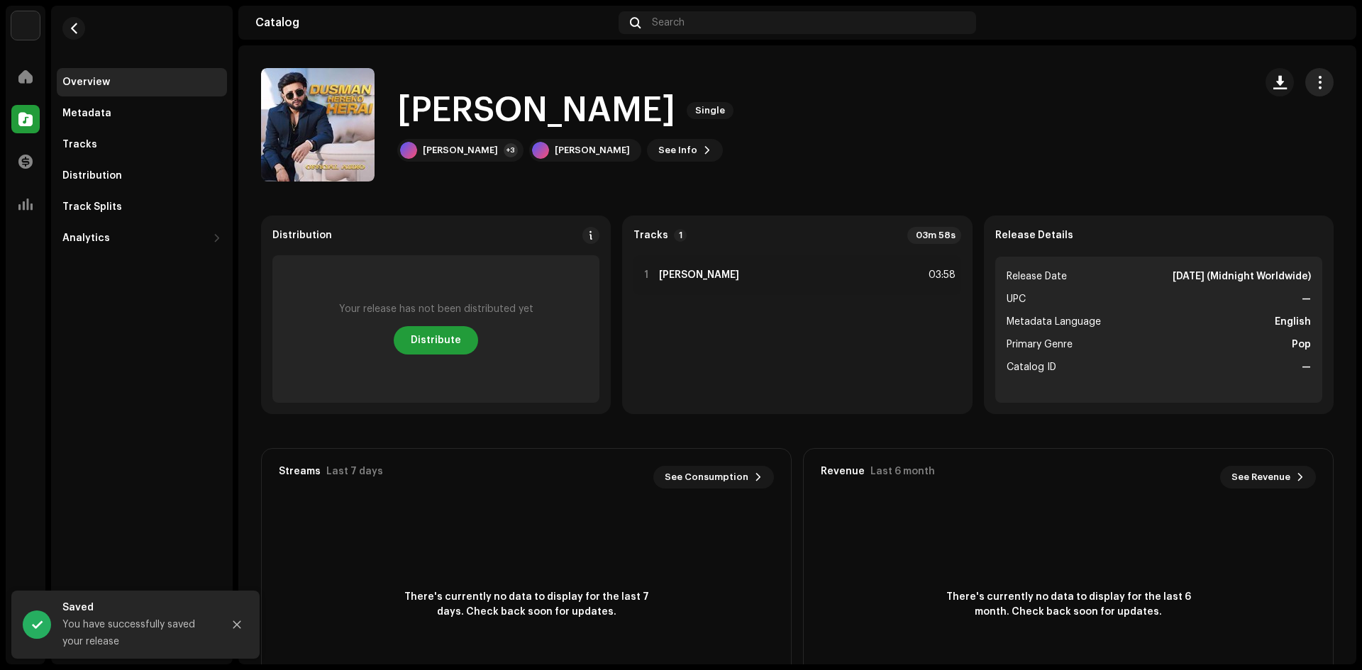
click at [1314, 82] on span "button" at bounding box center [1319, 82] width 13 height 11
click at [1059, 138] on div "Dusman Hereko Herai Single Durgesh Thapa +3 Durgesh Thapa See Info" at bounding box center [752, 125] width 982 height 114
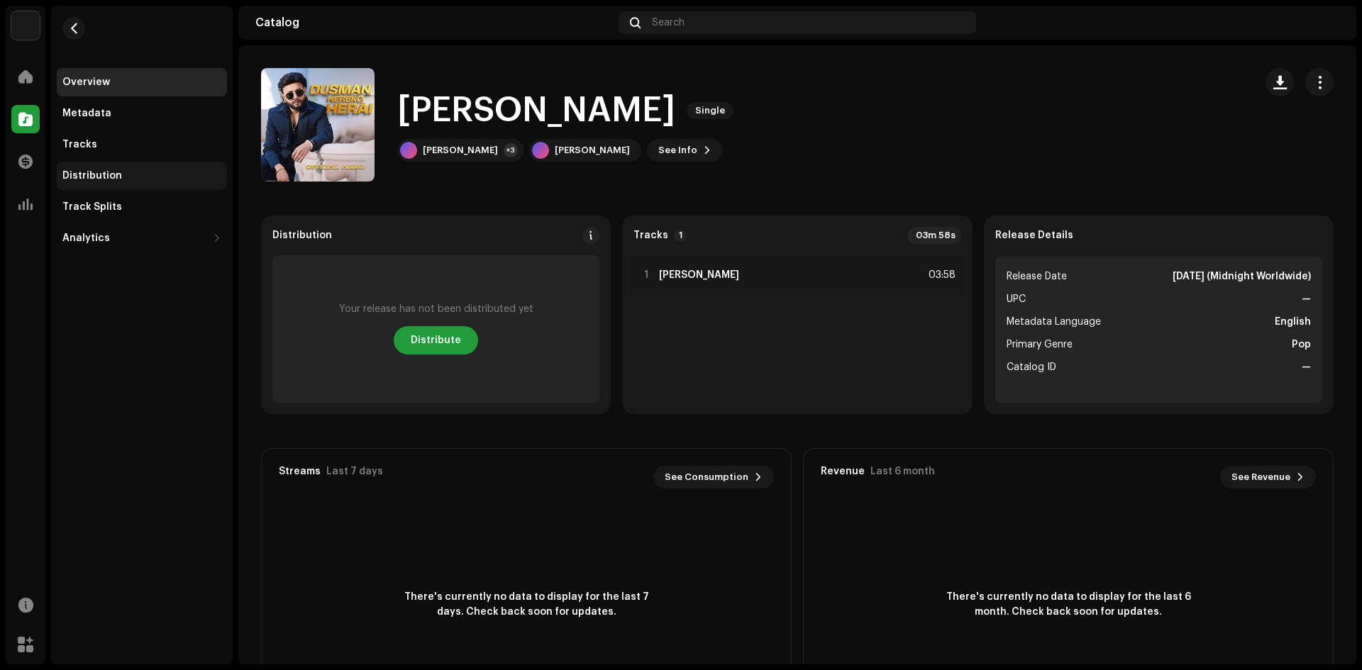
click at [75, 167] on div "Distribution" at bounding box center [142, 176] width 170 height 28
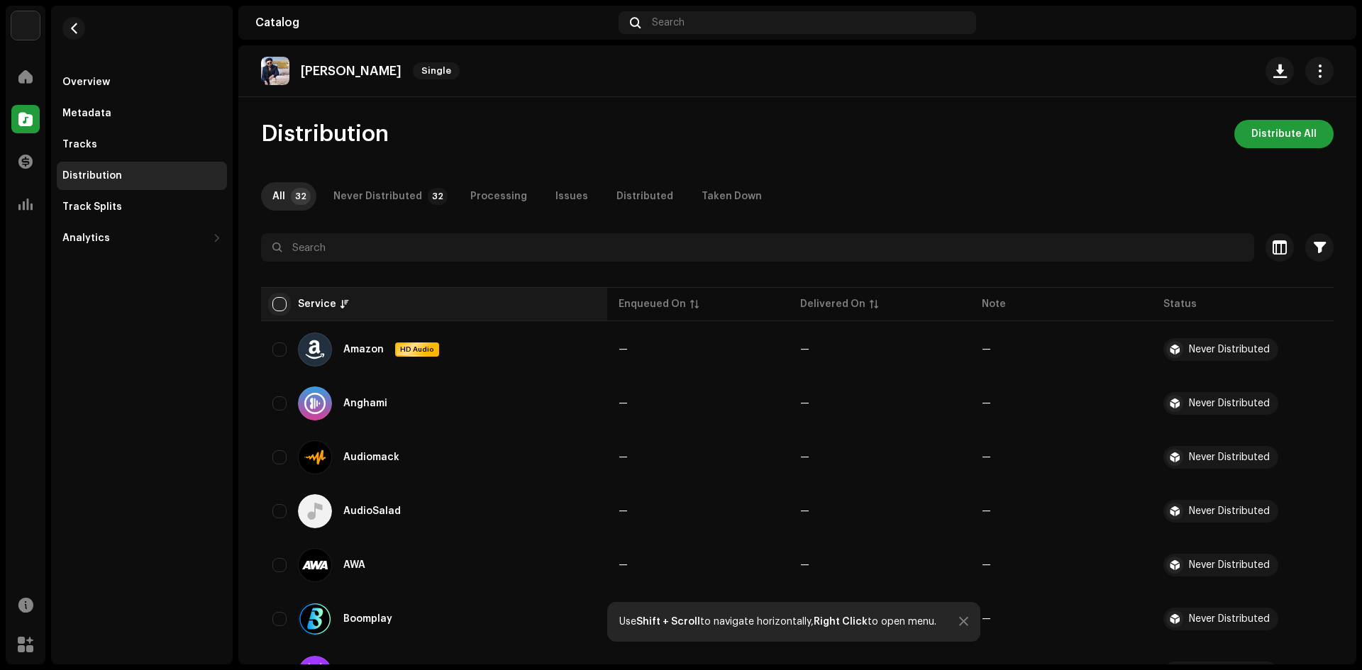
click at [282, 302] on input "checkbox" at bounding box center [279, 304] width 14 height 14
checkbox input "true"
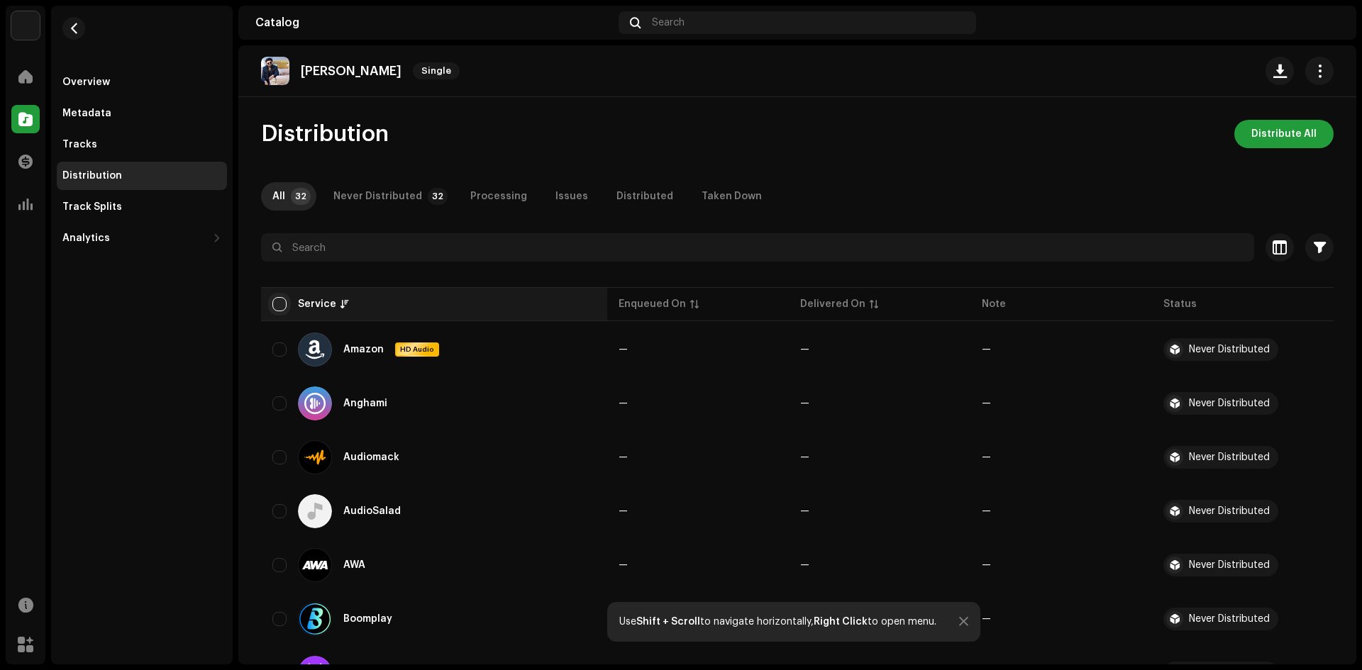
checkbox input "true"
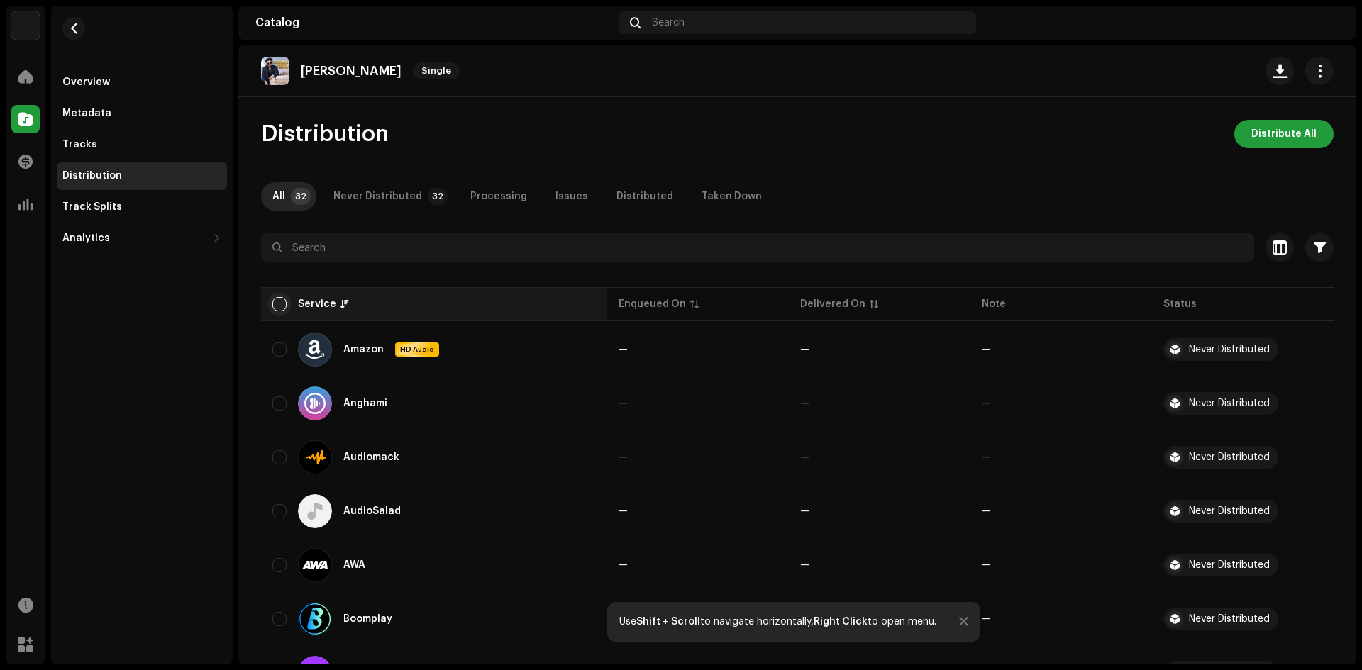
checkbox input "true"
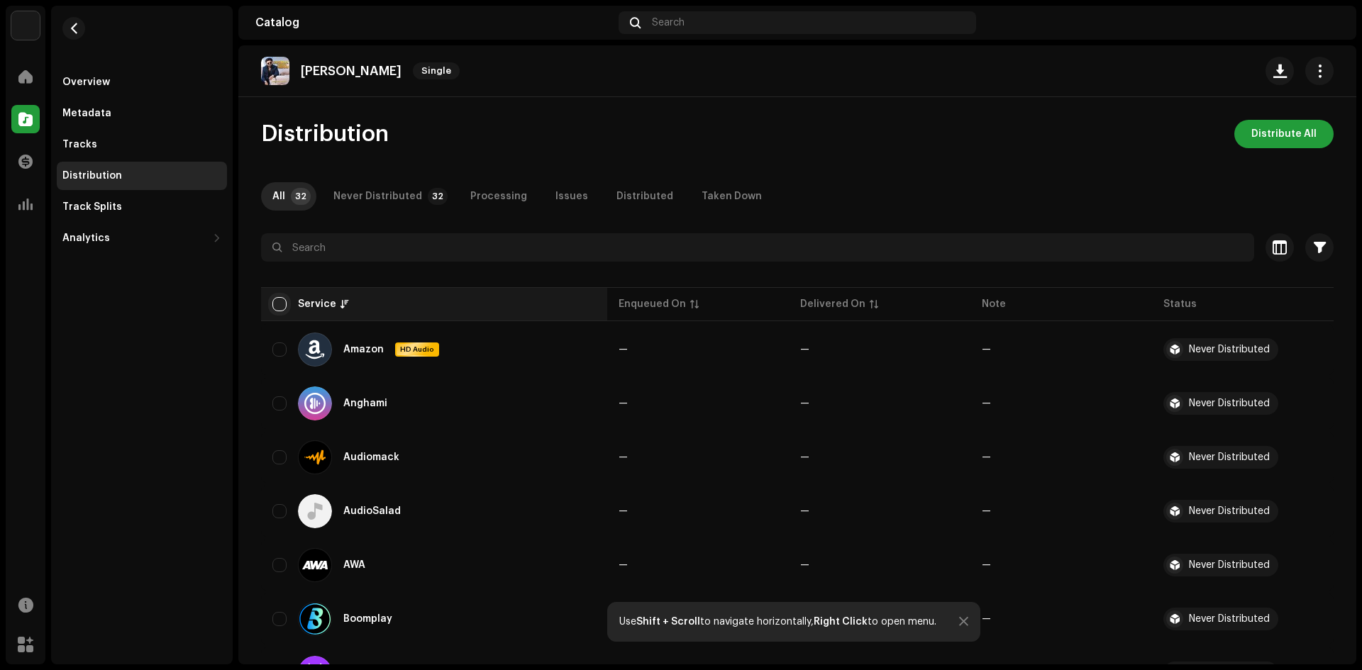
checkbox input "true"
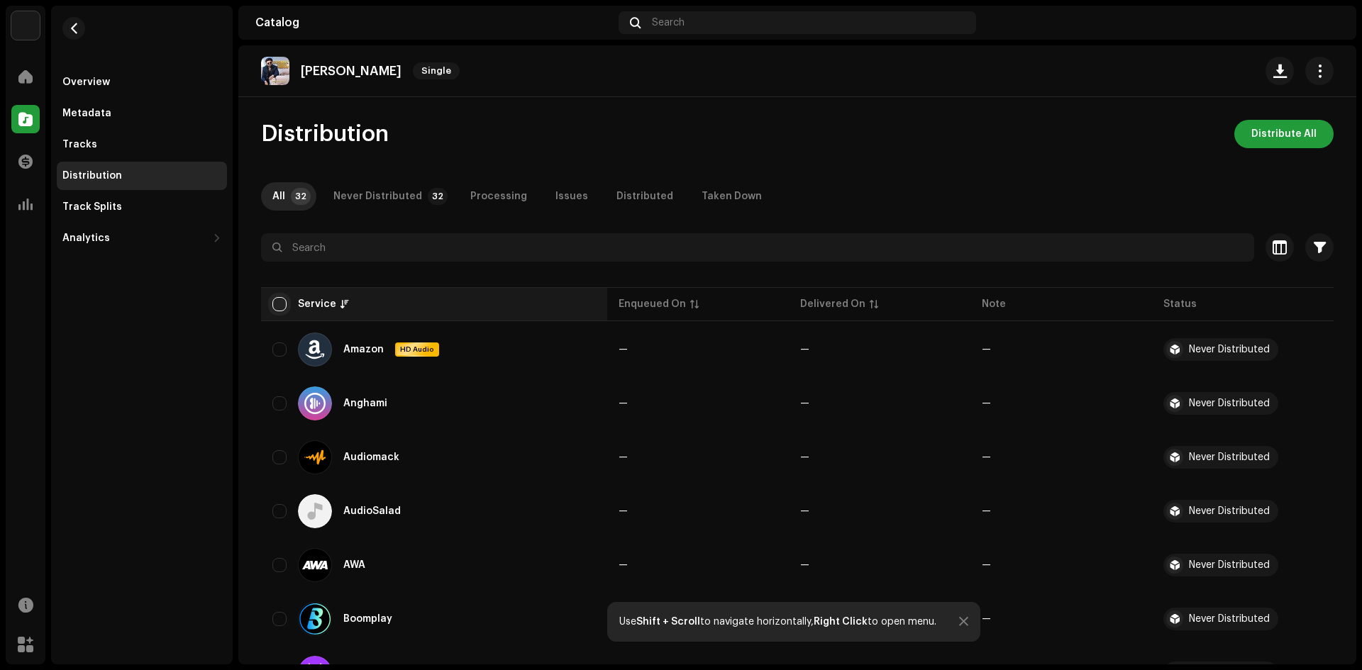
checkbox input "true"
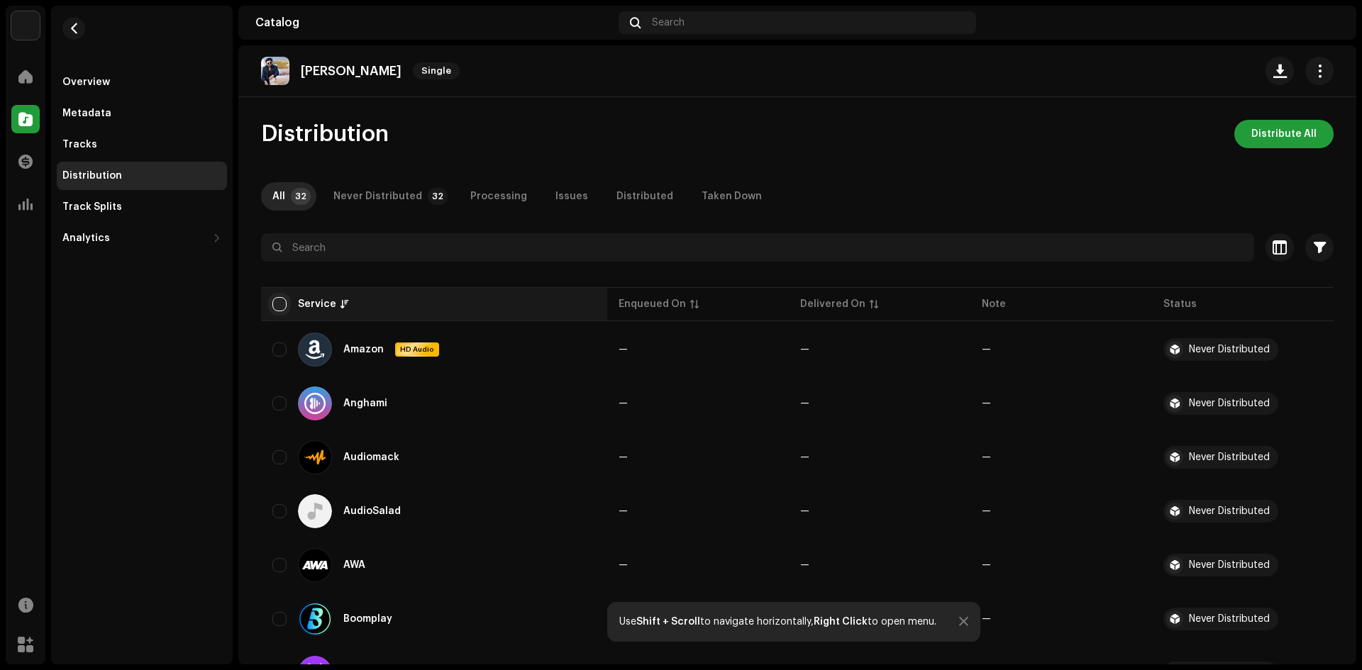
checkbox input "true"
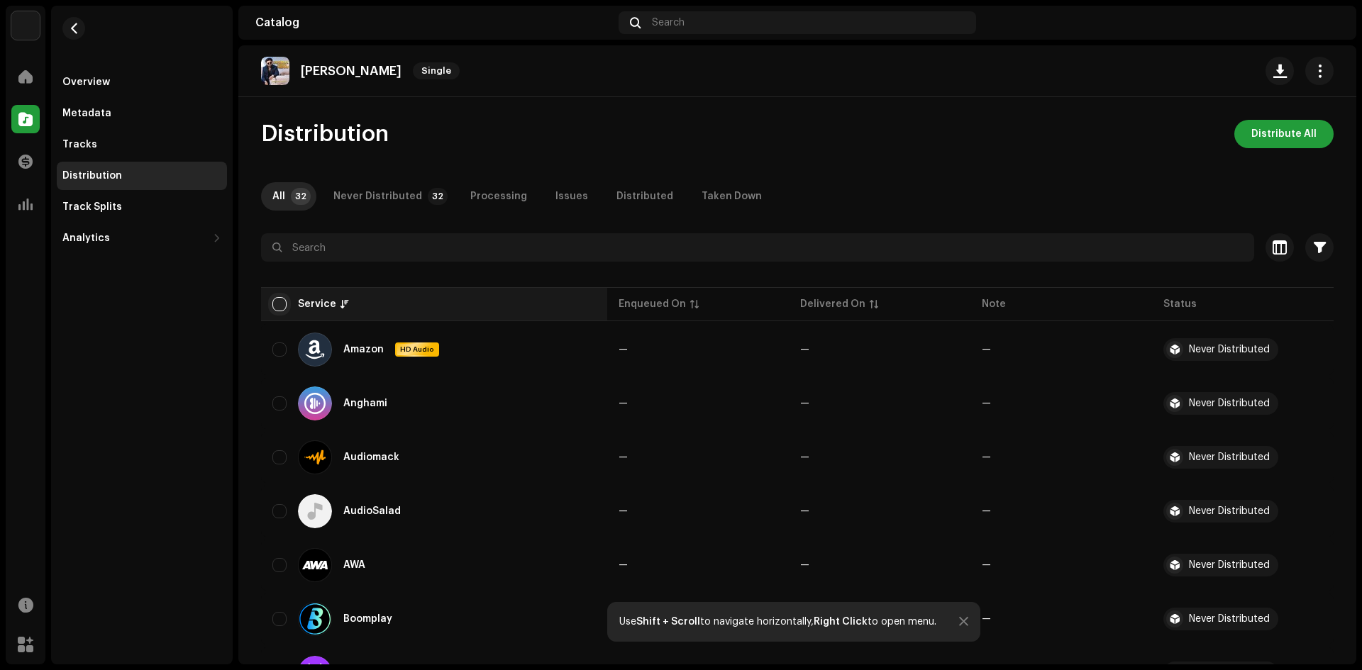
checkbox input "true"
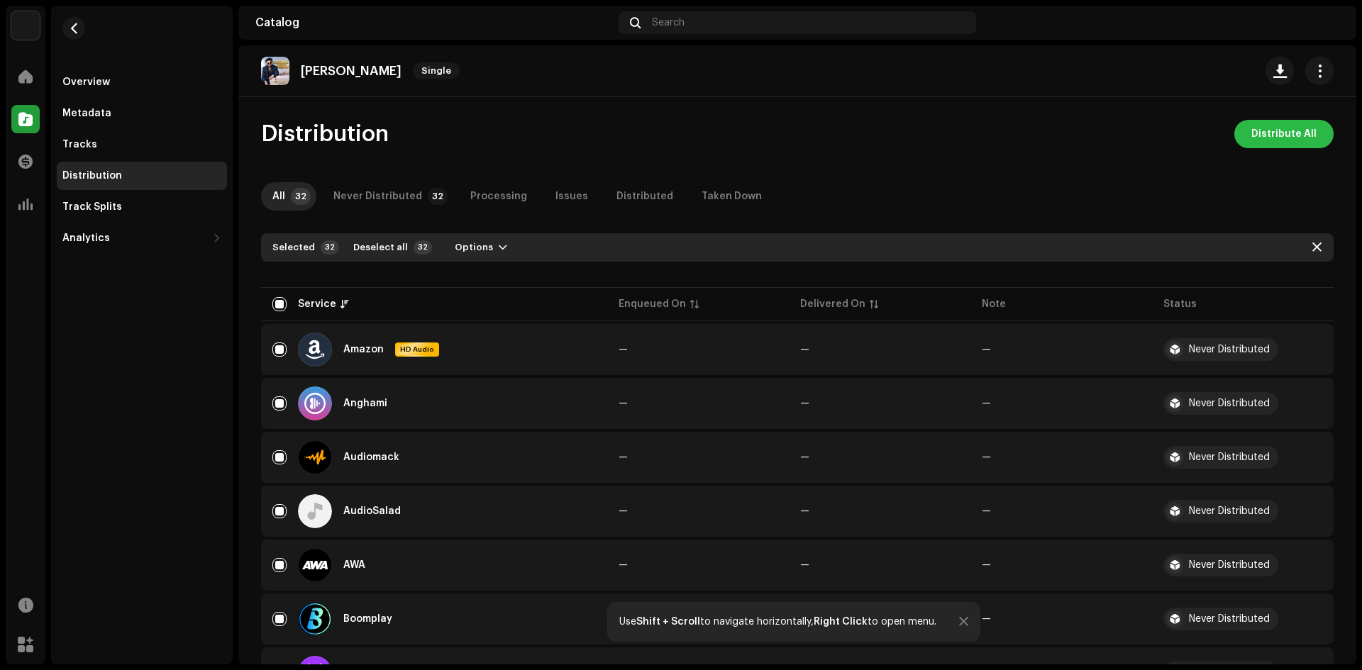
click at [1256, 135] on span "Distribute All" at bounding box center [1283, 134] width 65 height 28
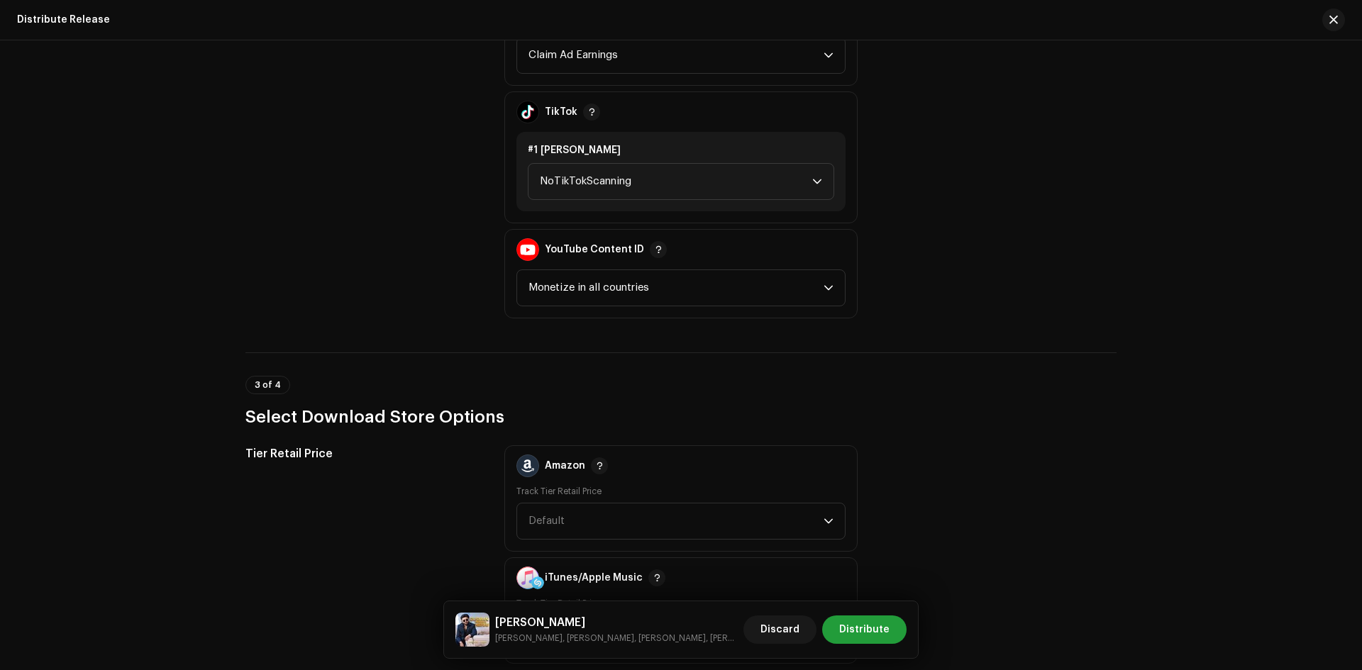
scroll to position [1703, 0]
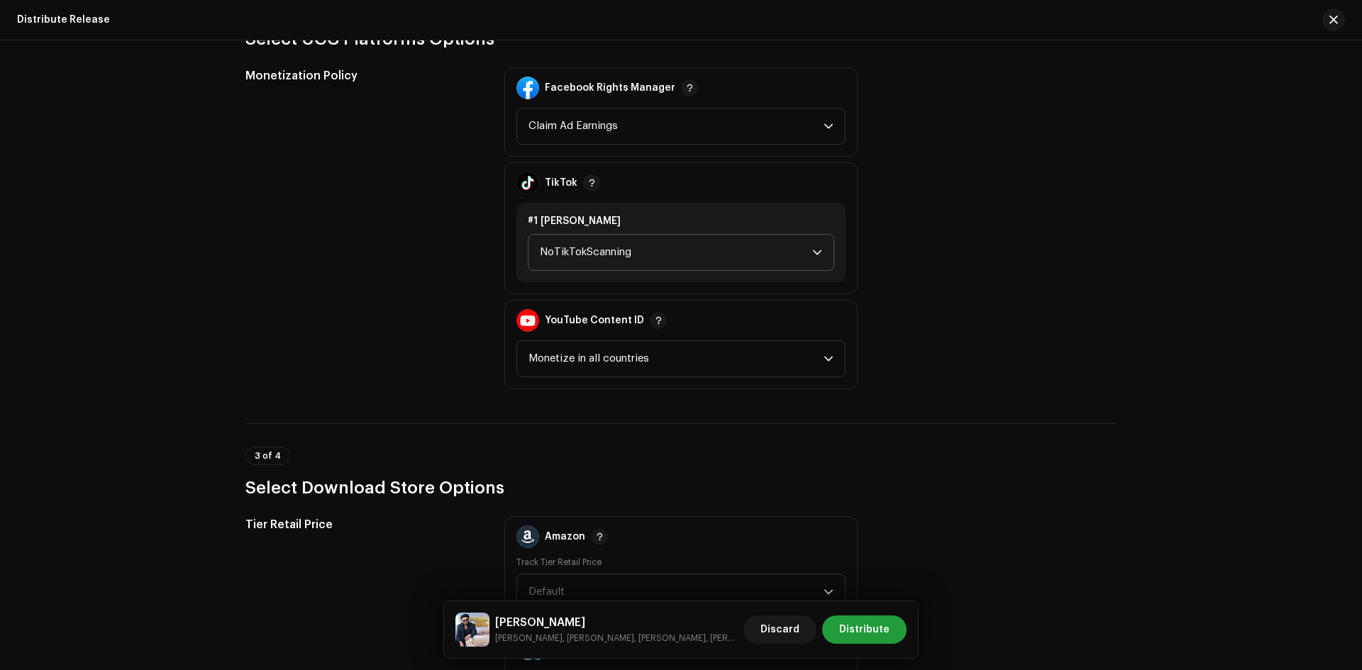
click at [605, 253] on span "NoTikTokScanning" at bounding box center [676, 252] width 272 height 35
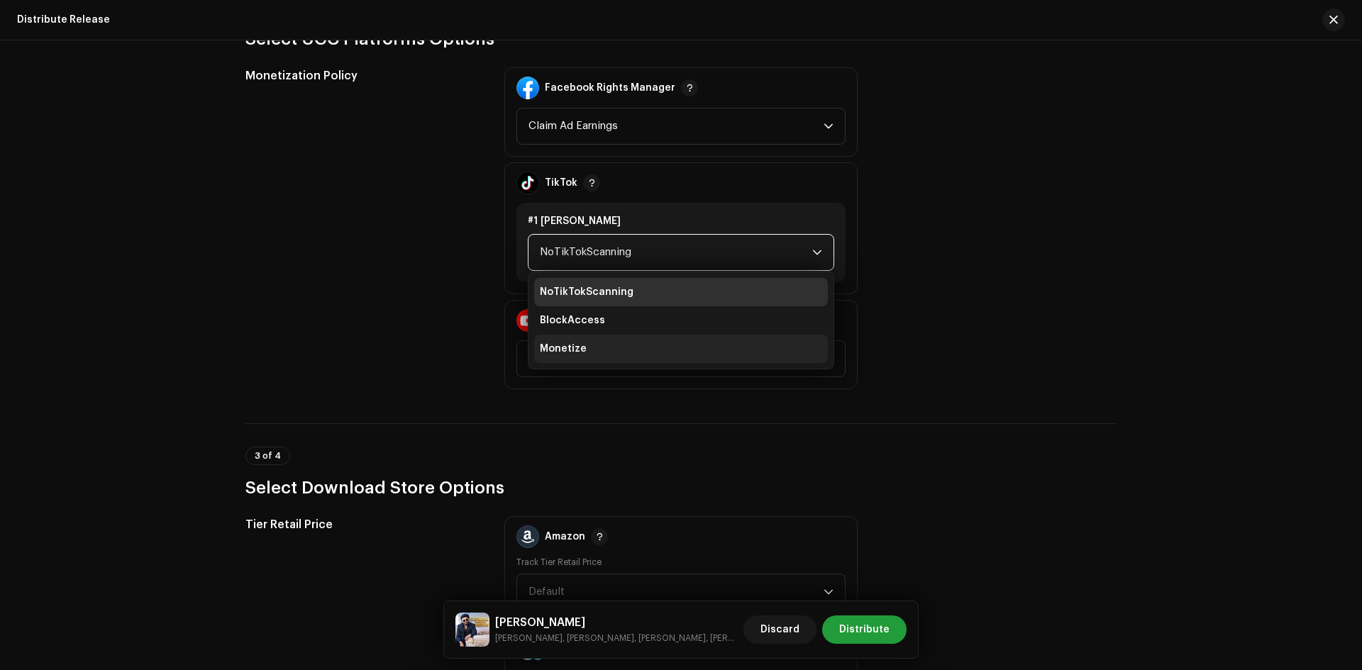
click at [579, 355] on span "Monetize" at bounding box center [563, 349] width 47 height 14
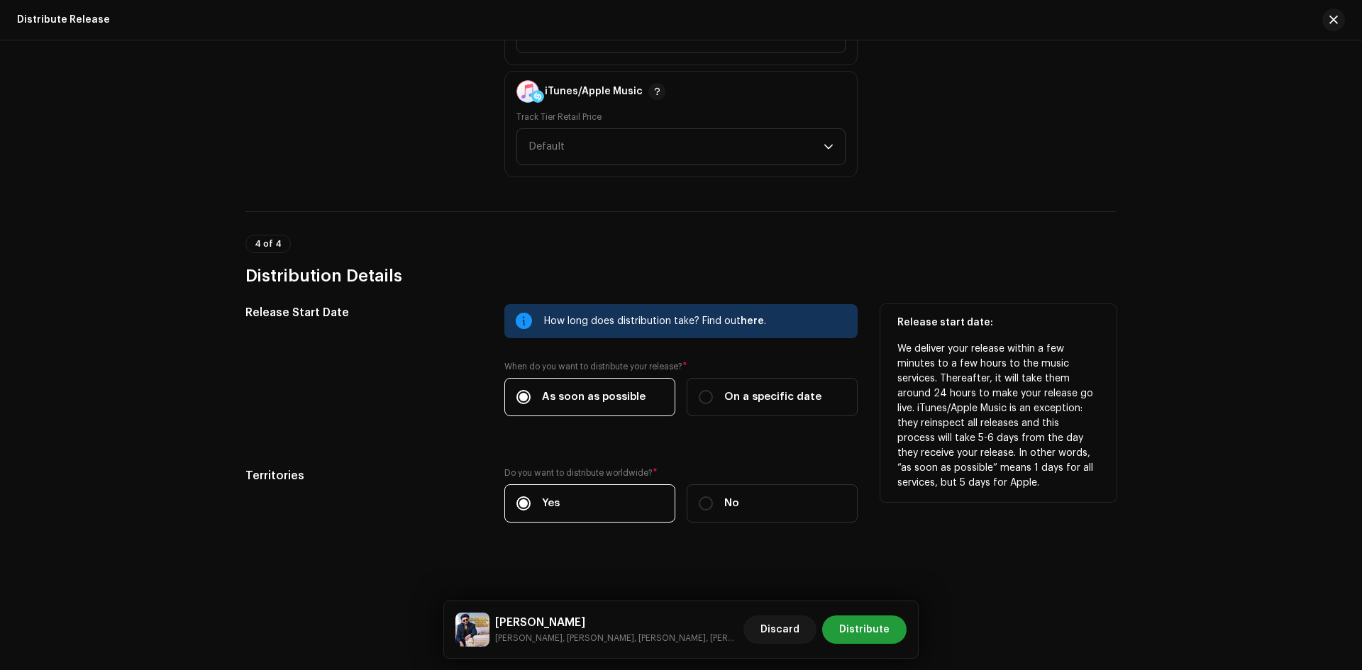
scroll to position [2266, 0]
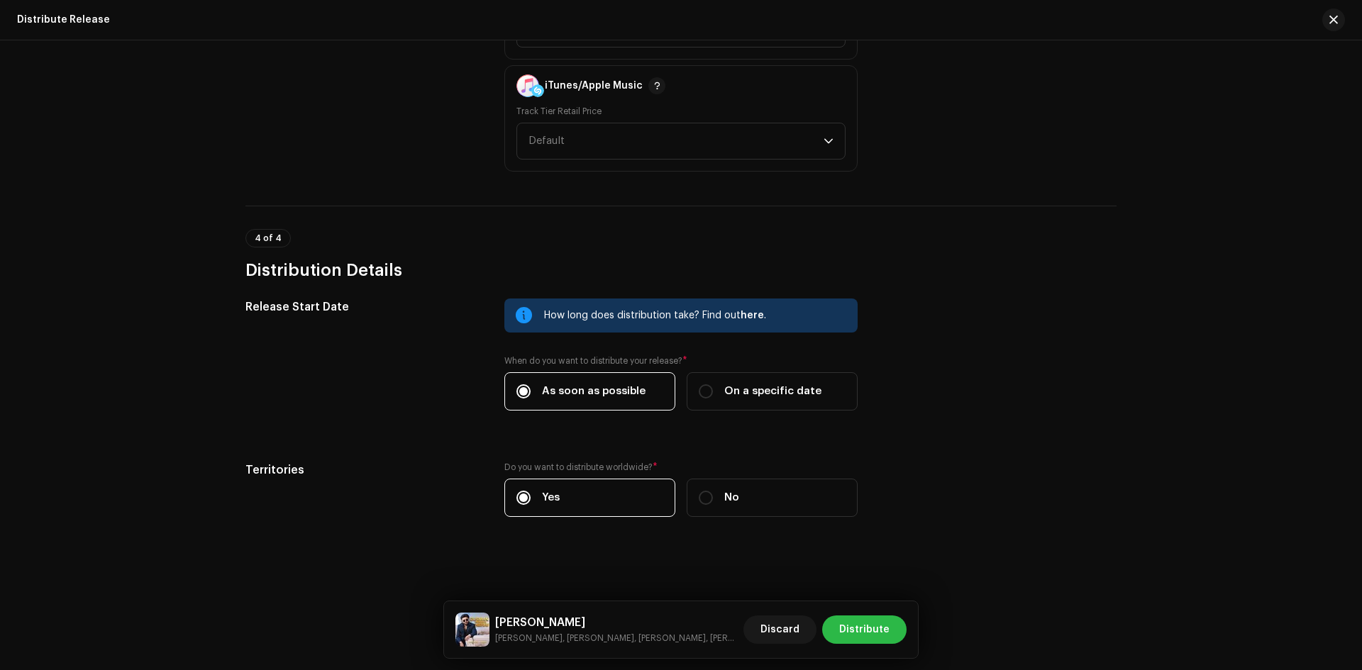
click at [871, 624] on span "Distribute" at bounding box center [864, 630] width 50 height 28
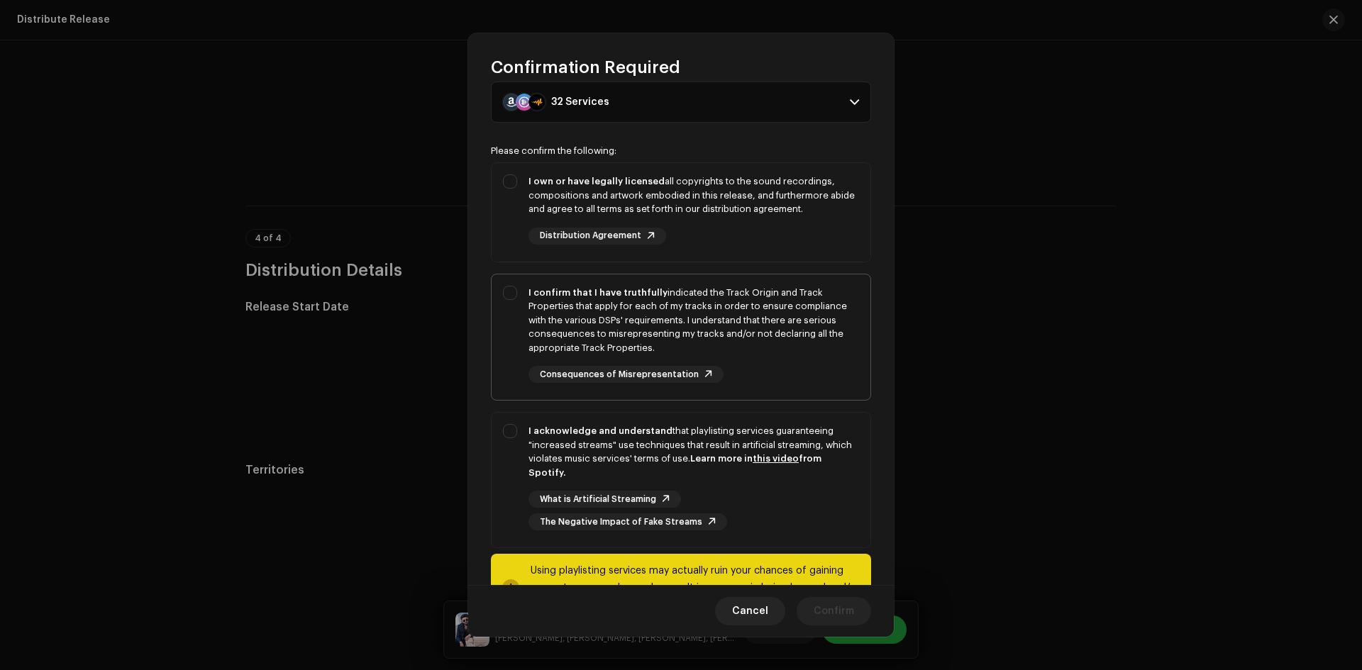
scroll to position [106, 0]
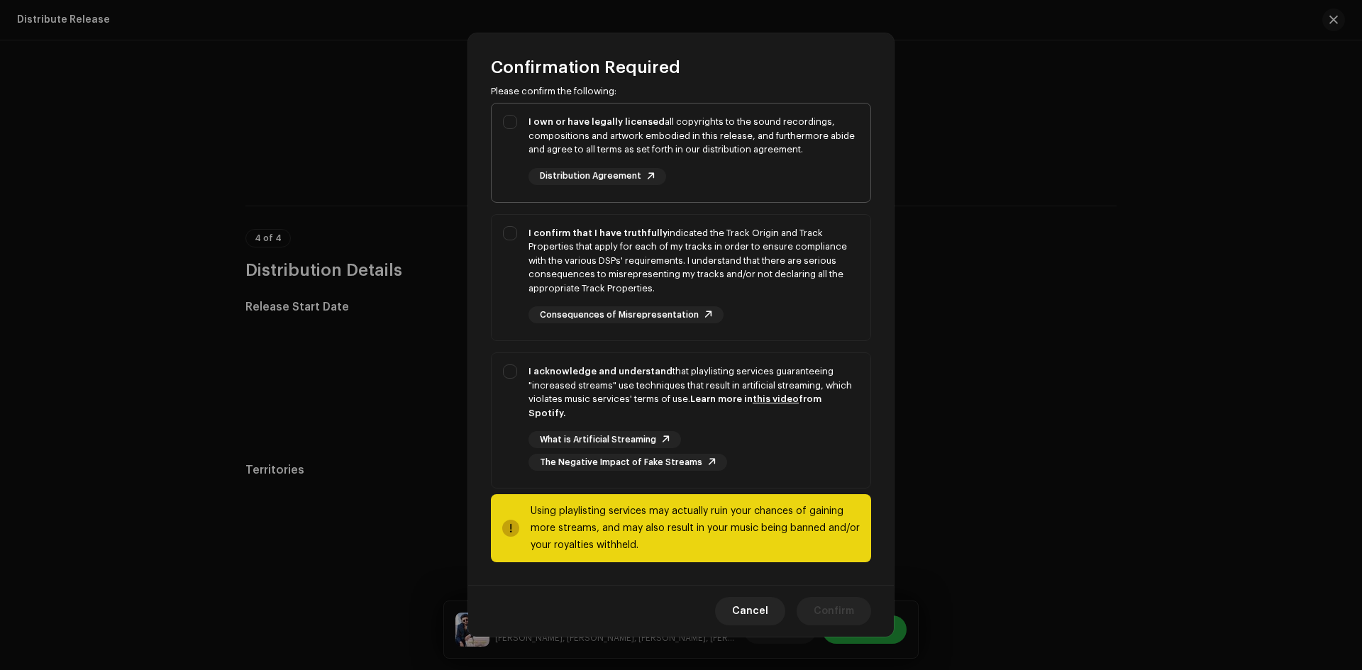
click at [510, 121] on div "I own or have legally licensed all copyrights to the sound recordings, composit…" at bounding box center [681, 150] width 379 height 93
checkbox input "true"
click at [512, 230] on div "I confirm that I have truthfully indicated the Track Origin and Track Propertie…" at bounding box center [681, 275] width 379 height 121
checkbox input "true"
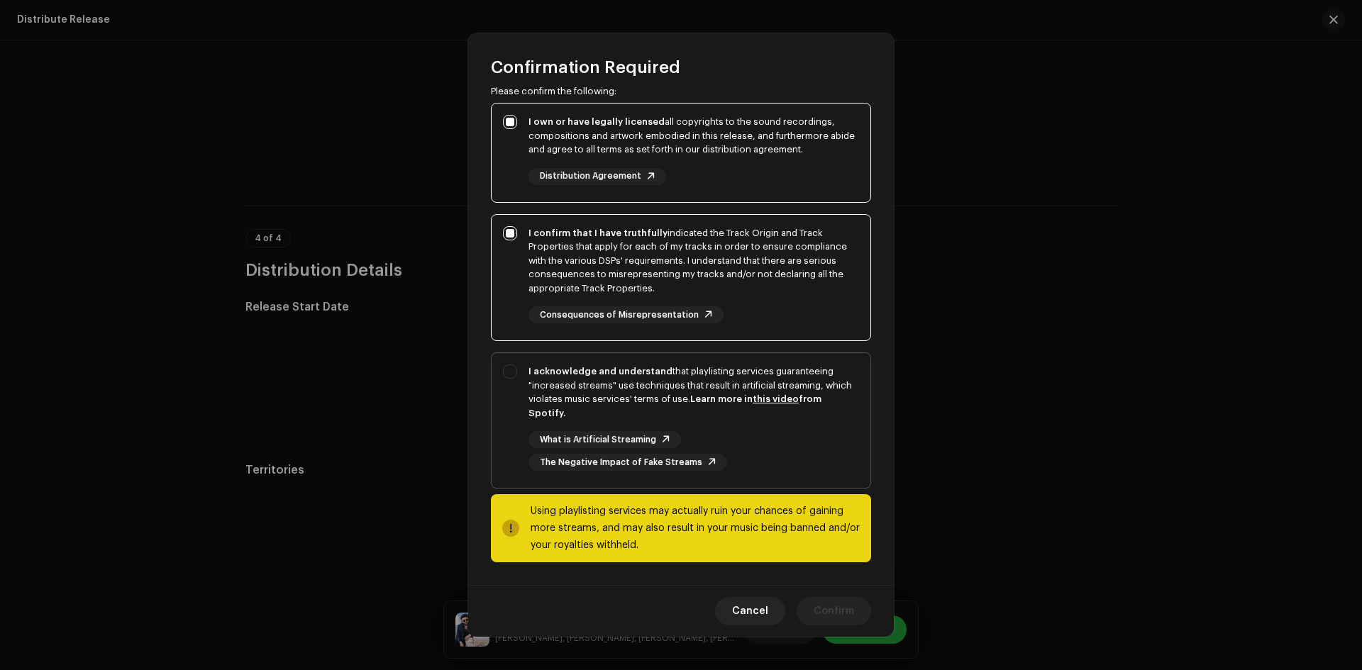
click at [516, 375] on div "I acknowledge and understand that playlisting services guaranteeing "increased …" at bounding box center [681, 417] width 379 height 129
checkbox input "true"
click at [840, 613] on span "Confirm" at bounding box center [834, 611] width 40 height 28
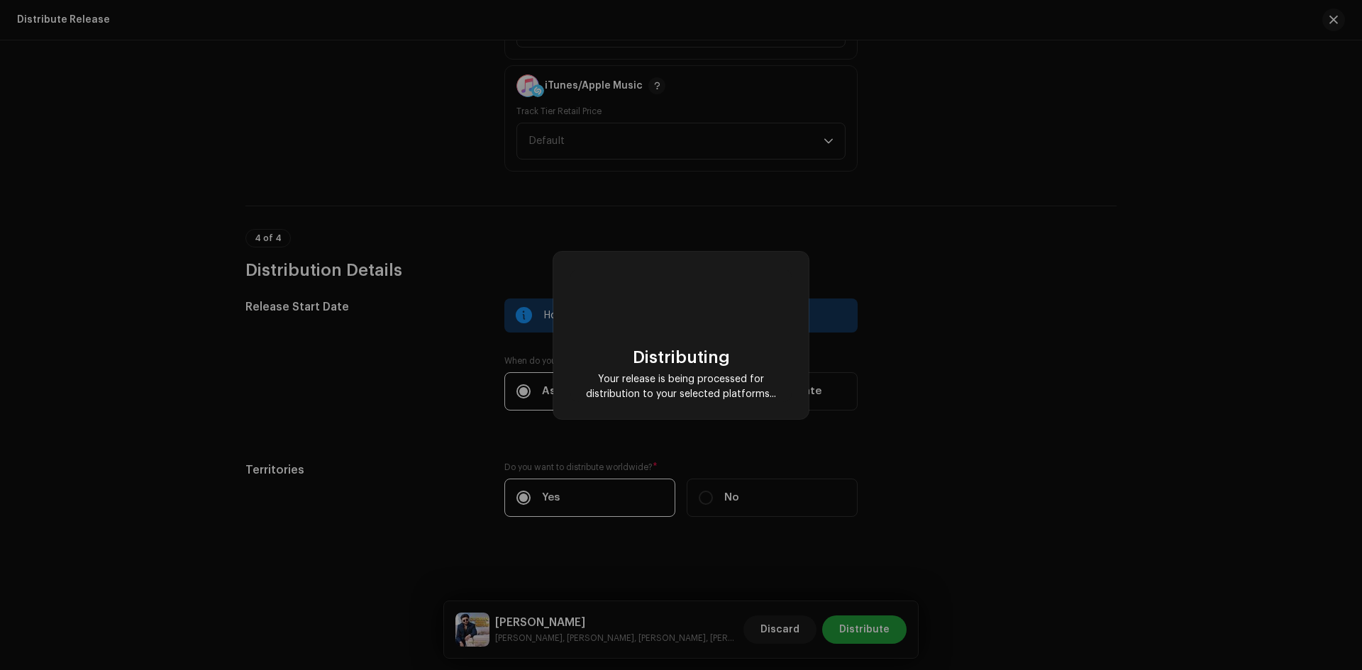
checkbox input "false"
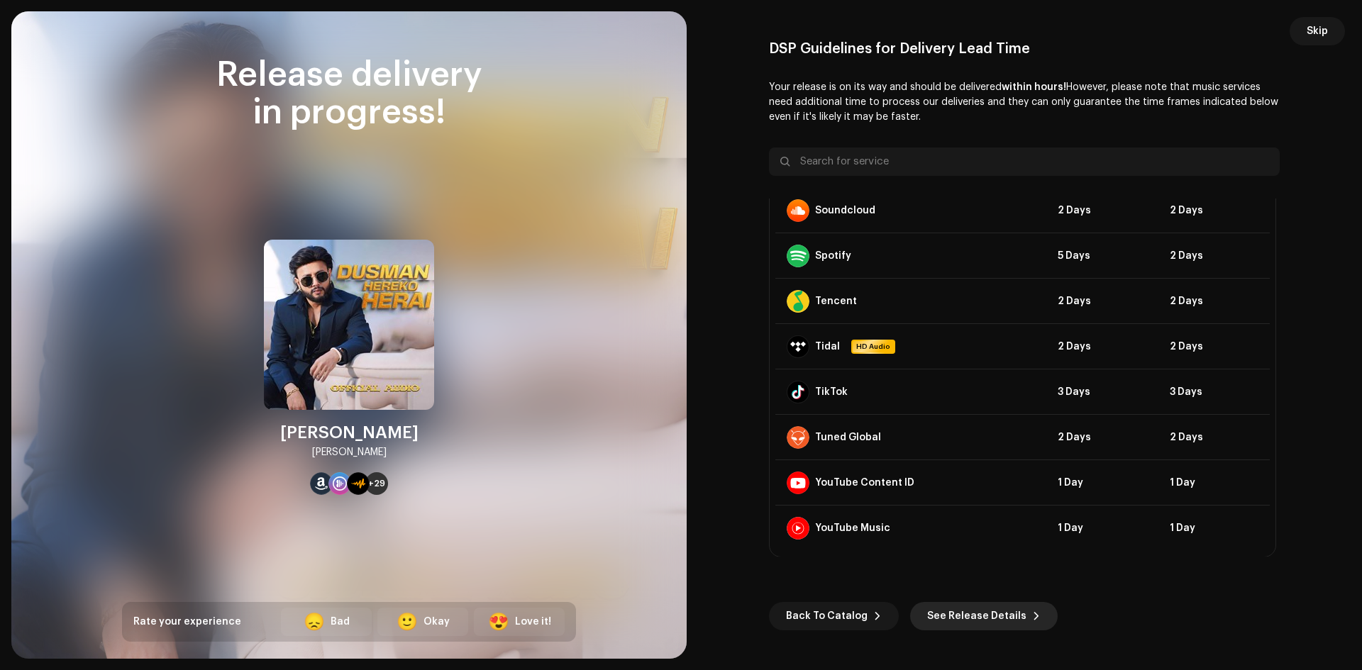
scroll to position [1146, 0]
click at [972, 614] on span "See Release Details" at bounding box center [976, 616] width 99 height 28
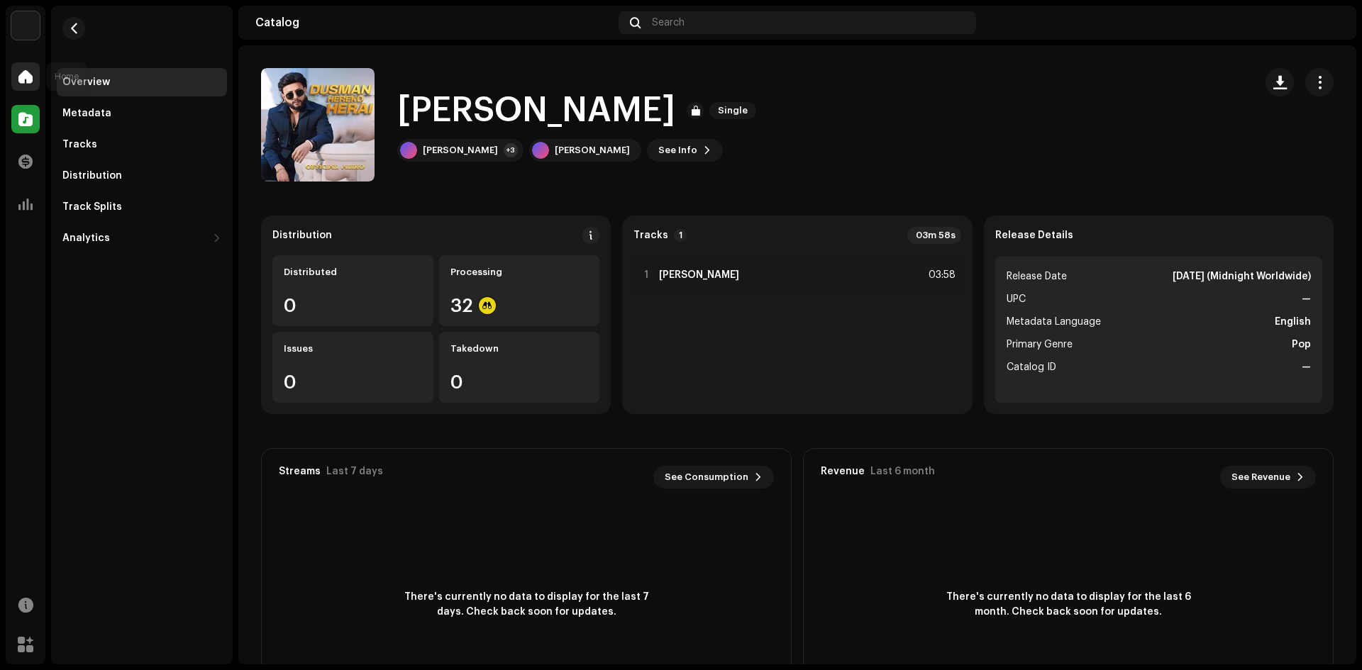
click at [30, 79] on span at bounding box center [25, 76] width 14 height 11
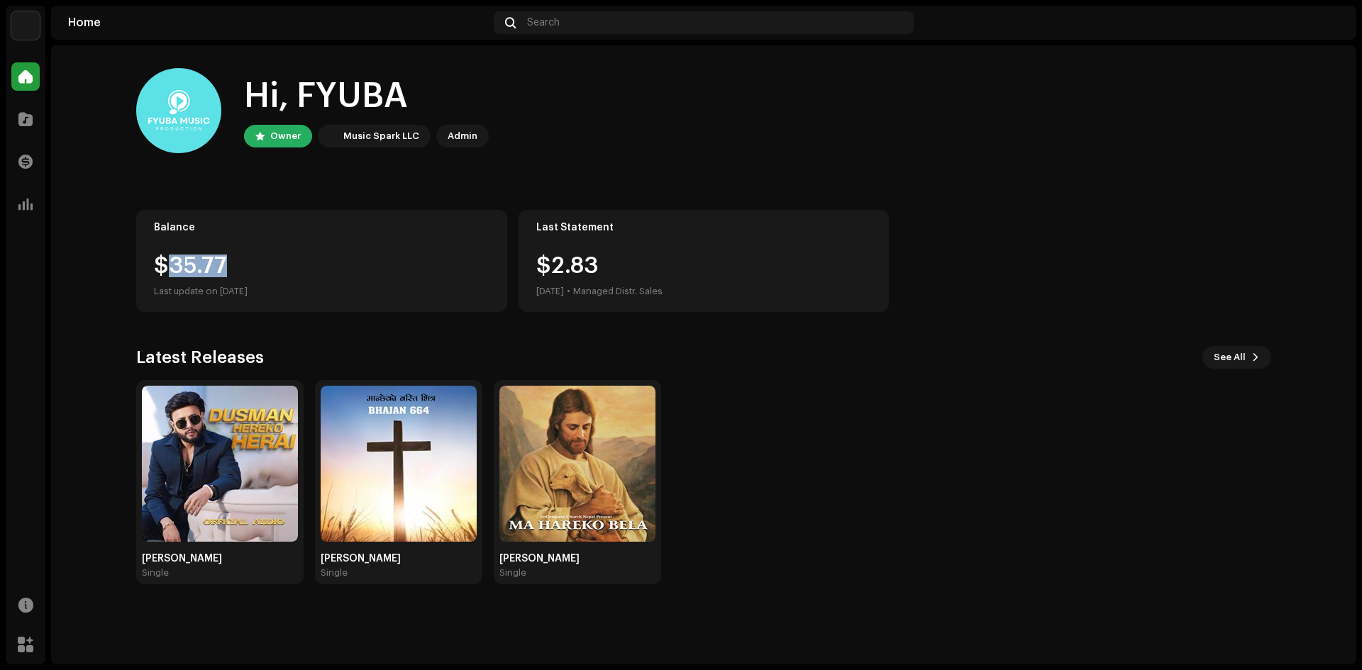
drag, startPoint x: 168, startPoint y: 266, endPoint x: 255, endPoint y: 260, distance: 86.7
click at [255, 260] on div "$35.77" at bounding box center [322, 266] width 336 height 23
click at [372, 263] on div "$35.77" at bounding box center [322, 266] width 336 height 23
click at [23, 127] on div at bounding box center [25, 119] width 28 height 28
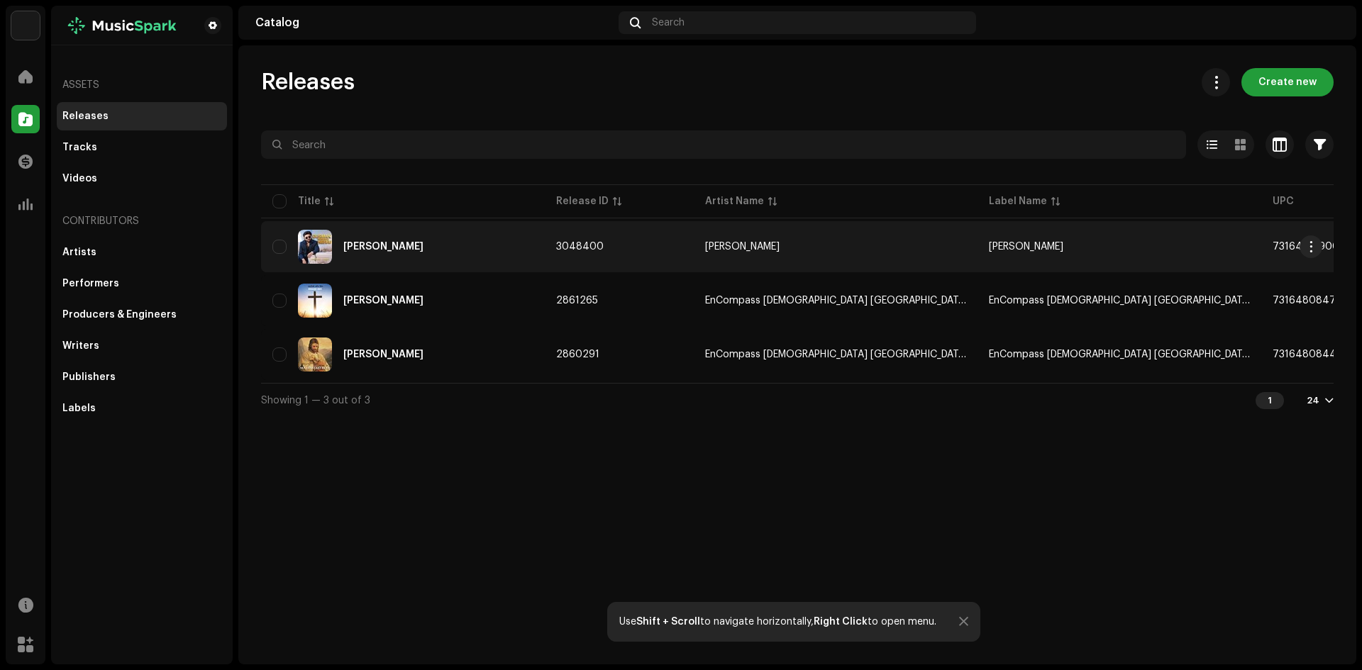
click at [424, 243] on div "[PERSON_NAME]" at bounding box center [383, 247] width 80 height 10
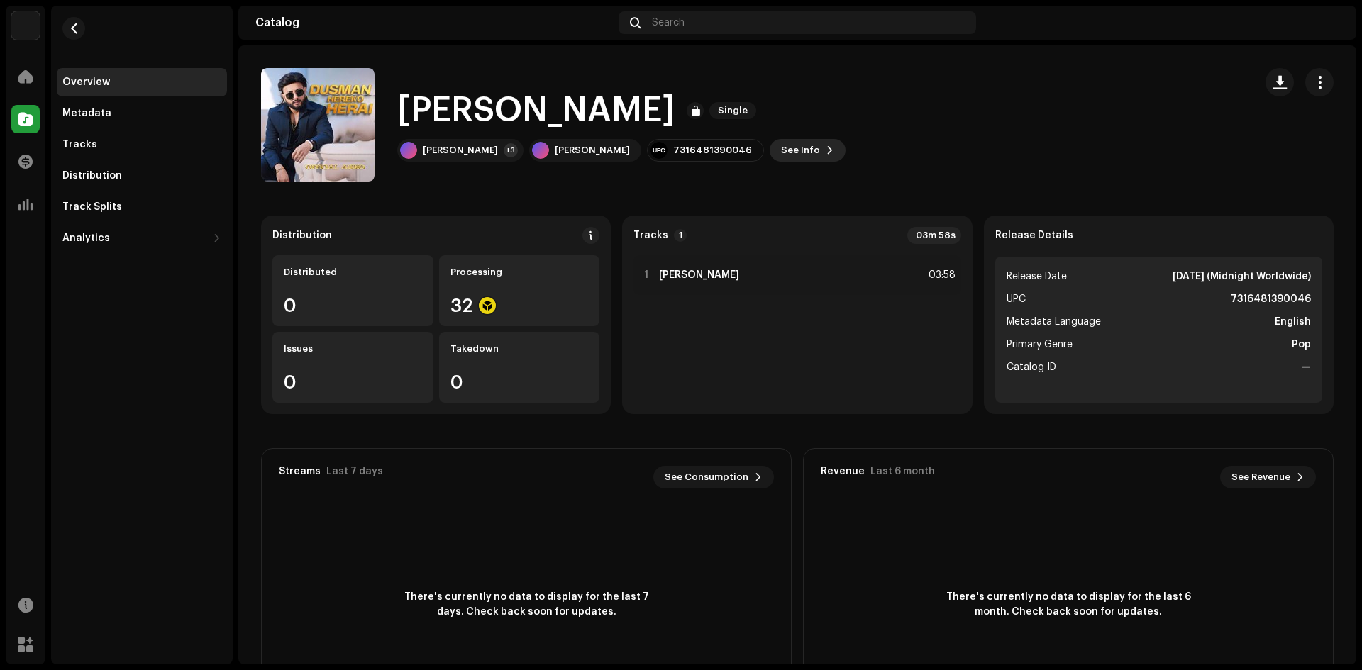
click at [785, 152] on span "See Info" at bounding box center [800, 150] width 39 height 28
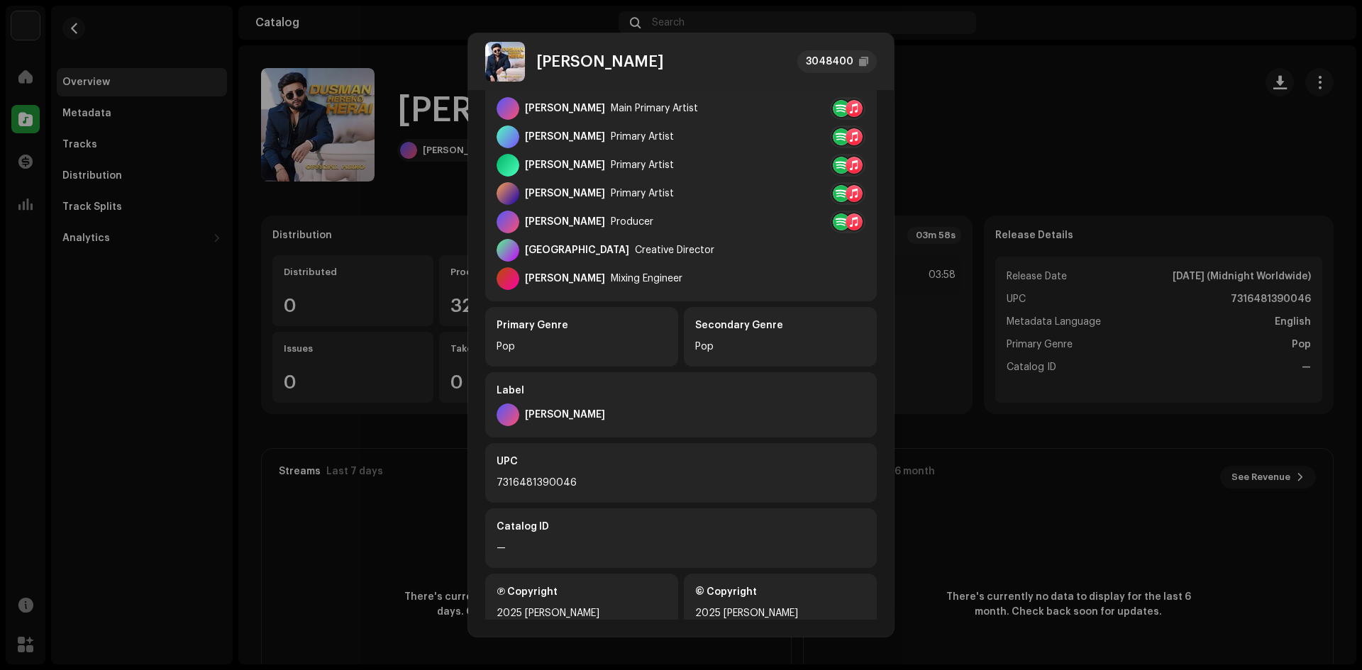
scroll to position [302, 0]
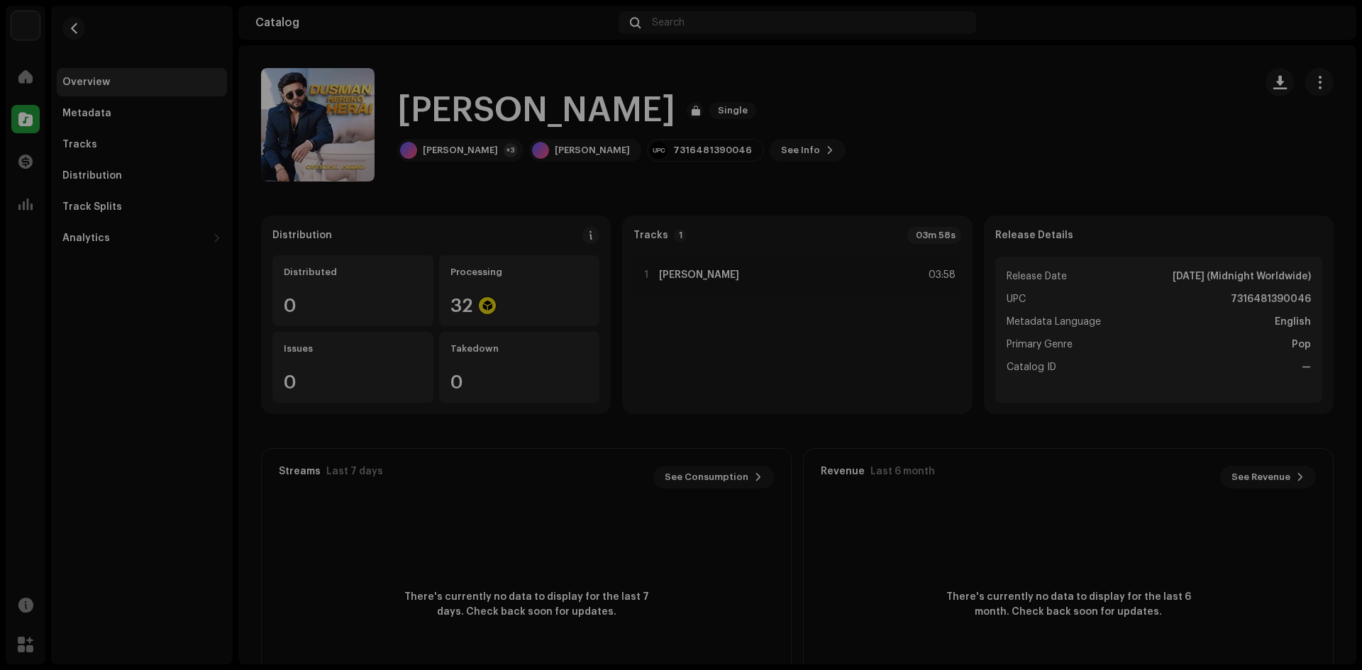
click at [1161, 92] on div "Dusman Hereko Herai 3048400 Metadata Distribution Metadata Language English Rel…" at bounding box center [681, 335] width 1362 height 670
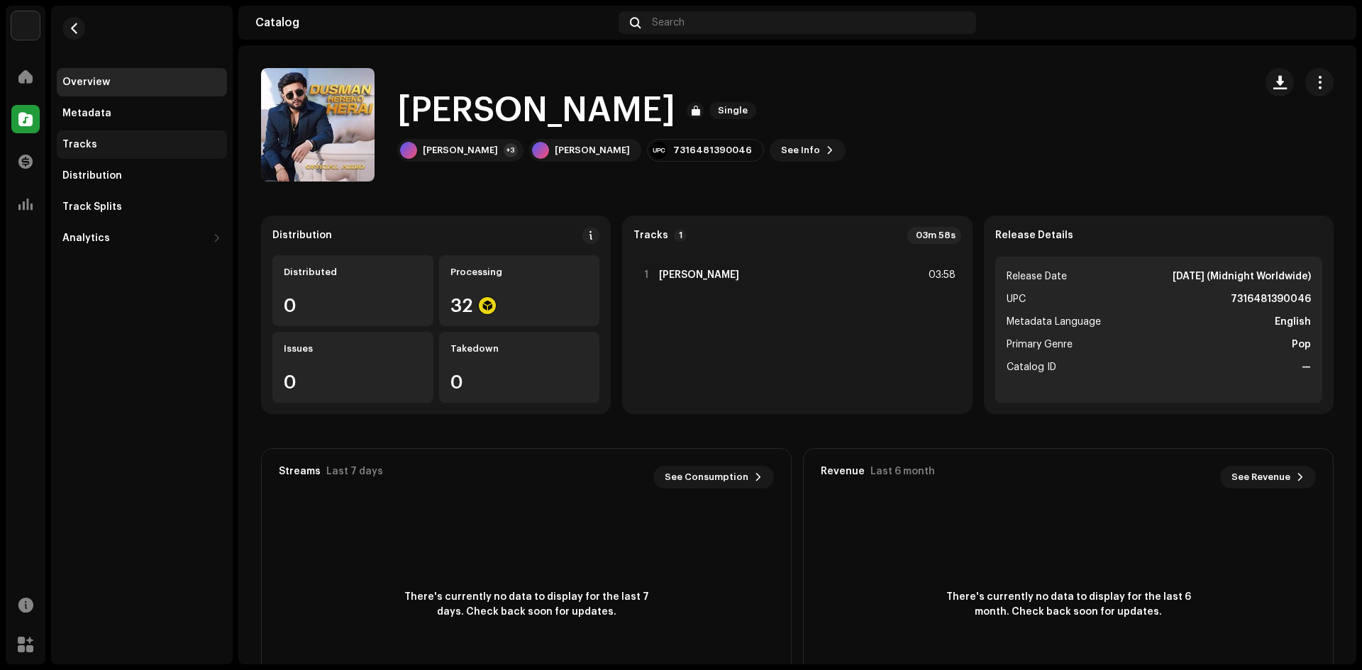
click at [87, 143] on div "Tracks" at bounding box center [79, 144] width 35 height 11
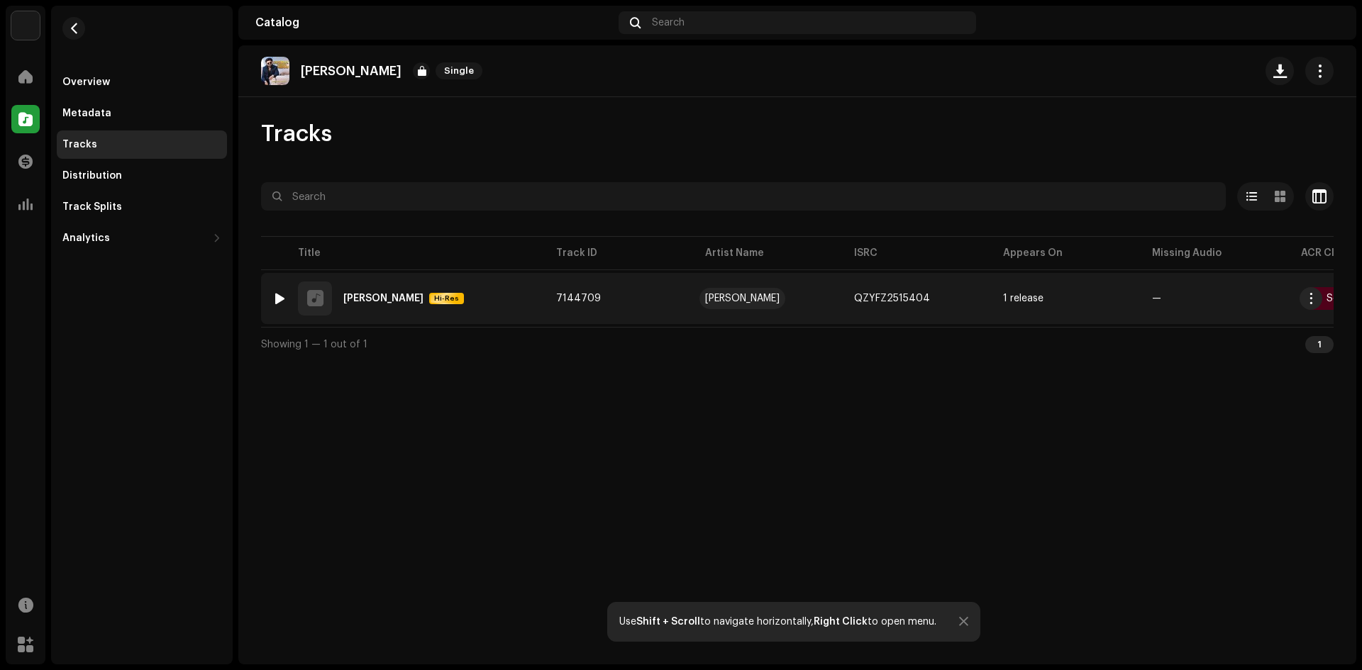
click at [739, 297] on div "[PERSON_NAME]" at bounding box center [742, 299] width 74 height 10
click at [463, 302] on span "Hi-Res" at bounding box center [447, 299] width 32 height 10
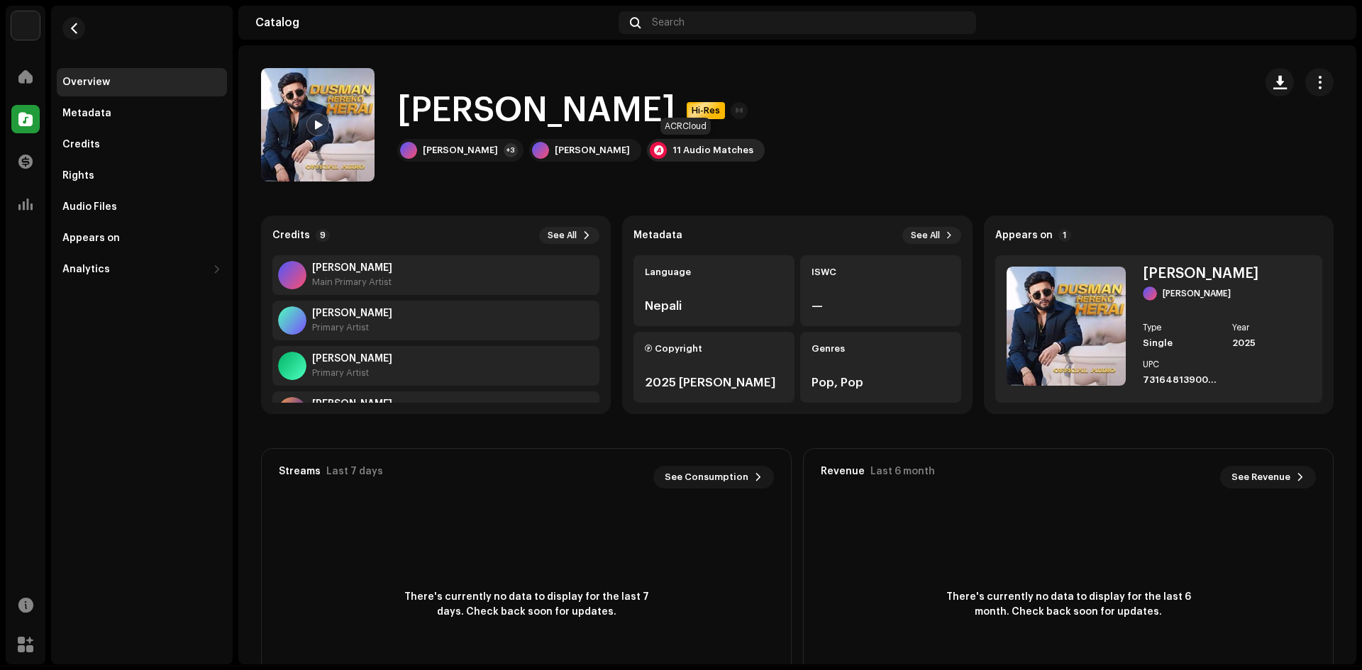
click at [675, 151] on div "11 Audio Matches" at bounding box center [713, 150] width 81 height 11
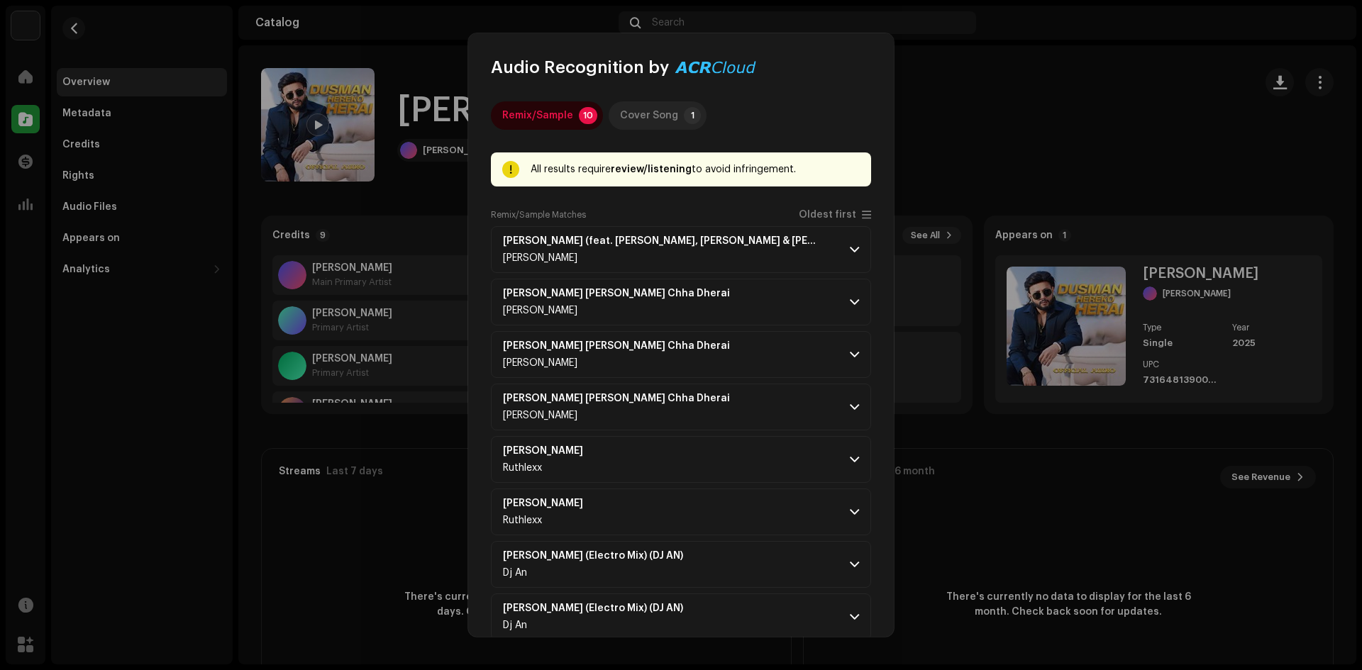
click at [650, 114] on div "Cover Song" at bounding box center [649, 115] width 58 height 28
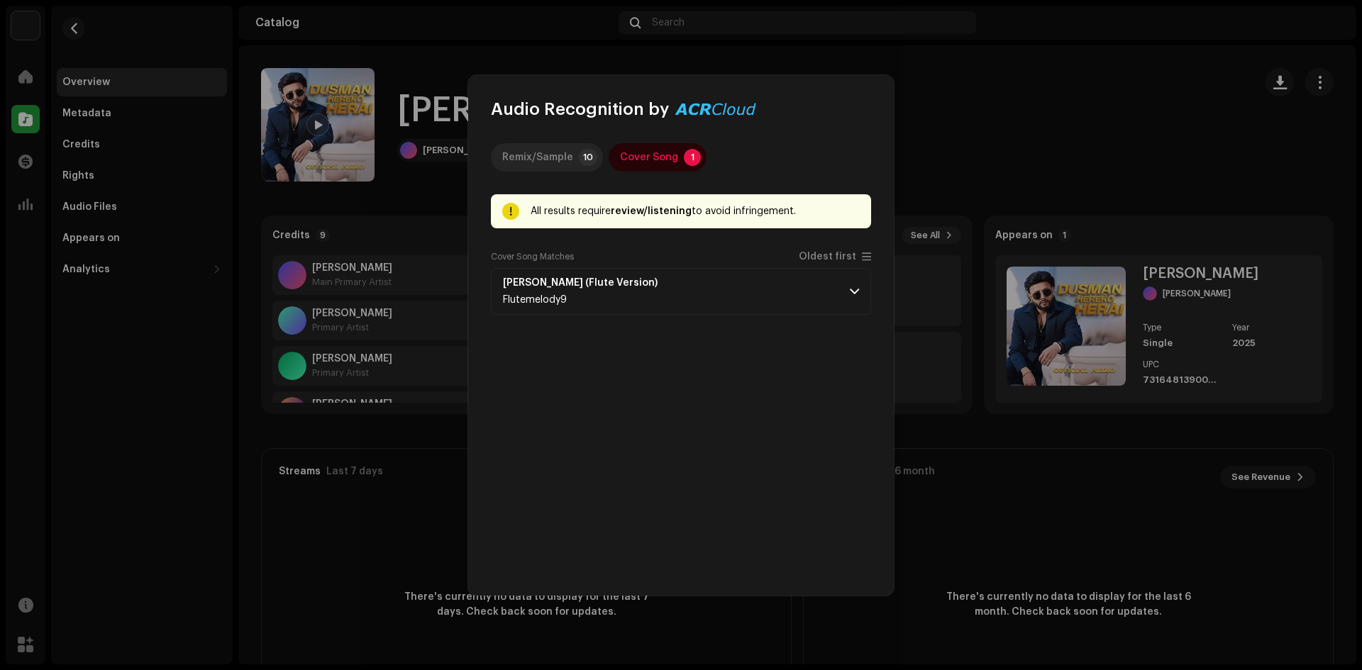
click at [540, 162] on div "Remix/Sample" at bounding box center [537, 157] width 71 height 28
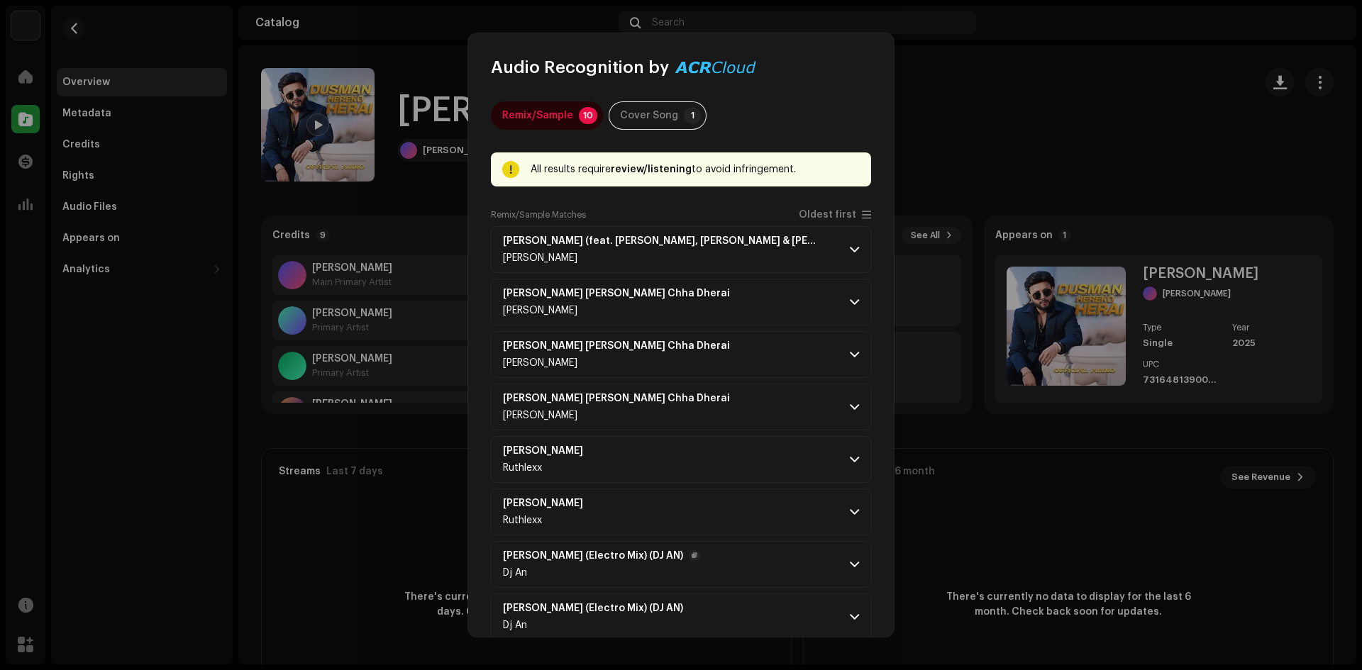
scroll to position [131, 0]
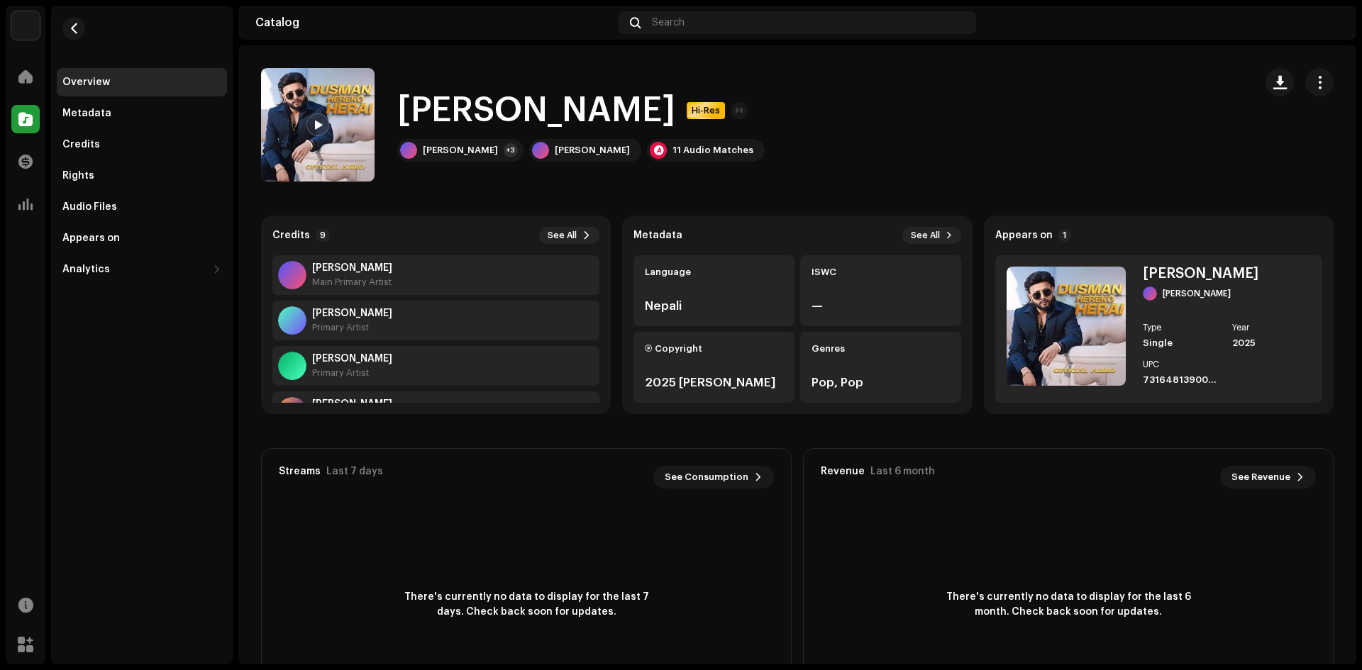
click at [928, 548] on div "Audio Recognition by Remix/Sample 10 Cover Song 1 All results require review/li…" at bounding box center [681, 335] width 1362 height 670
click at [724, 112] on span "Hi-Res" at bounding box center [705, 110] width 35 height 11
click at [96, 116] on div "Metadata" at bounding box center [86, 113] width 49 height 11
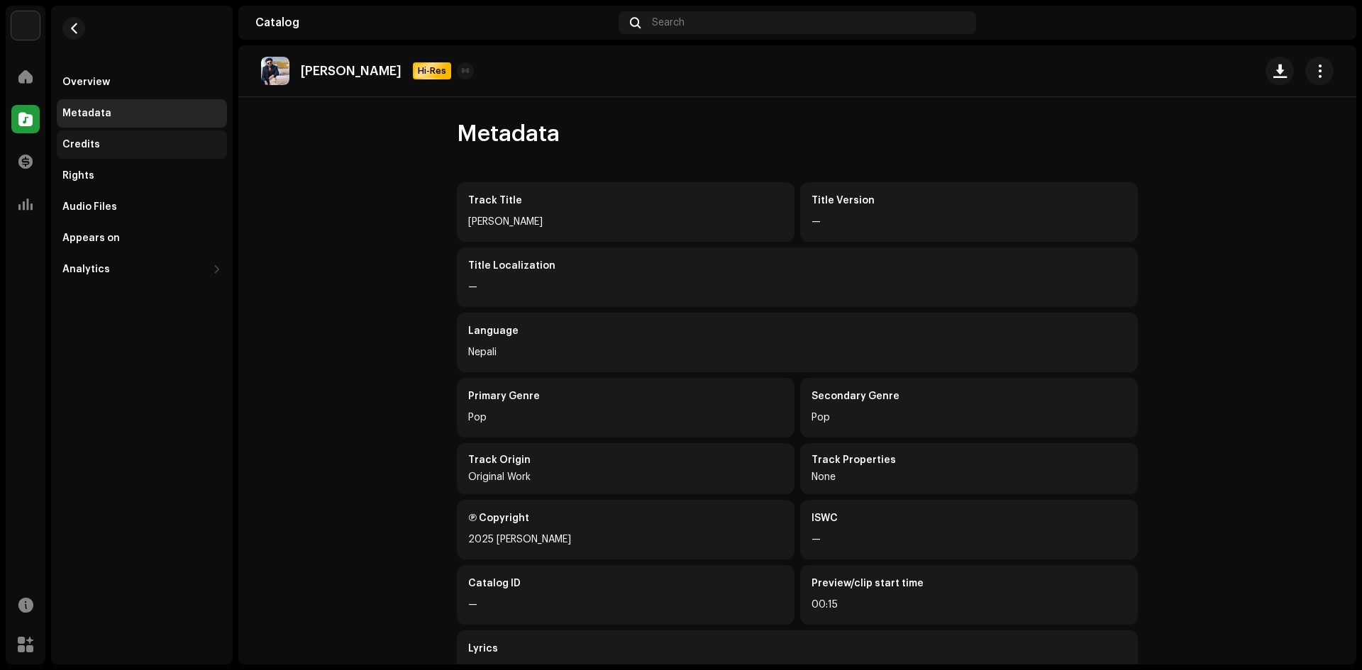
click at [94, 148] on div "Credits" at bounding box center [81, 144] width 38 height 11
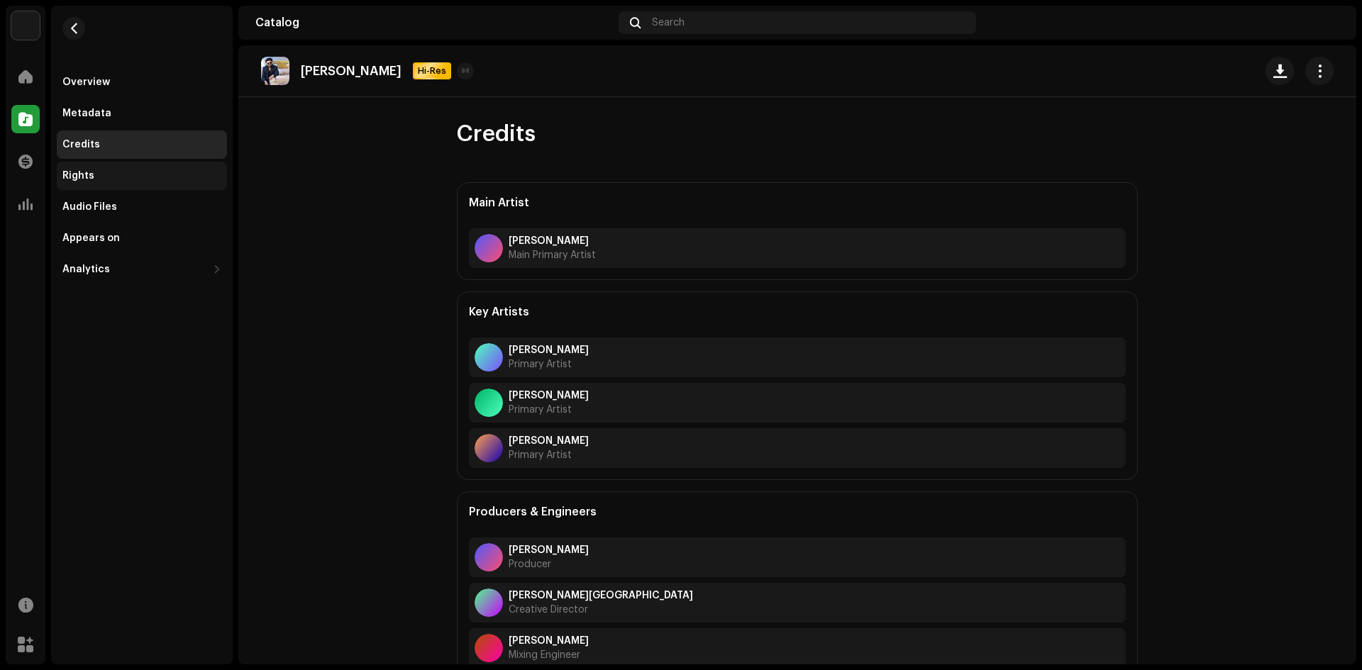
click at [88, 175] on div "Rights" at bounding box center [78, 175] width 32 height 11
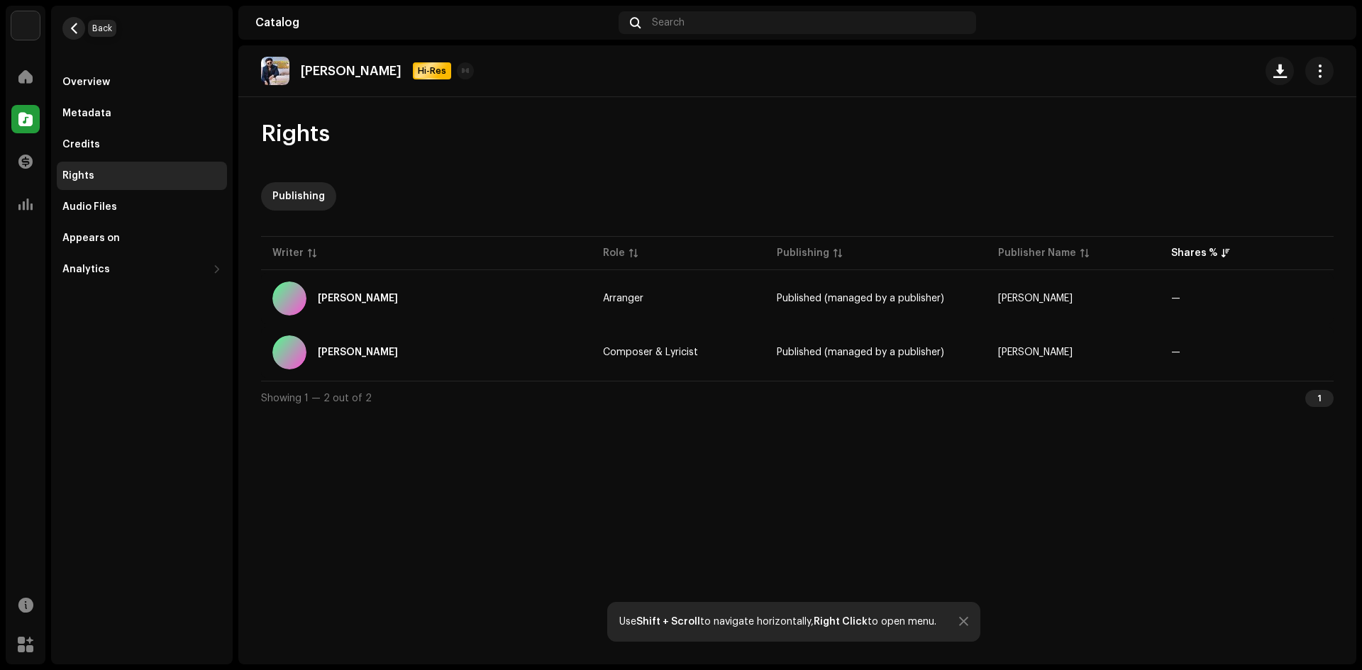
click at [76, 26] on span "button" at bounding box center [74, 28] width 11 height 11
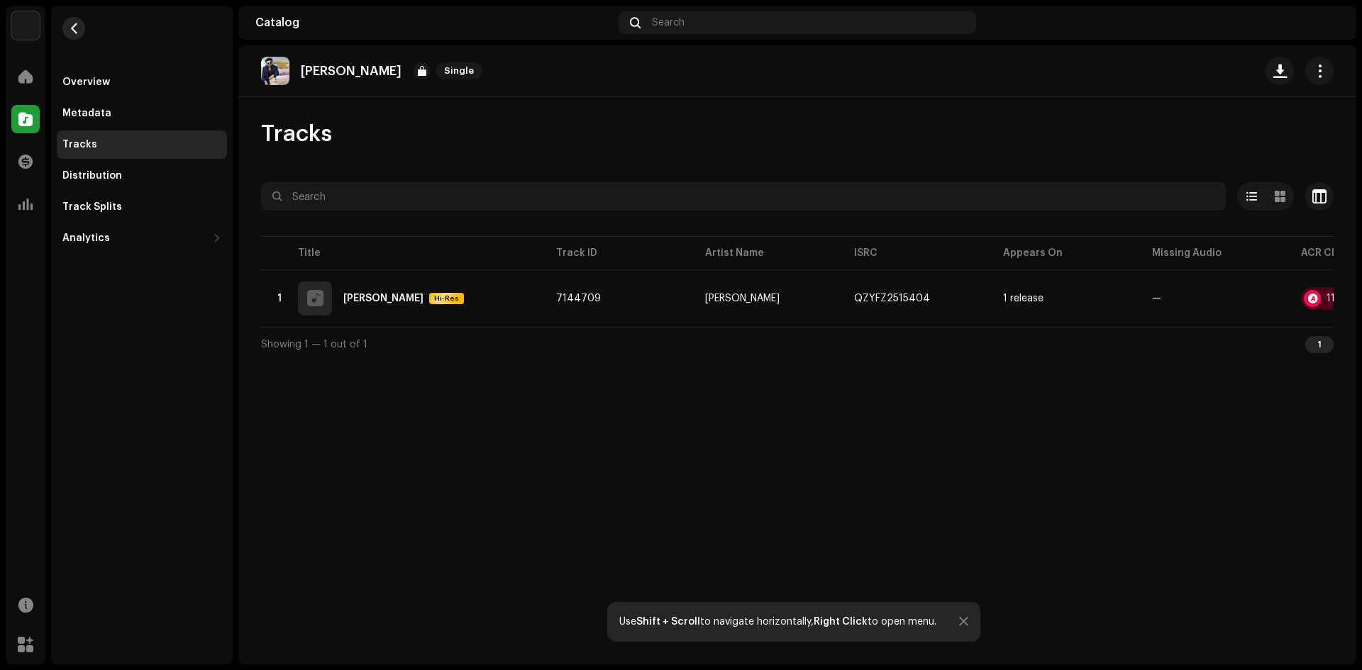
click at [67, 28] on button "button" at bounding box center [73, 28] width 23 height 23
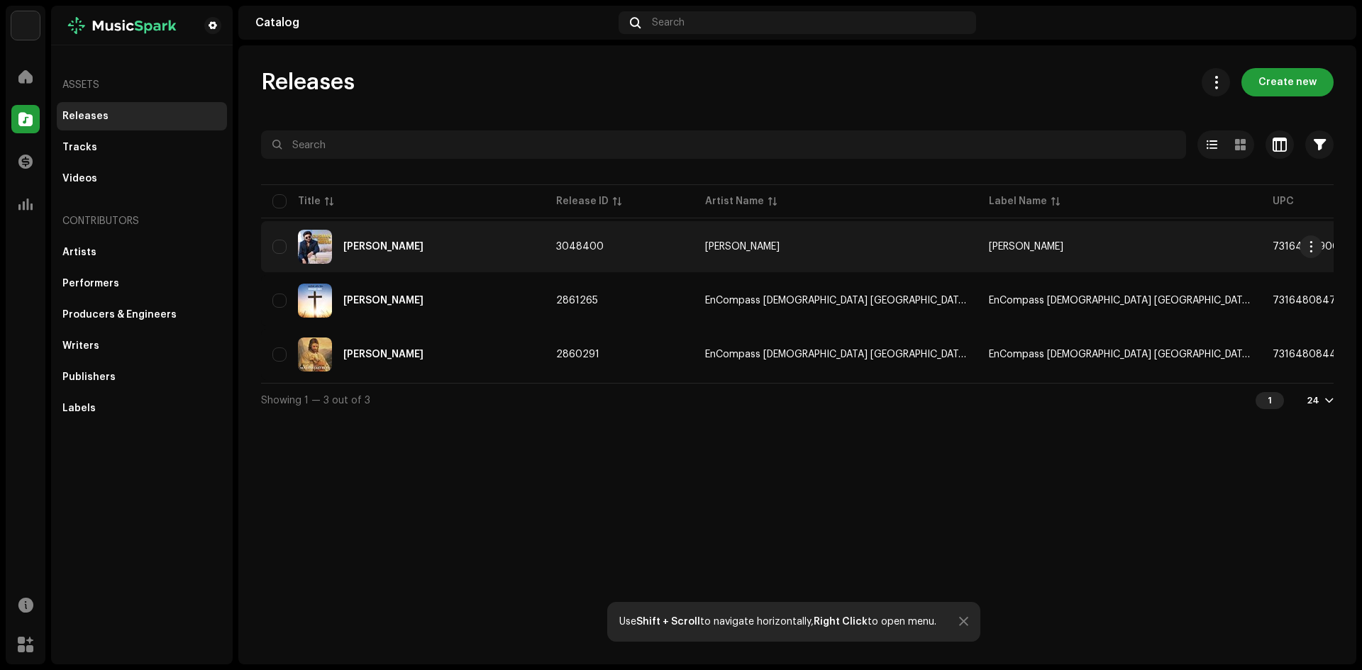
click at [452, 238] on div "[PERSON_NAME]" at bounding box center [402, 247] width 261 height 34
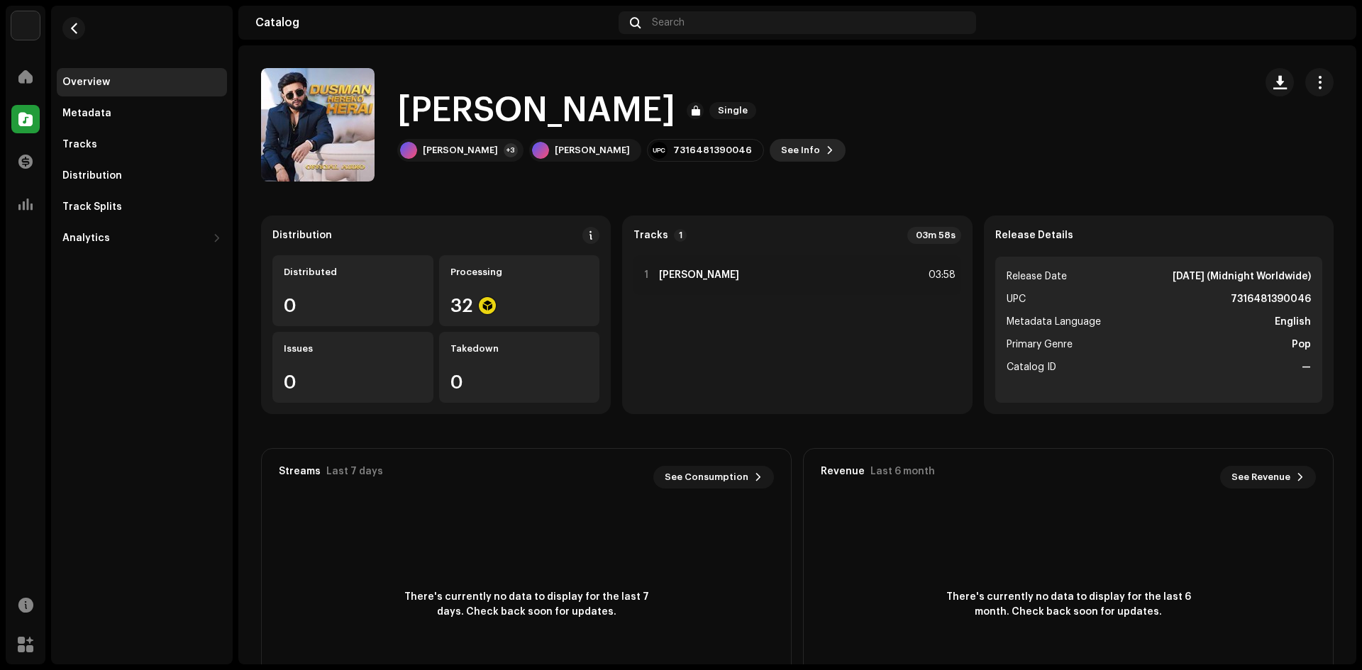
click at [826, 152] on span at bounding box center [830, 150] width 9 height 11
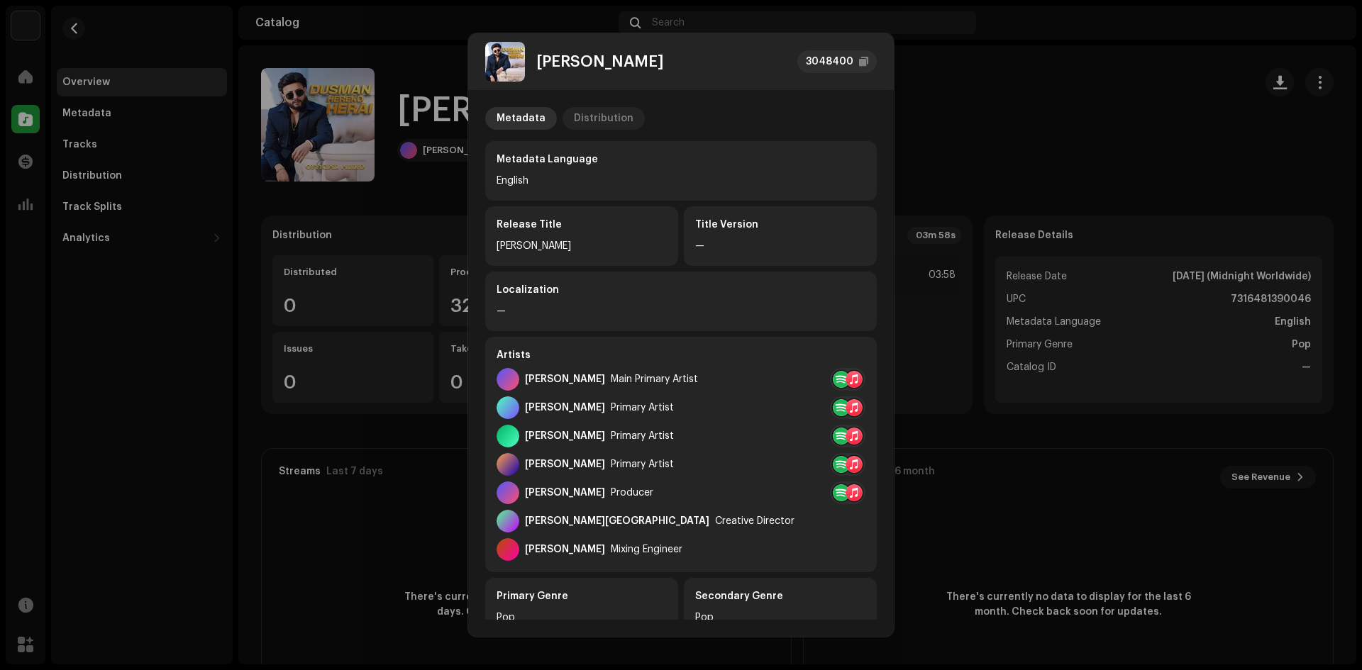
click at [594, 118] on div "Distribution" at bounding box center [604, 118] width 60 height 23
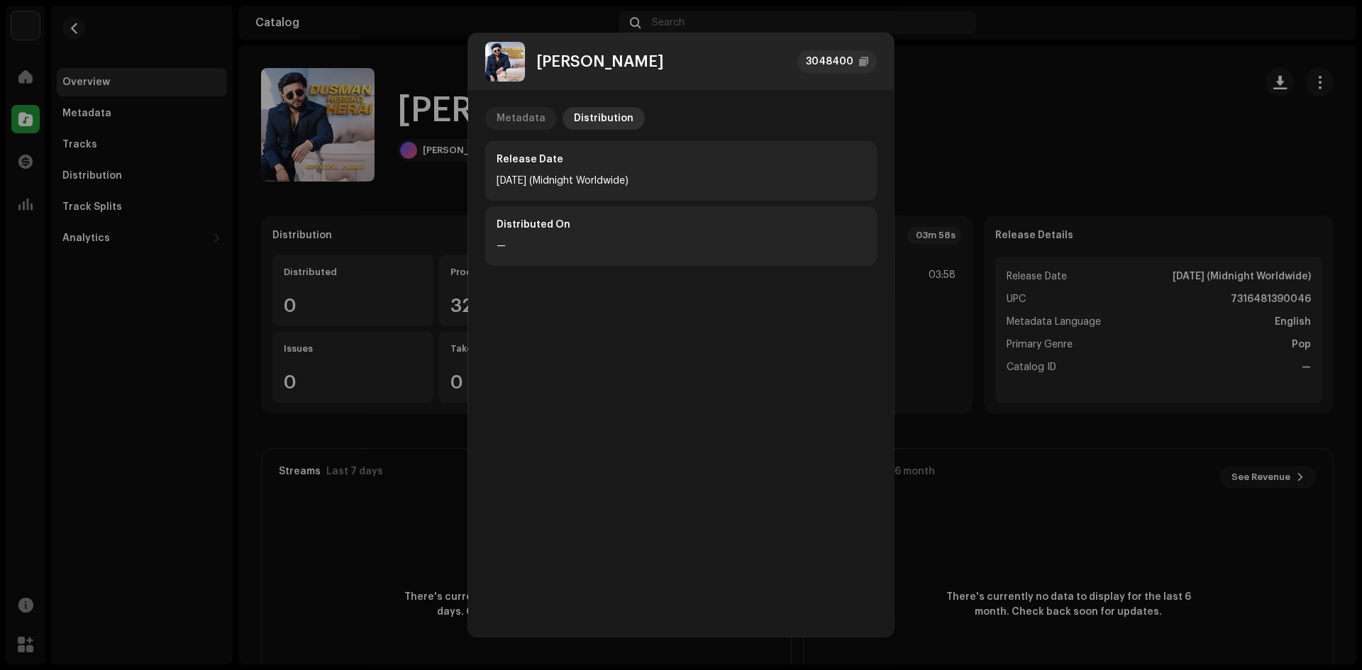
click at [530, 117] on div "Metadata" at bounding box center [521, 118] width 49 height 23
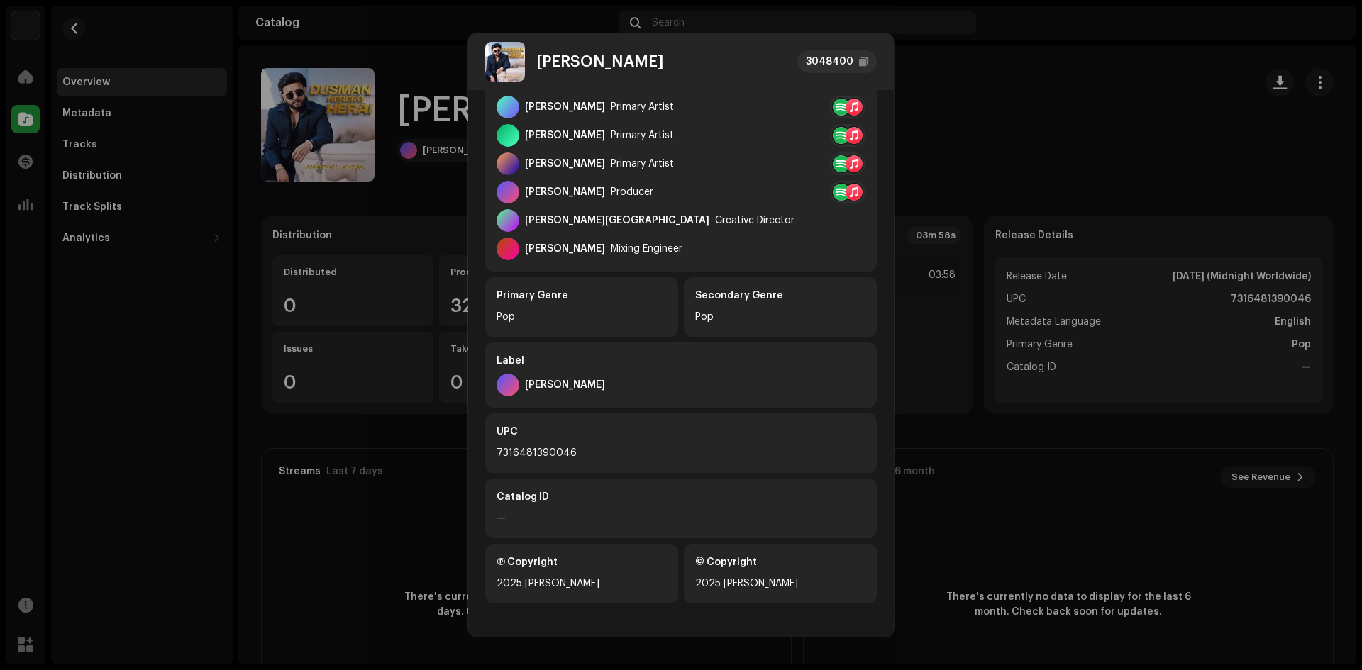
scroll to position [302, 0]
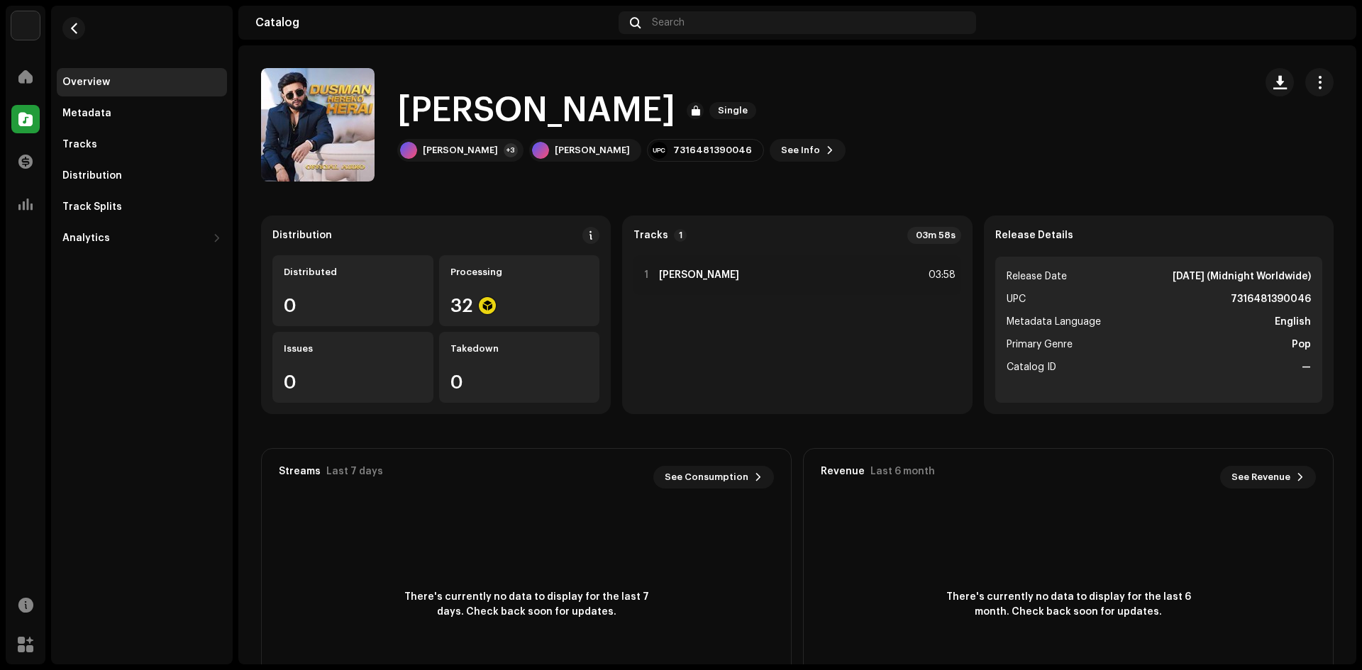
click at [995, 60] on div "[PERSON_NAME] 3048400 Metadata Distribution Metadata Language English Release T…" at bounding box center [681, 335] width 1362 height 670
click at [106, 111] on div "Metadata" at bounding box center [86, 113] width 49 height 11
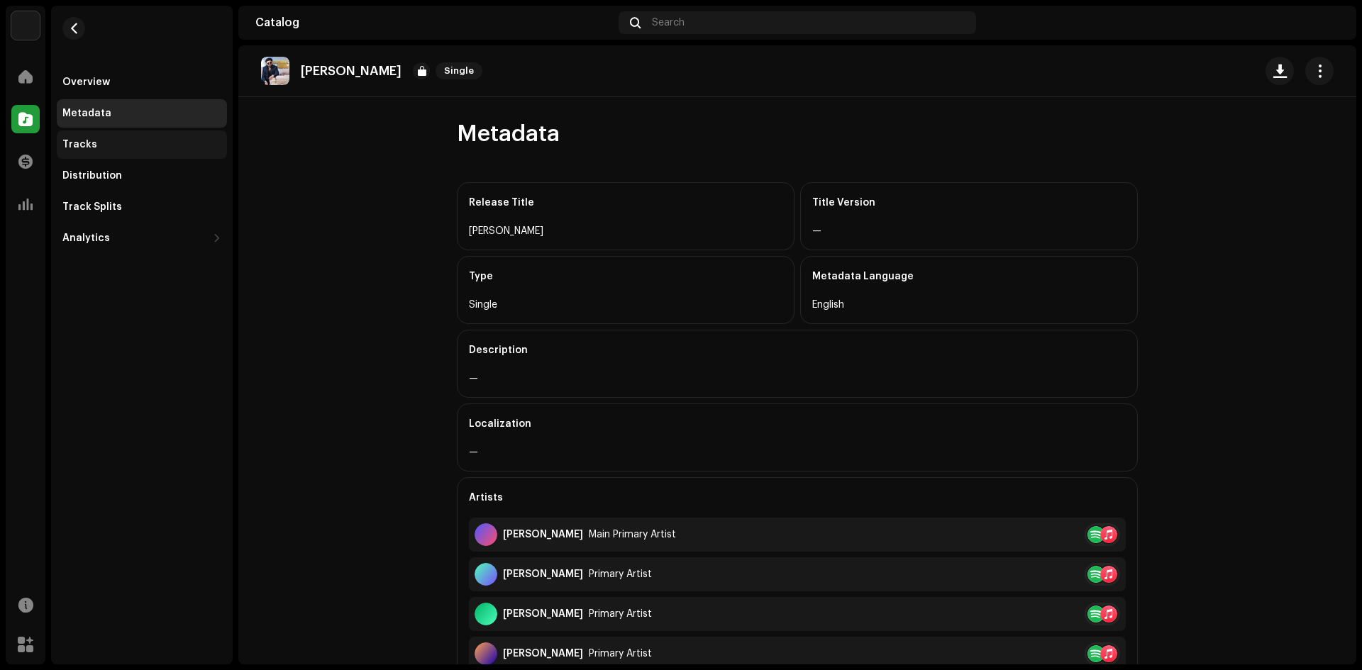
click at [92, 139] on div "Tracks" at bounding box center [79, 144] width 35 height 11
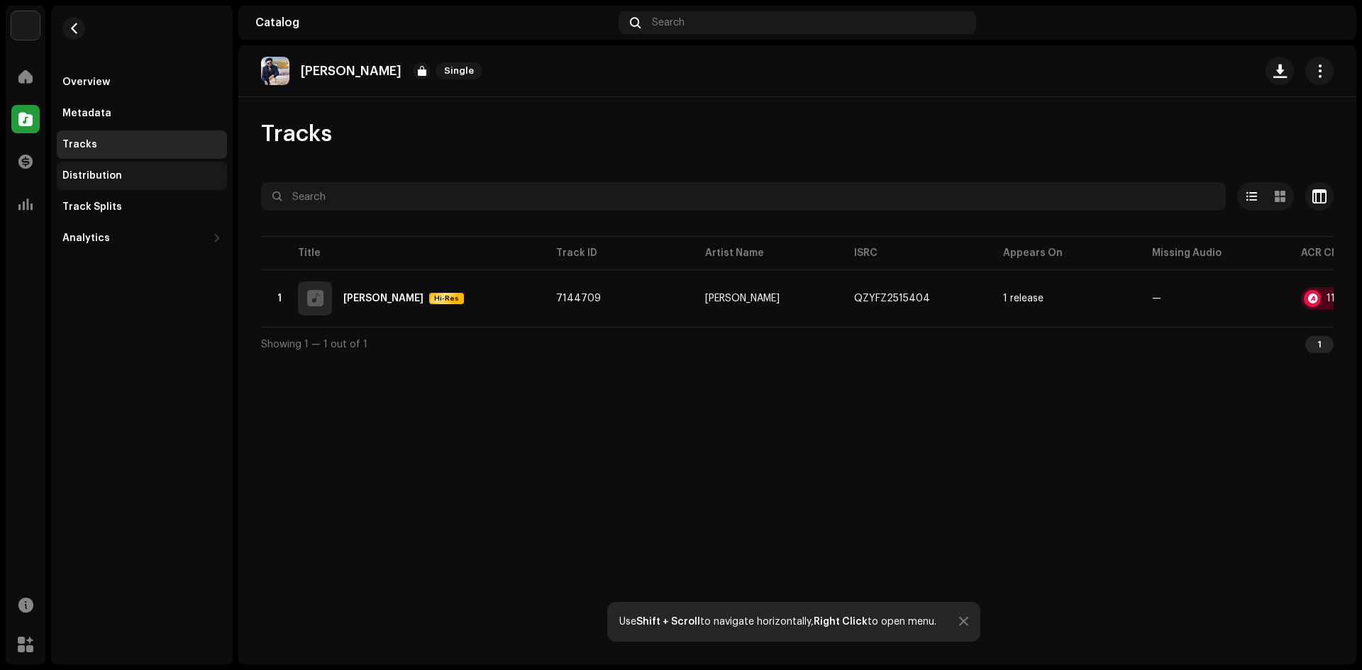
click at [99, 179] on div "Distribution" at bounding box center [92, 175] width 60 height 11
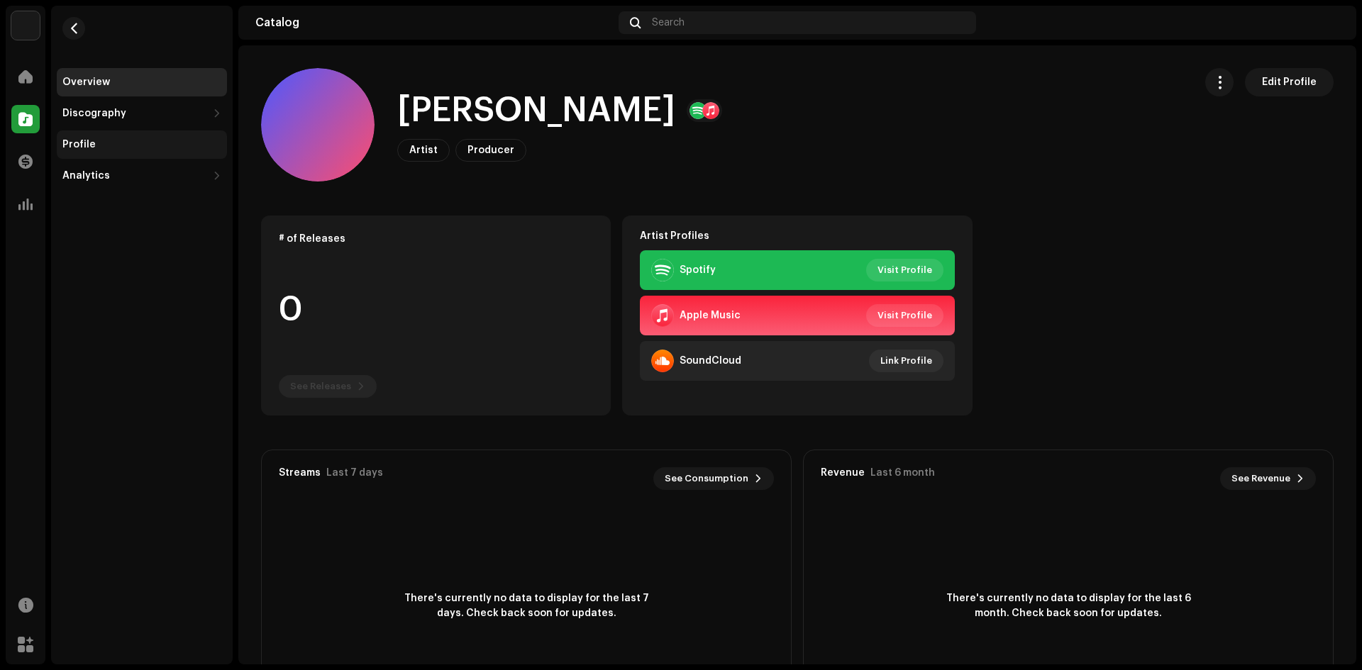
click at [92, 144] on div "Profile" at bounding box center [78, 144] width 33 height 11
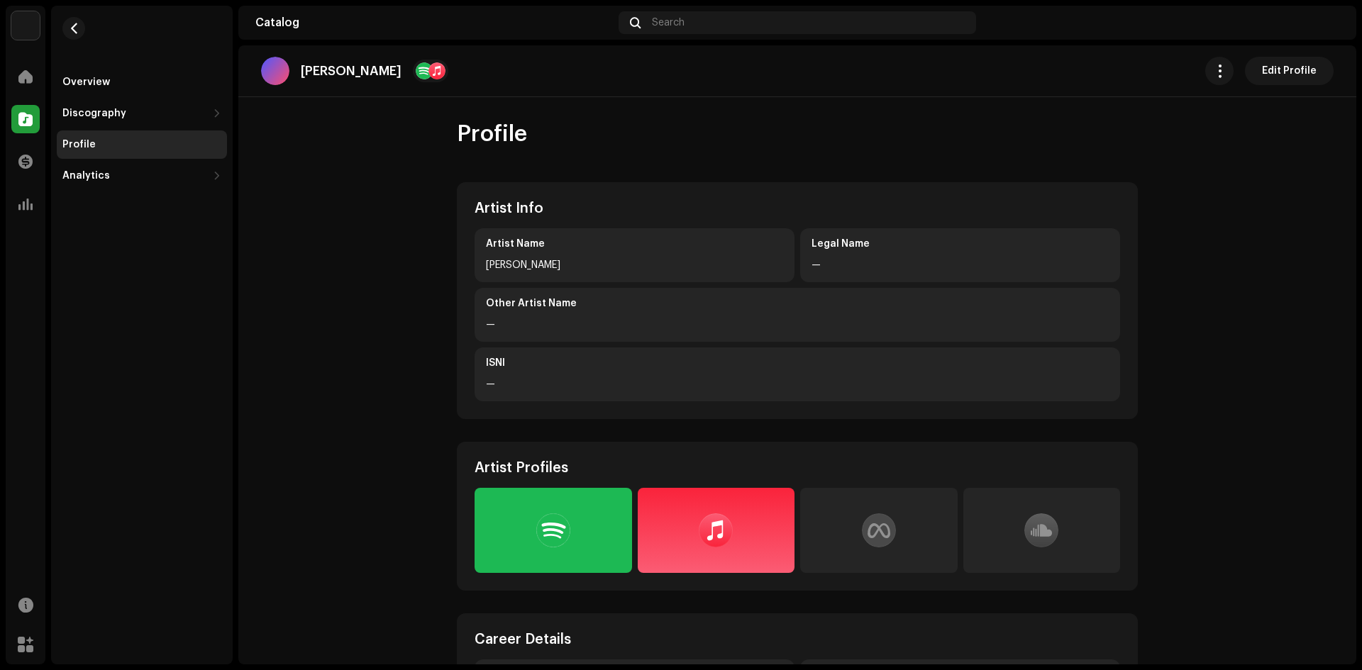
click at [858, 265] on div "—" at bounding box center [960, 265] width 297 height 17
click at [851, 263] on div "—" at bounding box center [960, 265] width 297 height 17
click at [841, 244] on div "Legal Name" at bounding box center [960, 244] width 297 height 14
click at [843, 250] on div "Legal Name" at bounding box center [960, 244] width 297 height 14
click at [1271, 70] on span "Edit Profile" at bounding box center [1289, 71] width 55 height 28
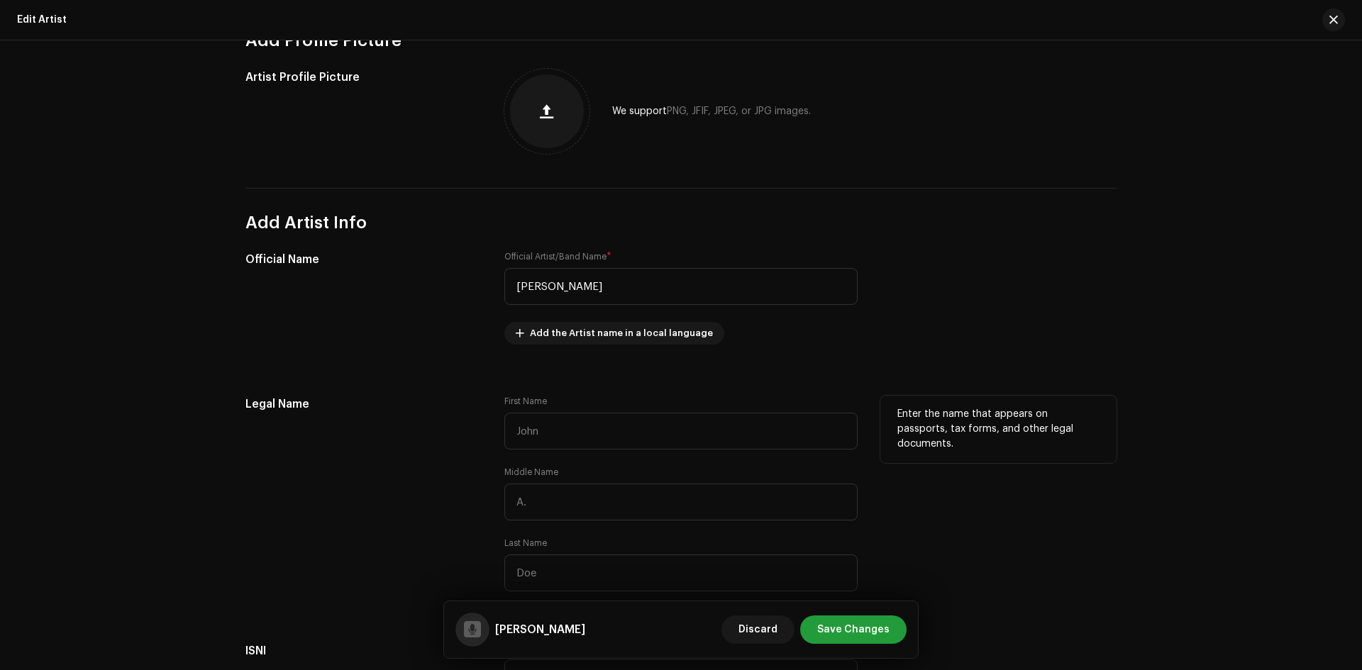
scroll to position [213, 0]
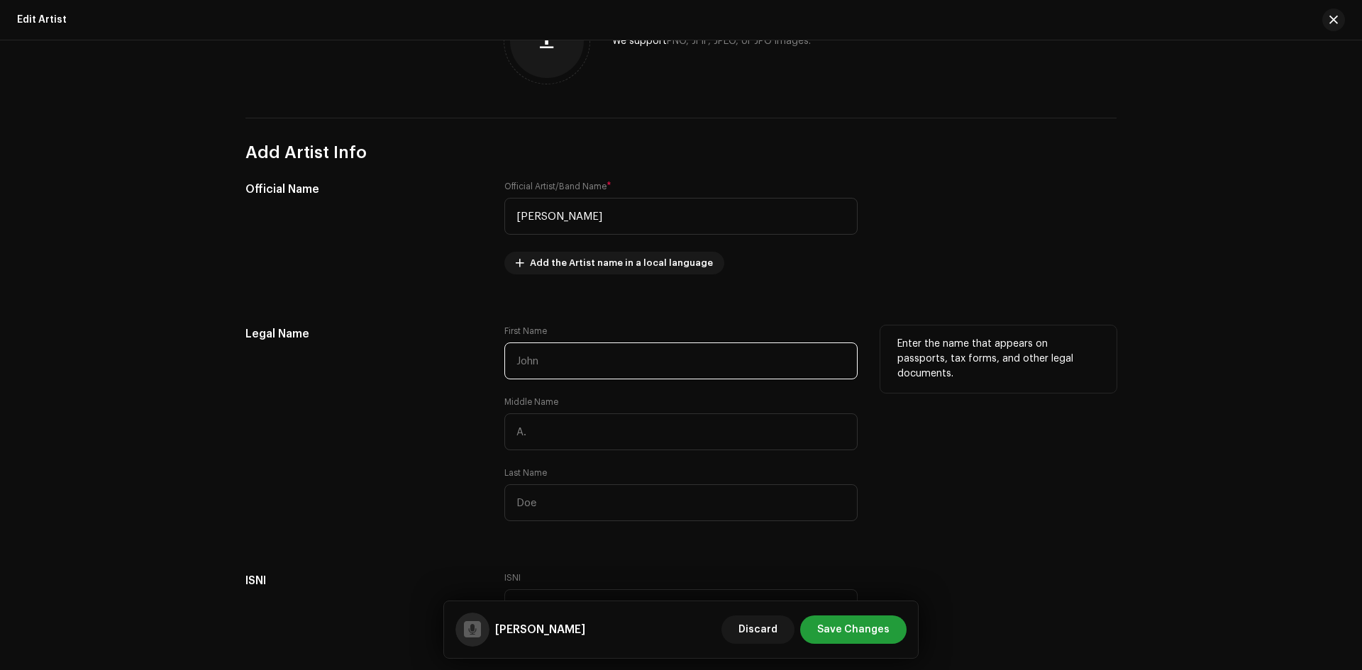
click at [531, 363] on input "text" at bounding box center [680, 361] width 353 height 37
type input "Durga"
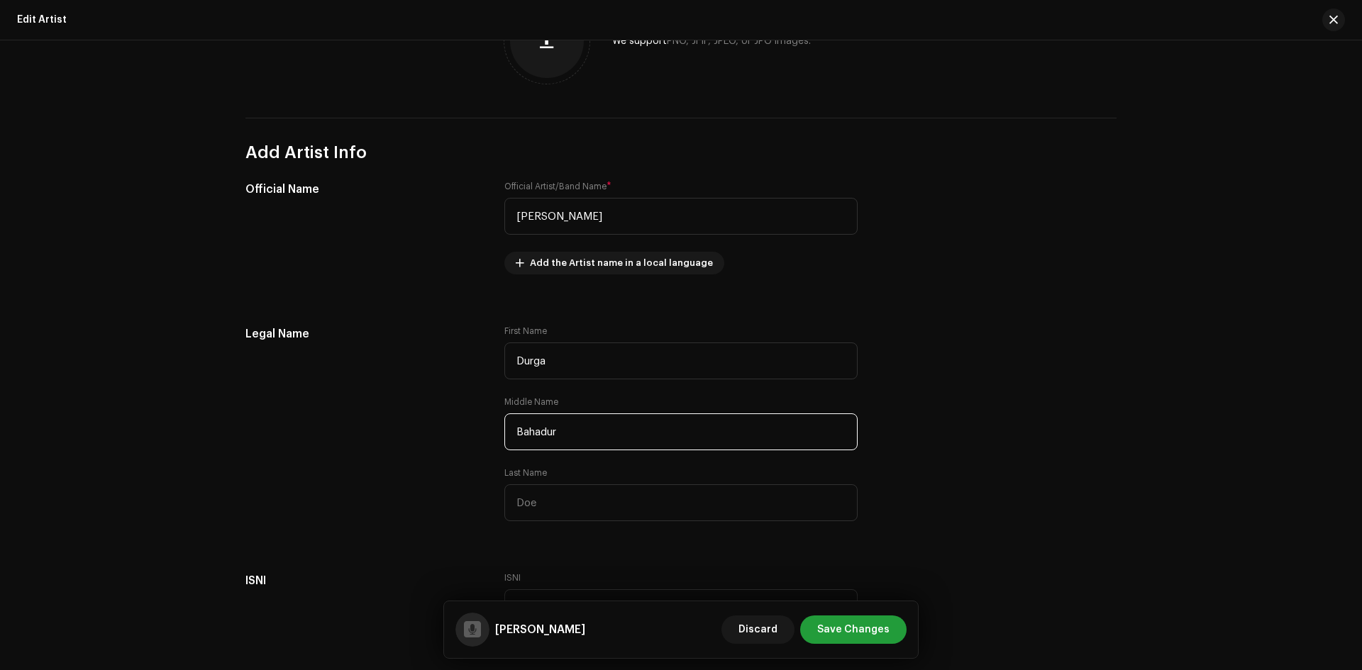
type input "Bahadur"
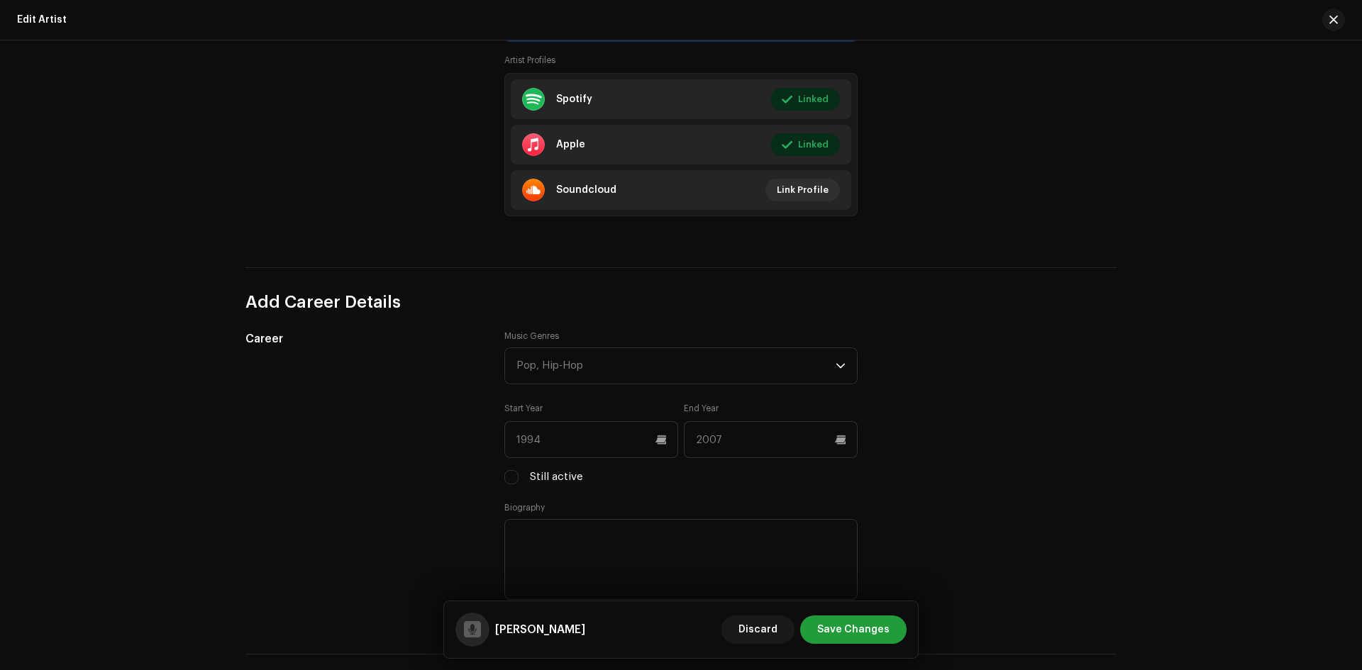
scroll to position [1064, 0]
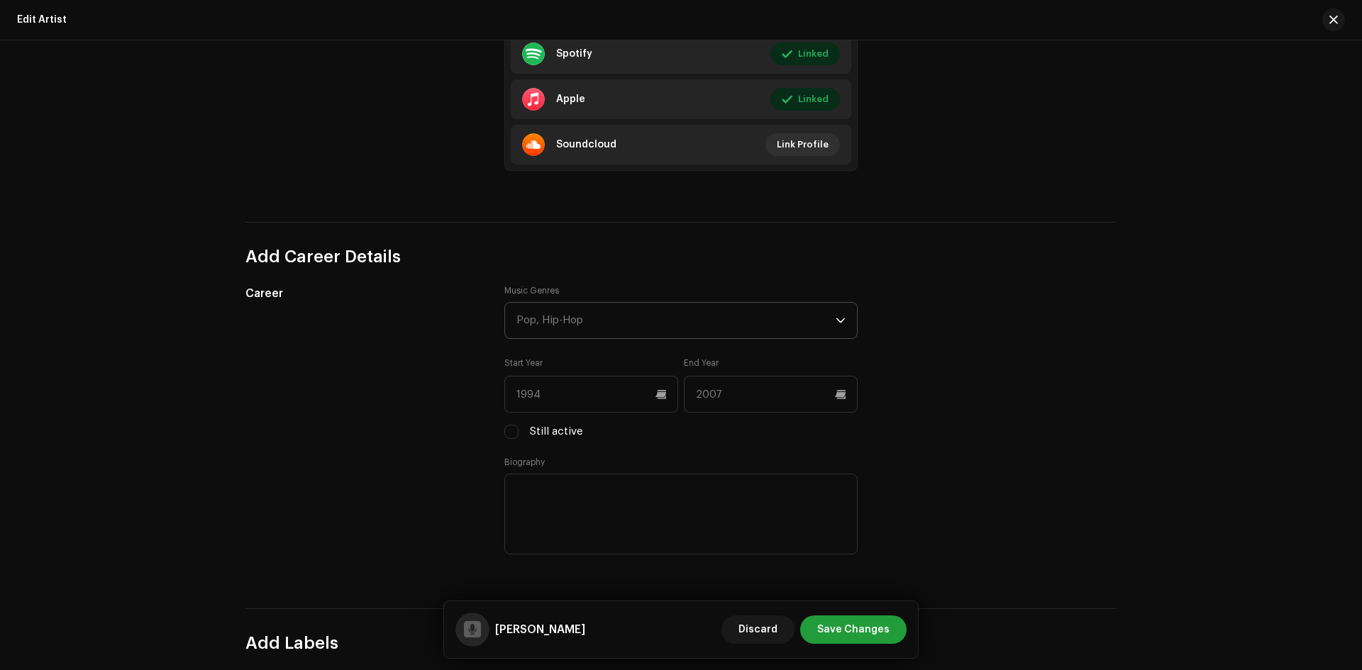
type input "Thapa"
click at [819, 321] on div "Pop, Hip-Hop" at bounding box center [675, 320] width 319 height 35
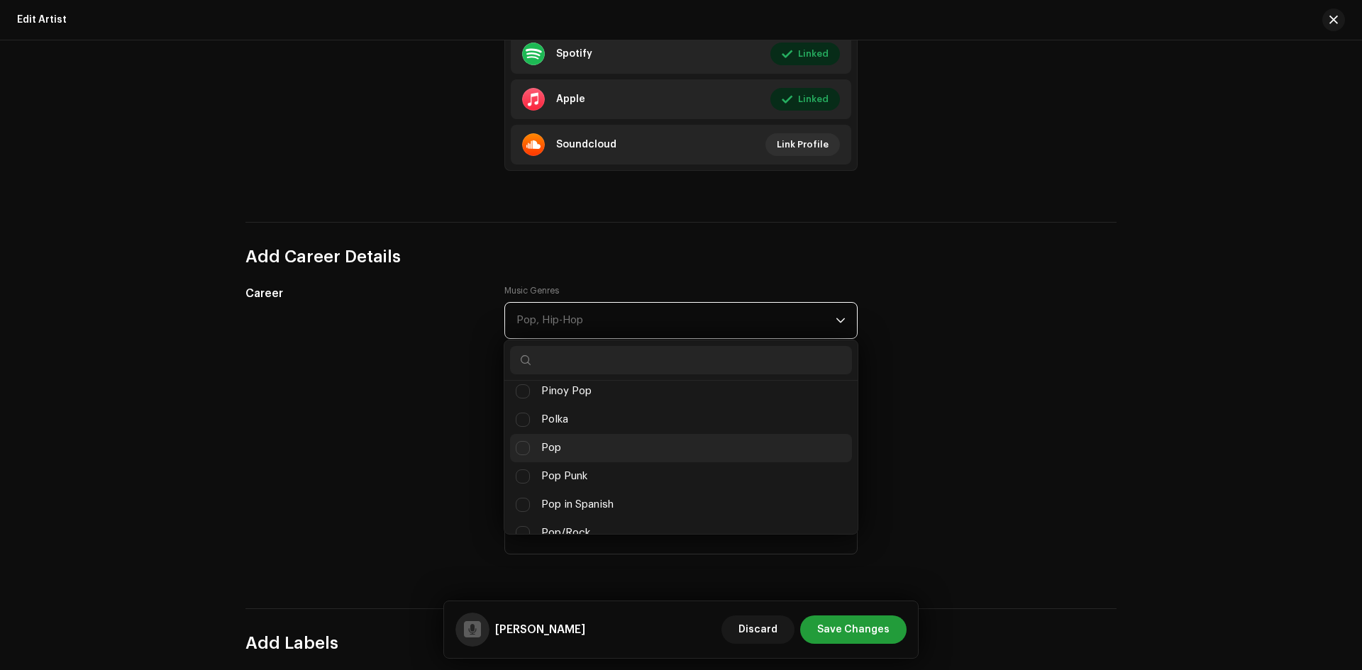
scroll to position [8863, 0]
click at [581, 446] on li "Pop" at bounding box center [681, 449] width 342 height 28
checkbox input "true"
click at [966, 406] on div "Career Music Genres Pop (Classical) Electronic (Classical) Orchestral (Jazz) La…" at bounding box center [680, 429] width 871 height 289
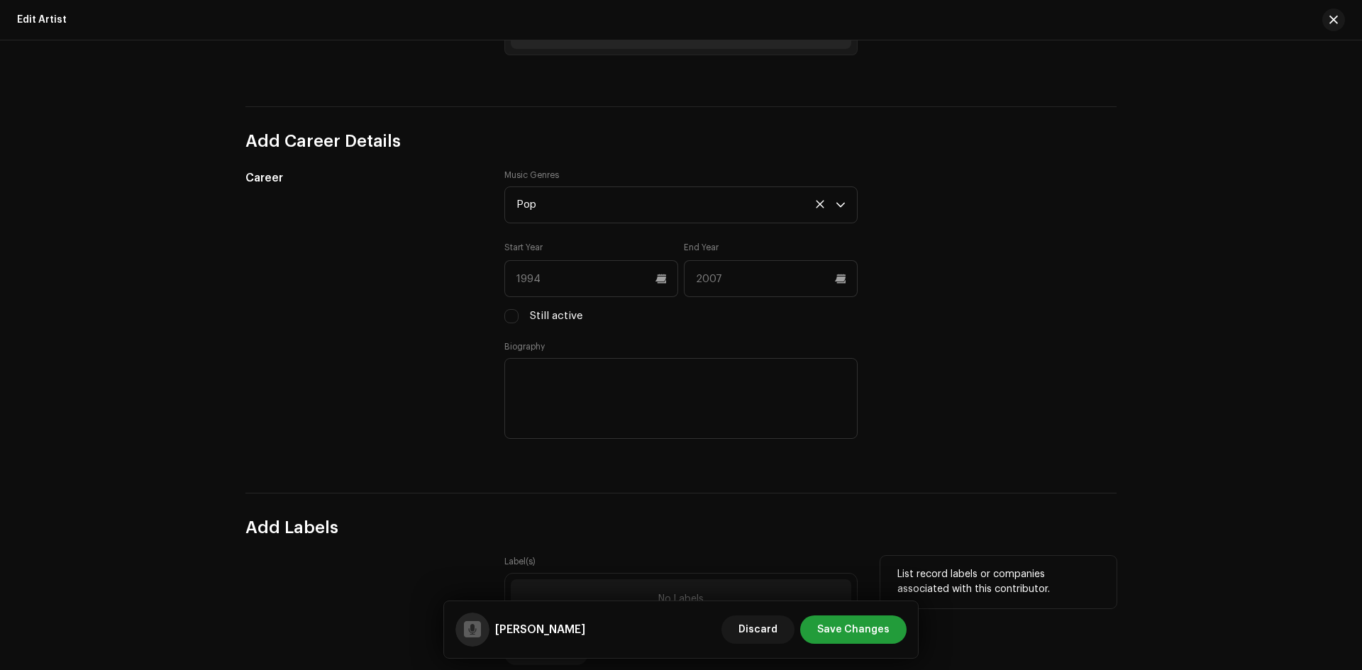
scroll to position [1135, 0]
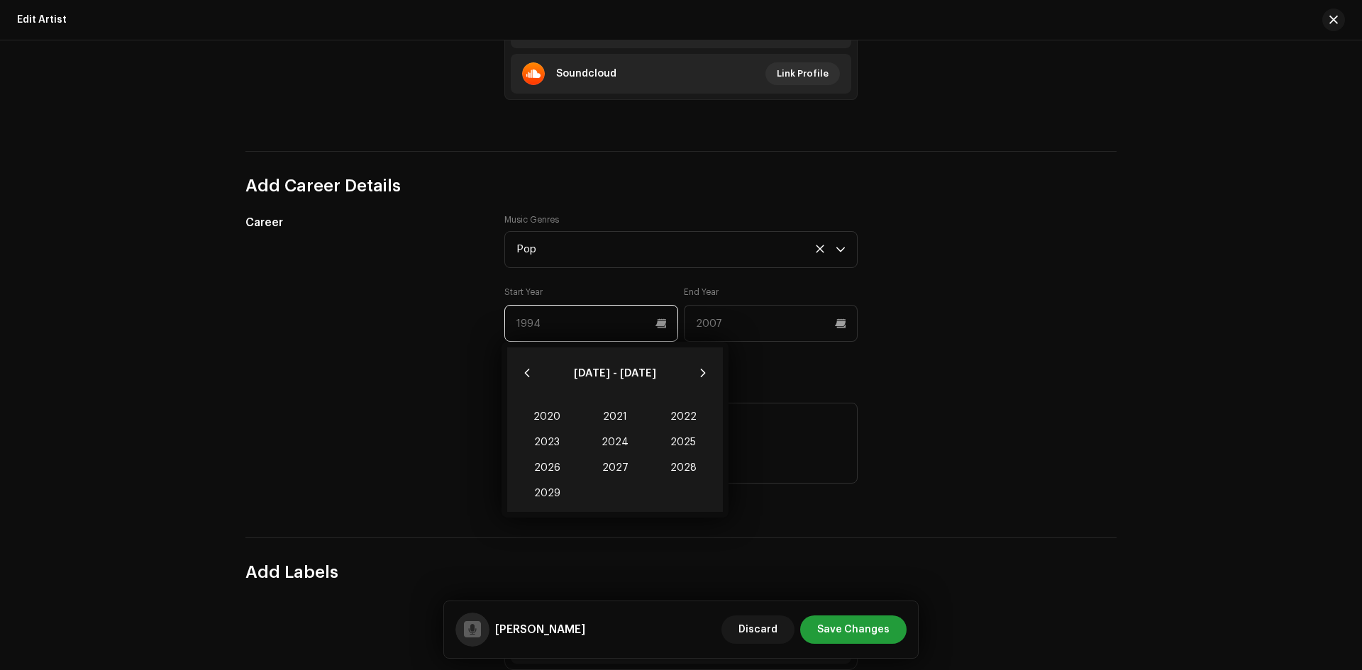
click at [565, 328] on input "text" at bounding box center [591, 323] width 174 height 37
click at [705, 372] on icon "Next Decade" at bounding box center [703, 373] width 10 height 10
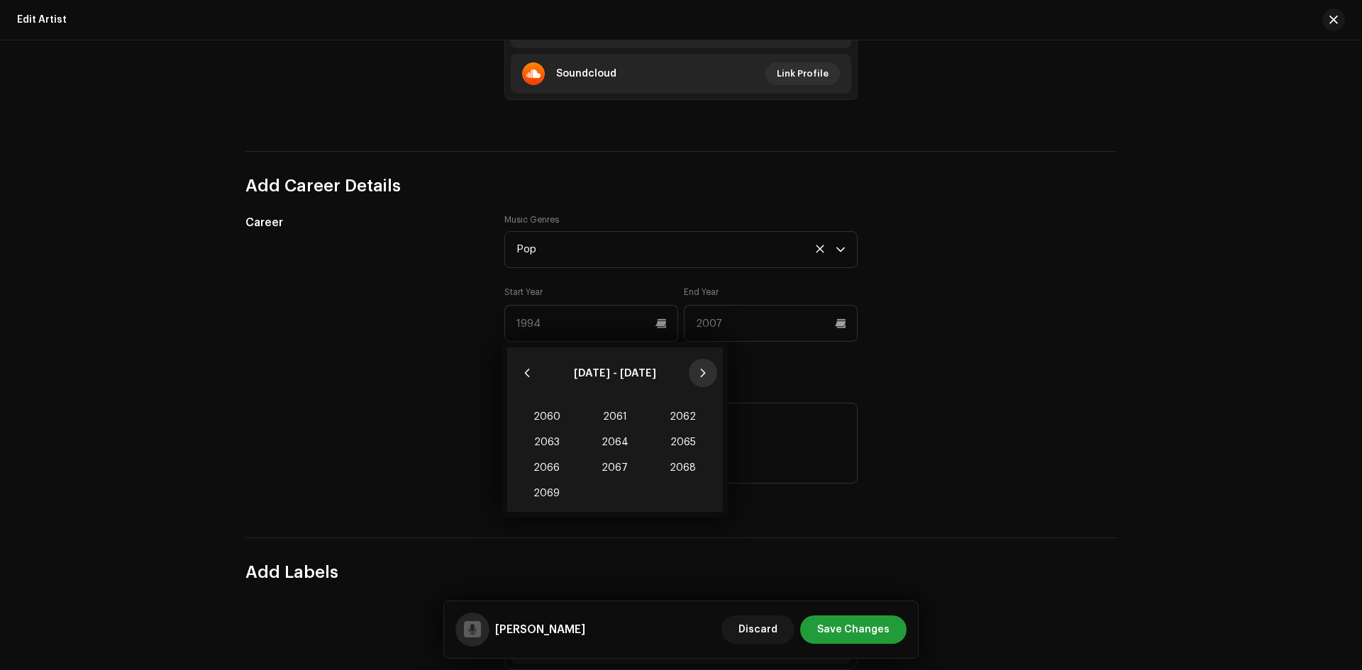
click at [705, 372] on icon "Next Decade" at bounding box center [703, 373] width 10 height 10
click at [535, 372] on button "Previous Decade" at bounding box center [527, 373] width 28 height 28
click at [531, 372] on icon "Previous Decade" at bounding box center [527, 373] width 10 height 10
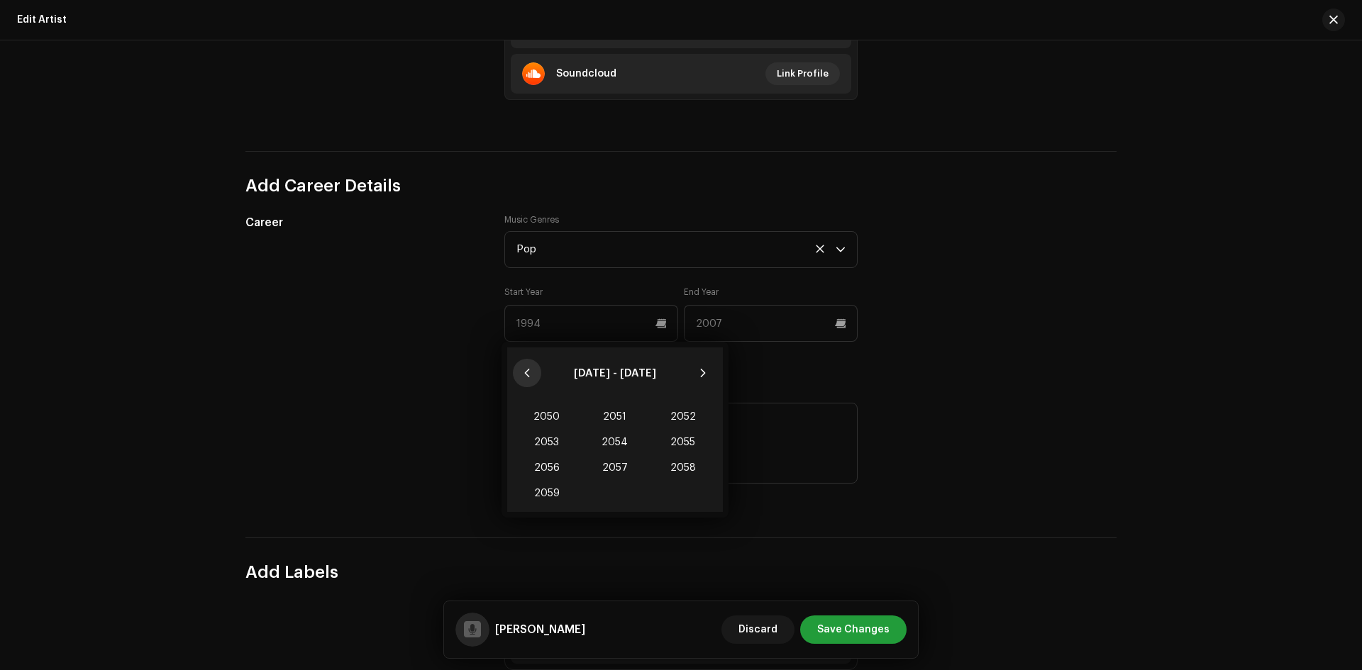
click at [531, 372] on icon "Previous Decade" at bounding box center [527, 373] width 10 height 10
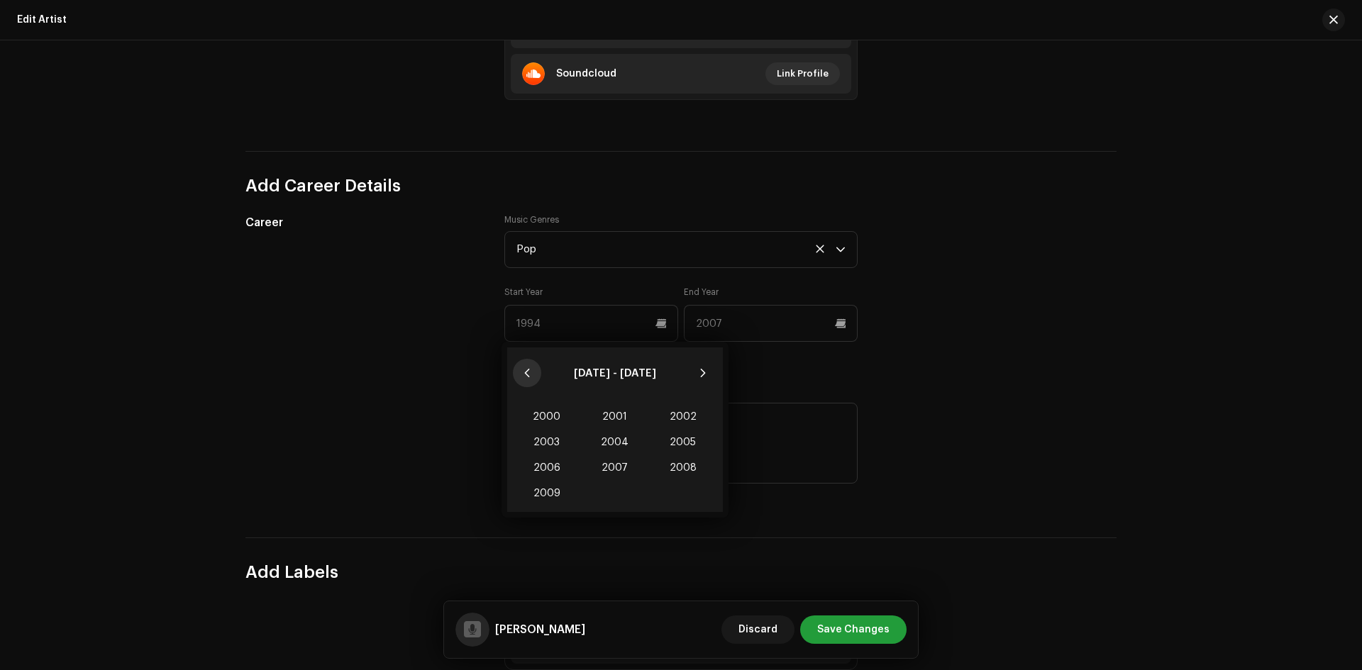
click at [531, 372] on icon "Previous Decade" at bounding box center [527, 373] width 10 height 10
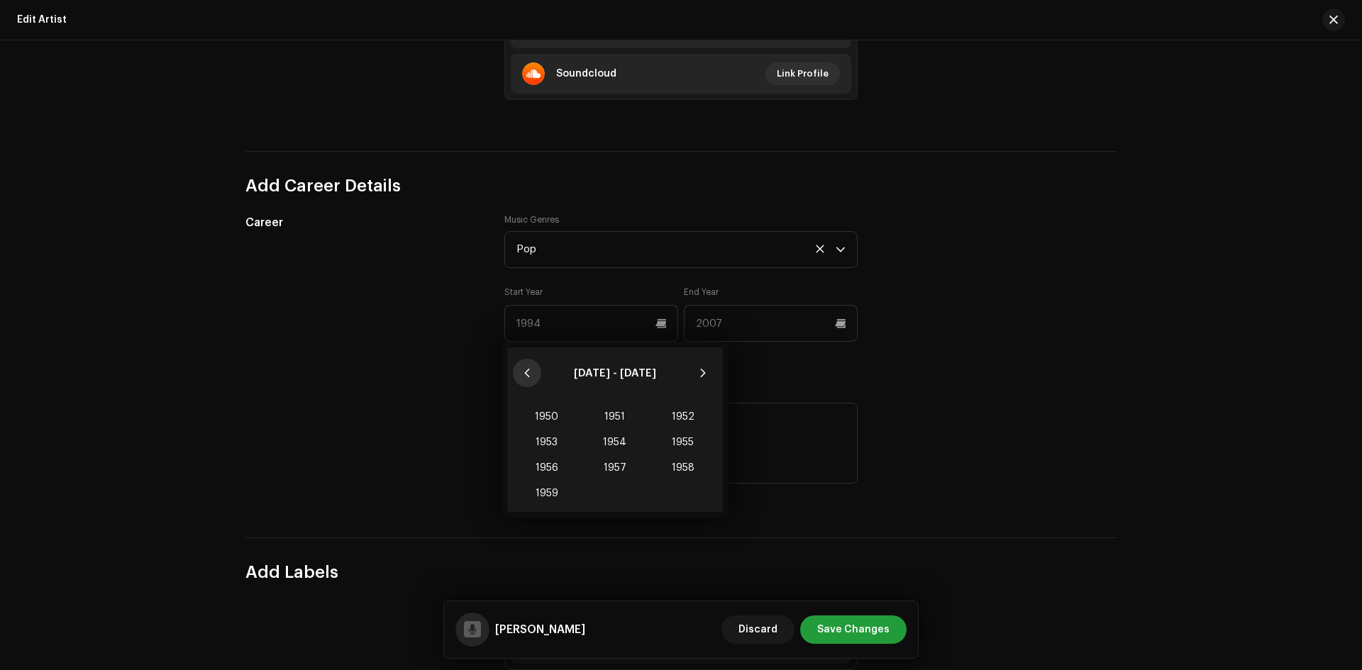
click at [531, 372] on icon "Previous Decade" at bounding box center [527, 373] width 10 height 10
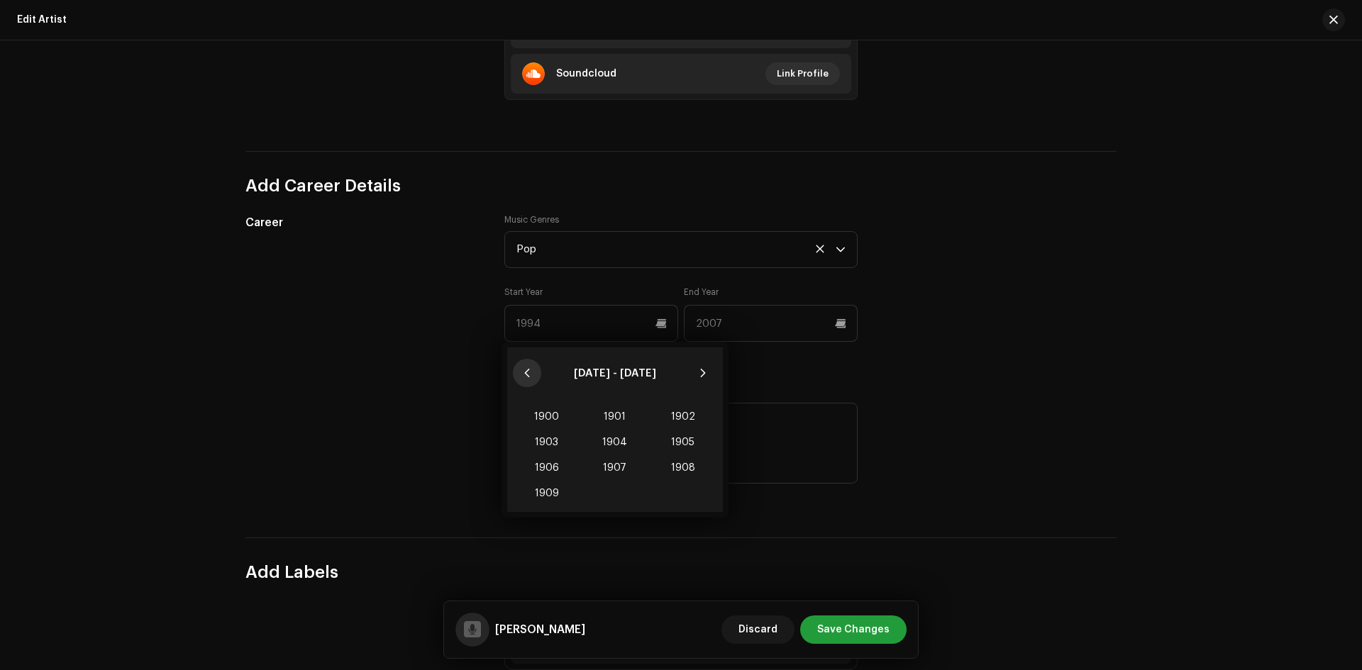
click at [531, 372] on icon "Previous Decade" at bounding box center [527, 373] width 10 height 10
click at [704, 373] on icon "Next Decade" at bounding box center [703, 373] width 10 height 10
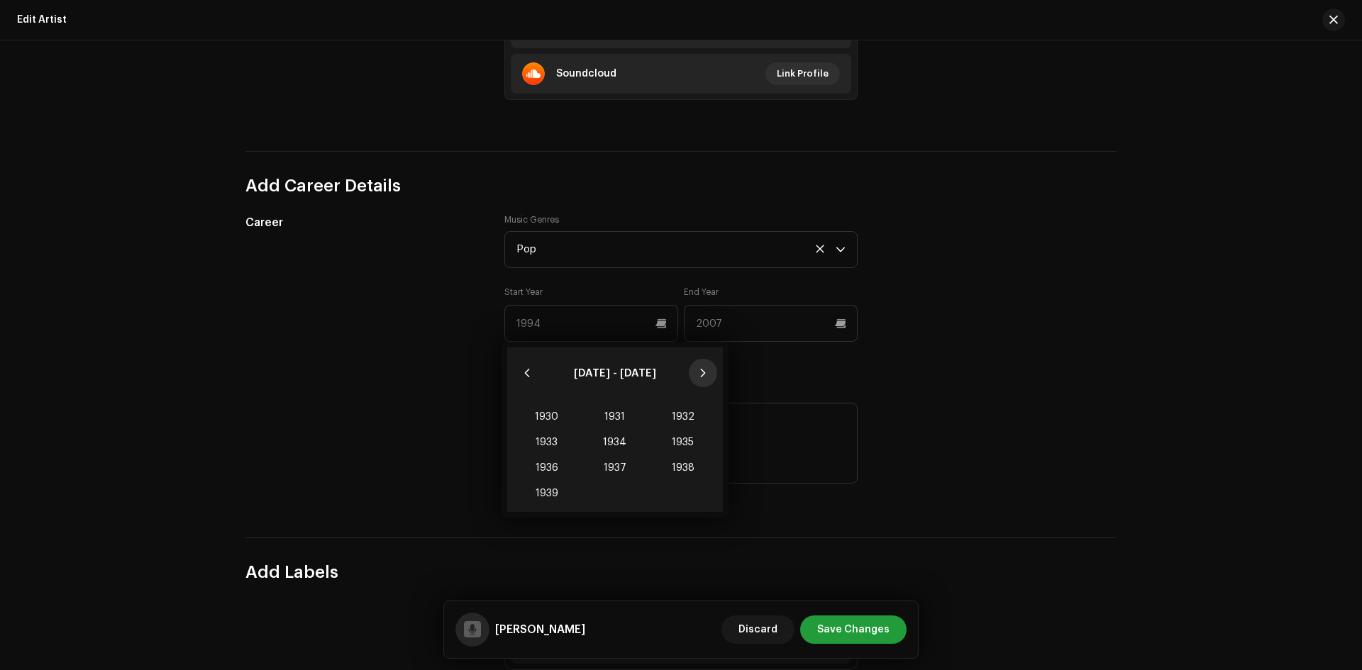
click at [704, 373] on icon "Next Decade" at bounding box center [703, 373] width 10 height 10
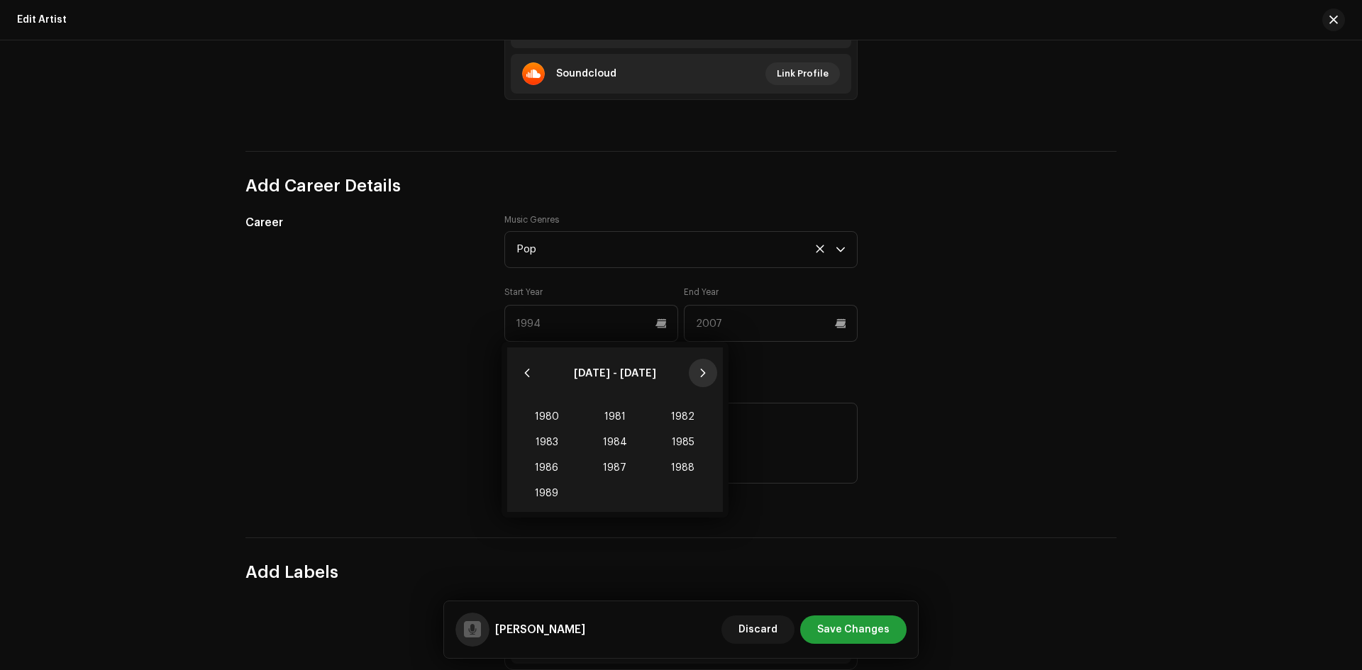
click at [704, 373] on icon "Next Decade" at bounding box center [703, 373] width 10 height 10
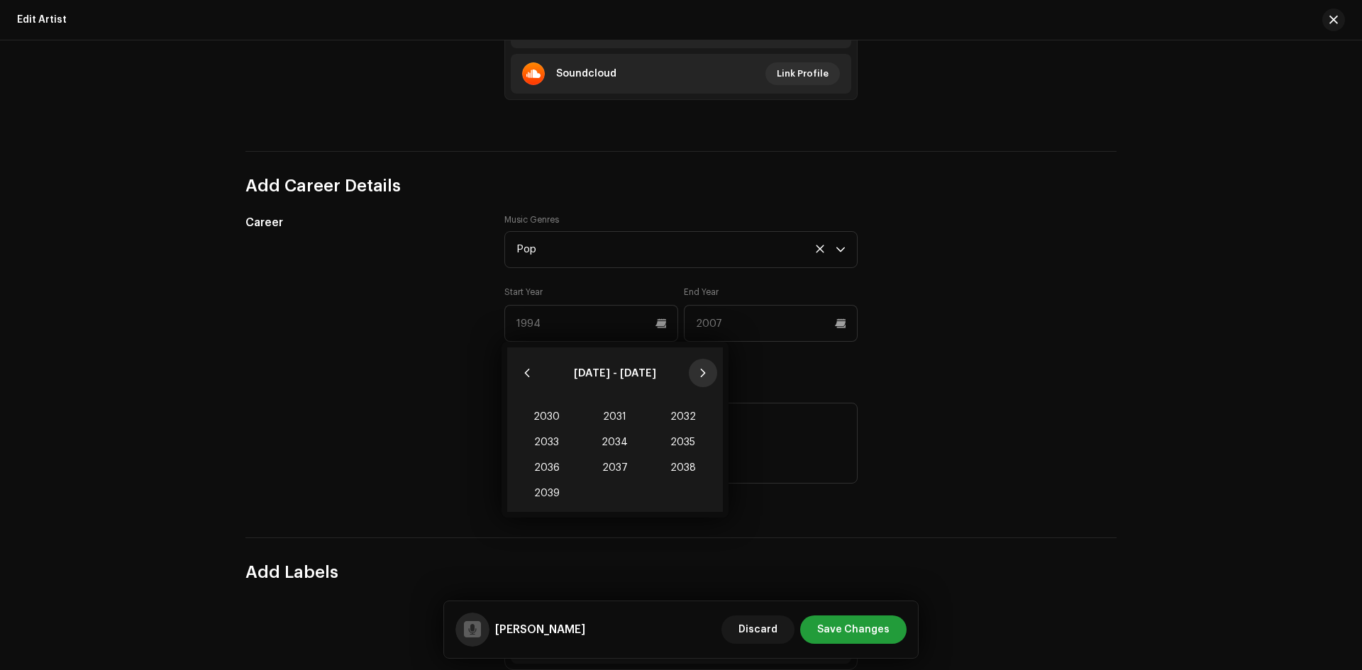
click at [707, 372] on icon "Next Decade" at bounding box center [703, 373] width 10 height 10
click at [528, 376] on icon "Previous Decade" at bounding box center [526, 373] width 5 height 9
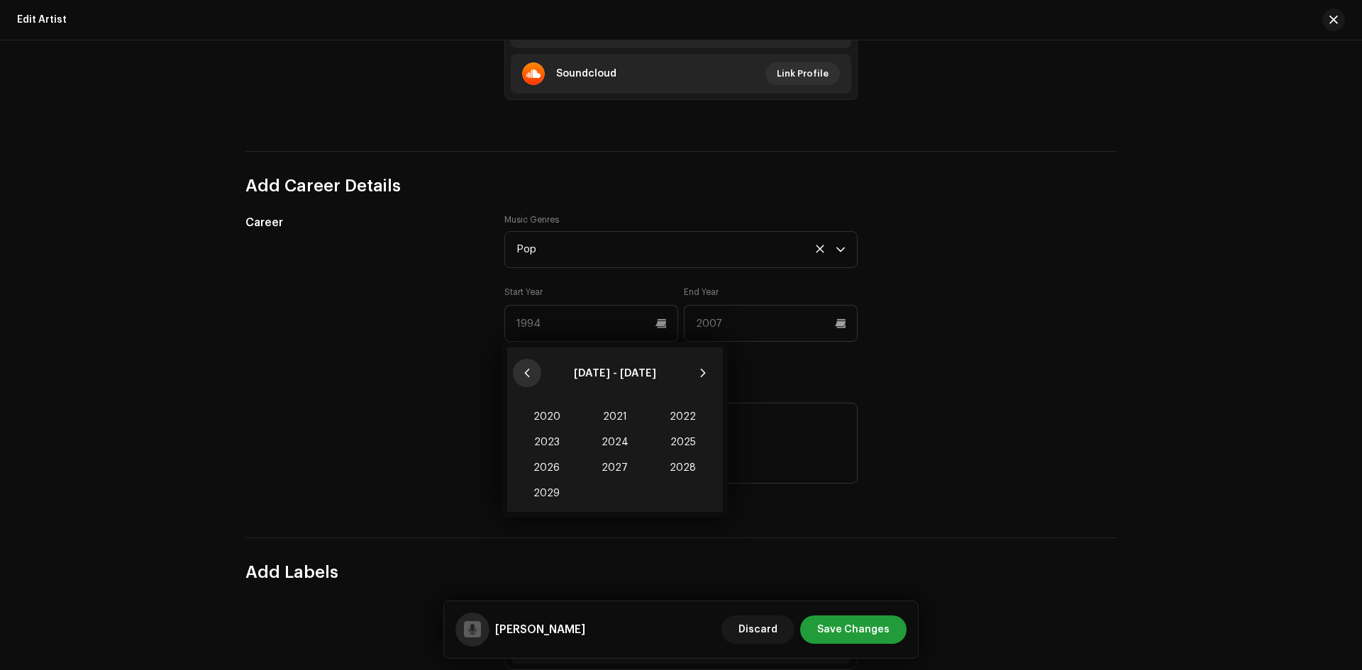
click at [528, 376] on icon "Previous Decade" at bounding box center [526, 373] width 5 height 9
click at [703, 371] on icon "Next Decade" at bounding box center [702, 373] width 5 height 9
click at [690, 441] on span "2015" at bounding box center [683, 443] width 68 height 26
type input "2015"
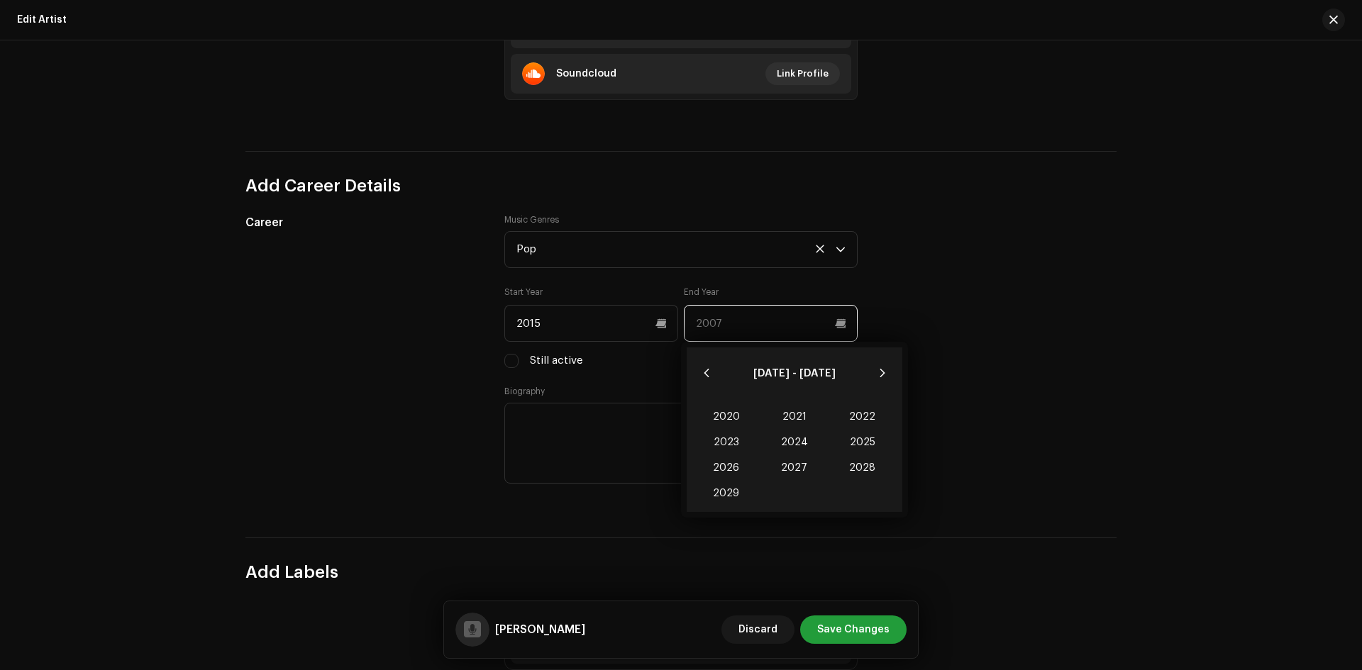
drag, startPoint x: 736, startPoint y: 323, endPoint x: 718, endPoint y: 327, distance: 18.9
click at [718, 327] on input "text" at bounding box center [771, 323] width 174 height 37
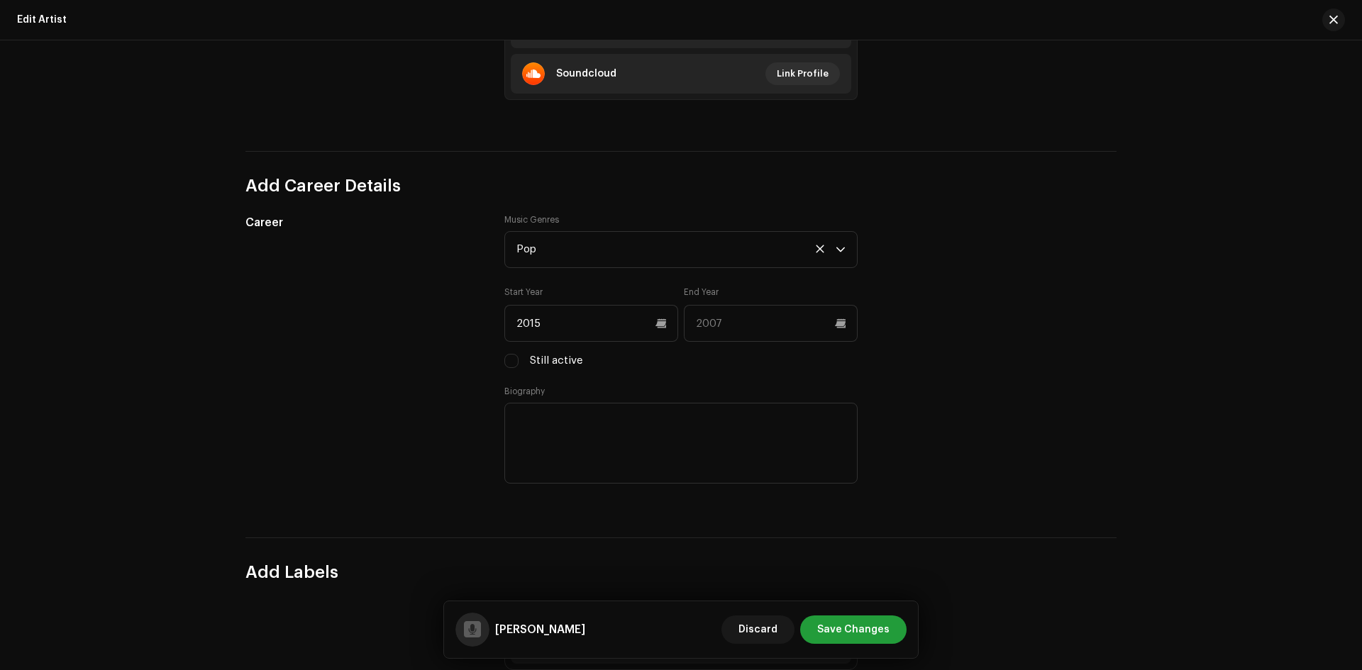
click at [1066, 378] on div "Career Music Genres Pop Start Year 2015 End Year Still active Biography" at bounding box center [680, 358] width 871 height 289
click at [514, 363] on input "Still active" at bounding box center [511, 361] width 14 height 14
checkbox input "true"
click at [738, 448] on textarea at bounding box center [680, 443] width 353 height 81
click at [609, 439] on textarea at bounding box center [680, 443] width 353 height 81
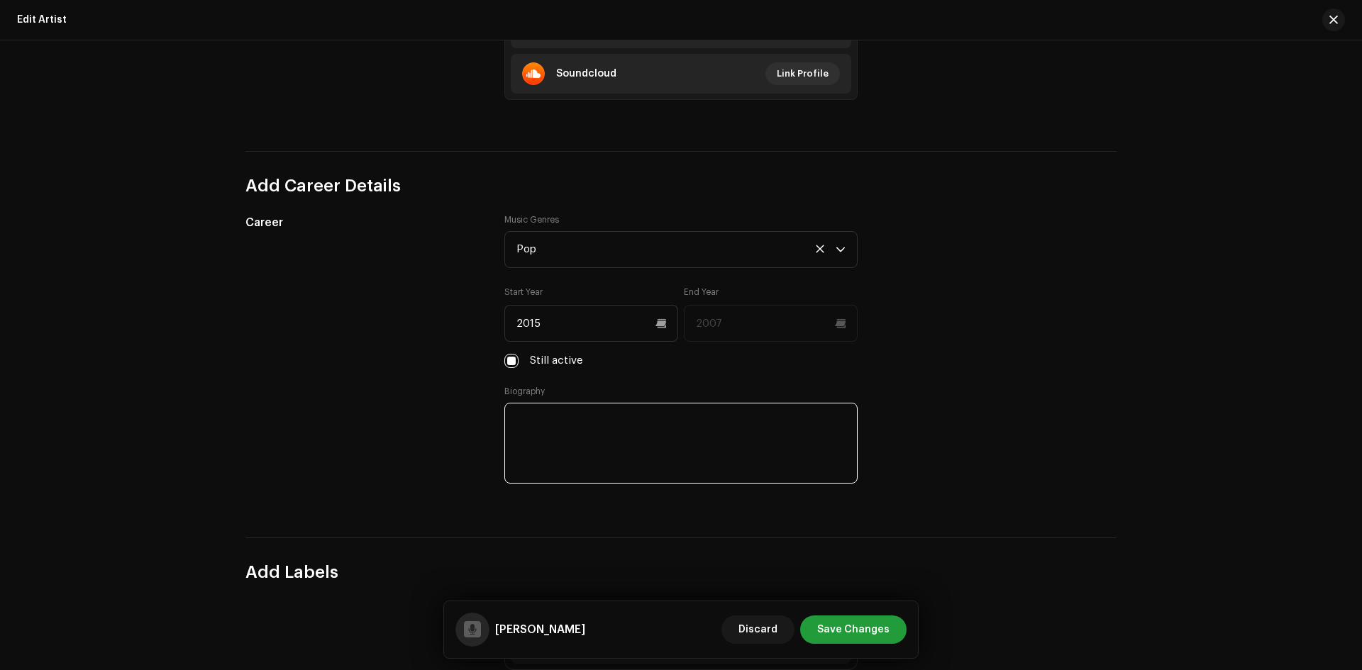
paste textarea "Durgesh Thapa is a popular Nepali singer, songwriter, and performer, celebrated…"
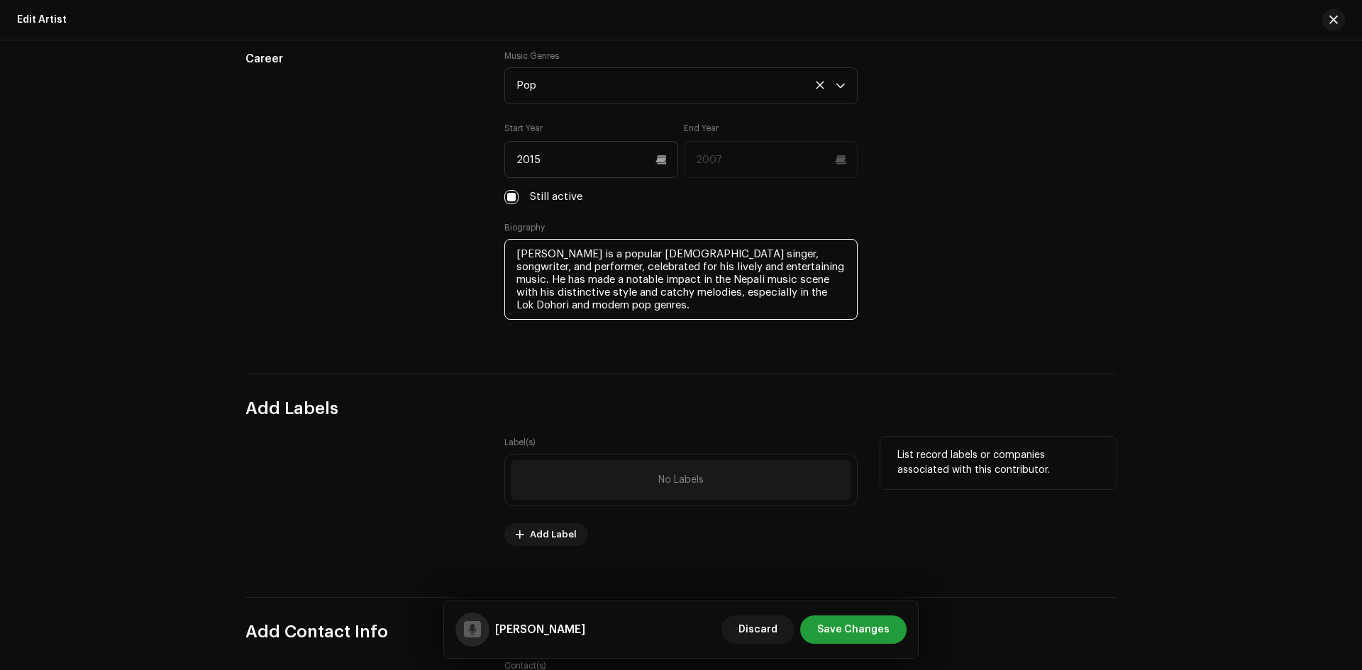
scroll to position [1348, 0]
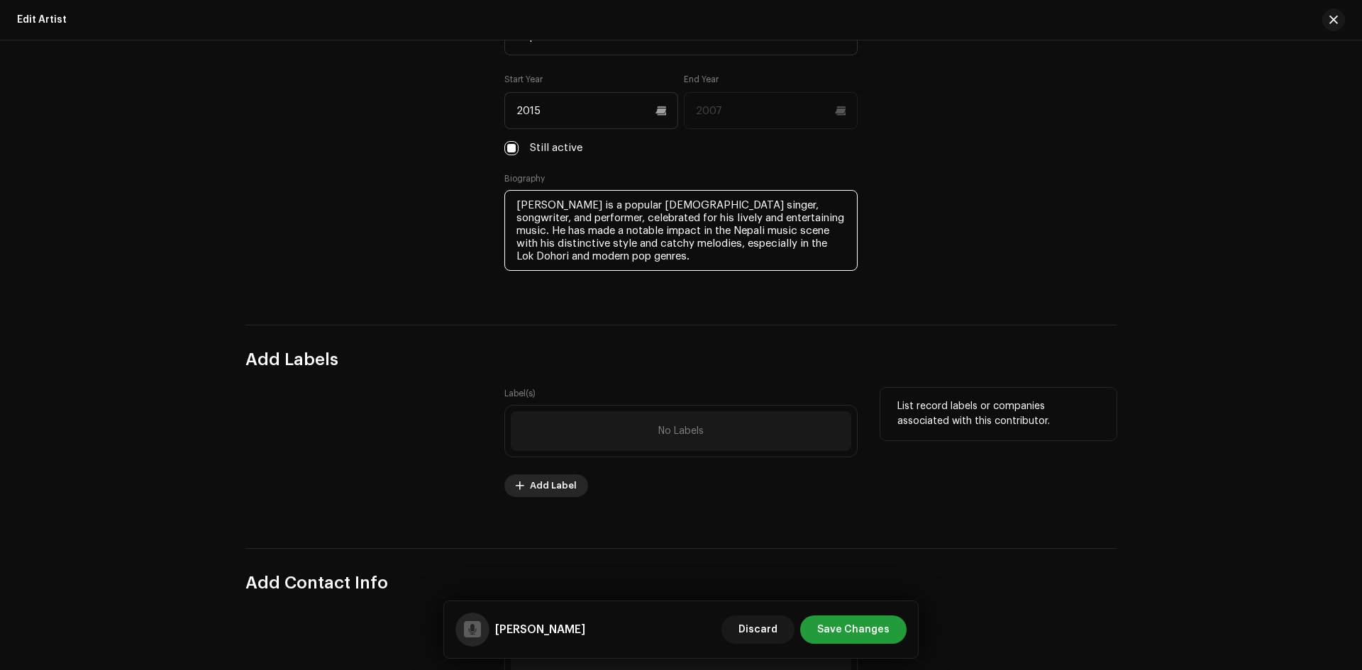
type textarea "Durgesh Thapa is a popular Nepali singer, songwriter, and performer, celebrated…"
click at [558, 487] on span "Add Label" at bounding box center [553, 486] width 47 height 28
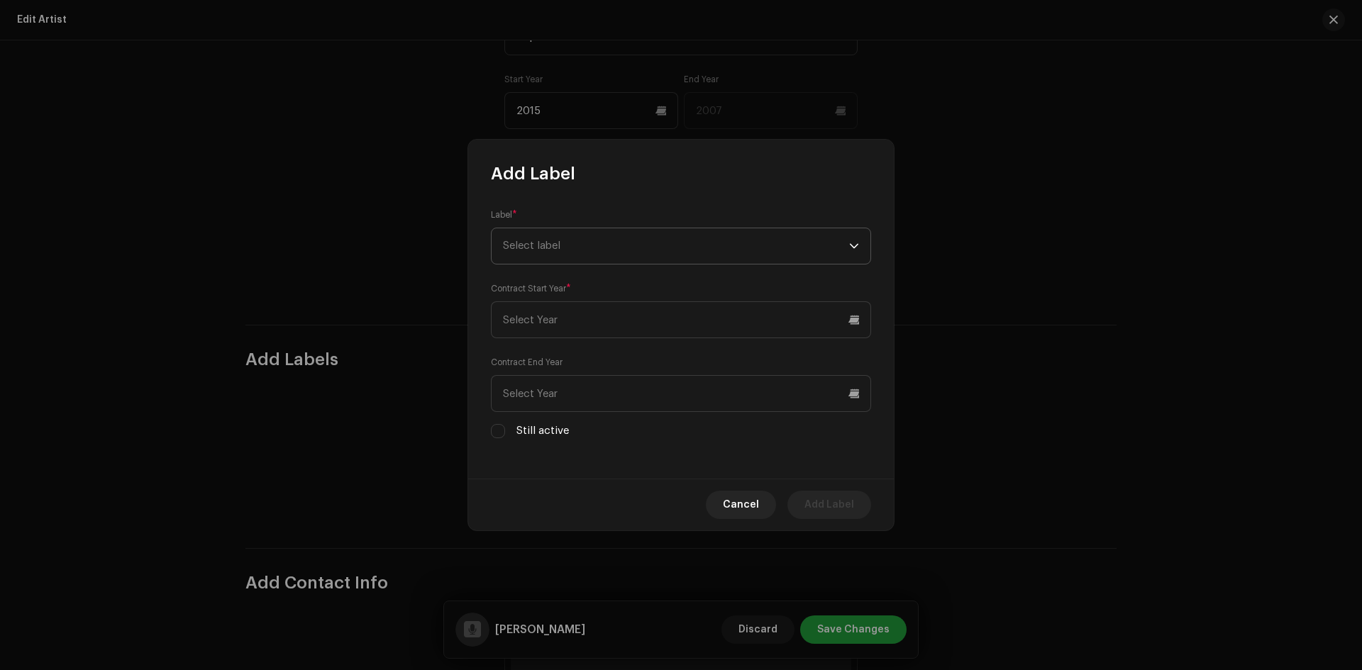
click at [621, 239] on span "Select label" at bounding box center [676, 245] width 346 height 35
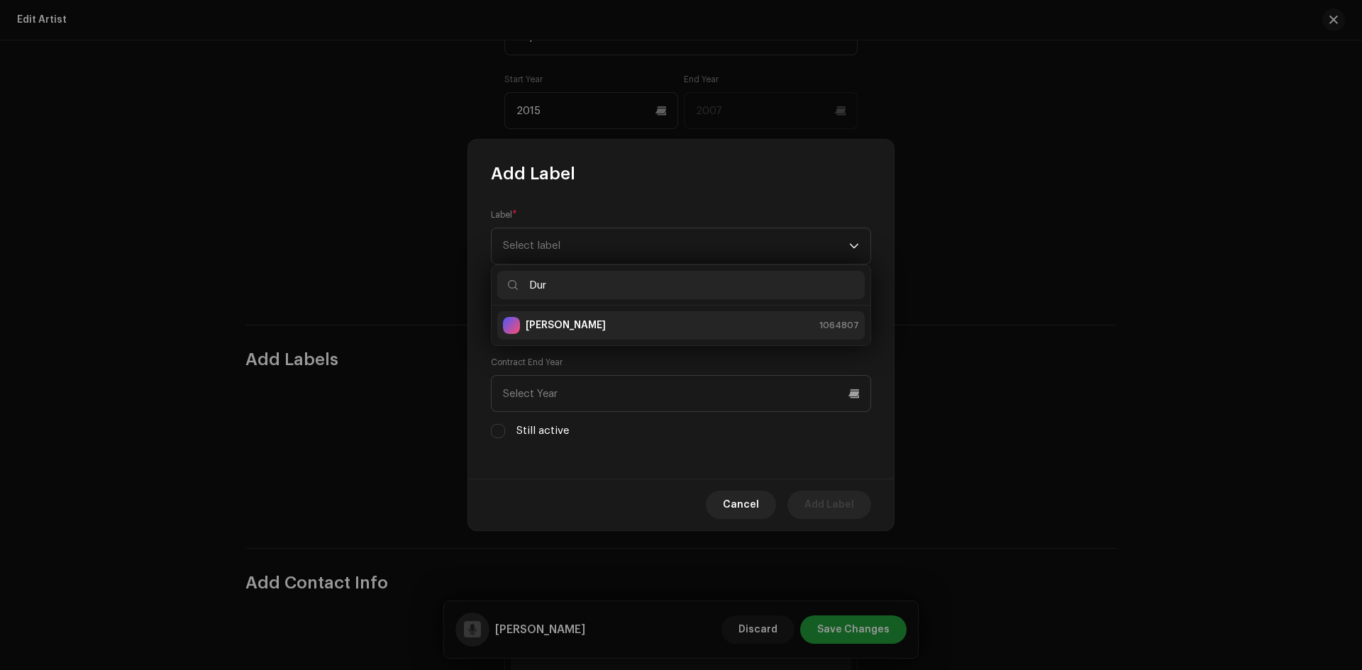
type input "Dur"
click at [658, 314] on li "Durgesh Thapa 1064807" at bounding box center [681, 325] width 368 height 28
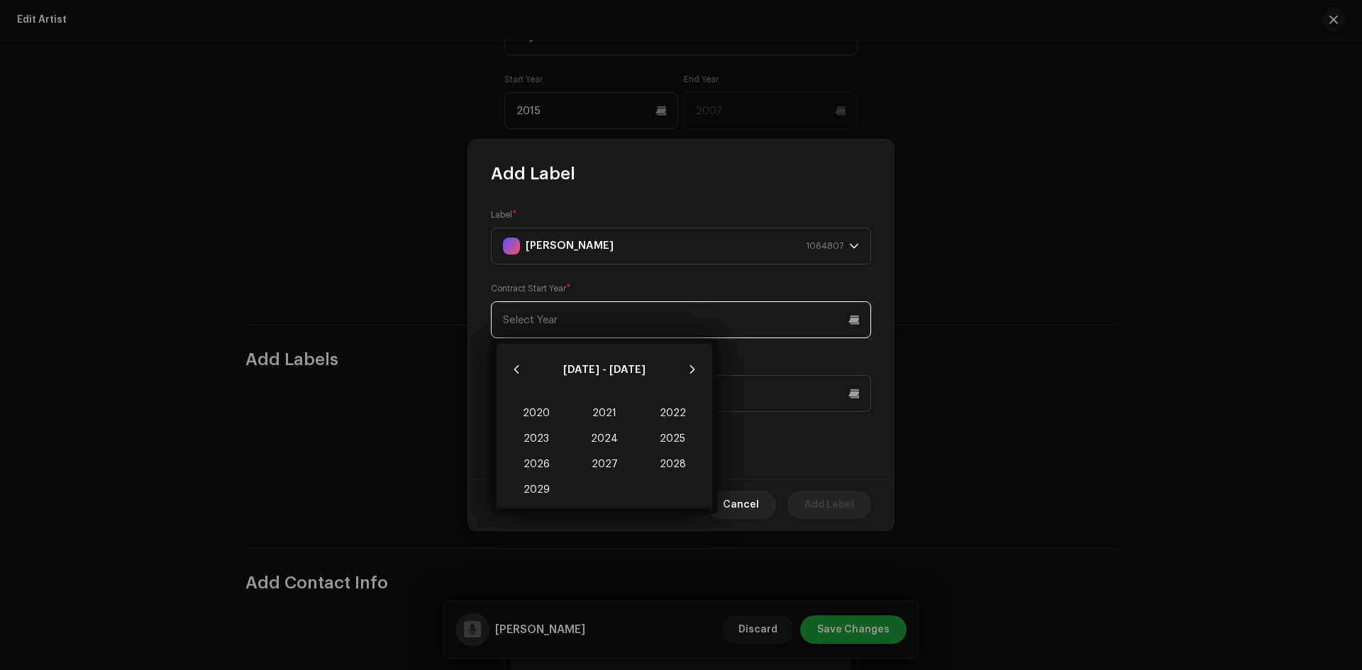
click at [656, 326] on input "text" at bounding box center [681, 320] width 380 height 37
click at [699, 372] on button "Next Decade" at bounding box center [692, 369] width 28 height 28
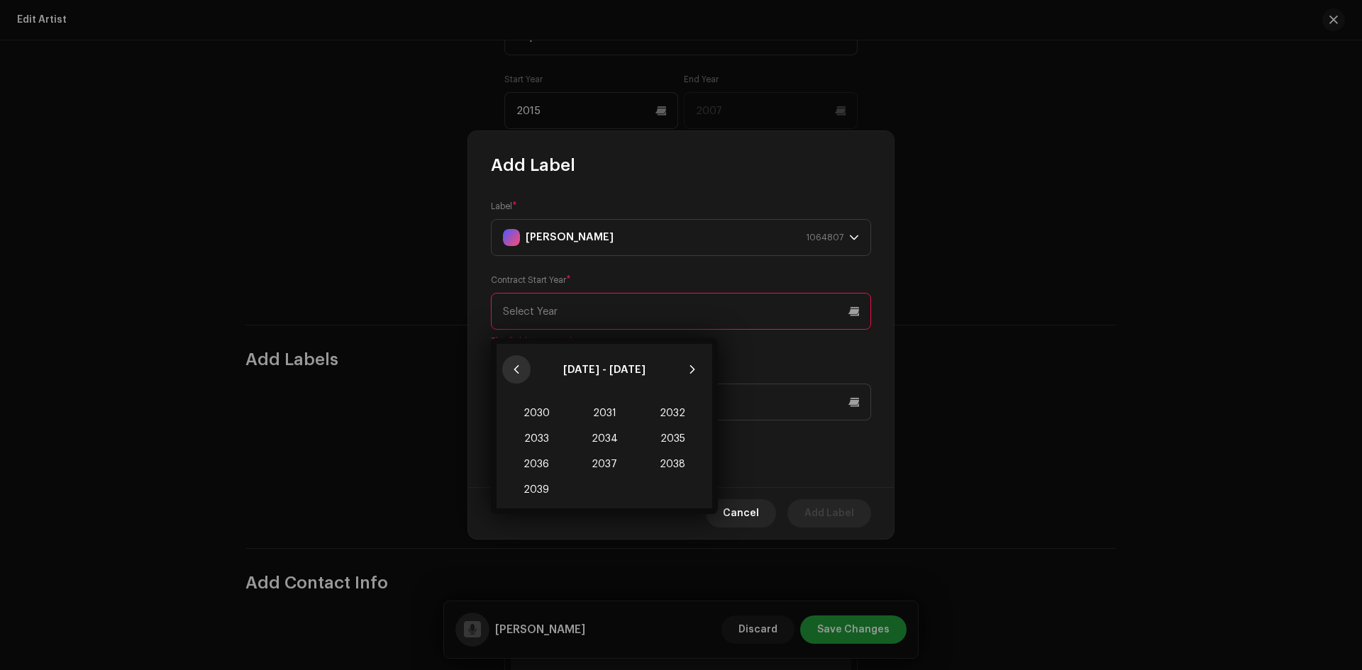
click at [515, 365] on icon "Previous Decade" at bounding box center [517, 370] width 10 height 10
click at [514, 365] on icon "Previous Decade" at bounding box center [517, 370] width 10 height 10
click at [675, 444] on span "2015" at bounding box center [673, 439] width 68 height 26
type input "2015"
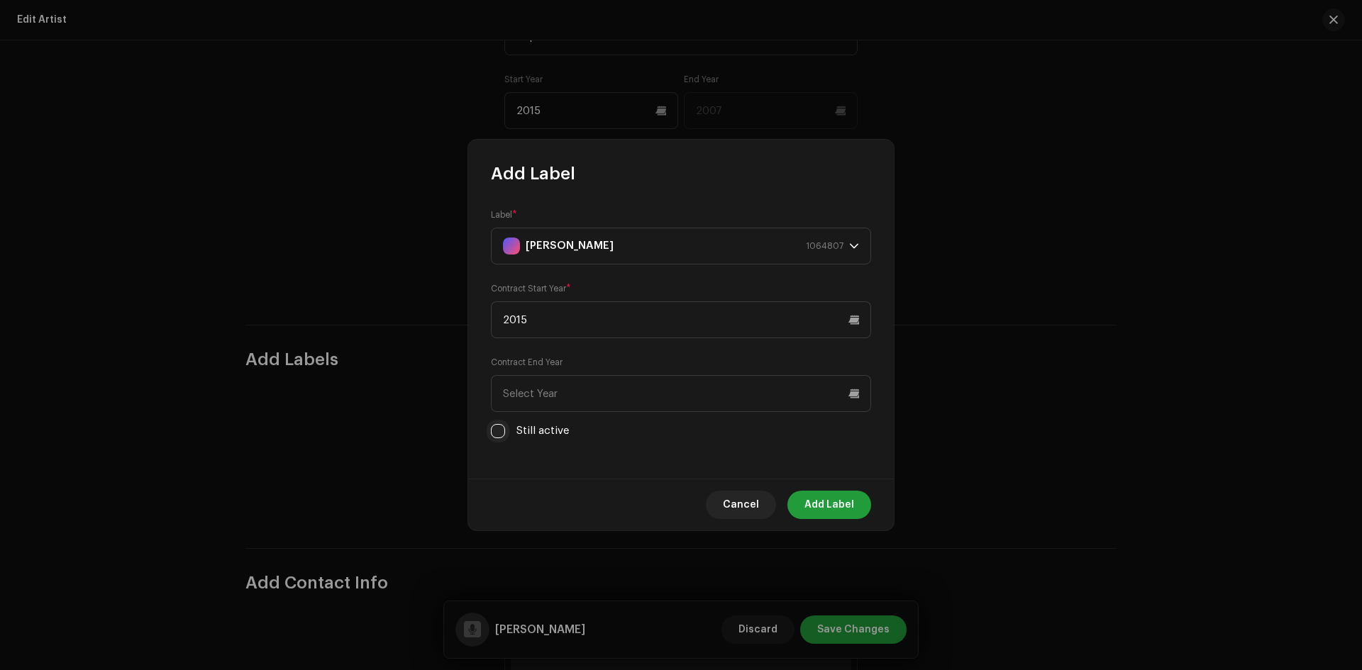
click at [494, 431] on input "Still active" at bounding box center [498, 431] width 14 height 14
checkbox input "true"
click at [823, 505] on span "Add Label" at bounding box center [830, 505] width 50 height 28
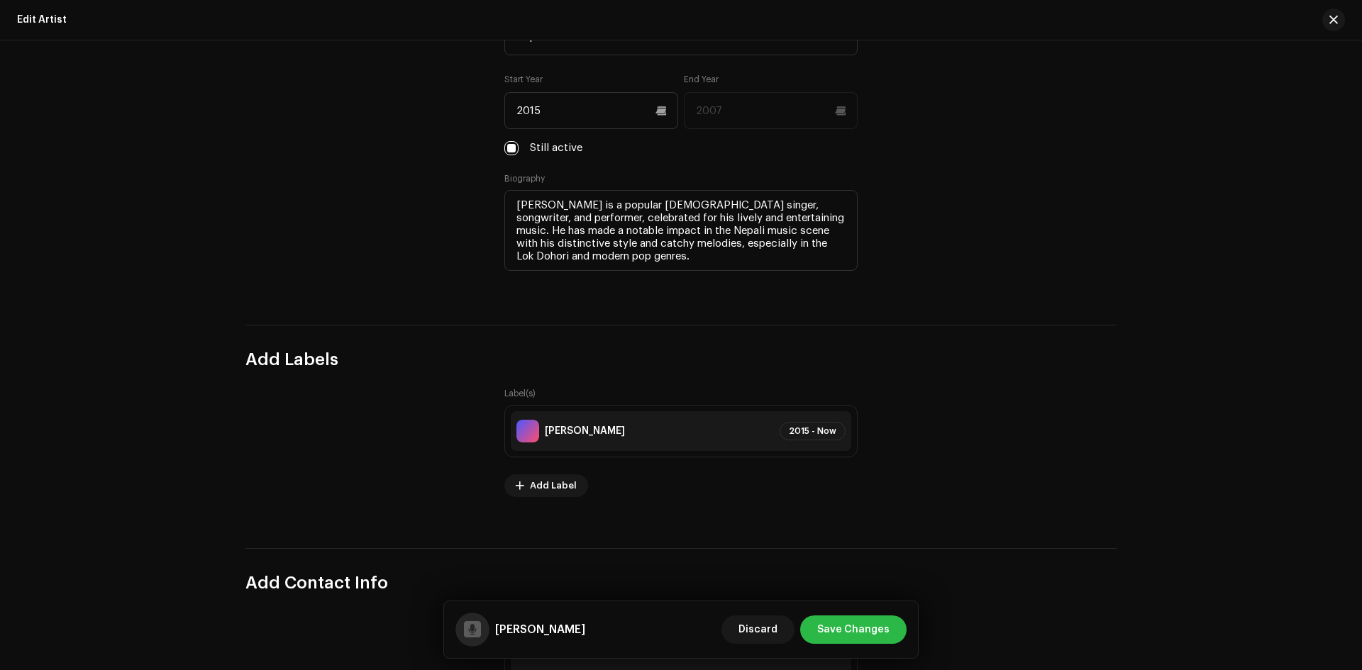
click at [847, 625] on span "Save Changes" at bounding box center [853, 630] width 72 height 28
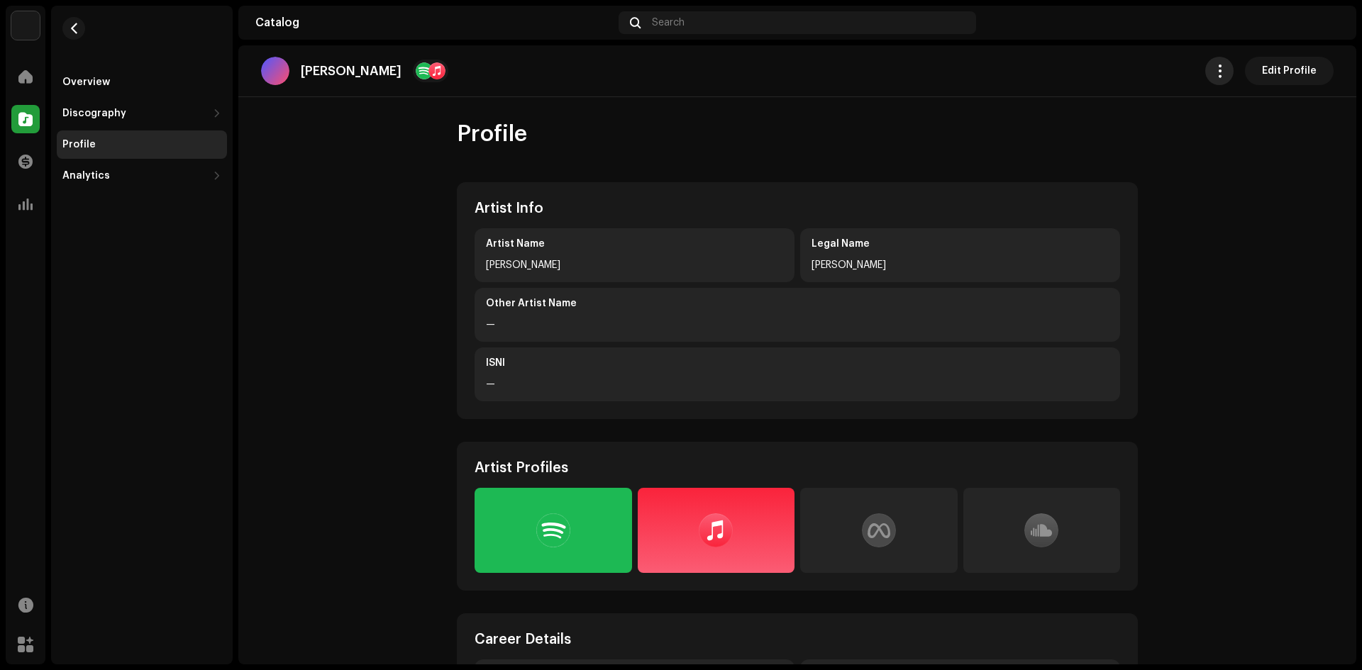
click at [1216, 72] on span "button" at bounding box center [1219, 70] width 13 height 11
drag, startPoint x: 1256, startPoint y: 249, endPoint x: 1258, endPoint y: 241, distance: 7.9
click at [1257, 247] on catalog-artists-details-profile "Durgesh Thapa Edit Profile Profile Artist Info Artist Name Durgesh Thapa Legal …" at bounding box center [797, 630] width 1118 height 1170
click at [1280, 71] on span "Edit Profile" at bounding box center [1289, 71] width 55 height 28
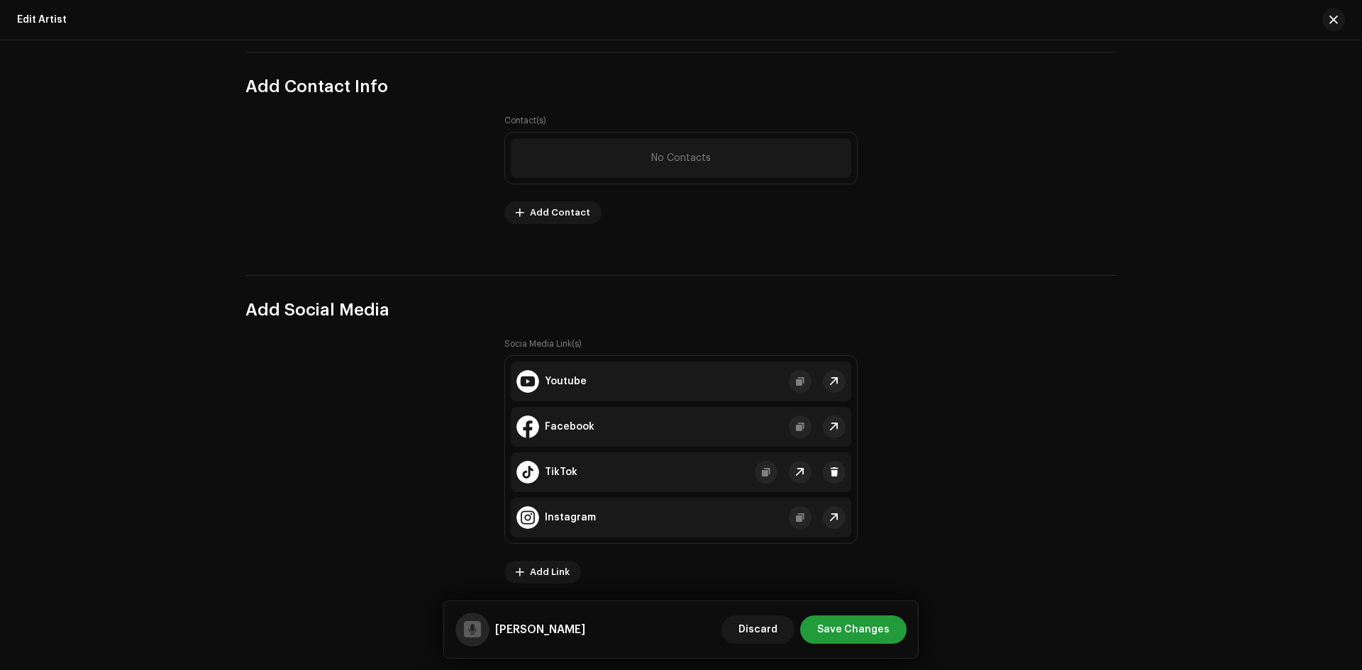
scroll to position [1860, 0]
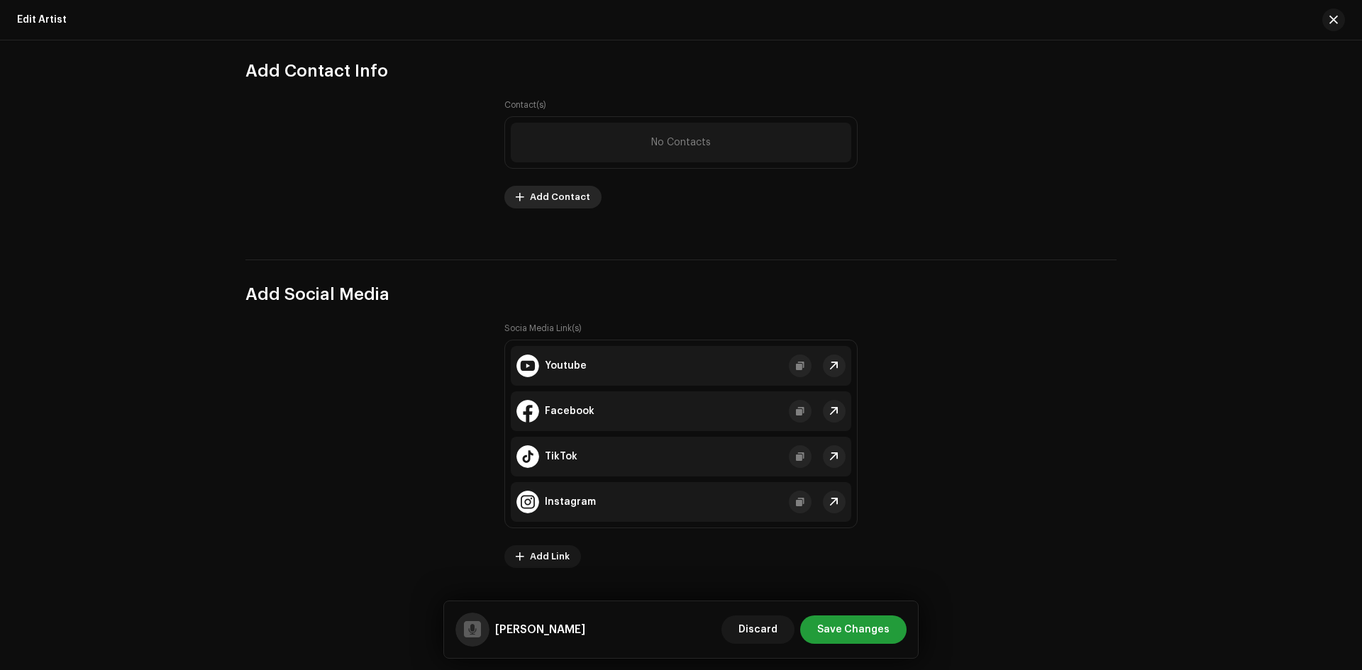
click at [551, 195] on span "Add Contact" at bounding box center [560, 197] width 60 height 28
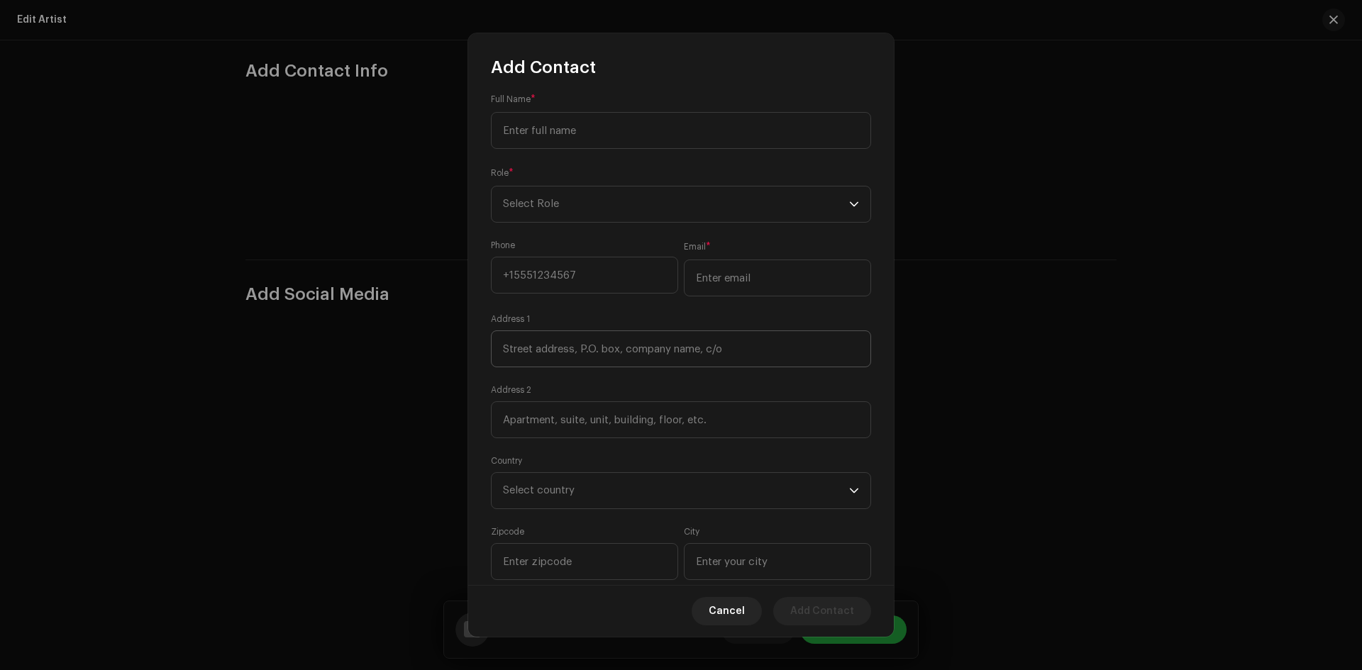
scroll to position [0, 0]
click at [734, 621] on span "Cancel" at bounding box center [727, 611] width 36 height 28
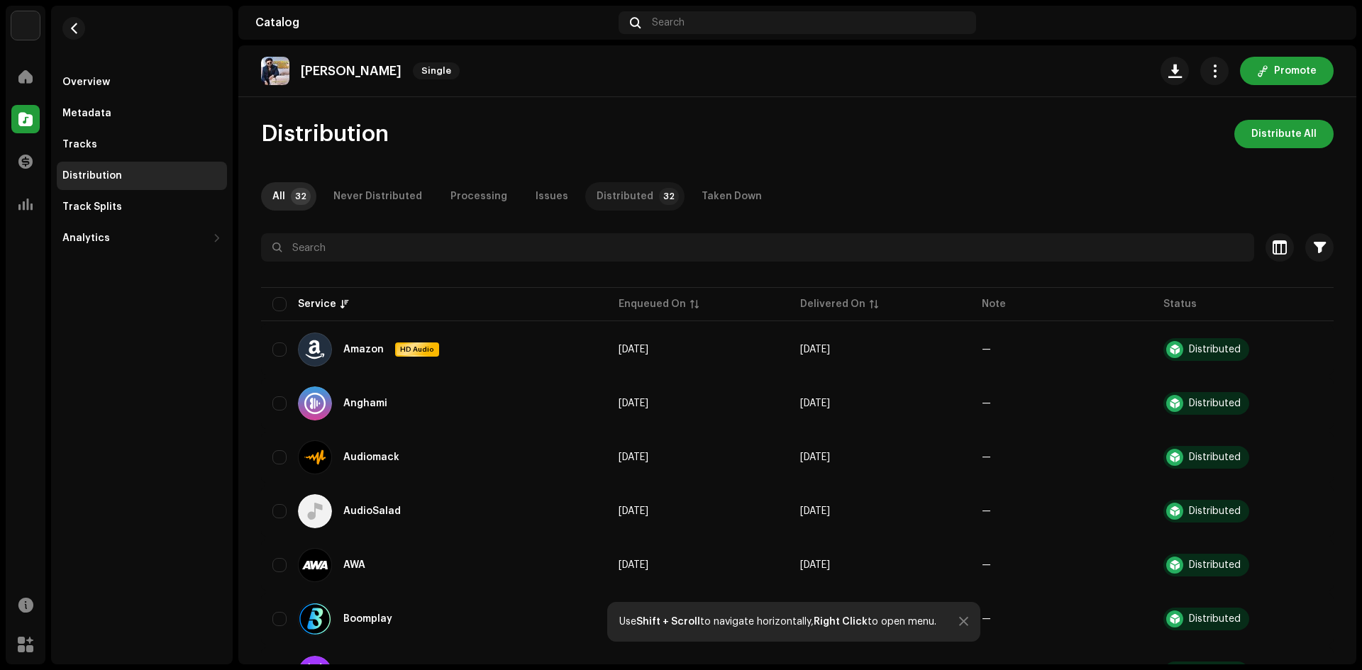
click at [639, 194] on p-tab "Distributed 32" at bounding box center [634, 196] width 99 height 28
click at [68, 77] on div "Overview" at bounding box center [86, 82] width 48 height 11
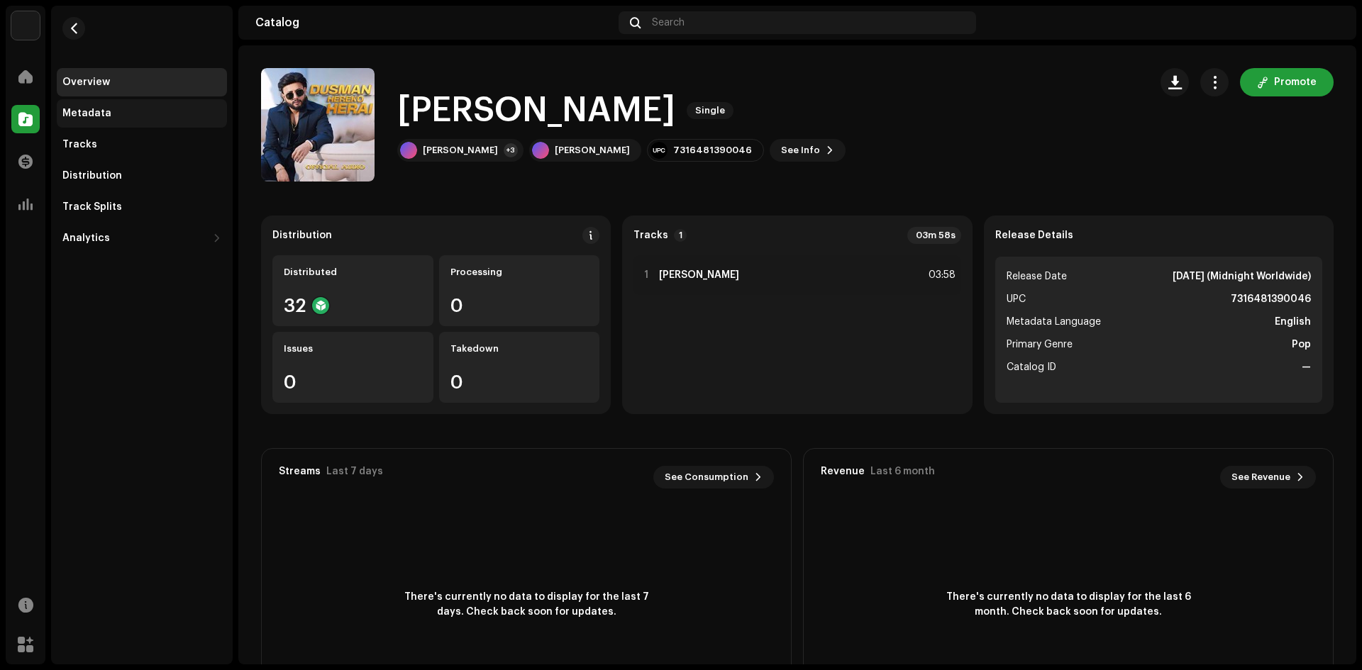
click at [72, 115] on div "Metadata" at bounding box center [86, 113] width 49 height 11
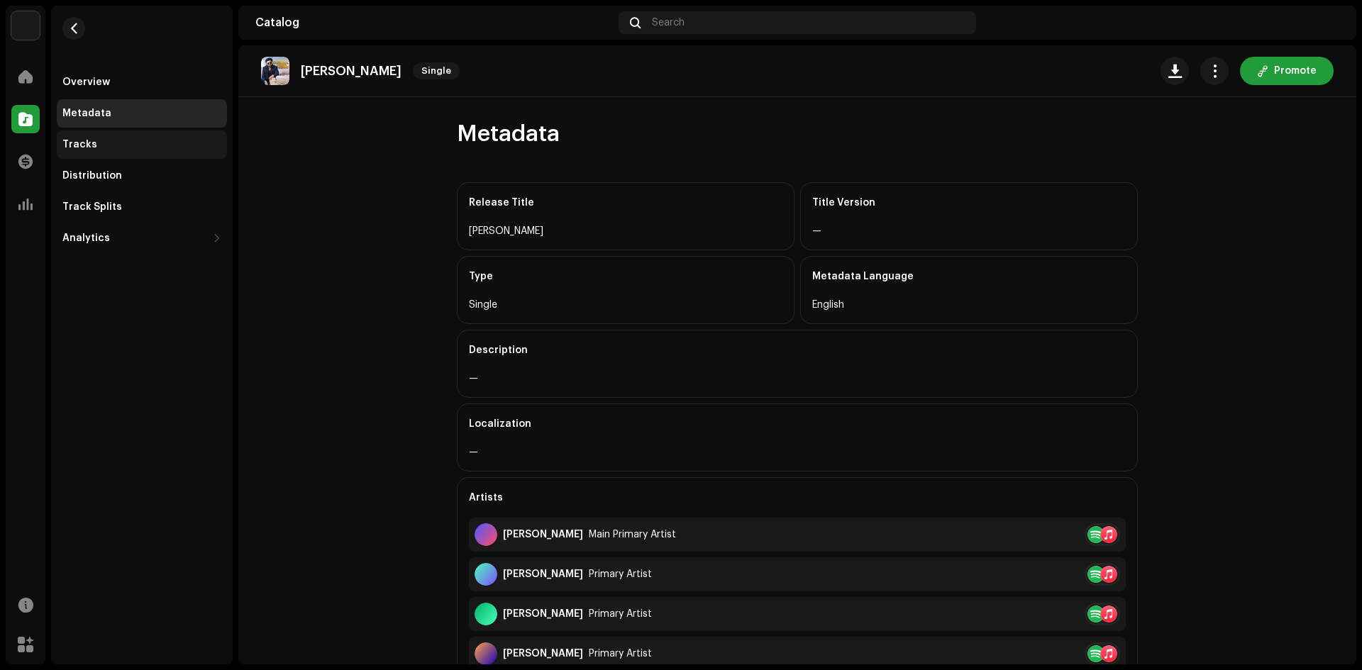
click at [89, 145] on div "Tracks" at bounding box center [79, 144] width 35 height 11
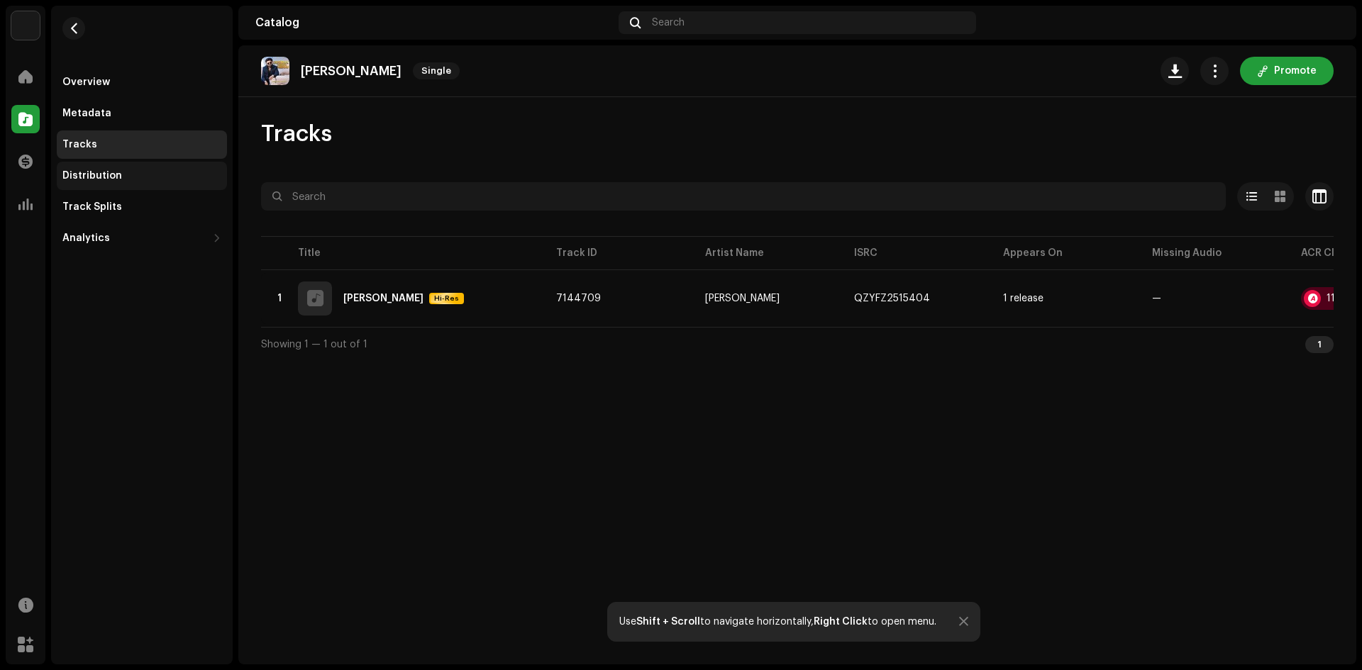
click at [89, 170] on div "Distribution" at bounding box center [92, 175] width 60 height 11
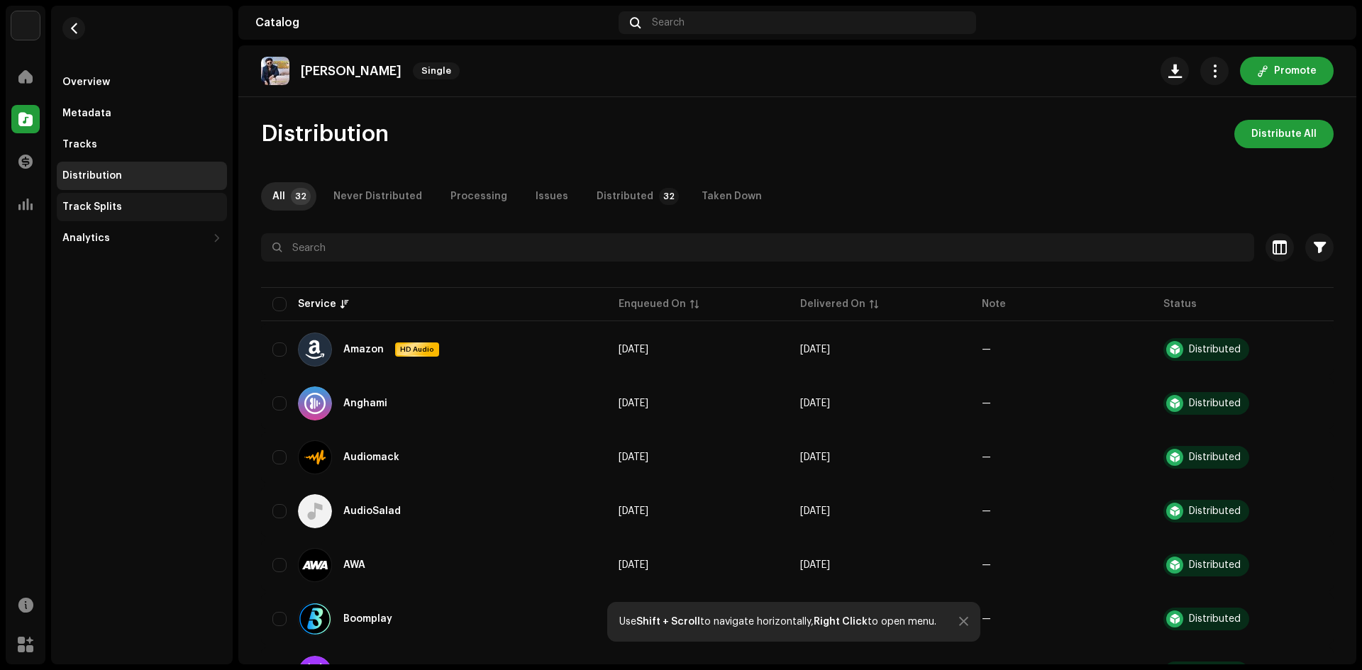
click at [124, 207] on div "Track Splits" at bounding box center [141, 206] width 159 height 11
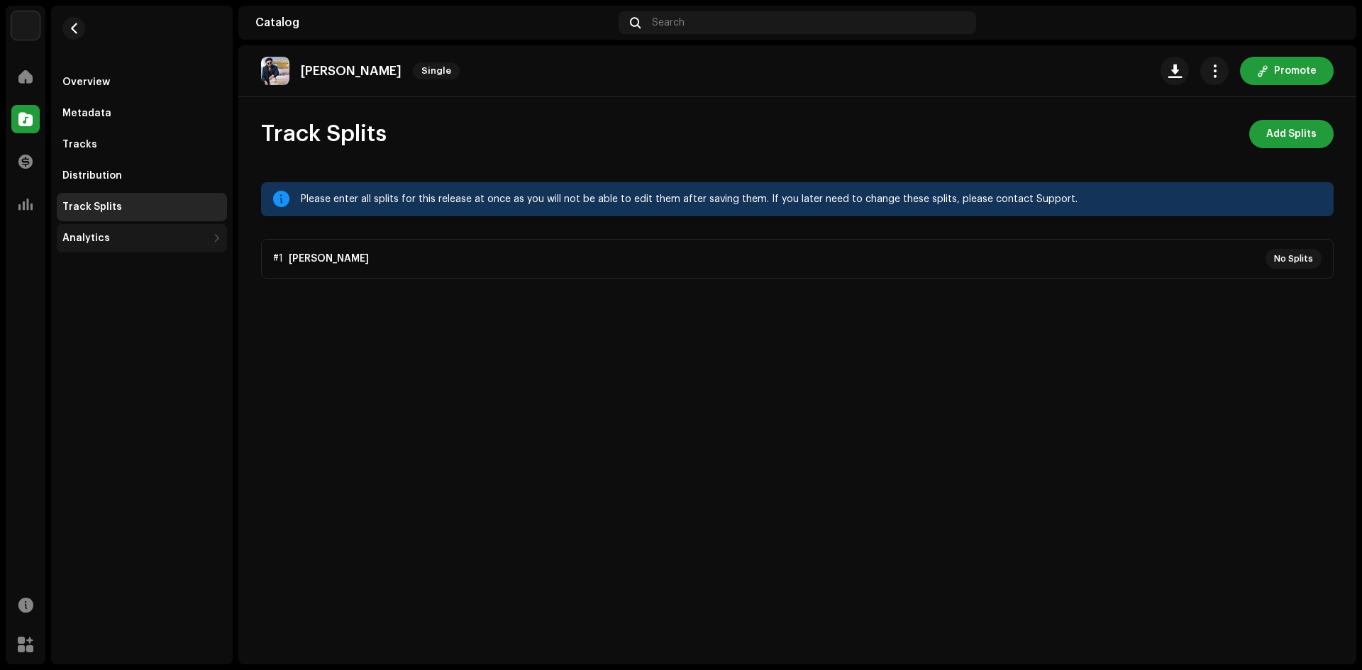
click at [95, 238] on div "Analytics" at bounding box center [86, 238] width 48 height 11
click at [104, 85] on div "Overview" at bounding box center [86, 82] width 48 height 11
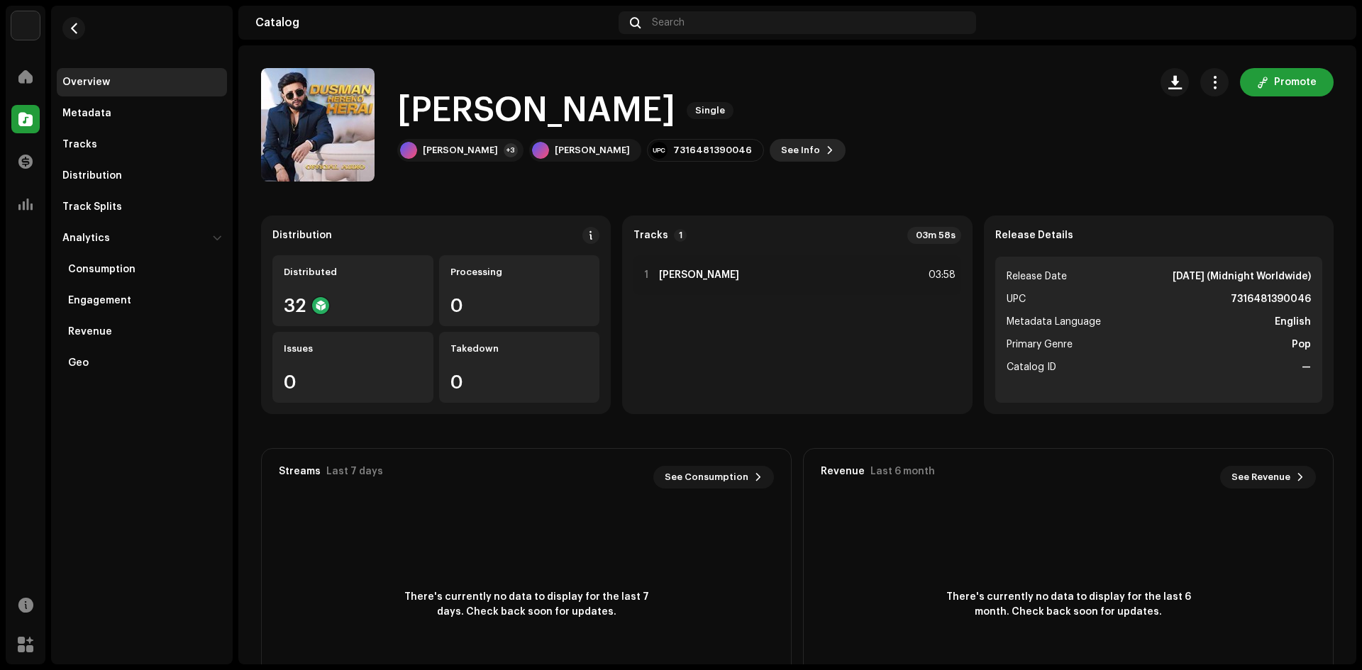
click at [782, 154] on span "See Info" at bounding box center [800, 150] width 39 height 28
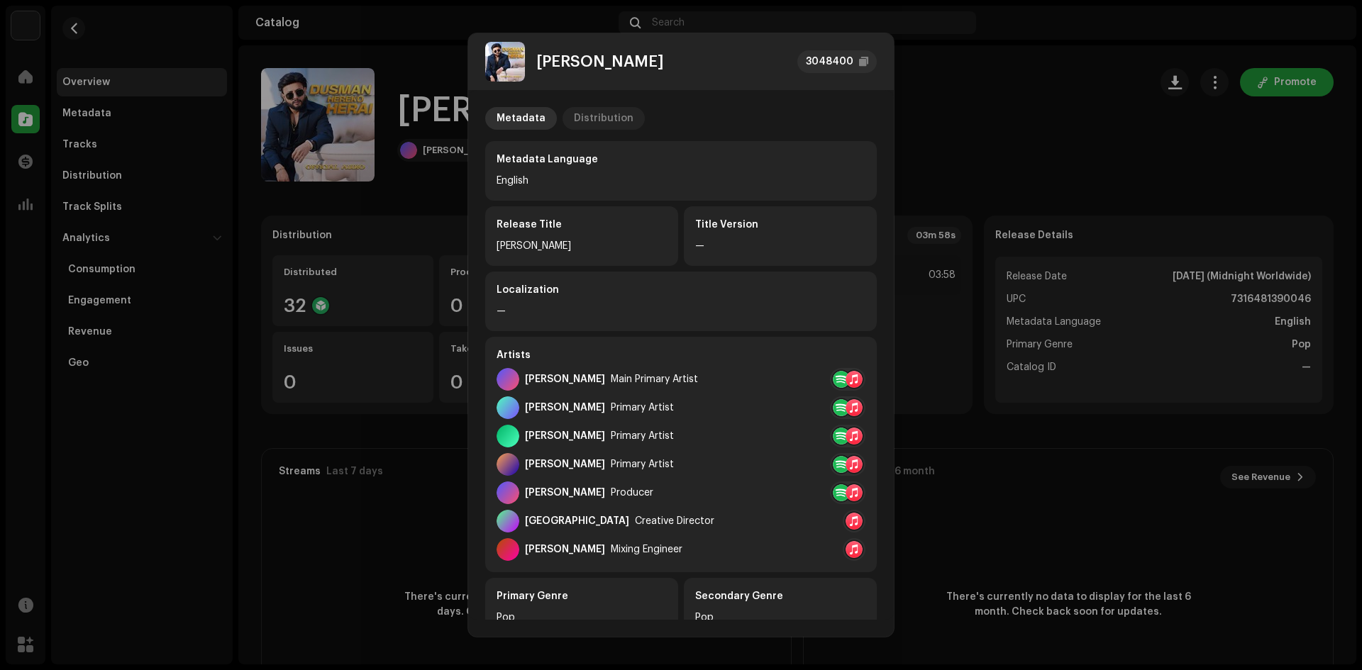
click at [604, 117] on div "Distribution" at bounding box center [604, 118] width 60 height 23
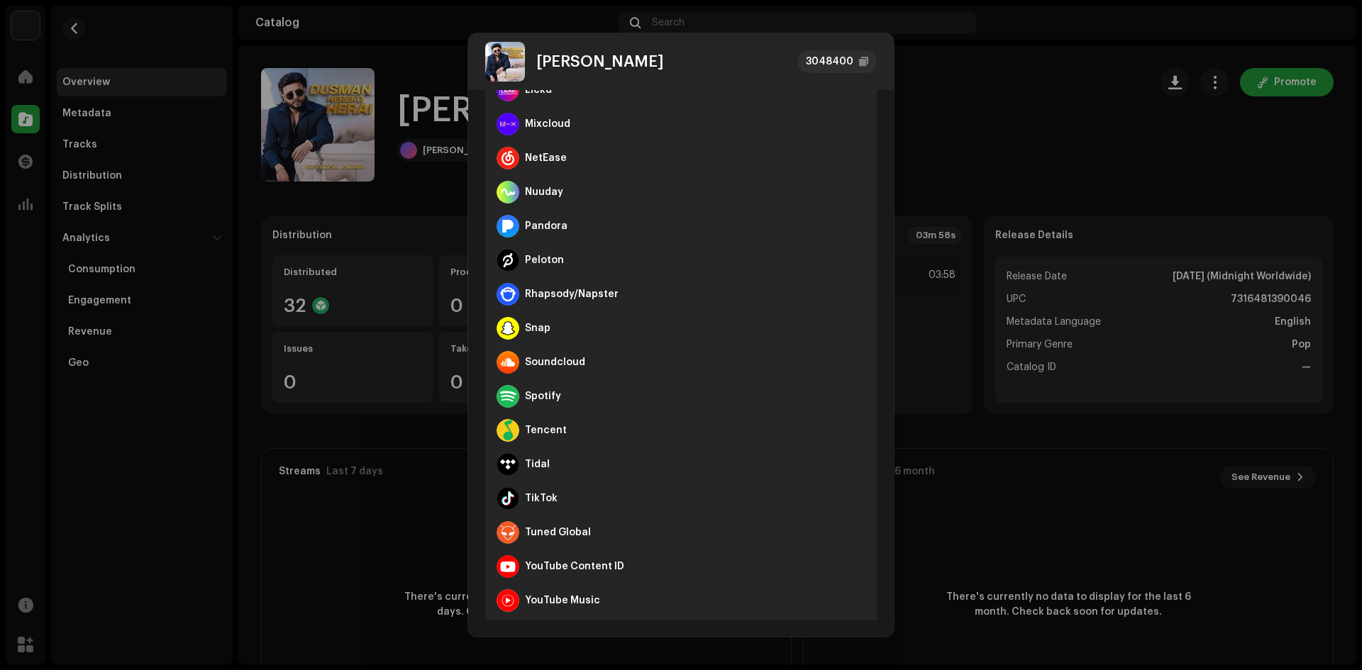
scroll to position [736, 0]
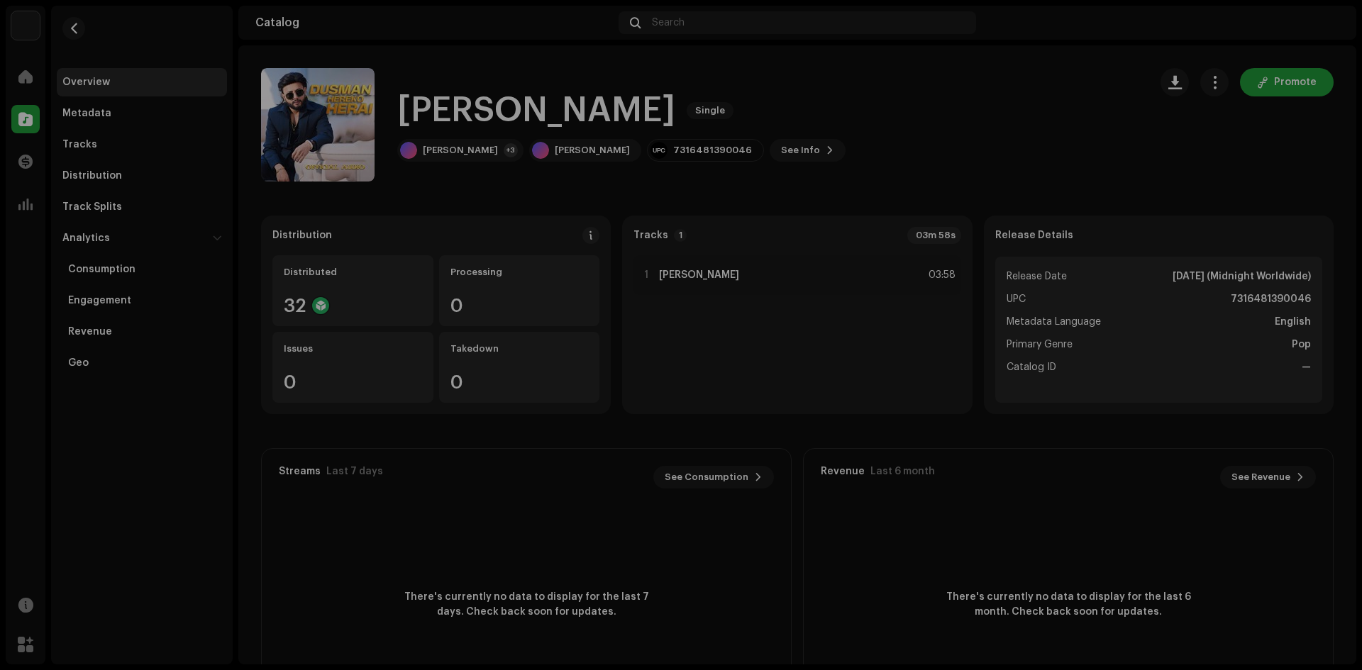
click at [992, 139] on div "[PERSON_NAME] 3048400 Metadata Distribution Release Date [DATE] (Midnight World…" at bounding box center [681, 335] width 1362 height 670
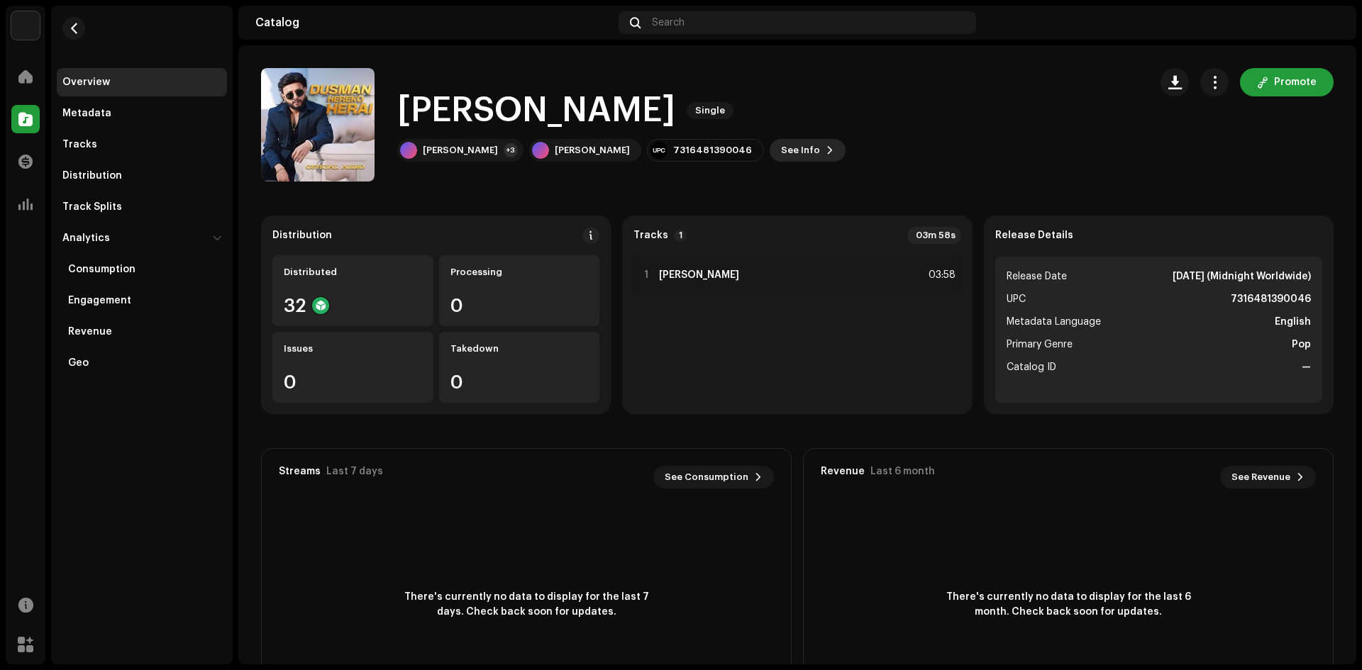
click at [826, 154] on span at bounding box center [830, 150] width 9 height 11
click at [734, 107] on span "Single" at bounding box center [710, 110] width 47 height 17
drag, startPoint x: 648, startPoint y: 152, endPoint x: 758, endPoint y: 116, distance: 114.9
click at [759, 116] on div "[PERSON_NAME] Herai Single [PERSON_NAME] +3 [PERSON_NAME] 7316481390046 See Inf…" at bounding box center [621, 125] width 448 height 74
click at [582, 159] on div "[PERSON_NAME]" at bounding box center [585, 150] width 112 height 23
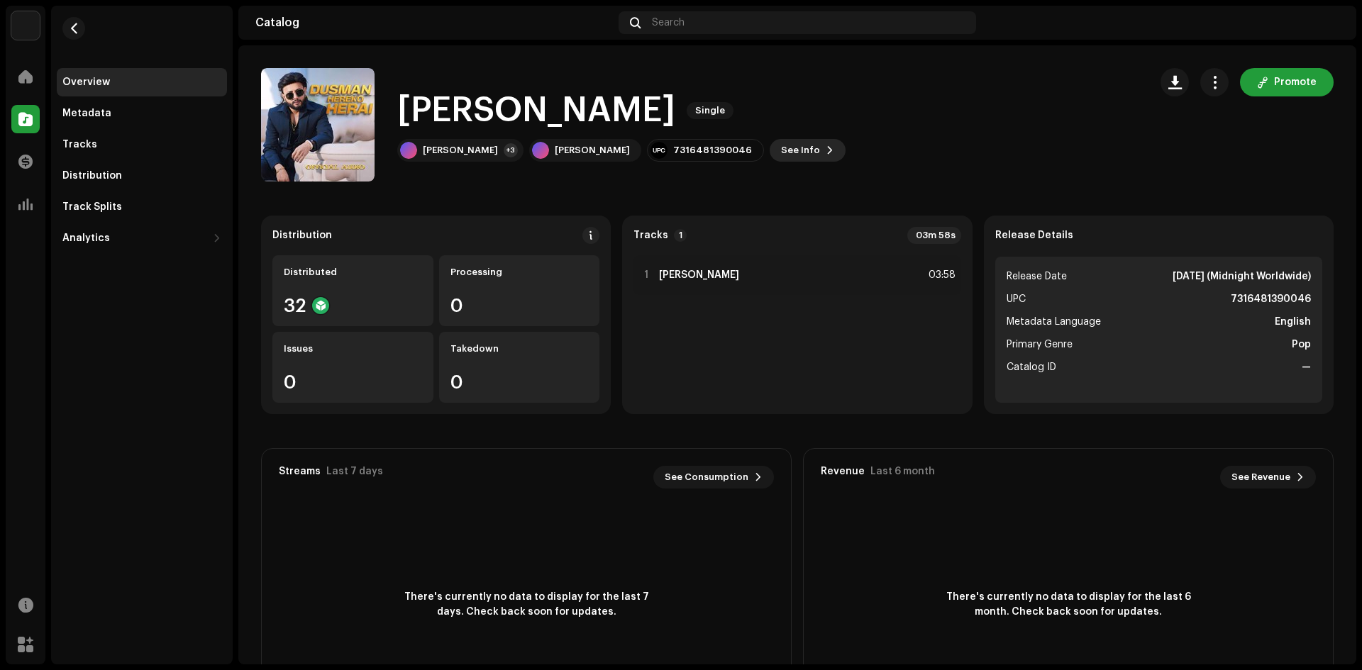
click at [790, 146] on span "See Info" at bounding box center [800, 150] width 39 height 28
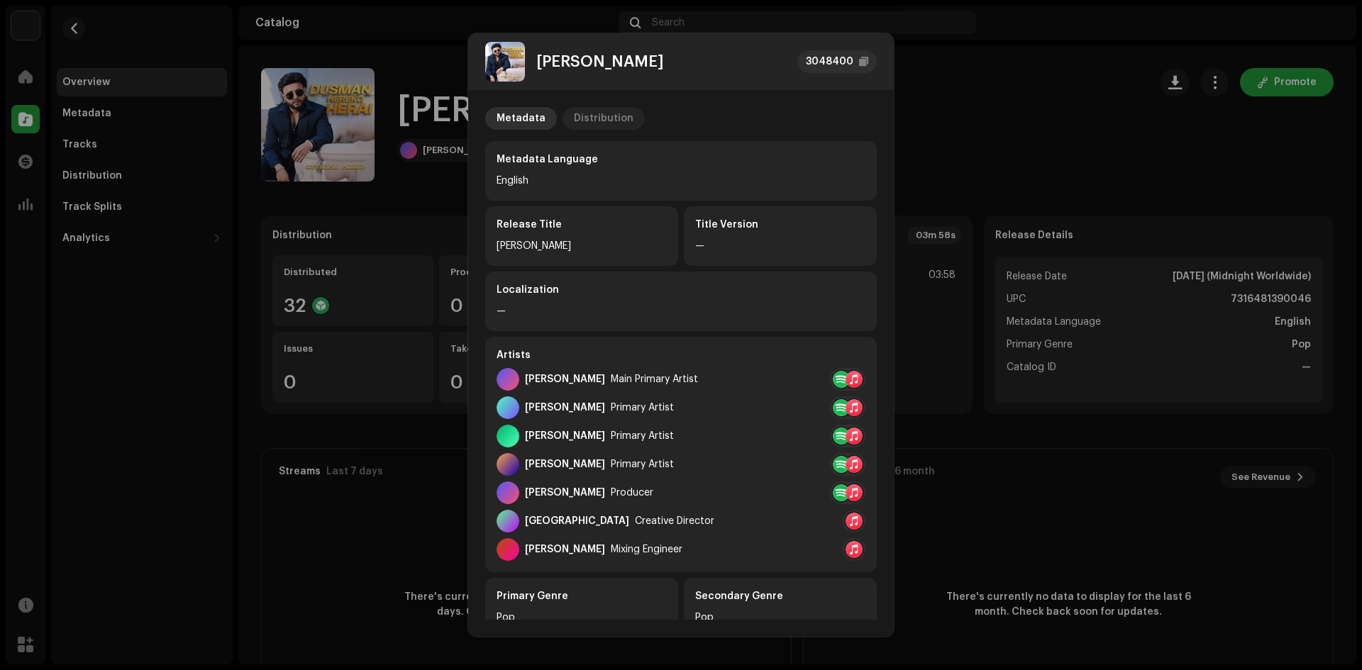
click at [596, 125] on div "Distribution" at bounding box center [604, 118] width 60 height 23
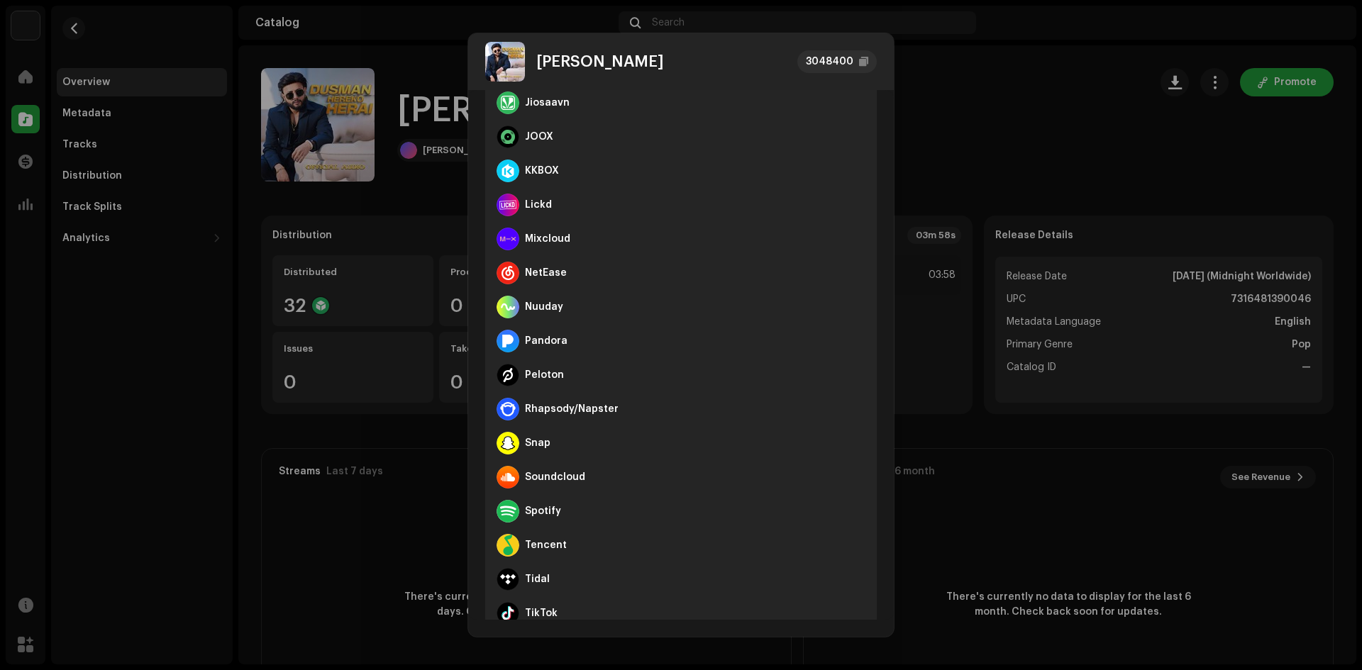
scroll to position [736, 0]
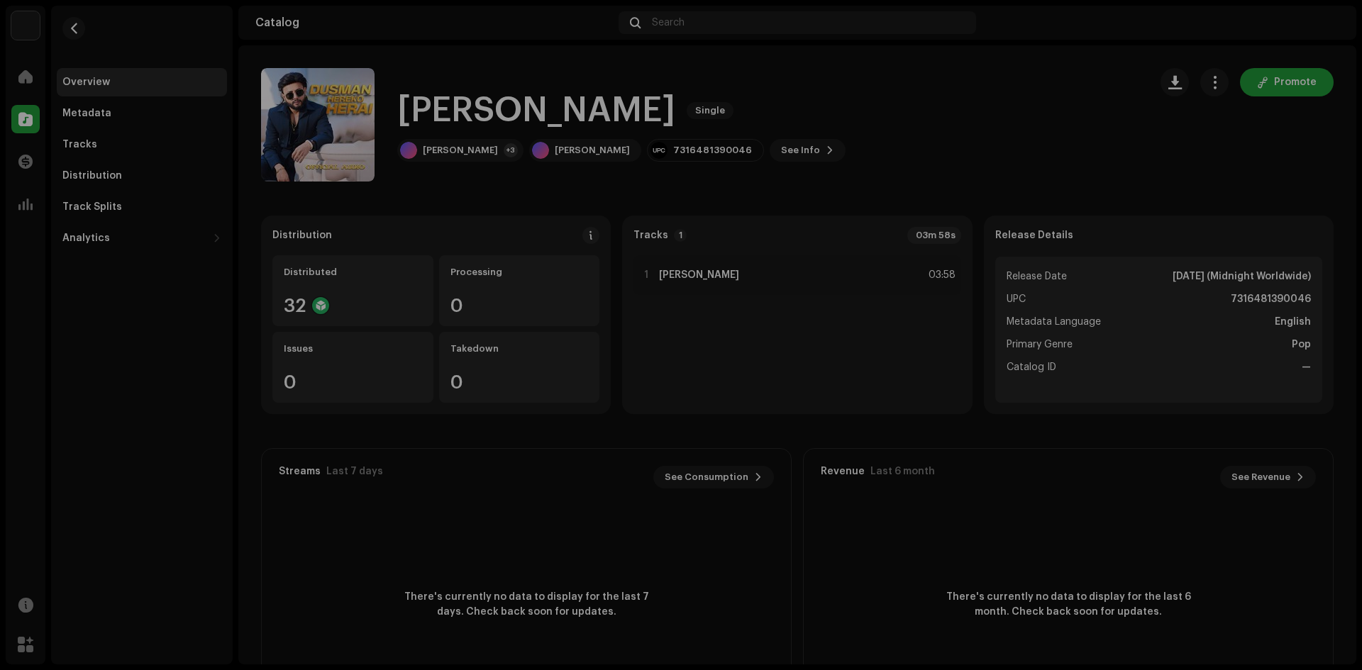
click at [1103, 152] on div "[PERSON_NAME] 3048400 Metadata Distribution Release Date [DATE] (Midnight World…" at bounding box center [681, 335] width 1362 height 670
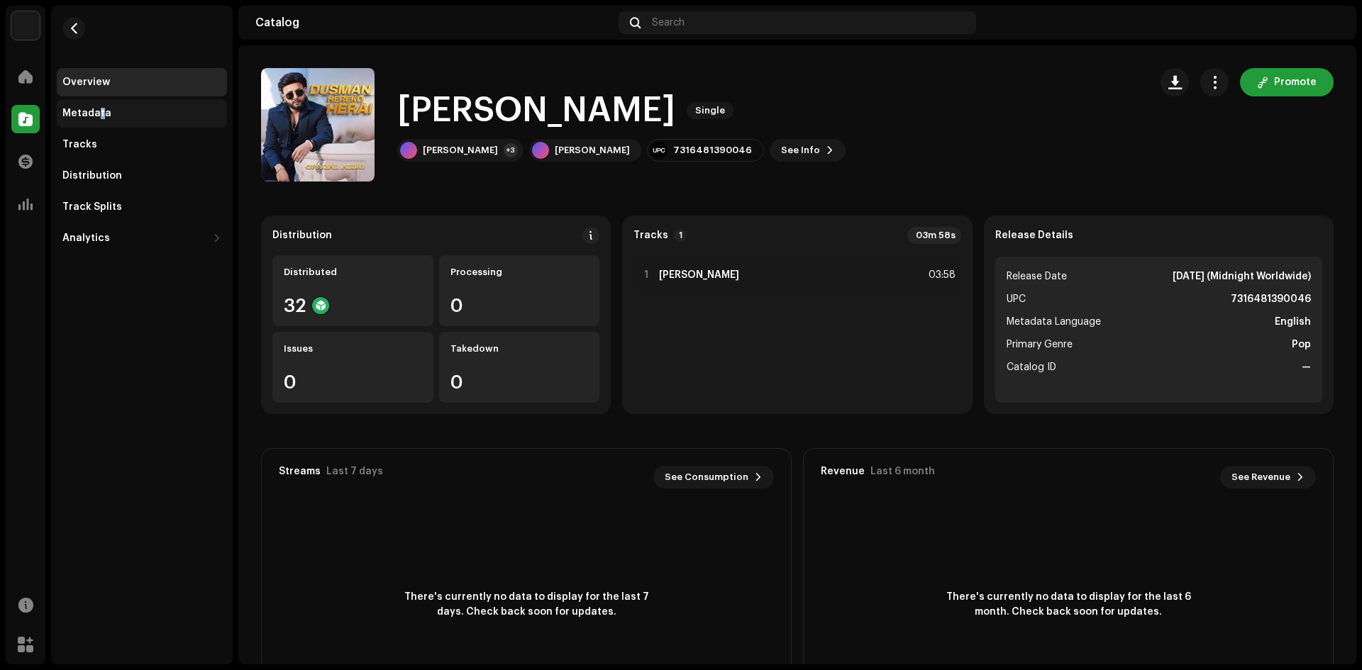
click at [100, 117] on div "Metadata" at bounding box center [86, 113] width 49 height 11
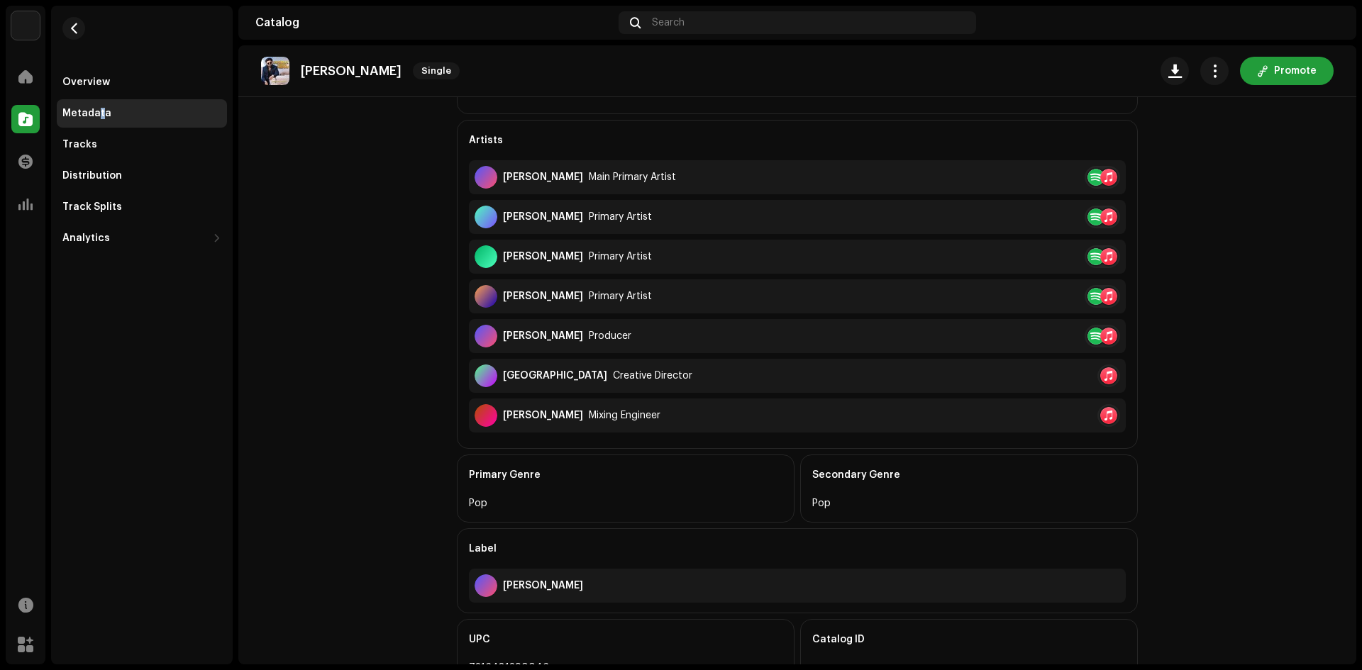
scroll to position [488, 0]
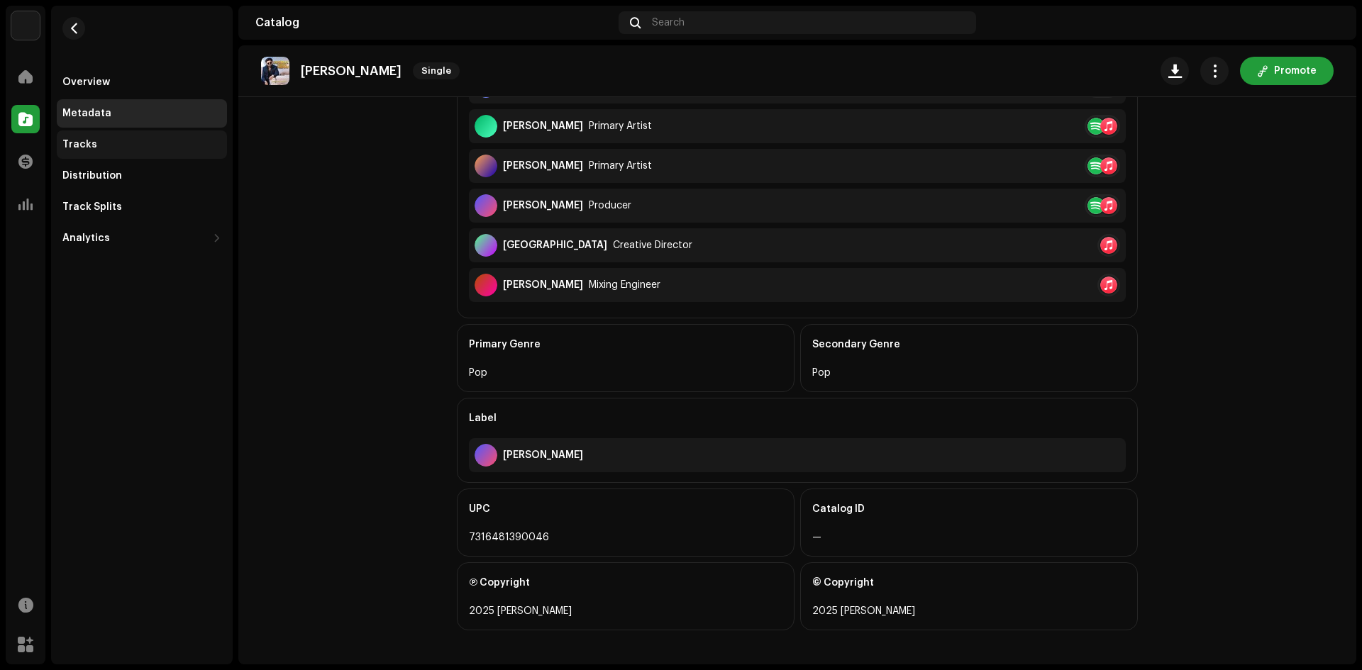
click at [85, 143] on div "Tracks" at bounding box center [79, 144] width 35 height 11
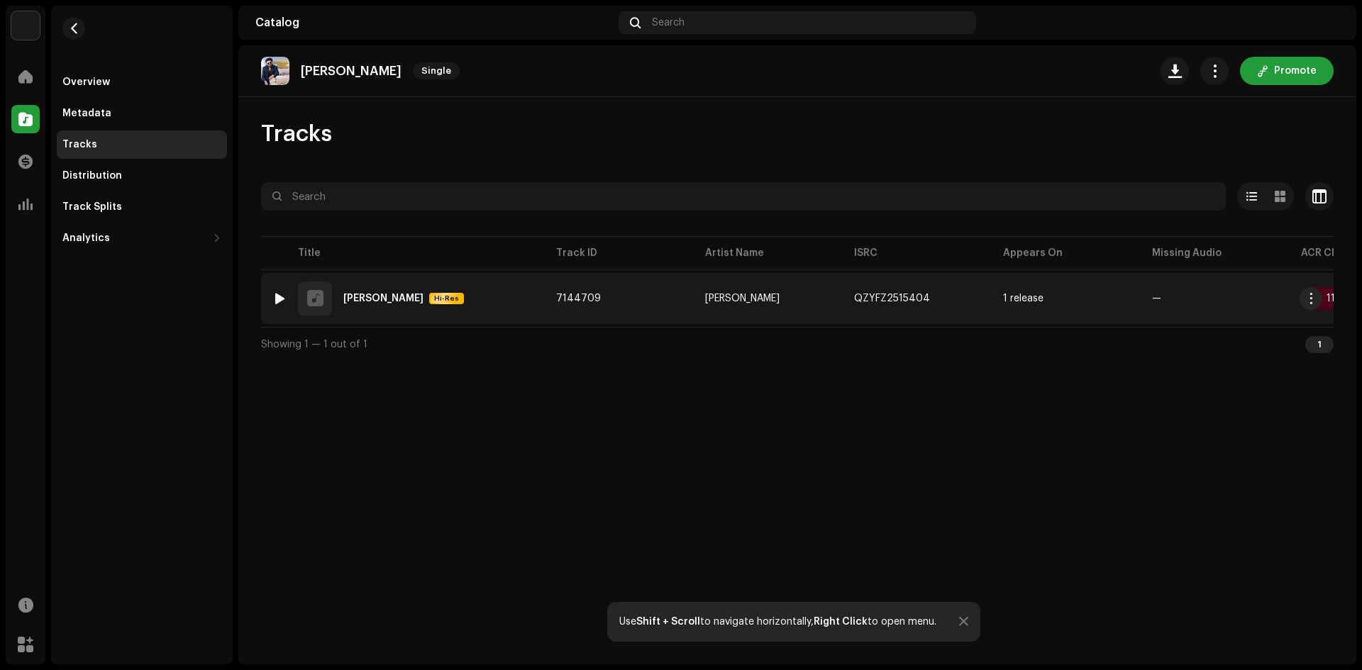
click at [424, 297] on div "[PERSON_NAME]" at bounding box center [383, 299] width 80 height 10
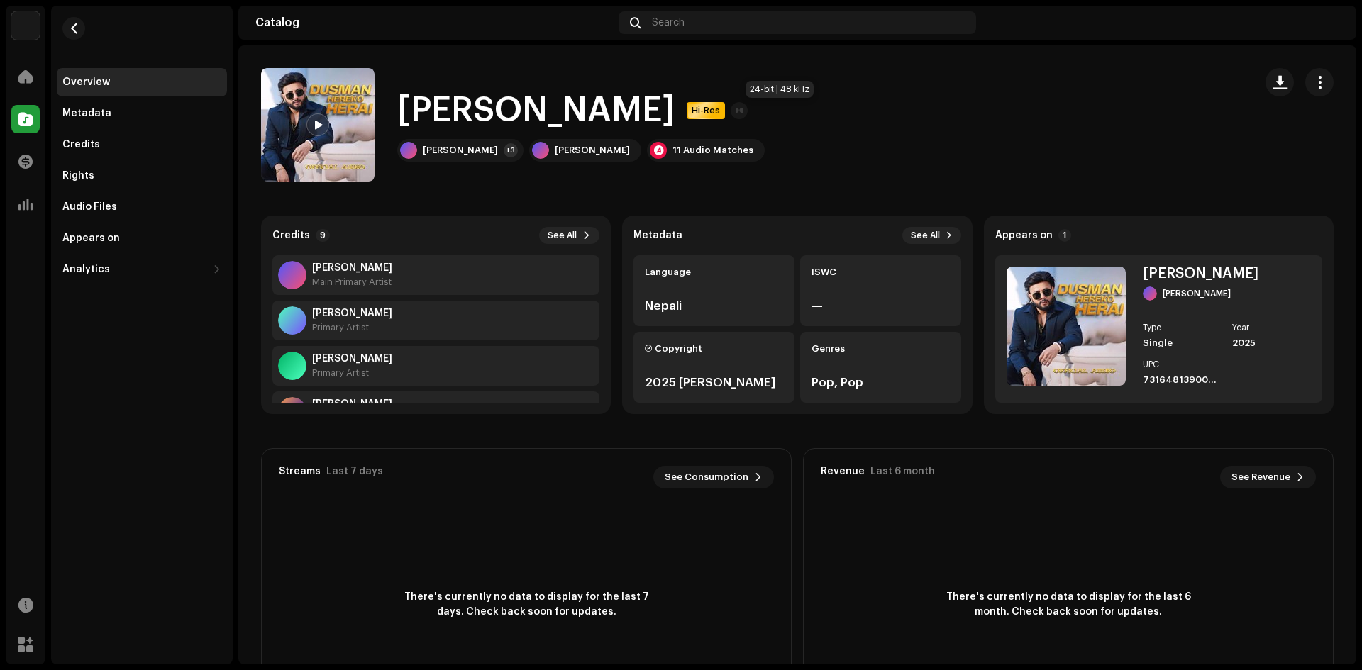
click at [724, 113] on span "Hi-Res" at bounding box center [705, 110] width 35 height 11
click at [679, 152] on div "11 Audio Matches" at bounding box center [713, 150] width 81 height 11
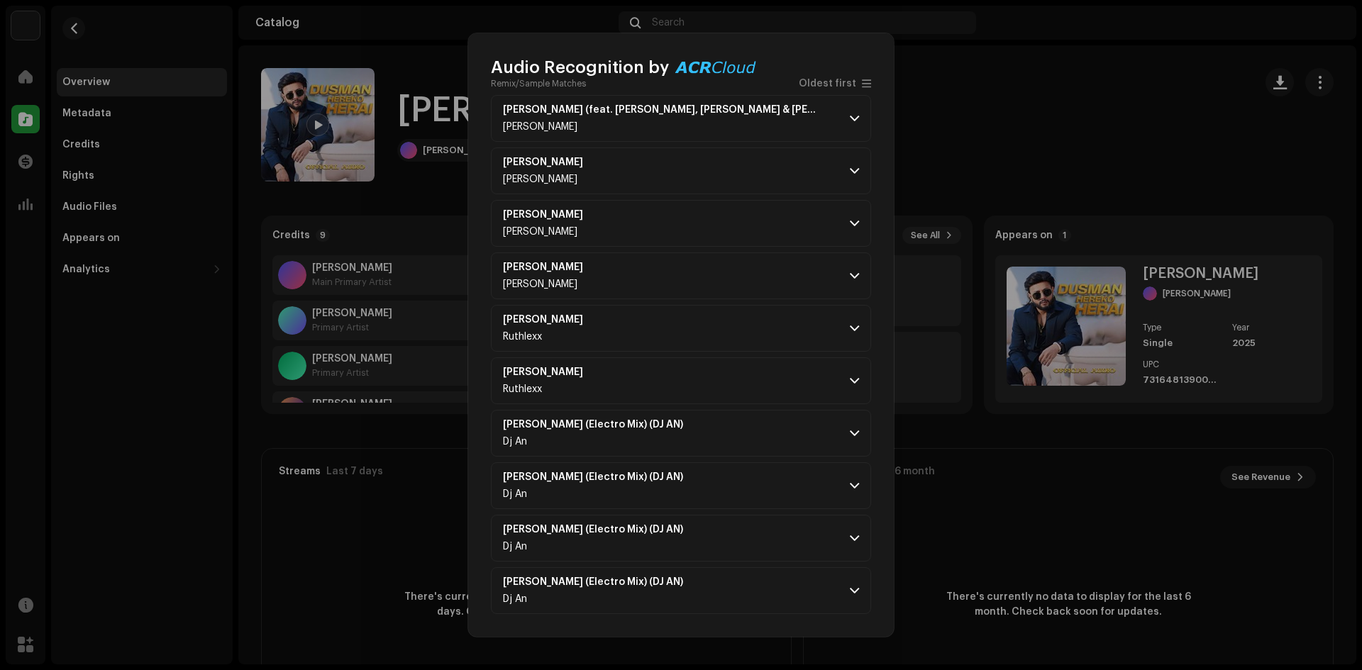
scroll to position [131, 0]
click at [850, 327] on span at bounding box center [854, 328] width 9 height 11
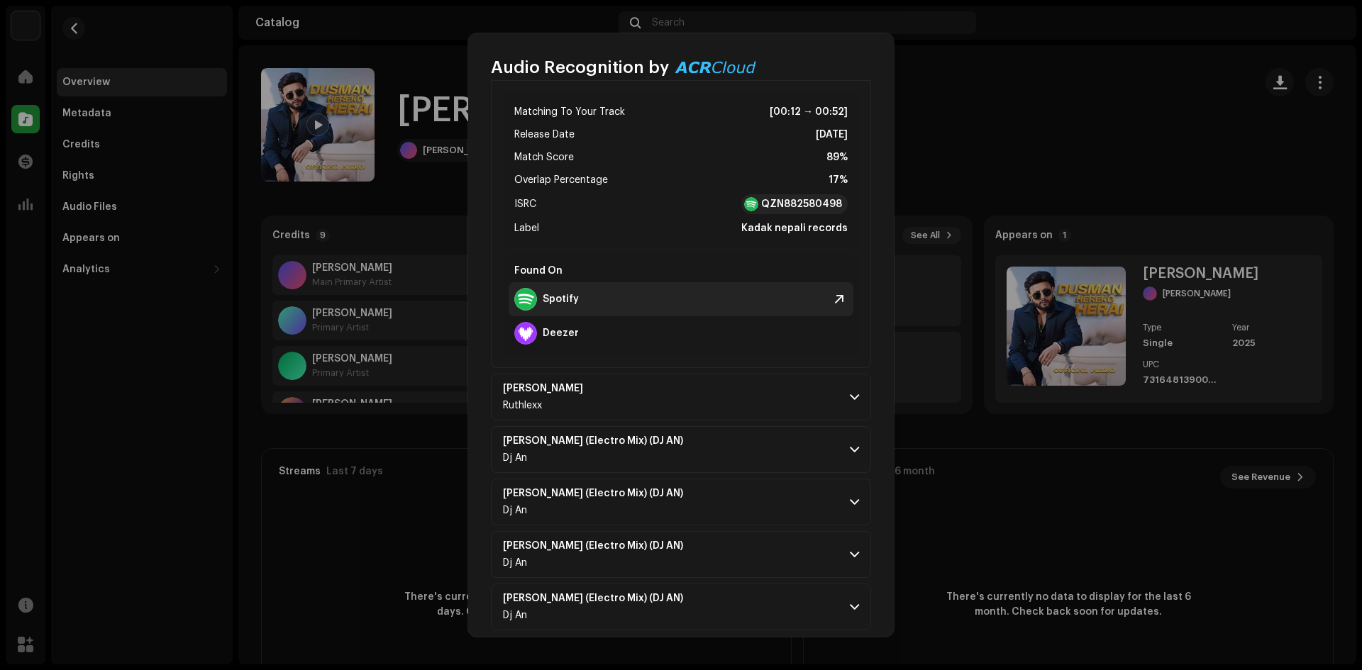
scroll to position [415, 0]
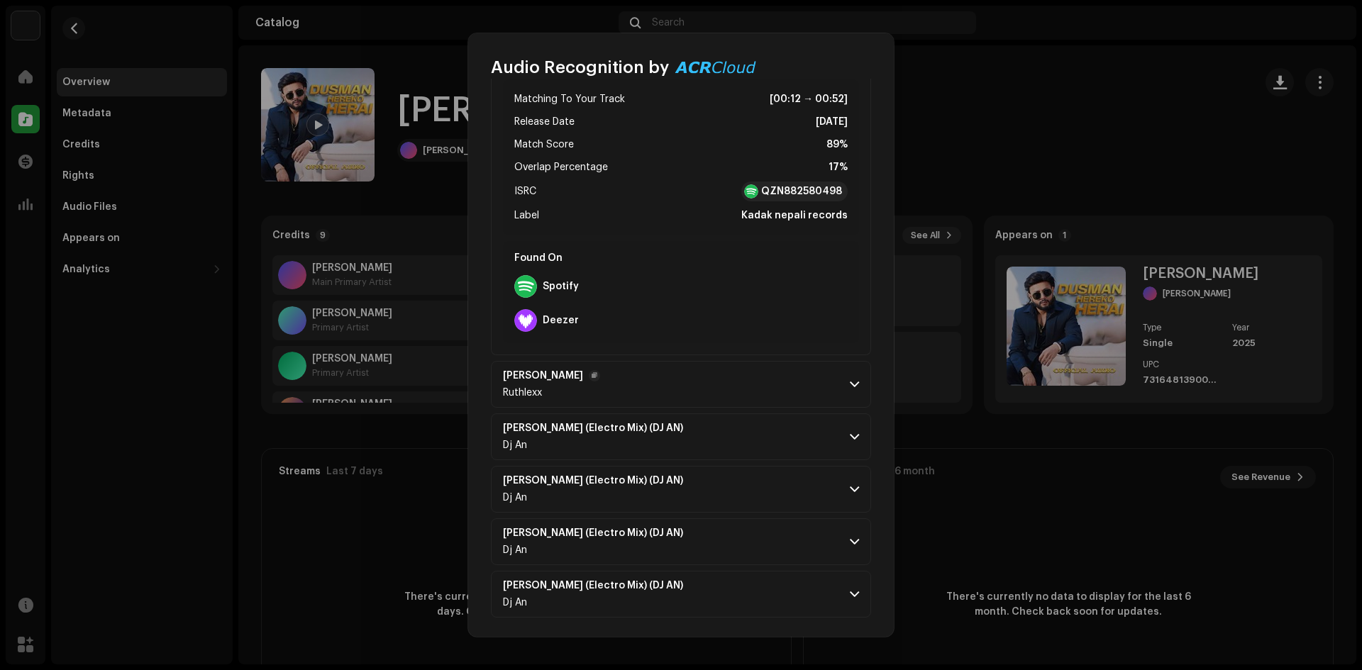
click at [850, 385] on span at bounding box center [854, 384] width 9 height 11
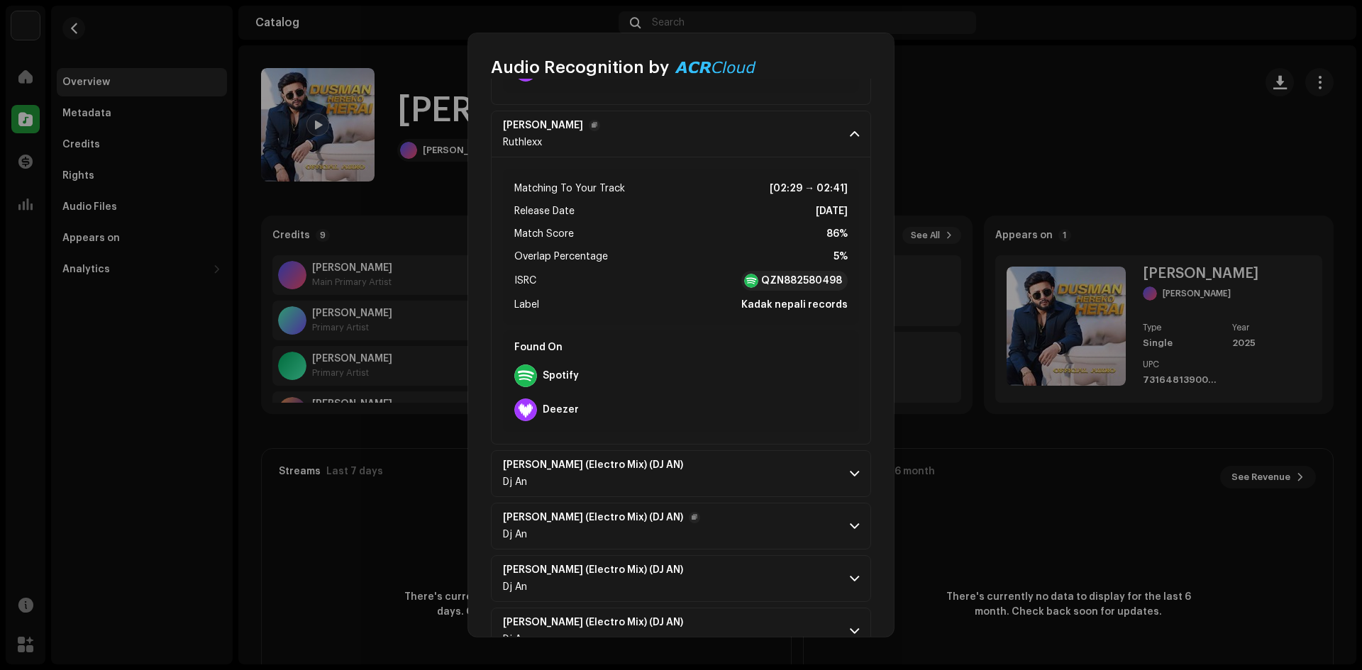
scroll to position [699, 0]
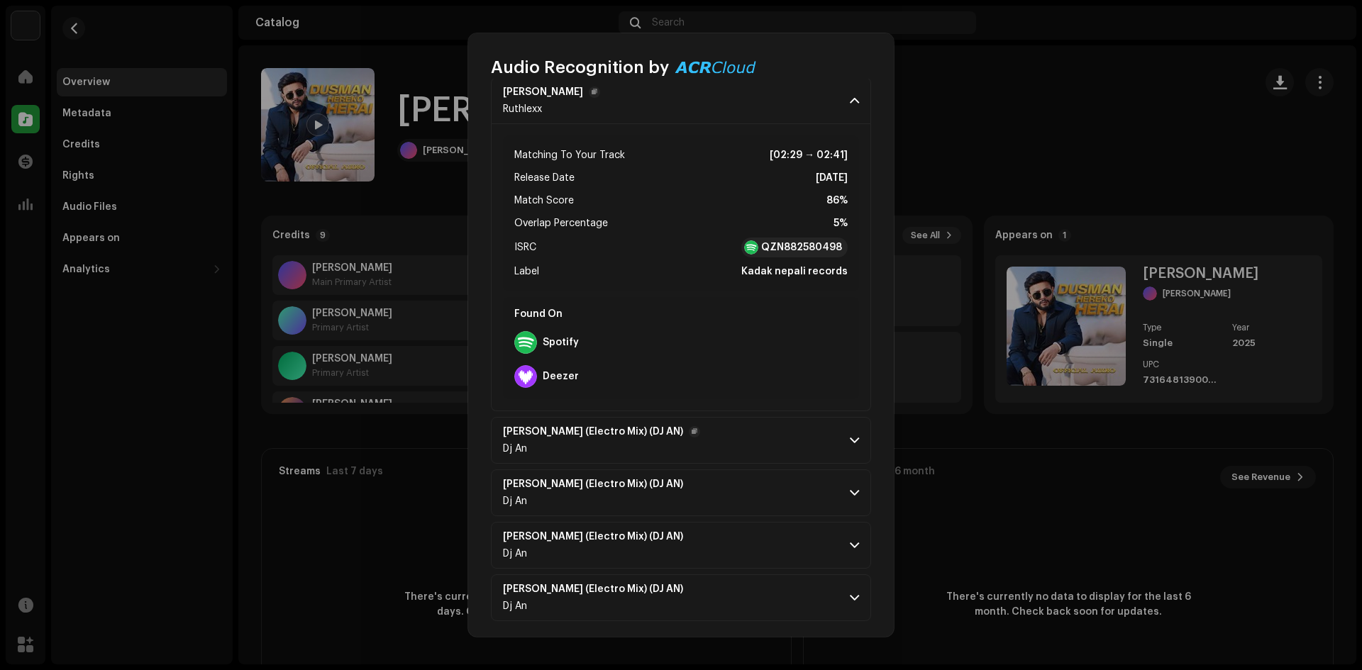
click at [854, 446] on p-accordion-header "[PERSON_NAME] (Electro Mix) (DJ AN) Dj An" at bounding box center [681, 440] width 380 height 47
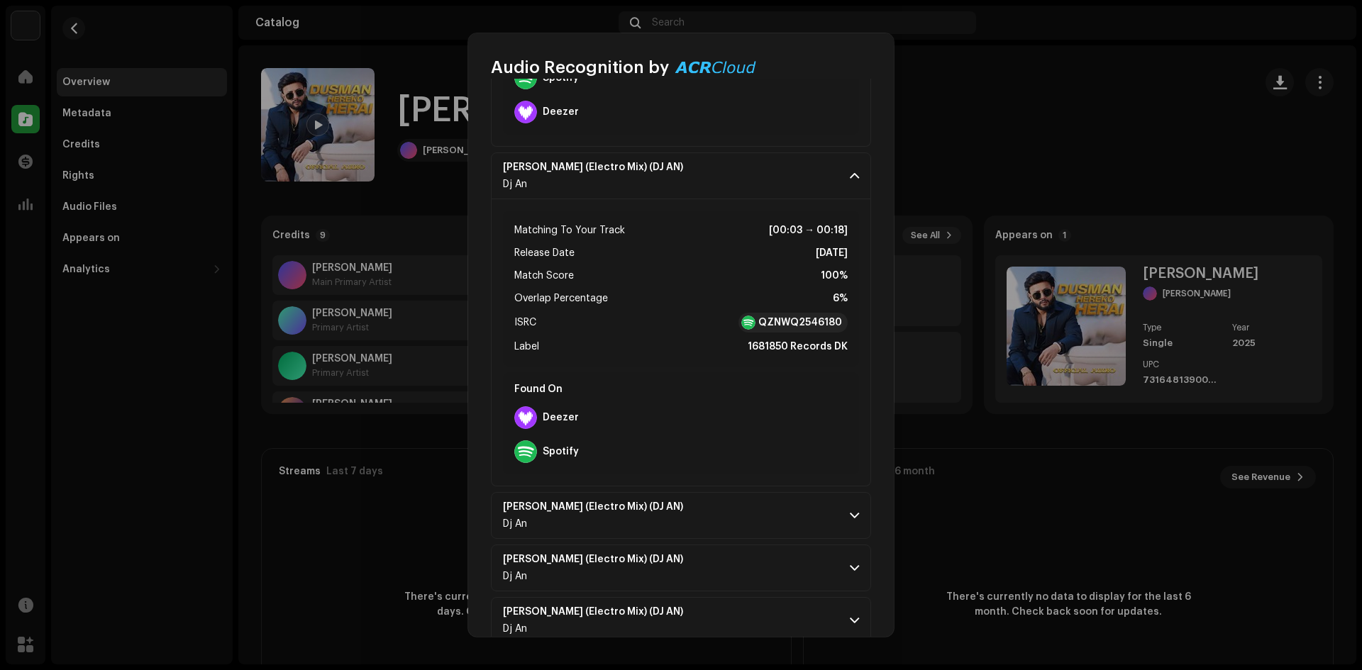
scroll to position [993, 0]
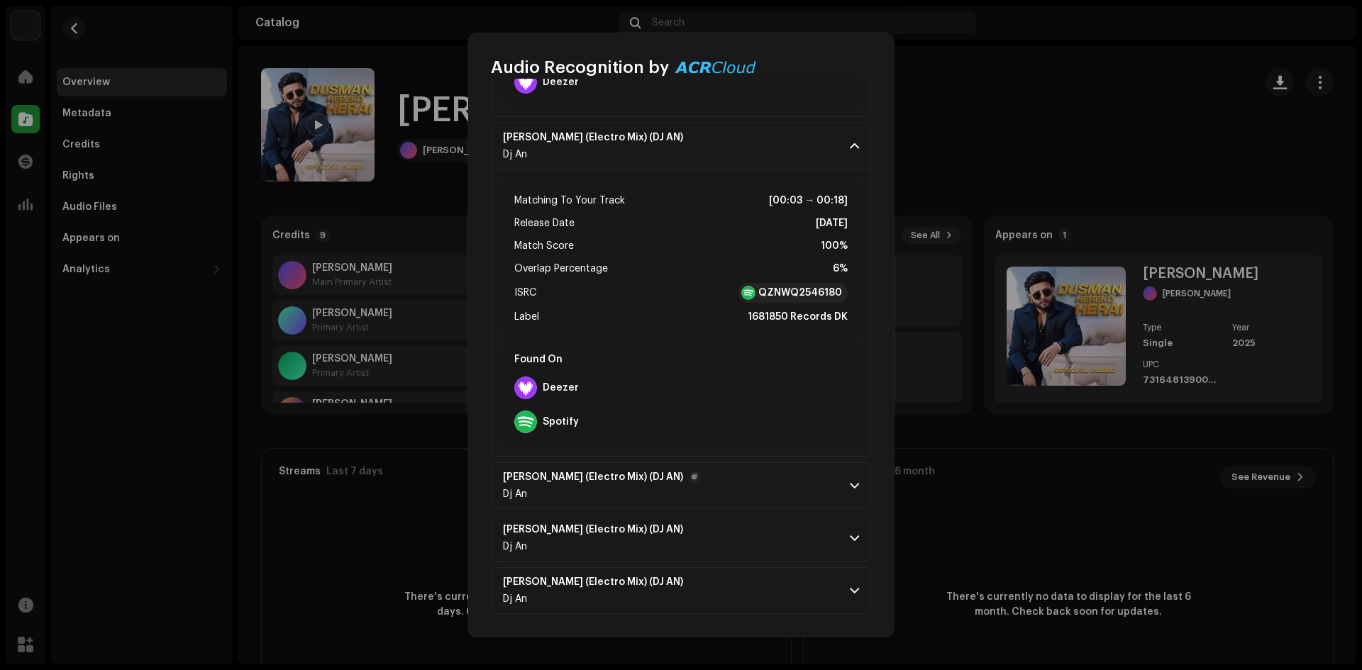
click at [850, 485] on span at bounding box center [854, 485] width 9 height 11
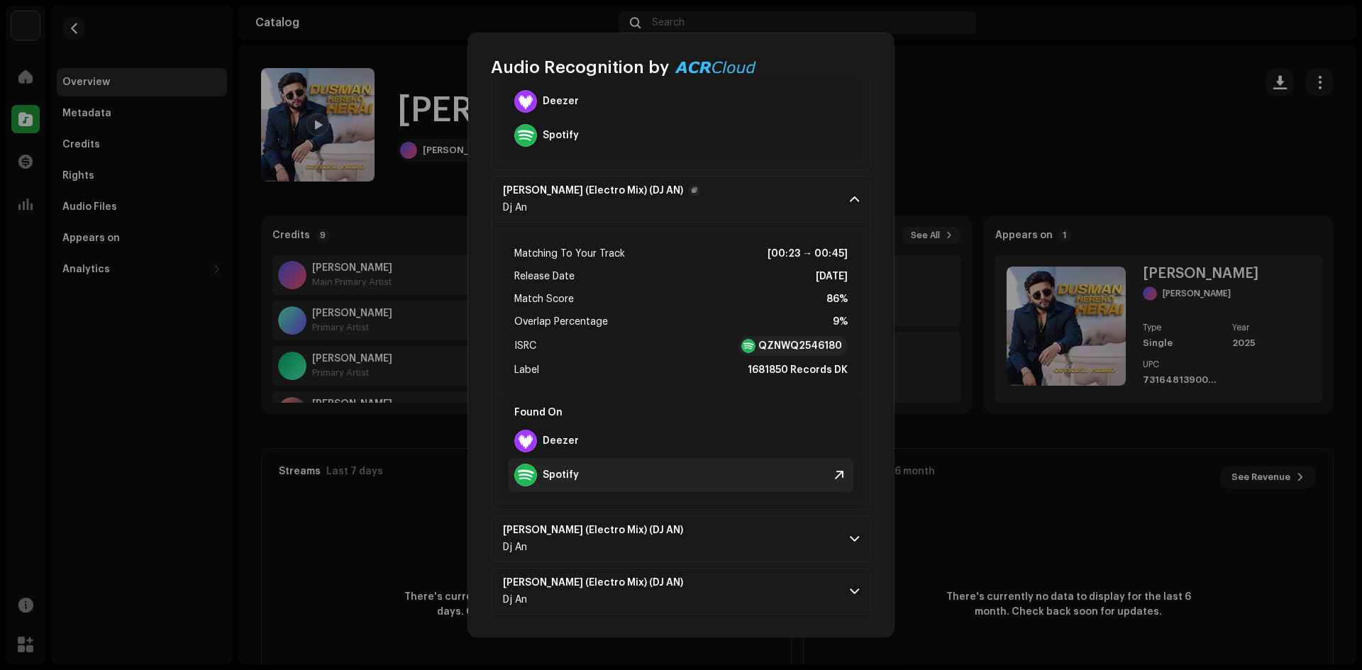
scroll to position [1281, 0]
click at [850, 537] on span at bounding box center [854, 538] width 9 height 11
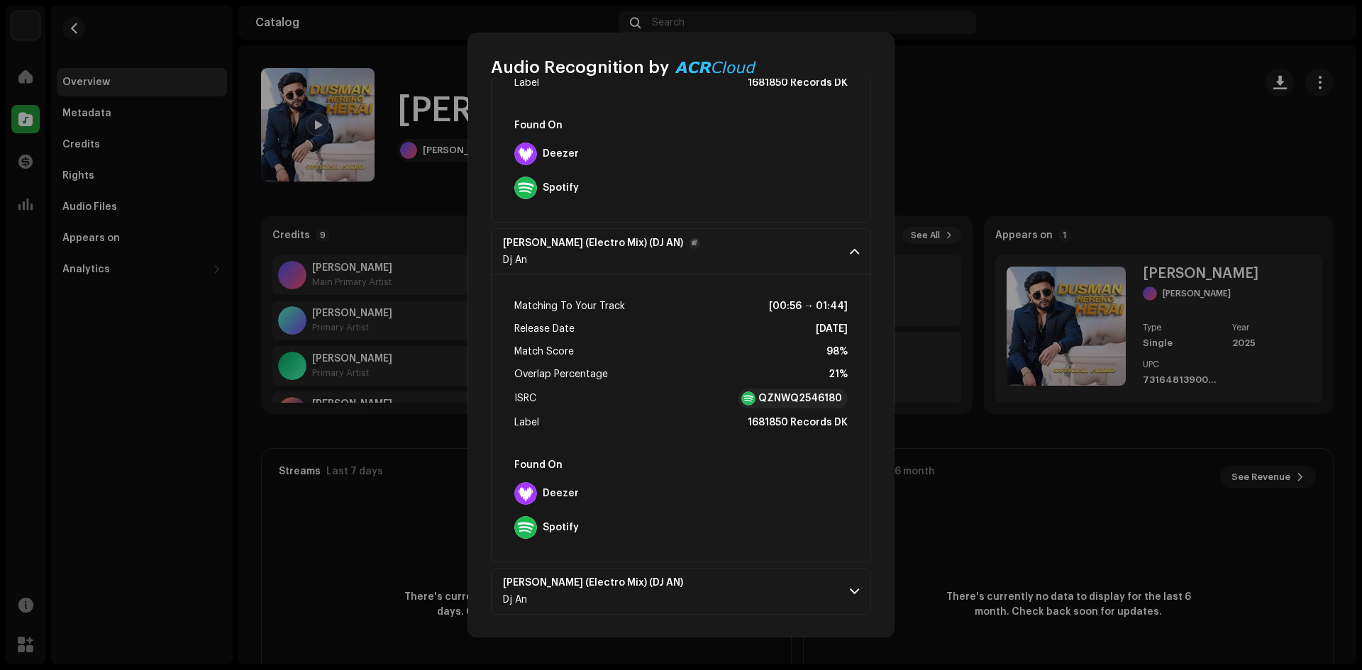
scroll to position [1568, 0]
click at [850, 585] on span at bounding box center [854, 590] width 9 height 11
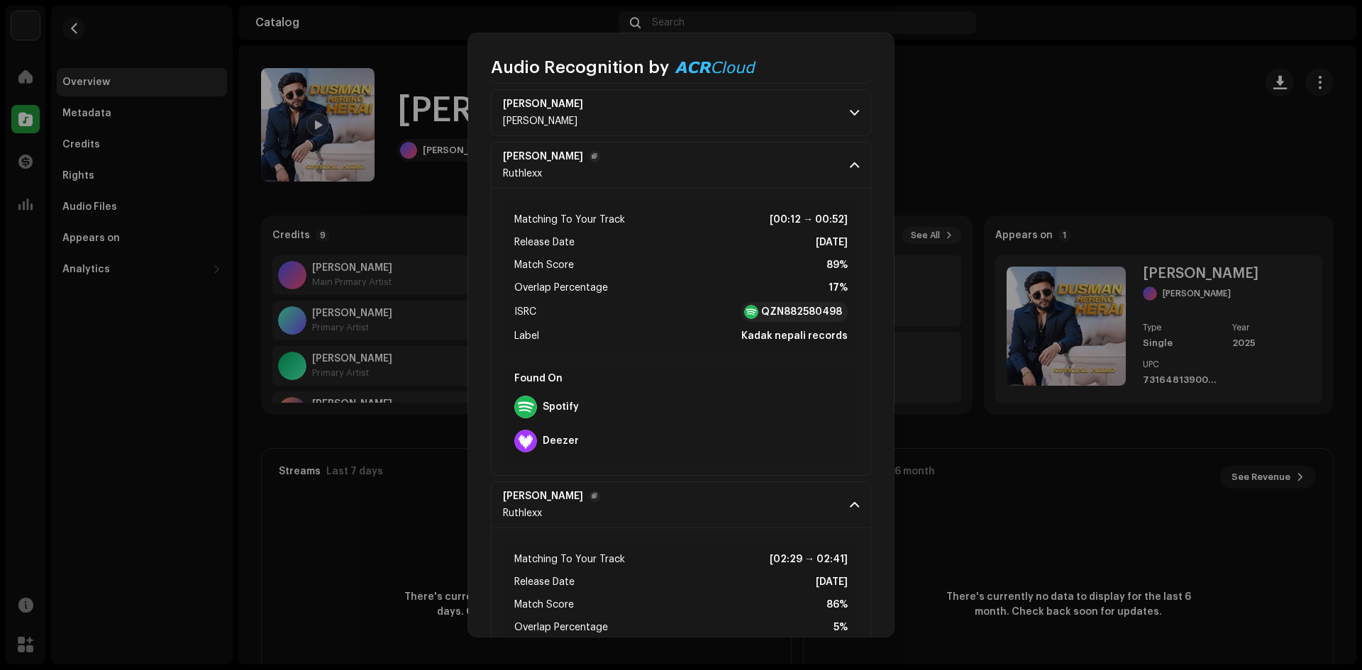
scroll to position [0, 0]
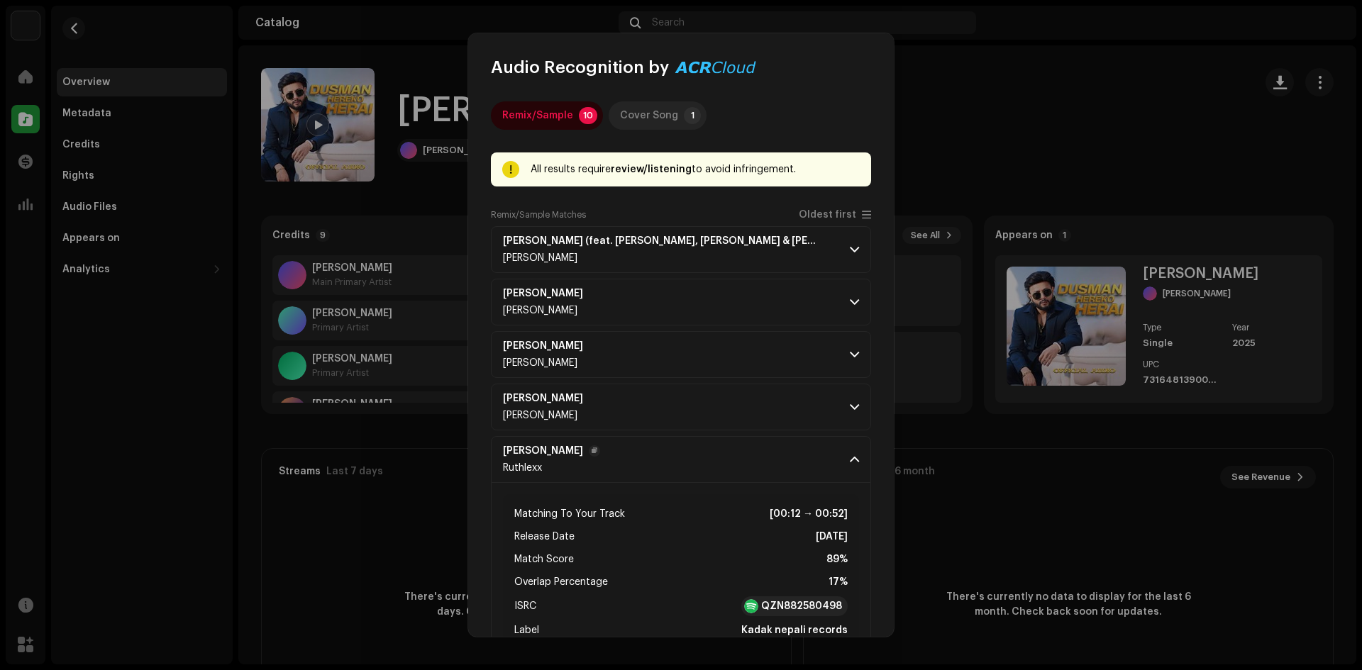
click at [657, 111] on div "Cover Song" at bounding box center [649, 115] width 58 height 28
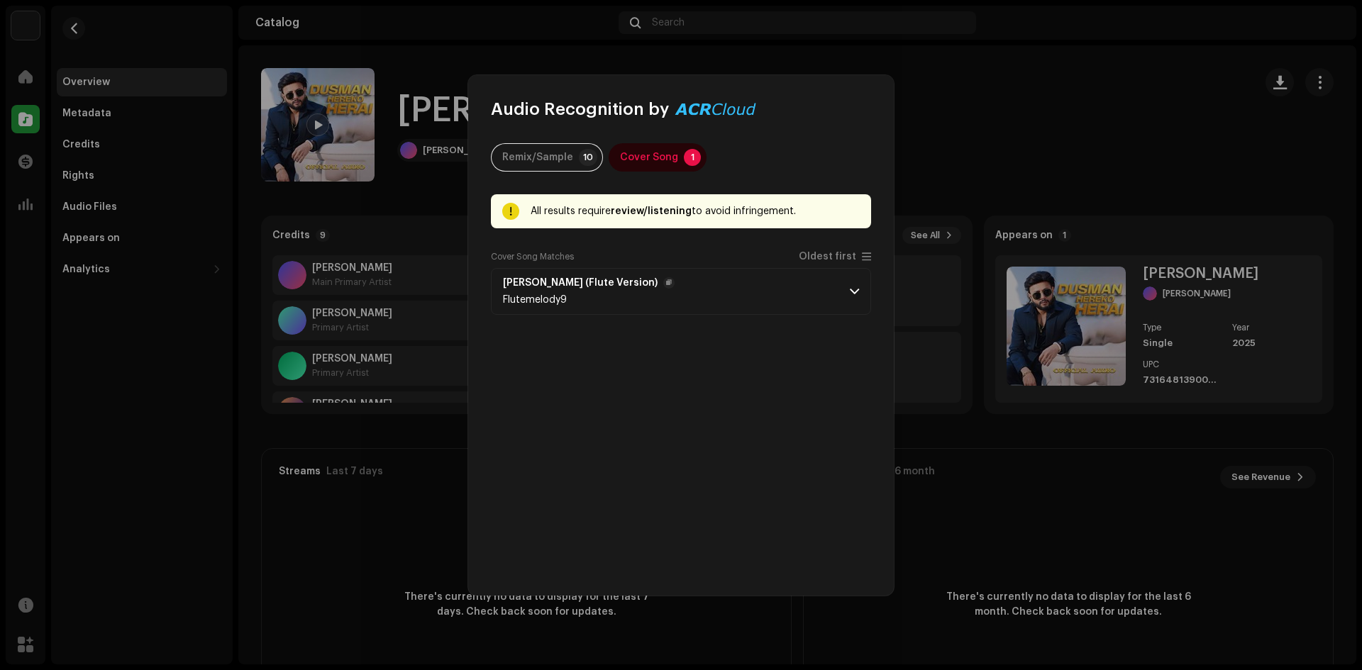
click at [856, 291] on span at bounding box center [854, 291] width 9 height 11
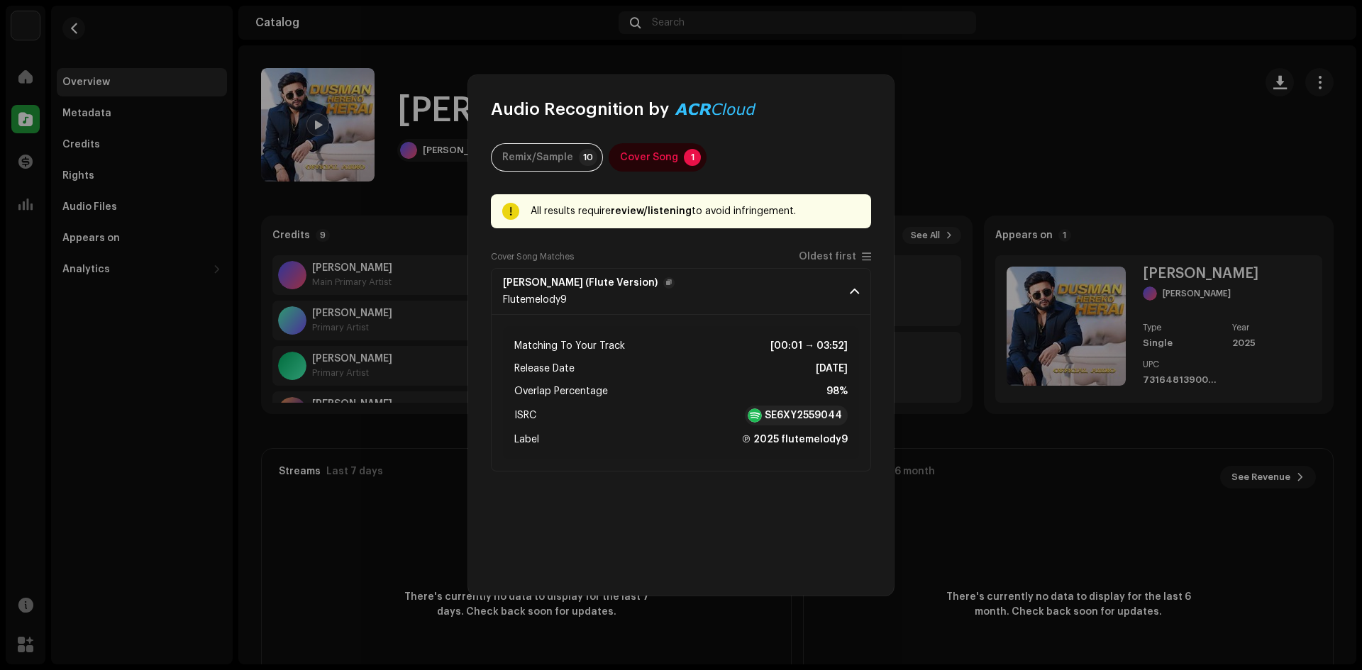
click at [856, 291] on span at bounding box center [854, 291] width 9 height 11
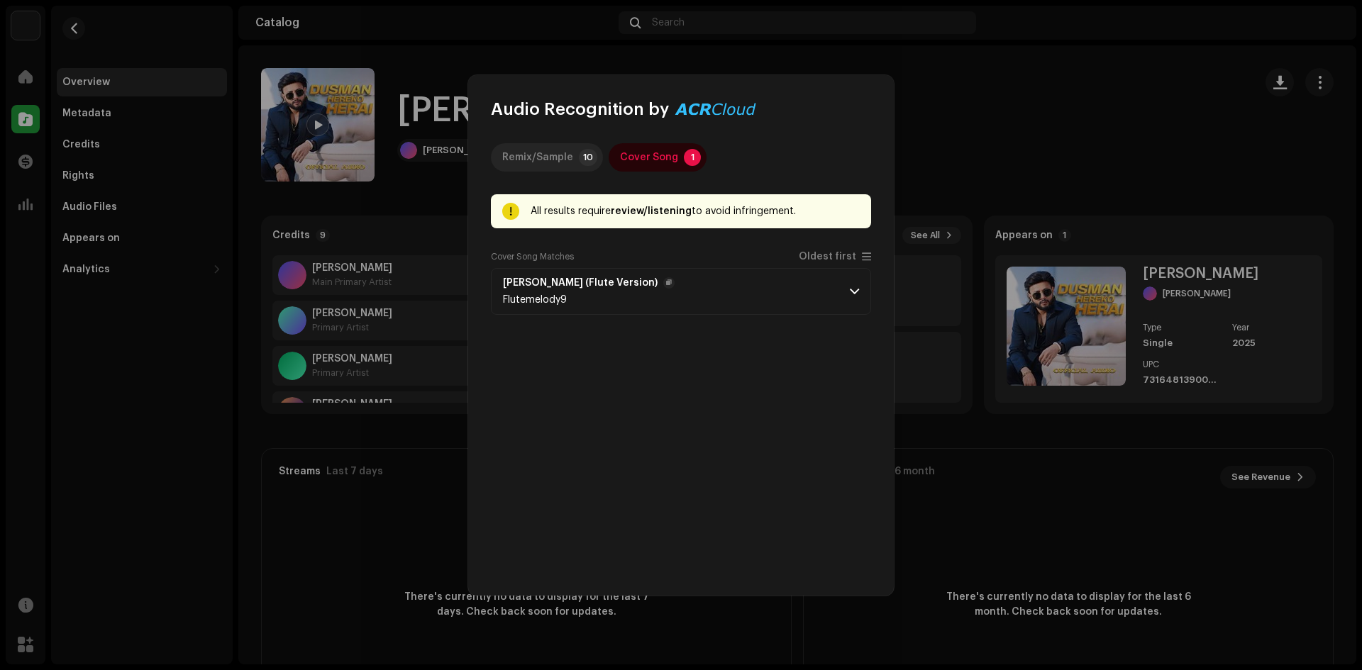
click at [538, 156] on div "Remix/Sample" at bounding box center [537, 157] width 71 height 28
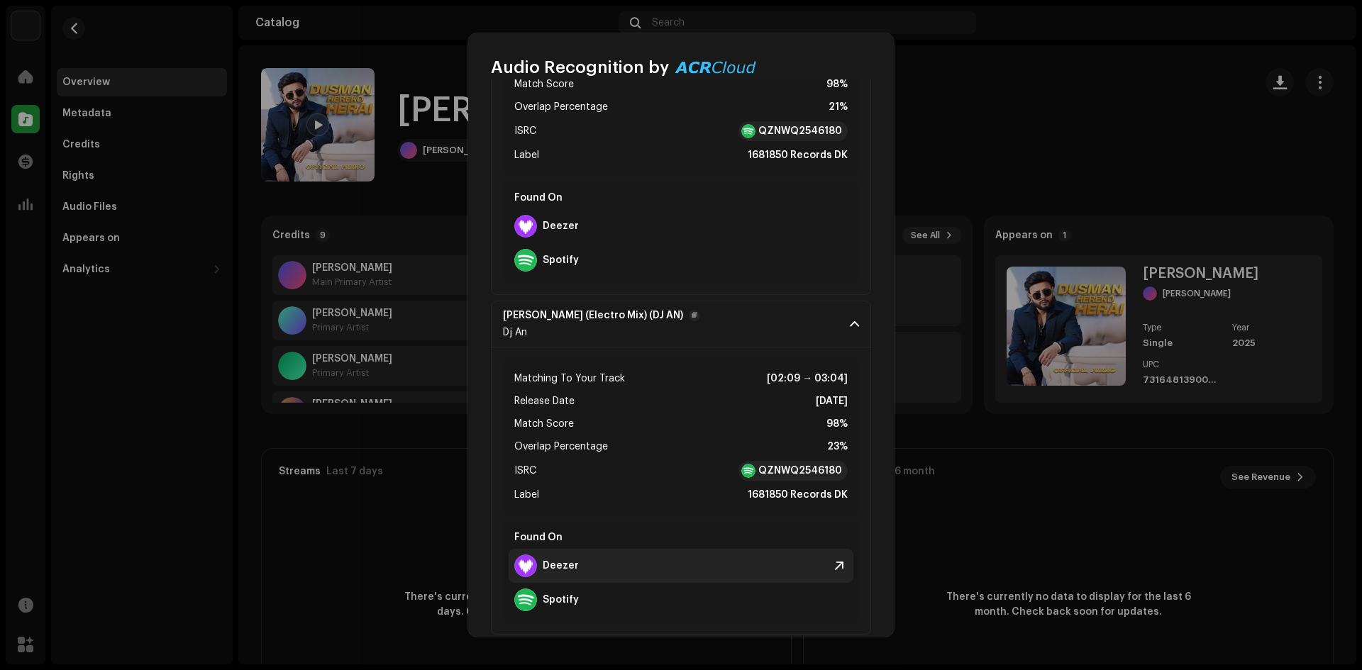
scroll to position [1855, 0]
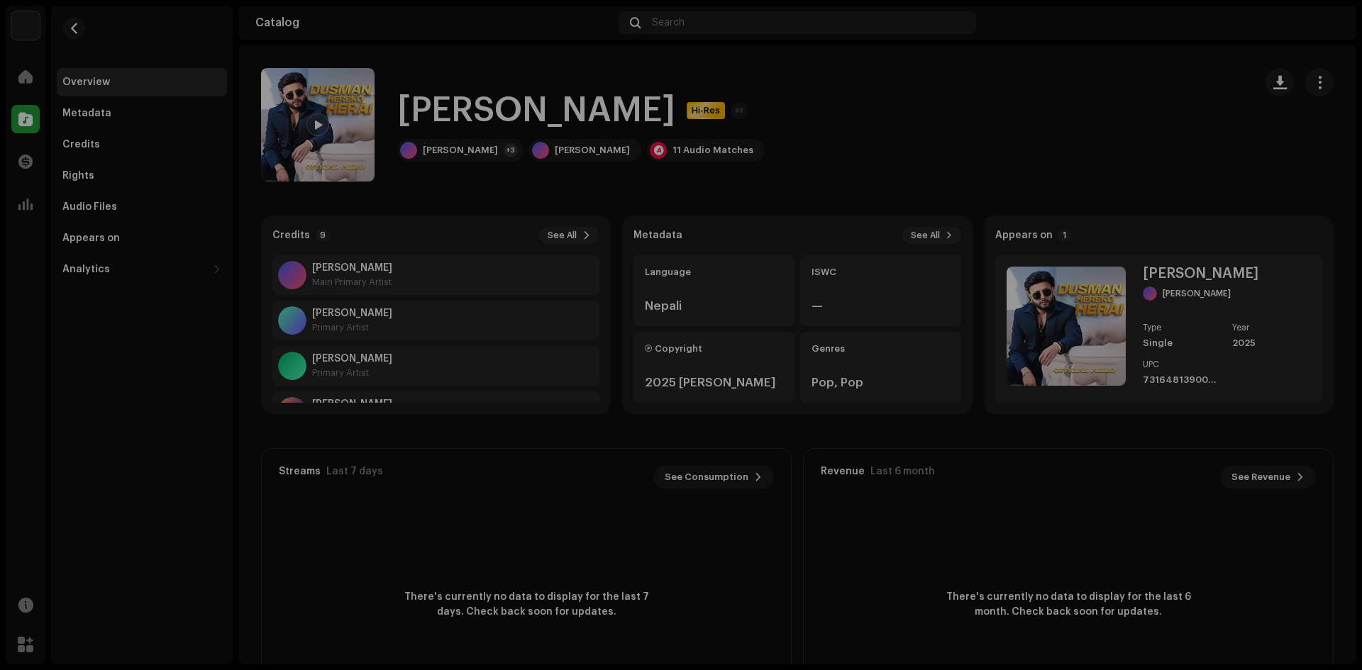
click at [1096, 138] on div "Audio Recognition by Remix/Sample 10 Cover Song 1 All results require review/li…" at bounding box center [681, 335] width 1362 height 670
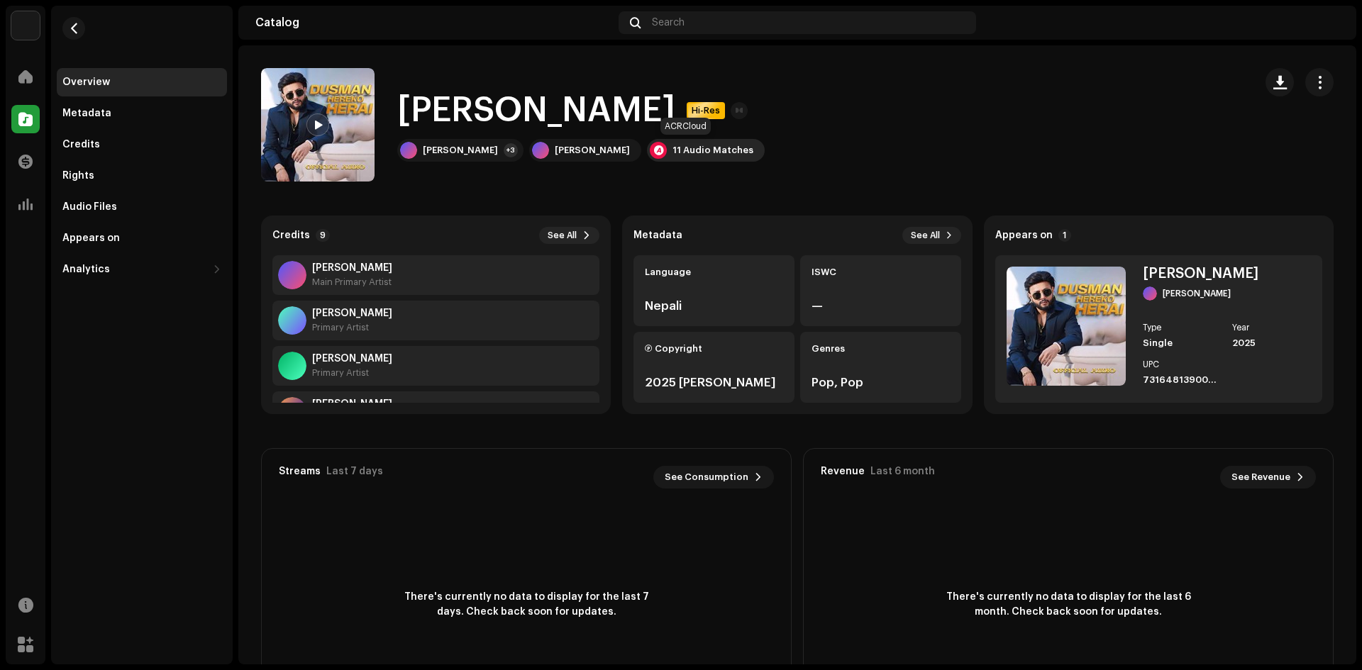
click at [683, 155] on div "11 Audio Matches" at bounding box center [713, 150] width 81 height 11
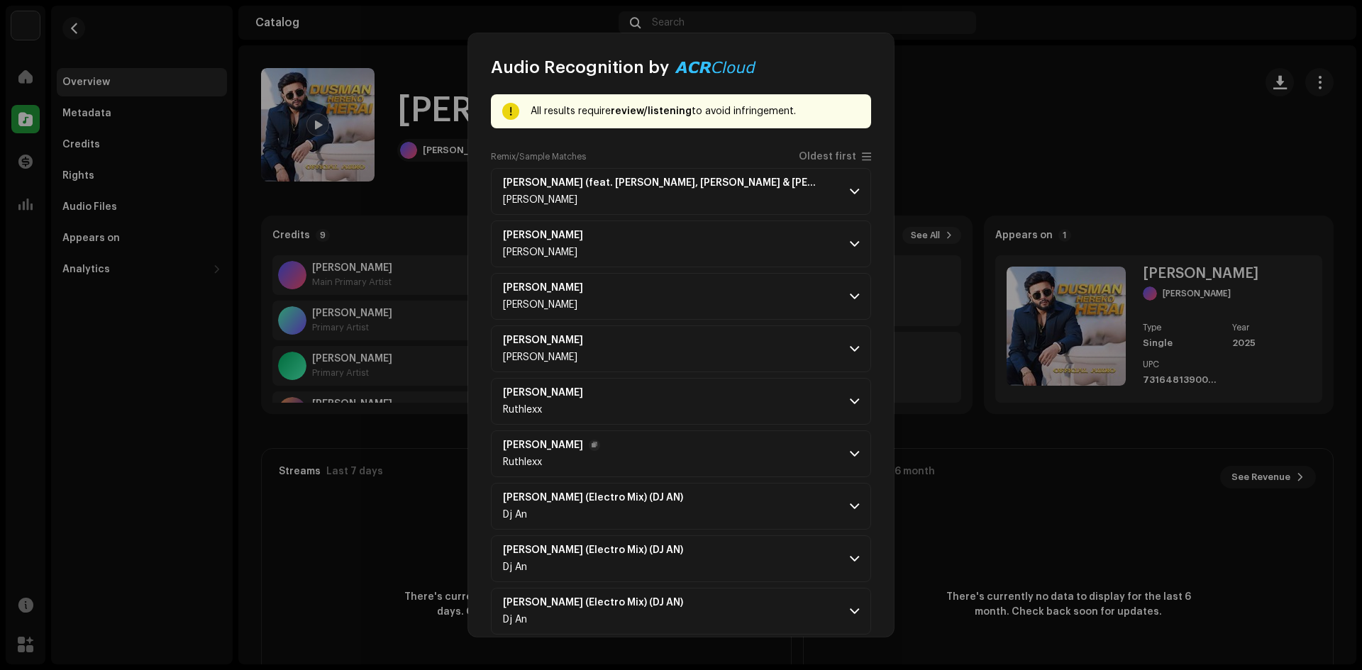
scroll to position [0, 0]
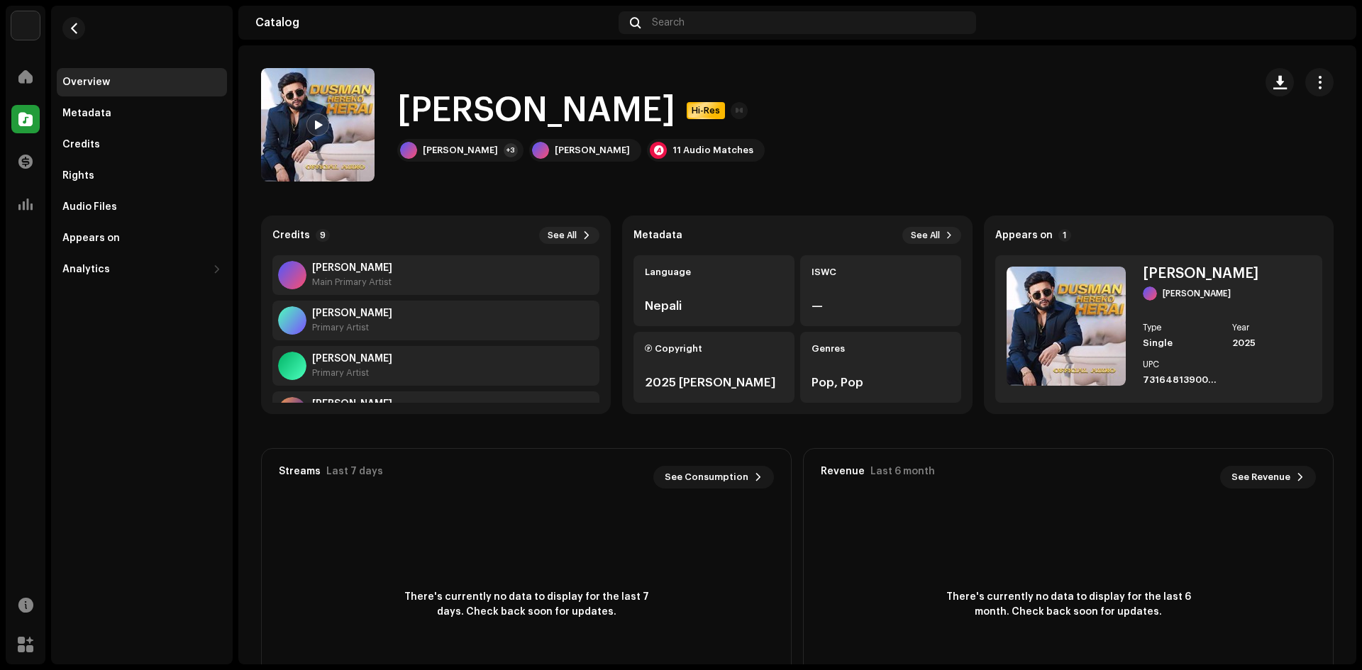
click at [1142, 118] on div "Audio Recognition by Remix/Sample 10 Cover Song 1 All results require review/li…" at bounding box center [681, 335] width 1362 height 670
click at [106, 83] on div "Overview" at bounding box center [86, 82] width 48 height 11
click at [96, 116] on div "Metadata" at bounding box center [86, 113] width 49 height 11
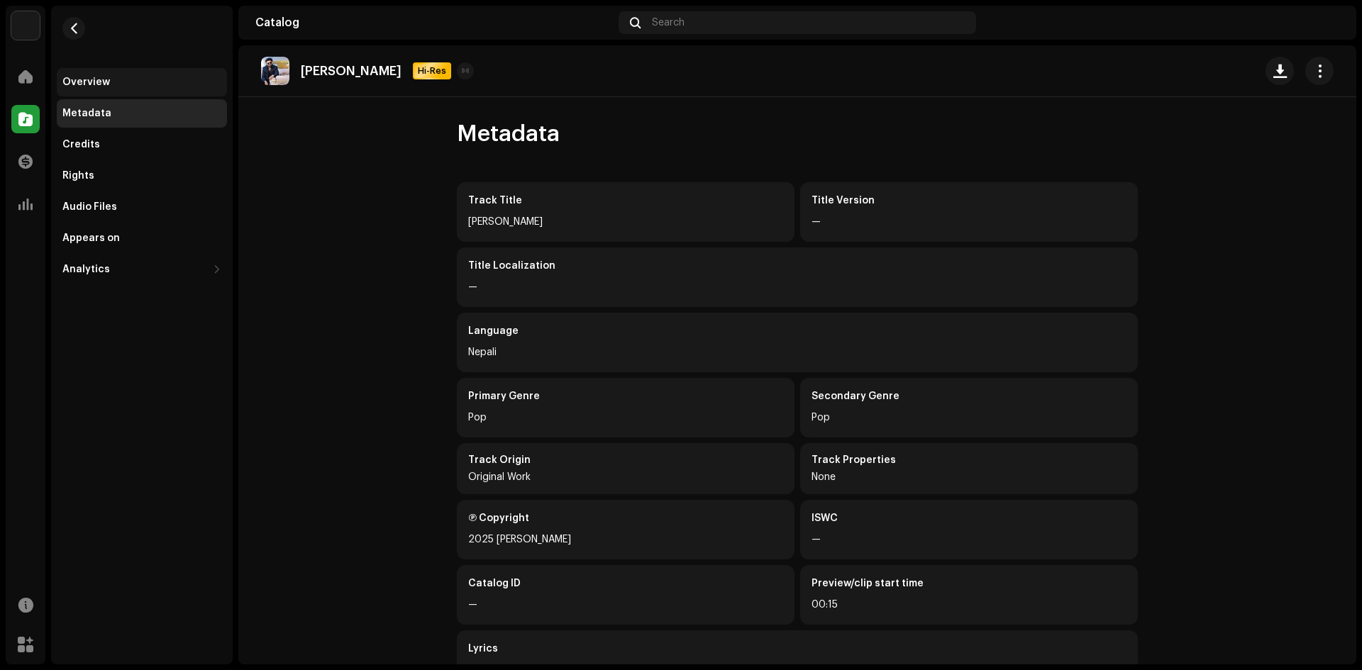
click at [96, 84] on div "Overview" at bounding box center [86, 82] width 48 height 11
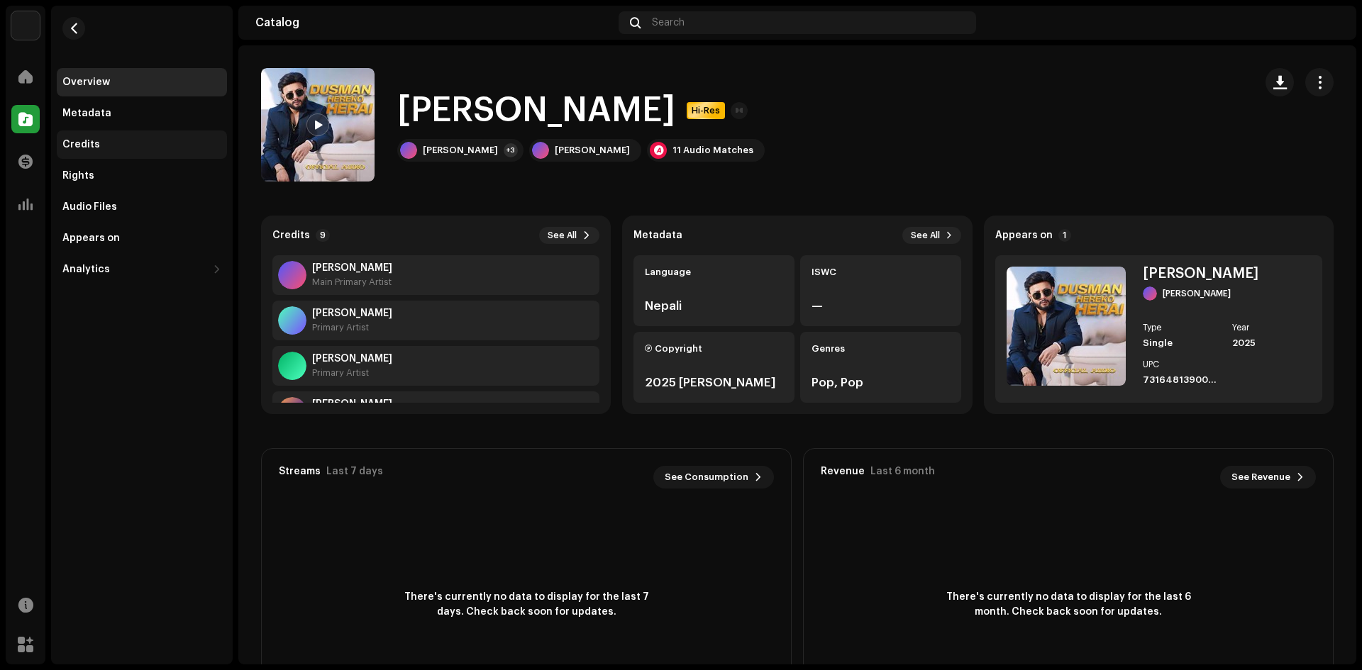
click at [81, 148] on div "Credits" at bounding box center [81, 144] width 38 height 11
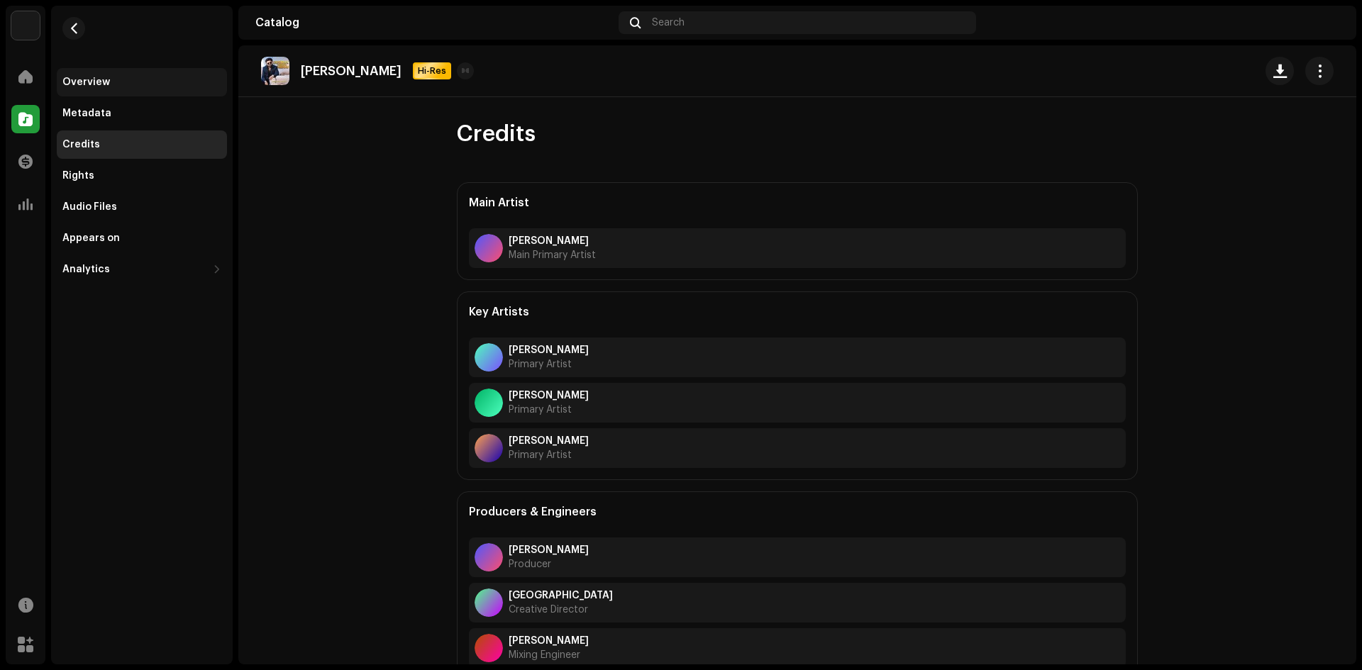
click at [87, 84] on div "Overview" at bounding box center [86, 82] width 48 height 11
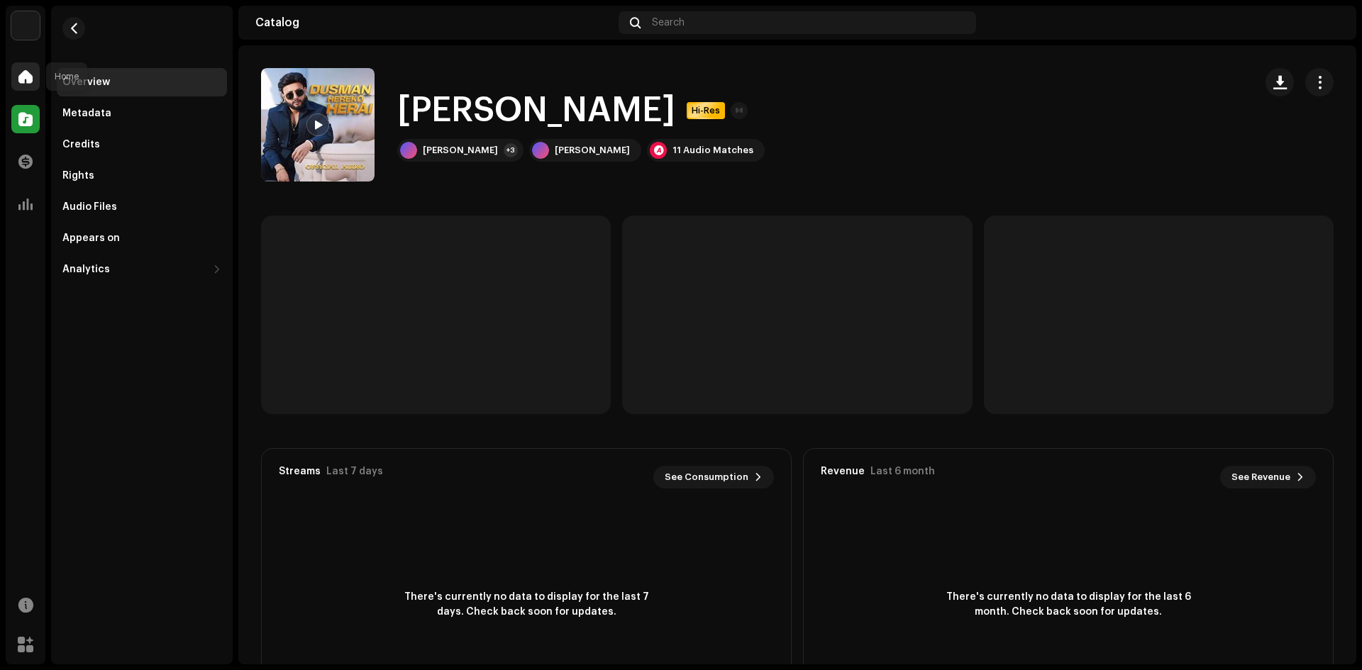
click at [27, 79] on span at bounding box center [25, 76] width 14 height 11
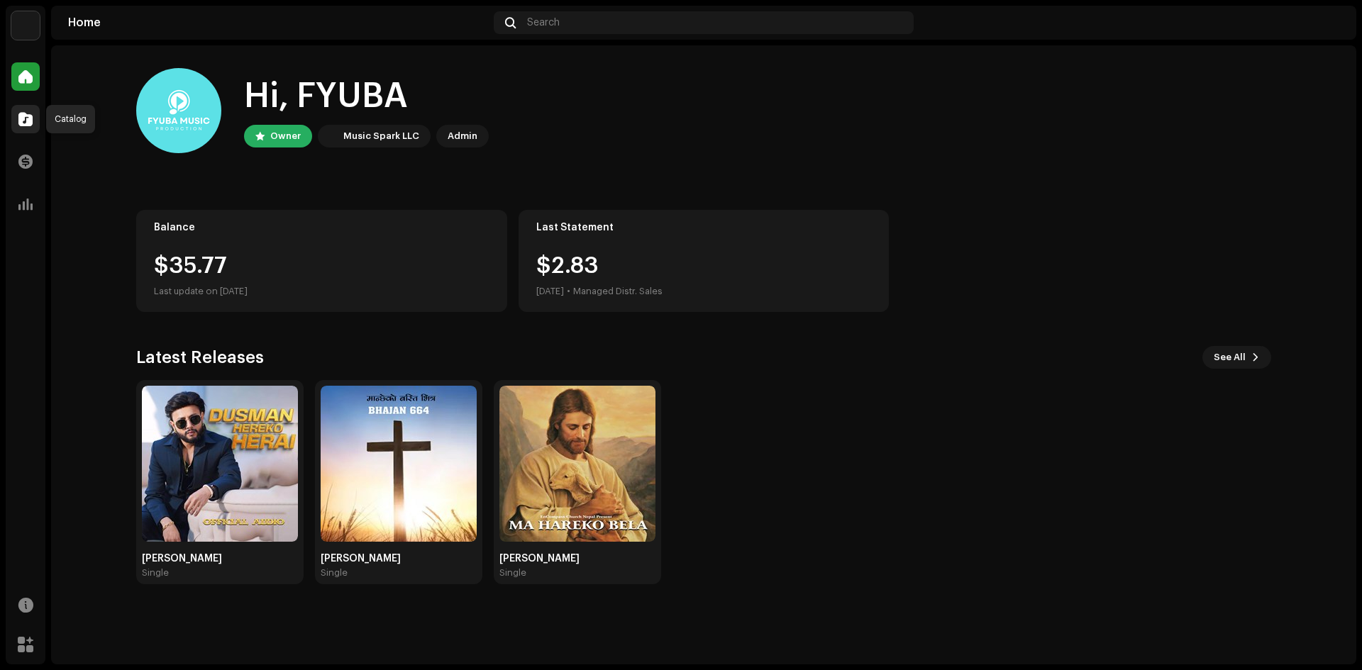
click at [15, 123] on div at bounding box center [25, 119] width 28 height 28
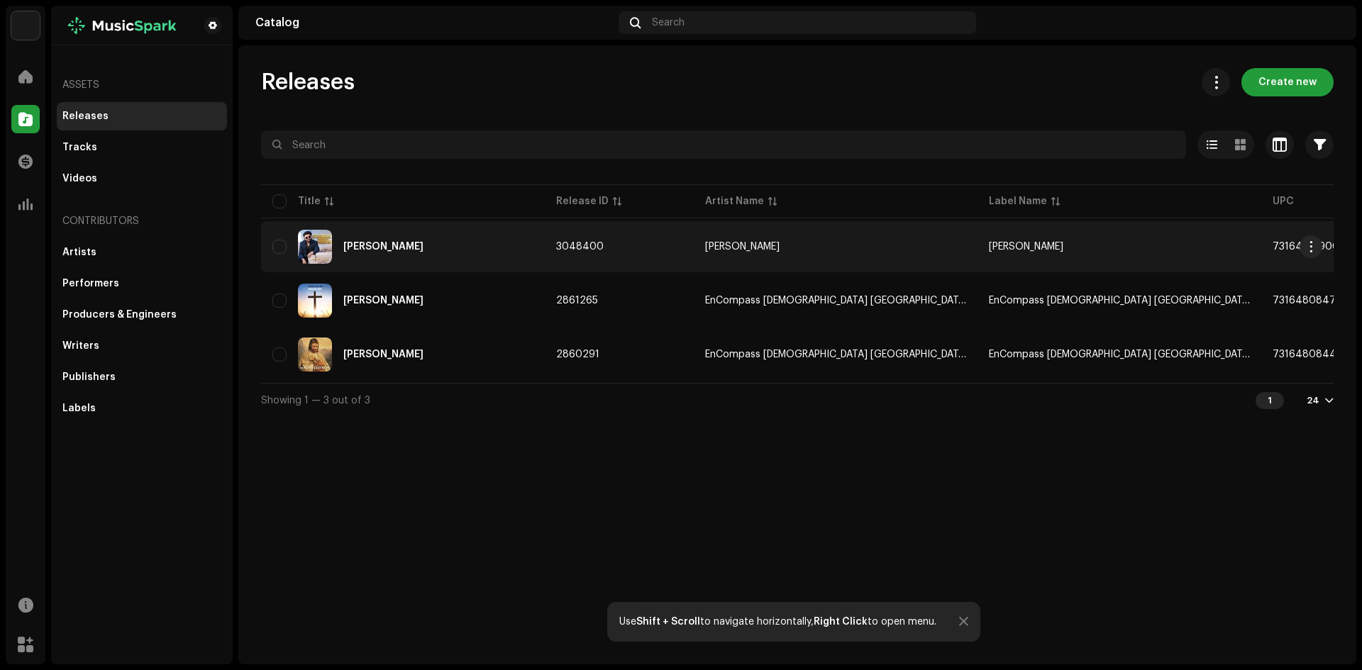
click at [989, 251] on span "[PERSON_NAME]" at bounding box center [1026, 247] width 74 height 10
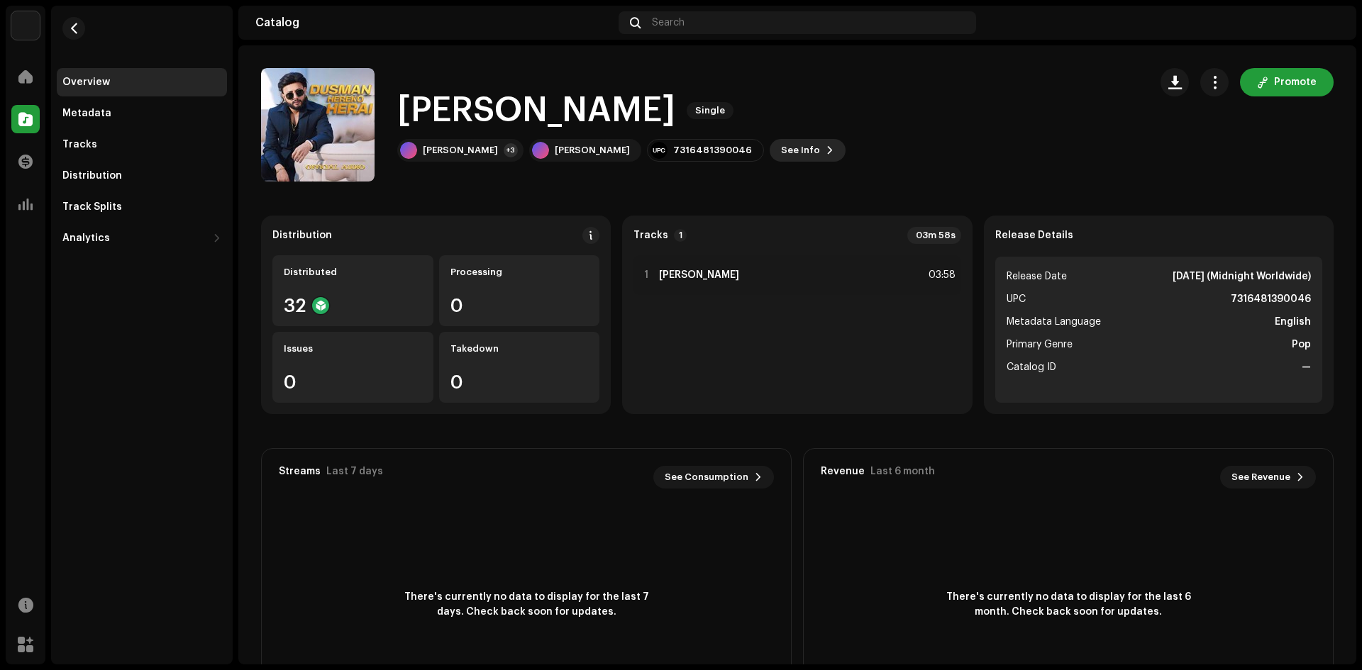
click at [781, 150] on span "See Info" at bounding box center [800, 150] width 39 height 28
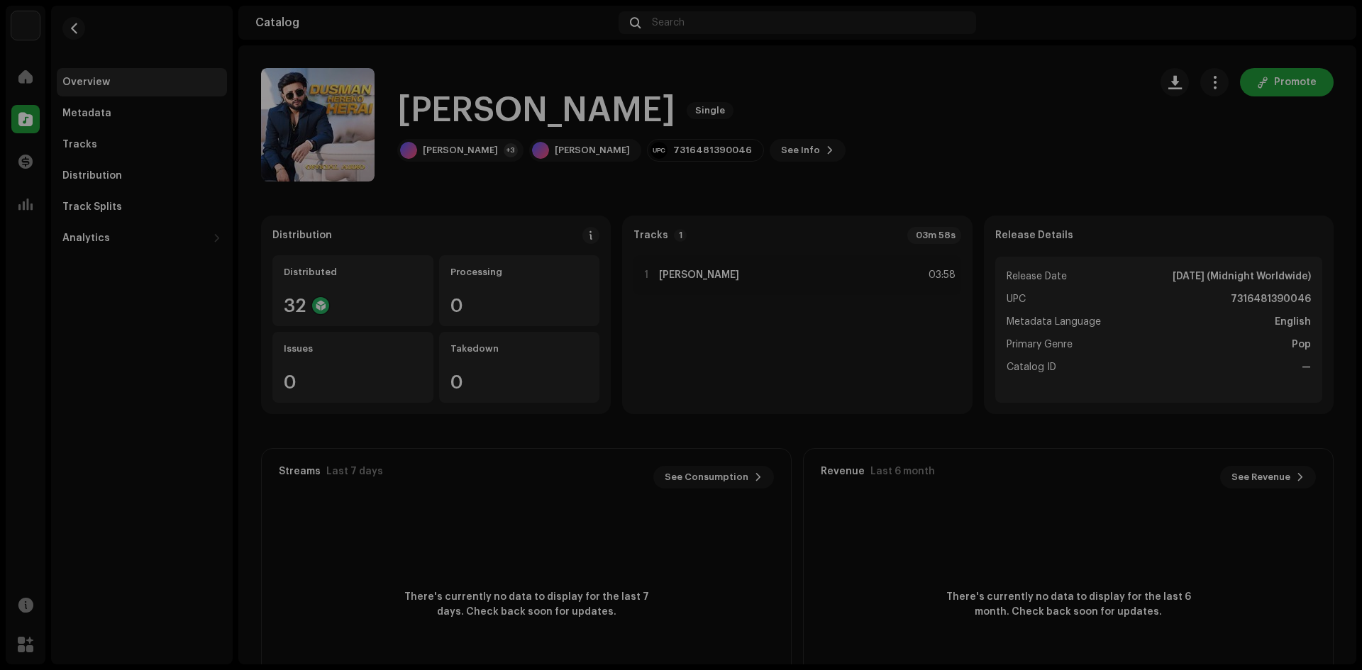
click at [990, 99] on div "[PERSON_NAME] 3048400 Metadata Distribution Metadata Language English Release T…" at bounding box center [681, 335] width 1362 height 670
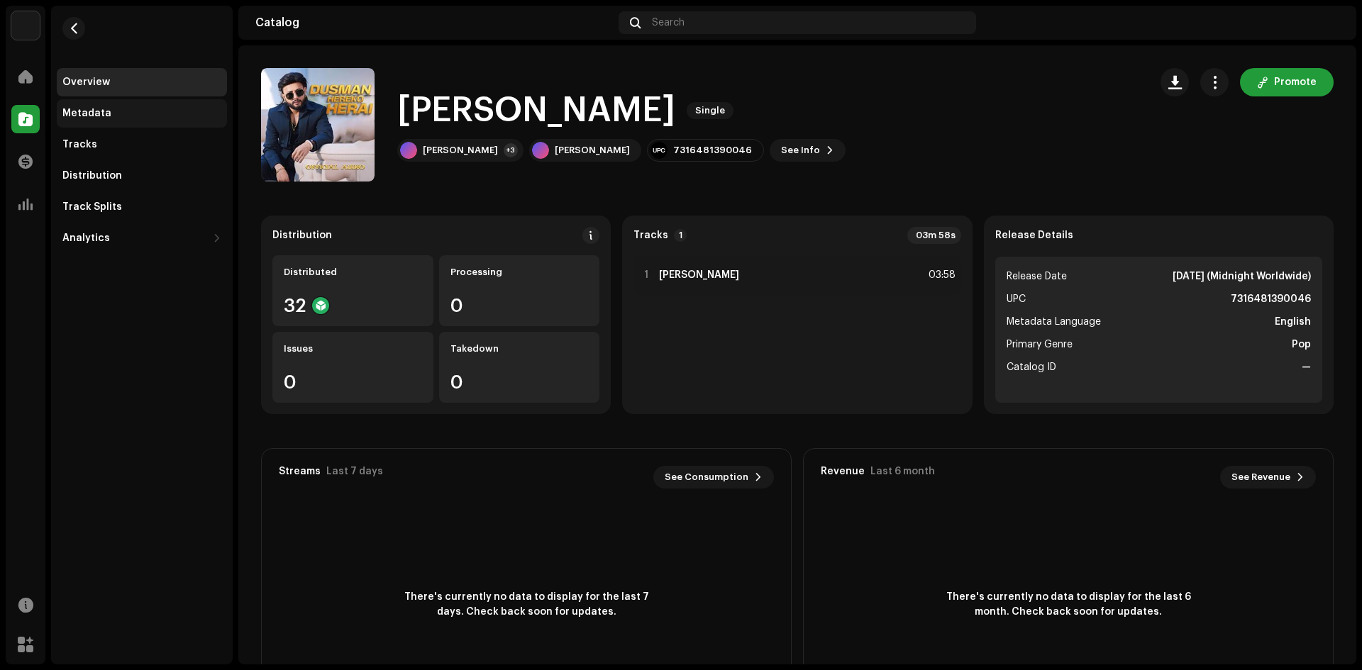
click at [106, 118] on div "Metadata" at bounding box center [86, 113] width 49 height 11
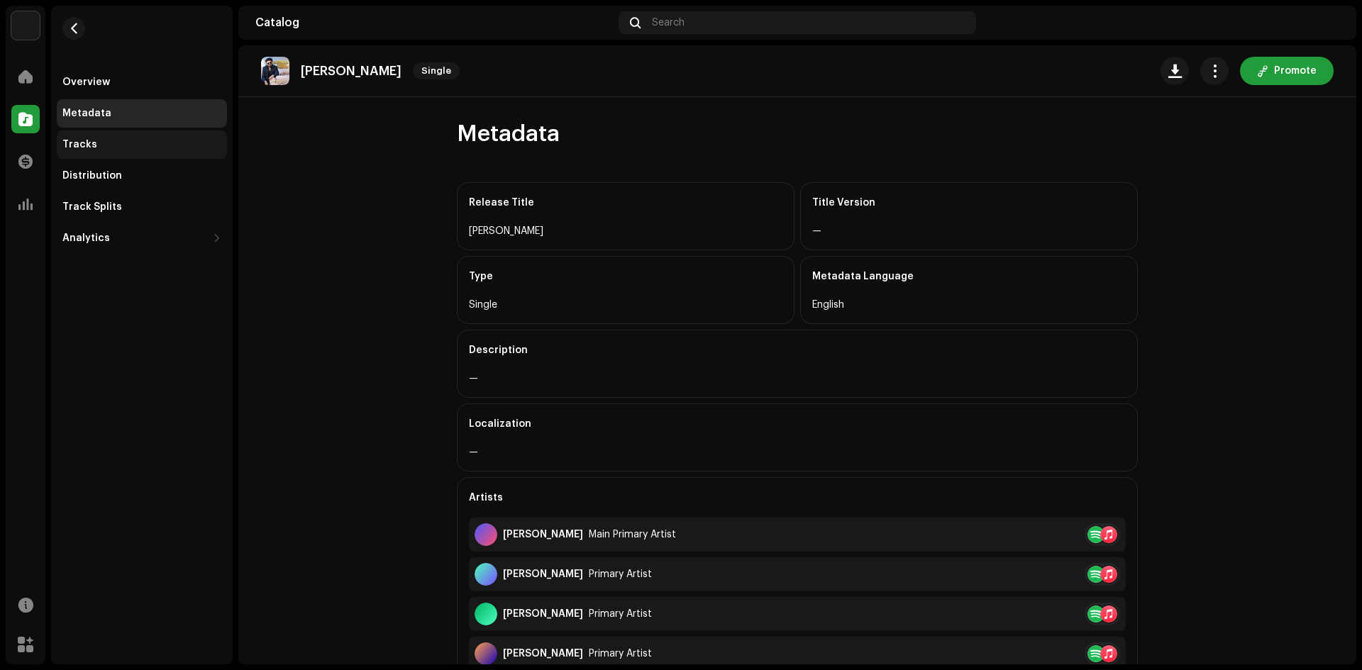
click at [87, 145] on div "Tracks" at bounding box center [79, 144] width 35 height 11
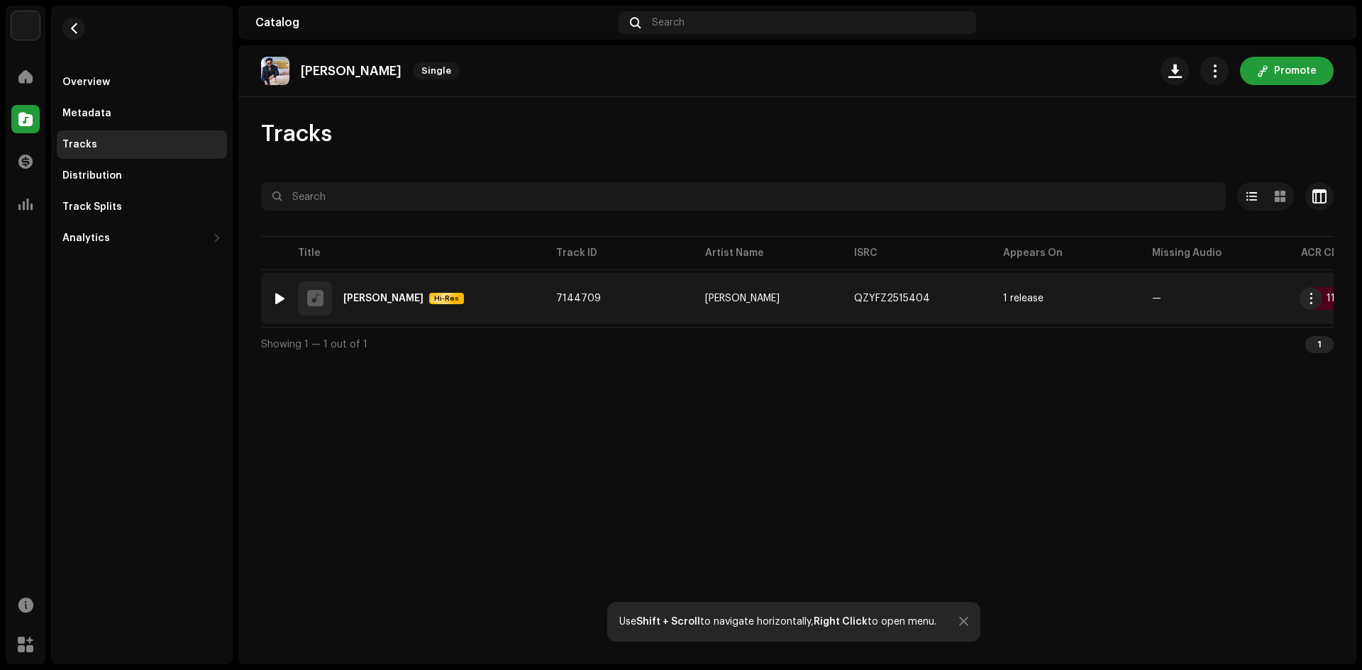
click at [642, 289] on td "7144709" at bounding box center [619, 298] width 149 height 51
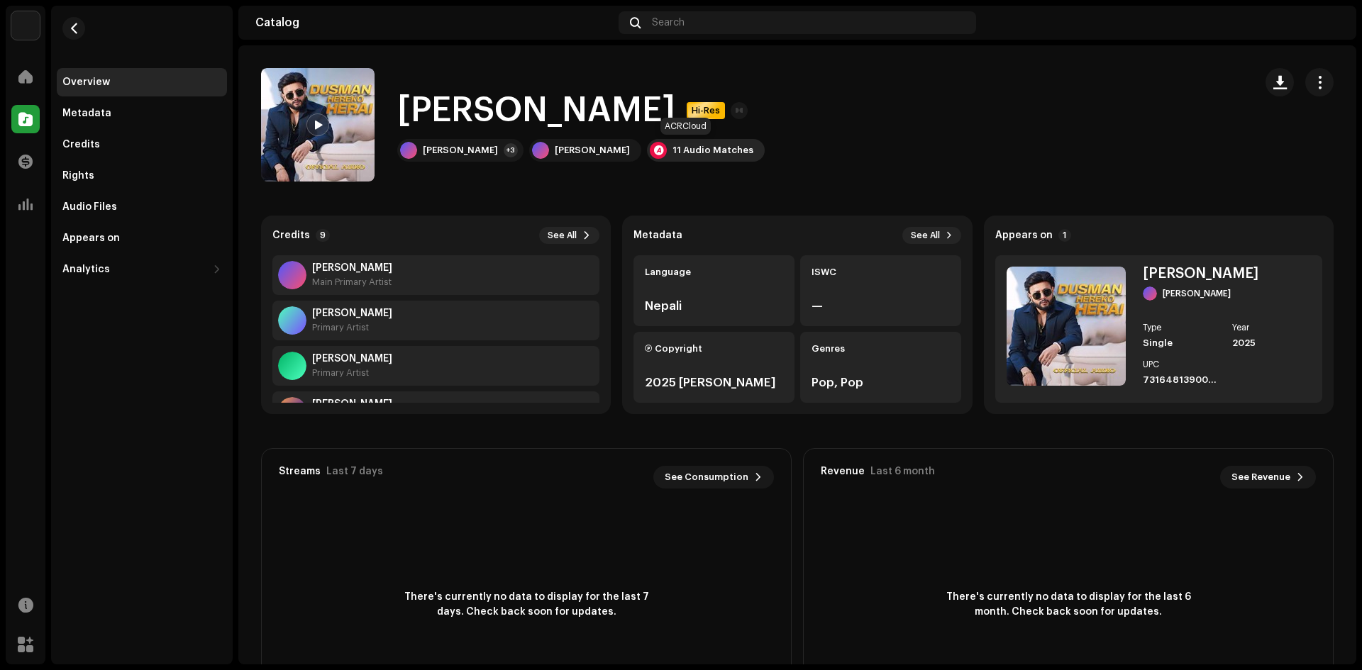
click at [685, 155] on div "11 Audio Matches" at bounding box center [713, 150] width 81 height 11
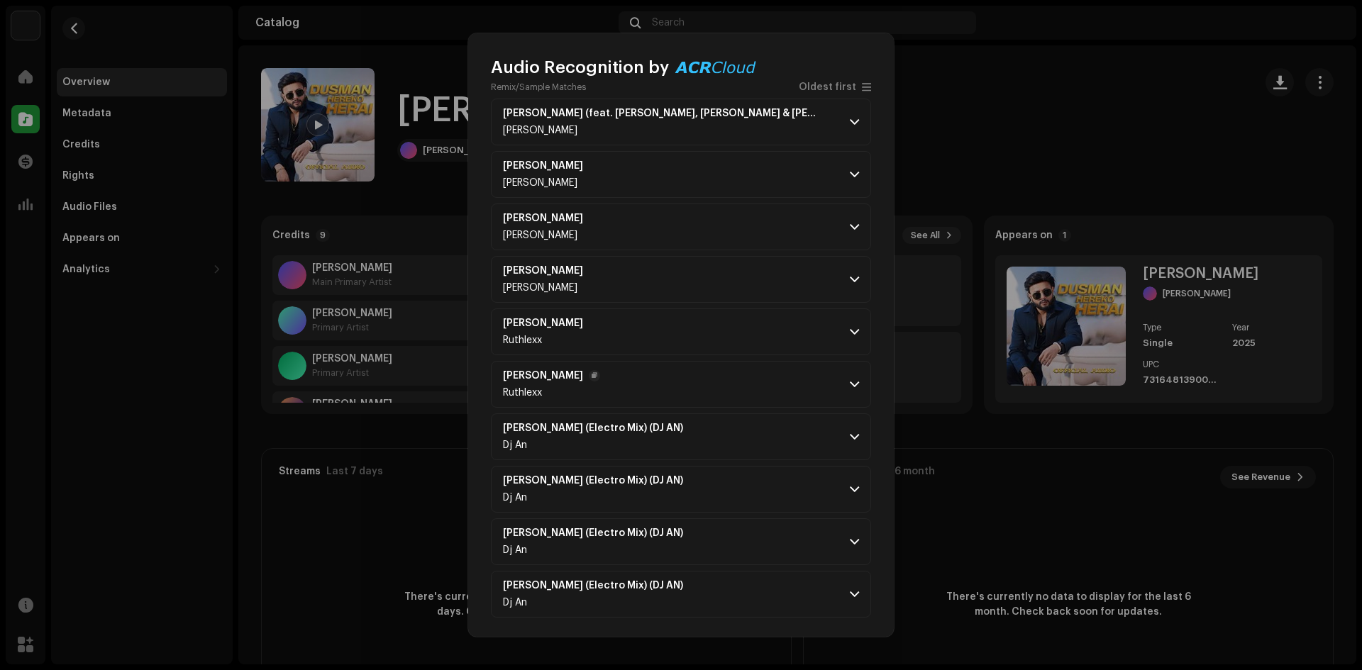
scroll to position [131, 0]
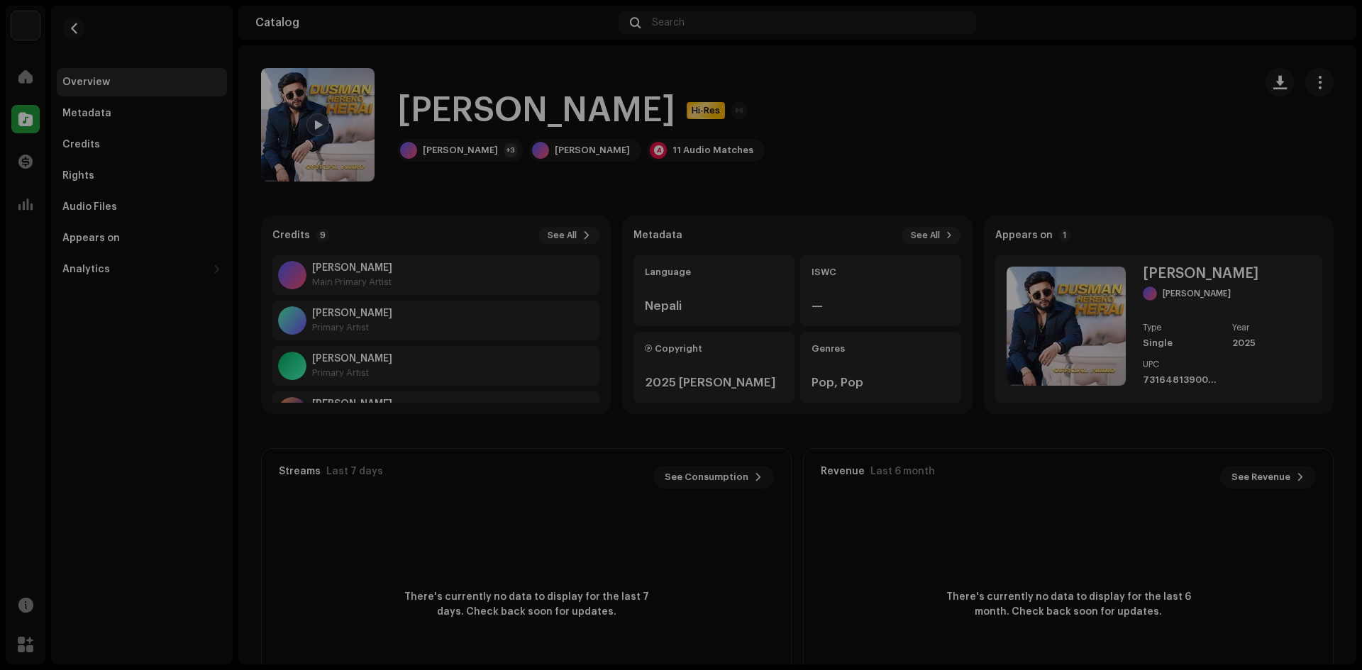
click at [1056, 530] on div "Audio Recognition by Remix/Sample 10 Cover Song 1 All results require review/li…" at bounding box center [681, 335] width 1362 height 670
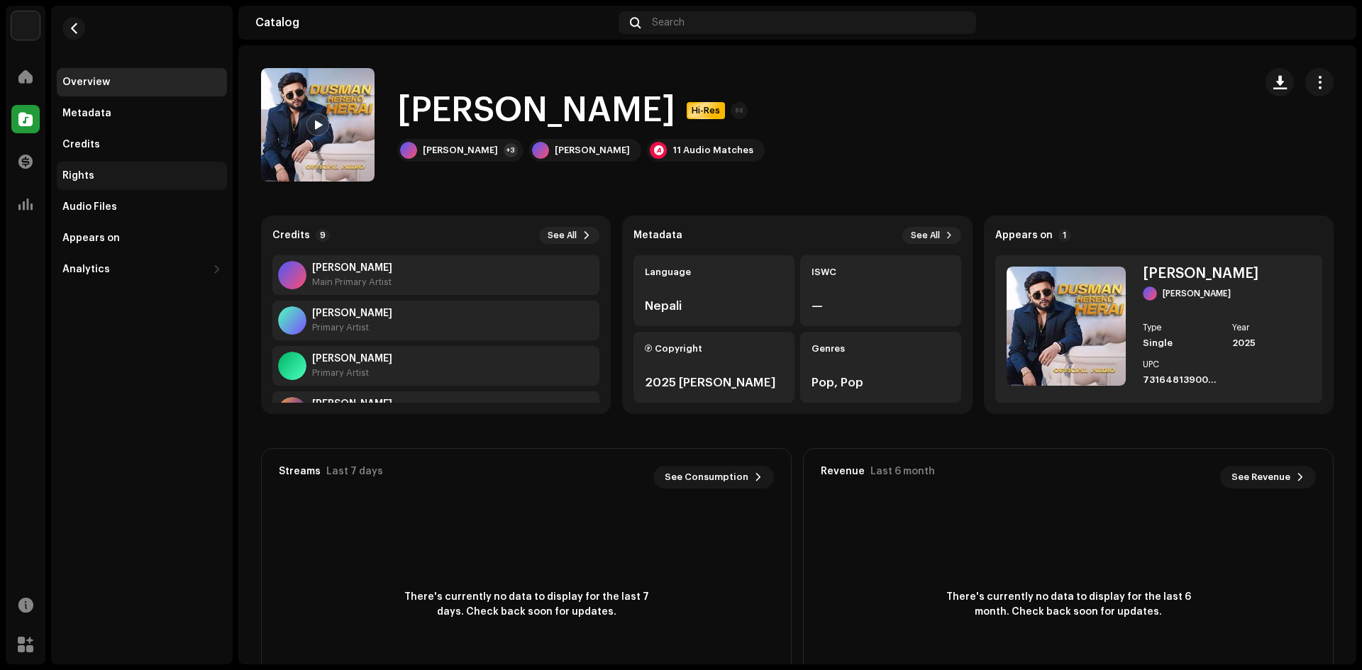
click at [96, 177] on div "Rights" at bounding box center [141, 175] width 159 height 11
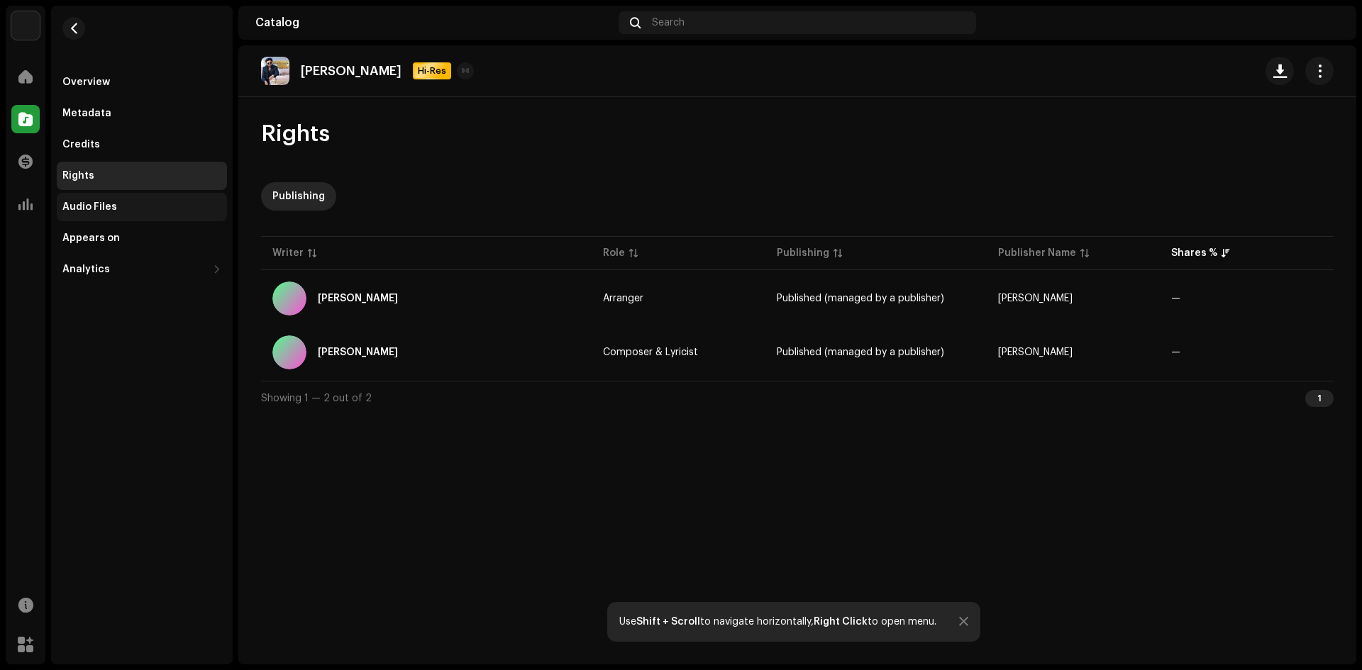
click at [103, 204] on div "Audio Files" at bounding box center [89, 206] width 55 height 11
